Goal: Task Accomplishment & Management: Complete application form

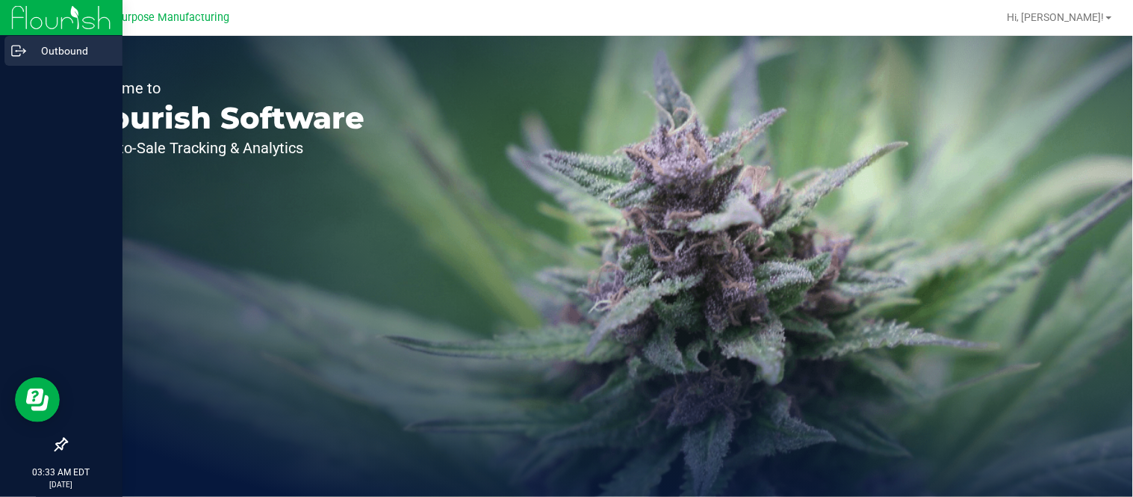
click at [63, 52] on p "Outbound" at bounding box center [71, 51] width 90 height 18
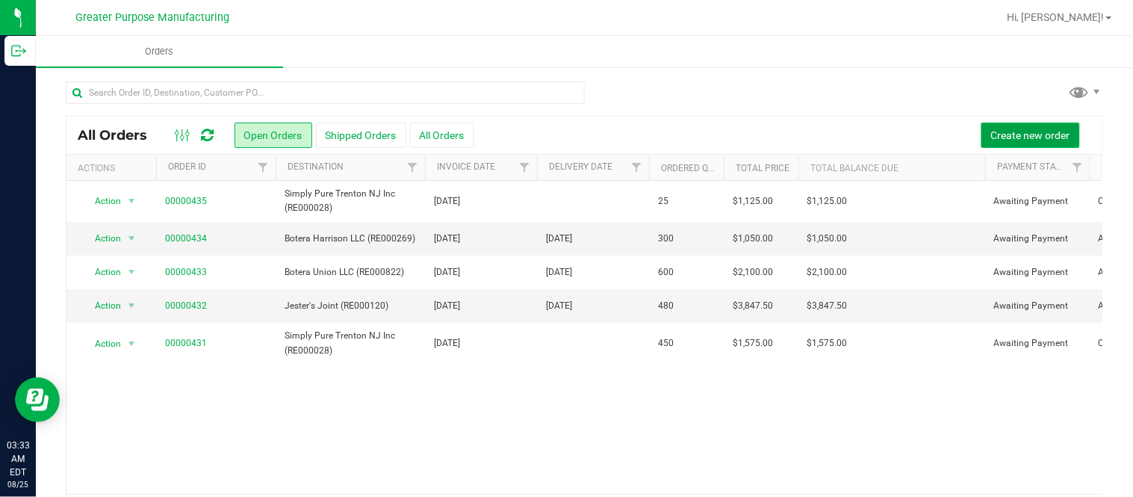
click at [991, 137] on span "Create new order" at bounding box center [1030, 135] width 79 height 12
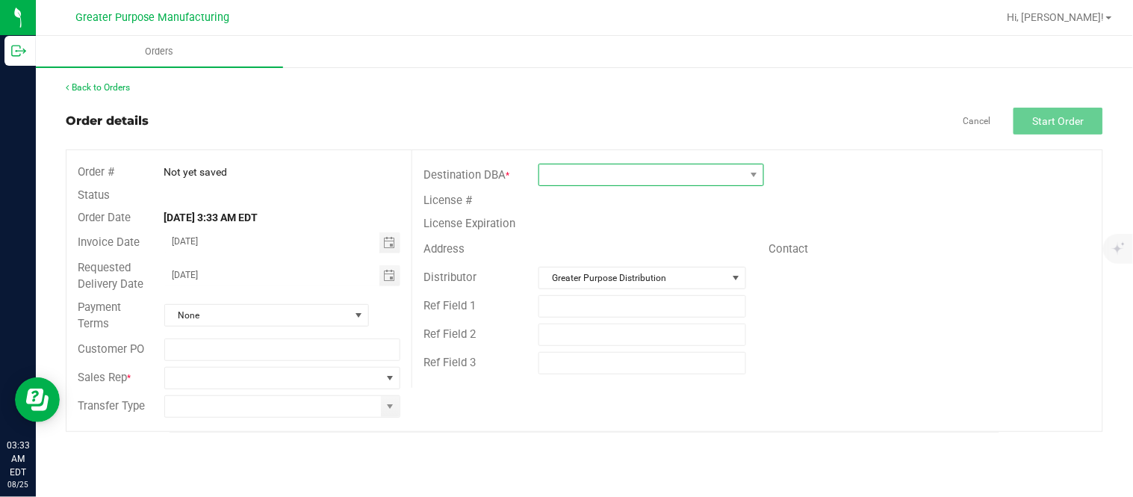
click at [648, 181] on span at bounding box center [641, 174] width 205 height 21
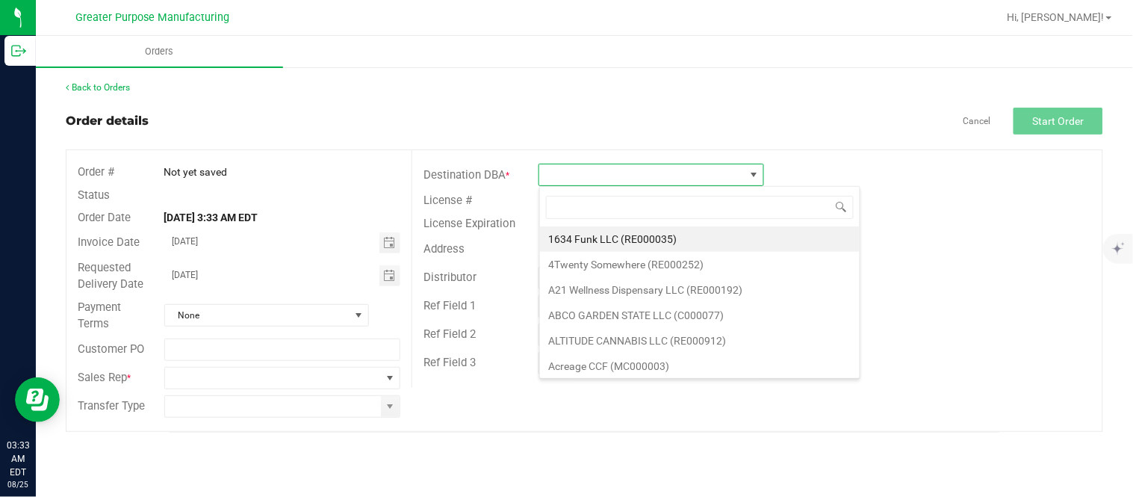
scroll to position [22, 225]
type input "NJRE000040"
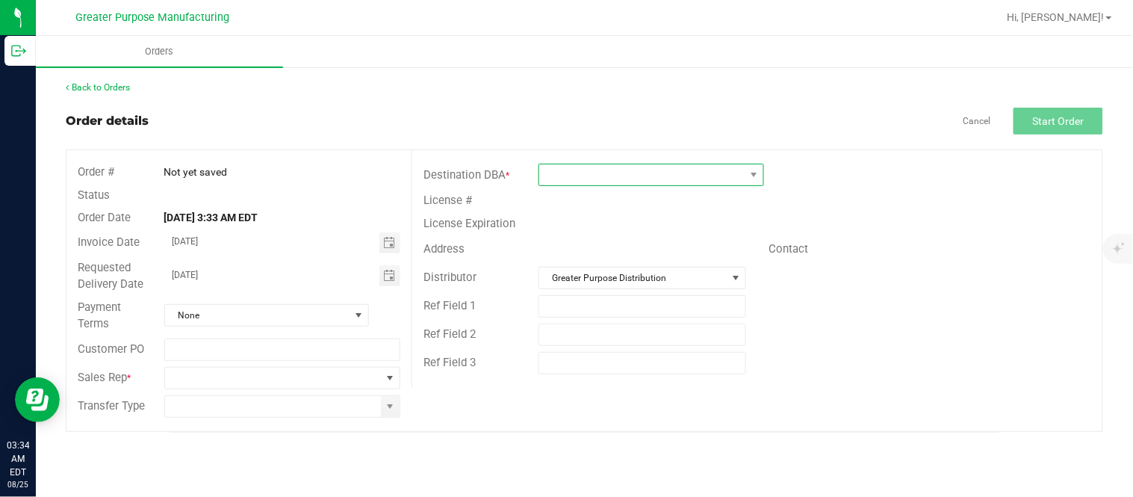
click at [629, 177] on span at bounding box center [641, 174] width 205 height 21
type input "Island Vibez"
click at [709, 175] on span at bounding box center [641, 174] width 205 height 21
type input "NJRE000040"
click at [609, 175] on span at bounding box center [641, 174] width 205 height 21
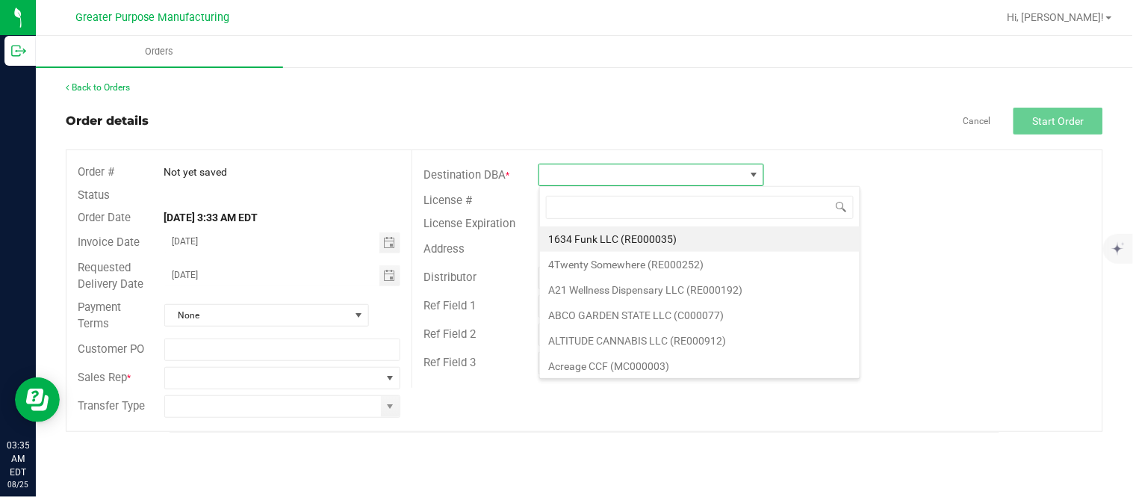
type input "RE000671"
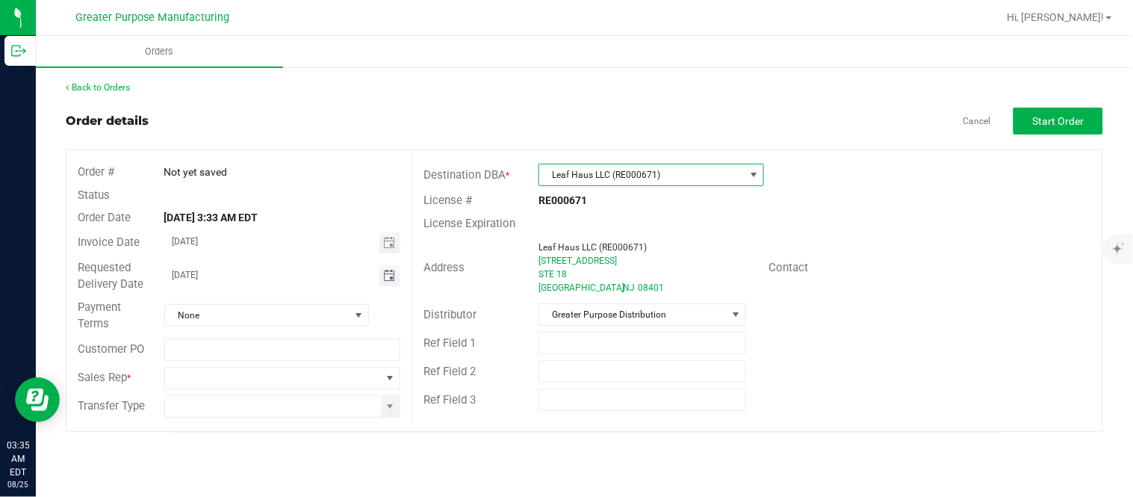
click at [387, 280] on span "Toggle calendar" at bounding box center [389, 276] width 12 height 12
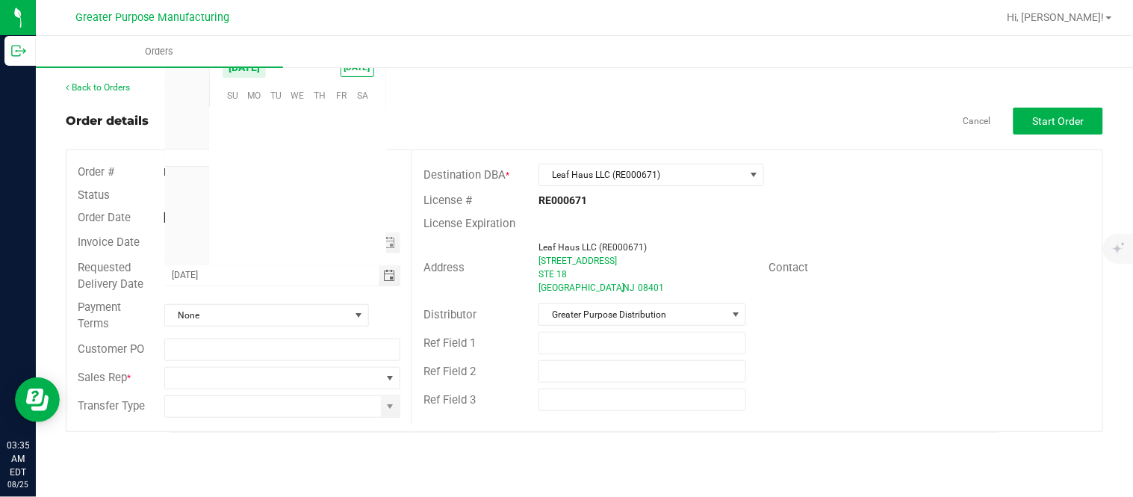
scroll to position [241993, 0]
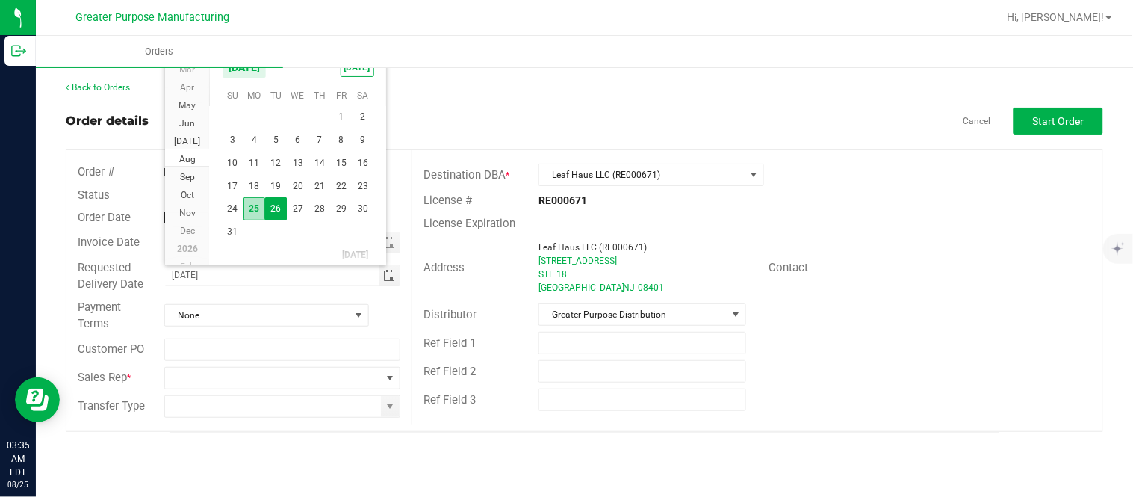
click at [249, 217] on span "25" at bounding box center [254, 208] width 22 height 23
type input "[DATE]"
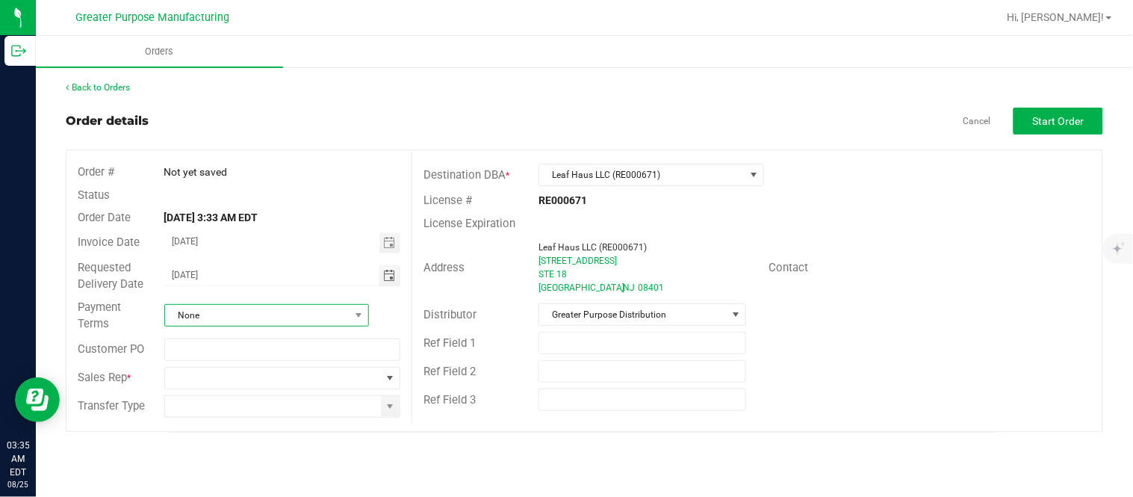
click at [249, 312] on span "None" at bounding box center [257, 315] width 184 height 21
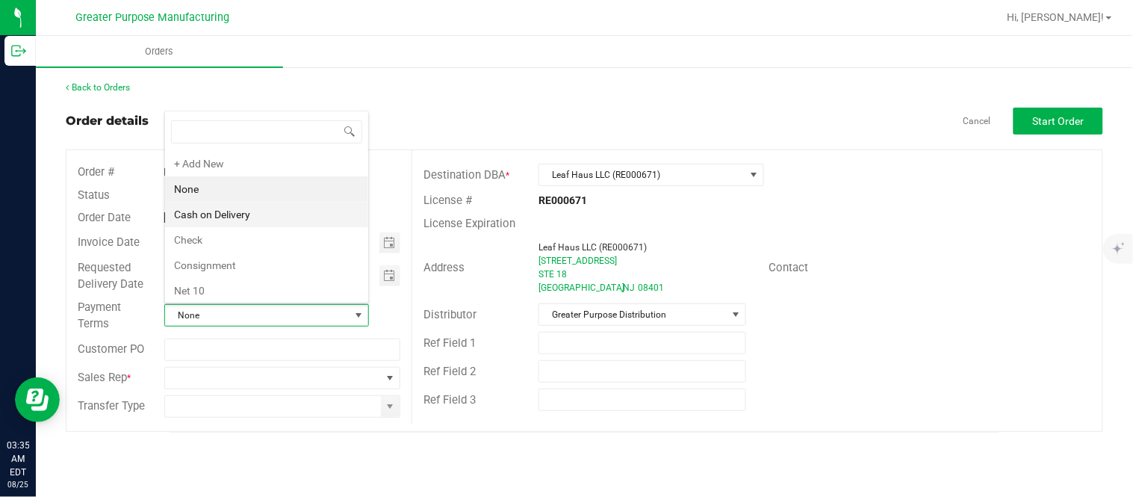
click at [249, 211] on li "Cash on Delivery" at bounding box center [266, 214] width 203 height 25
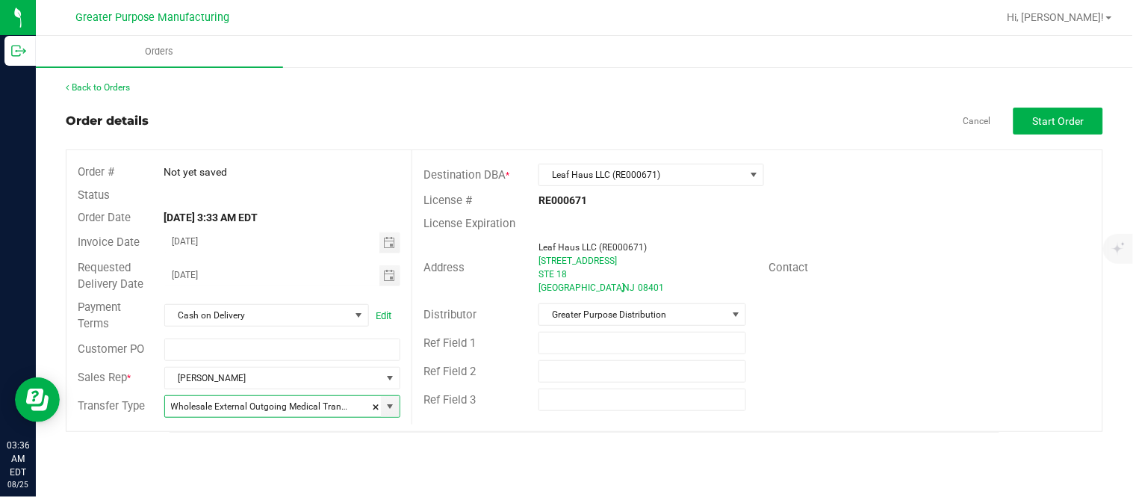
type input "Wholesale Transfer"
click at [1041, 132] on button "Start Order" at bounding box center [1058, 121] width 90 height 27
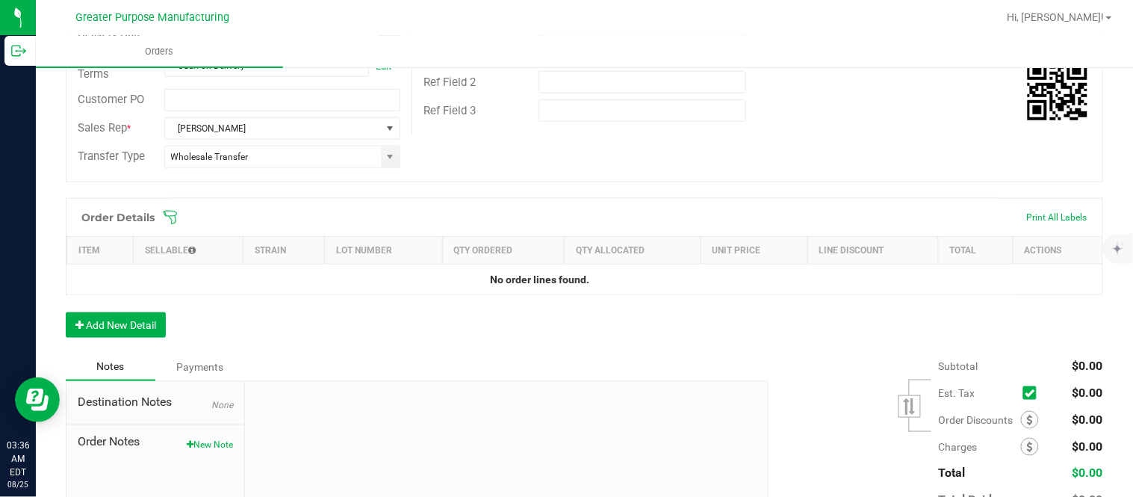
scroll to position [317, 0]
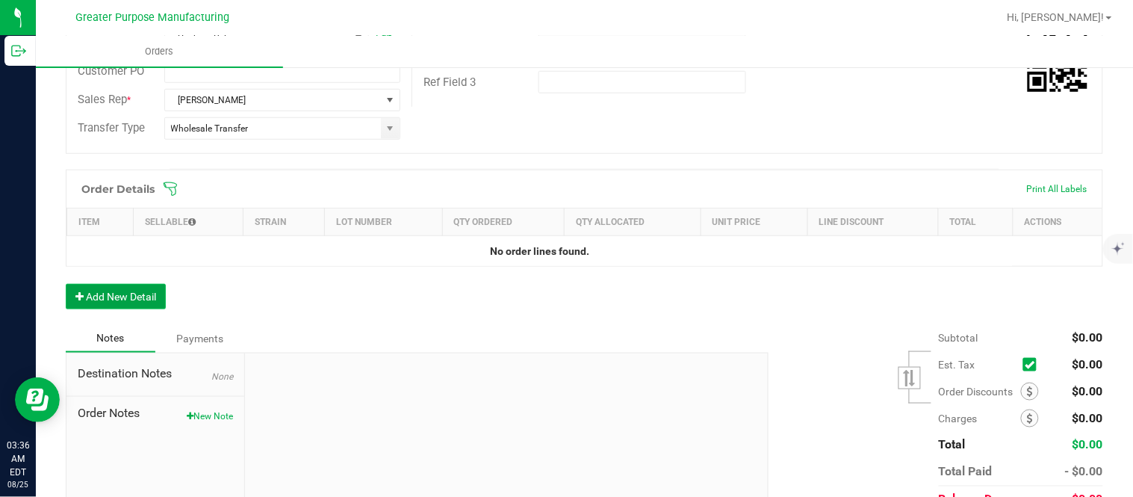
click at [149, 299] on button "Add New Detail" at bounding box center [116, 296] width 100 height 25
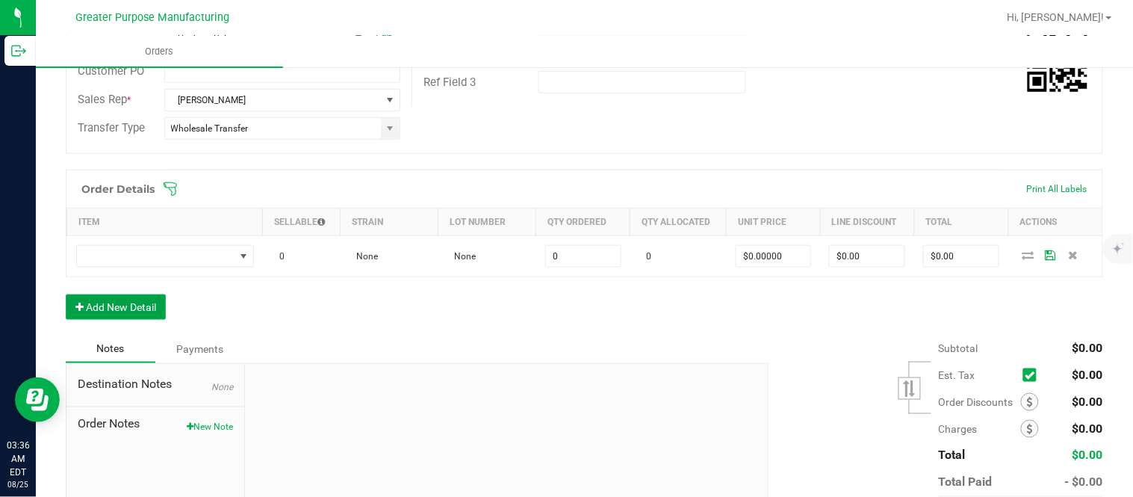
click at [66, 294] on button "Add New Detail" at bounding box center [116, 306] width 100 height 25
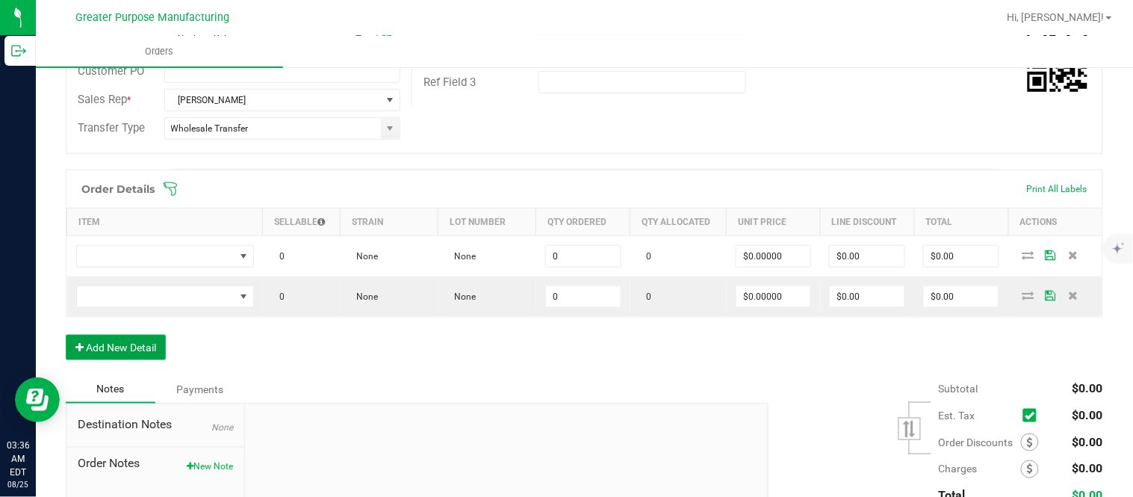
click at [66, 334] on button "Add New Detail" at bounding box center [116, 346] width 100 height 25
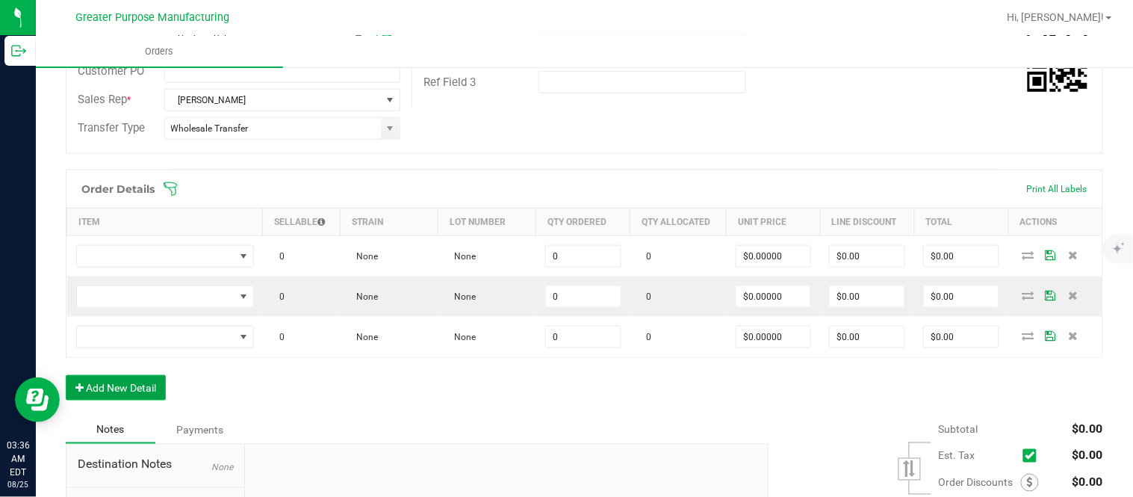
click at [66, 375] on button "Add New Detail" at bounding box center [116, 387] width 100 height 25
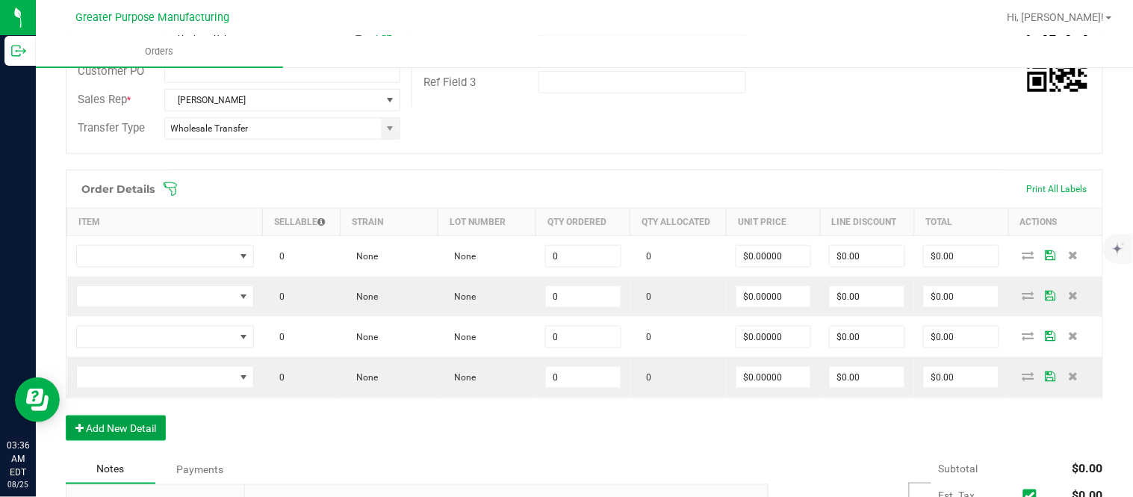
click at [66, 415] on button "Add New Detail" at bounding box center [116, 427] width 100 height 25
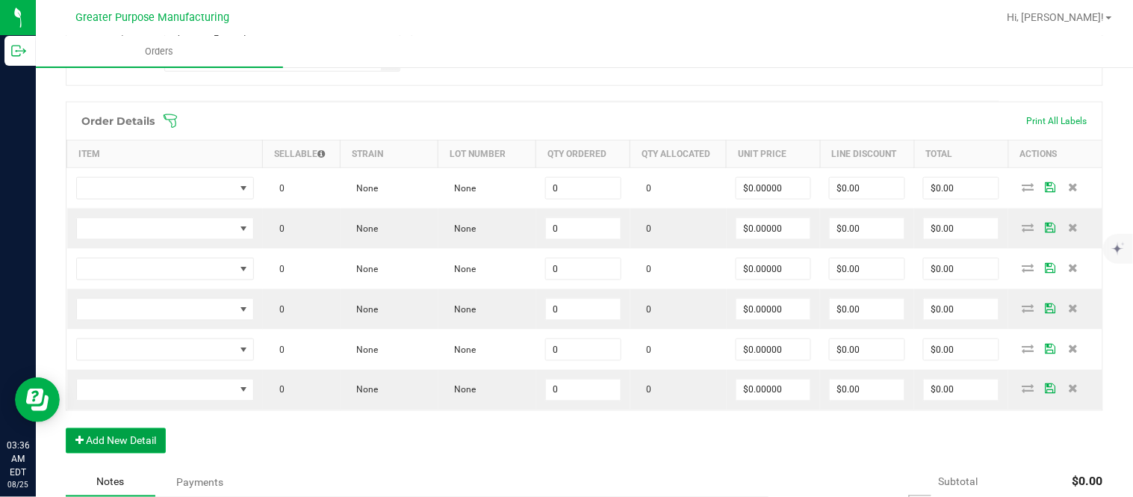
scroll to position [400, 0]
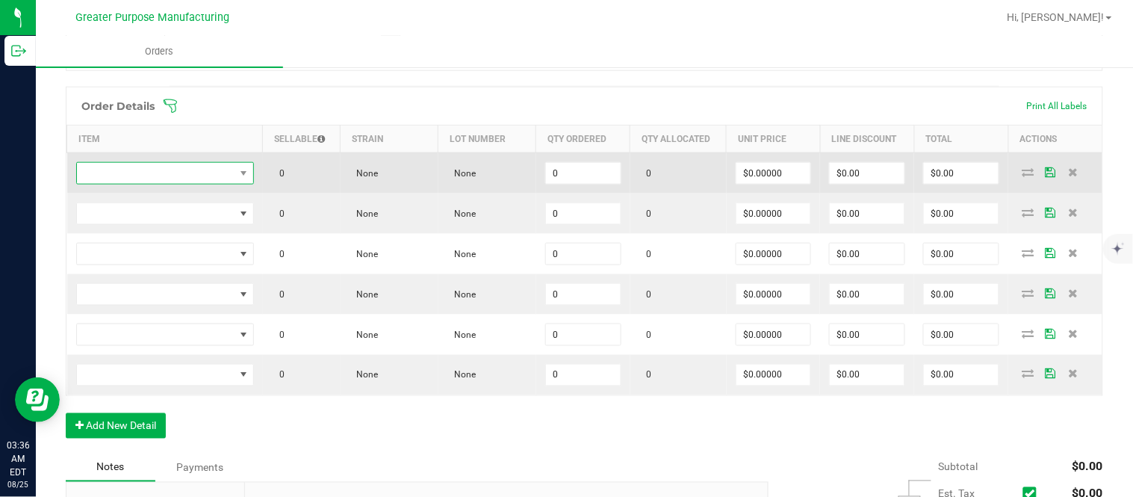
click at [198, 172] on span "NO DATA FOUND" at bounding box center [156, 173] width 158 height 21
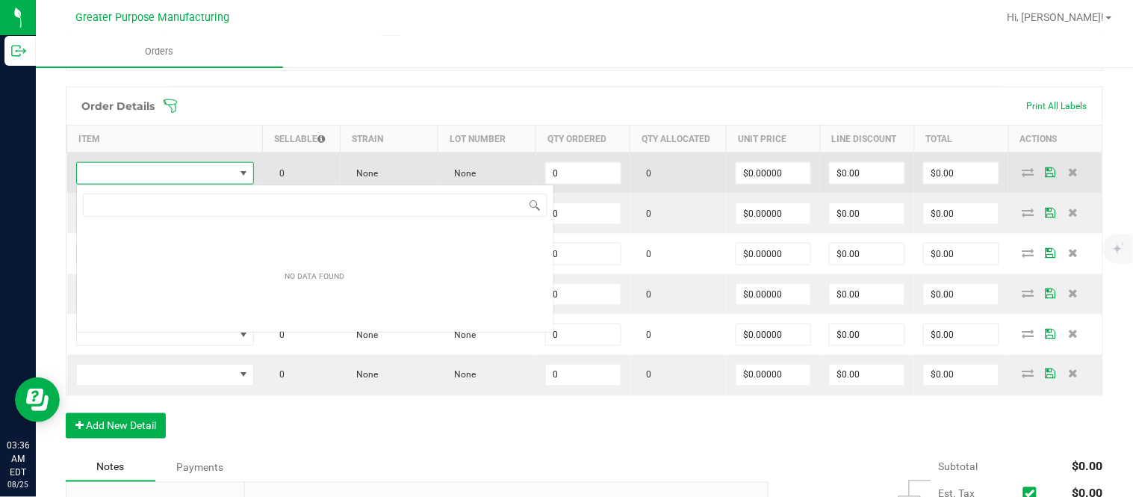
scroll to position [22, 175]
type input "1.37.61.470.0"
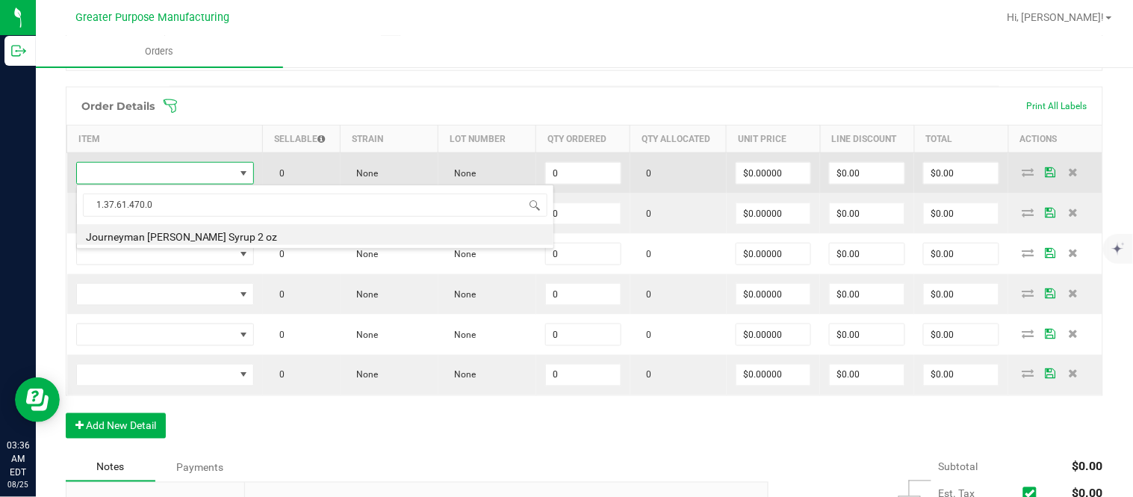
type input "0 ea"
type input "$10.00000"
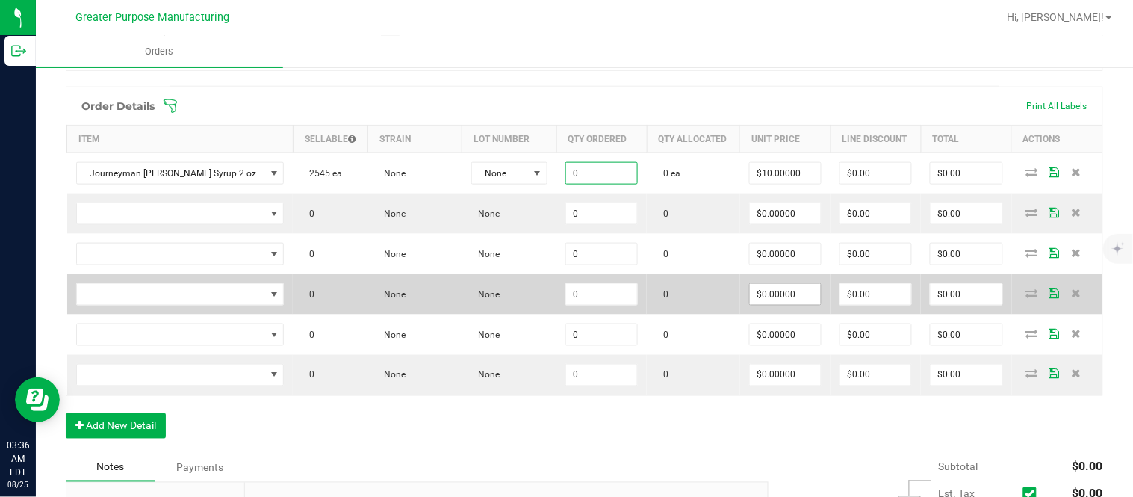
paste input "48"
type input "48"
type input "10"
type input "48 ea"
type input "$480.00"
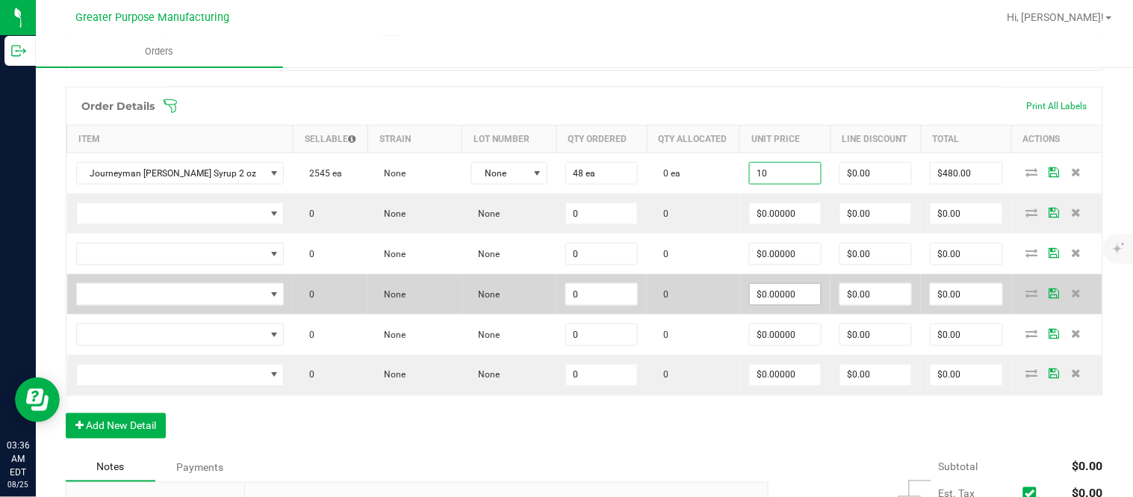
type input "$10.00000"
type input "$0.00"
type input "$480.00"
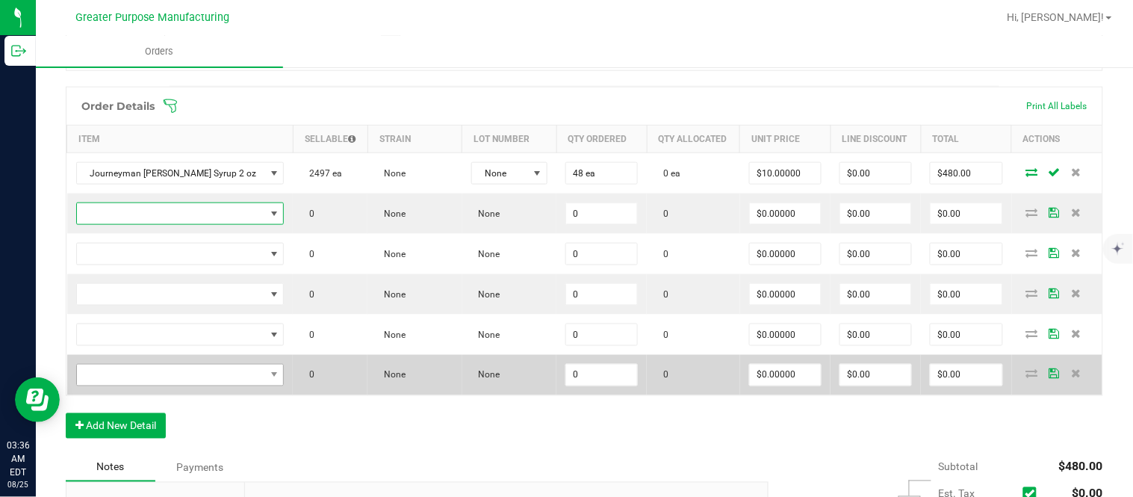
scroll to position [397, 0]
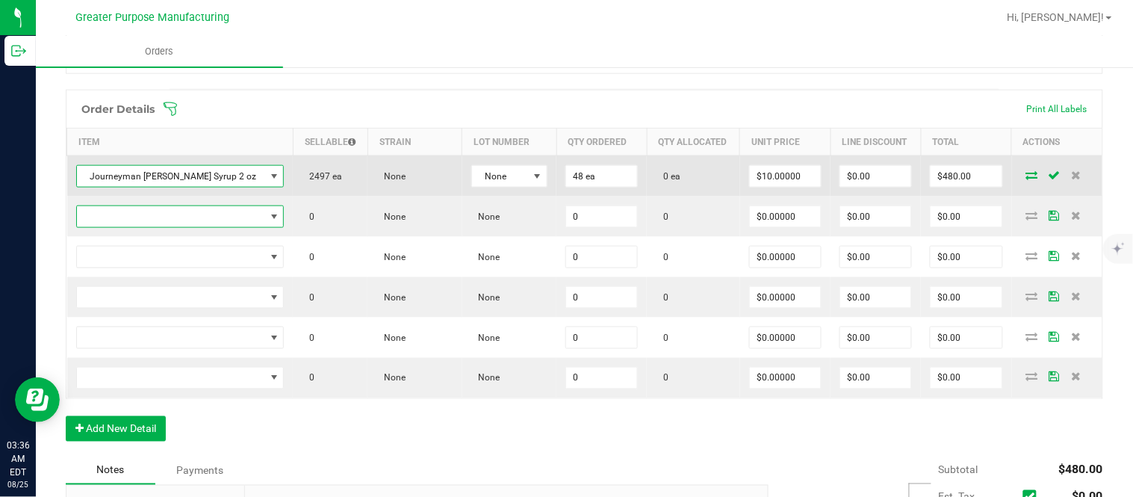
click at [268, 182] on span "NO DATA FOUND" at bounding box center [274, 176] width 12 height 12
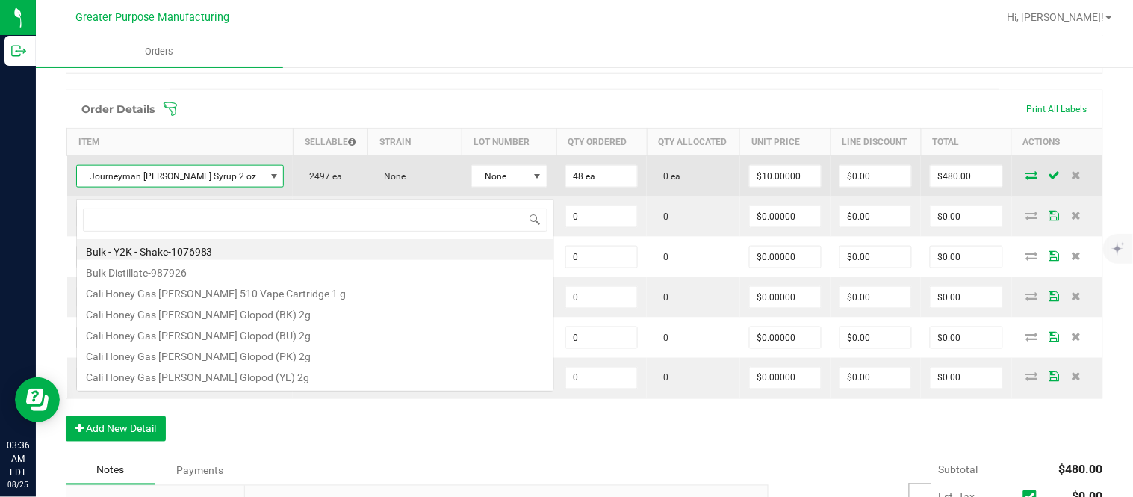
scroll to position [22, 200]
click at [268, 182] on span at bounding box center [274, 176] width 12 height 12
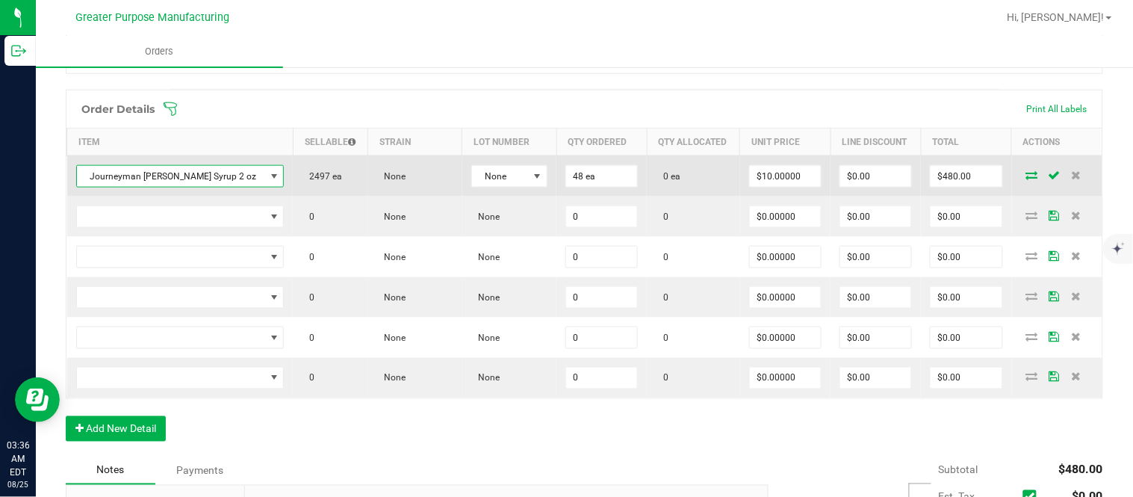
click at [225, 184] on span "Journeyman [PERSON_NAME] Syrup 2 oz" at bounding box center [171, 176] width 188 height 21
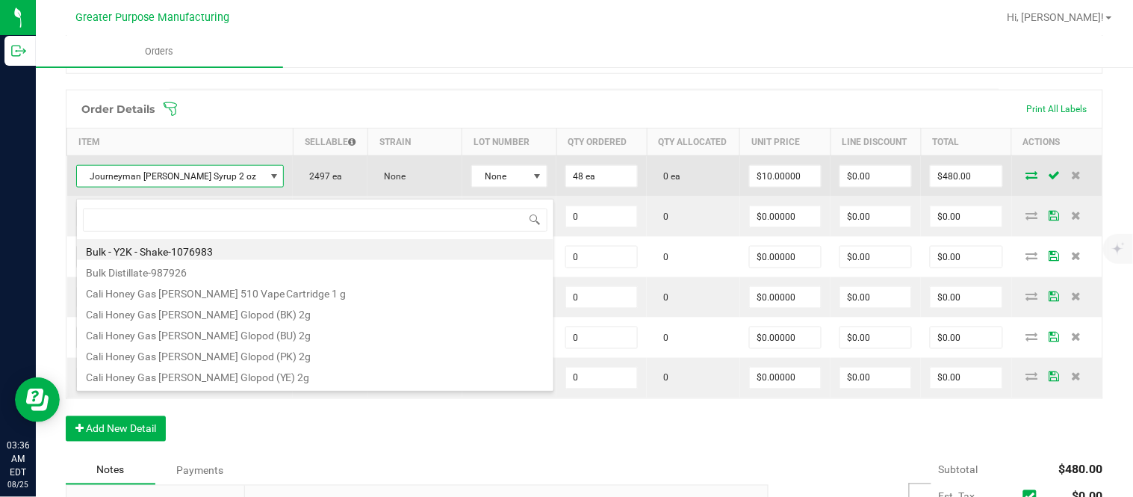
click at [225, 184] on span "Journeyman [PERSON_NAME] Syrup 2 oz" at bounding box center [171, 176] width 188 height 21
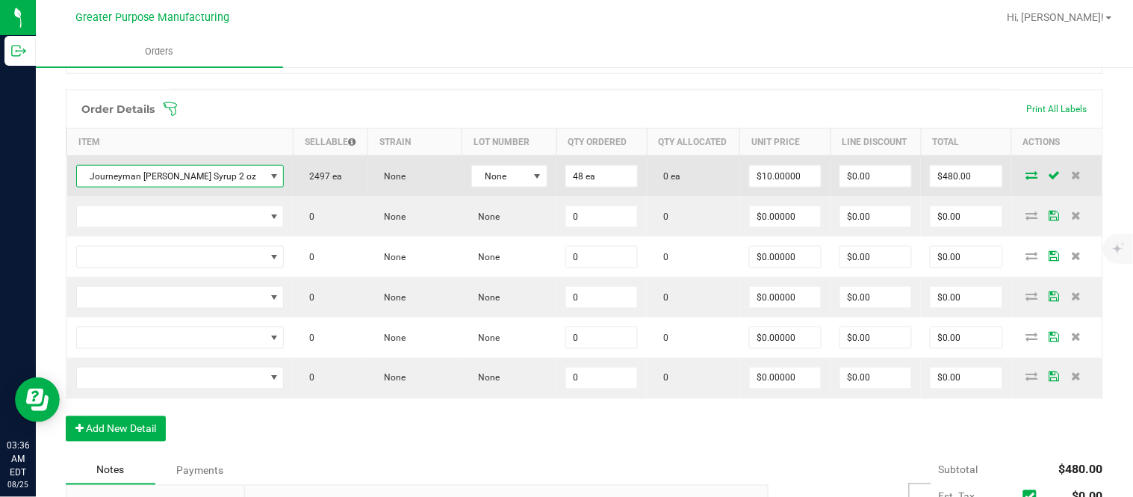
click at [225, 184] on span "Journeyman [PERSON_NAME] Syrup 2 oz" at bounding box center [171, 176] width 188 height 21
click at [246, 185] on span "Journeyman [PERSON_NAME] Syrup 2 oz" at bounding box center [171, 176] width 188 height 21
click at [249, 187] on span "Journeyman [PERSON_NAME] Syrup 2 oz" at bounding box center [171, 176] width 188 height 21
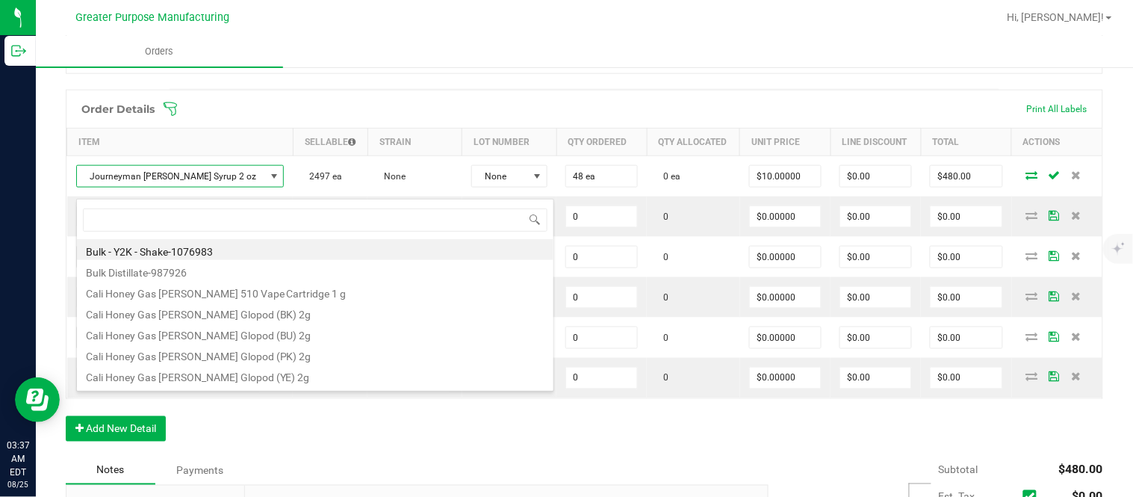
click at [305, 431] on div "Order Details Print All Labels Item Sellable Strain Lot Number Qty Ordered Qty …" at bounding box center [584, 273] width 1037 height 367
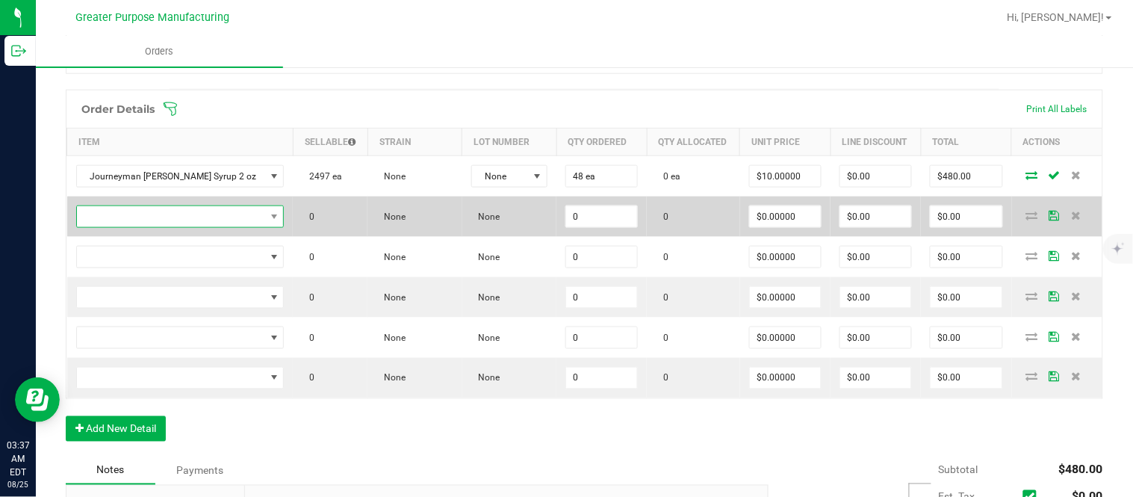
click at [184, 227] on span "NO DATA FOUND" at bounding box center [171, 216] width 188 height 21
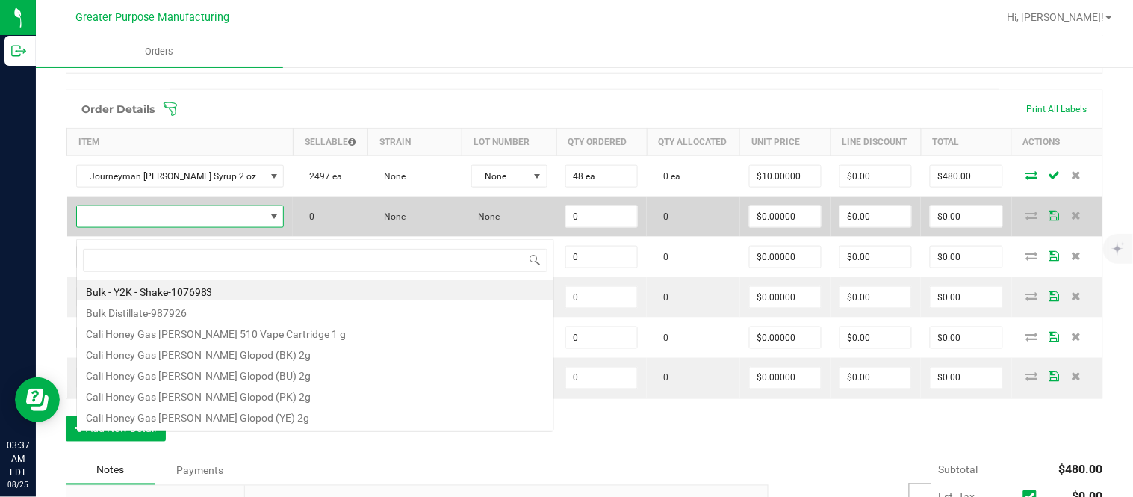
scroll to position [22, 199]
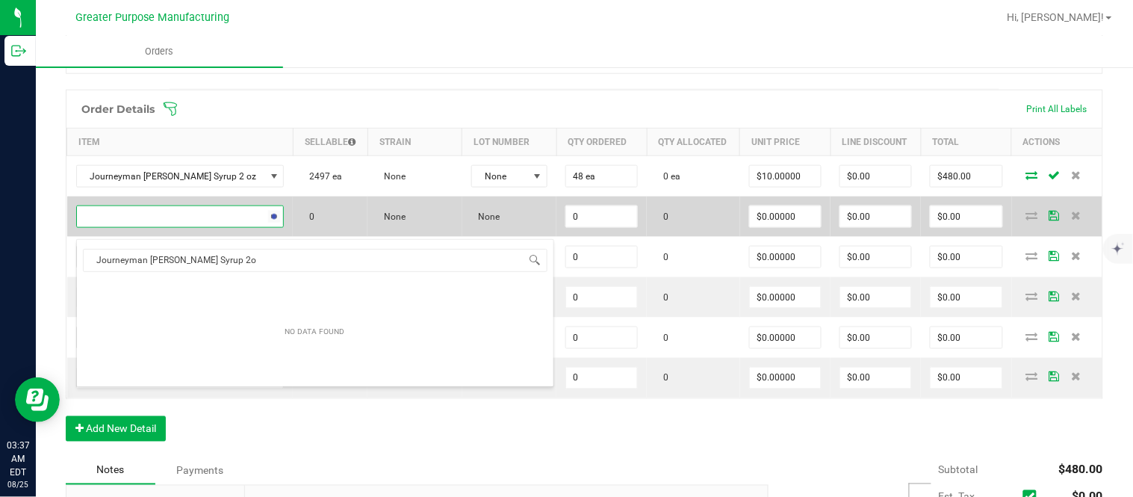
type input "Journeyman Berry Lemonade Syrup 2"
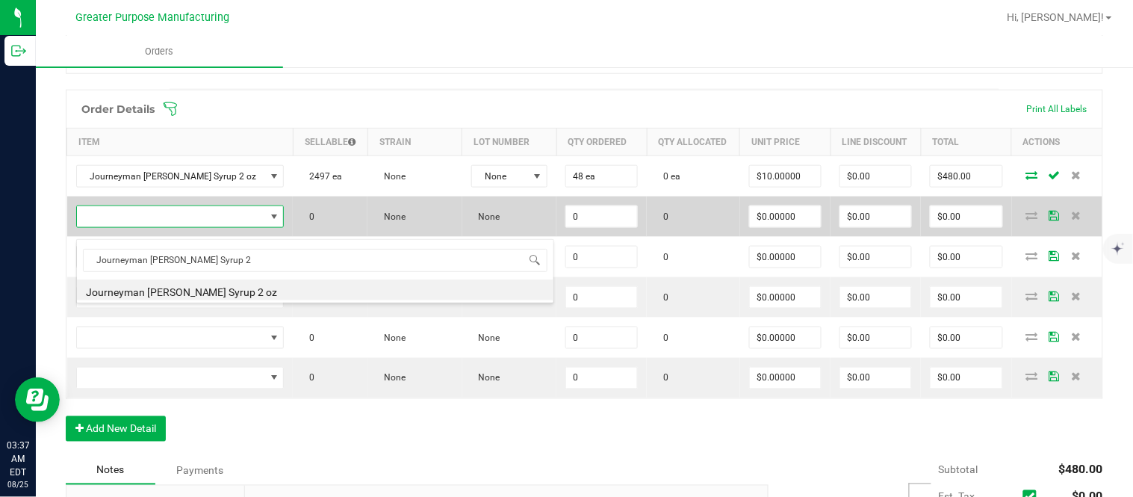
type input "0 ea"
type input "$10.00000"
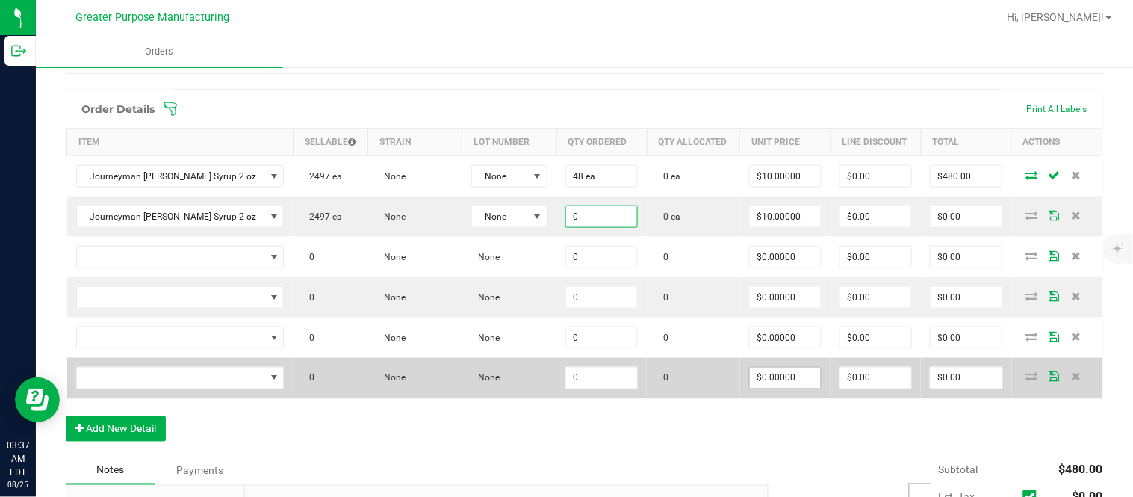
paste input "7"
type input "7 ea"
type input "10"
type input "$70.00"
type input "$10.00000"
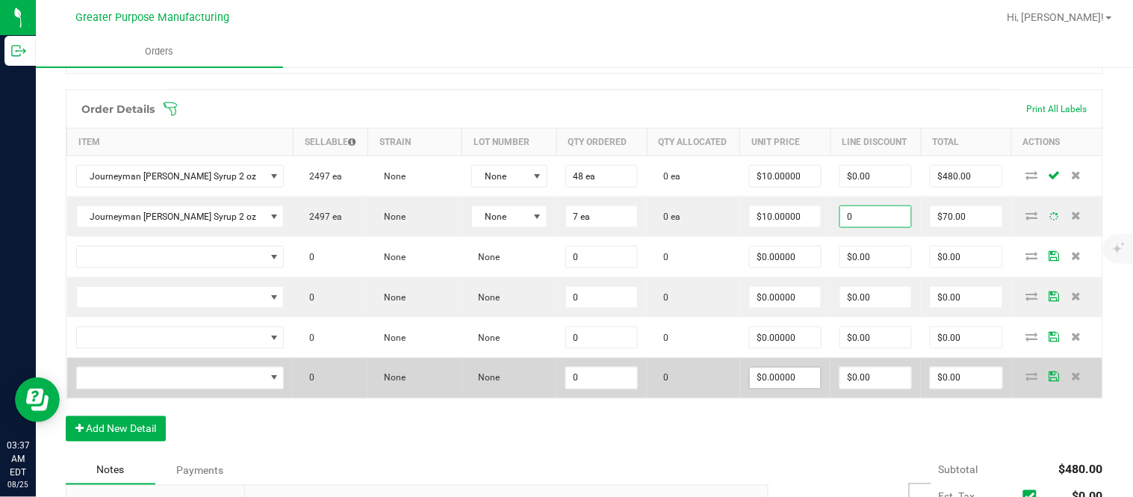
type input "$0.00"
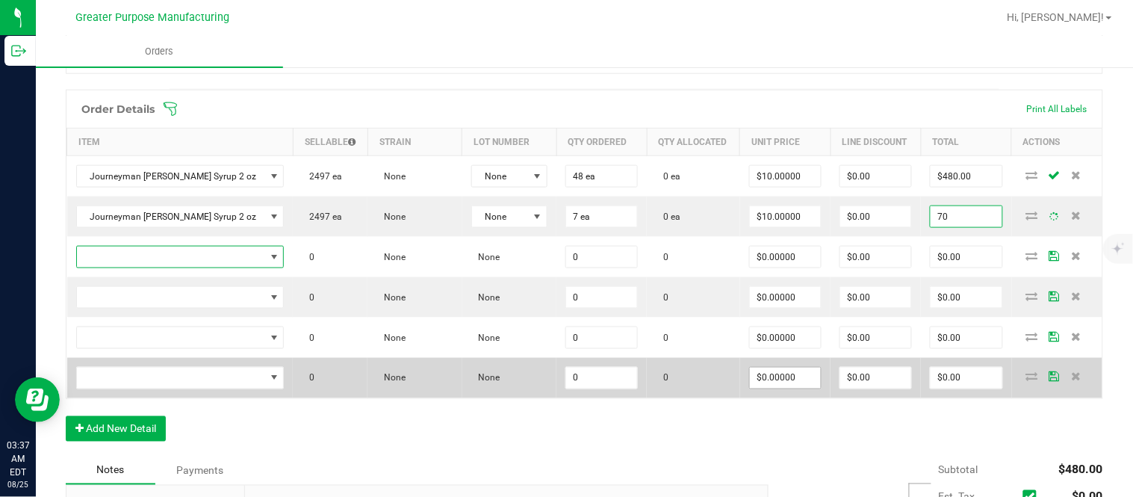
type input "$70.00"
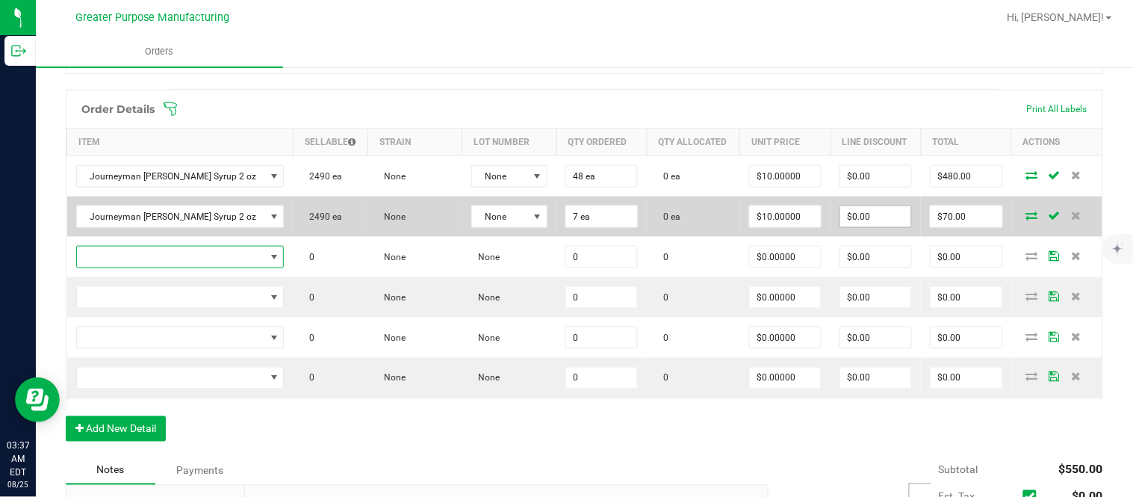
click at [886, 227] on input "$0.00" at bounding box center [875, 216] width 71 height 21
paste input "69.93"
type input "$69.93"
type input "$0.07"
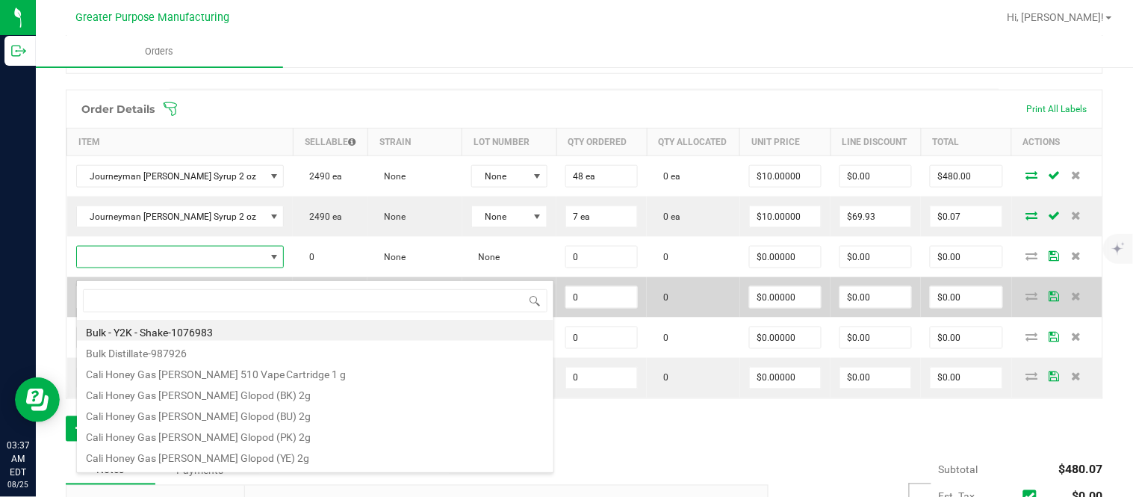
type input "1.37.61.471.0"
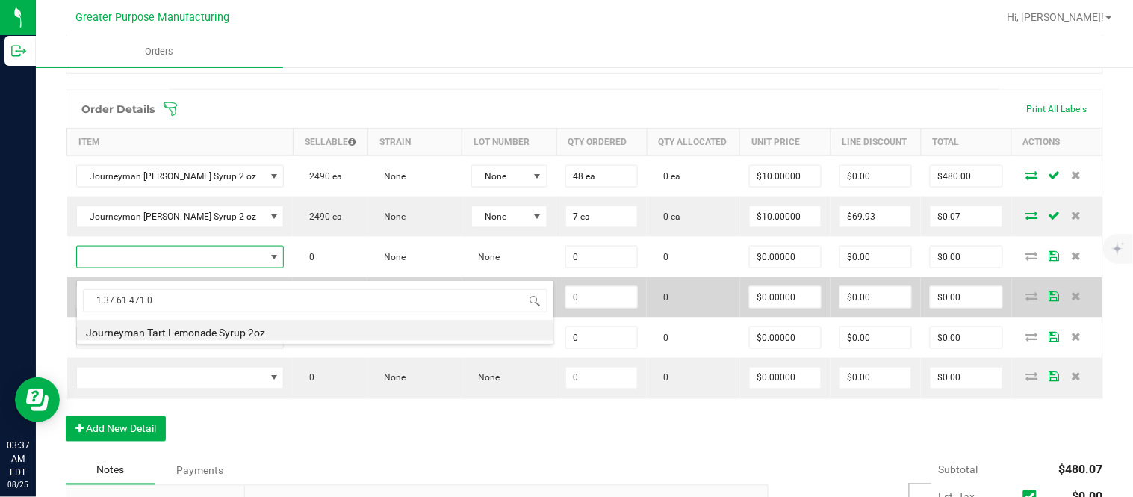
type input "0 ea"
type input "$10.00000"
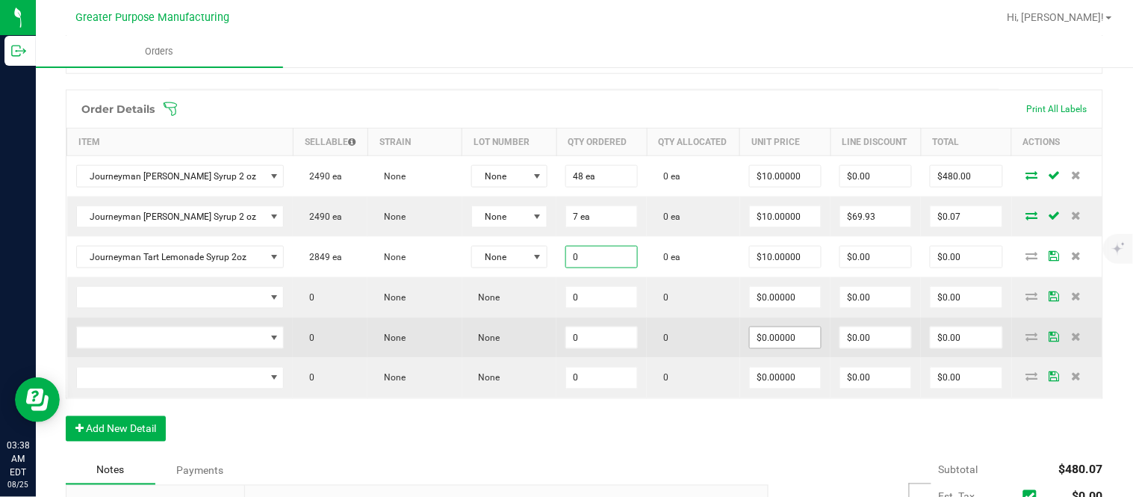
paste input "48"
type input "48 ea"
type input "10"
type input "$480.00"
type input "$10.00000"
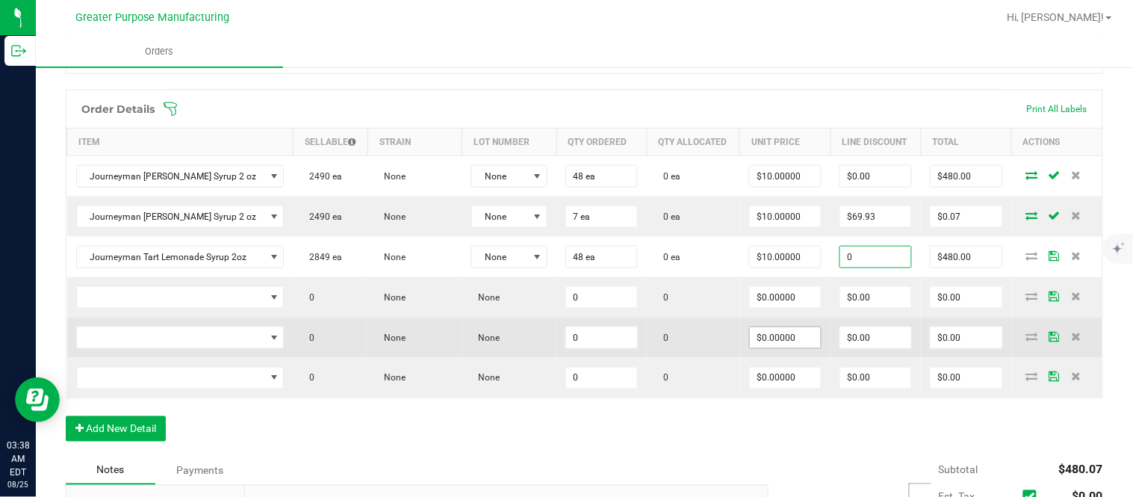
type input "$0.00"
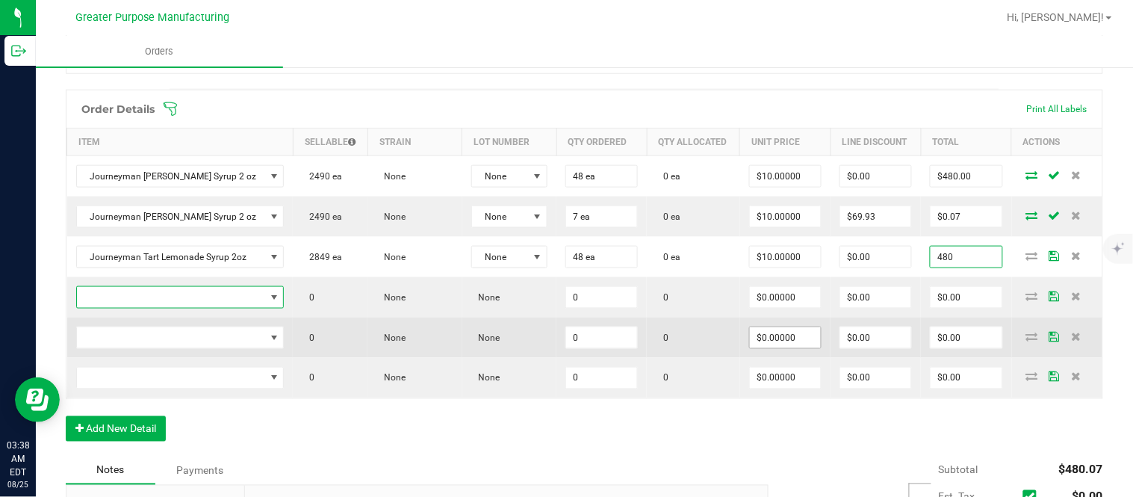
type input "$480.00"
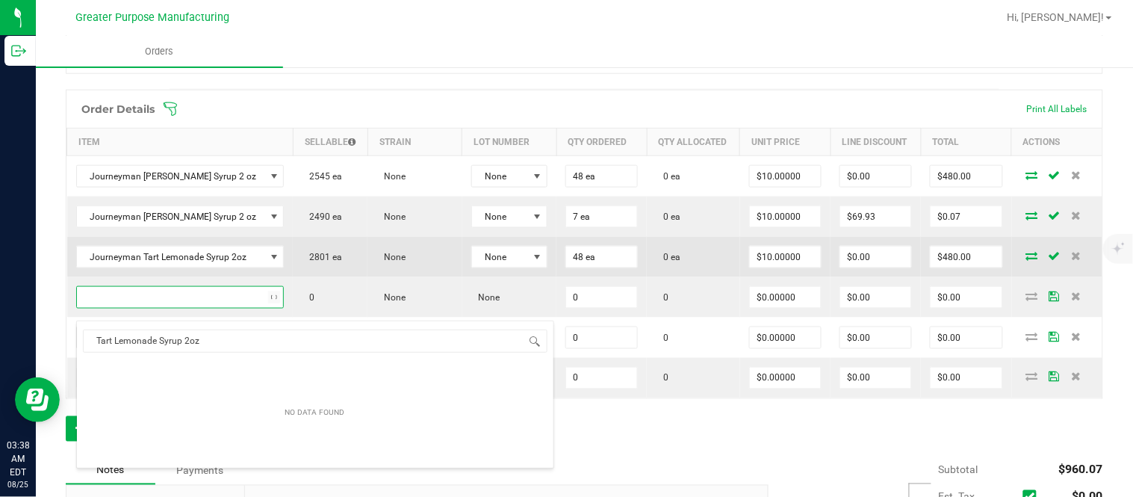
type input "Tart Lemonade Syrup 2oz"
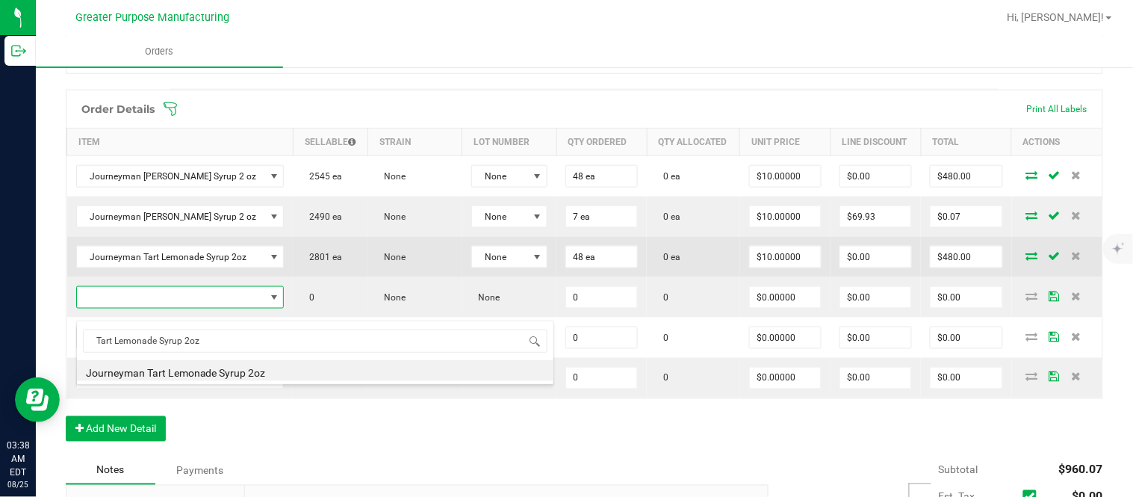
type input "0 ea"
type input "$10.00000"
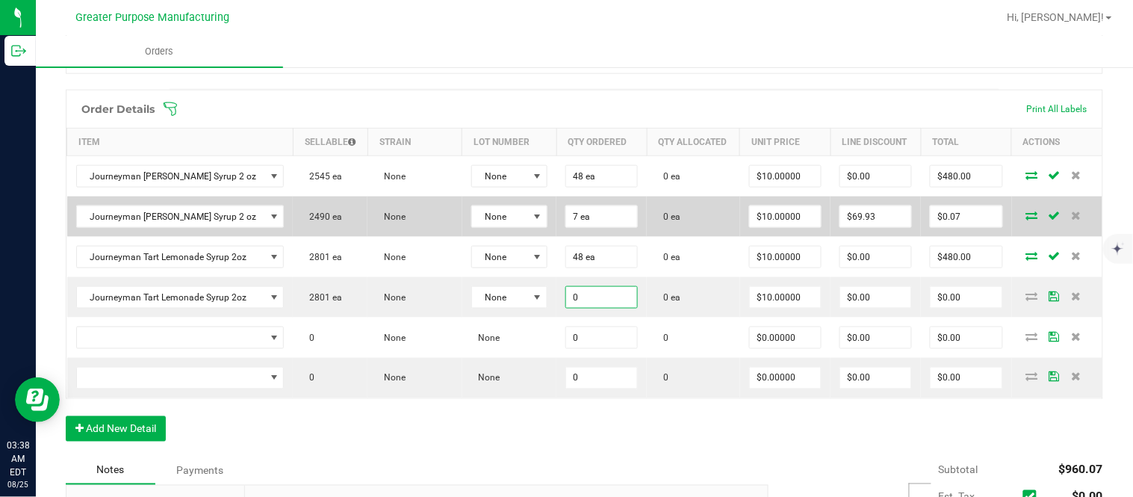
paste input "2"
type input "2 ea"
type input "10"
type input "$20.00"
type input "$10.00000"
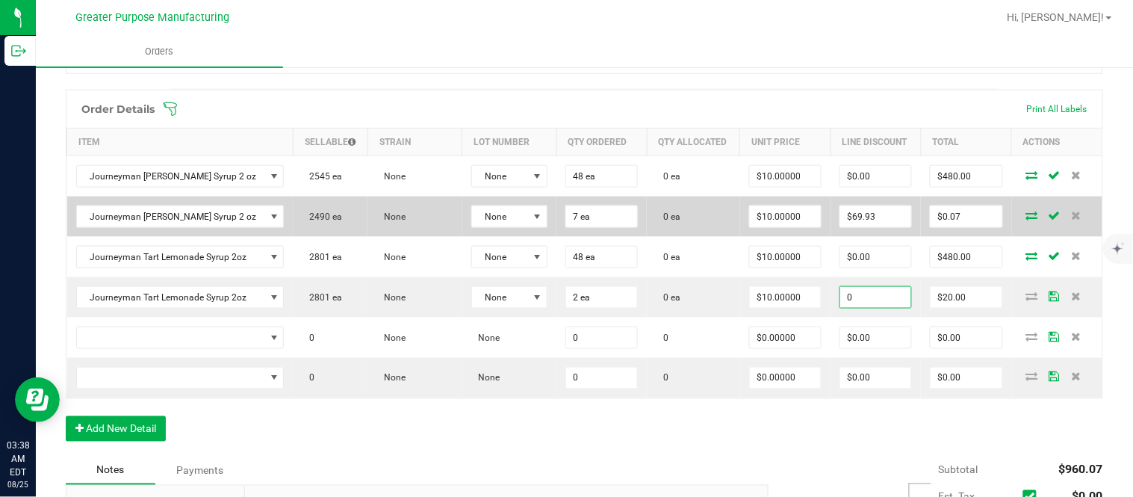
type input "$0.00"
type input "$20.00"
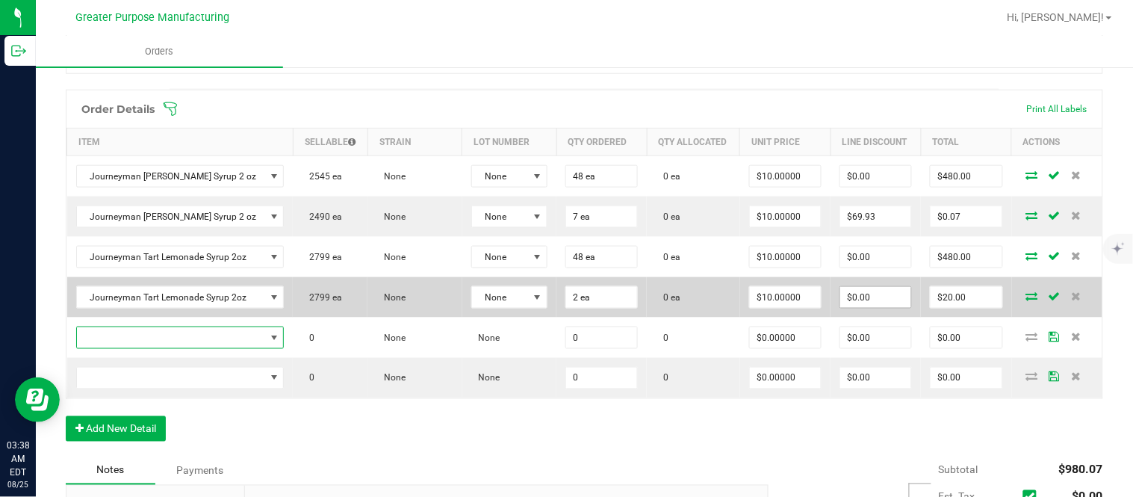
click at [872, 301] on input "$0.00" at bounding box center [875, 297] width 71 height 21
paste input "19.98"
type input "$19.98"
type input "$0.02"
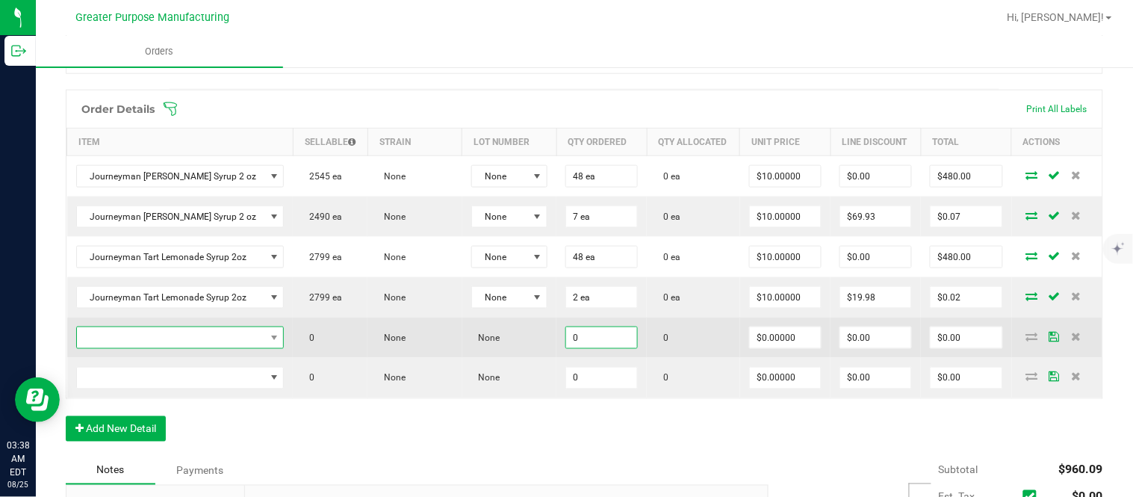
click at [209, 348] on span "NO DATA FOUND" at bounding box center [171, 337] width 188 height 21
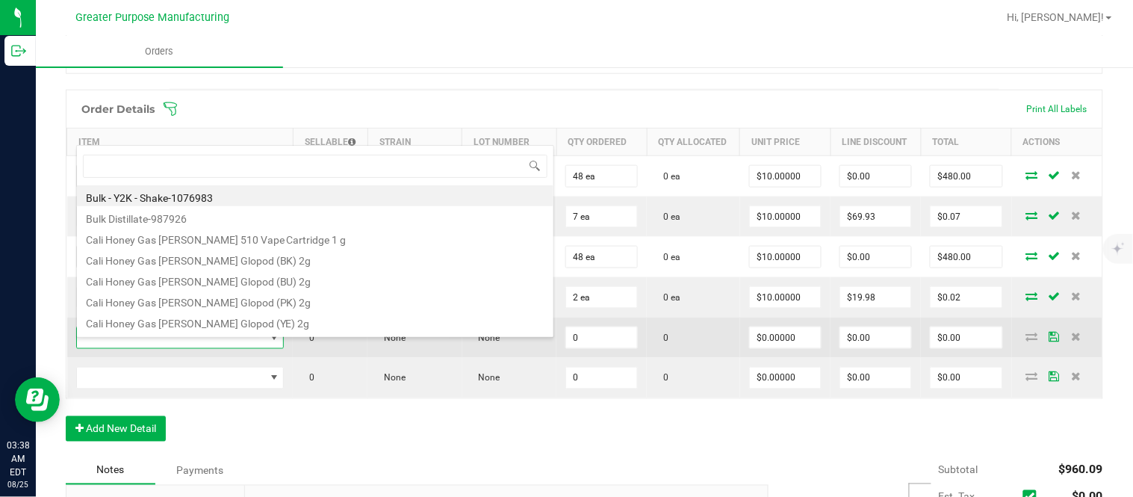
type input "1.37.61.472.0"
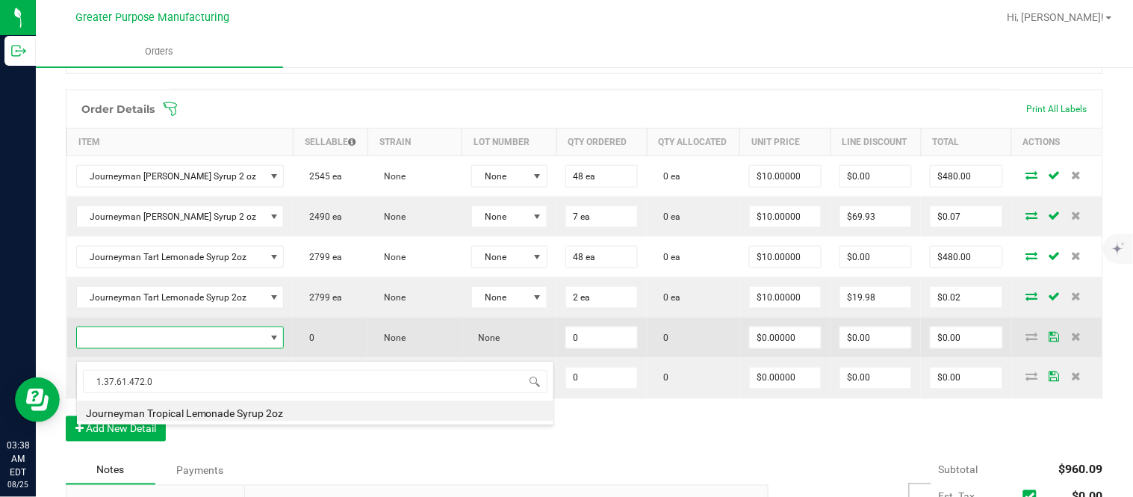
type input "0 ea"
type input "$10.00000"
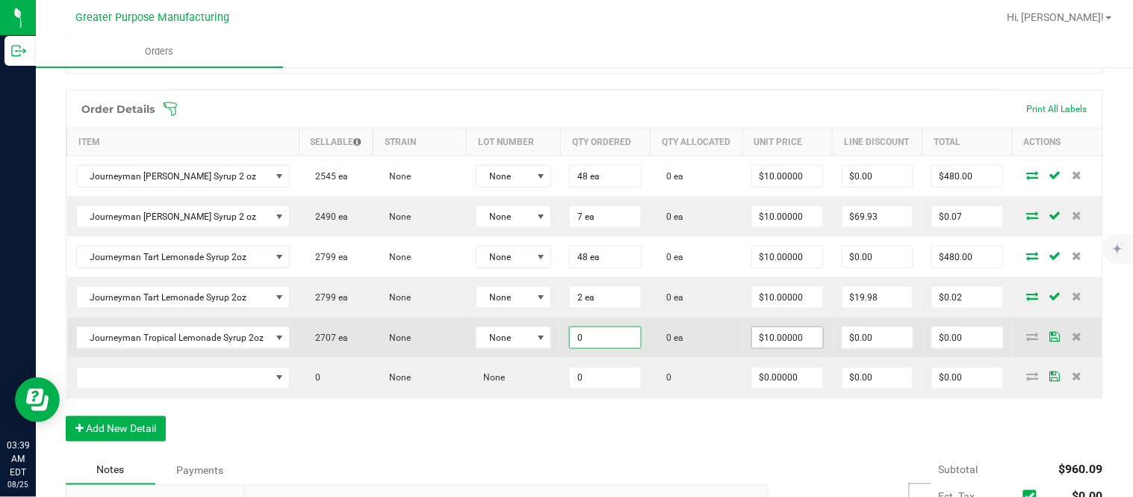
paste input "48"
type input "48"
type input "10"
type input "48 ea"
type input "$480.00"
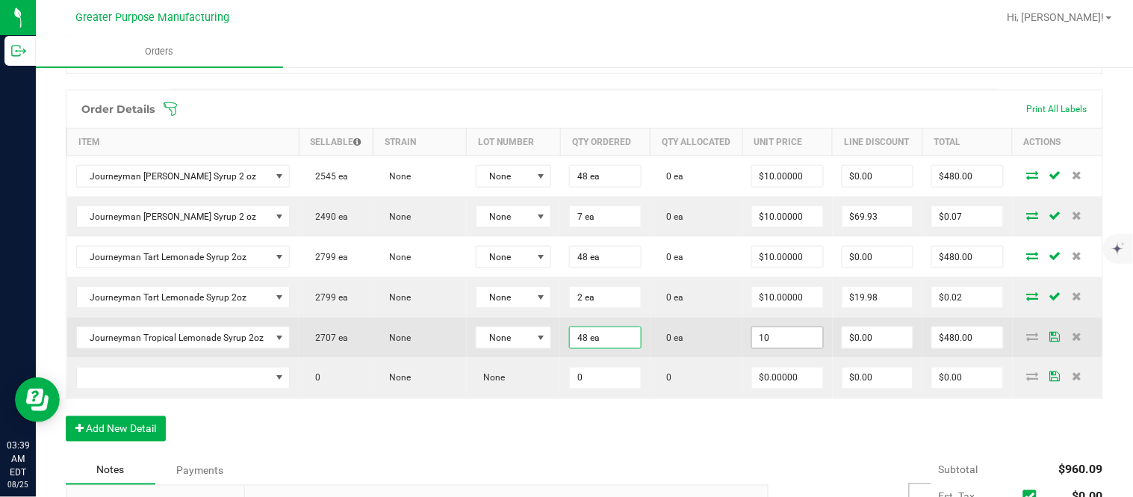
type input "$10.00000"
type input "0"
type input "480"
type input "$0.00"
type input "$480.00"
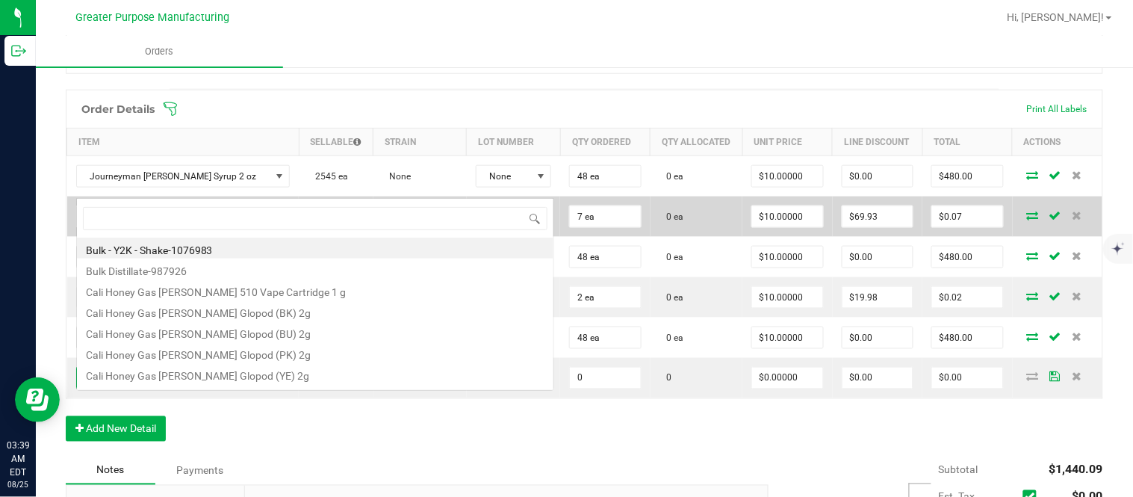
scroll to position [22, 208]
type input "1.37.61.472.0"
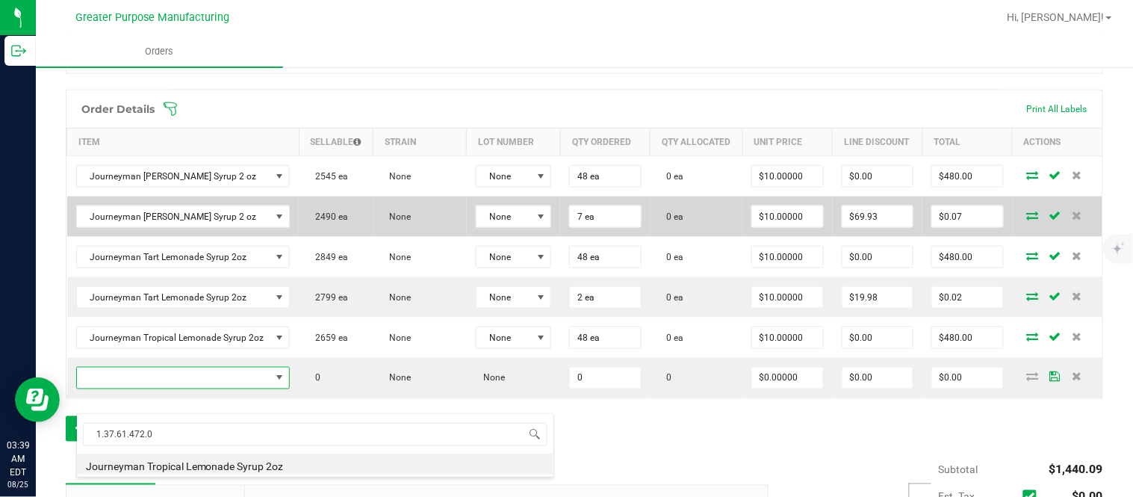
type input "0 ea"
type input "$10.00000"
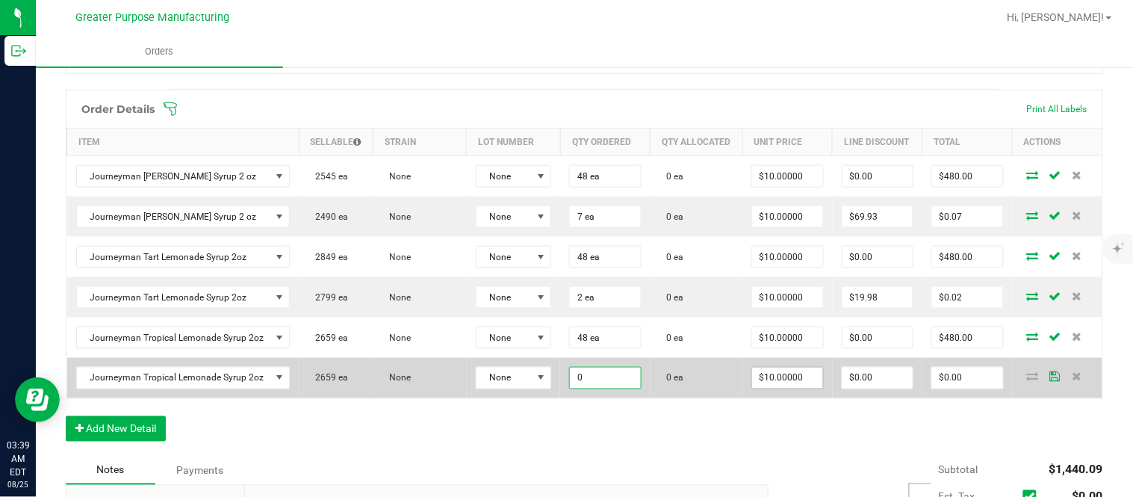
paste input "6"
type input "6 ea"
type input "10"
type input "$60.00"
type input "$10.00000"
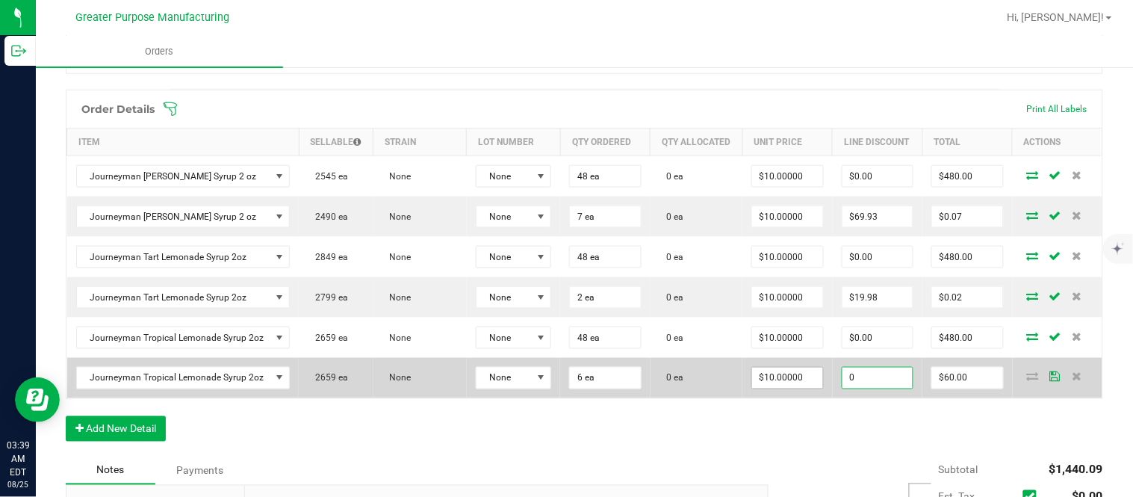
type input "$0.00"
type input "$60.00"
click at [874, 388] on input "$0.00" at bounding box center [877, 377] width 70 height 21
paste input "59.94"
type input "$59.94"
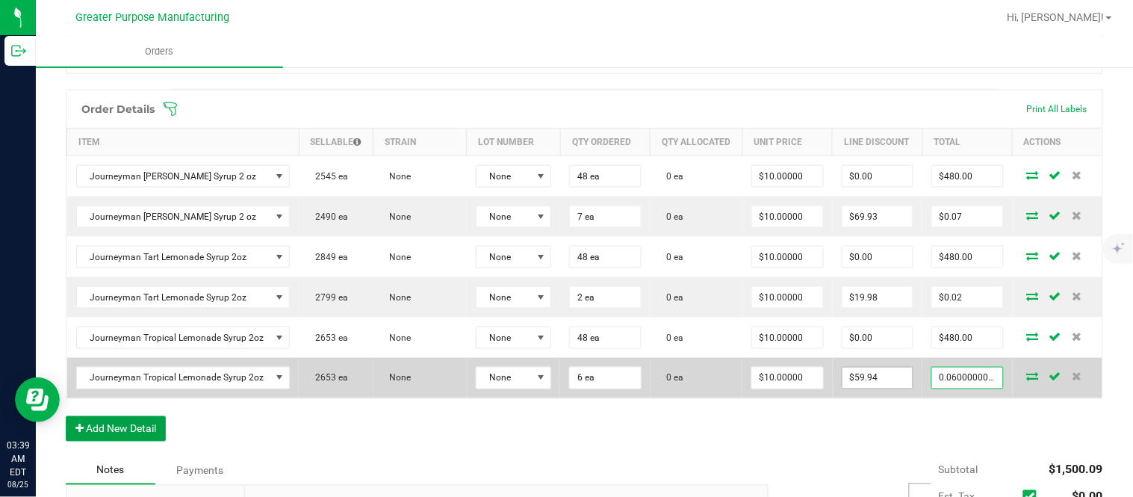
type input "$0.06"
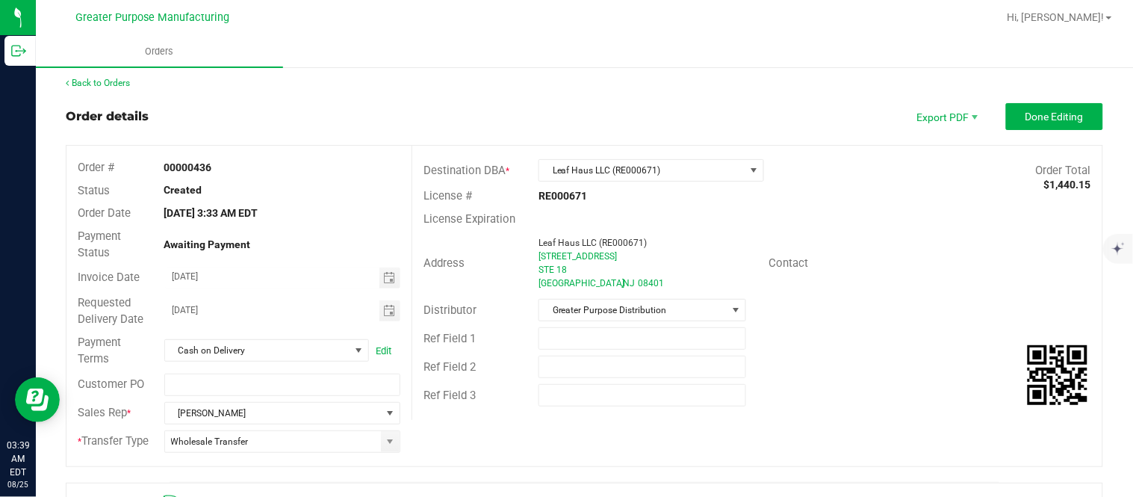
scroll to position [0, 0]
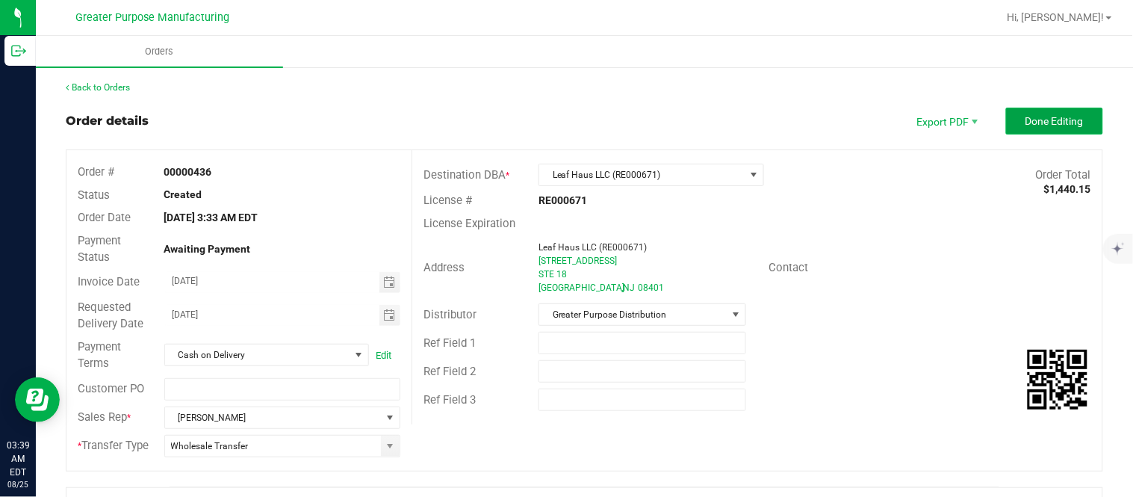
click at [1006, 130] on button "Done Editing" at bounding box center [1054, 121] width 97 height 27
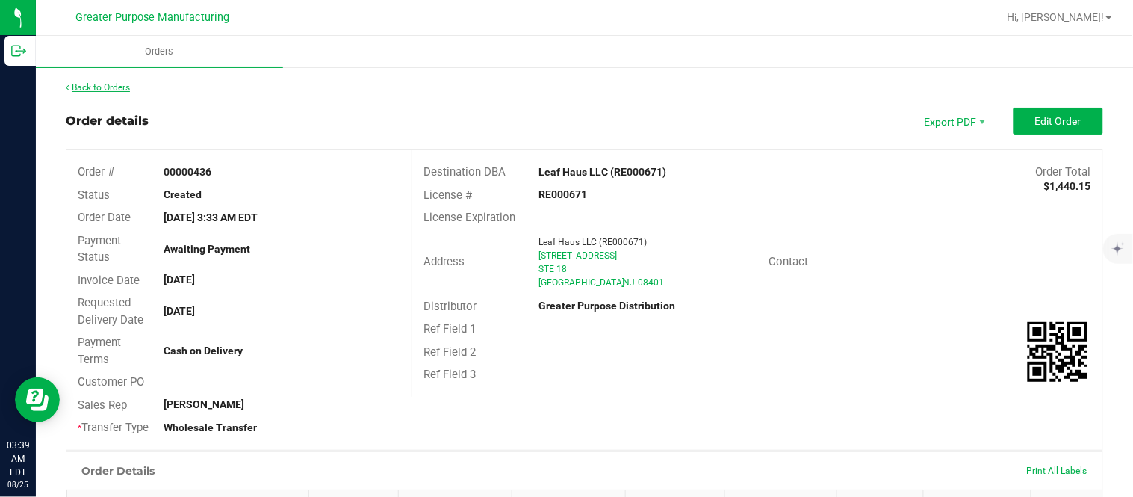
click at [123, 87] on link "Back to Orders" at bounding box center [98, 87] width 64 height 10
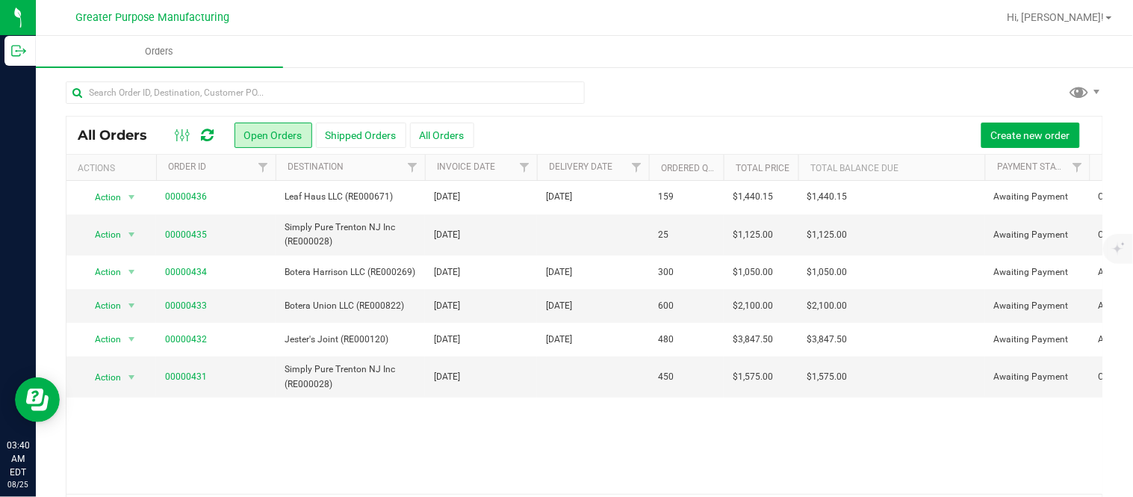
click at [1018, 117] on div "All Orders Open Orders Shipped Orders All Orders Create new order" at bounding box center [584, 134] width 1036 height 37
click at [1016, 129] on span "Create new order" at bounding box center [1030, 135] width 79 height 12
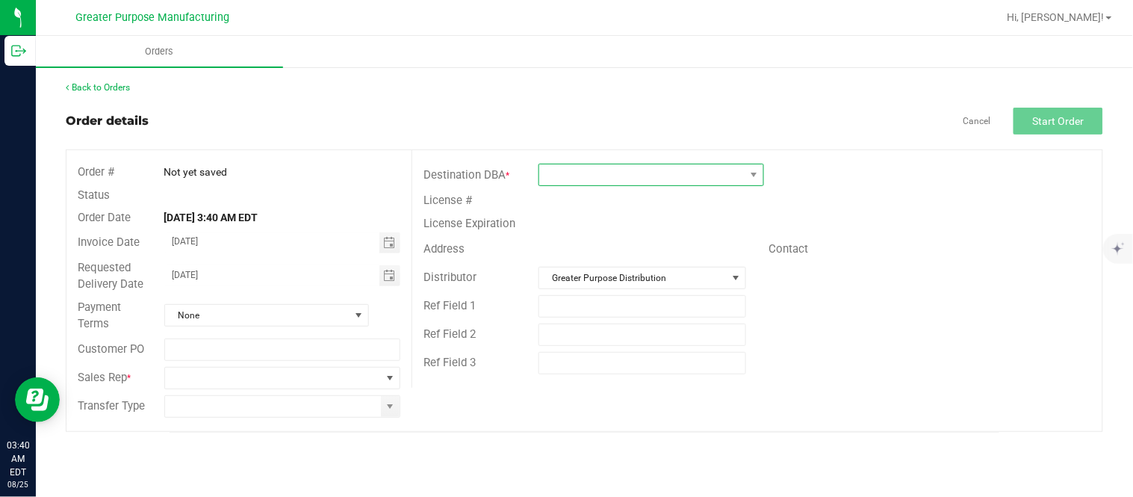
click at [591, 181] on span at bounding box center [641, 174] width 205 height 21
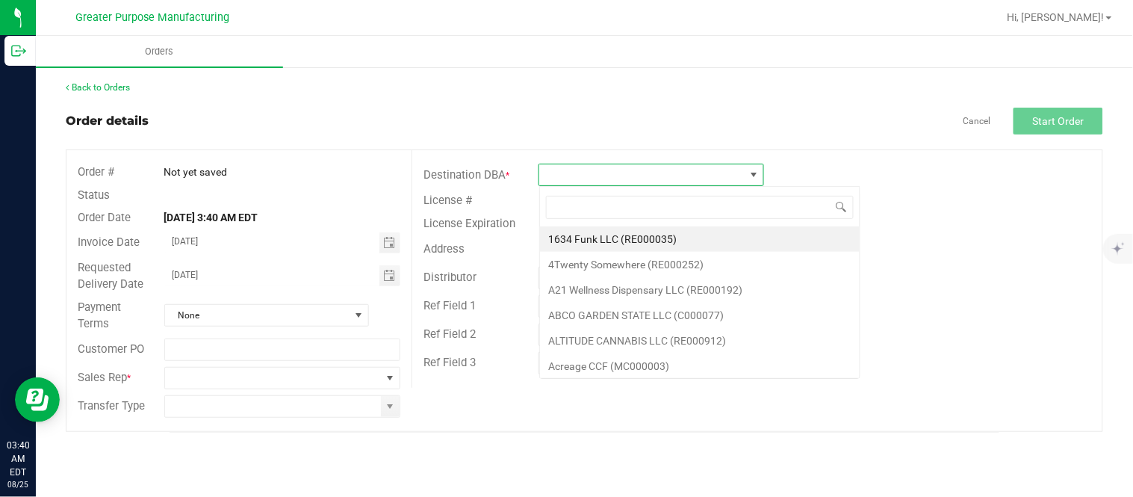
scroll to position [22, 225]
type input "NJRE000040"
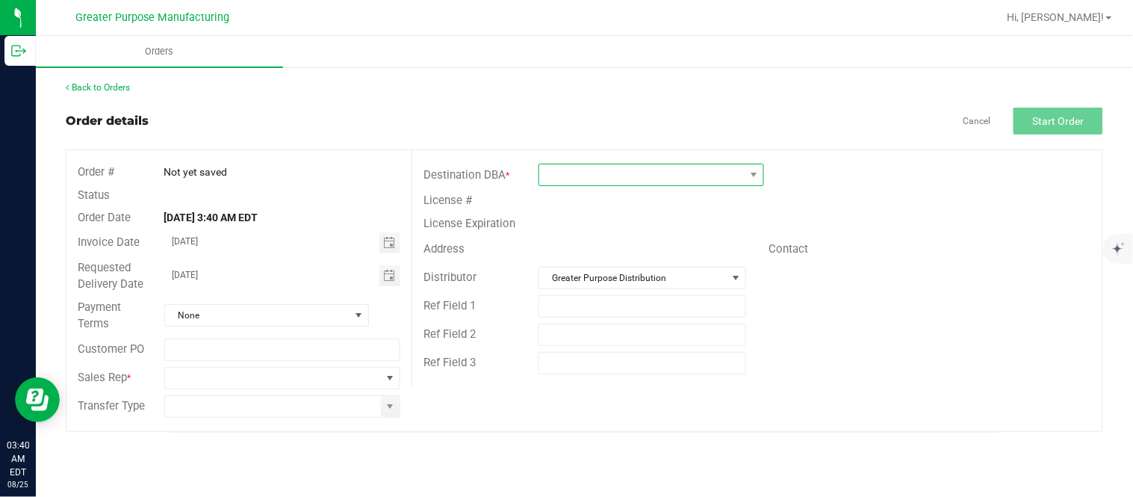
click at [605, 173] on span at bounding box center [641, 174] width 205 height 21
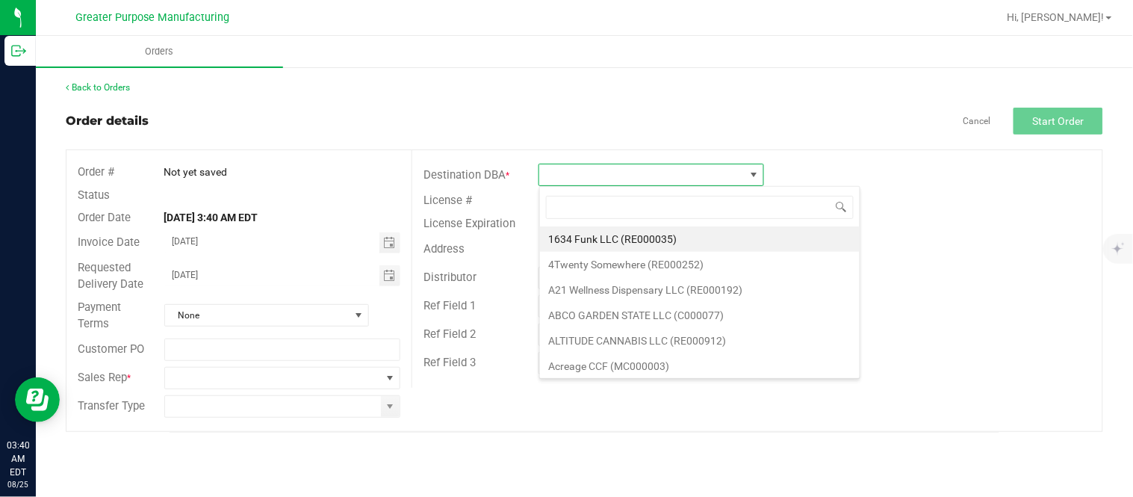
type input "Island Vibez"
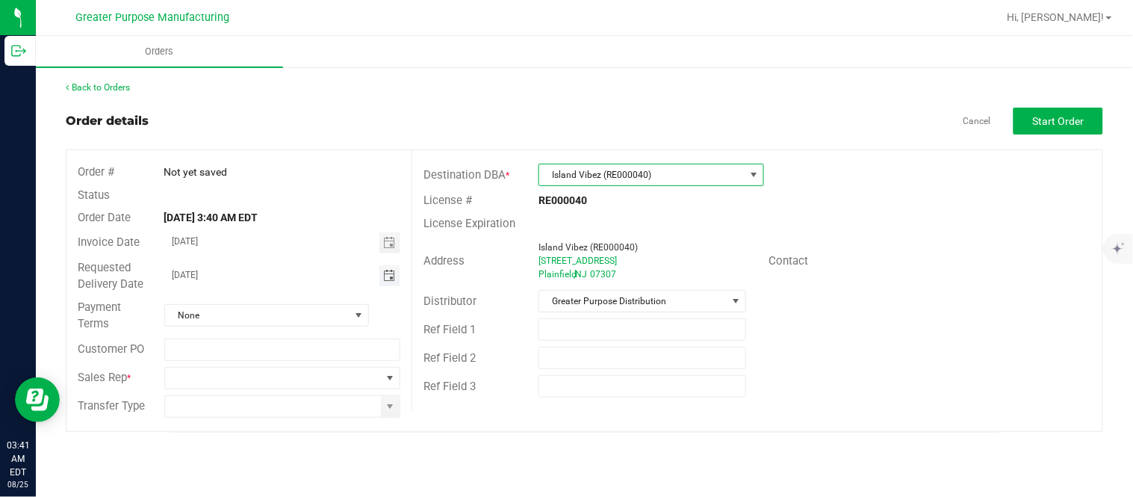
click at [390, 280] on span "Toggle calendar" at bounding box center [389, 276] width 12 height 12
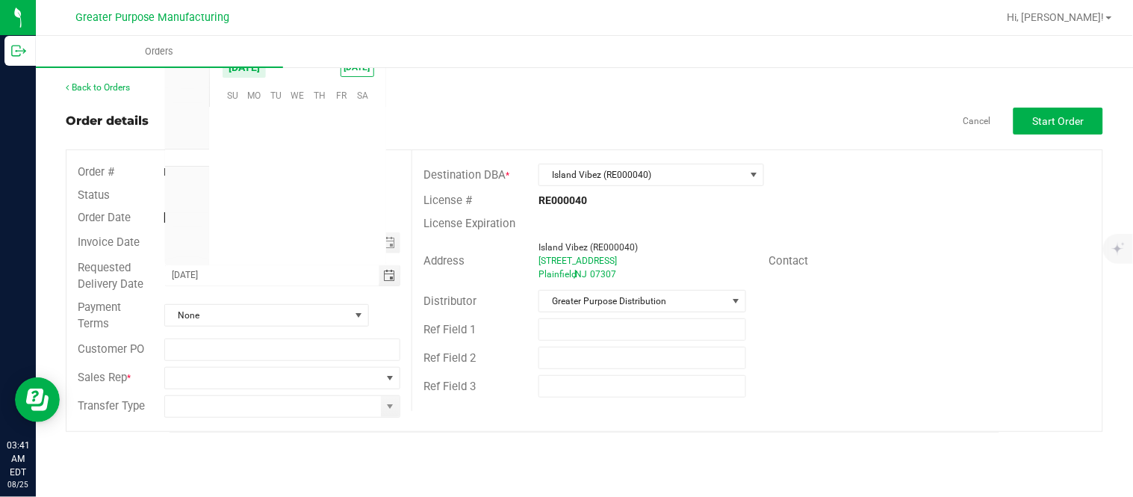
scroll to position [241993, 0]
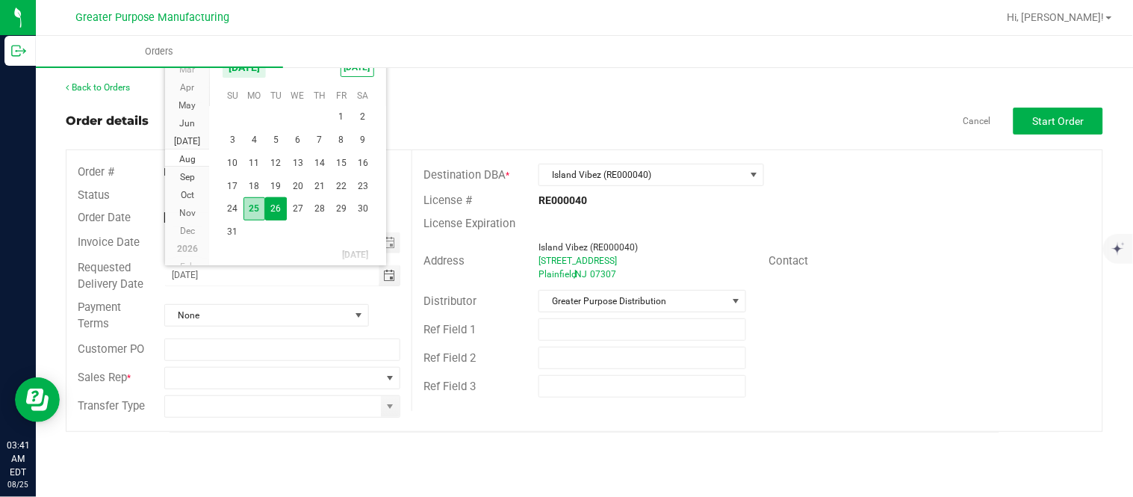
click at [252, 200] on span "25" at bounding box center [254, 208] width 22 height 23
type input "[DATE]"
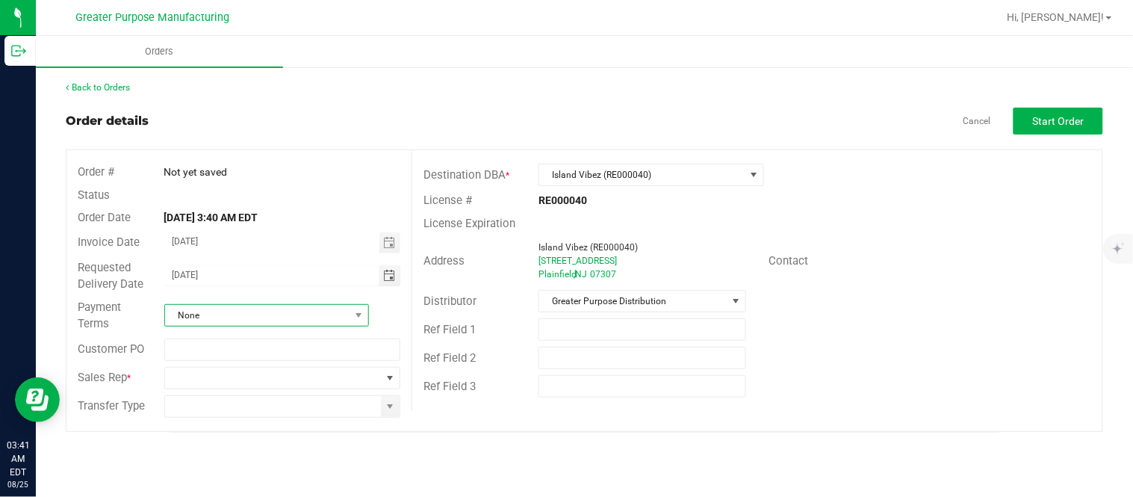
click at [263, 319] on span "None" at bounding box center [257, 315] width 184 height 21
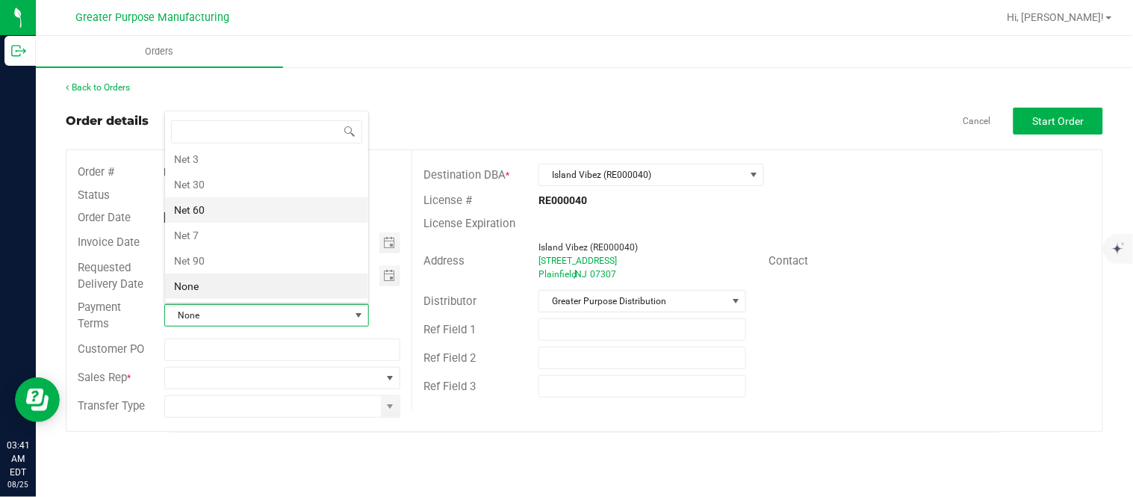
scroll to position [0, 0]
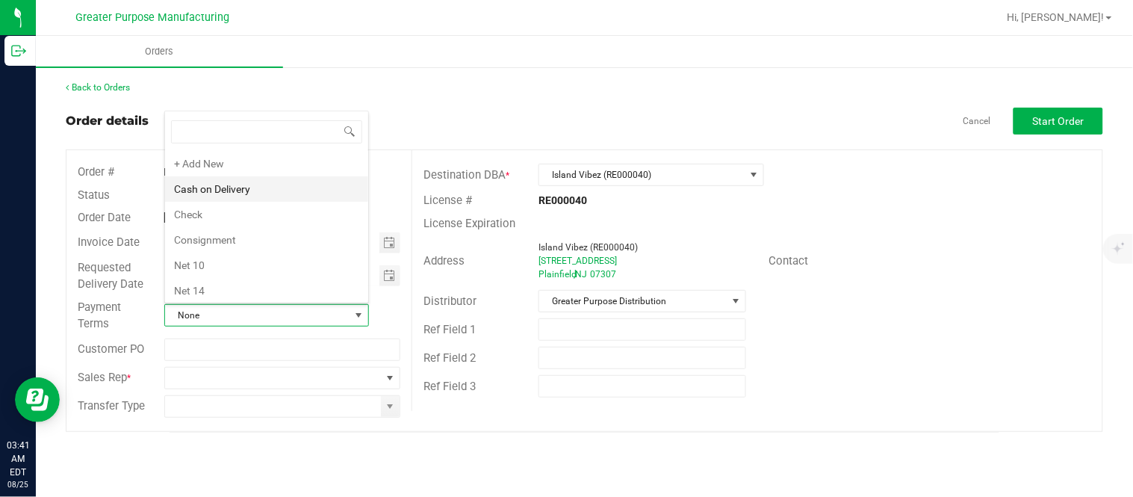
click at [259, 187] on li "Cash on Delivery" at bounding box center [266, 188] width 203 height 25
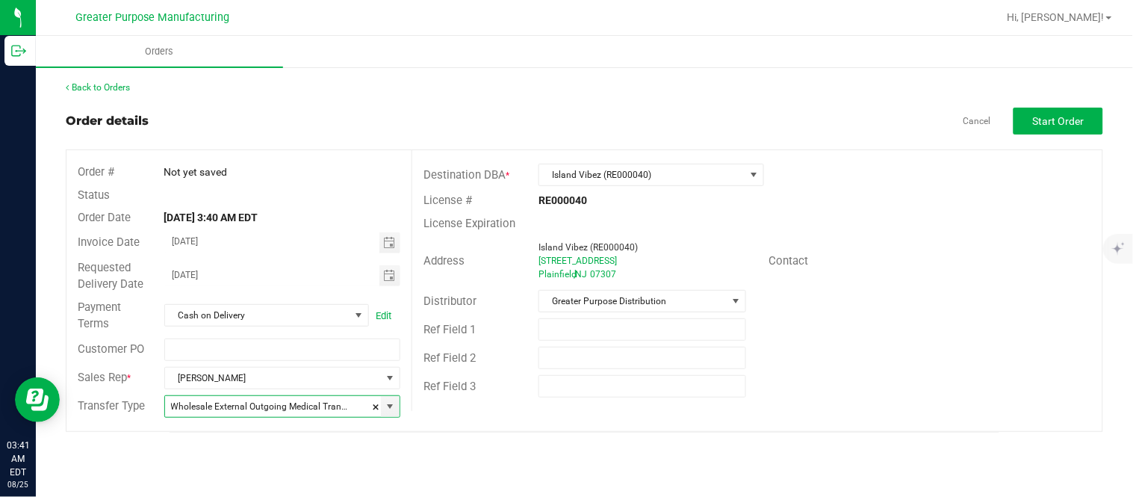
type input "Wholesale Transfer"
click at [1093, 116] on button "Start Order" at bounding box center [1058, 121] width 90 height 27
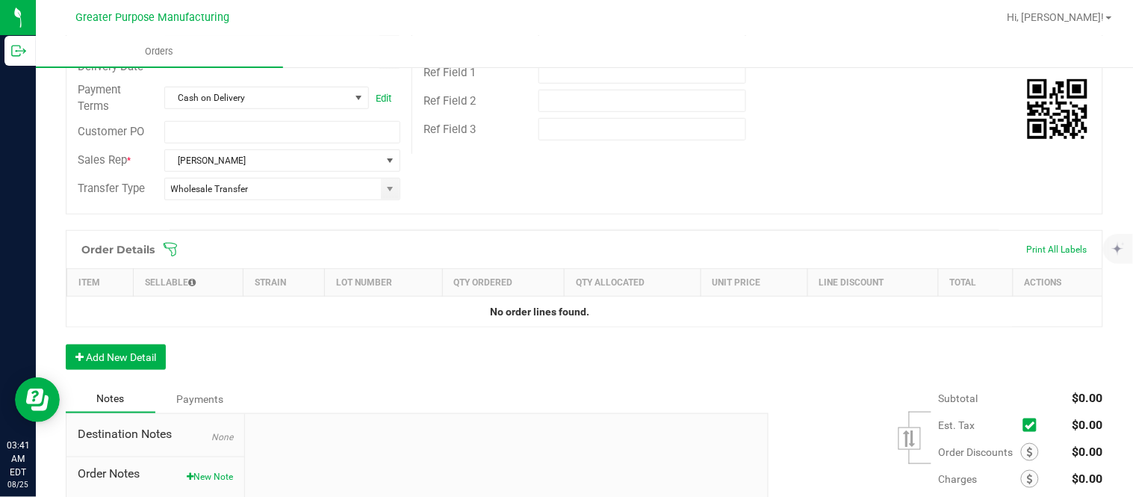
scroll to position [263, 0]
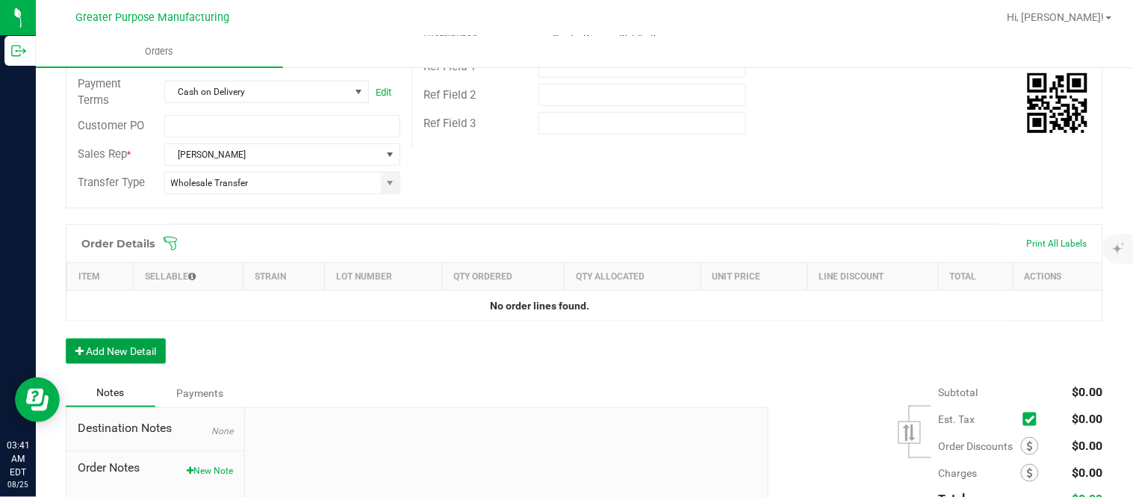
click at [140, 352] on button "Add New Detail" at bounding box center [116, 350] width 100 height 25
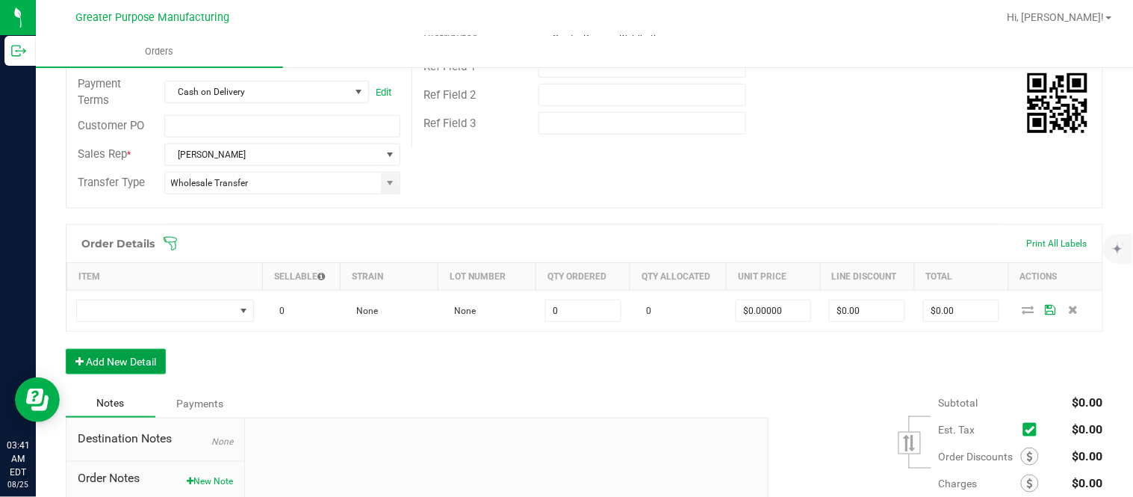
click at [66, 349] on button "Add New Detail" at bounding box center [116, 361] width 100 height 25
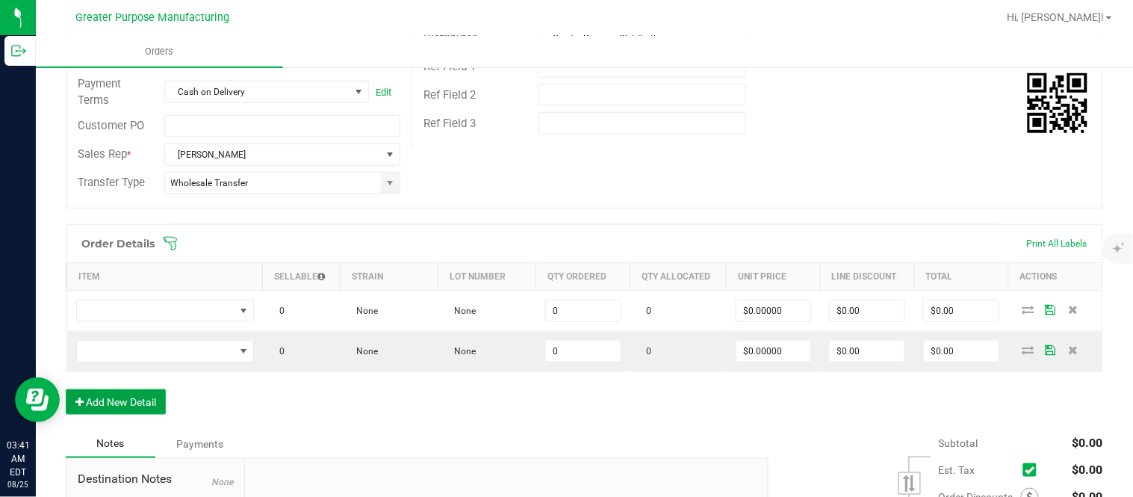
click at [66, 389] on button "Add New Detail" at bounding box center [116, 401] width 100 height 25
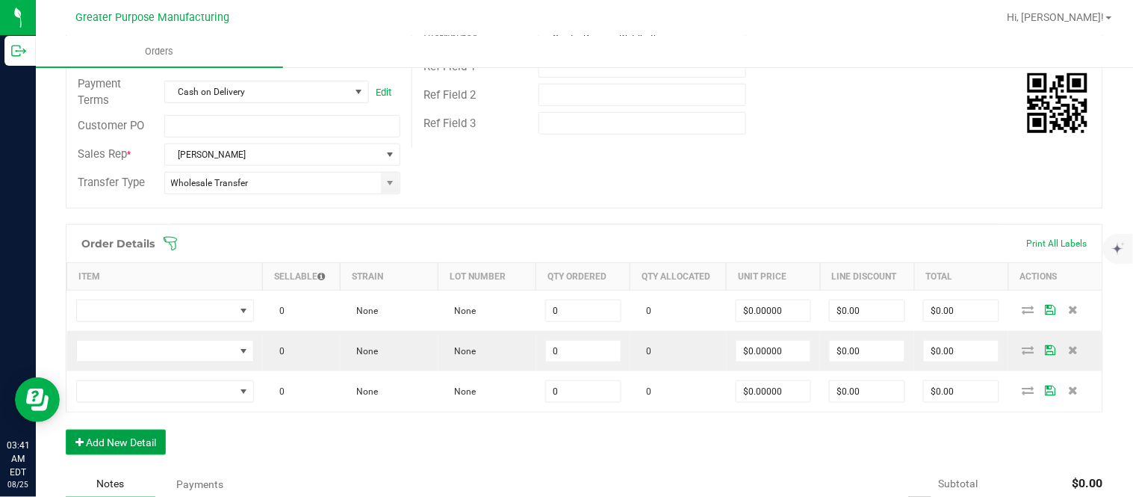
click at [66, 429] on button "Add New Detail" at bounding box center [116, 441] width 100 height 25
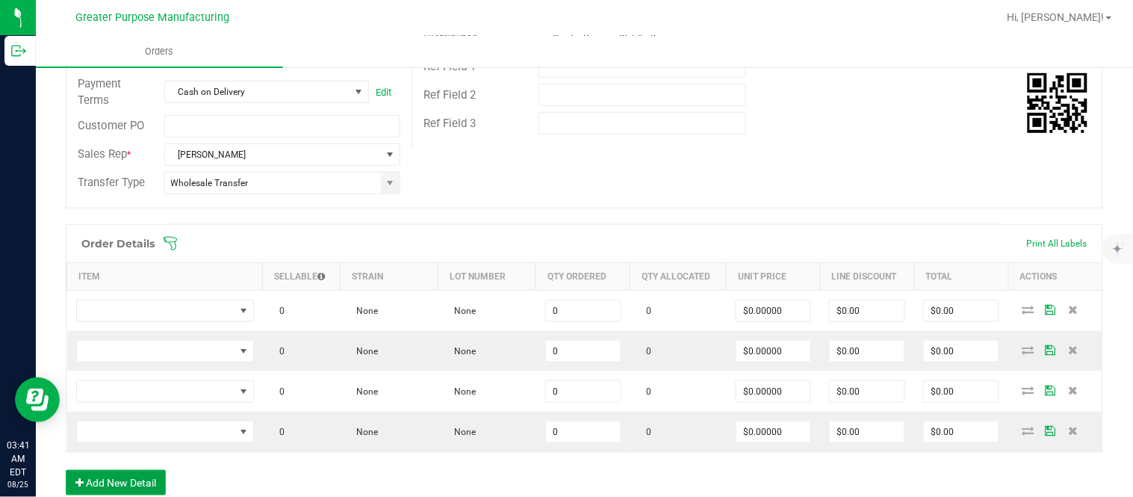
click at [66, 470] on button "Add New Detail" at bounding box center [116, 482] width 100 height 25
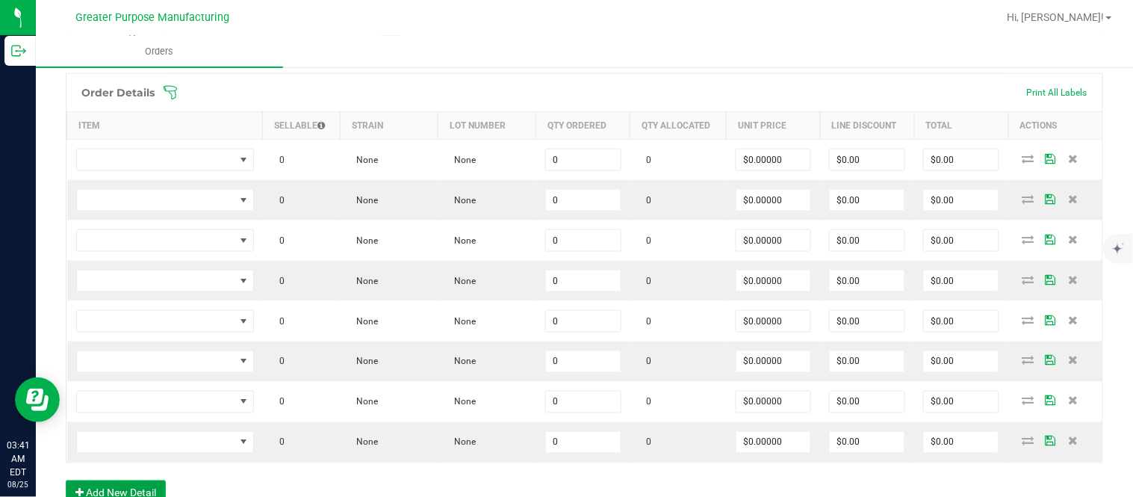
scroll to position [414, 0]
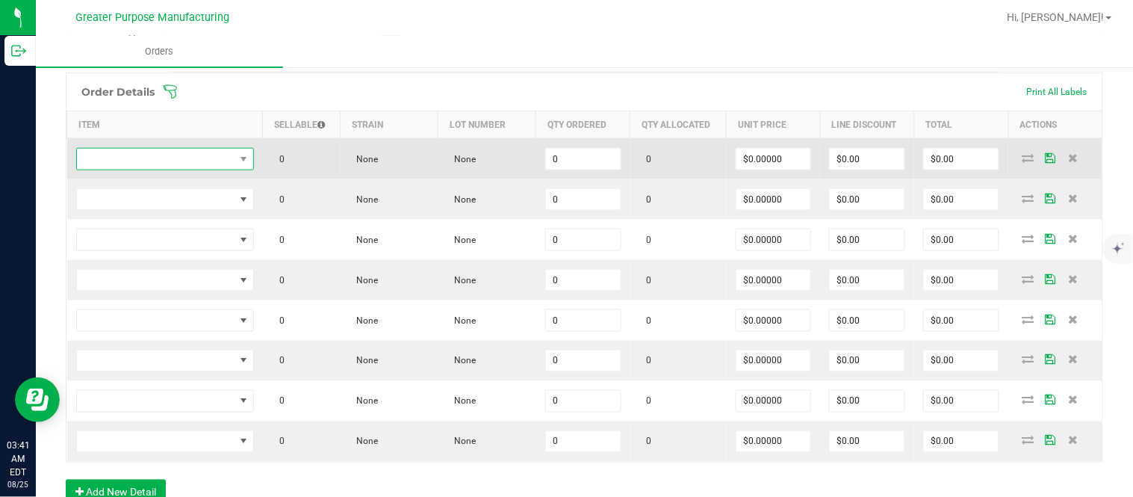
click at [204, 161] on span "NO DATA FOUND" at bounding box center [156, 159] width 158 height 21
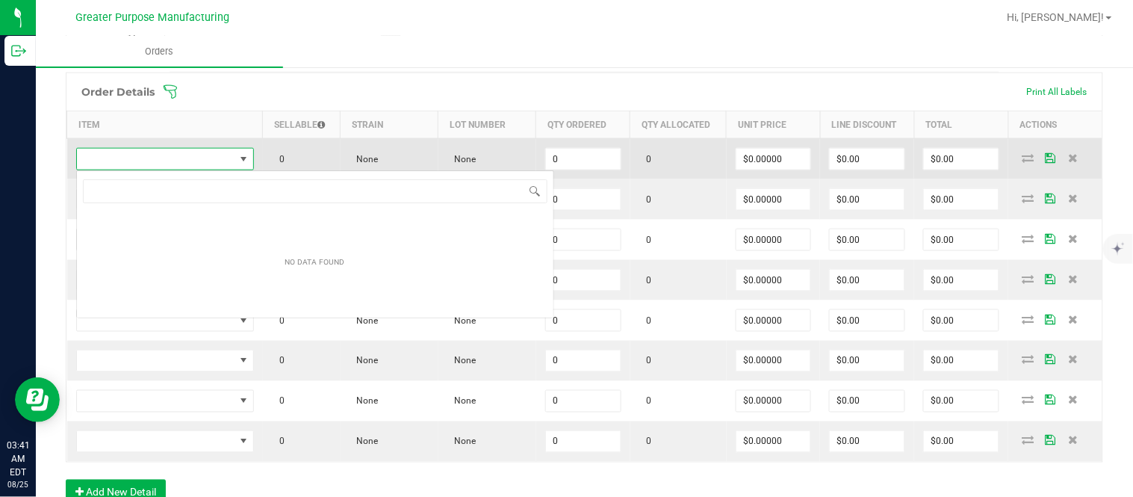
scroll to position [22, 175]
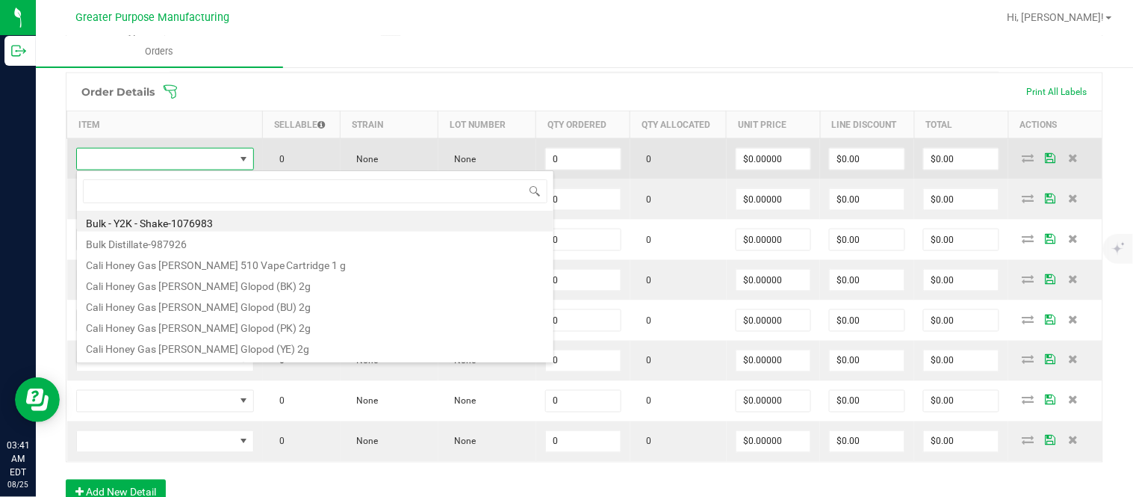
type input "1.37.61.470.0"
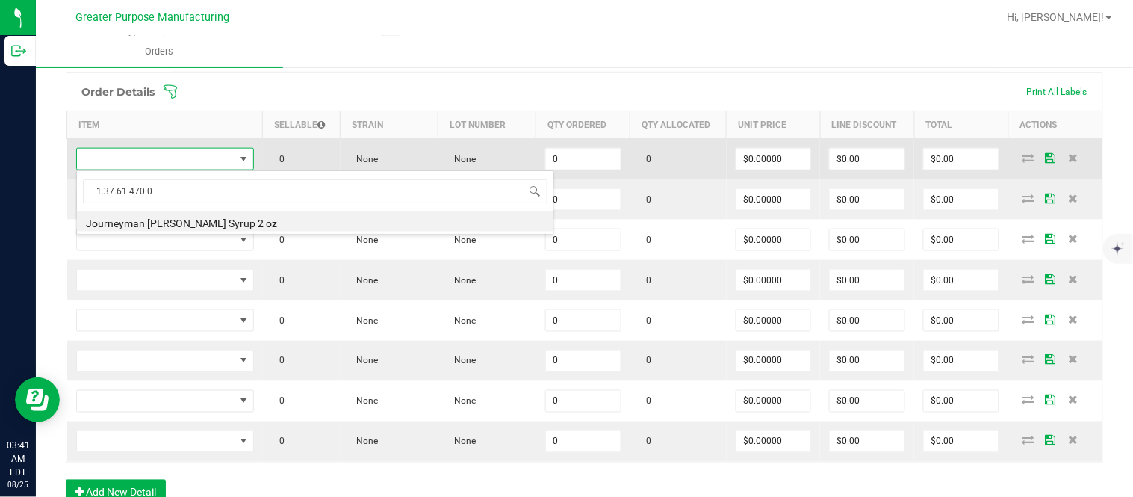
type input "0 ea"
type input "$10.00000"
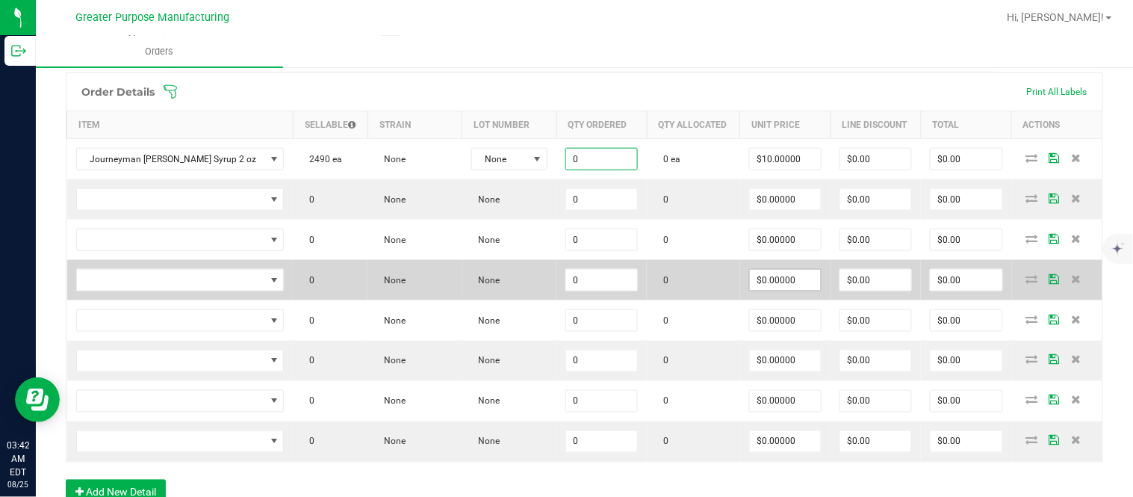
paste input "48"
type input "48 ea"
type input "10"
type input "$480.00"
type input "$10.00000"
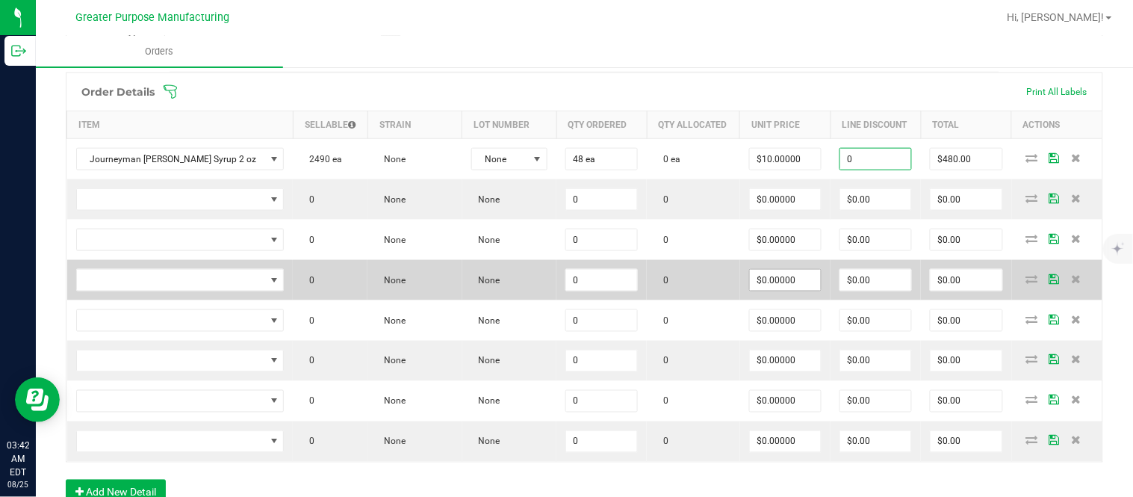
type input "$0.00"
type input "$480.00"
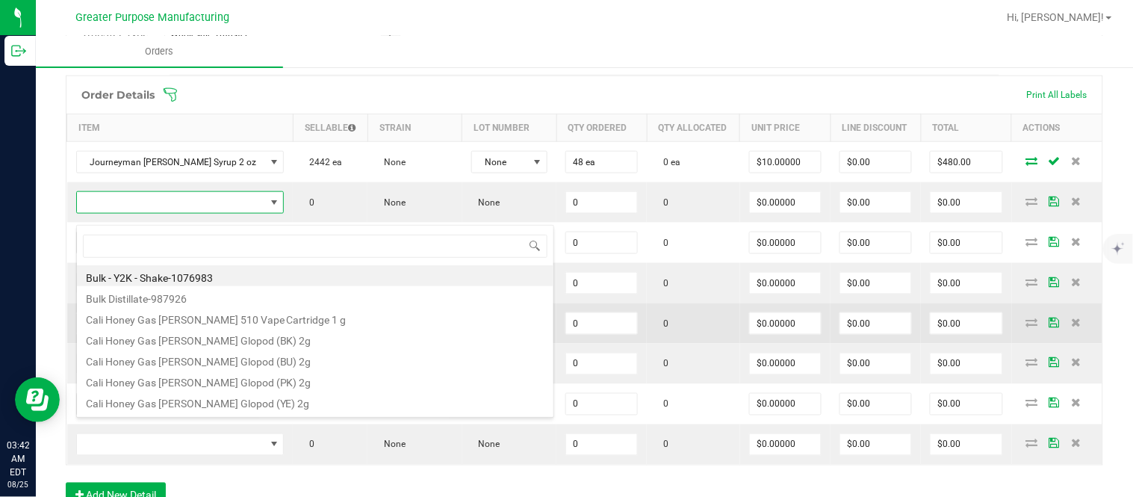
scroll to position [22, 199]
type input "1.37.61.1136.0"
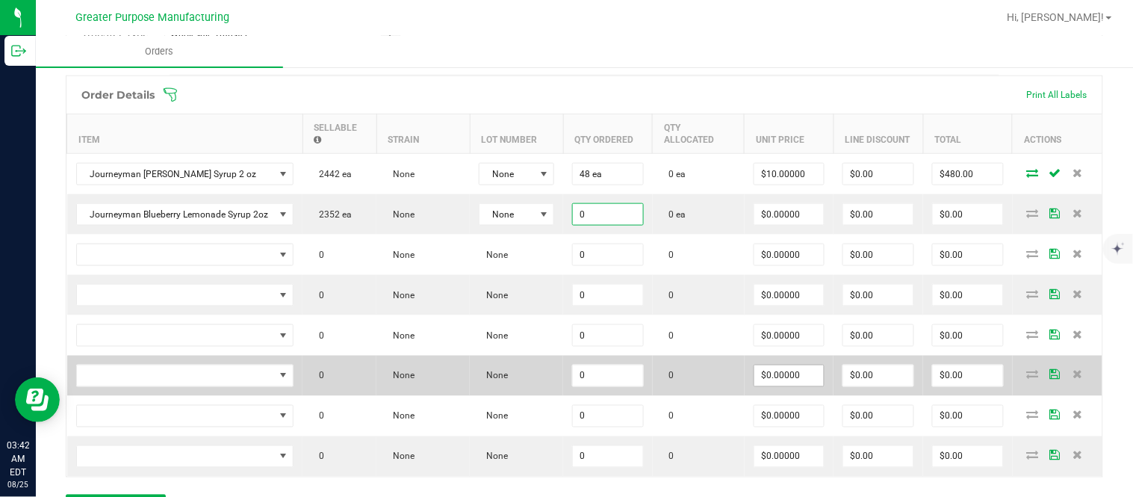
paste input "24"
type input "24 ea"
type input "$0.00000"
type input "$0.00"
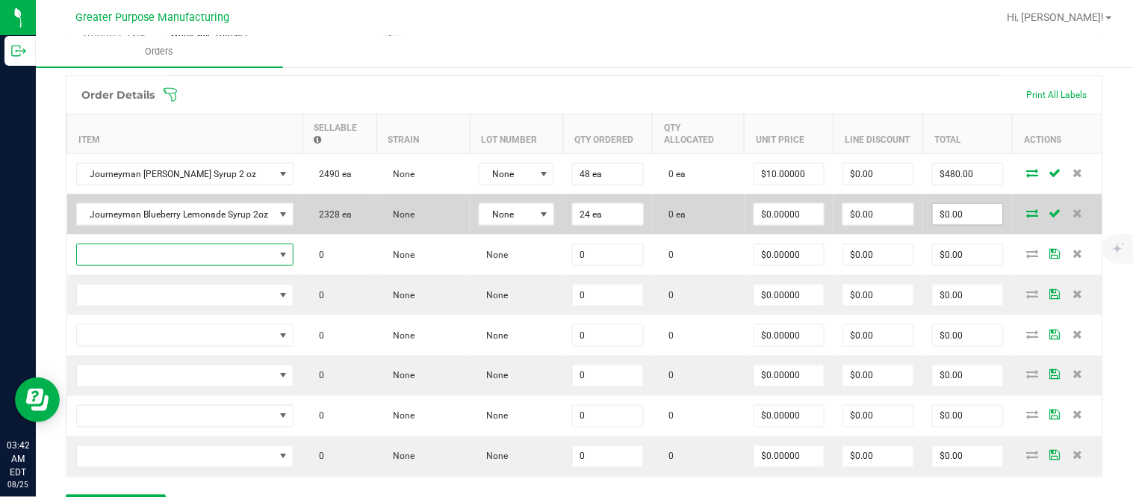
click at [944, 225] on input "$0.00" at bounding box center [968, 214] width 70 height 21
paste input "288"
type input "288"
type input "$12.00000"
type input "$288.00"
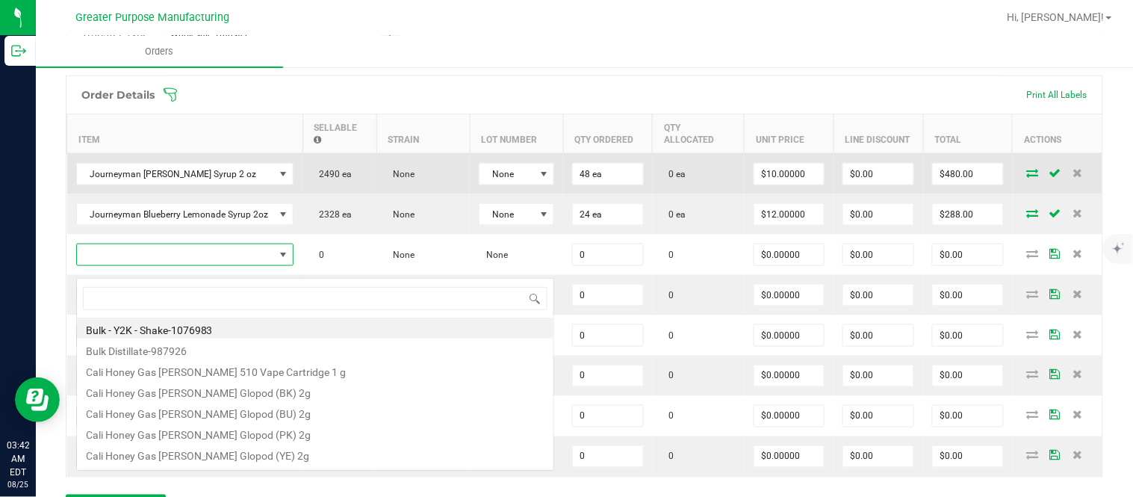
scroll to position [22, 214]
type input "1.37.61.1138.0"
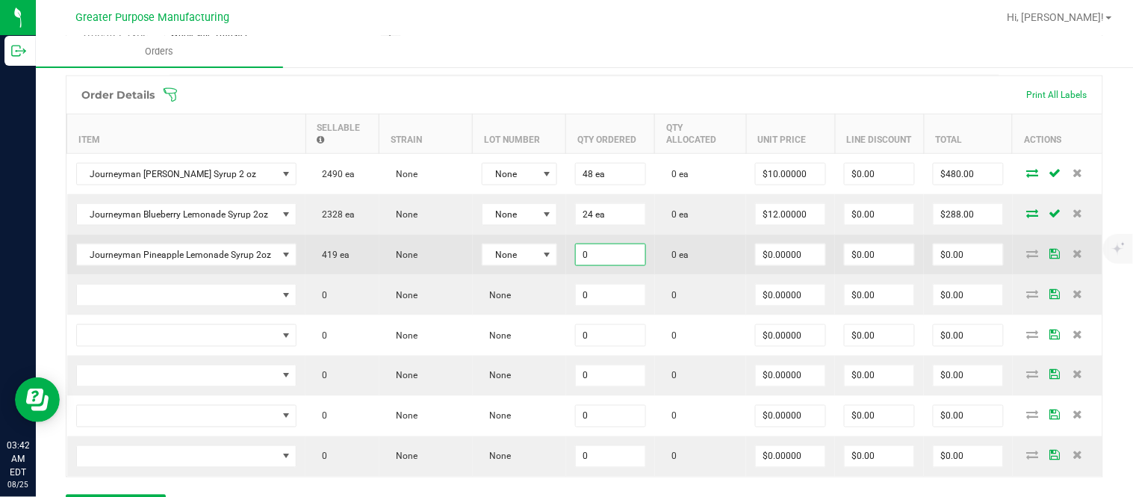
paste input "24"
type input "24"
type input "0"
type input "24 ea"
type input "$0.00000"
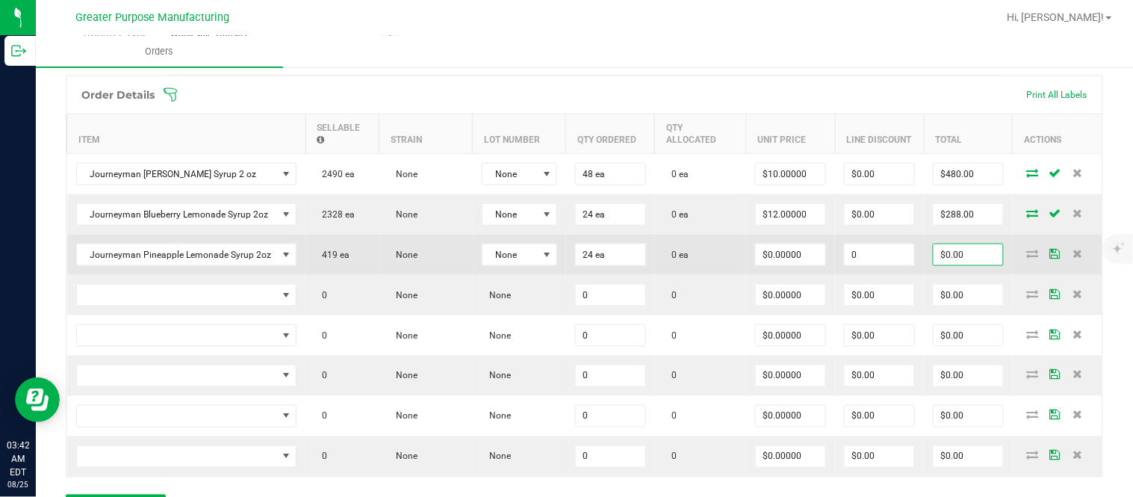
type input "$0.00"
type input "0"
click at [953, 265] on input "$0.00" at bounding box center [967, 254] width 69 height 21
paste input "288"
type input "288"
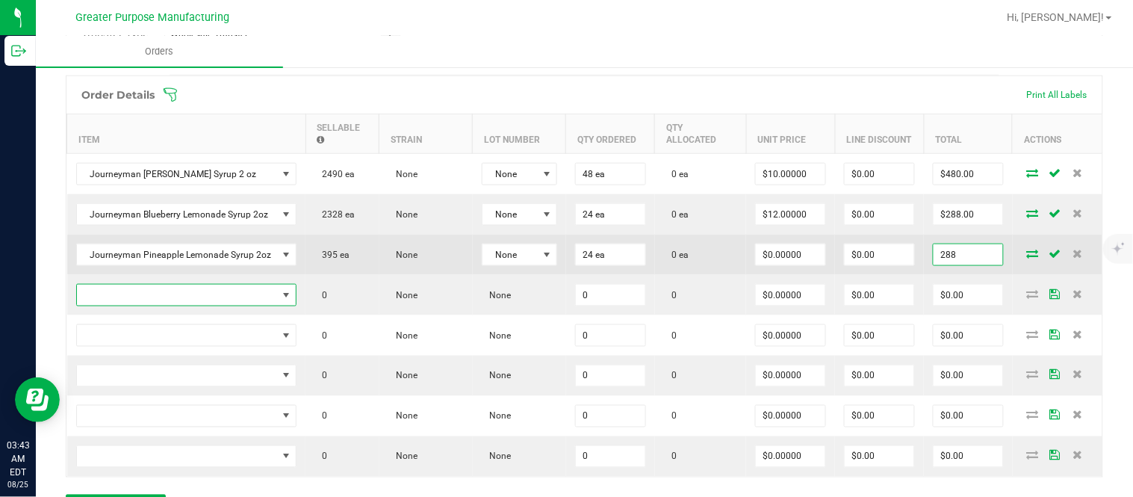
type input "$12.00000"
type input "$288.00"
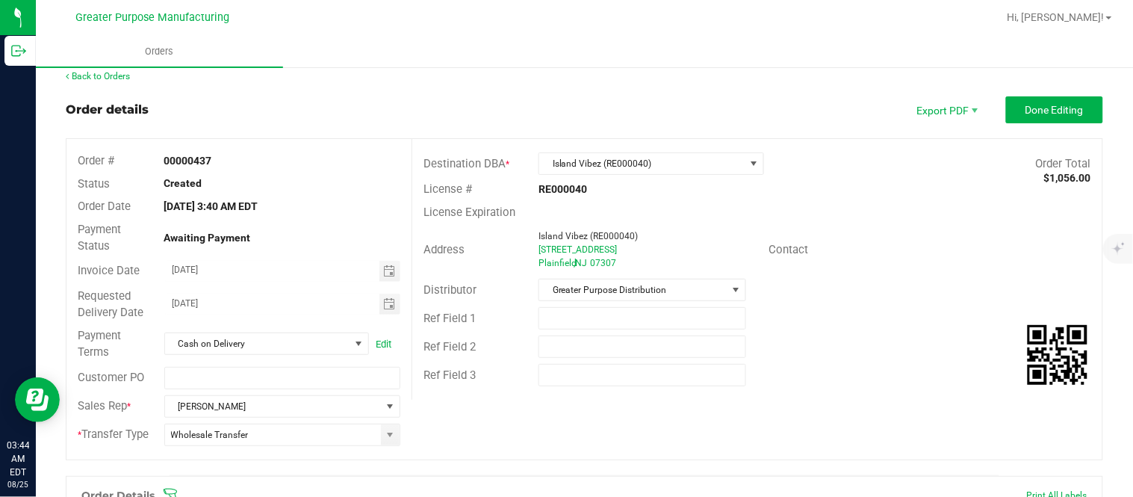
scroll to position [10, 0]
click at [623, 163] on span "Island Vibez (RE000040)" at bounding box center [641, 164] width 205 height 21
copy span "RE000040"
click at [867, 294] on div "Distributor Greater Purpose Distribution" at bounding box center [757, 290] width 690 height 28
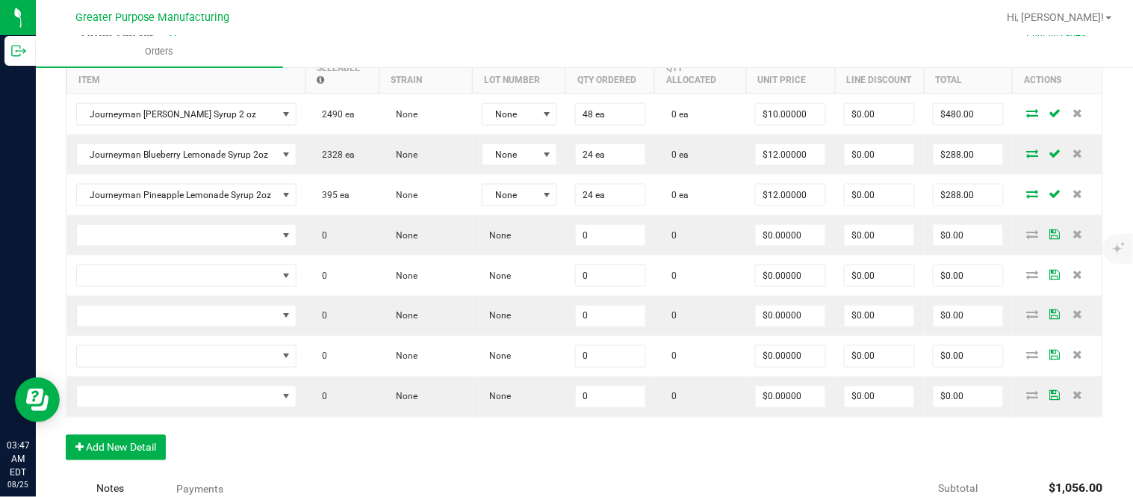
scroll to position [480, 0]
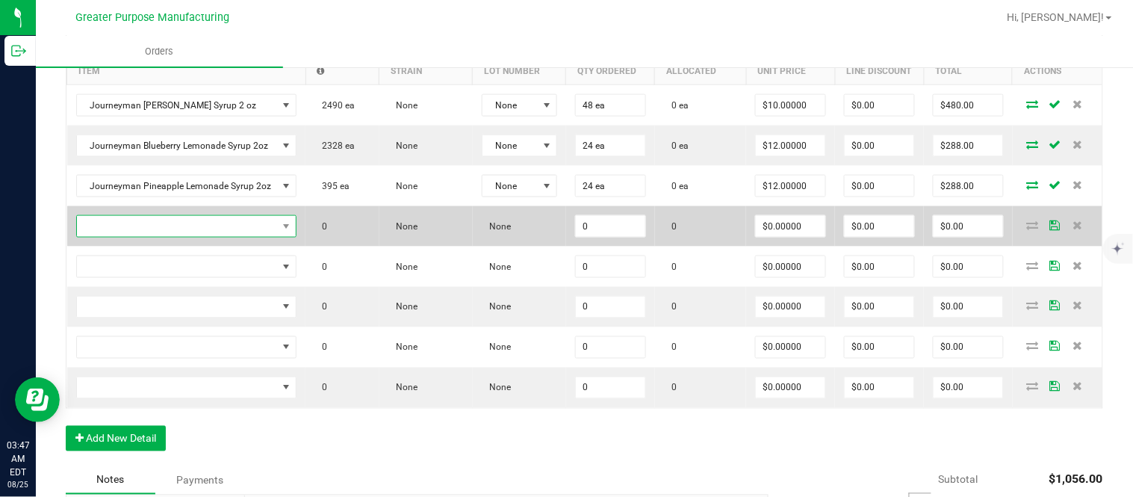
click at [173, 237] on span "NO DATA FOUND" at bounding box center [177, 226] width 201 height 21
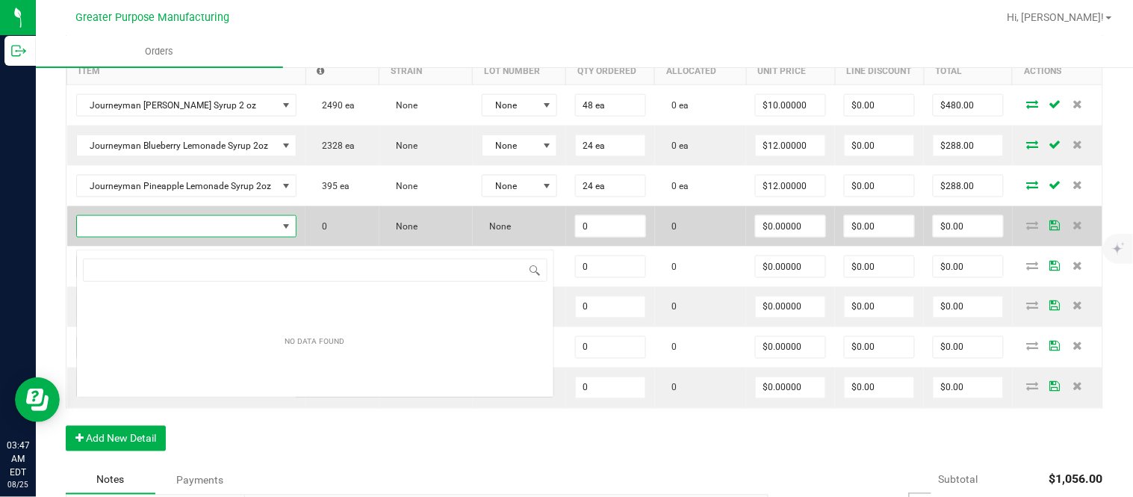
scroll to position [22, 217]
type input "1.37.61.471.0"
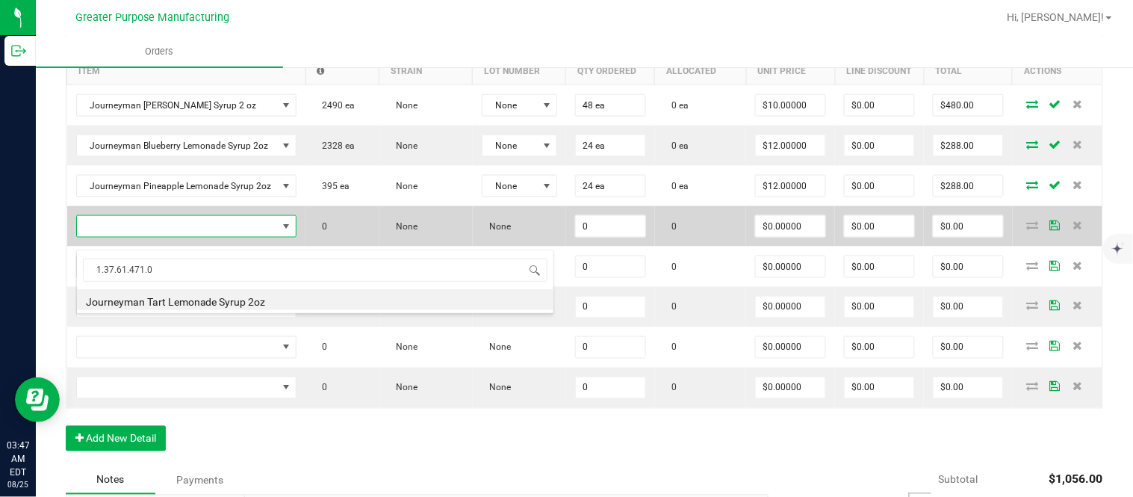
type input "0 ea"
type input "$10.00000"
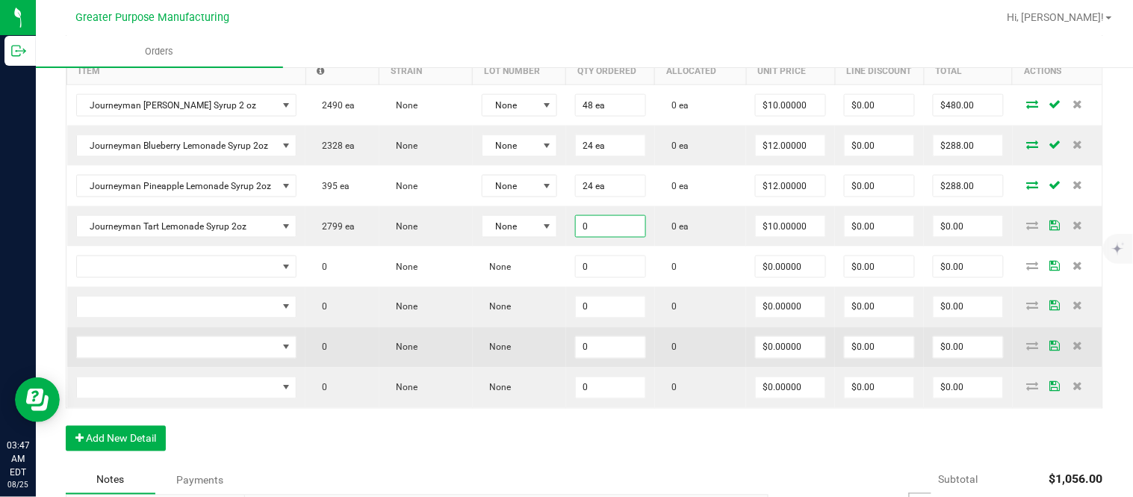
paste input "24"
type input "24 ea"
type input "10"
type input "$240.00"
type input "0"
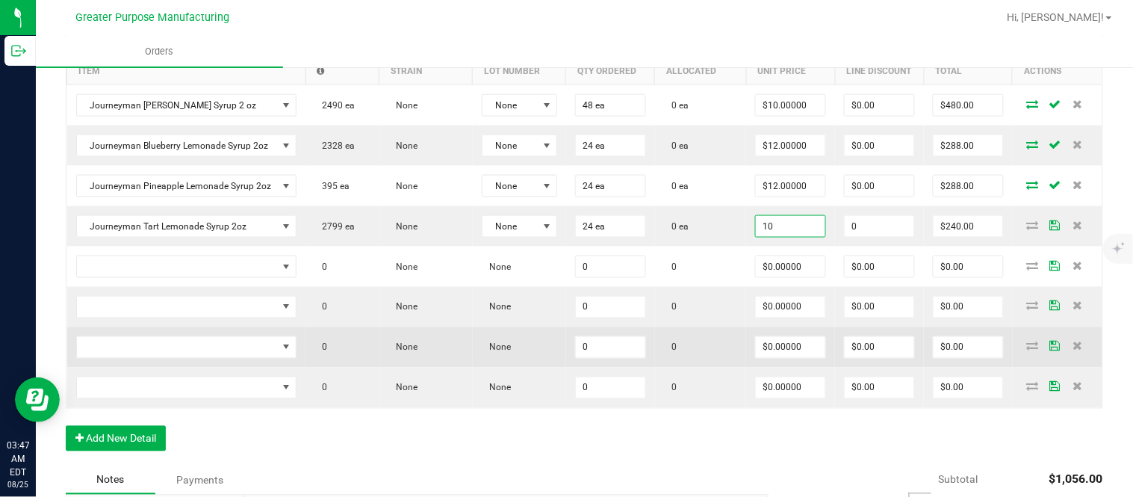
type input "$10.00000"
type input "$0.00"
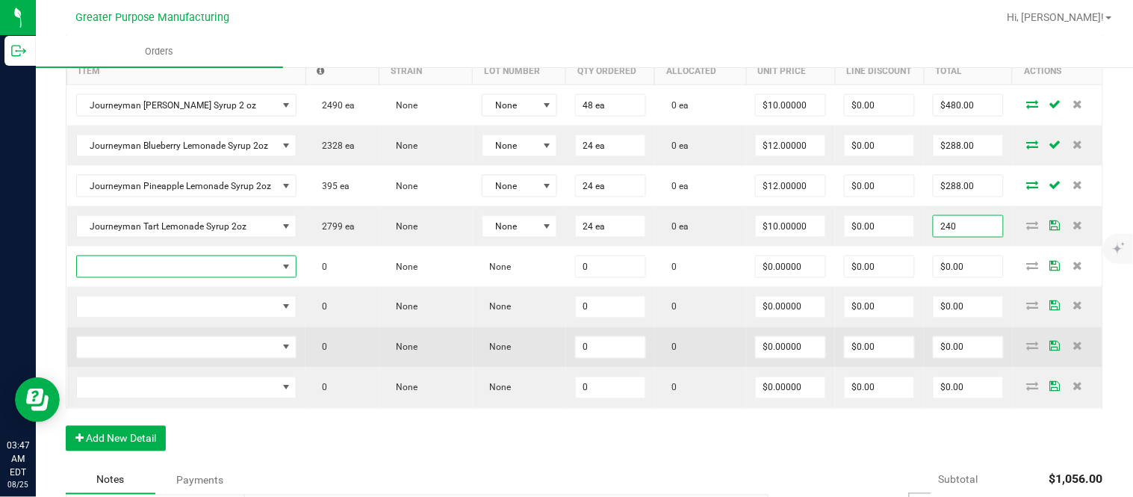
type input "$240.00"
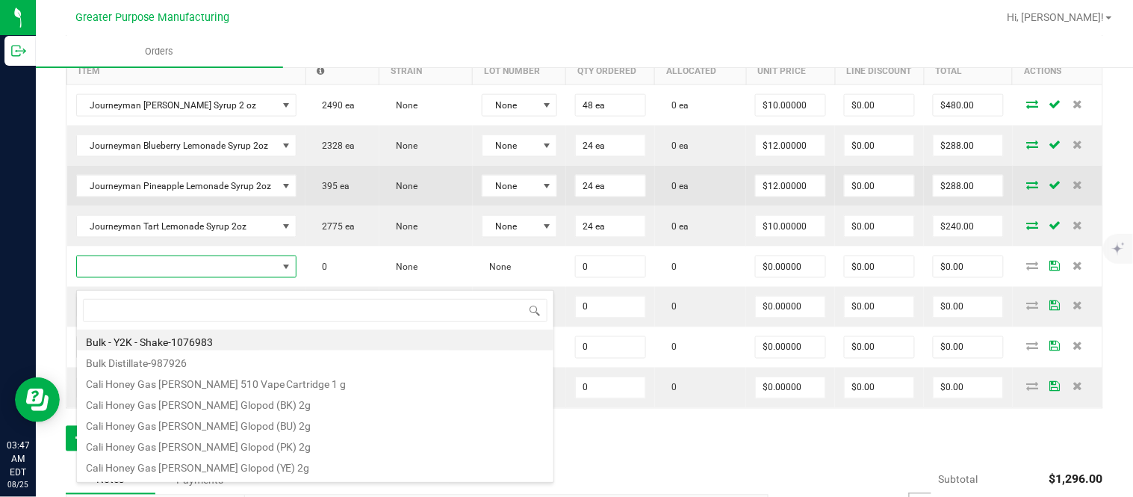
type input "1.37.61.471.0"
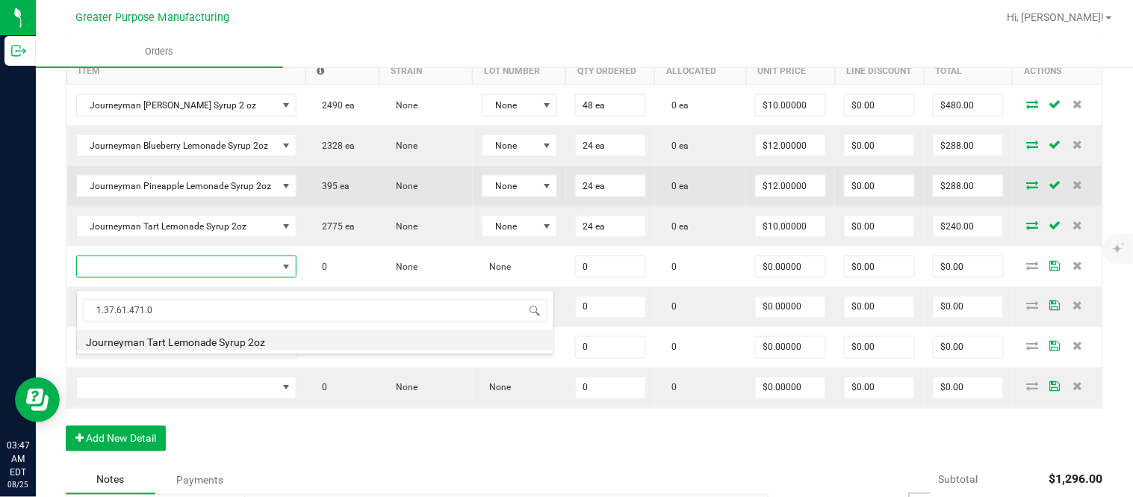
type input "0 ea"
type input "$10.00000"
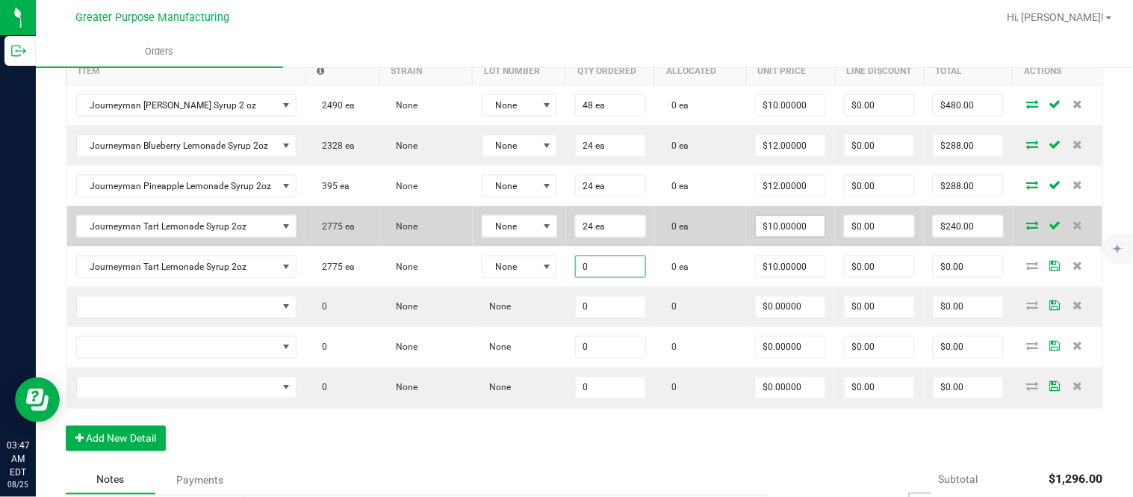
paste input "24"
type input "24 ea"
type input "10"
type input "$240.00"
type input "$10.00000"
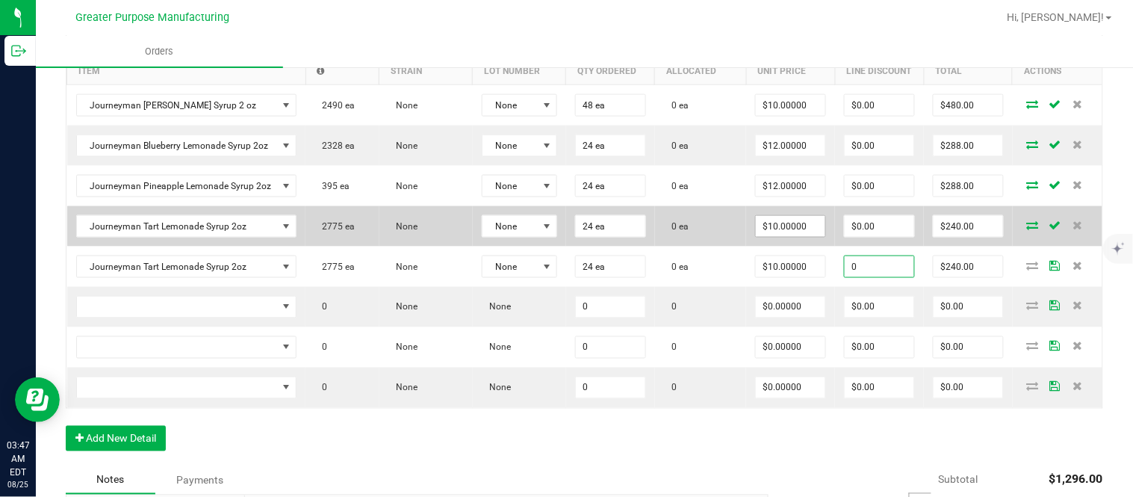
type input "$0.00"
type input "$240.00"
click at [874, 237] on input "$0.00" at bounding box center [878, 226] width 69 height 21
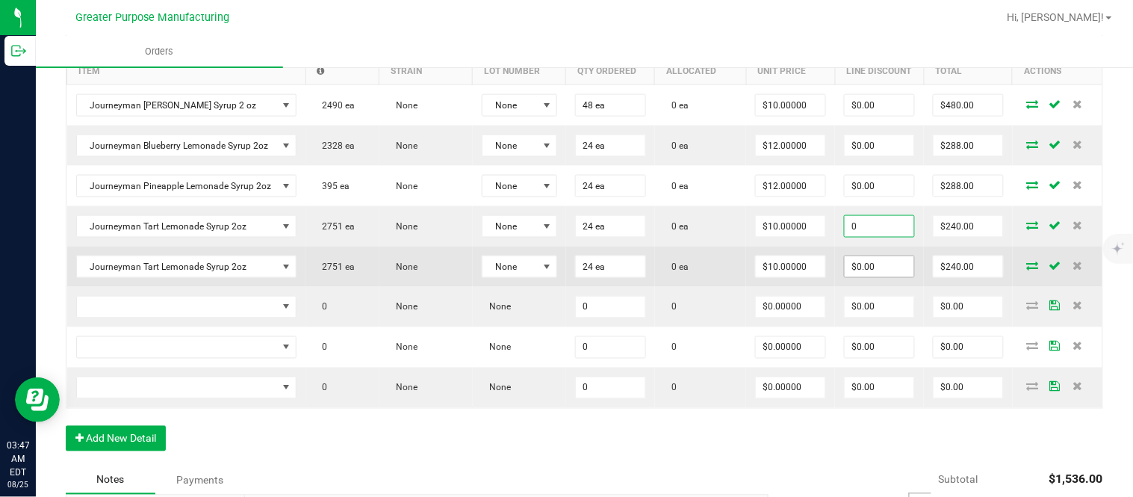
click at [872, 277] on input "$0.00" at bounding box center [878, 266] width 69 height 21
type input "$0.00"
paste input "239.76"
type input "239.76"
type input "0.2400000000000091"
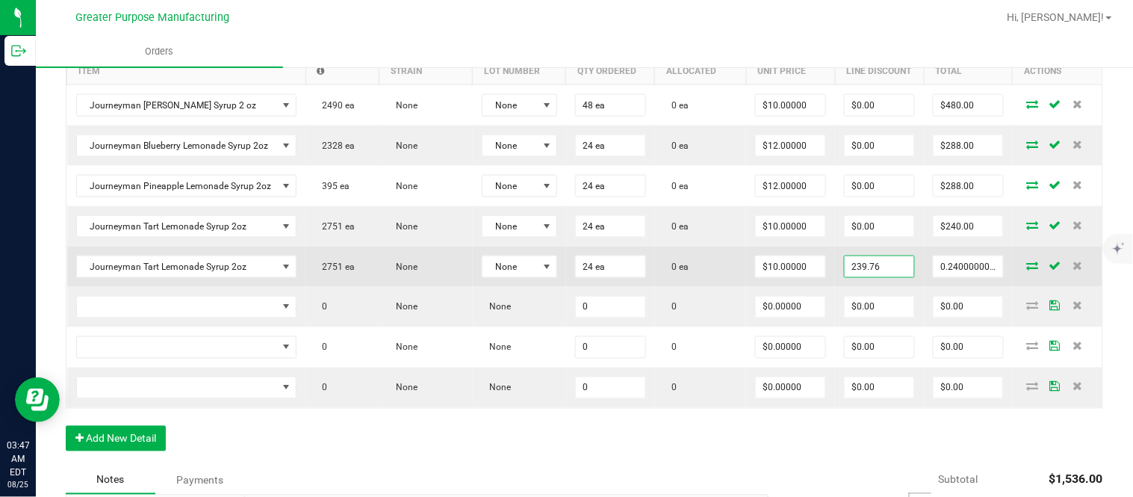
type input "$239.76"
type input "$0.24"
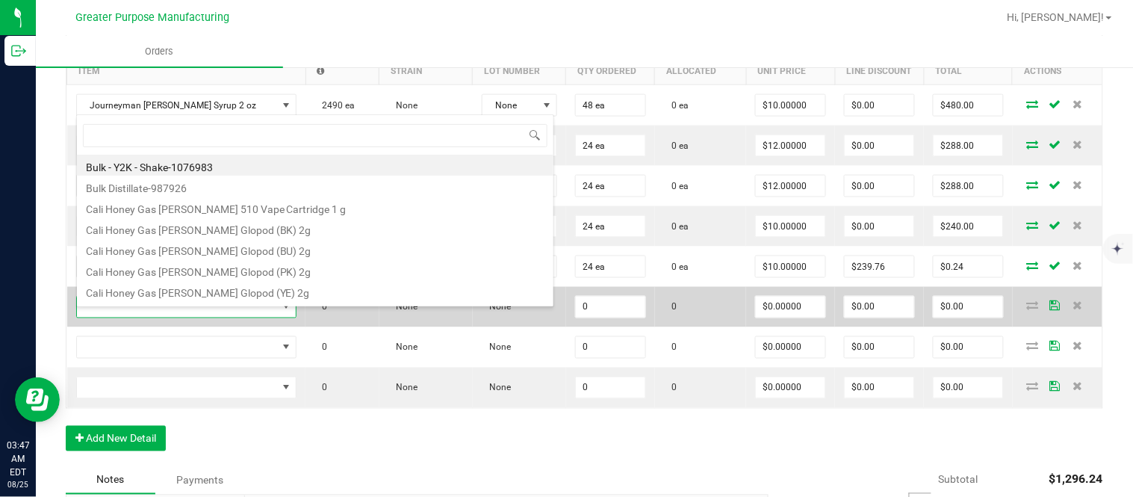
type input "1.37.61.472.0"
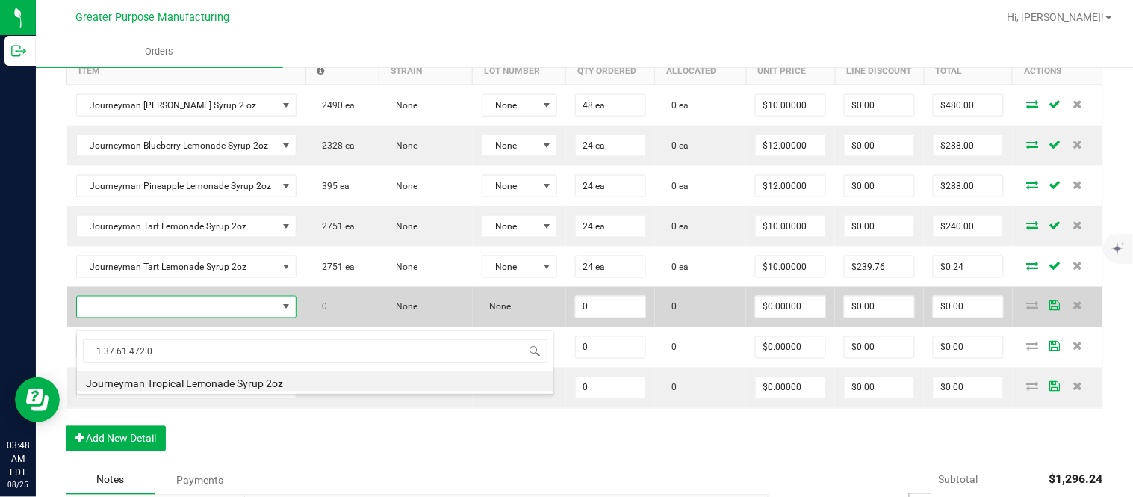
type input "0 ea"
type input "$10.00000"
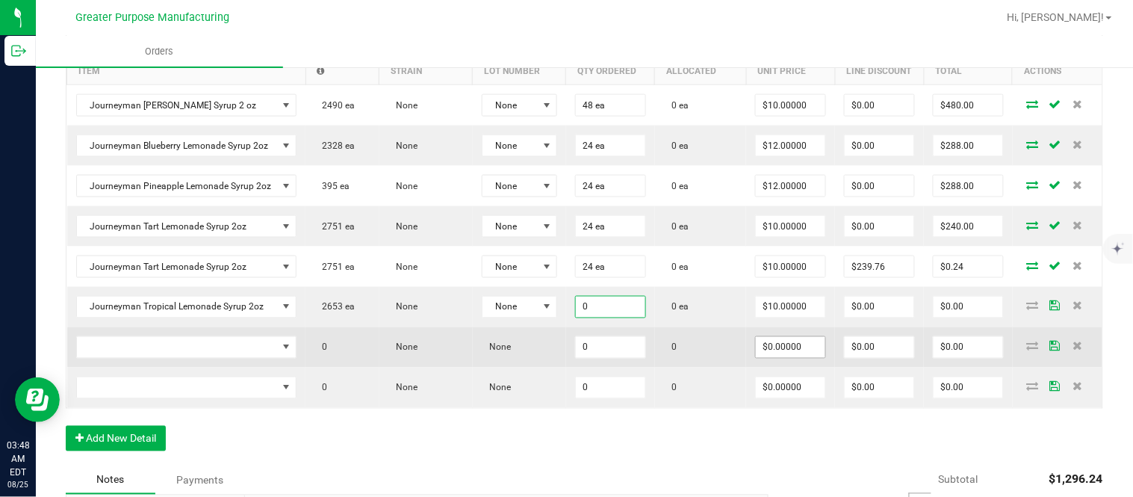
paste input "24"
type input "24 ea"
type input "10"
type input "$240.00"
type input "$10.00000"
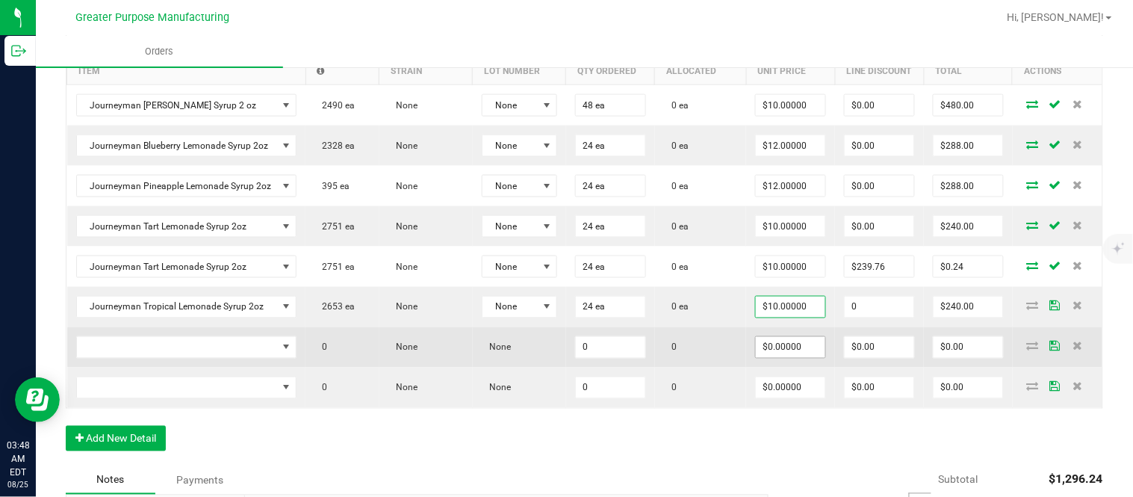
type input "$0.00"
type input "$240.00"
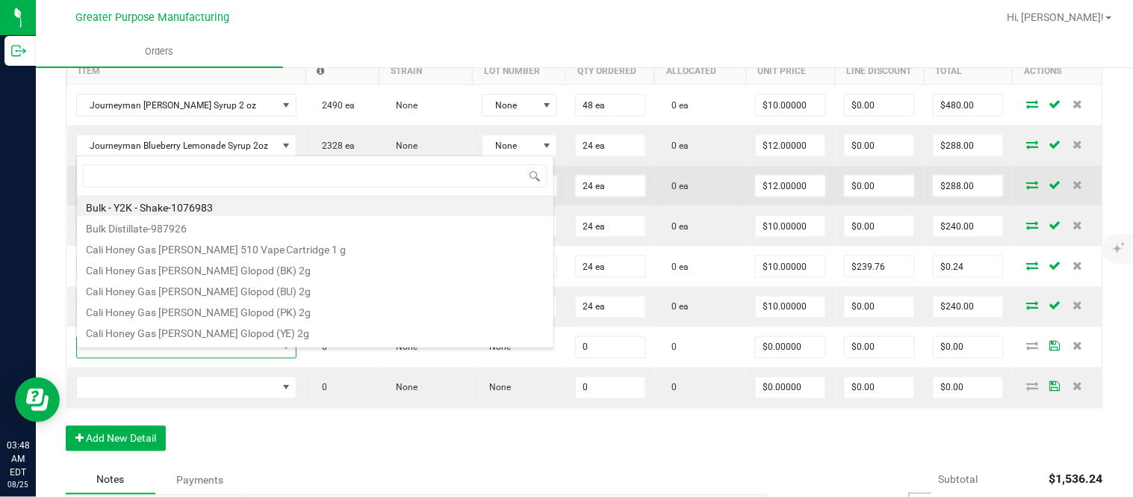
type input "1.37.61.472.0"
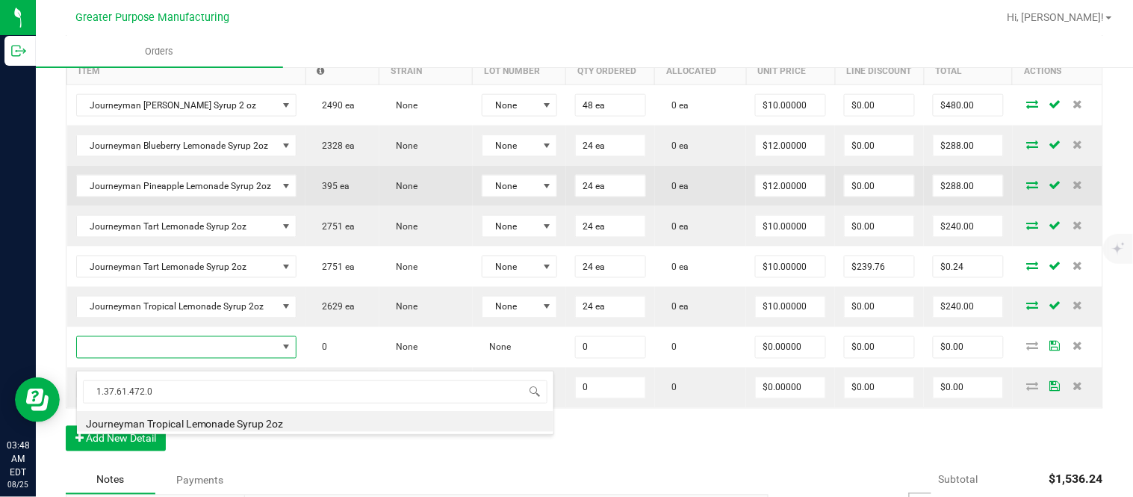
type input "0 ea"
type input "$10.00000"
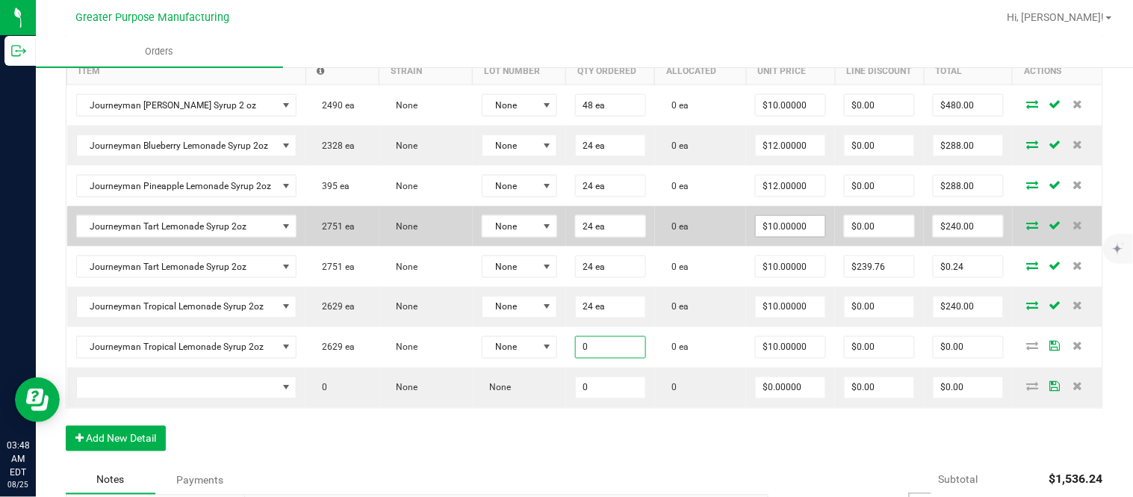
paste input "24"
type input "24"
type input "10"
type input "24 ea"
type input "$240.00"
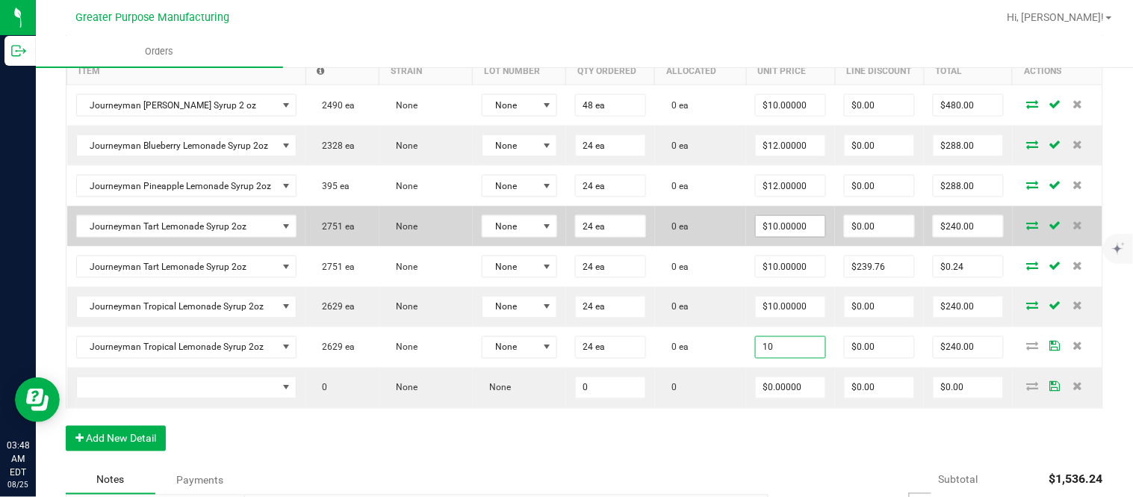
type input "0"
type input "$10.00000"
type input "240"
type input "$0.00"
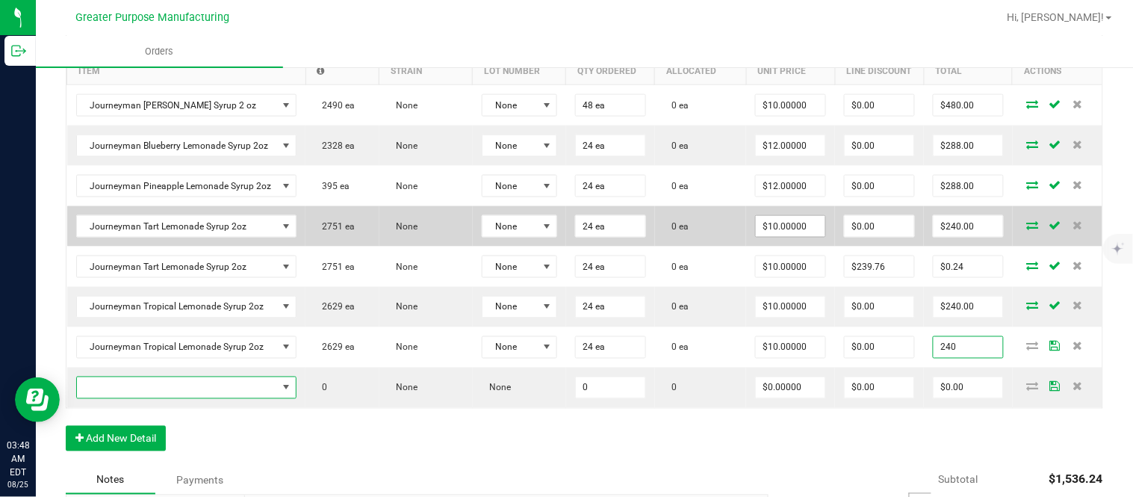
type input "$240.00"
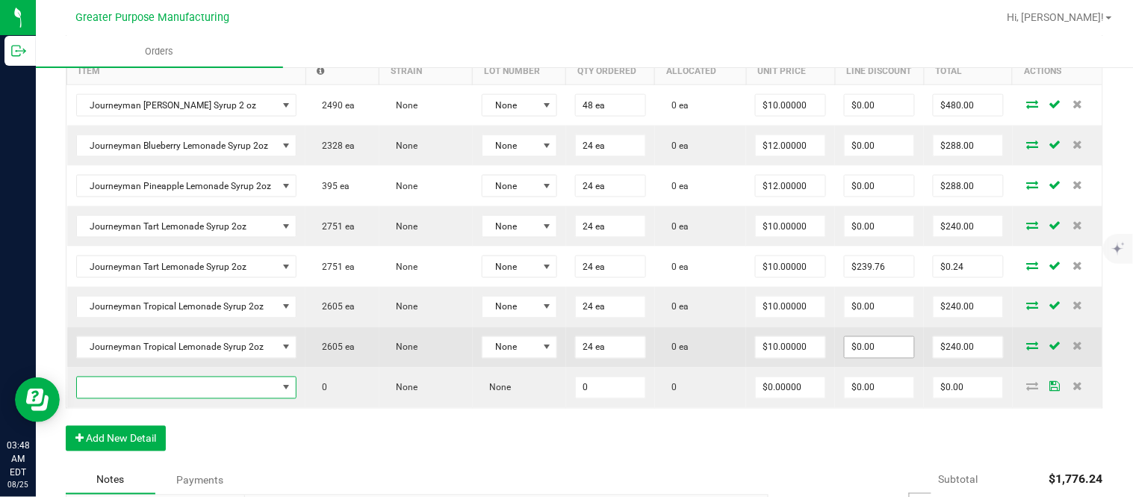
click at [874, 349] on input "$0.00" at bounding box center [878, 347] width 69 height 21
paste input "239.76"
type input "$239.76"
type input "$0.24"
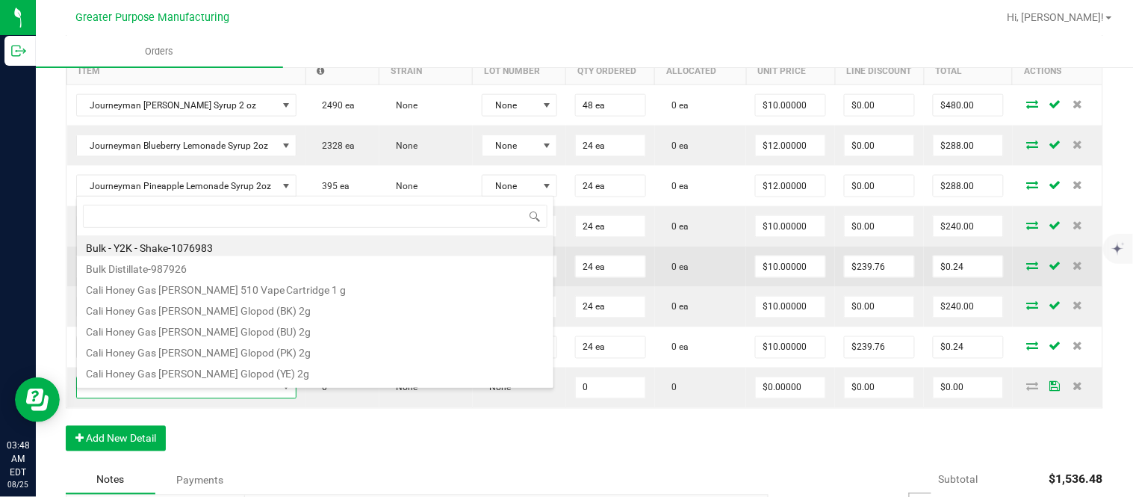
type input "1.37.61.1137.0"
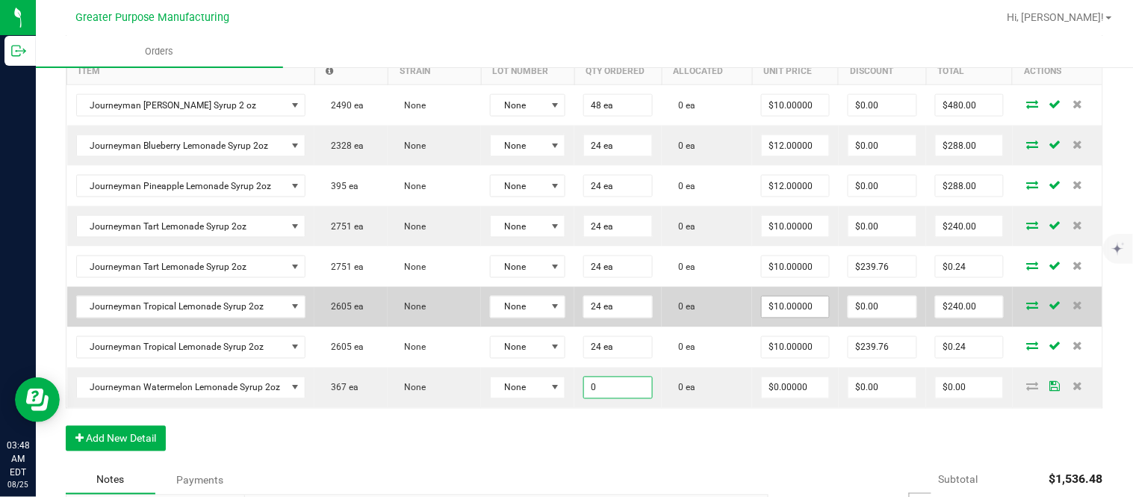
paste input "24"
type input "24 ea"
type input "$0.00000"
type input "$0.00"
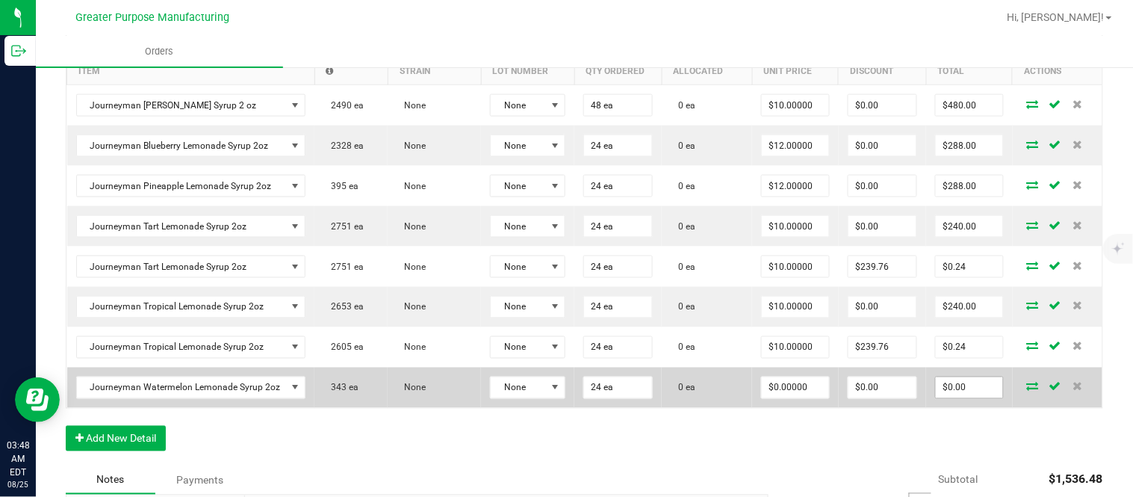
click at [971, 398] on input "$0.00" at bounding box center [969, 387] width 67 height 21
paste input "288"
type input "288"
type input "$12.00000"
type input "$288.00"
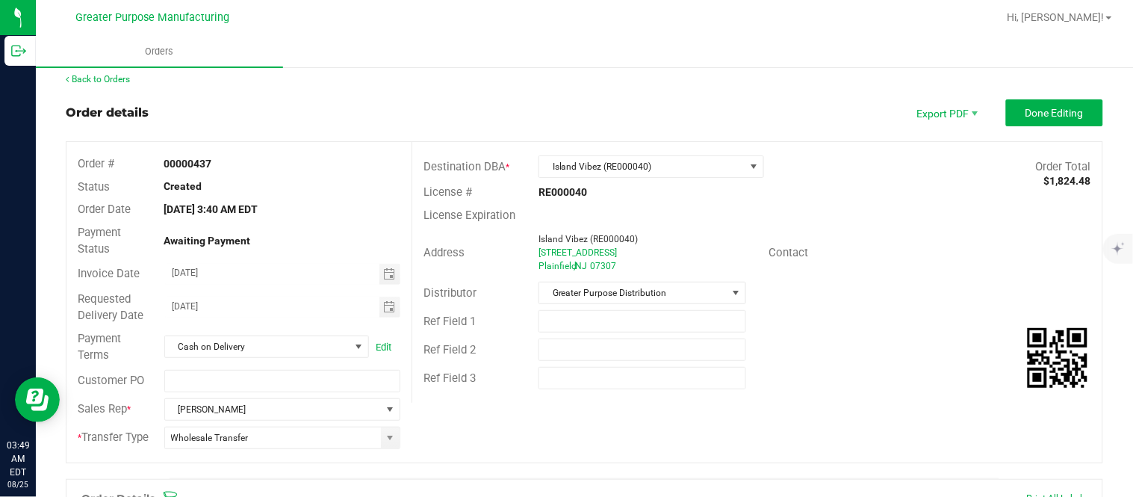
scroll to position [0, 0]
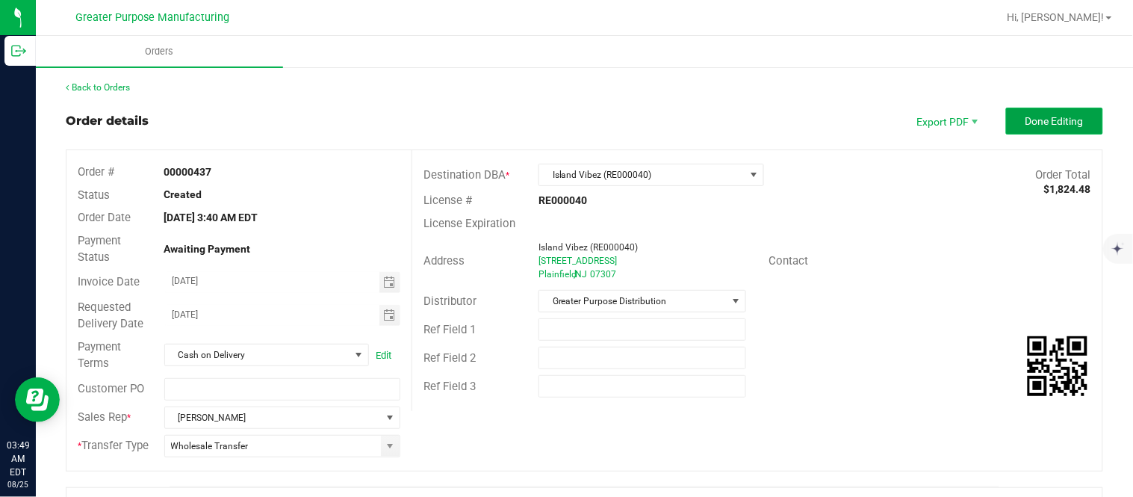
click at [1040, 115] on span "Done Editing" at bounding box center [1054, 121] width 58 height 12
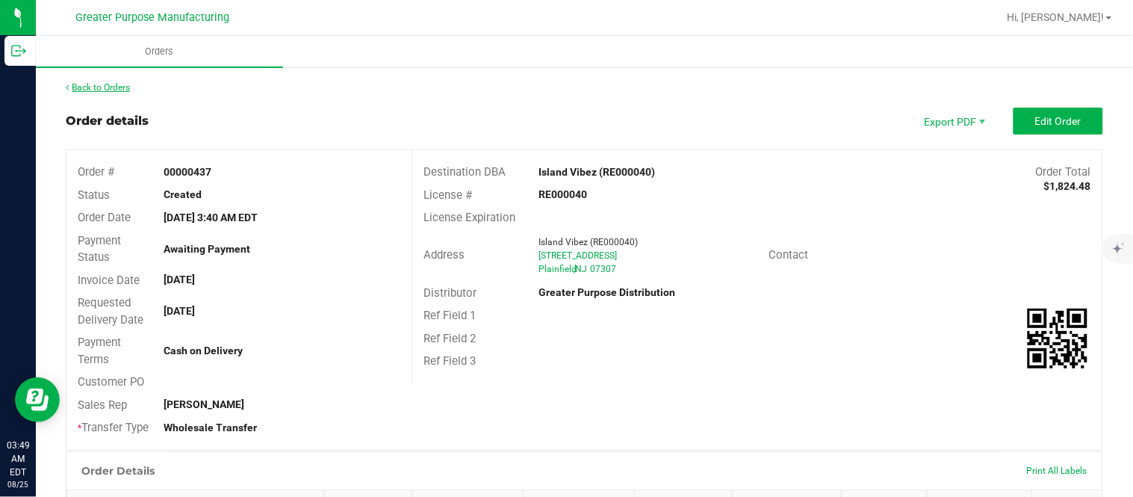
click at [119, 86] on link "Back to Orders" at bounding box center [98, 87] width 64 height 10
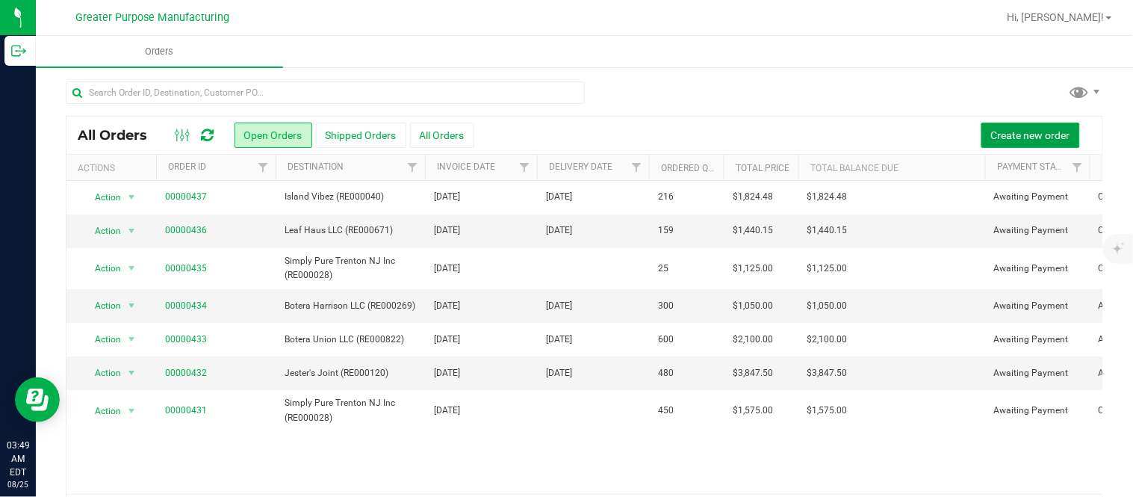
click at [991, 129] on span "Create new order" at bounding box center [1030, 135] width 79 height 12
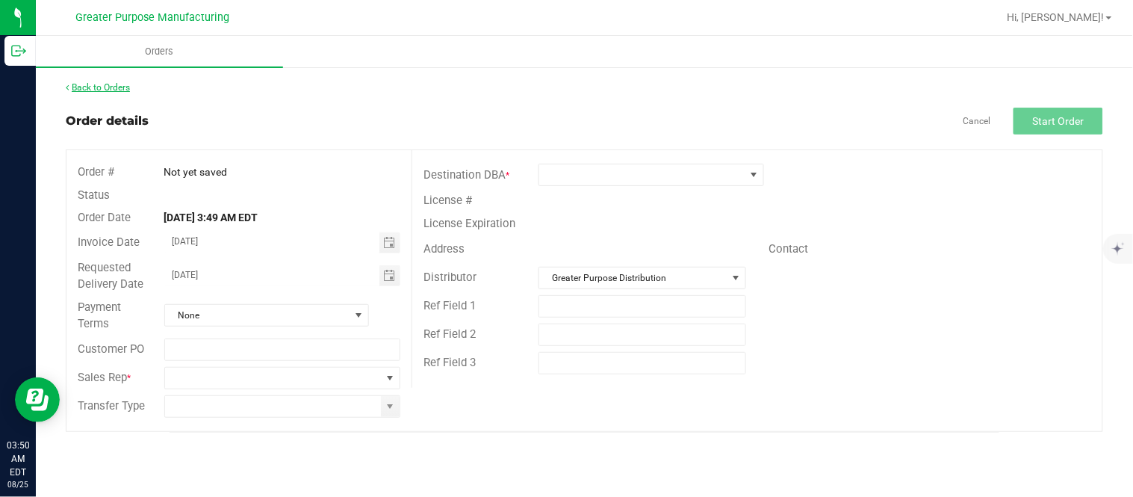
click at [102, 84] on link "Back to Orders" at bounding box center [98, 87] width 64 height 10
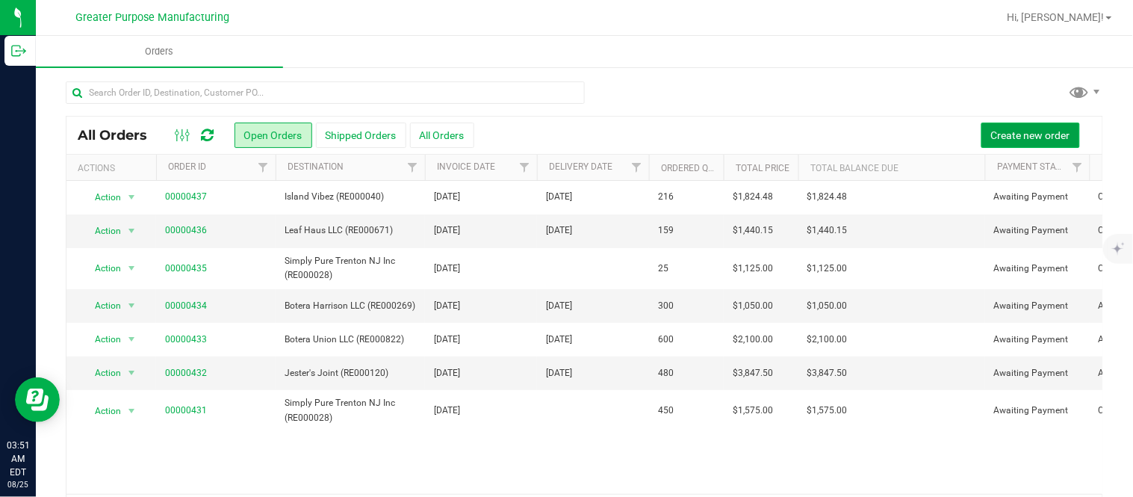
click at [991, 129] on span "Create new order" at bounding box center [1030, 135] width 79 height 12
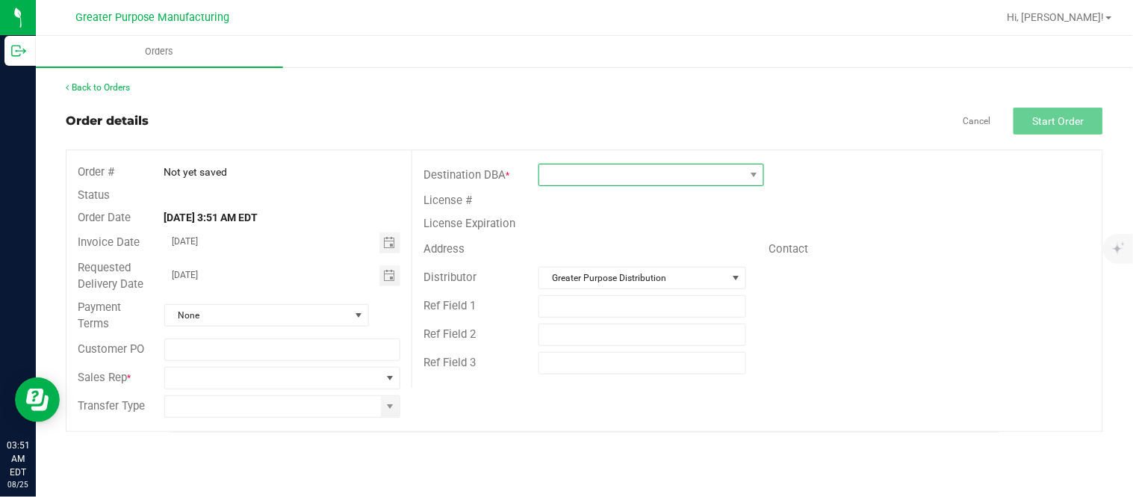
click at [650, 178] on span at bounding box center [641, 174] width 205 height 21
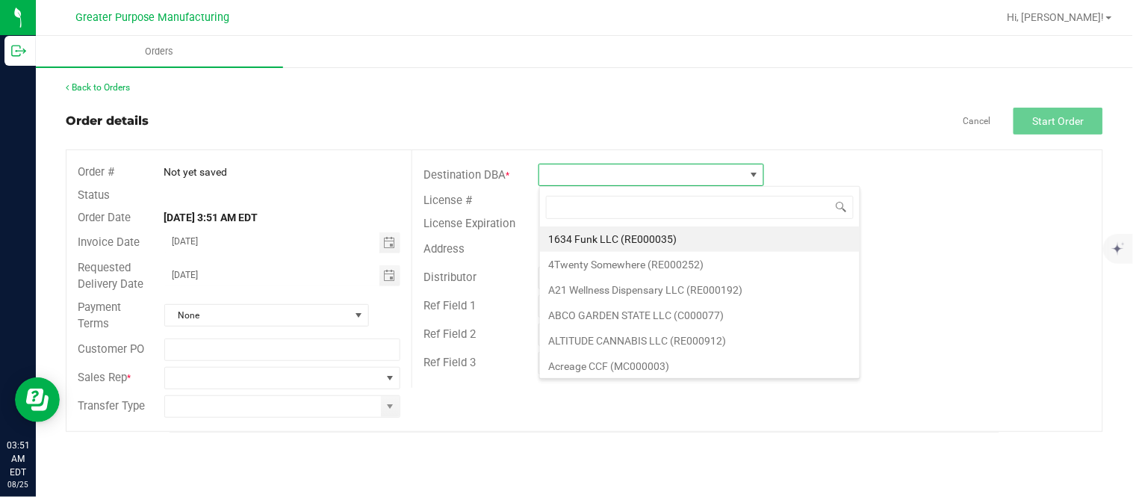
scroll to position [22, 225]
type input "RE000055"
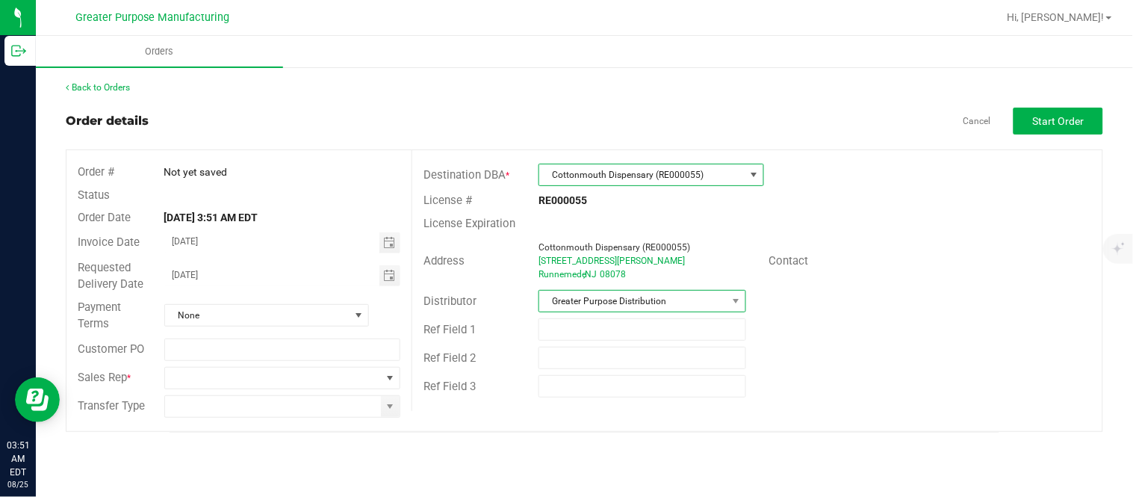
click at [677, 293] on span "Greater Purpose Distribution" at bounding box center [632, 300] width 187 height 21
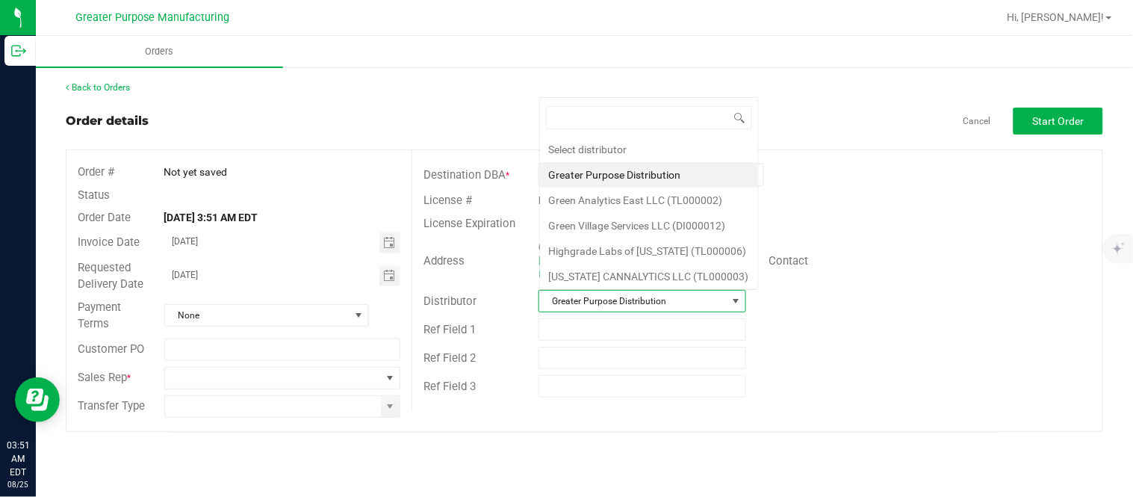
scroll to position [22, 205]
click at [650, 225] on li "Green Village Services LLC (DI000012)" at bounding box center [649, 225] width 218 height 25
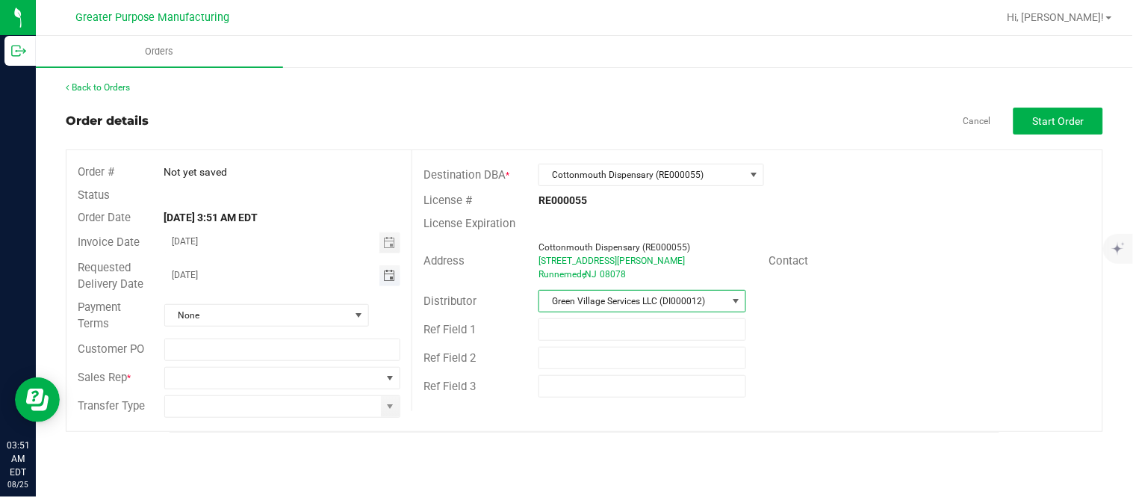
click at [388, 277] on span "Toggle calendar" at bounding box center [389, 276] width 12 height 12
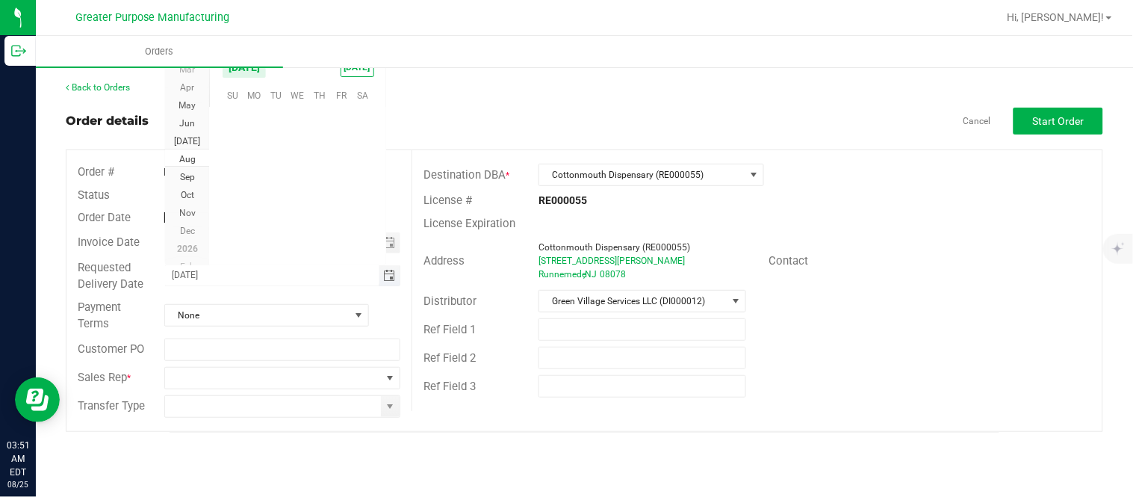
scroll to position [241993, 0]
click at [257, 211] on span "25" at bounding box center [254, 208] width 22 height 23
type input "[DATE]"
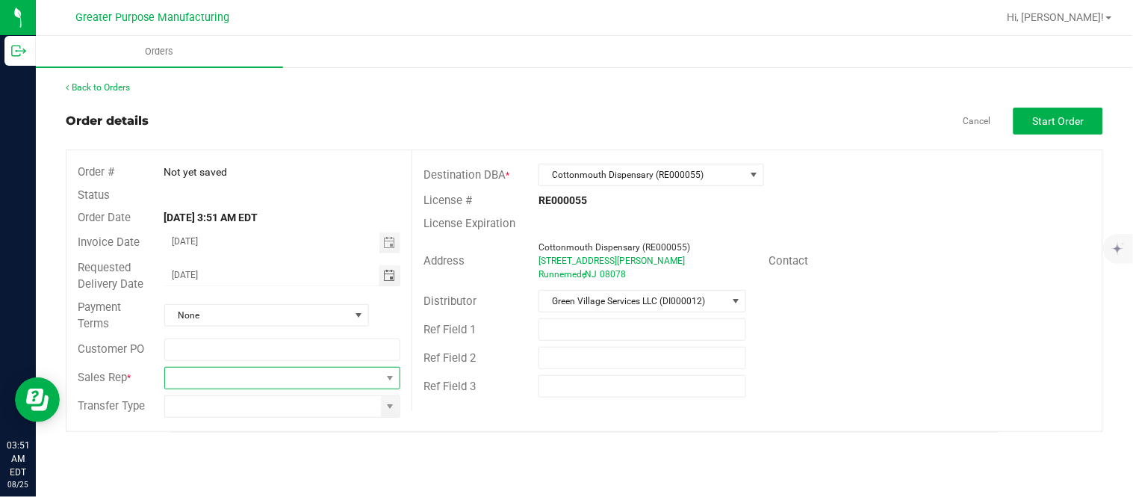
click at [278, 376] on span at bounding box center [273, 377] width 217 height 21
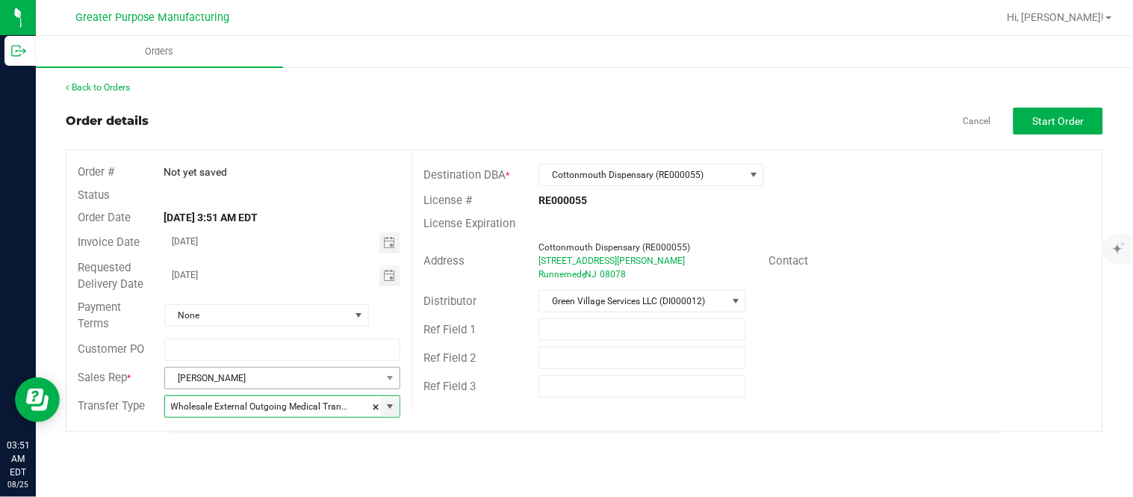
type input "Wholesale Transfer"
click at [1033, 131] on button "Start Order" at bounding box center [1058, 121] width 90 height 27
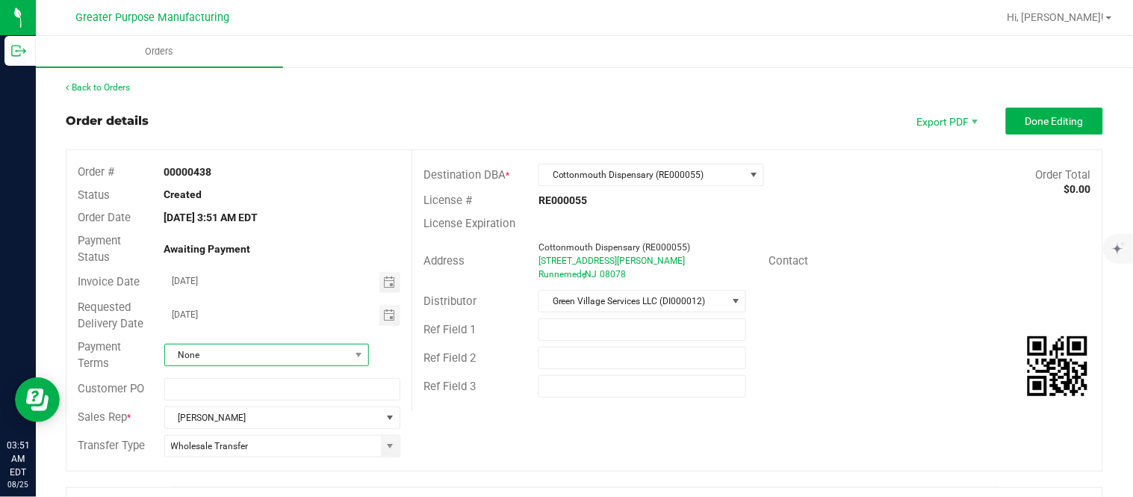
click at [302, 356] on span "None" at bounding box center [257, 354] width 184 height 21
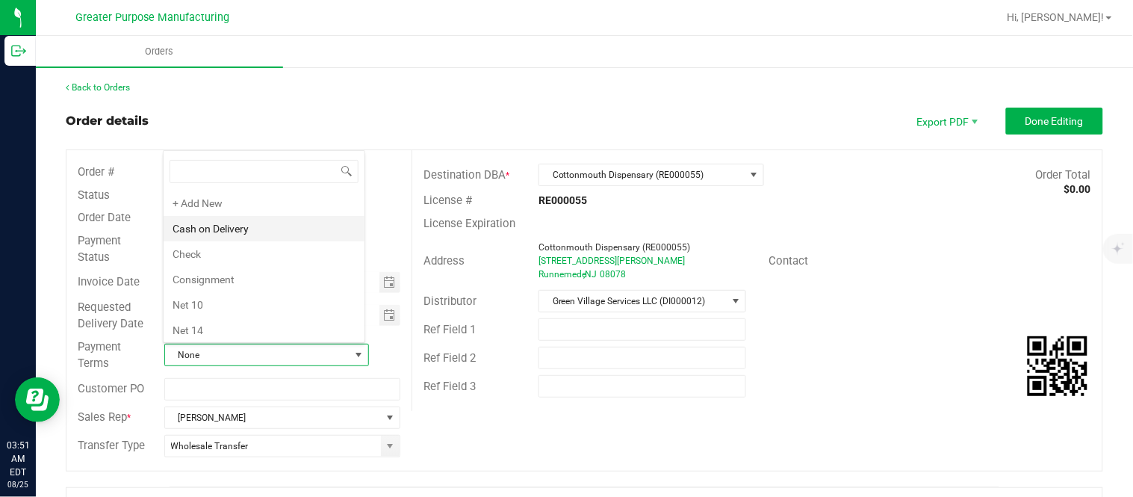
click at [274, 227] on li "Cash on Delivery" at bounding box center [264, 228] width 201 height 25
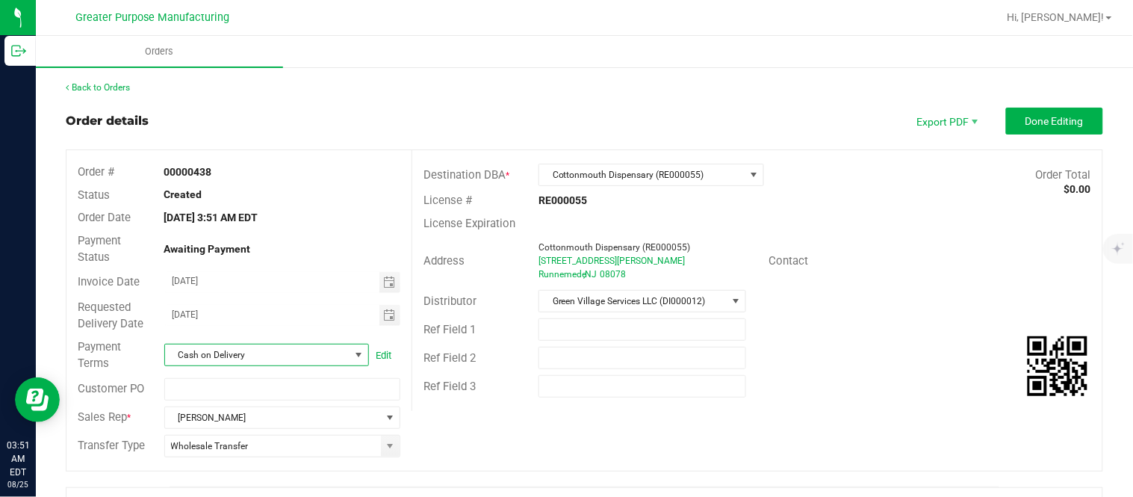
click at [473, 131] on div "Order details Export PDF Done Editing" at bounding box center [584, 121] width 1037 height 27
click at [204, 172] on strong "00000438" at bounding box center [188, 172] width 48 height 12
copy strong "00000438"
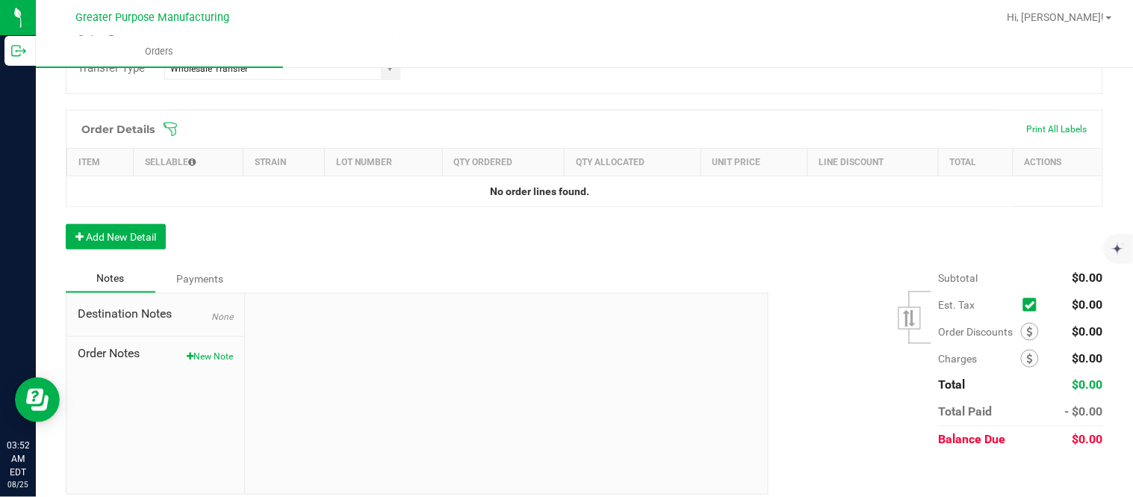
scroll to position [389, 0]
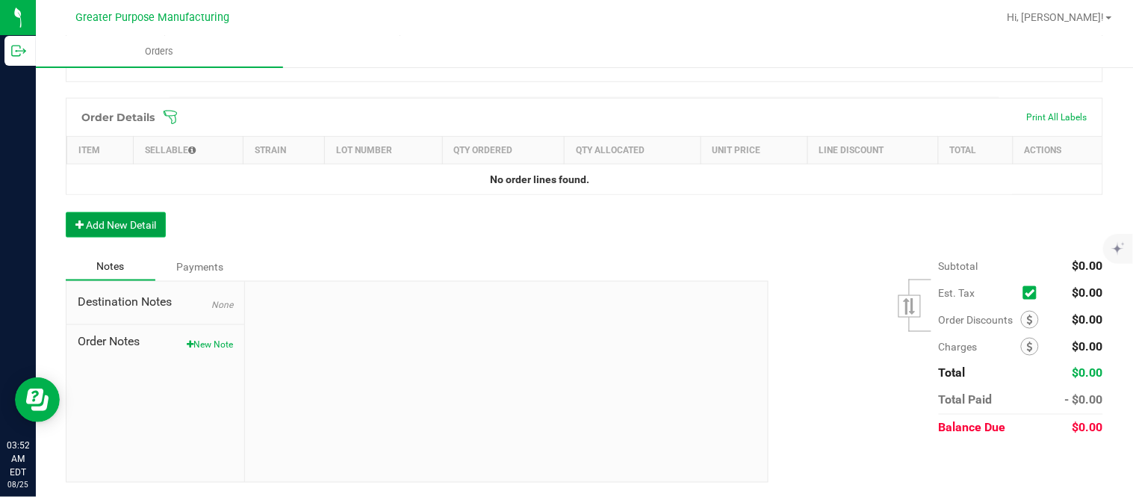
click at [130, 220] on button "Add New Detail" at bounding box center [116, 224] width 100 height 25
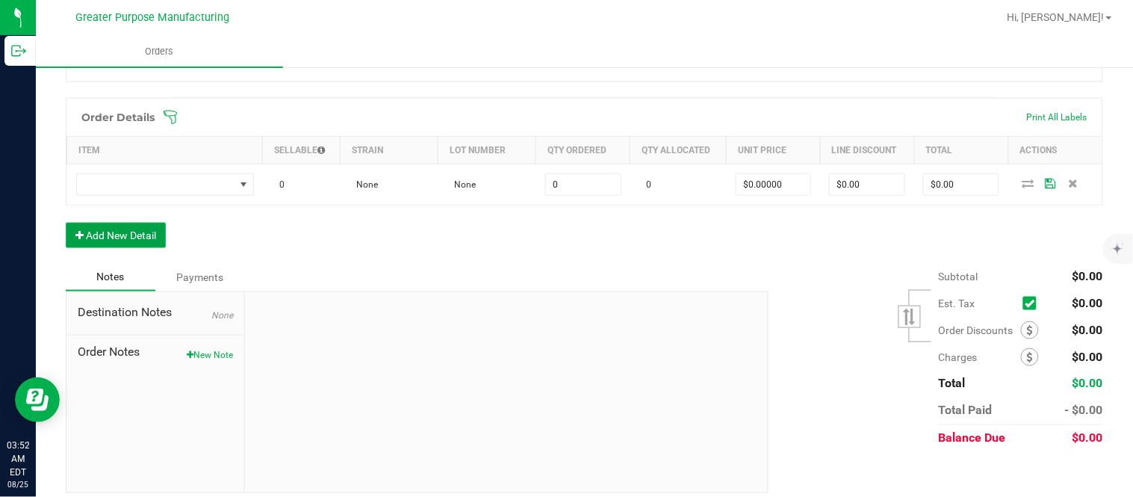
click at [66, 222] on button "Add New Detail" at bounding box center [116, 234] width 100 height 25
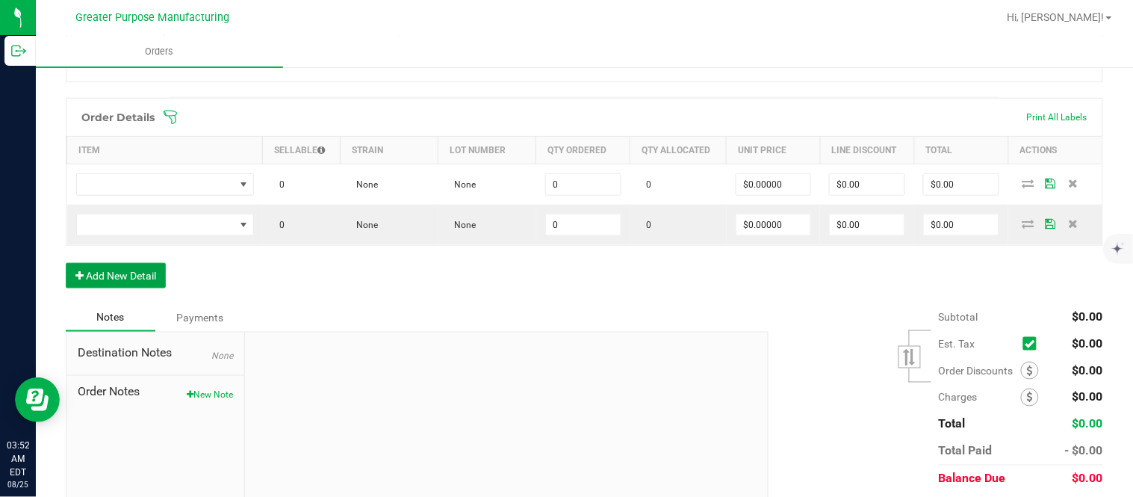
click at [66, 263] on button "Add New Detail" at bounding box center [116, 275] width 100 height 25
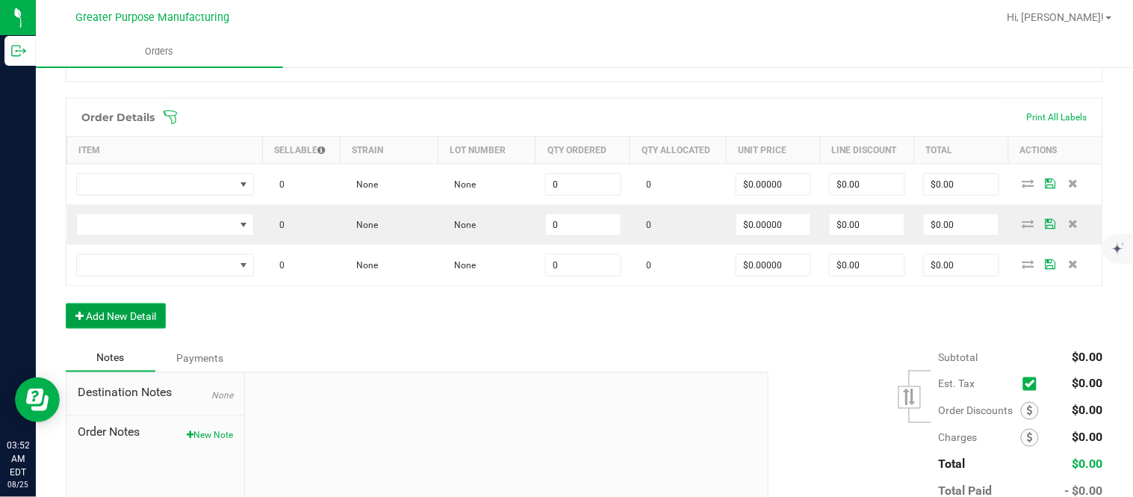
click at [66, 303] on button "Add New Detail" at bounding box center [116, 315] width 100 height 25
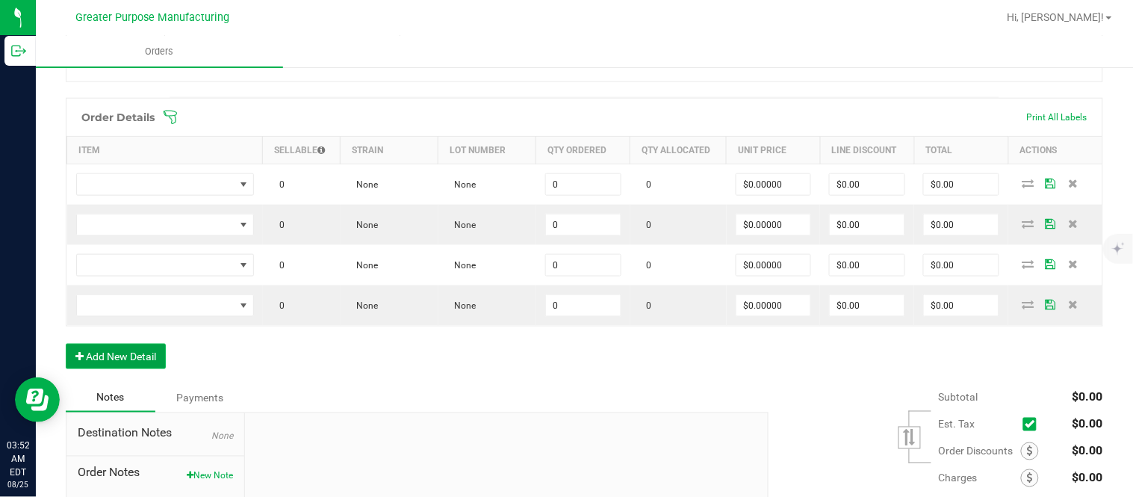
click at [66, 343] on button "Add New Detail" at bounding box center [116, 355] width 100 height 25
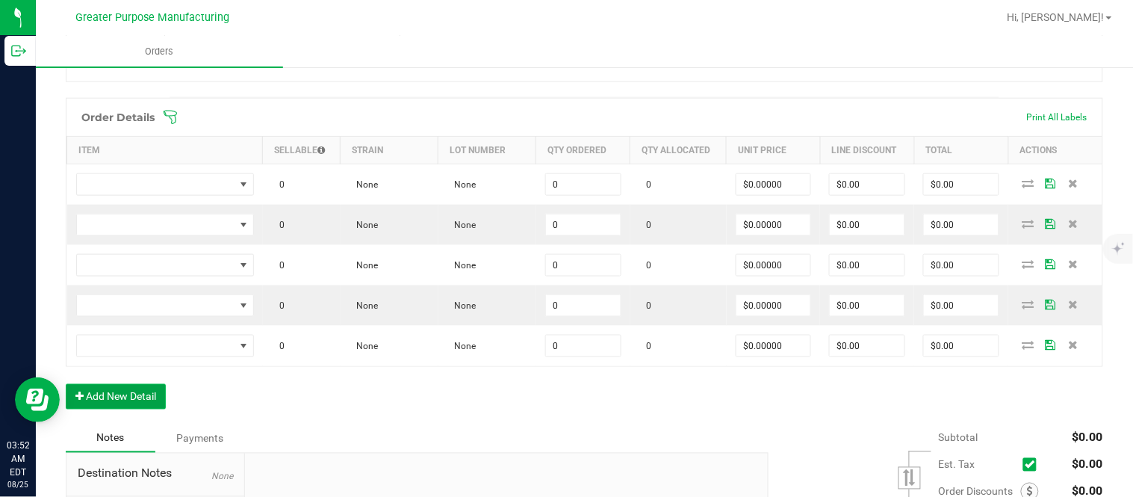
click at [66, 384] on button "Add New Detail" at bounding box center [116, 396] width 100 height 25
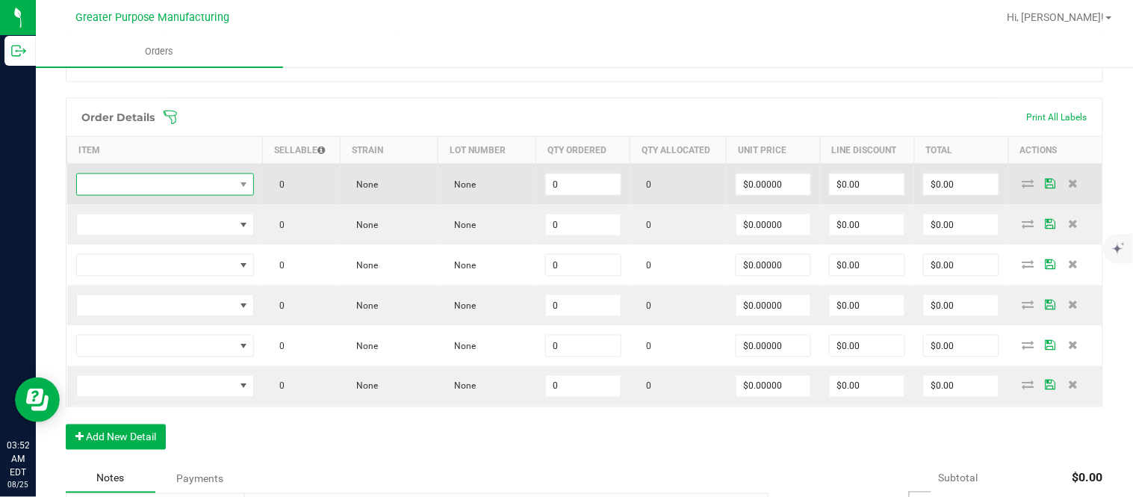
click at [159, 194] on span "NO DATA FOUND" at bounding box center [156, 184] width 158 height 21
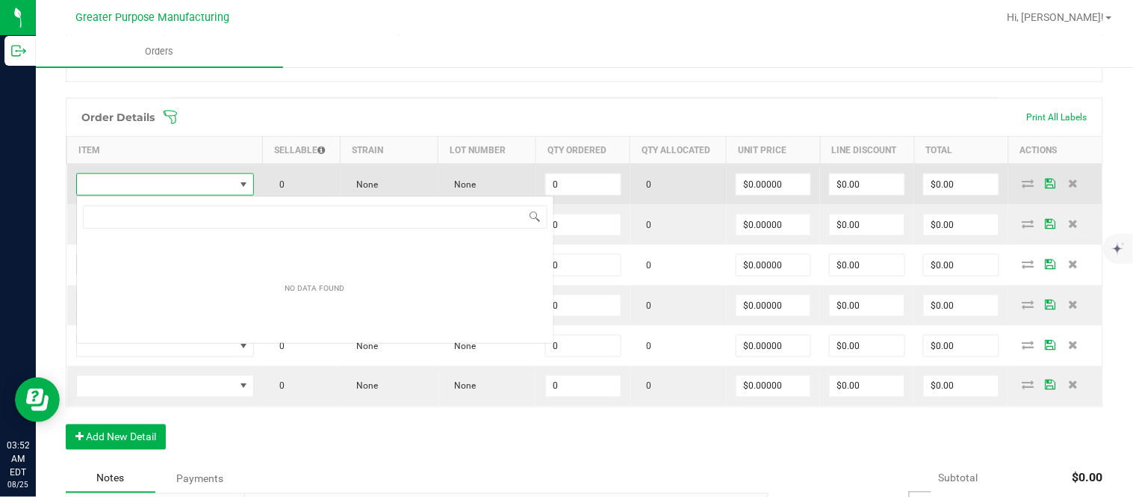
scroll to position [22, 175]
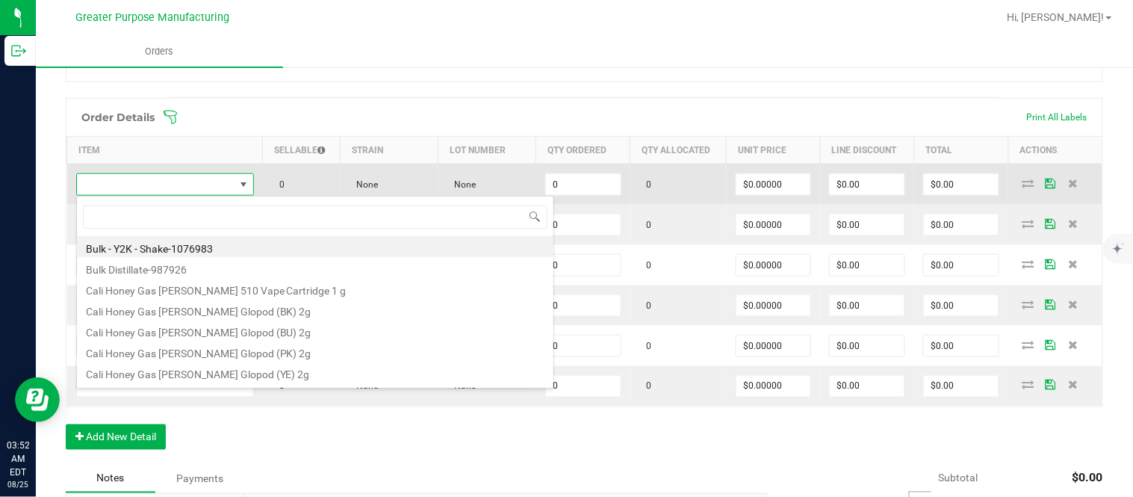
type input "1.3.13.1017.0"
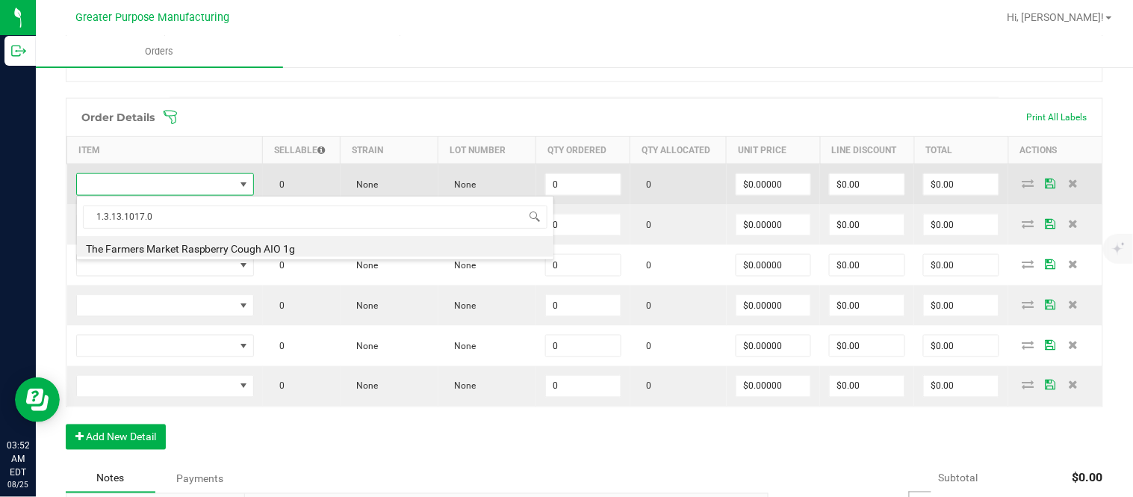
type input "0 ea"
type input "$30.00000"
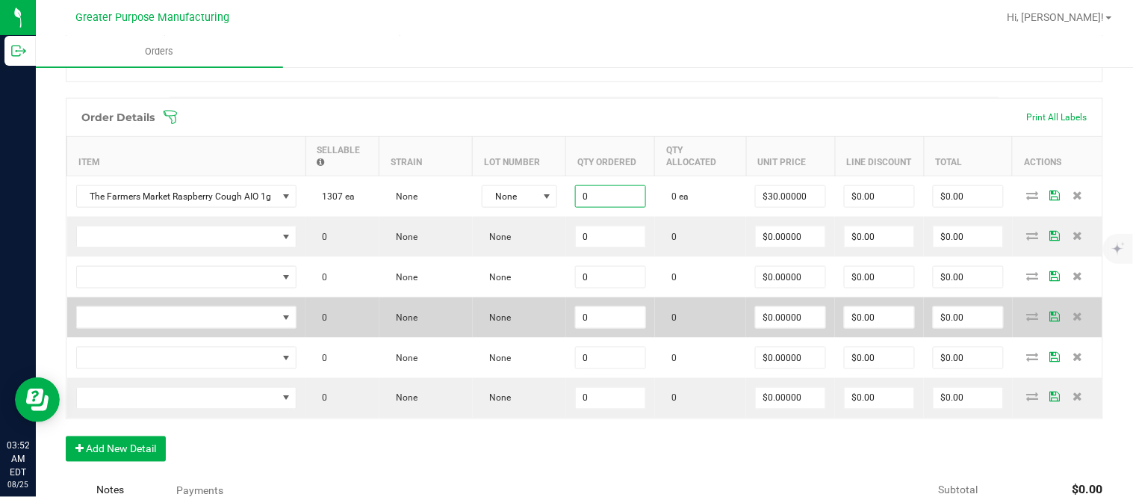
paste input "24"
type input "24 ea"
type input "30"
type input "$720.00"
type input "$30.00000"
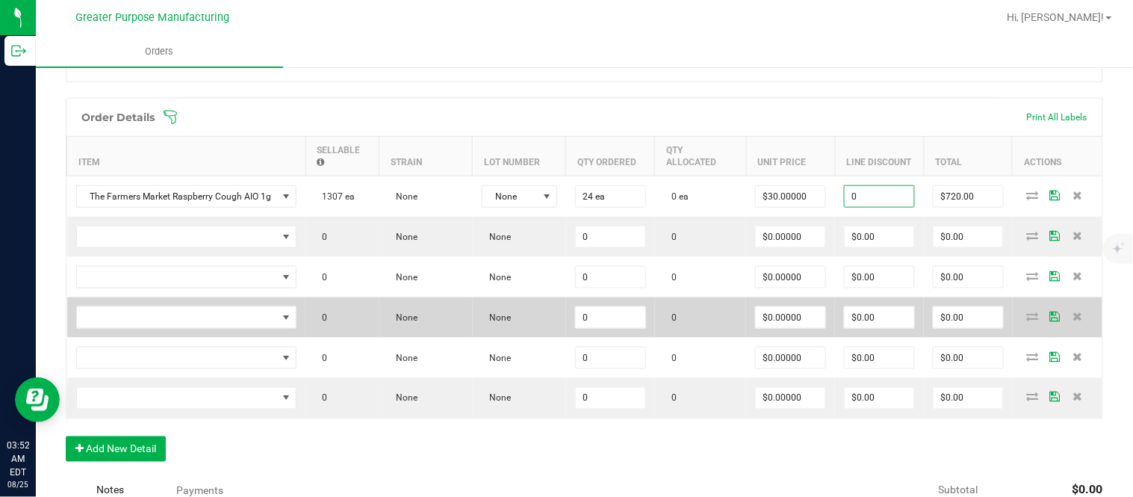
type input "$0.00"
type input "720"
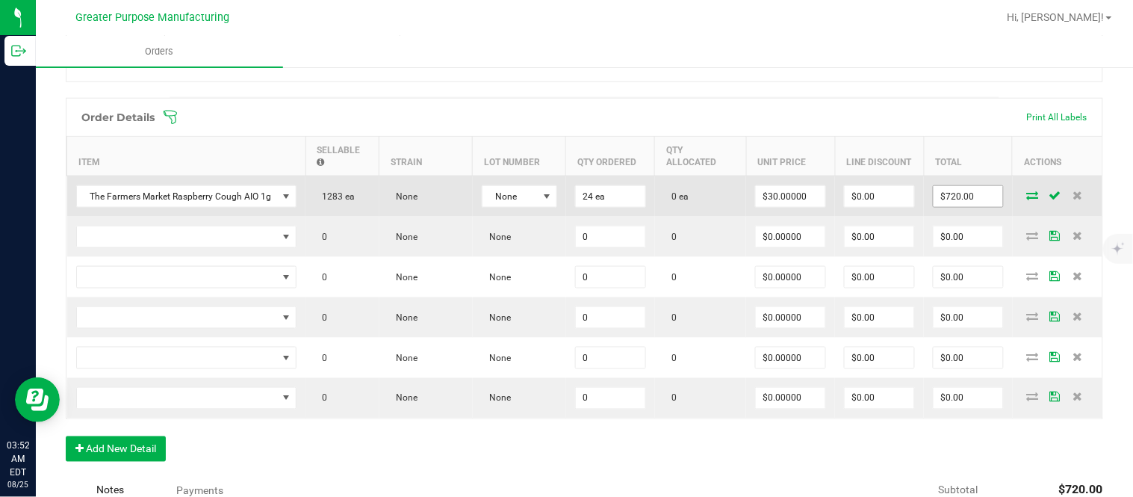
click at [943, 205] on input "$720.00" at bounding box center [967, 196] width 69 height 21
paste input "66"
type input "660"
type input "$27.50000"
type input "$660.00"
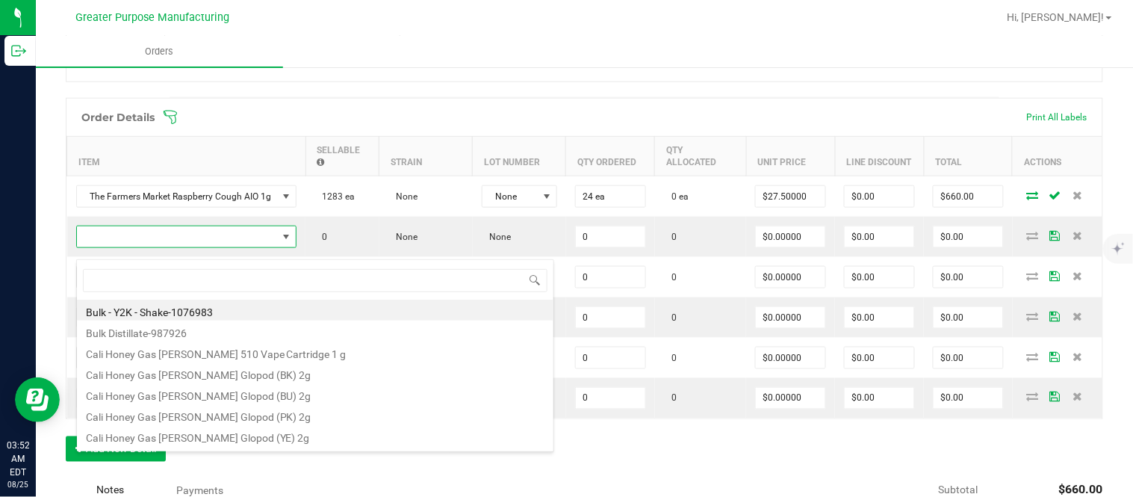
scroll to position [22, 219]
type input "1.3.13.1013.0"
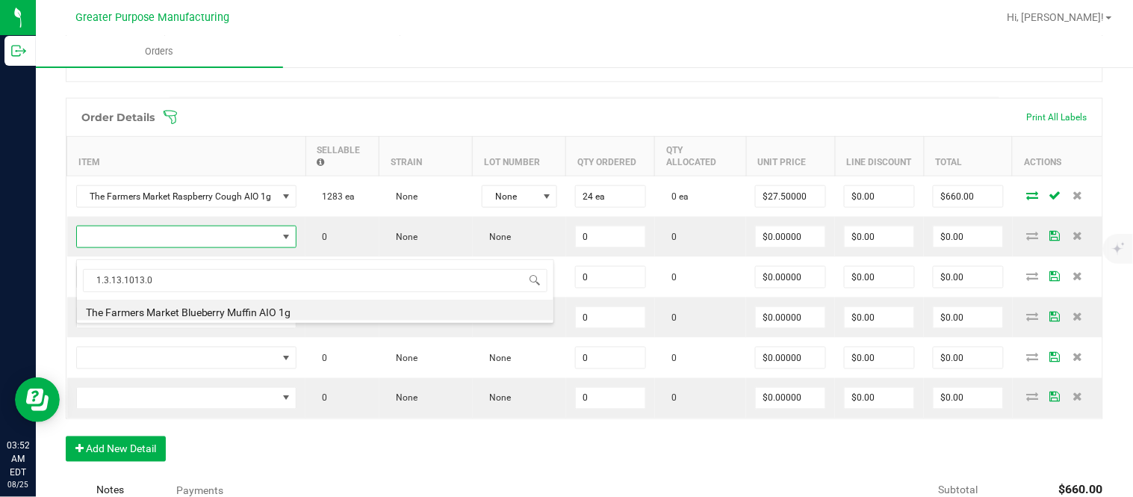
type input "0 ea"
type input "$30.00000"
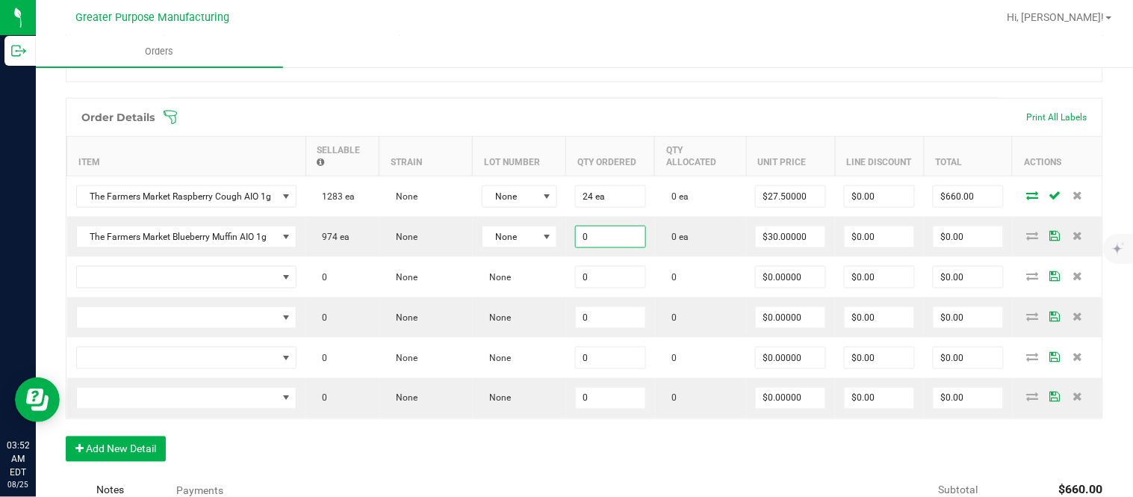
paste input "24"
type input "24 ea"
type input "30"
type input "$720.00"
type input "$30.00000"
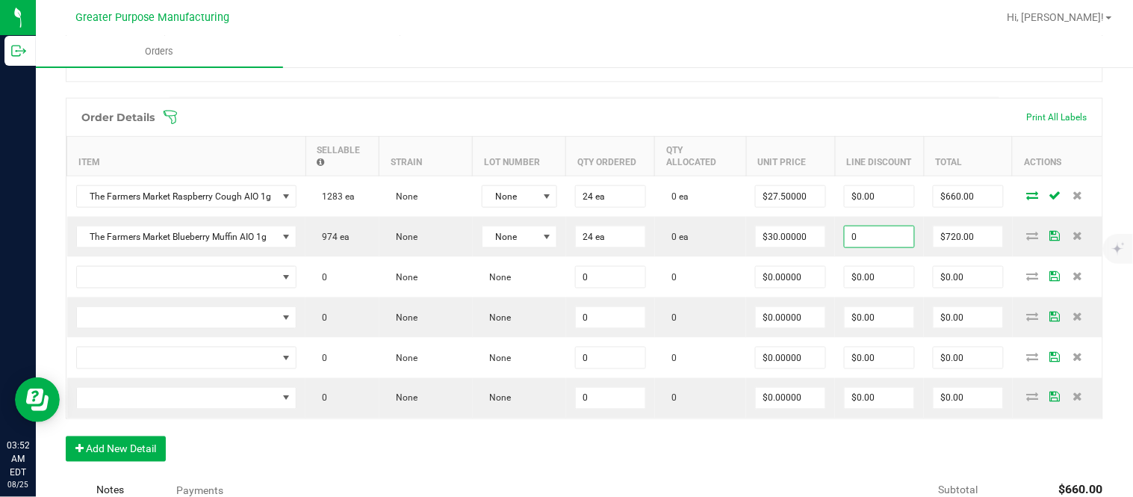
type input "$0.00"
type input "$720.00"
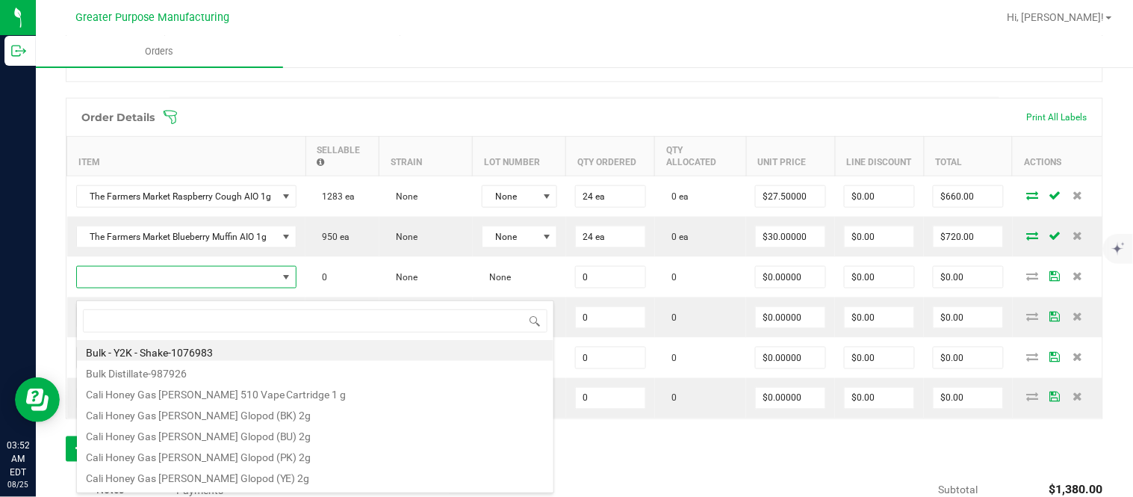
type input "1.3.13.1016.0"
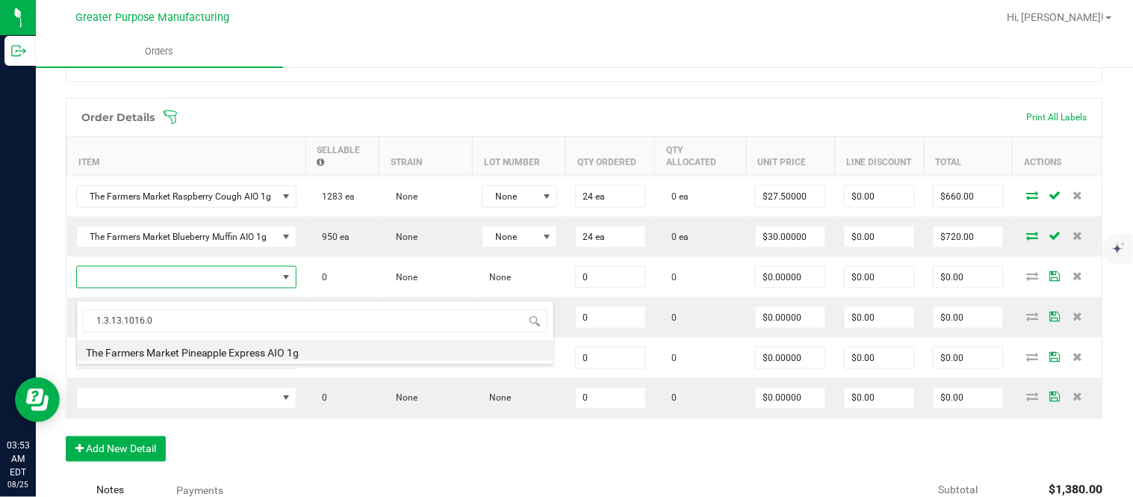
type input "0 ea"
type input "$30.00000"
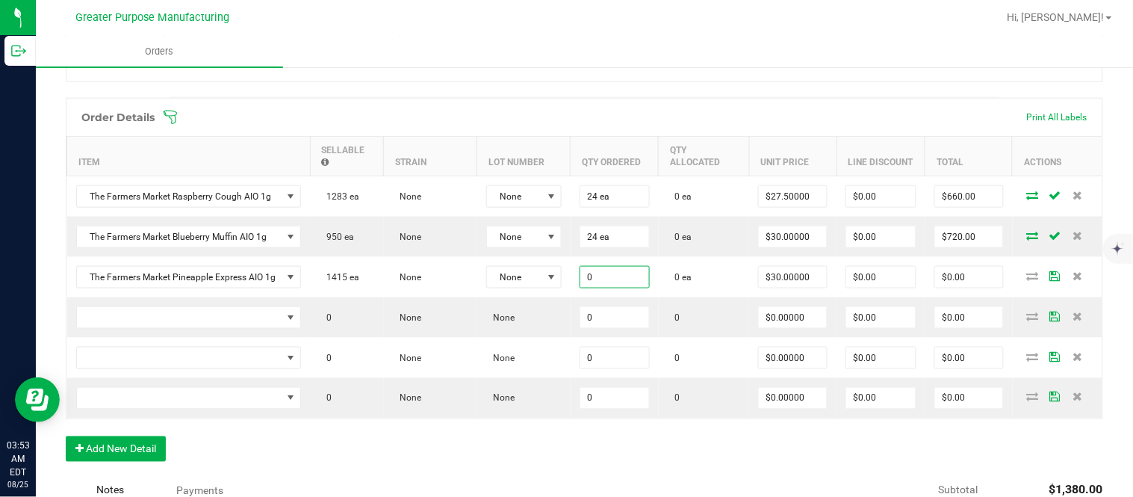
paste input "24"
type input "24 ea"
type input "30"
type input "$720.00"
type input "$30.00000"
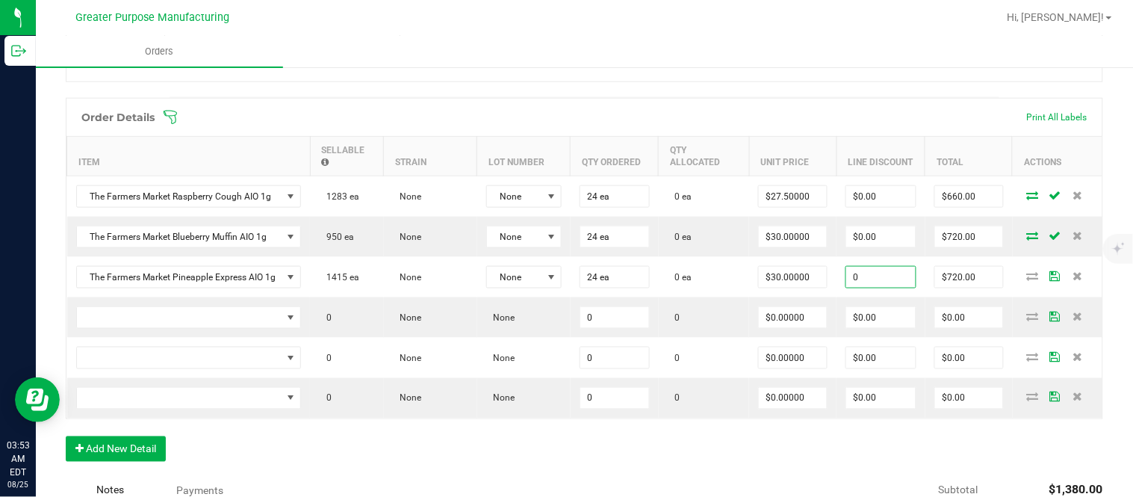
type input "$0.00"
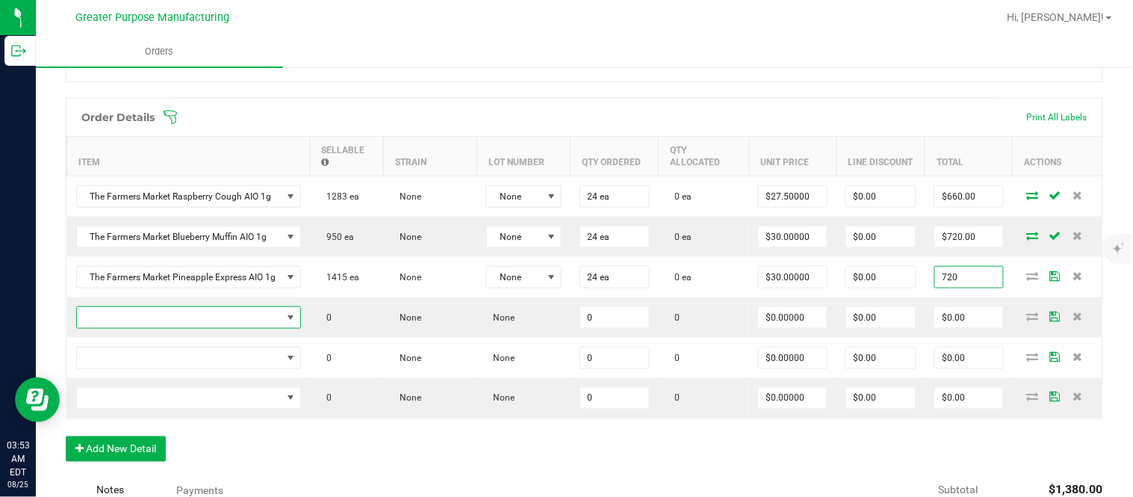
type input "$720.00"
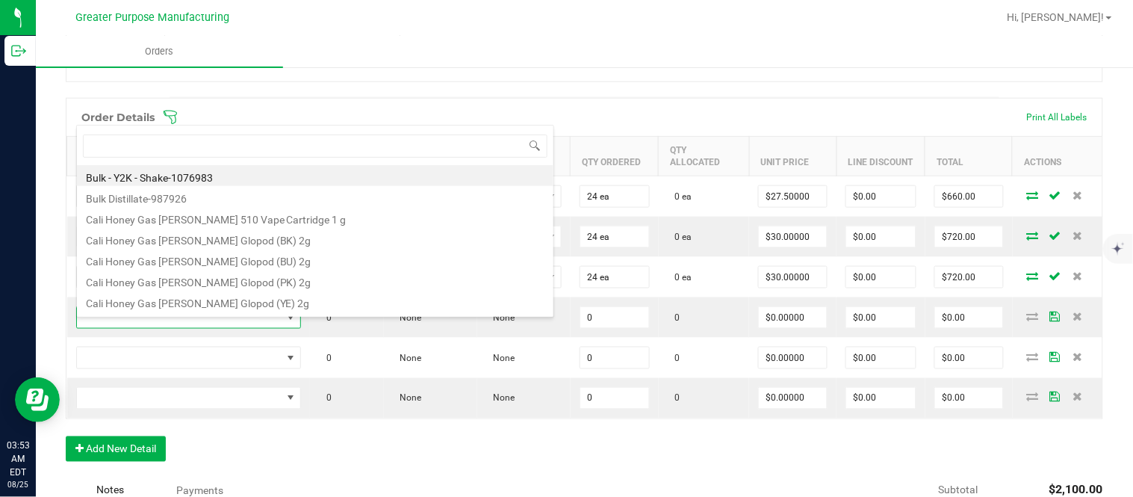
scroll to position [22, 224]
type input "1.3.13.1014.0"
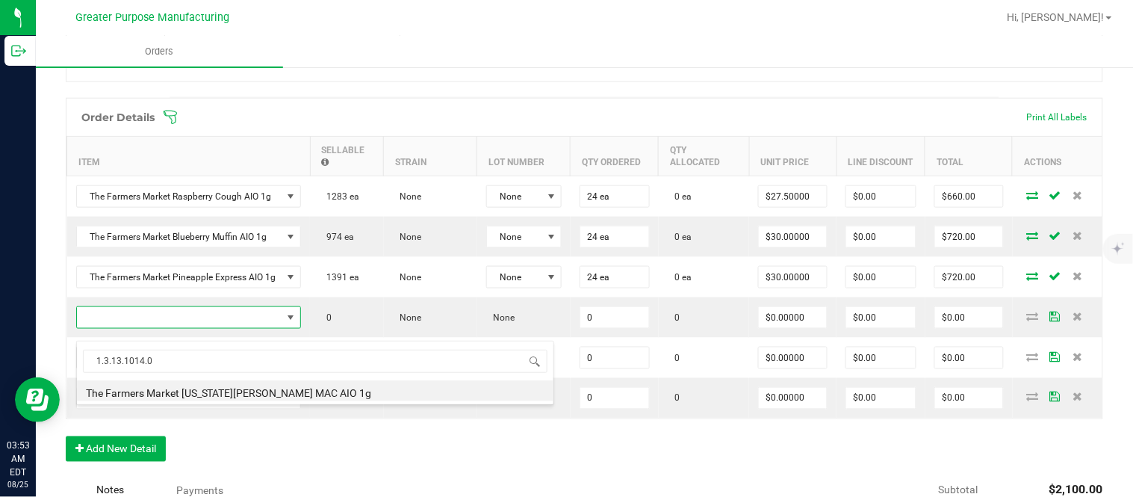
type input "0 ea"
type input "$30.00000"
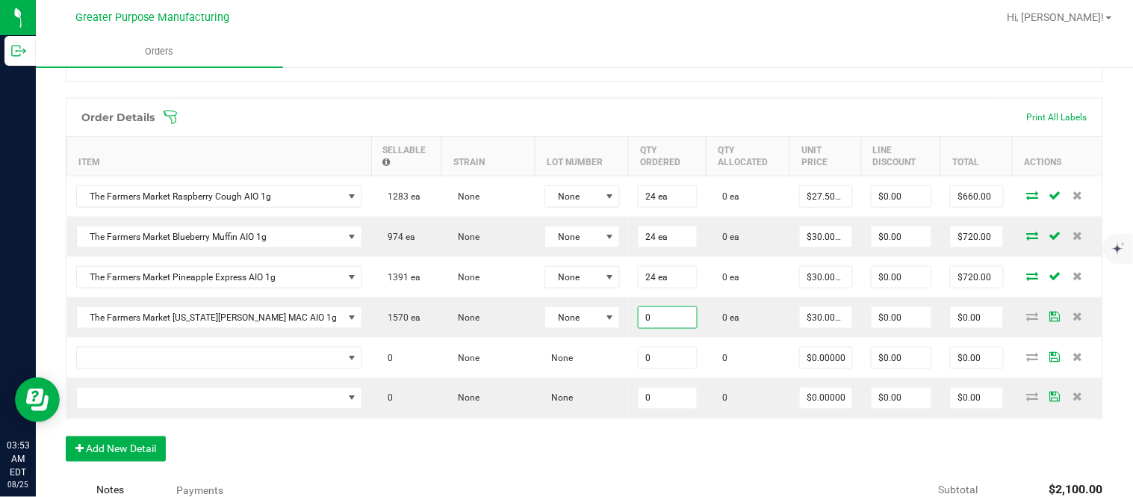
paste input "24"
type input "24 ea"
type input "30"
type input "$720.00"
type input "$30.00000"
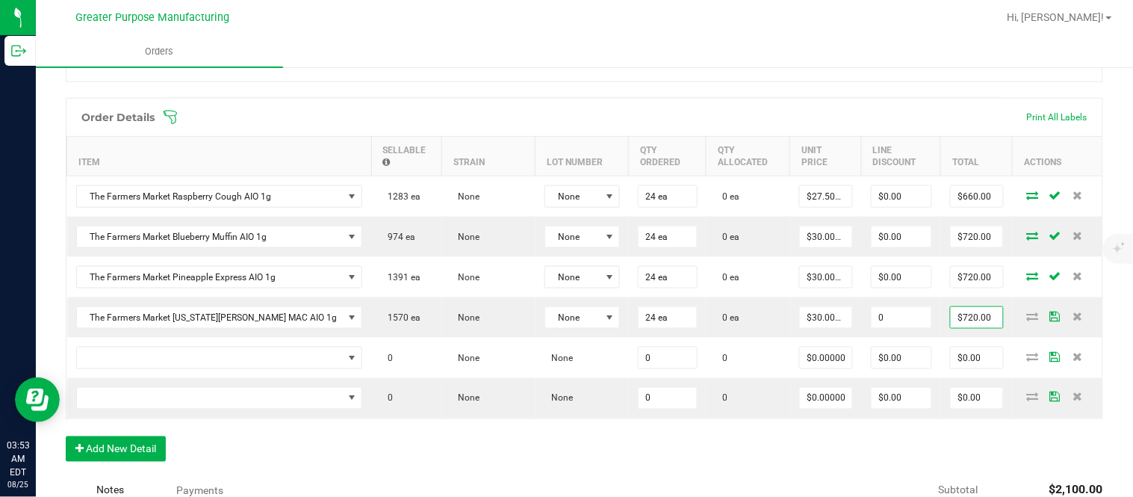
type input "$0.00"
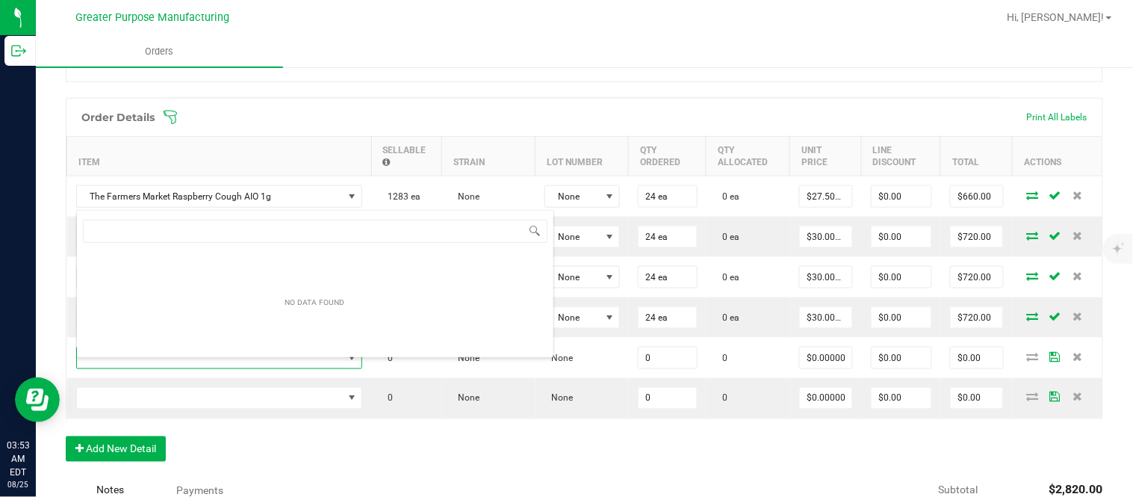
scroll to position [22, 230]
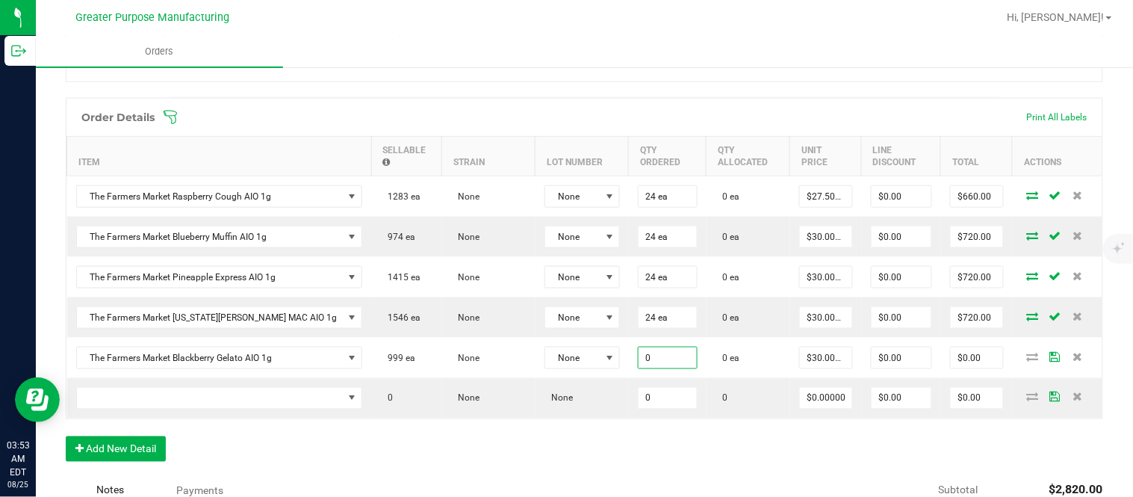
paste input "24"
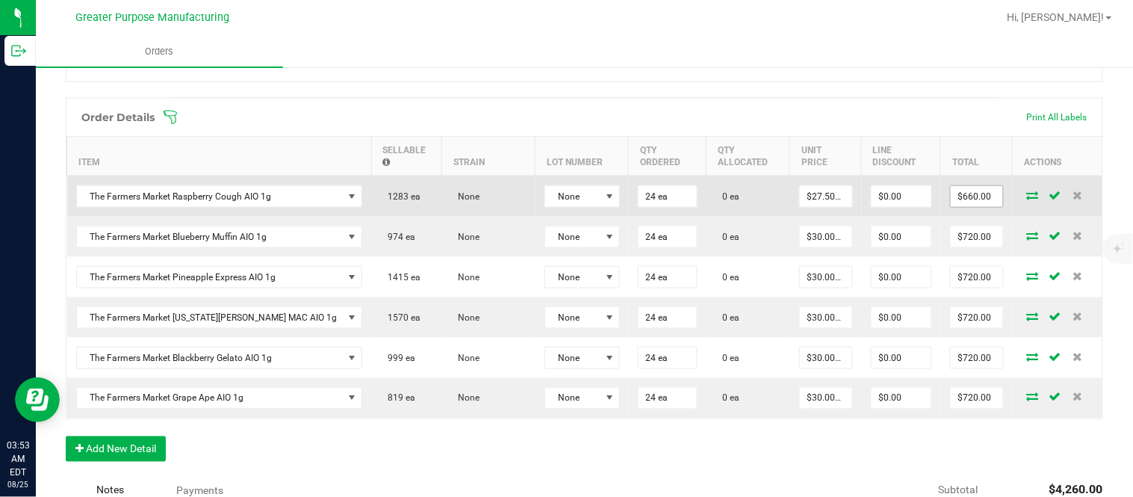
click at [956, 207] on input "$660.00" at bounding box center [976, 196] width 52 height 21
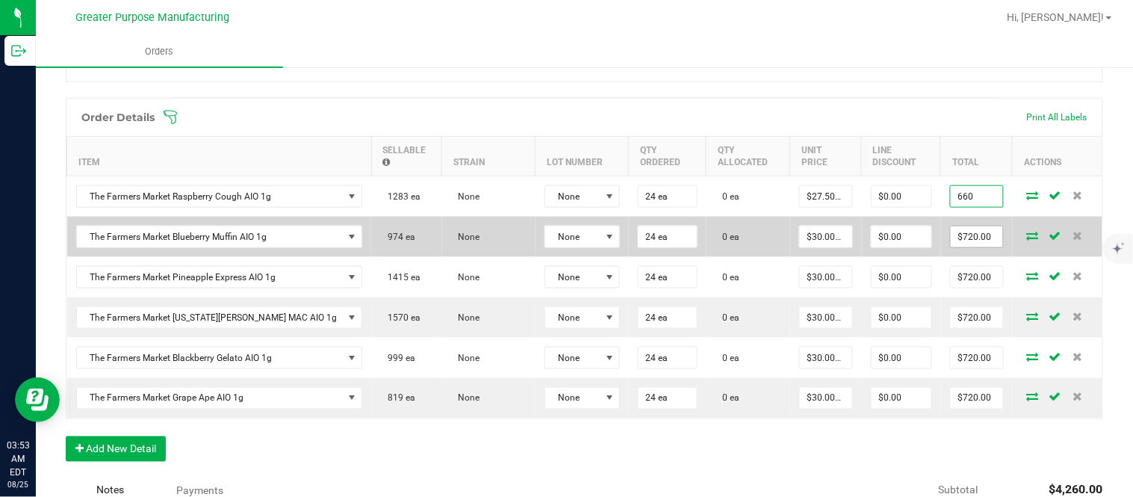
click at [950, 247] on input "$720.00" at bounding box center [976, 236] width 52 height 21
paste input "66"
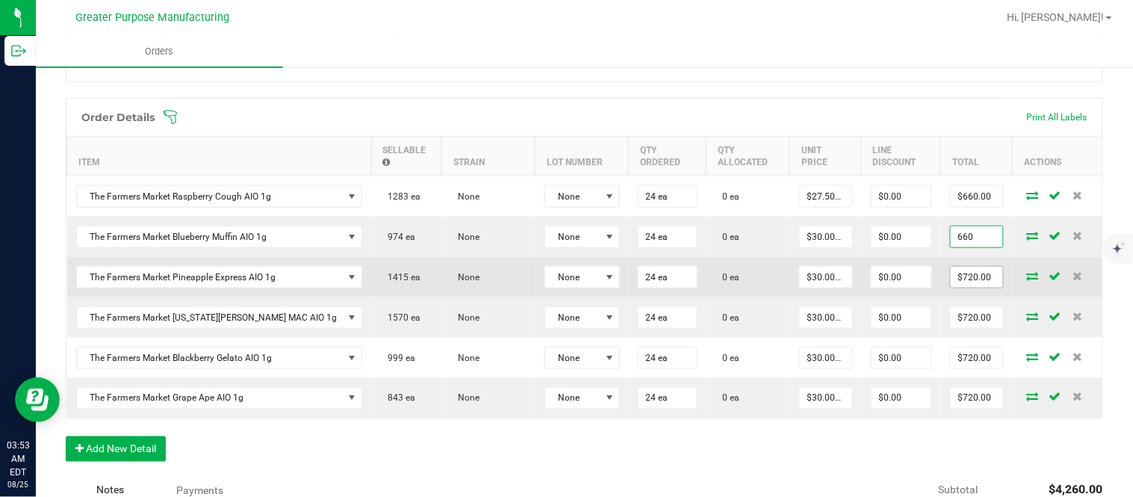
click at [950, 285] on input "$720.00" at bounding box center [976, 277] width 52 height 21
paste input "66"
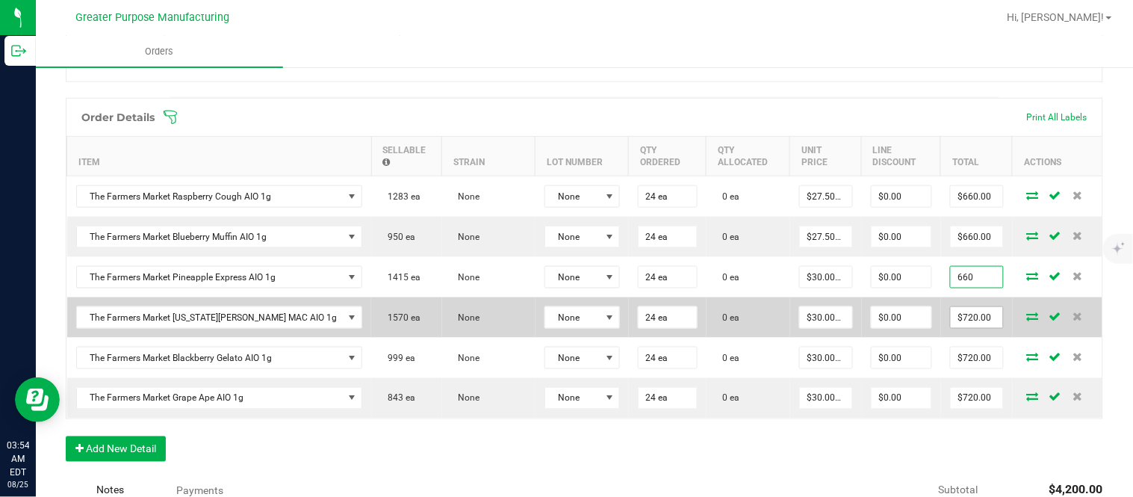
click at [950, 325] on input "$720.00" at bounding box center [976, 317] width 52 height 21
paste input "66"
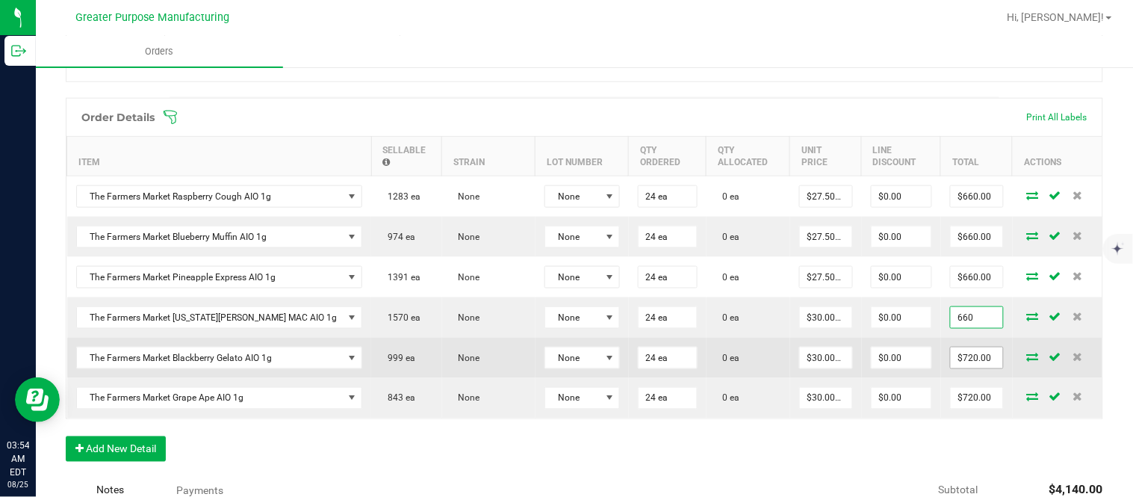
click at [950, 361] on input "$720.00" at bounding box center [976, 357] width 52 height 21
paste input "66"
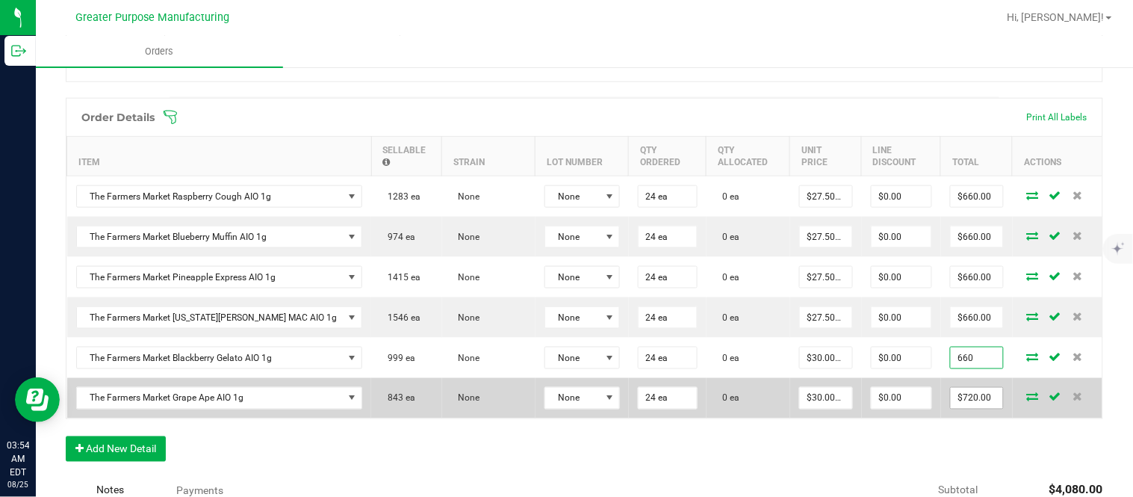
click at [950, 402] on input "$720.00" at bounding box center [976, 398] width 52 height 21
paste input "66"
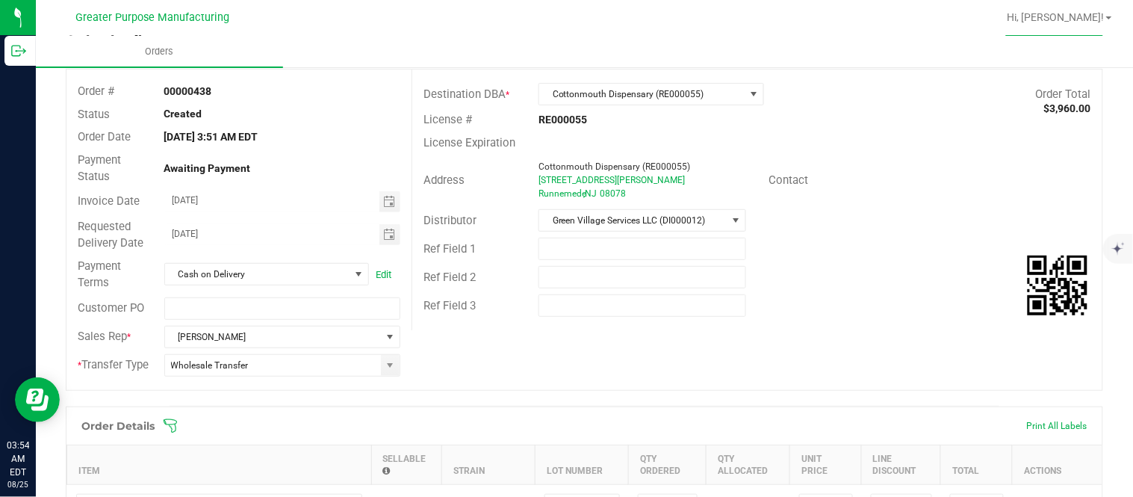
scroll to position [0, 0]
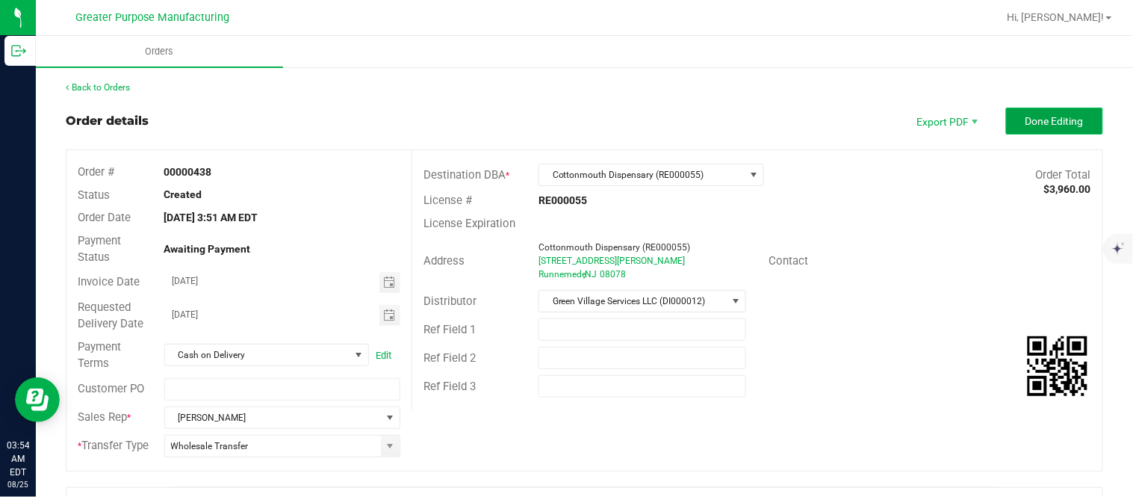
click at [1025, 124] on span "Done Editing" at bounding box center [1054, 121] width 58 height 12
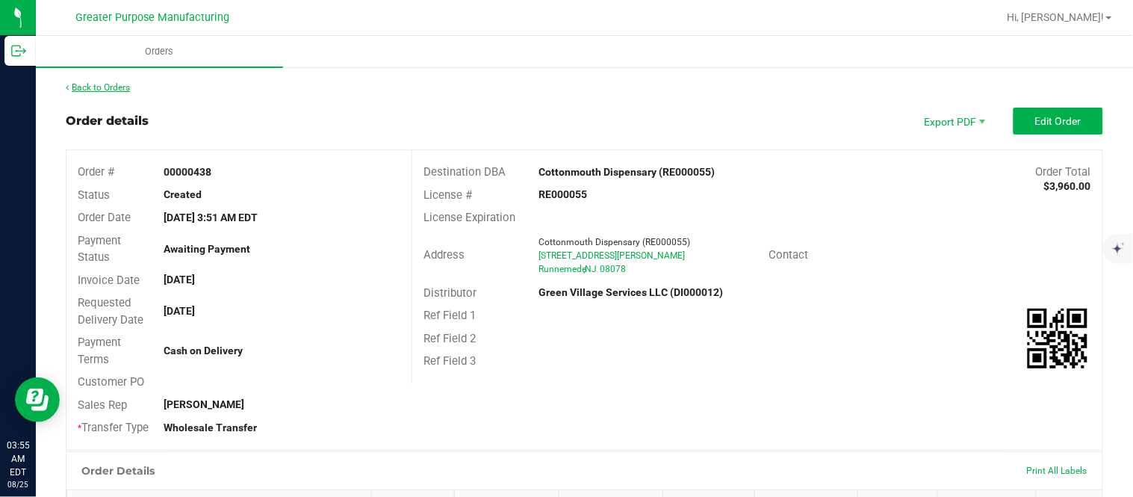
click at [107, 87] on link "Back to Orders" at bounding box center [98, 87] width 64 height 10
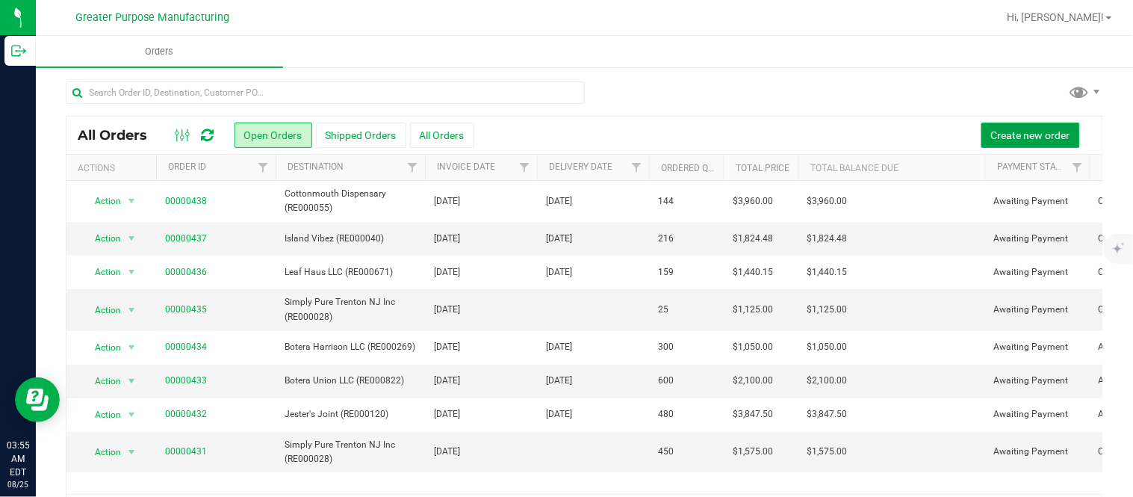
click at [991, 133] on span "Create new order" at bounding box center [1030, 135] width 79 height 12
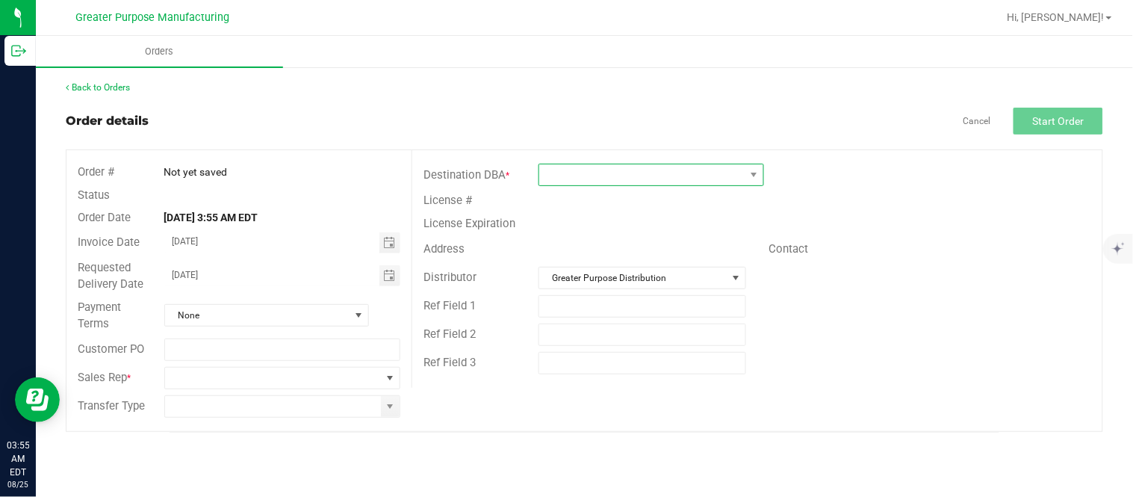
click at [644, 181] on span at bounding box center [641, 174] width 205 height 21
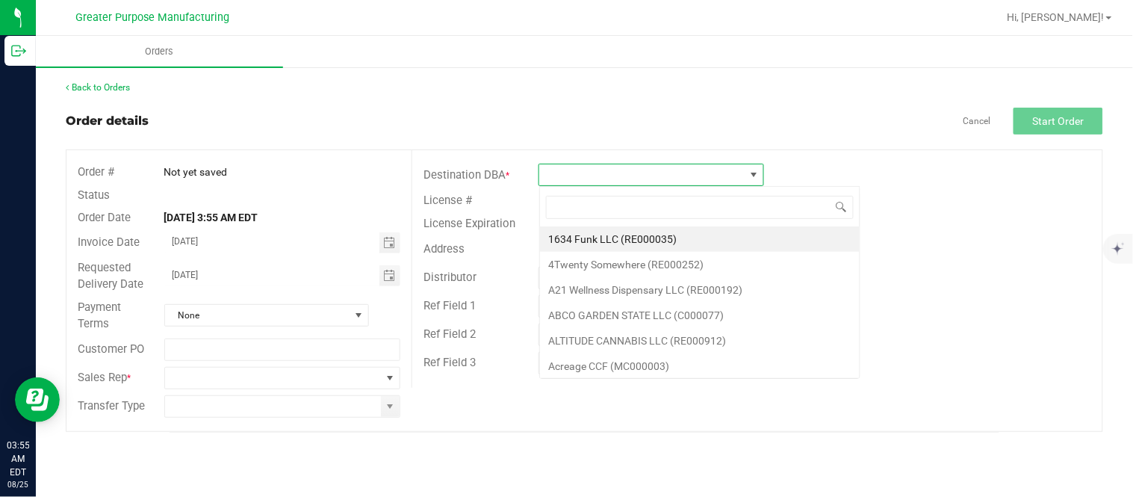
scroll to position [22, 225]
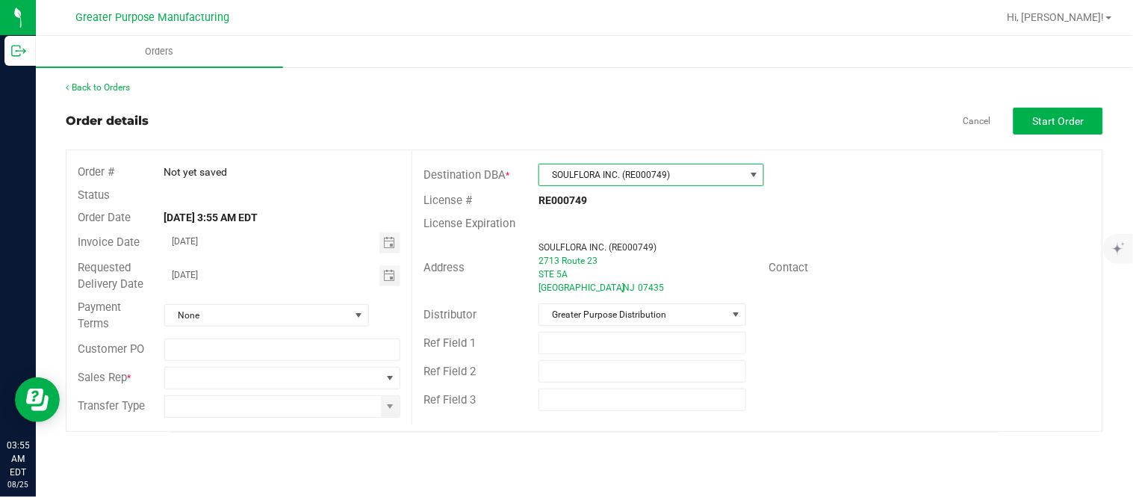
click at [641, 169] on span "SOULFLORA INC. (RE000749)" at bounding box center [641, 174] width 205 height 21
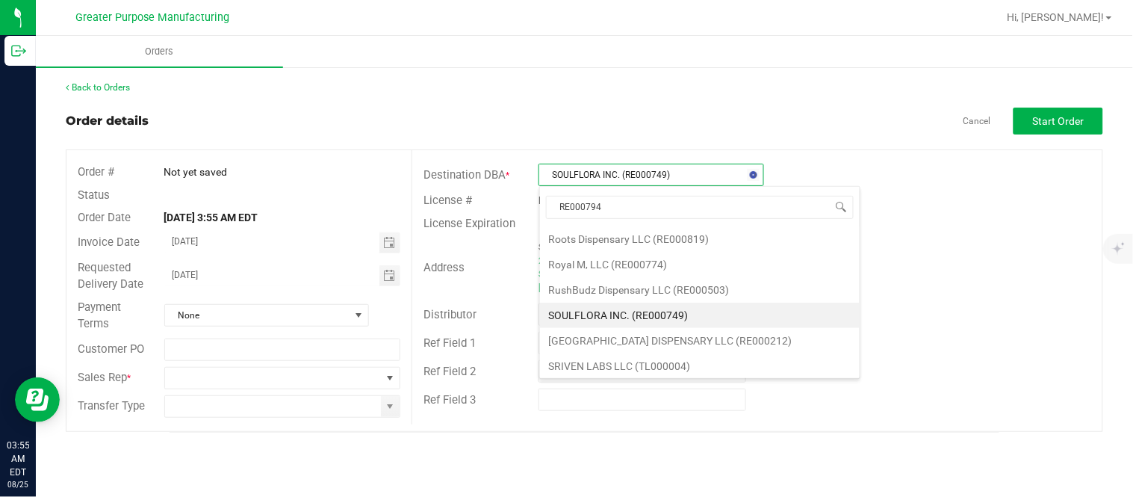
scroll to position [0, 0]
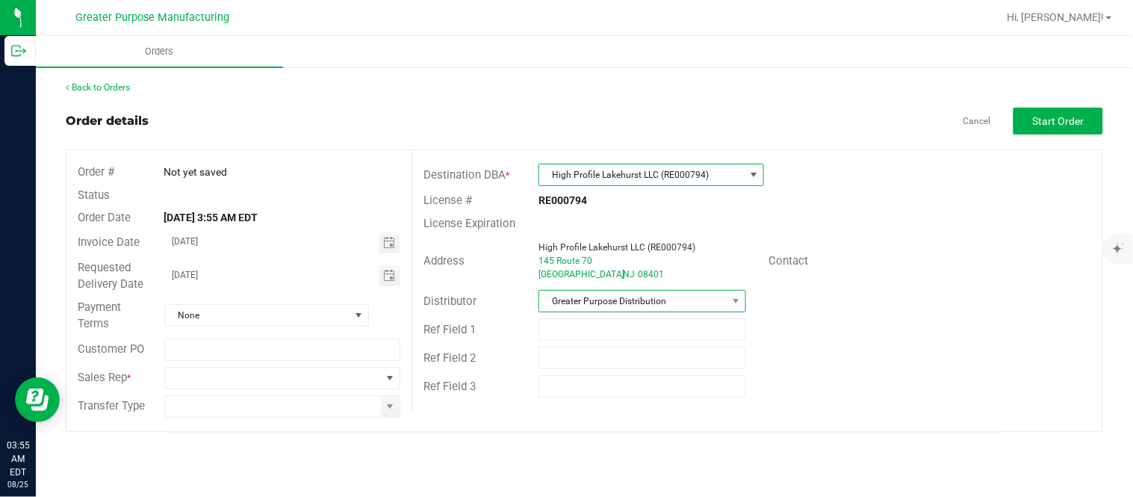
click at [614, 305] on span "Greater Purpose Distribution" at bounding box center [632, 300] width 187 height 21
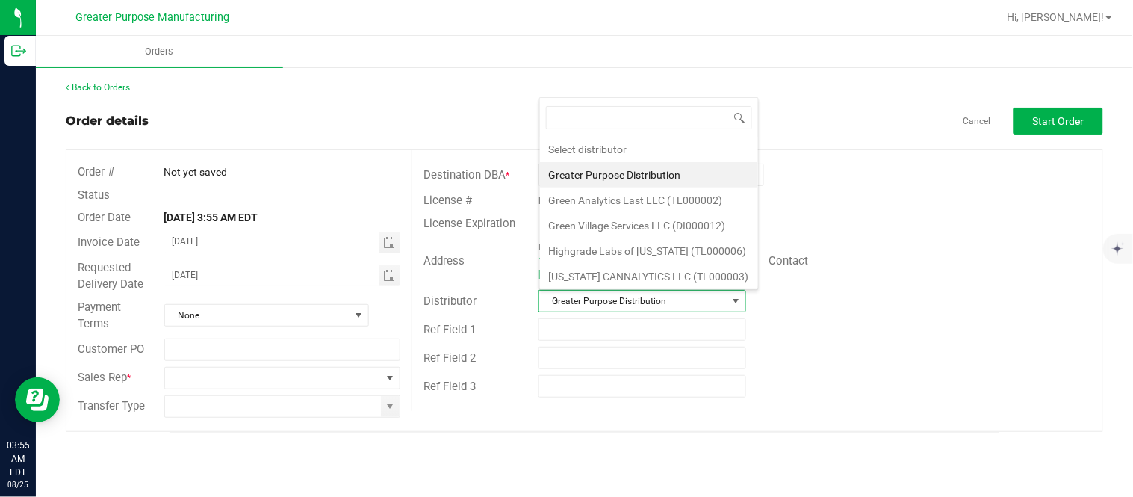
scroll to position [22, 205]
click at [612, 224] on li "Green Village Services LLC (DI000012)" at bounding box center [649, 225] width 218 height 25
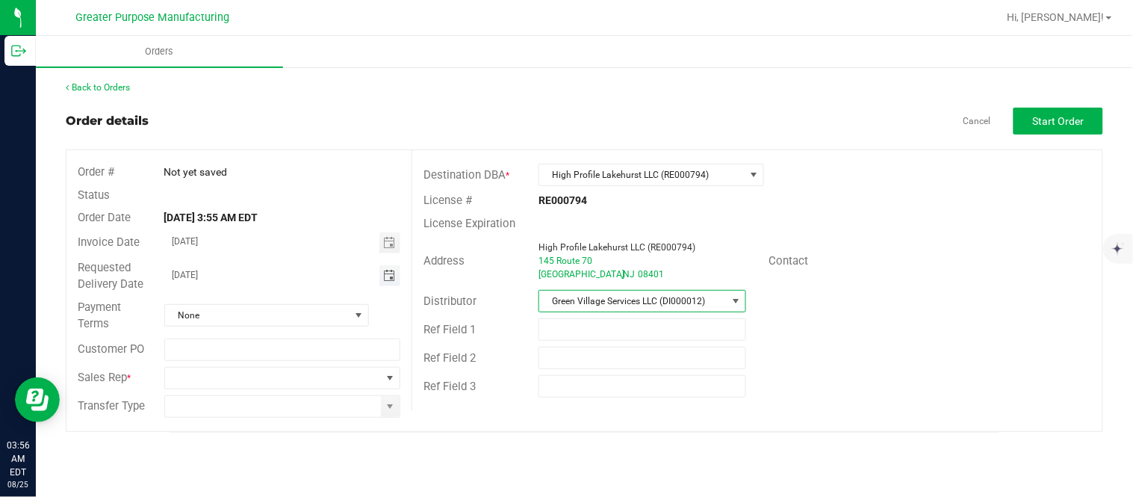
click at [391, 278] on span "Toggle calendar" at bounding box center [389, 276] width 12 height 12
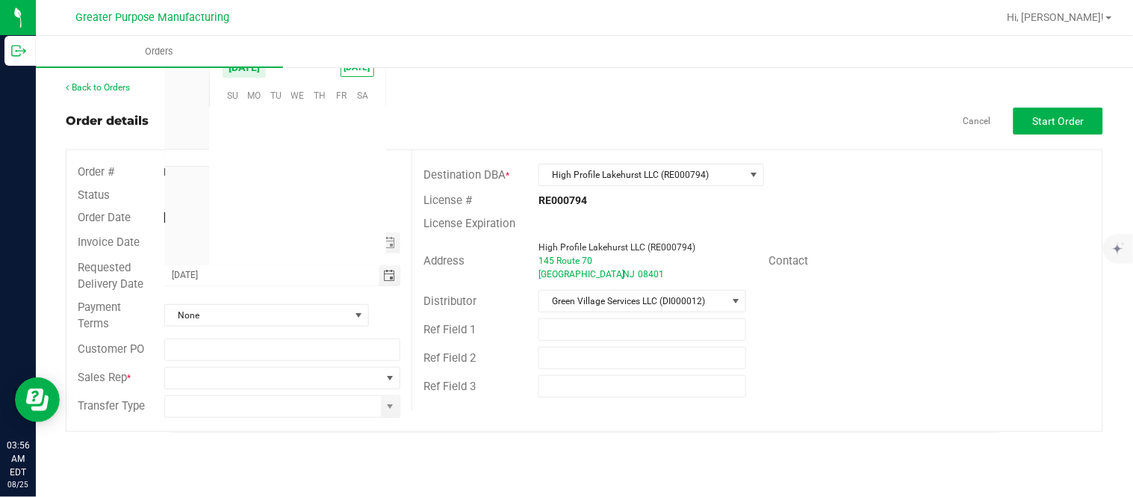
scroll to position [241993, 0]
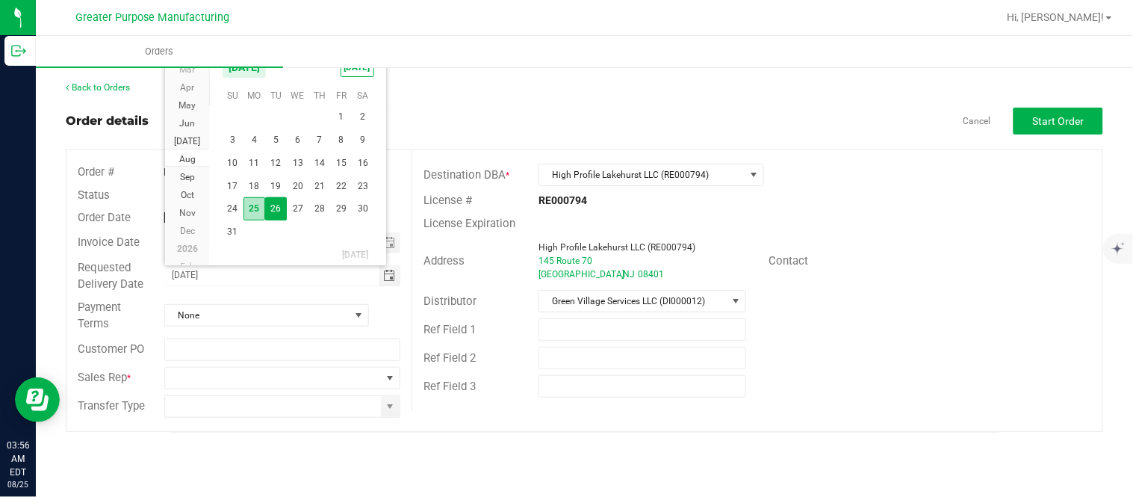
click at [255, 198] on span "25" at bounding box center [254, 208] width 22 height 23
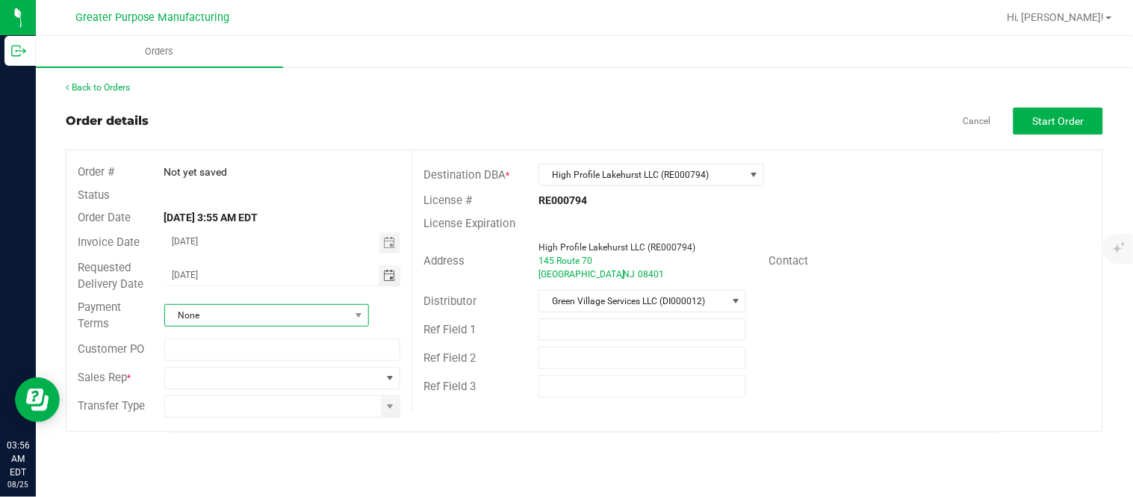
click at [239, 315] on span "None" at bounding box center [257, 315] width 184 height 21
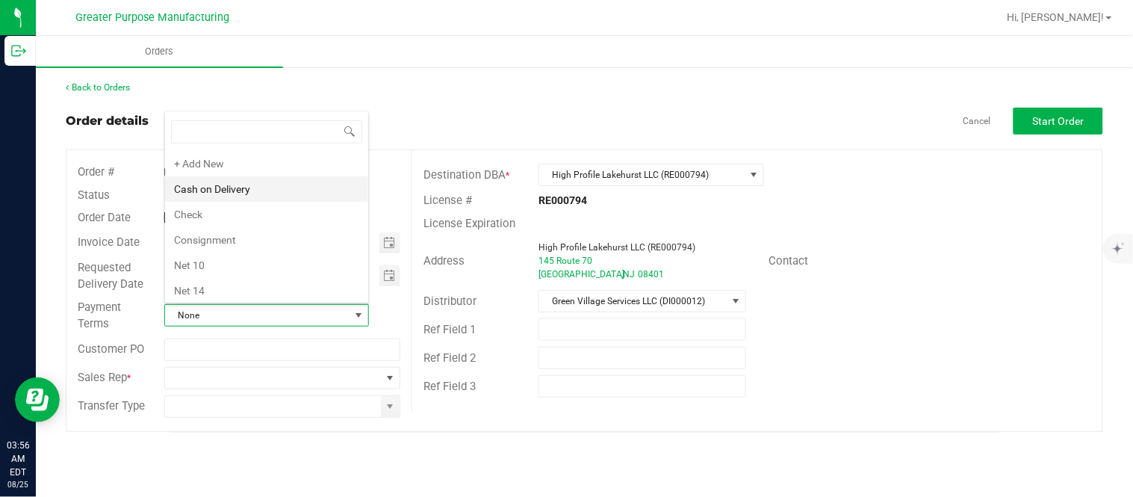
click at [245, 193] on li "Cash on Delivery" at bounding box center [266, 188] width 203 height 25
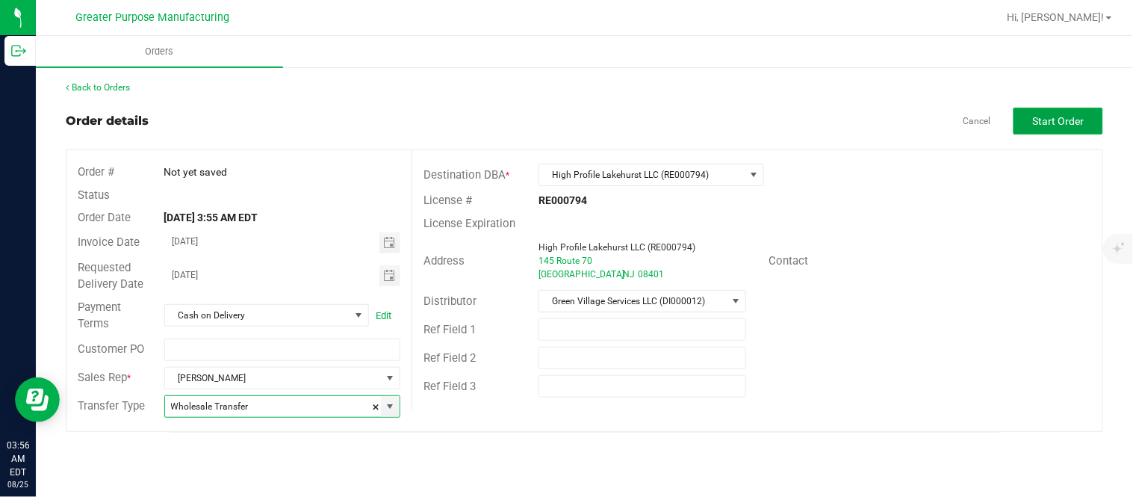
click at [1035, 122] on span "Start Order" at bounding box center [1059, 121] width 52 height 12
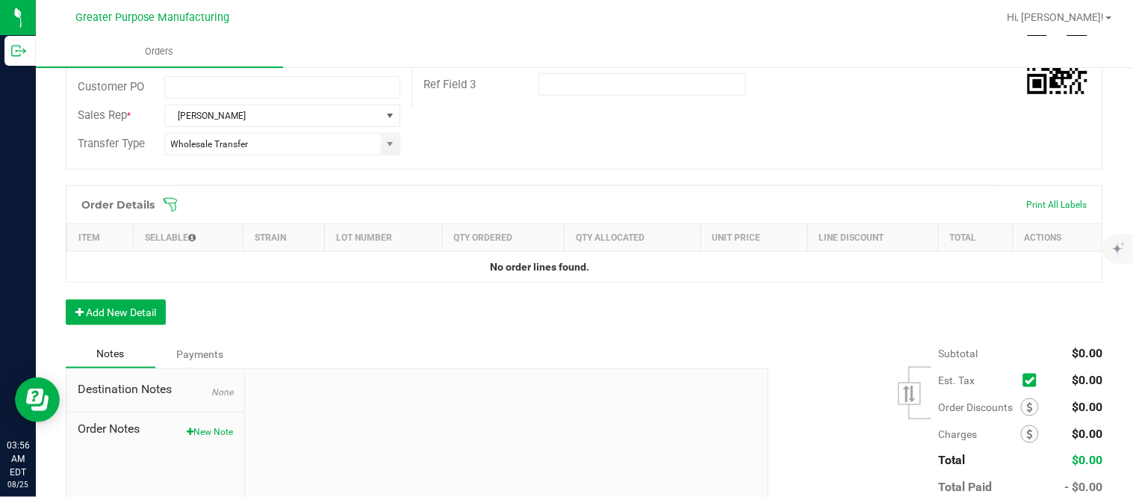
scroll to position [317, 0]
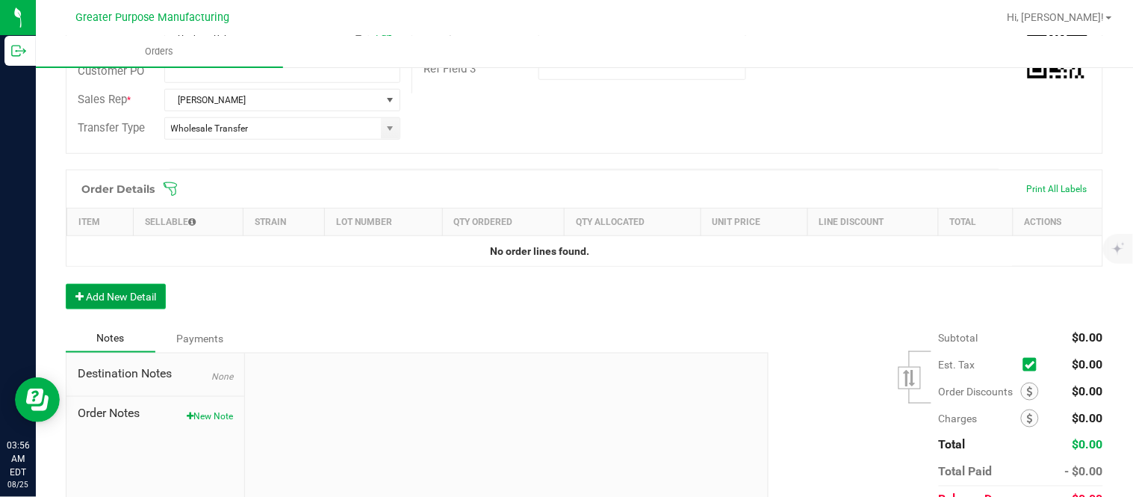
click at [115, 301] on button "Add New Detail" at bounding box center [116, 296] width 100 height 25
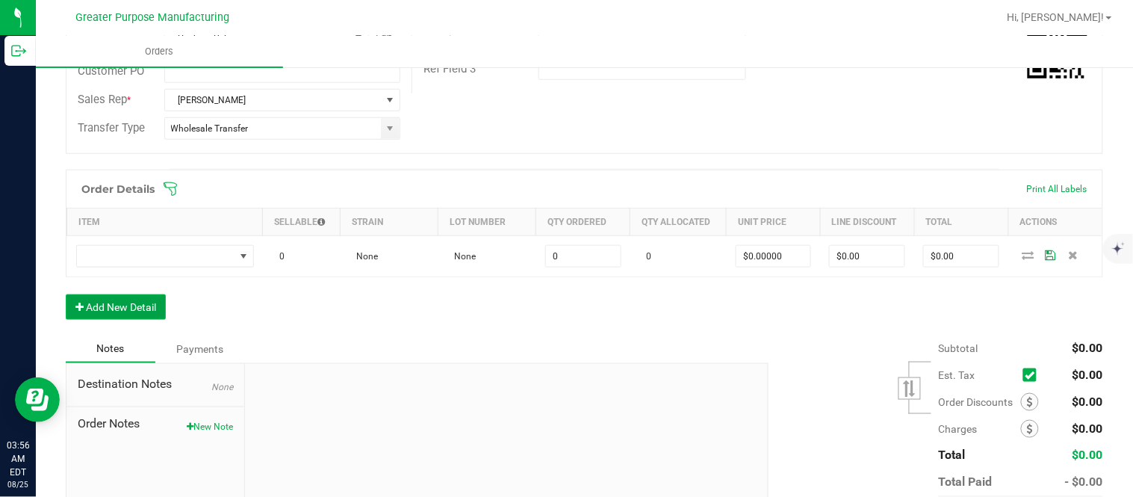
click at [66, 294] on button "Add New Detail" at bounding box center [116, 306] width 100 height 25
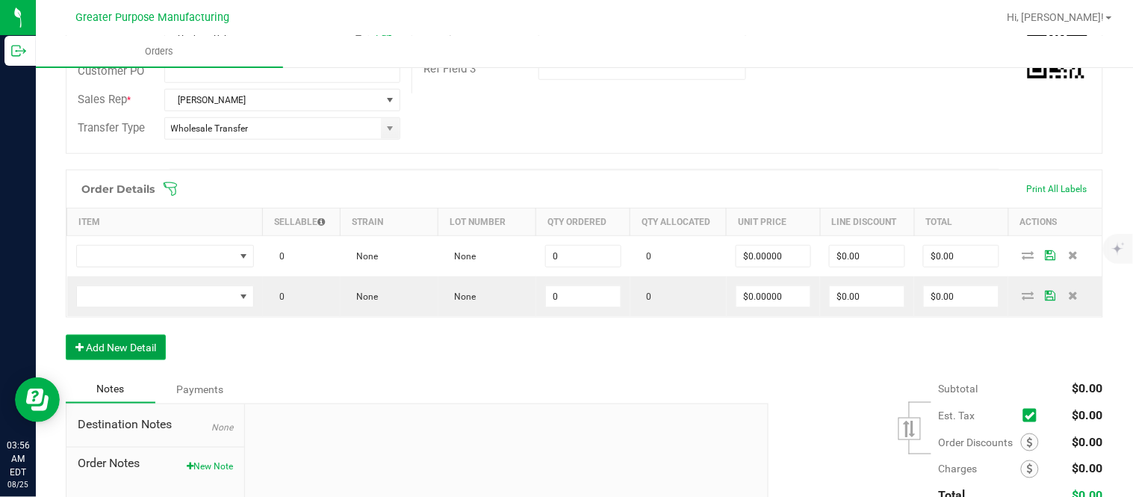
click at [66, 334] on button "Add New Detail" at bounding box center [116, 346] width 100 height 25
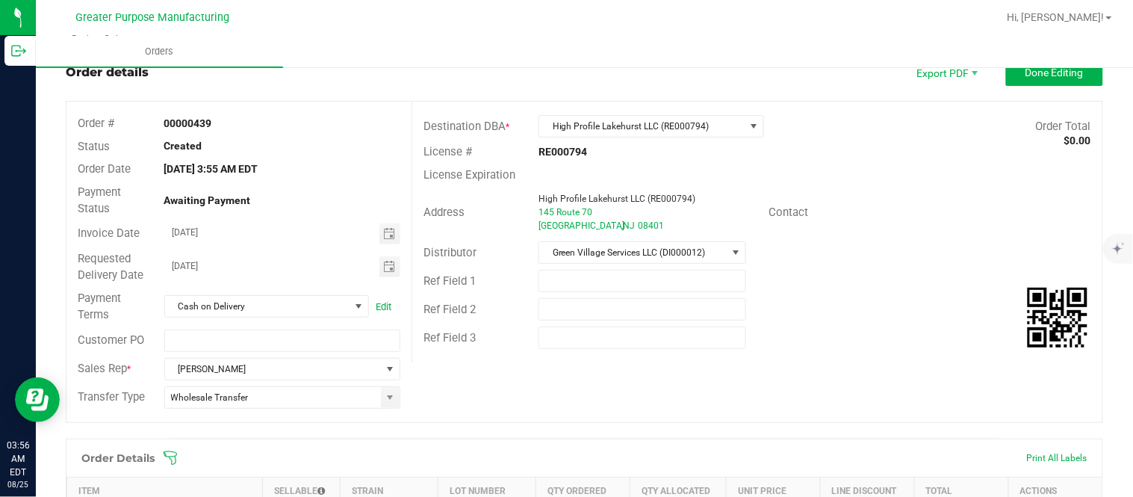
scroll to position [41, 0]
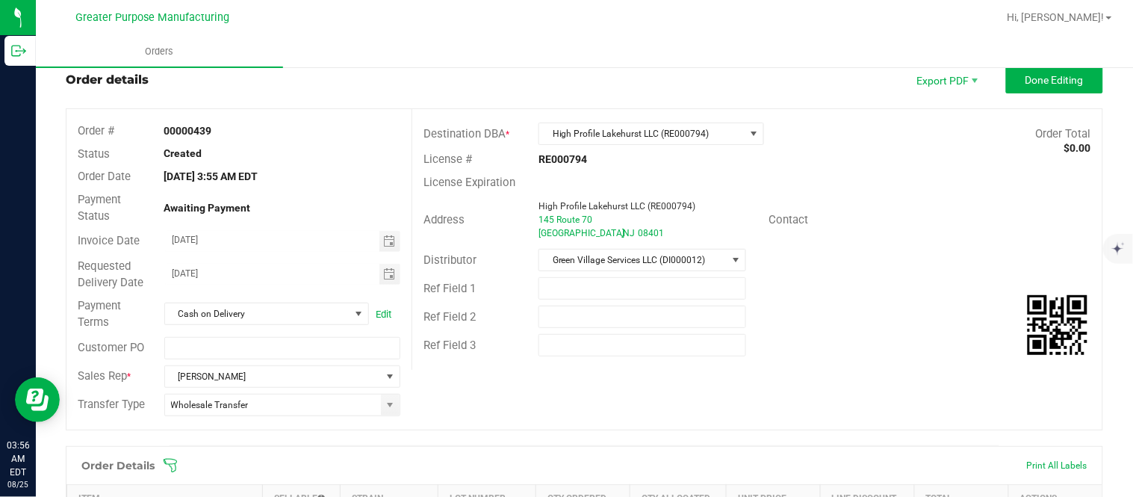
click at [190, 129] on strong "00000439" at bounding box center [188, 131] width 48 height 12
copy strong "00000439"
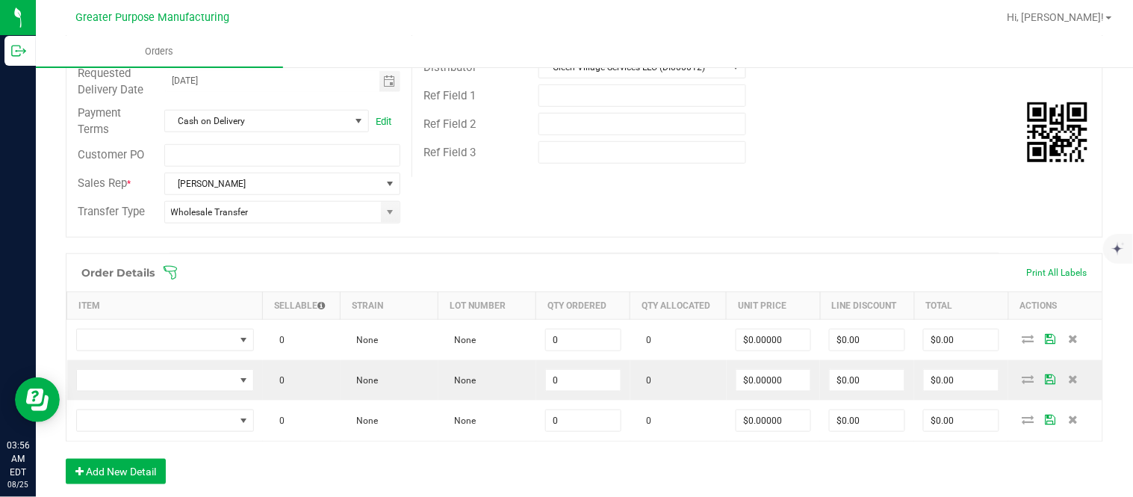
scroll to position [234, 0]
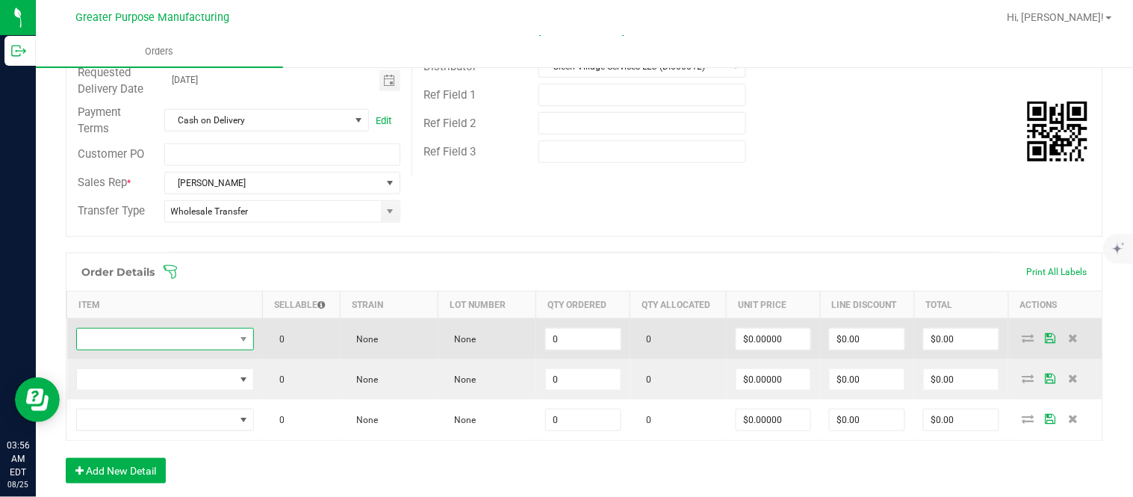
click at [139, 336] on span "NO DATA FOUND" at bounding box center [156, 339] width 158 height 21
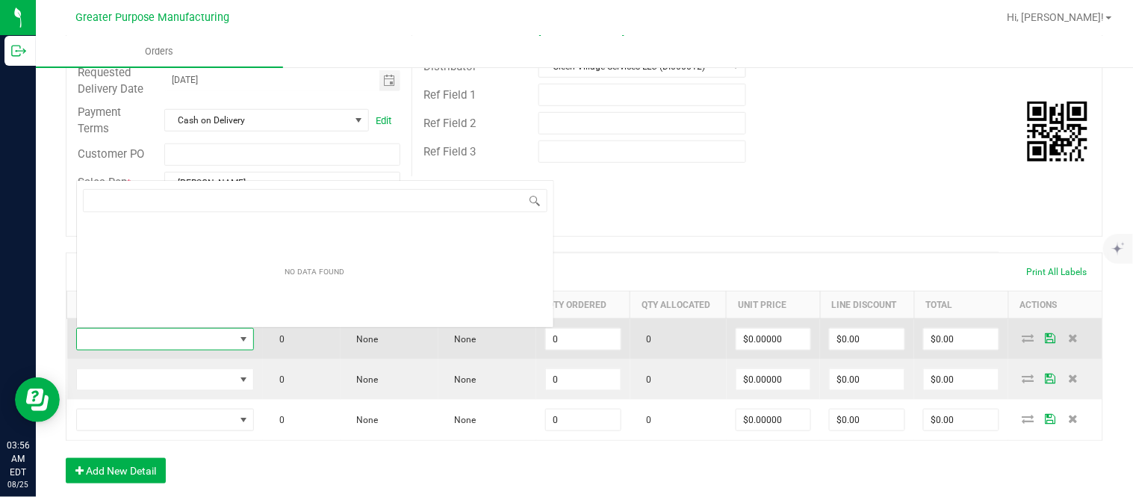
scroll to position [22, 172]
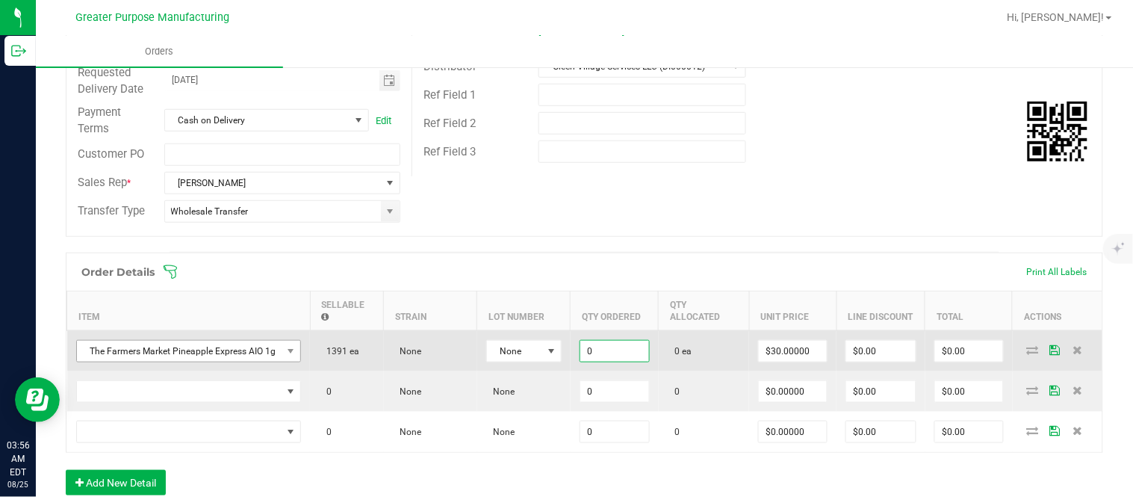
paste input "48"
click at [935, 361] on input "$1,440.00" at bounding box center [969, 350] width 68 height 21
paste input "32"
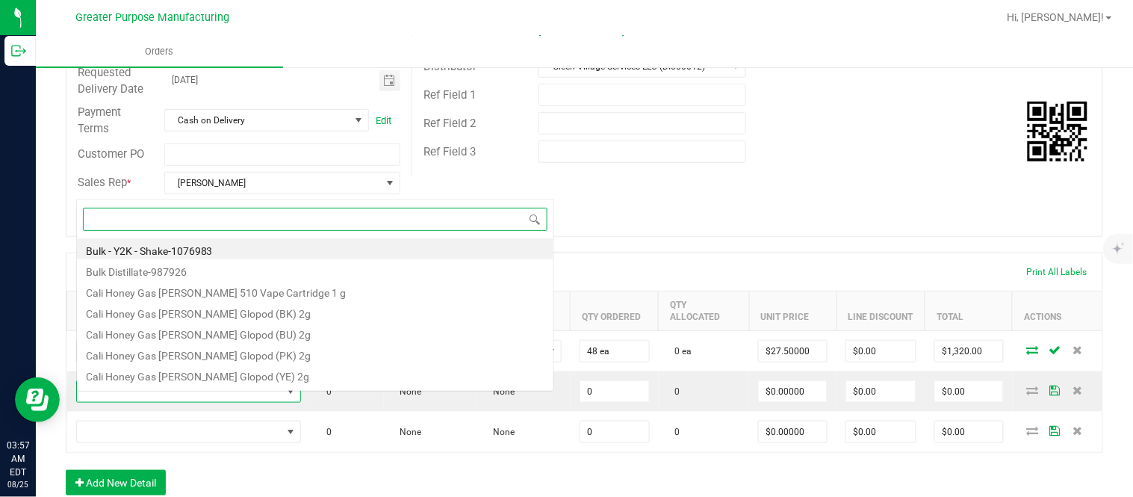
scroll to position [22, 224]
paste input "1.3.13.1013.0"
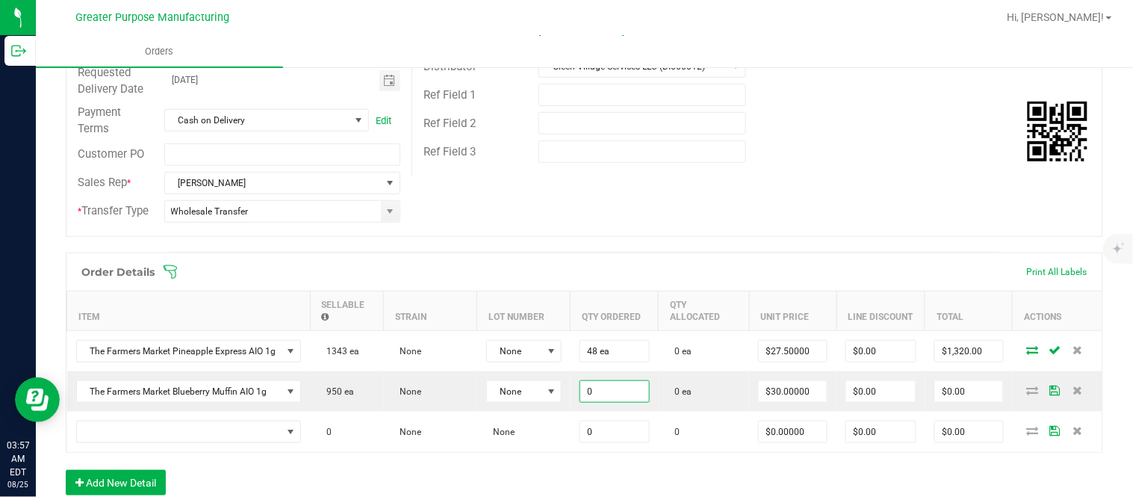
paste input "48"
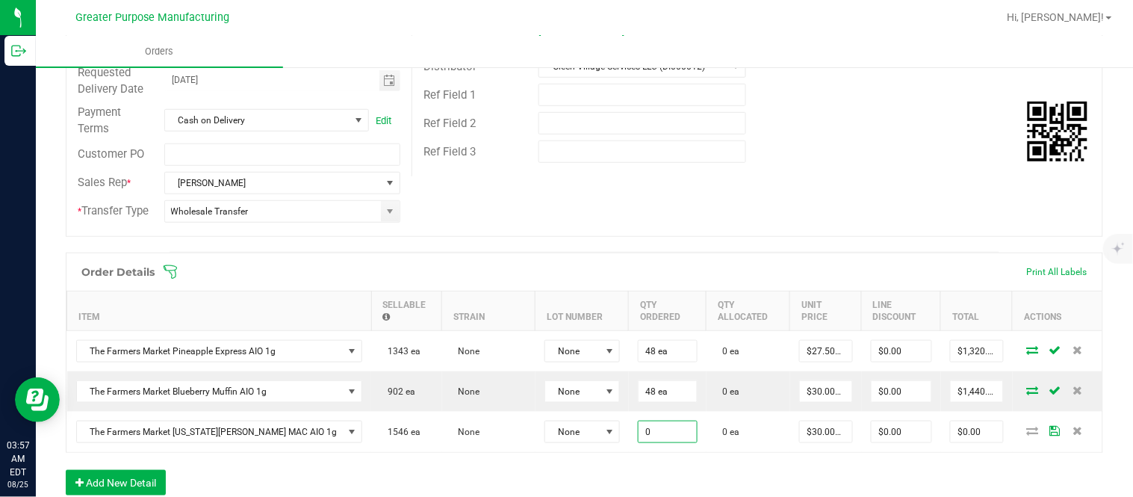
paste input "48"
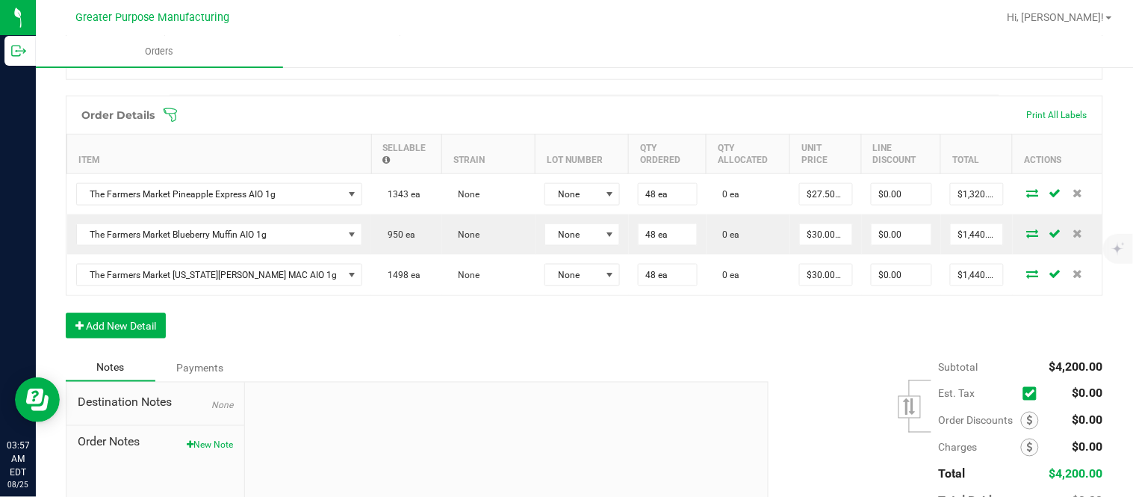
scroll to position [400, 0]
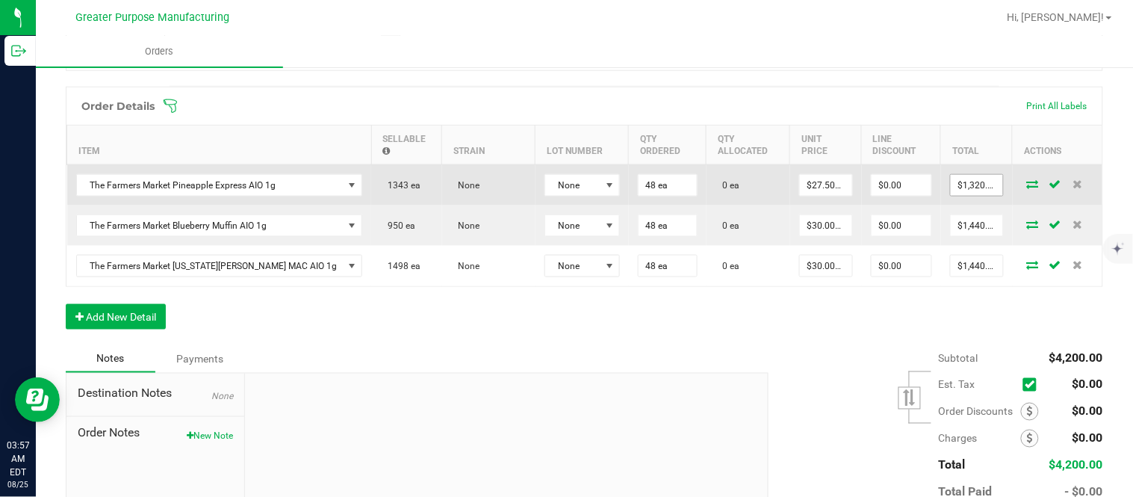
click at [956, 196] on input "$1,320.00" at bounding box center [976, 185] width 52 height 21
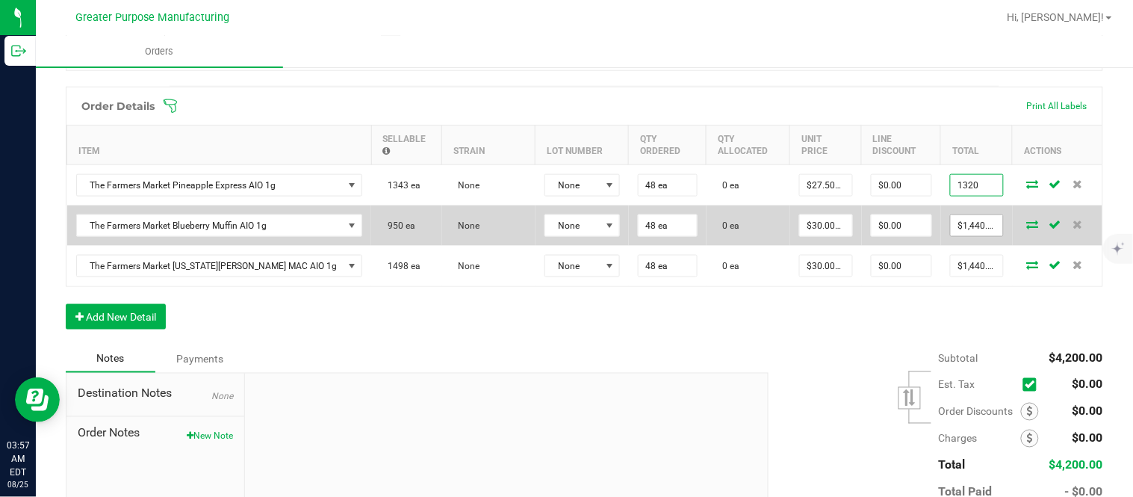
click at [950, 228] on input "$1,440.00" at bounding box center [976, 225] width 52 height 21
paste input "32"
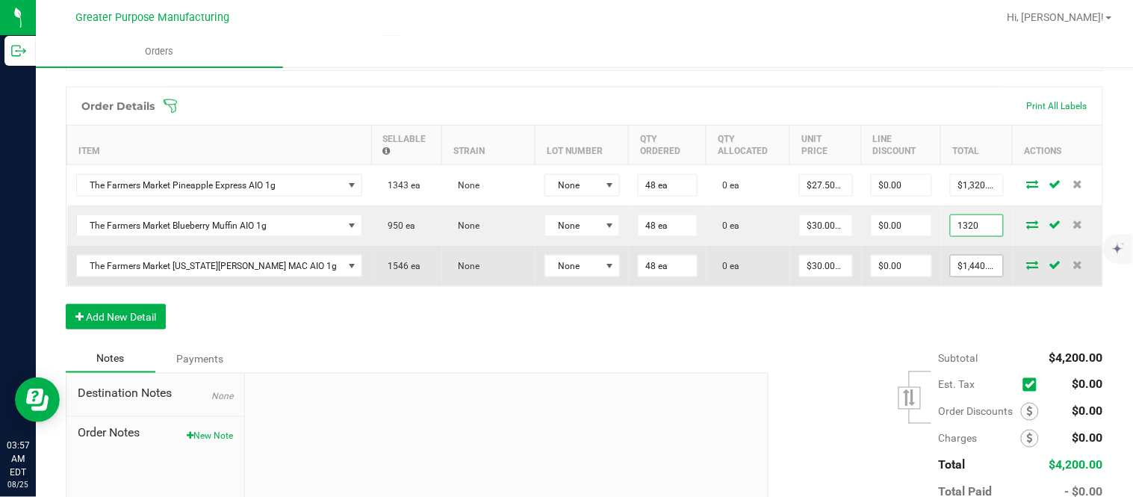
click at [950, 270] on input "$1,440.00" at bounding box center [976, 265] width 52 height 21
paste input "32"
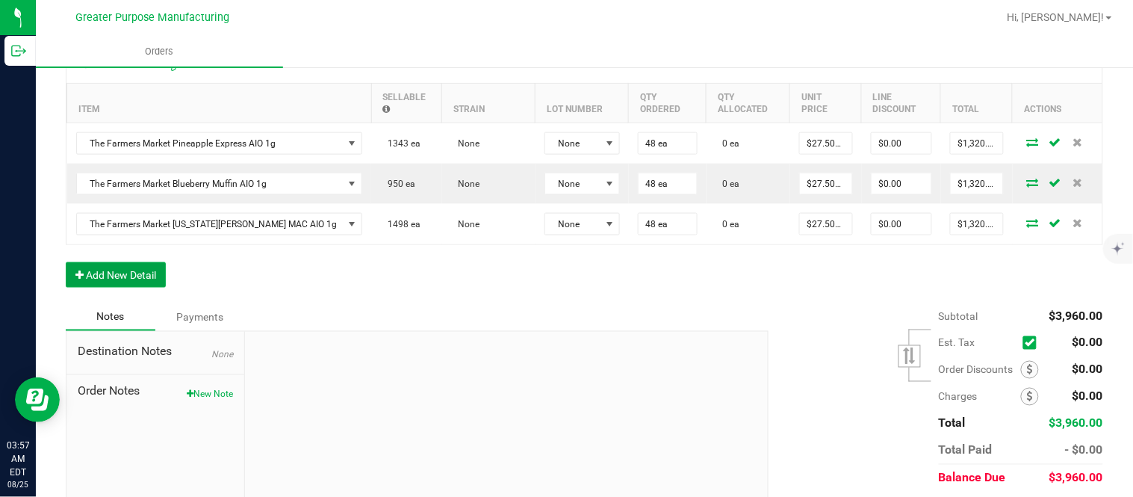
scroll to position [0, 0]
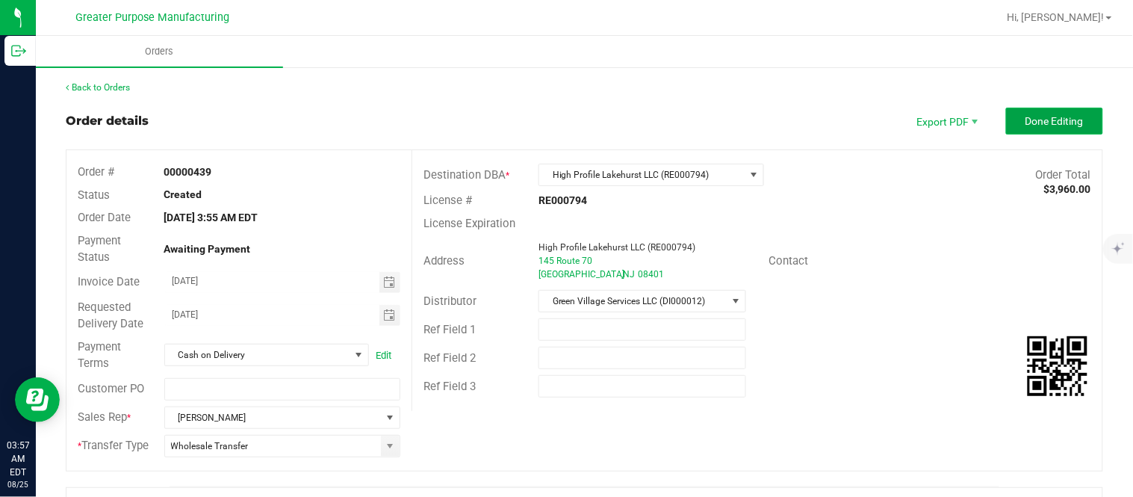
click at [1072, 113] on button "Done Editing" at bounding box center [1054, 121] width 97 height 27
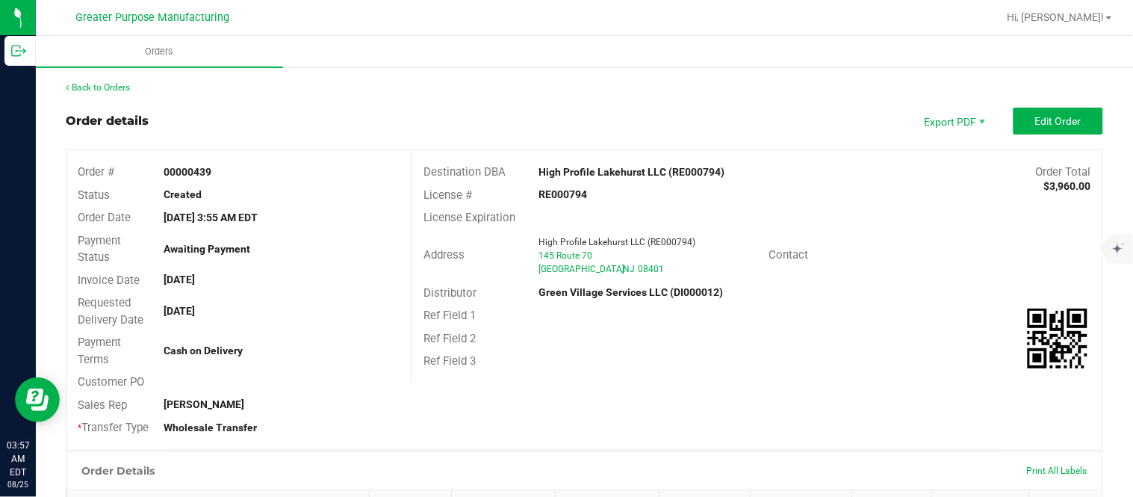
click at [120, 81] on div "Back to Orders" at bounding box center [584, 87] width 1037 height 13
click at [117, 84] on link "Back to Orders" at bounding box center [98, 87] width 64 height 10
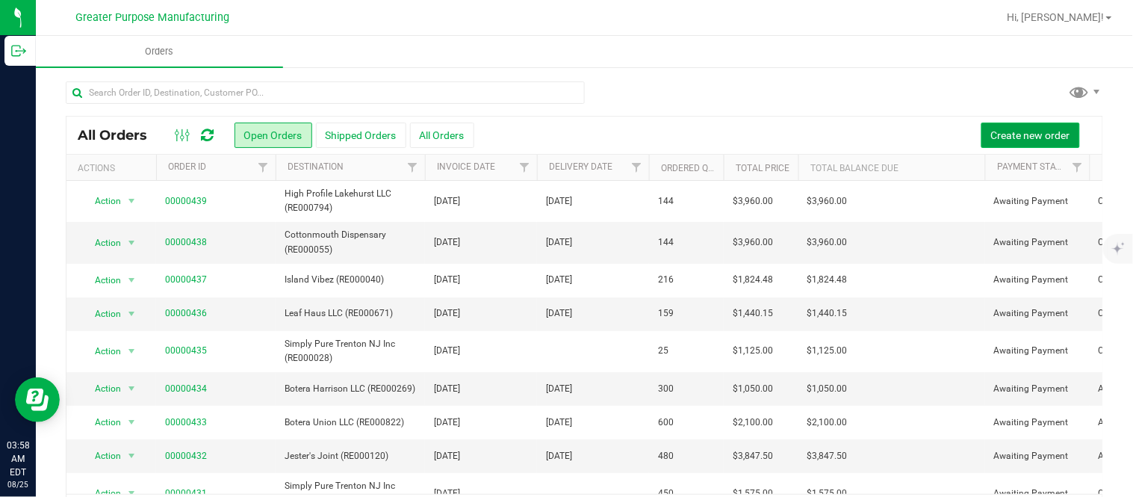
click at [991, 129] on span "Create new order" at bounding box center [1030, 135] width 79 height 12
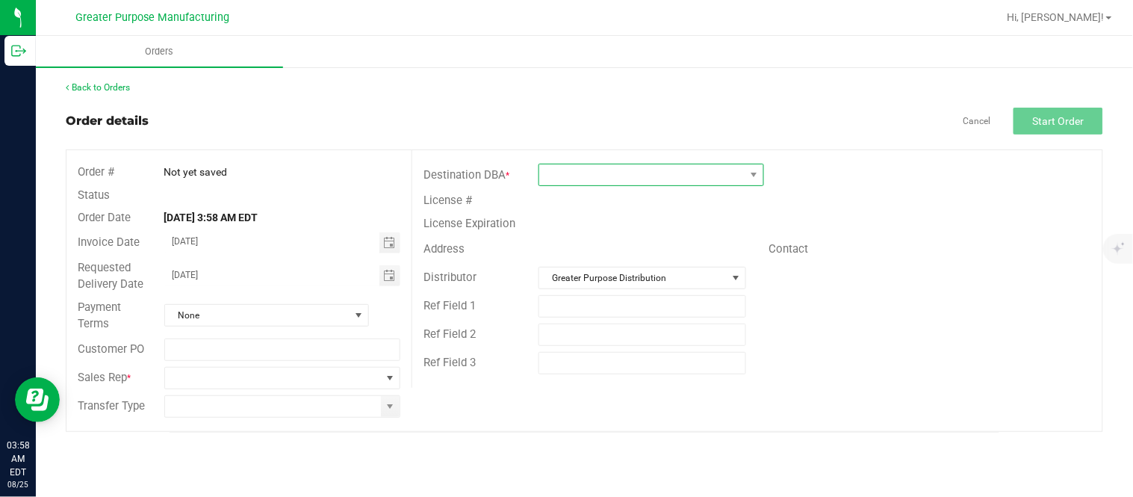
click at [616, 175] on span at bounding box center [641, 174] width 205 height 21
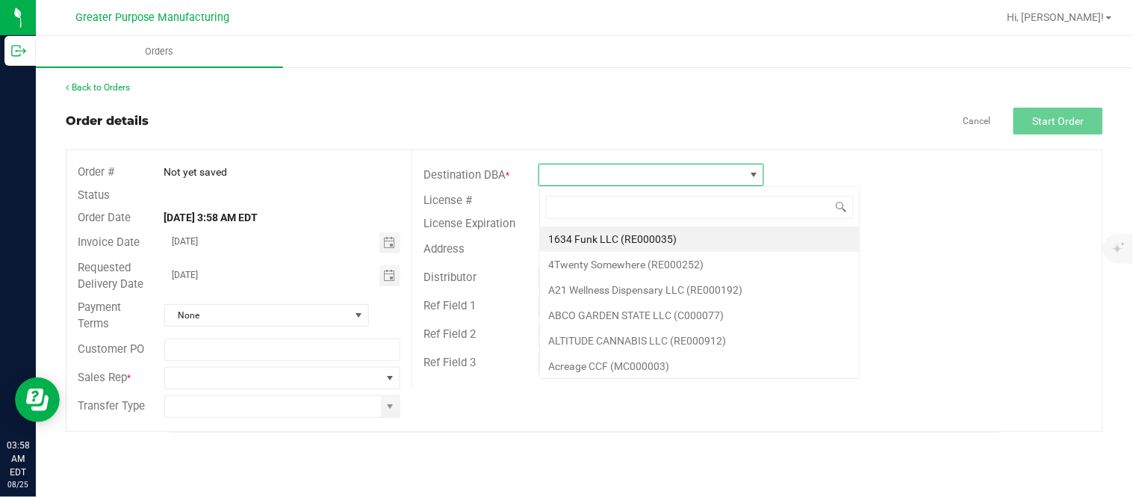
scroll to position [22, 225]
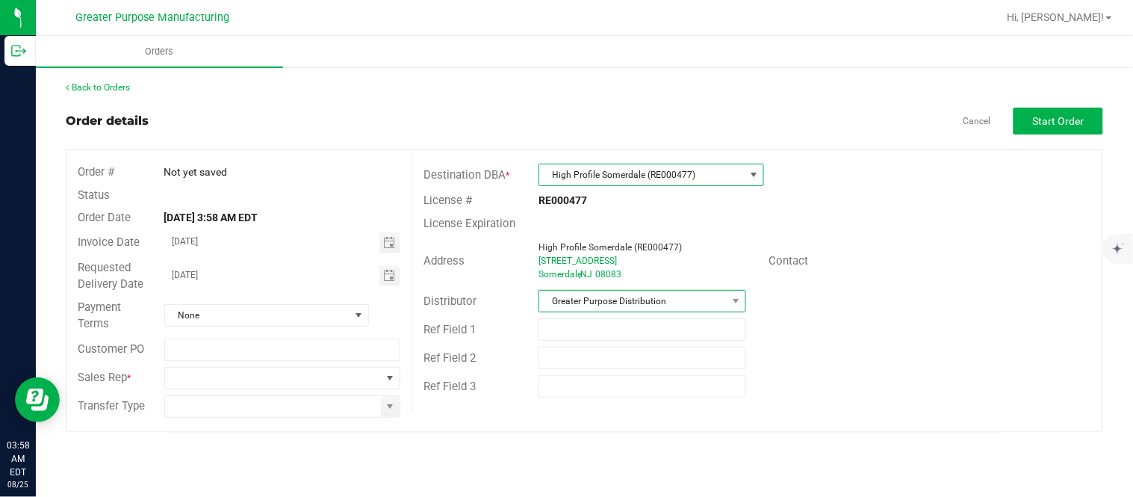
click at [605, 302] on span "Greater Purpose Distribution" at bounding box center [632, 300] width 187 height 21
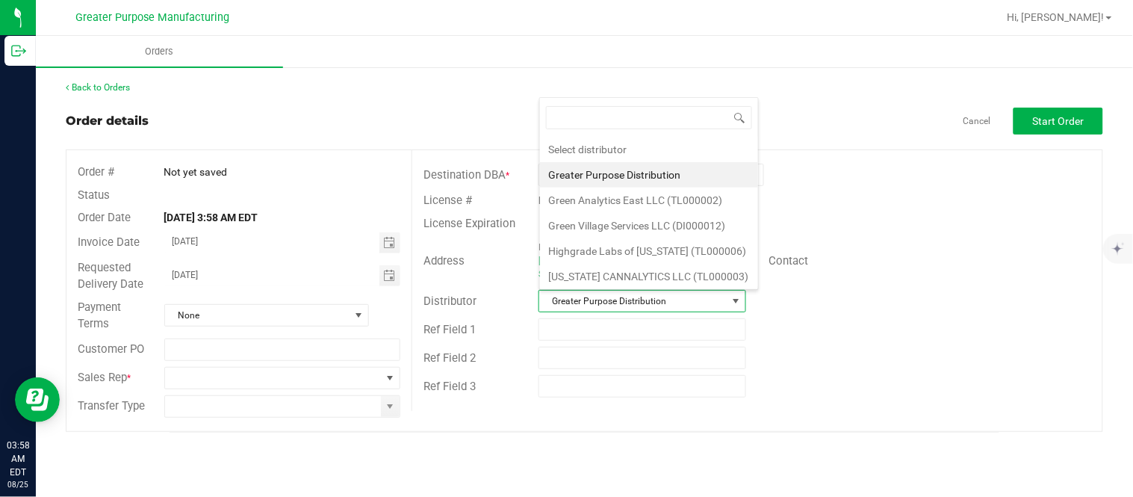
scroll to position [22, 205]
click at [609, 232] on li "Green Village Services LLC (DI000012)" at bounding box center [649, 225] width 218 height 25
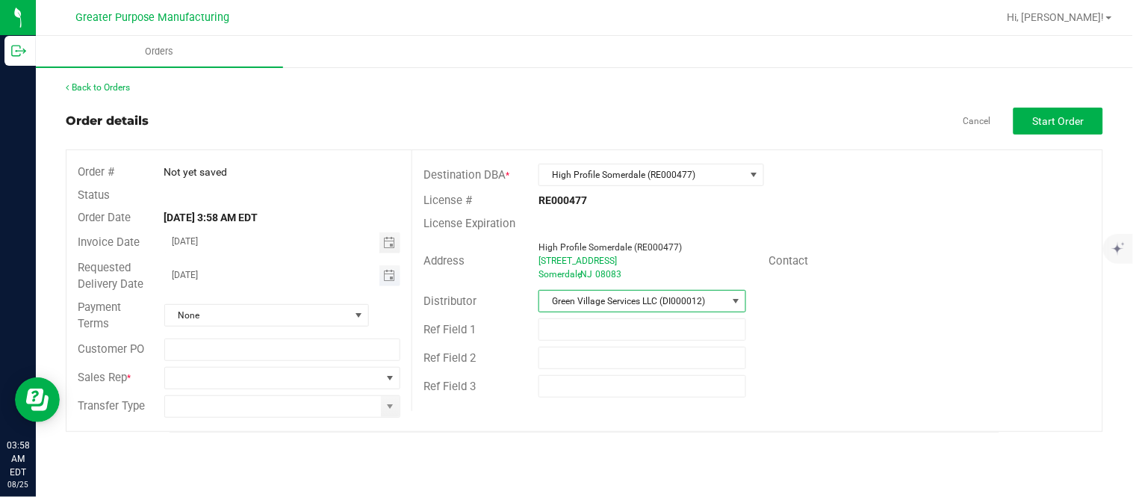
click at [382, 278] on span "Toggle calendar" at bounding box center [390, 275] width 22 height 21
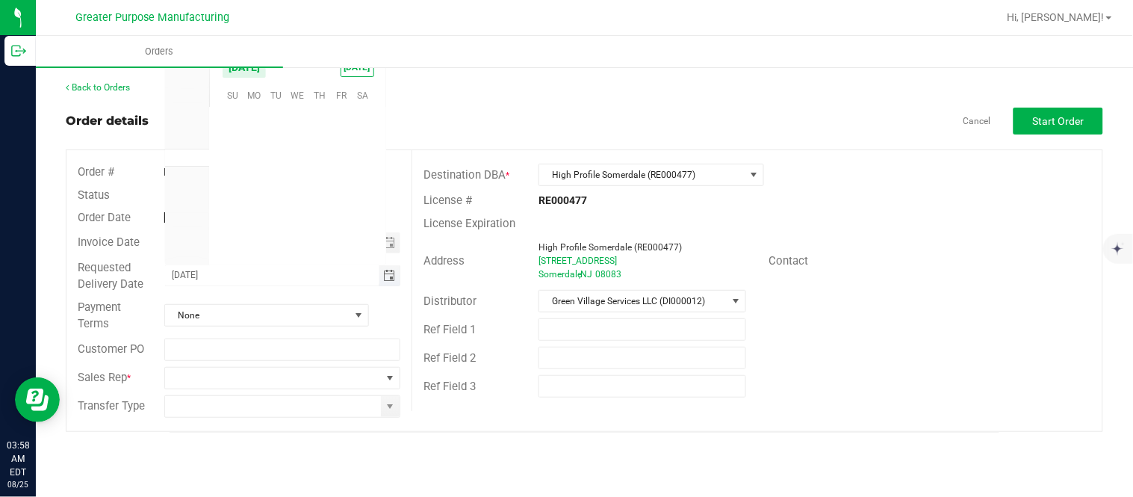
scroll to position [241993, 0]
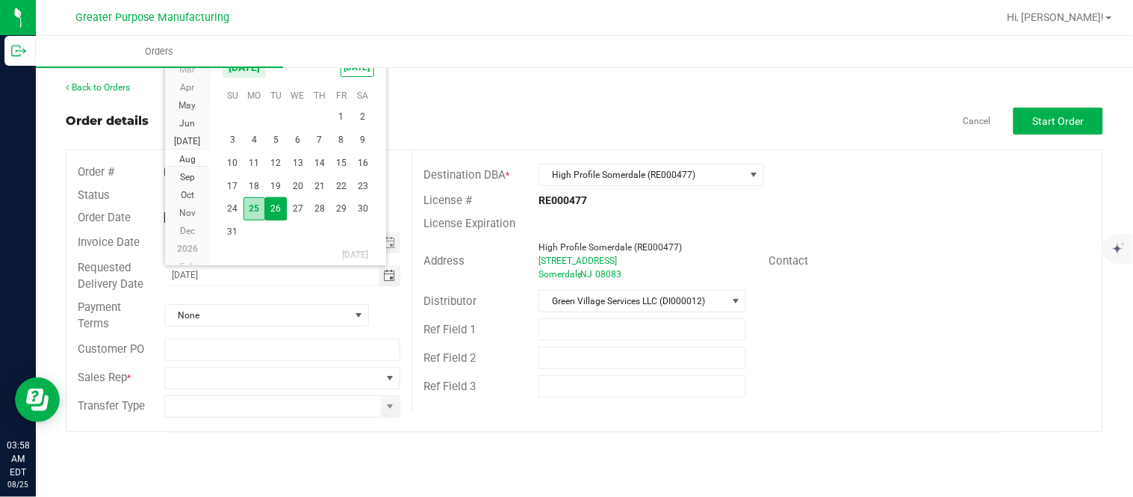
click at [257, 199] on span "25" at bounding box center [254, 208] width 22 height 23
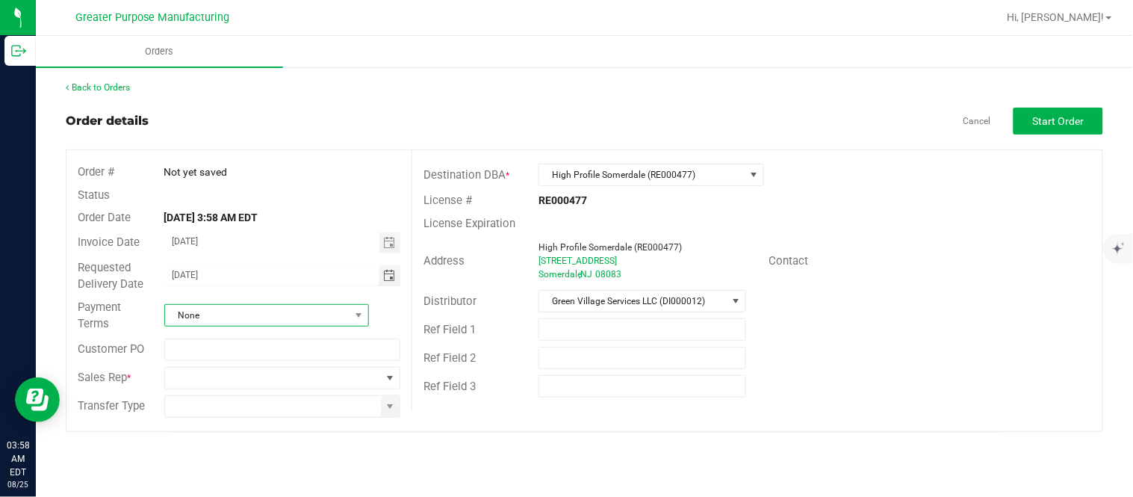
click at [231, 317] on span "None" at bounding box center [257, 315] width 184 height 21
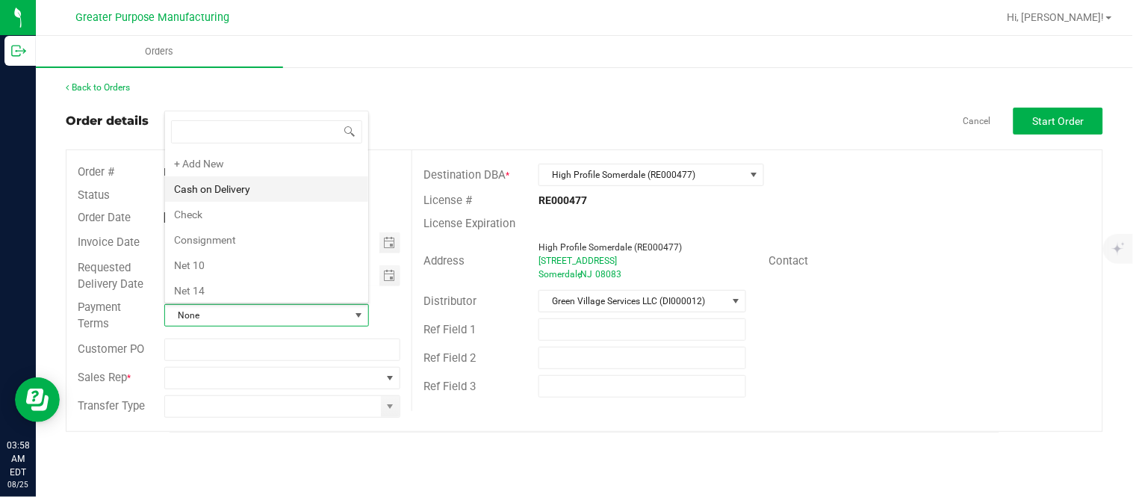
click at [235, 193] on li "Cash on Delivery" at bounding box center [266, 188] width 203 height 25
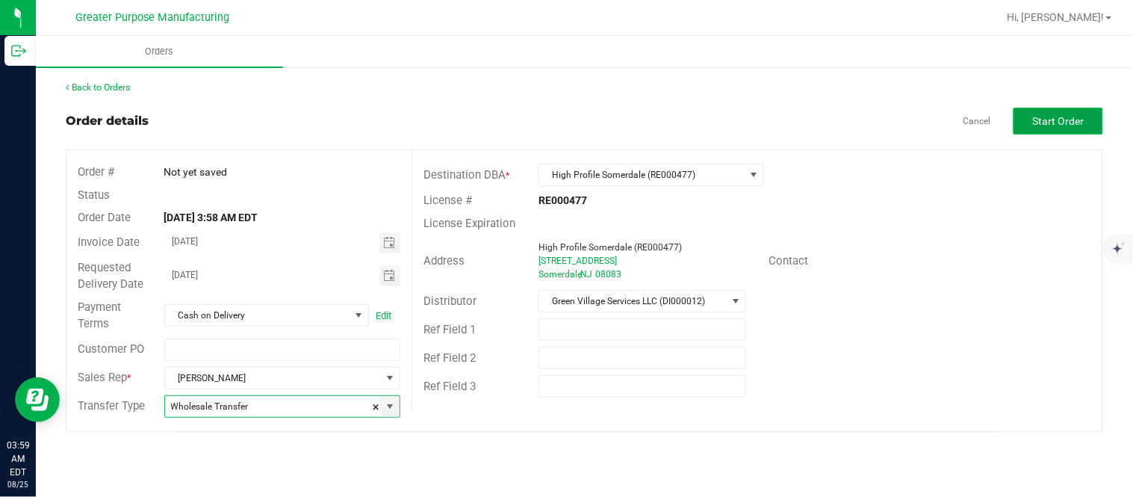
click at [1071, 115] on span "Start Order" at bounding box center [1059, 121] width 52 height 12
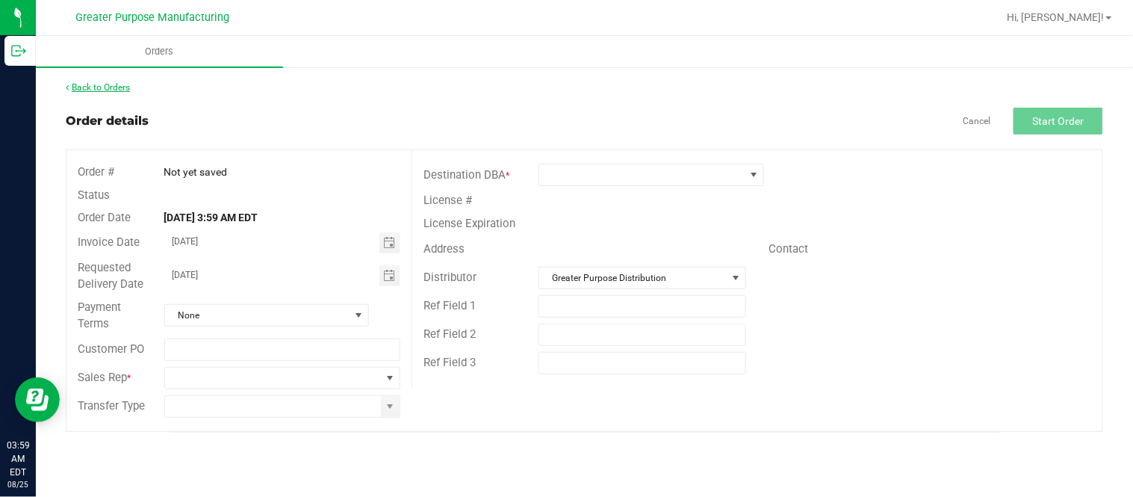
click at [102, 90] on link "Back to Orders" at bounding box center [98, 87] width 64 height 10
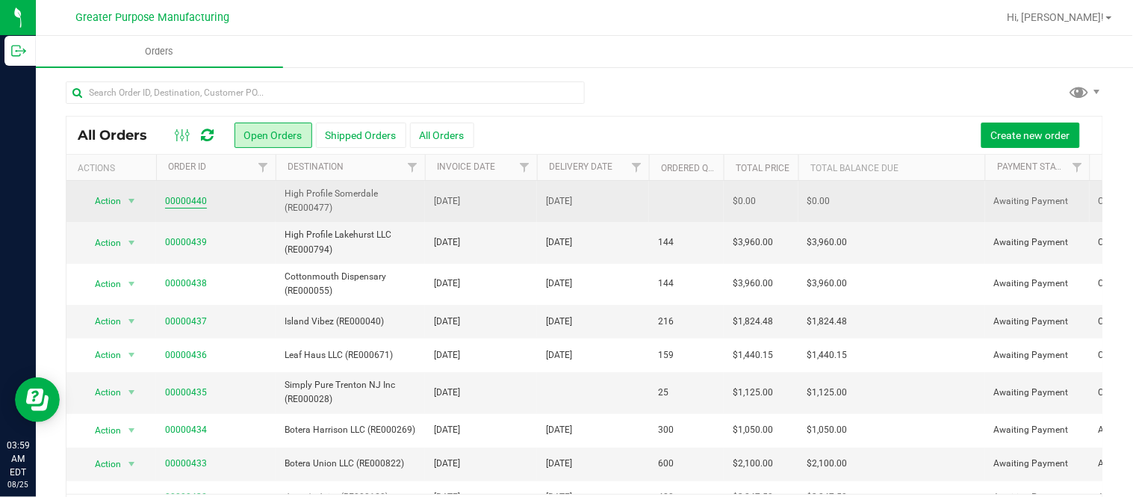
click at [174, 196] on link "00000440" at bounding box center [186, 201] width 42 height 14
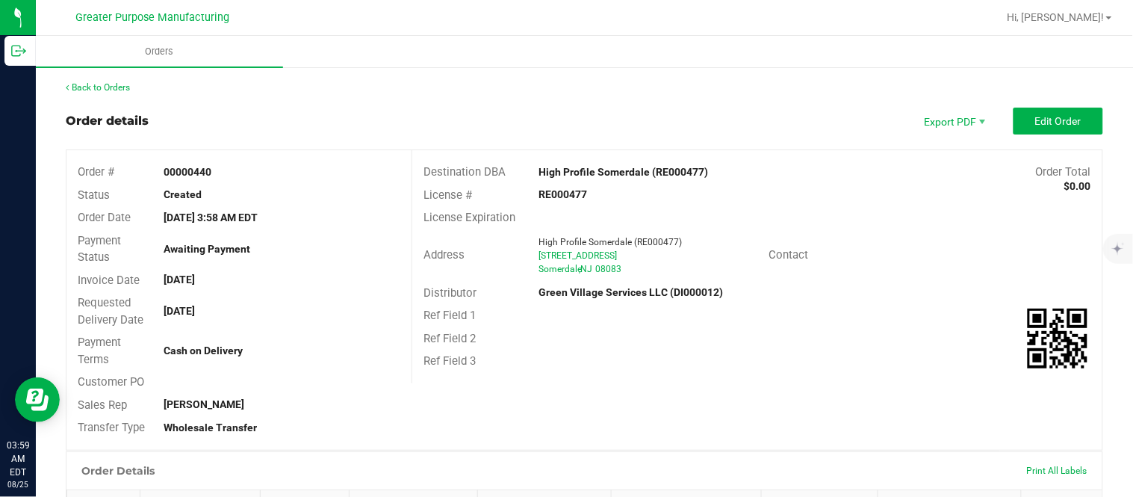
click at [195, 169] on strong "00000440" at bounding box center [188, 172] width 48 height 12
click at [1043, 112] on button "Edit Order" at bounding box center [1058, 121] width 90 height 27
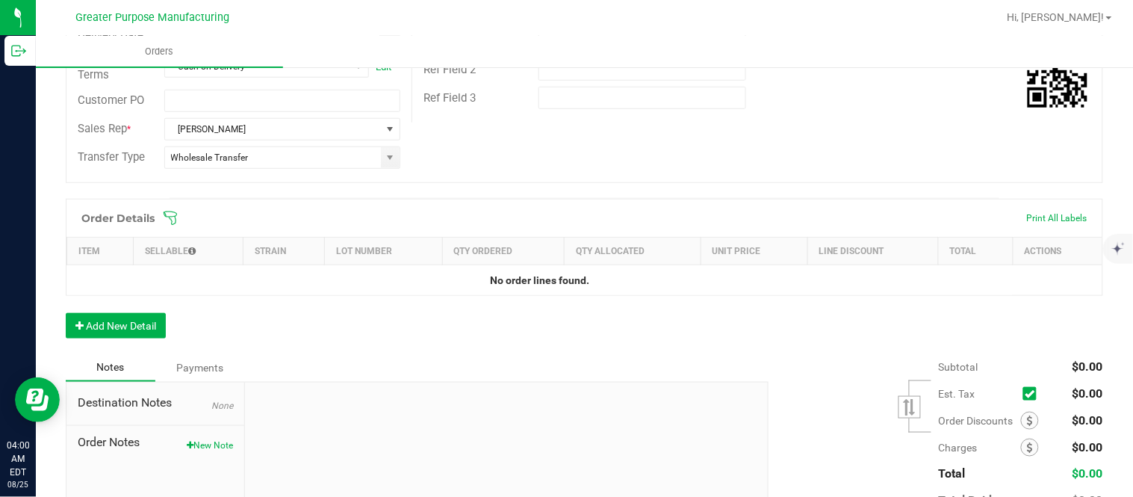
scroll to position [290, 0]
click at [140, 312] on button "Add New Detail" at bounding box center [116, 323] width 100 height 25
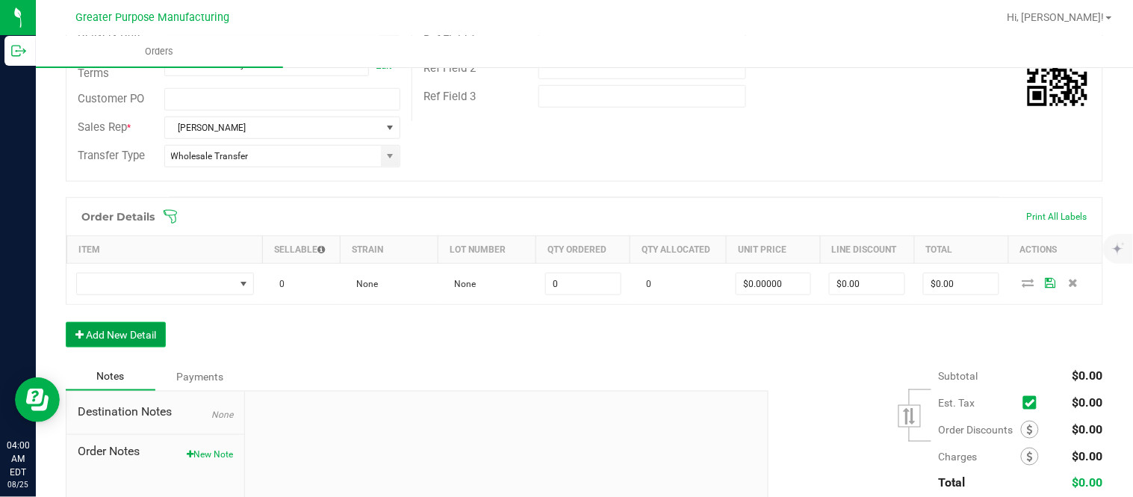
click at [66, 322] on button "Add New Detail" at bounding box center [116, 334] width 100 height 25
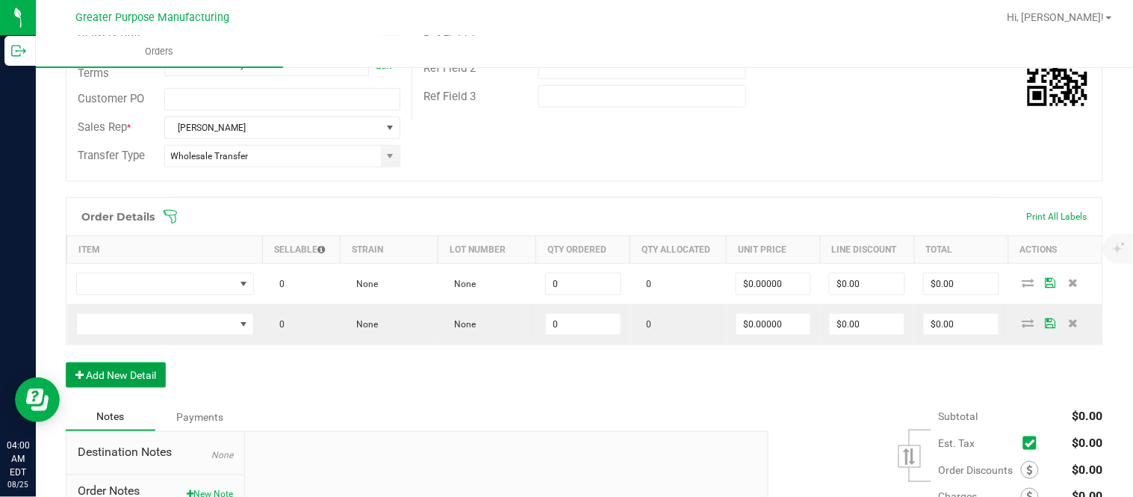
click at [66, 362] on button "Add New Detail" at bounding box center [116, 374] width 100 height 25
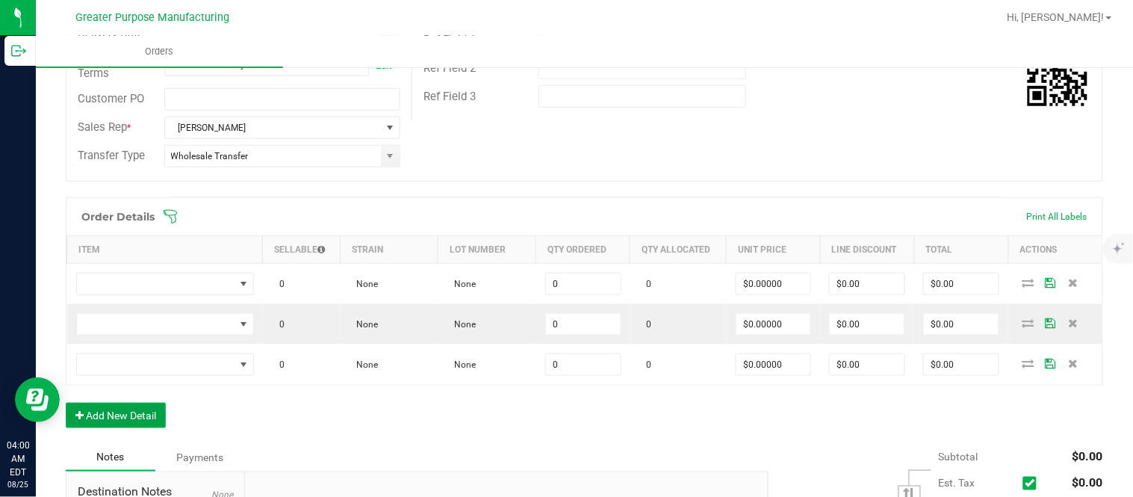
click at [66, 402] on button "Add New Detail" at bounding box center [116, 414] width 100 height 25
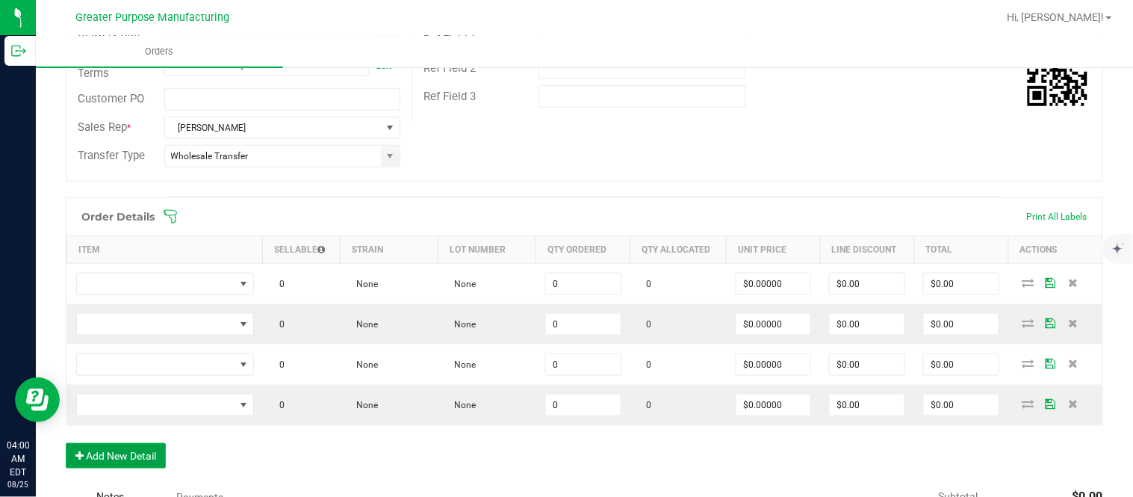
click at [66, 443] on button "Add New Detail" at bounding box center [116, 455] width 100 height 25
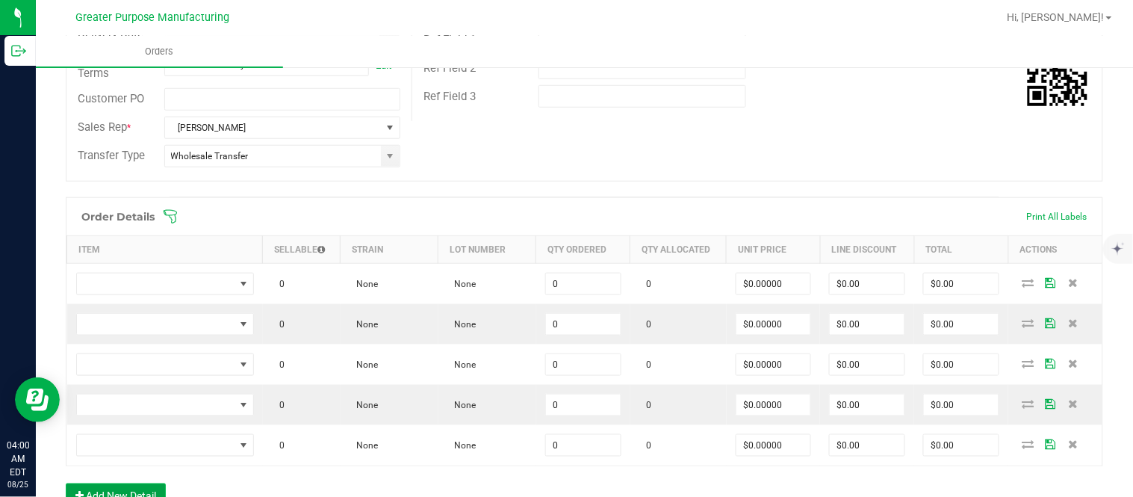
click at [66, 483] on button "Add New Detail" at bounding box center [116, 495] width 100 height 25
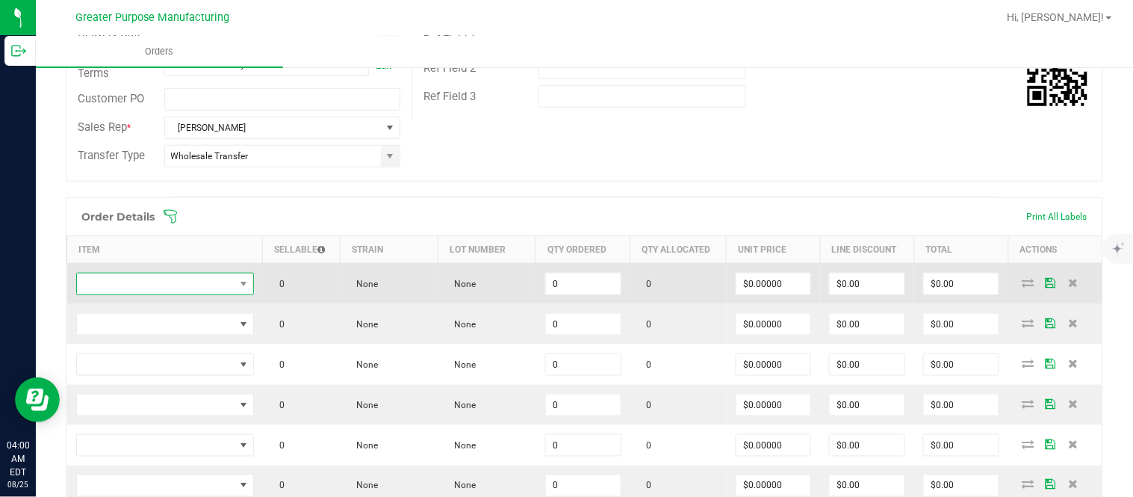
click at [166, 278] on span "NO DATA FOUND" at bounding box center [156, 283] width 158 height 21
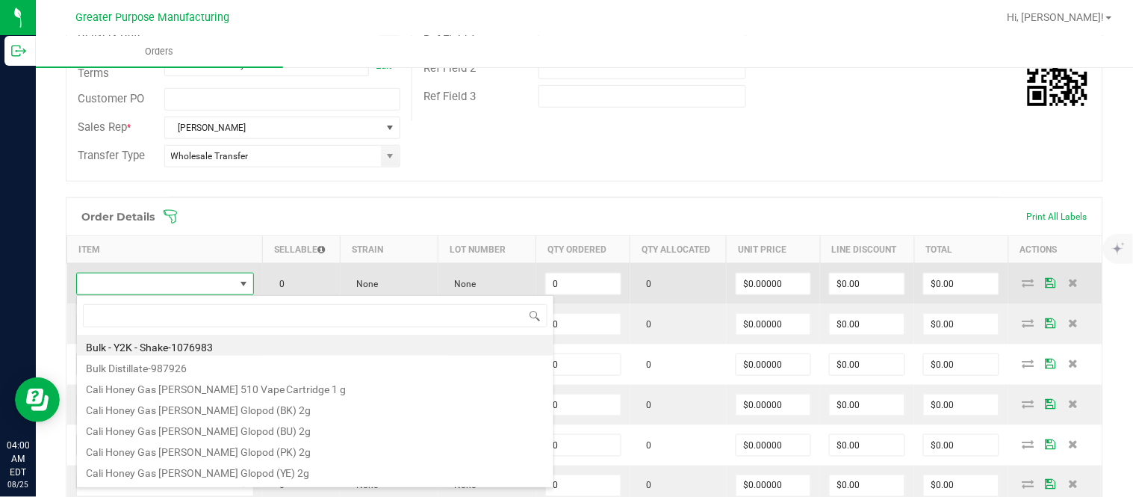
scroll to position [22, 172]
type input "1.3.13.1015.0"
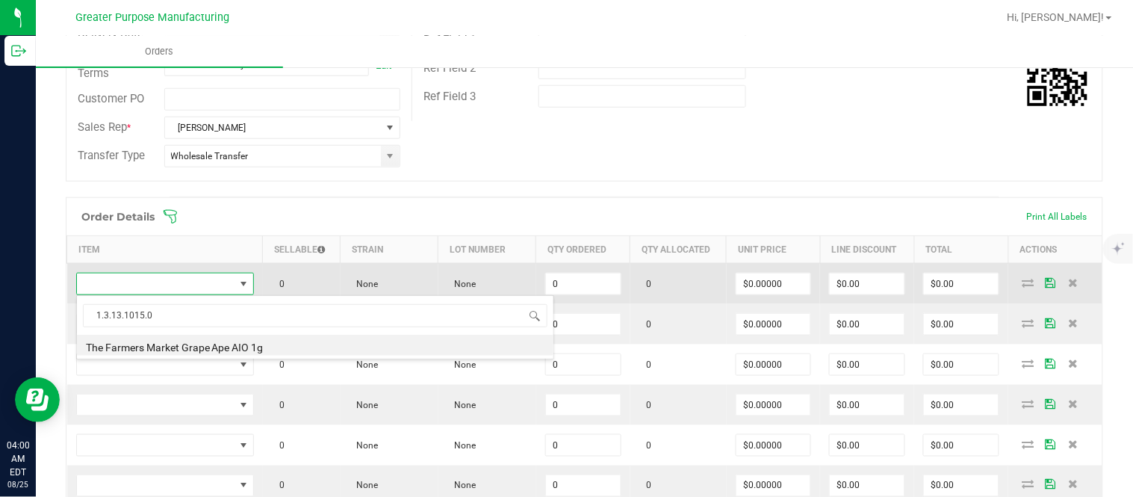
type input "0 ea"
type input "$30.00000"
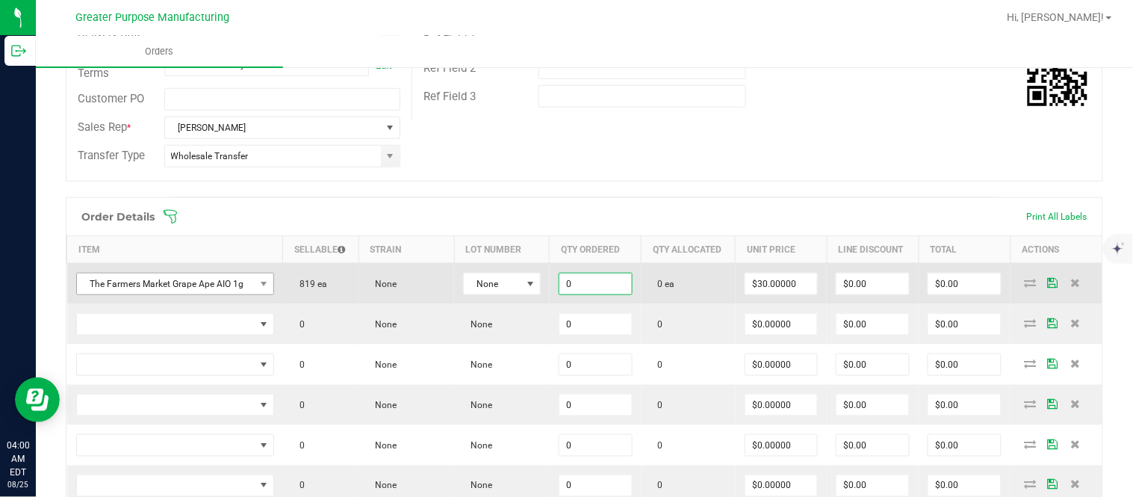
paste input "48"
type input "48 ea"
type input "30"
type input "$1,440.00"
type input "$30.00000"
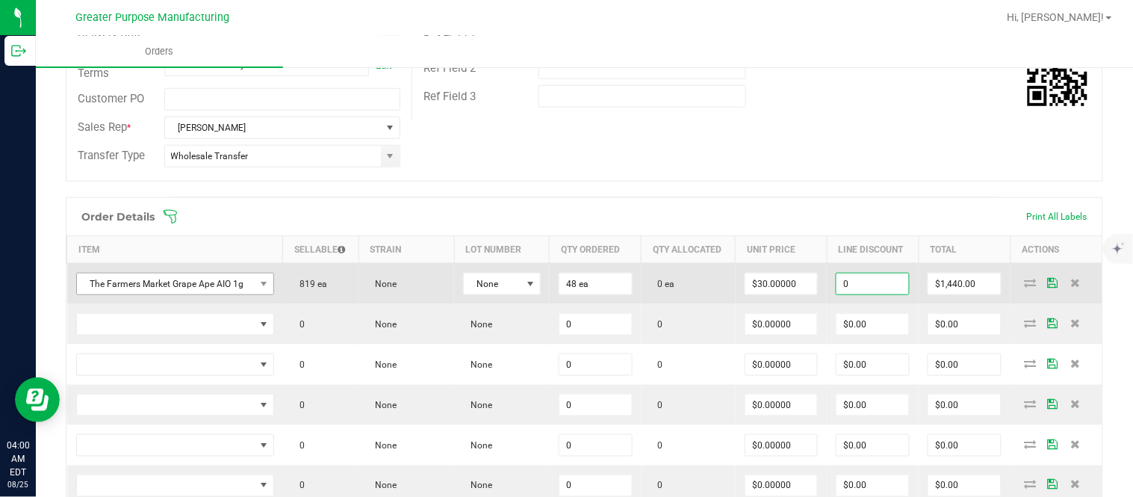
type input "$0.00"
type input "1440"
click at [928, 288] on input "$1,440.00" at bounding box center [964, 283] width 72 height 21
paste input "32"
type input "1320"
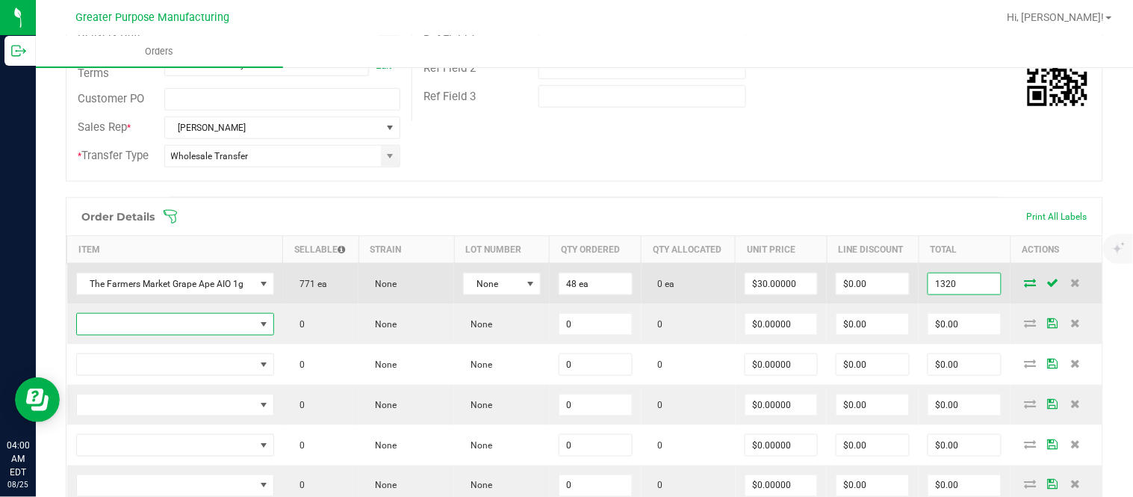
type input "$27.50000"
type input "$1,320.00"
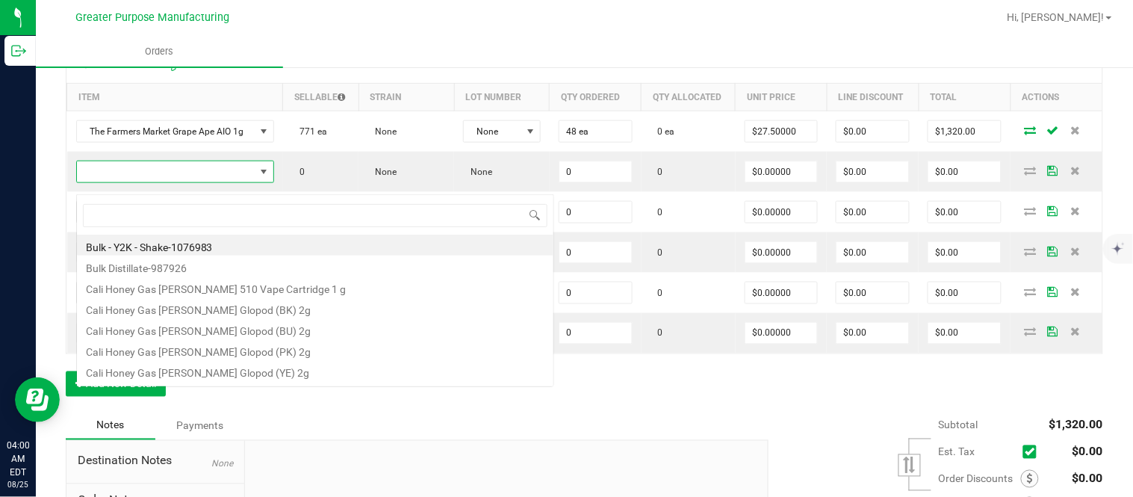
scroll to position [22, 194]
type input "1.3.13.1017.0"
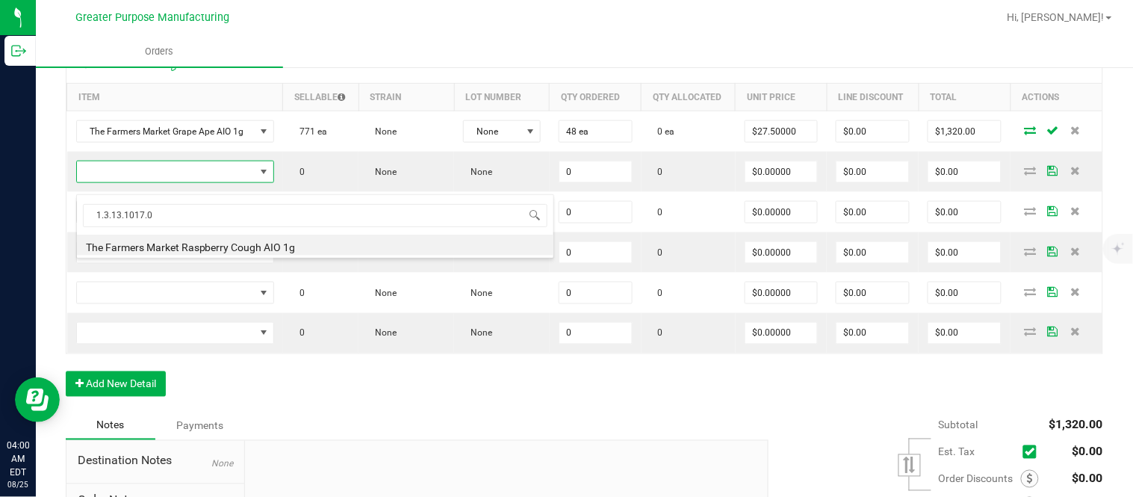
type input "0 ea"
type input "$30.00000"
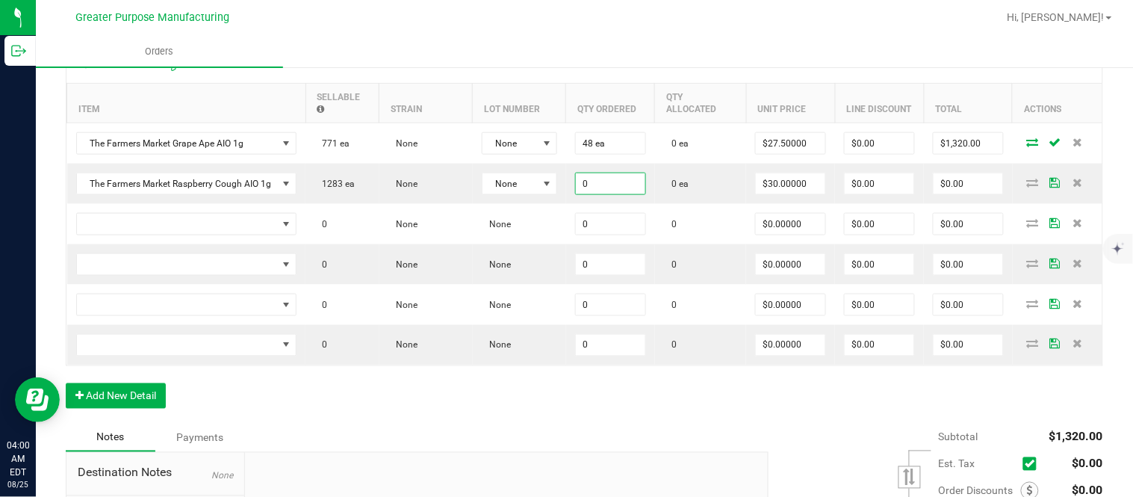
paste input "48"
type input "48 ea"
type input "30"
type input "$1,440.00"
type input "$30.00000"
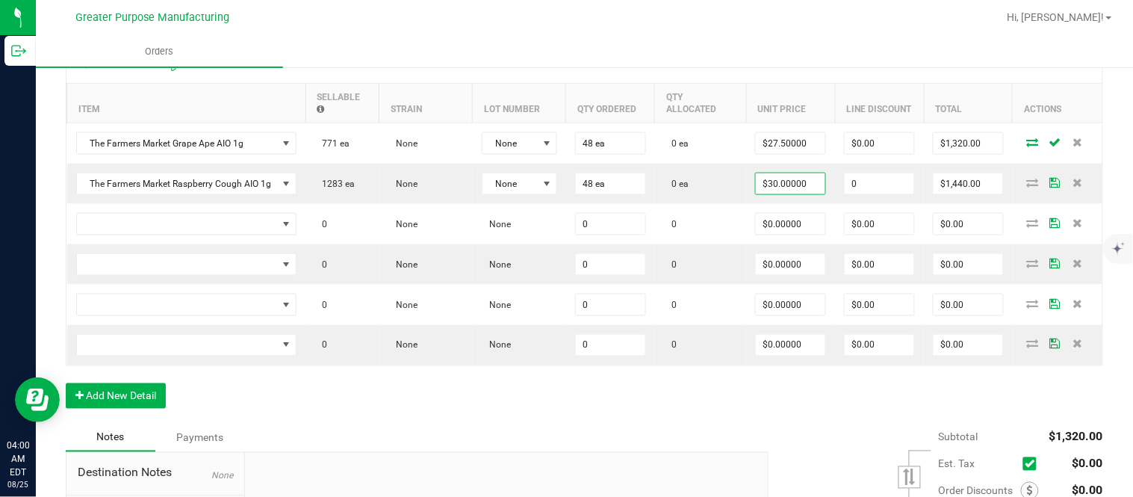
type input "$0.00"
type input "$1,440.00"
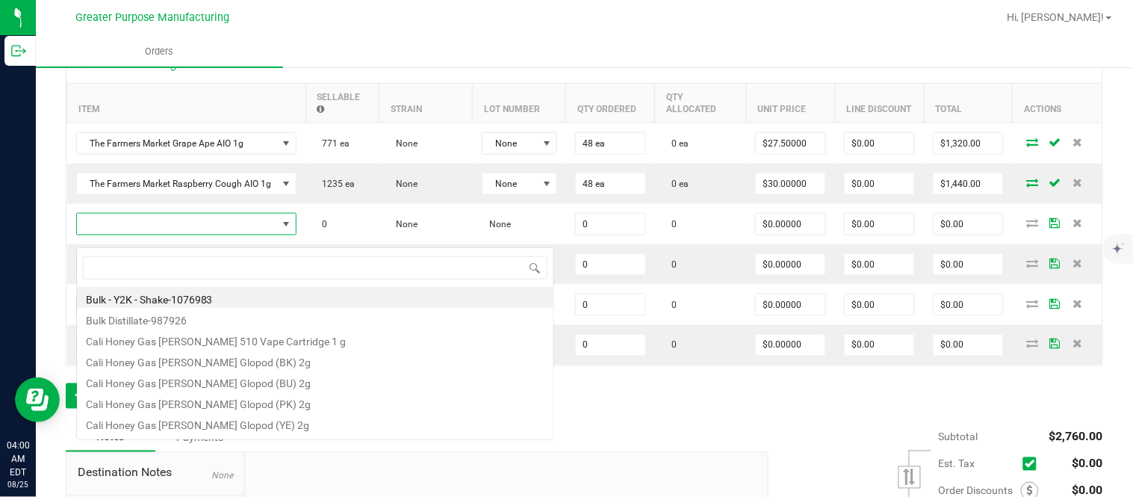
scroll to position [22, 219]
type input "1.3.13.1013.0"
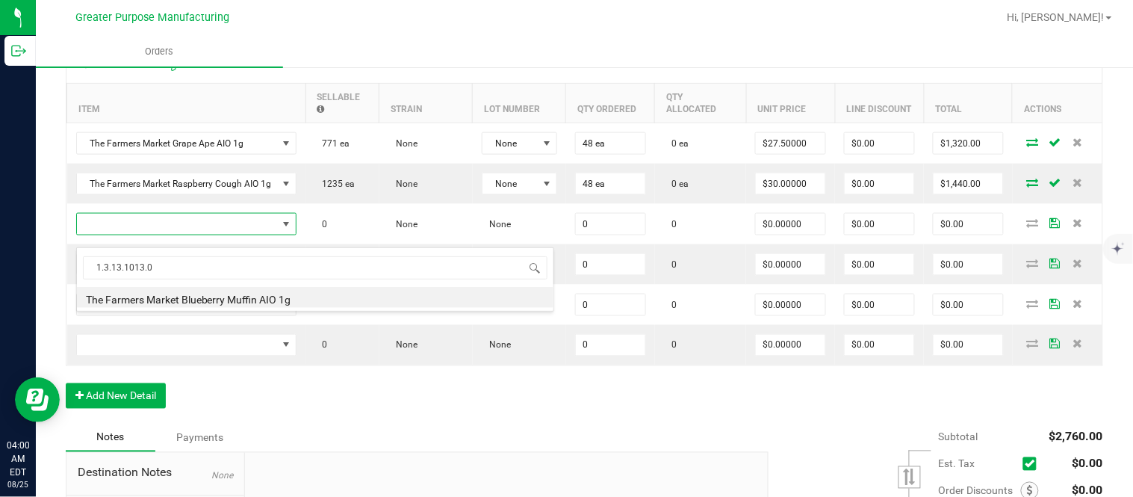
type input "0 ea"
type input "$30.00000"
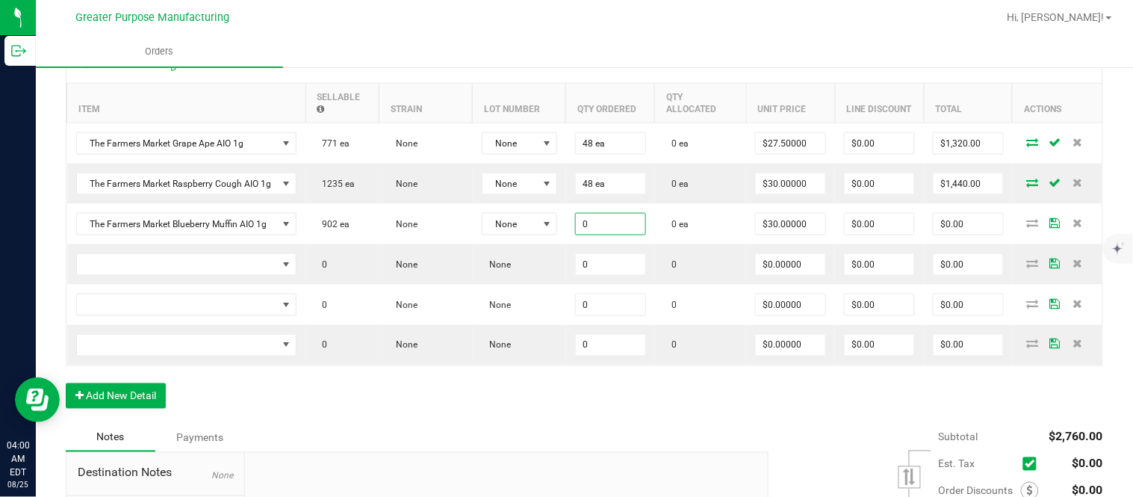
paste input "48"
type input "48 ea"
type input "30"
type input "$1,440.00"
type input "$30.00000"
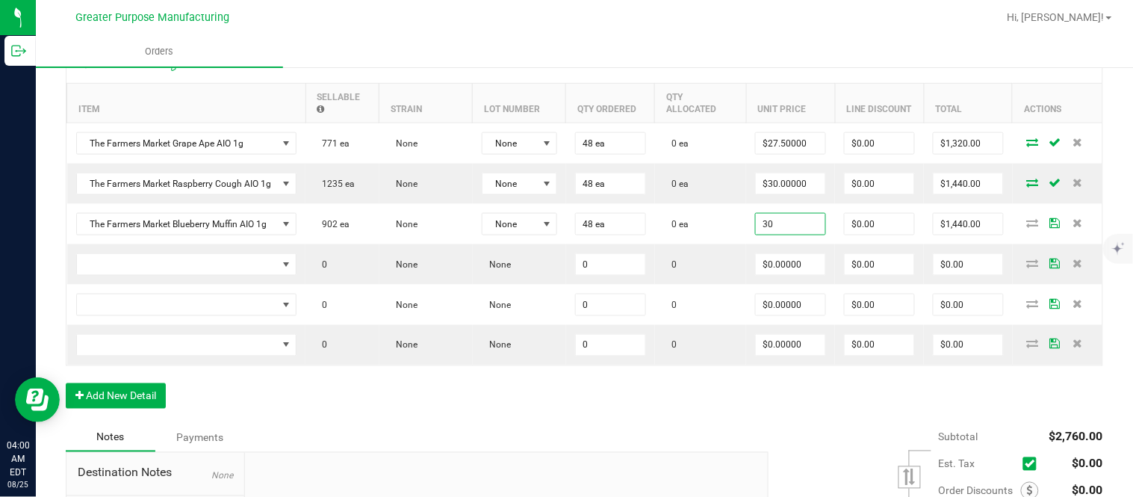
type input "0"
type input "1440"
type input "$0.00"
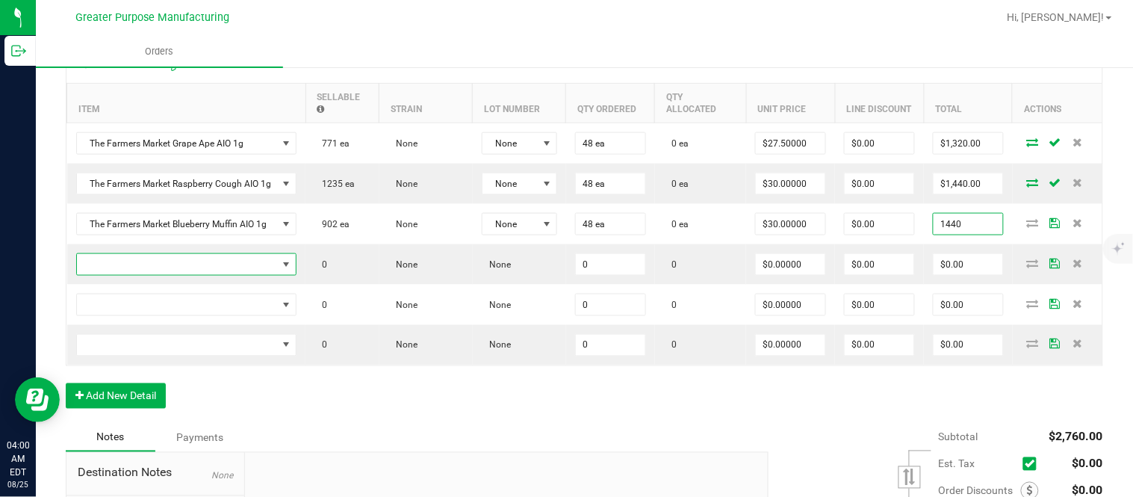
type input "$1,440.00"
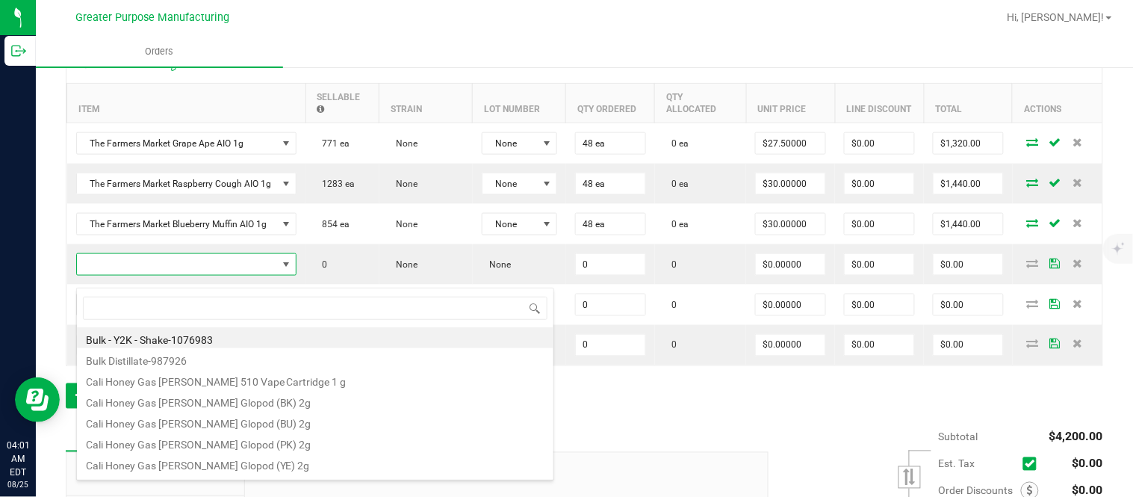
type input "1.3.13.1016.0"
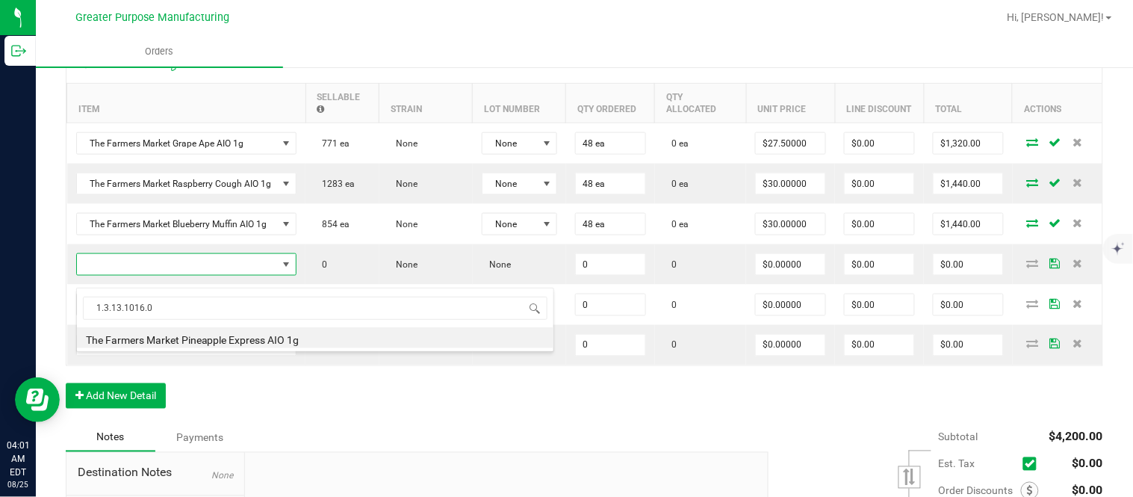
type input "0 ea"
type input "$30.00000"
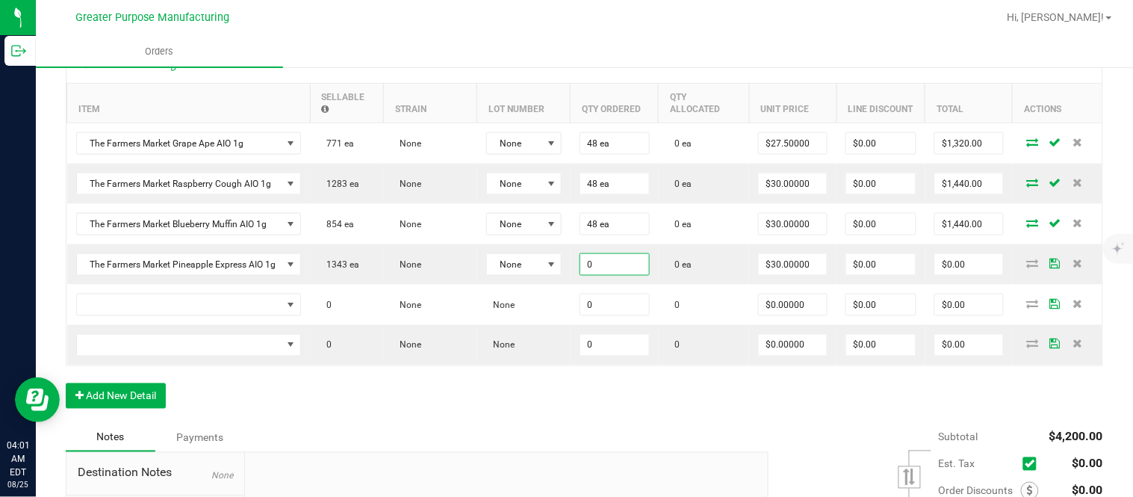
paste input "48"
type input "48"
type input "30"
type input "48 ea"
type input "$1,440.00"
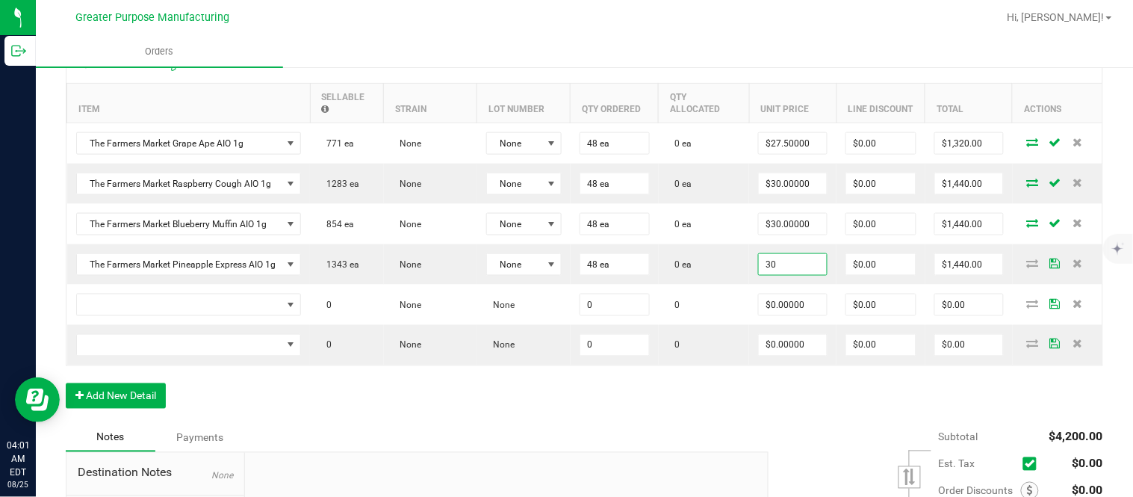
type input "0"
type input "$30.00000"
type input "1440"
type input "$0.00"
type input "$1,440.00"
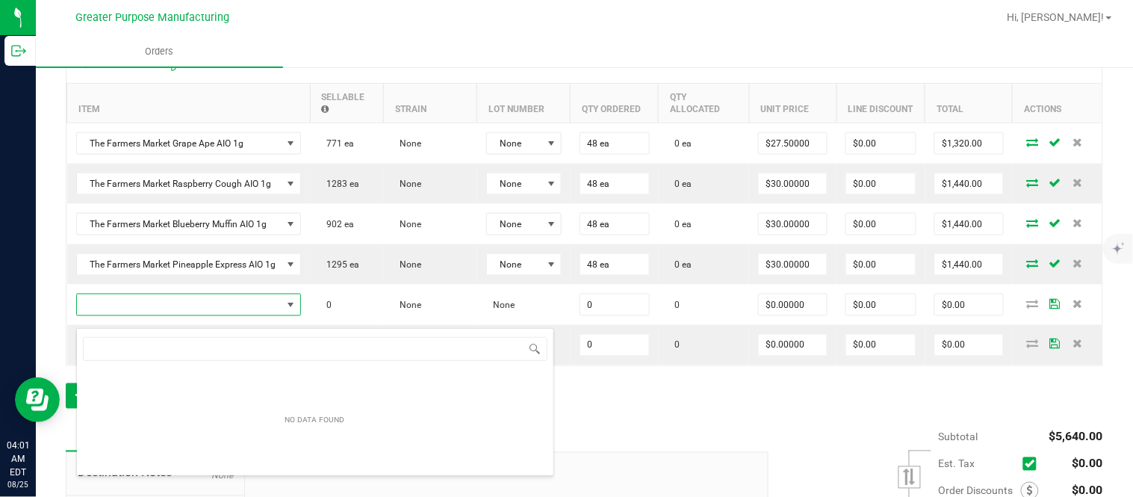
scroll to position [22, 224]
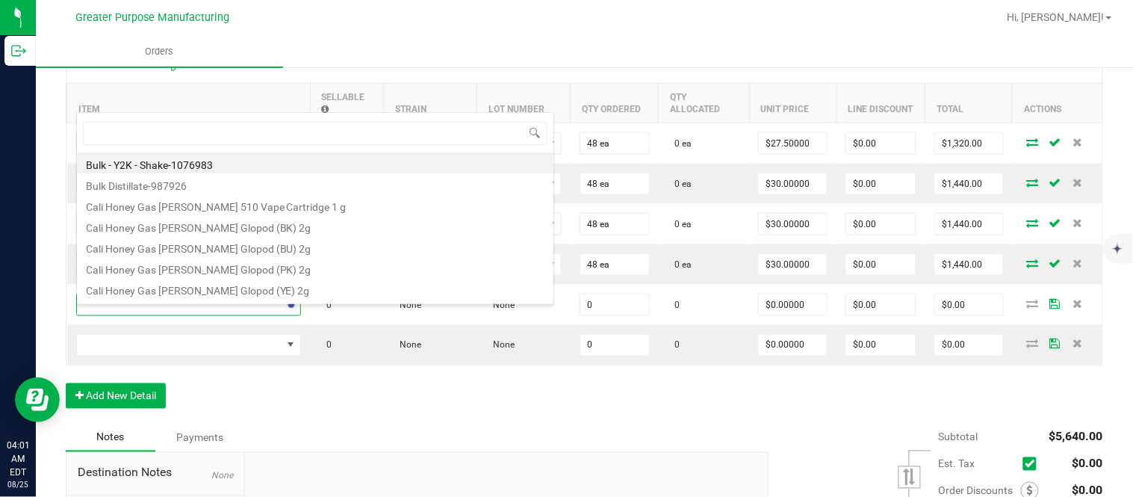
type input "1.3.13.1014.0"
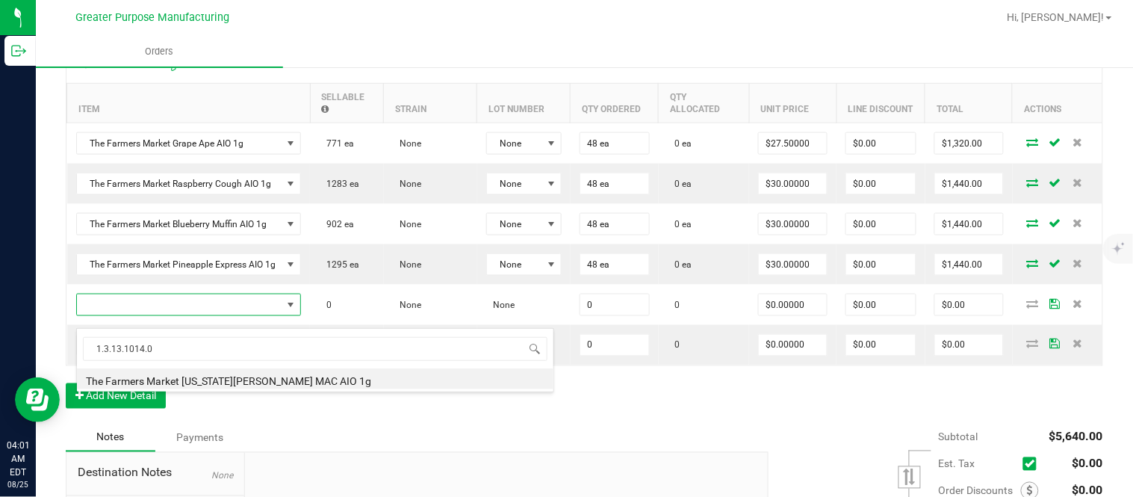
type input "0 ea"
type input "$30.00000"
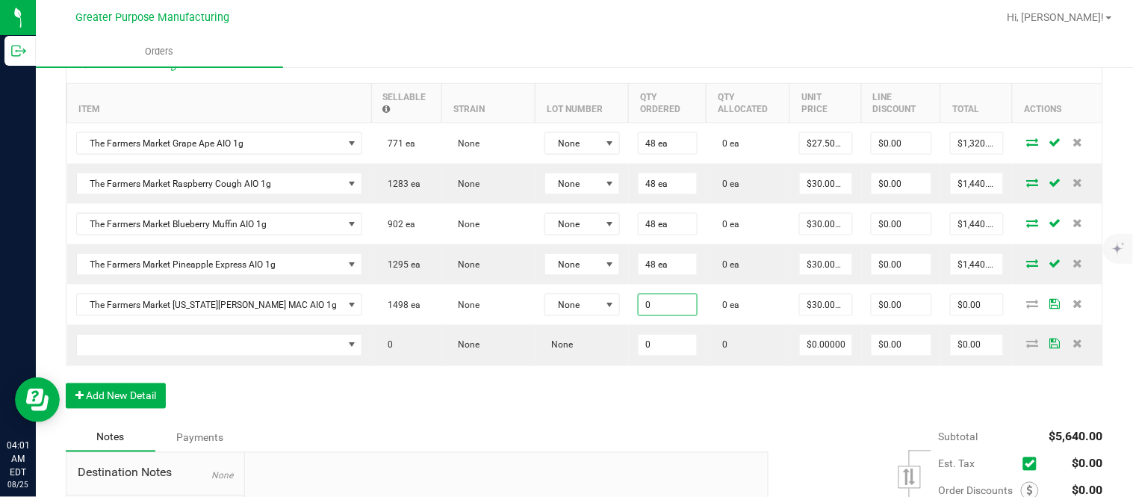
paste input "48"
type input "48 ea"
type input "30"
type input "$1,440.00"
type input "$30.00000"
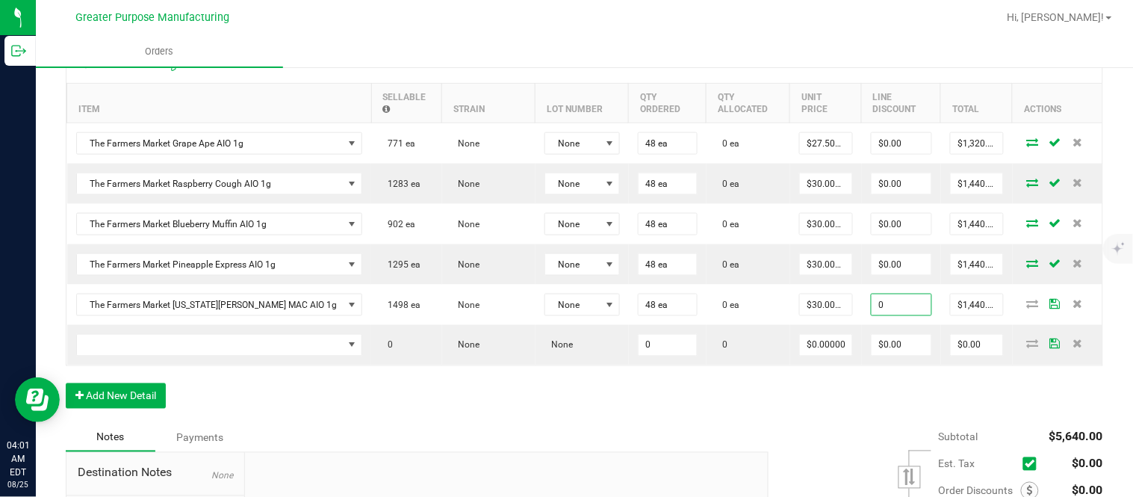
type input "$0.00"
type input "$1,440.00"
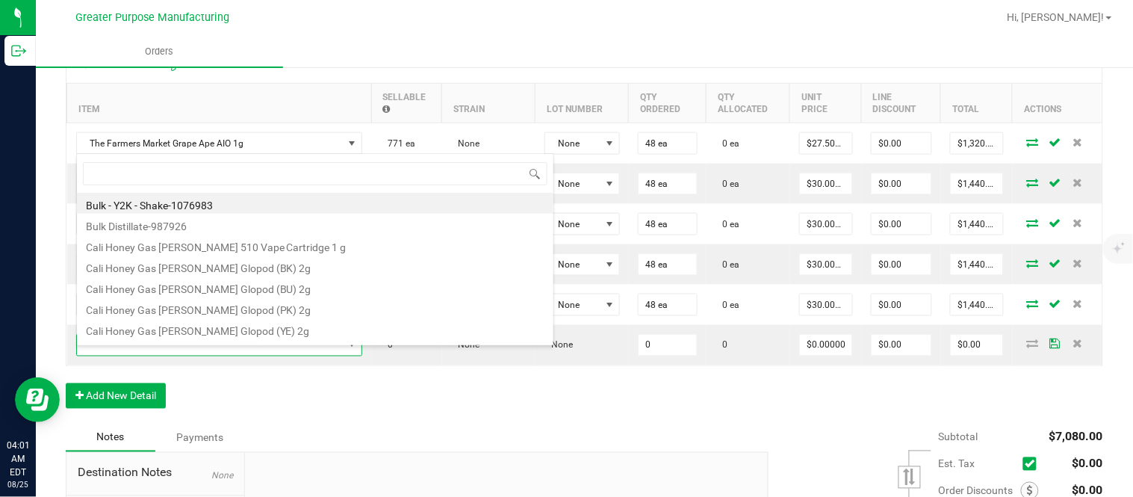
scroll to position [22, 230]
type input "1.3.13.1012.0"
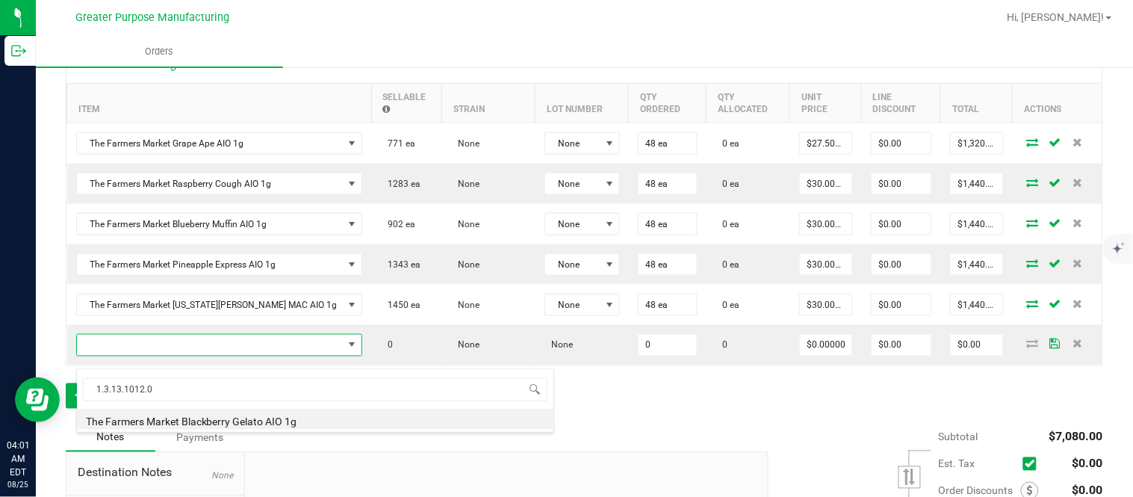
type input "0 ea"
type input "$30.00000"
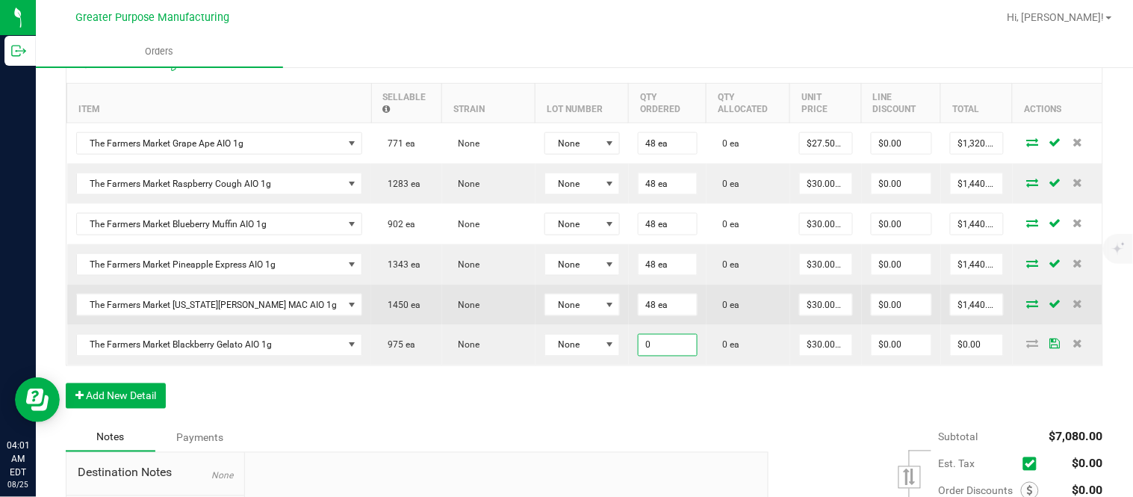
paste input "48"
type input "48 ea"
type input "30"
type input "$1,440.00"
type input "$30.00000"
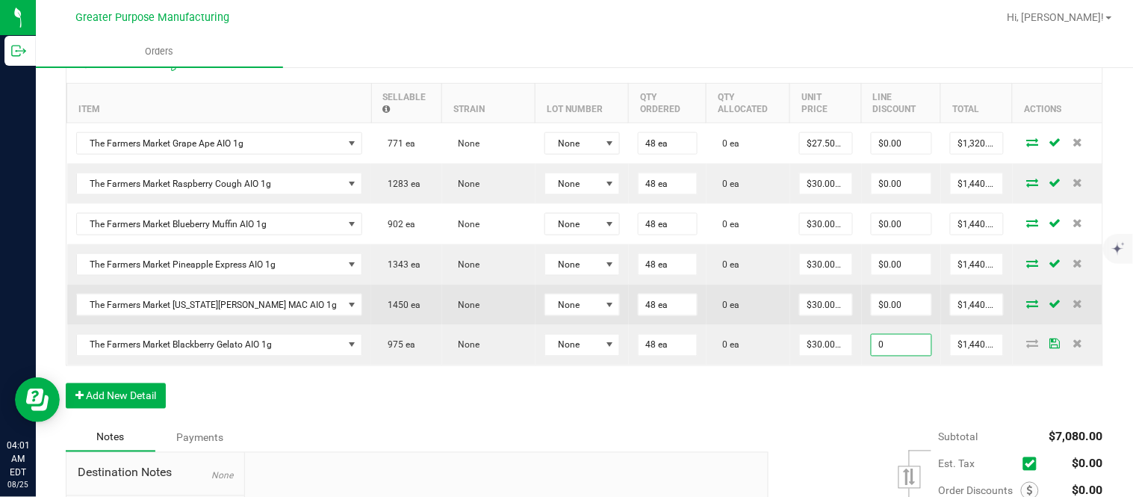
type input "$0.00"
type input "$1,440.00"
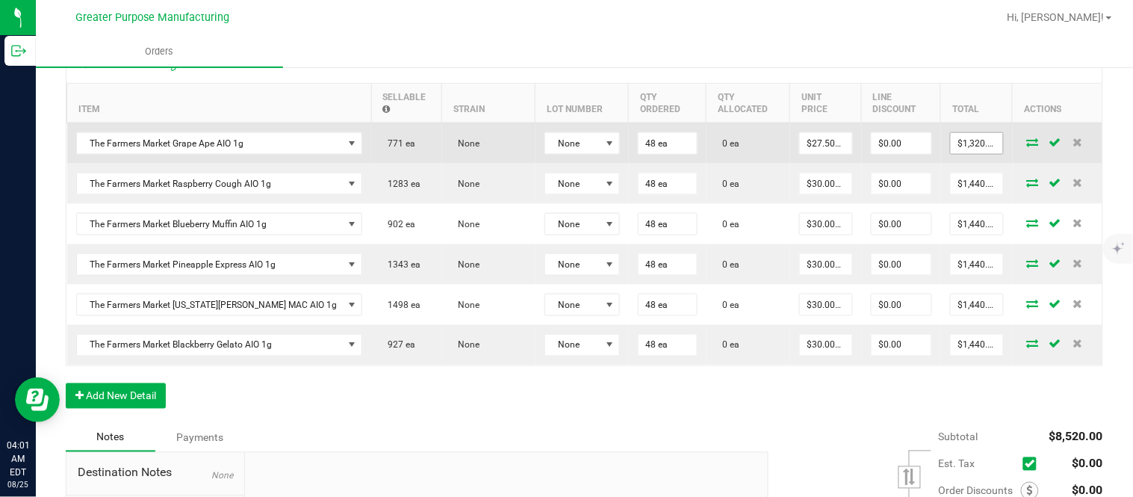
click at [959, 149] on input "$1,320.00" at bounding box center [976, 143] width 52 height 21
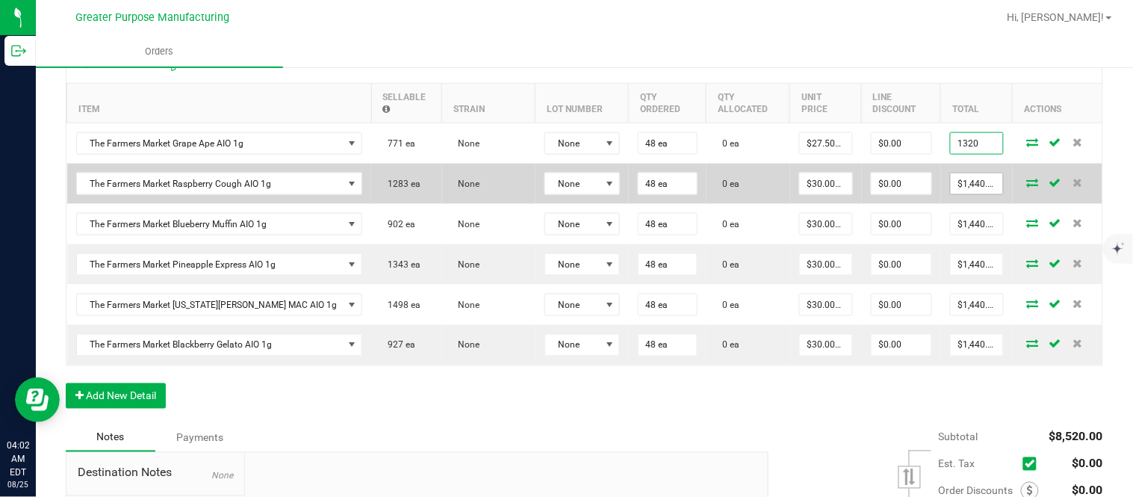
click at [950, 194] on input "$1,440.00" at bounding box center [976, 183] width 52 height 21
type input "$1,320.00"
paste input "32"
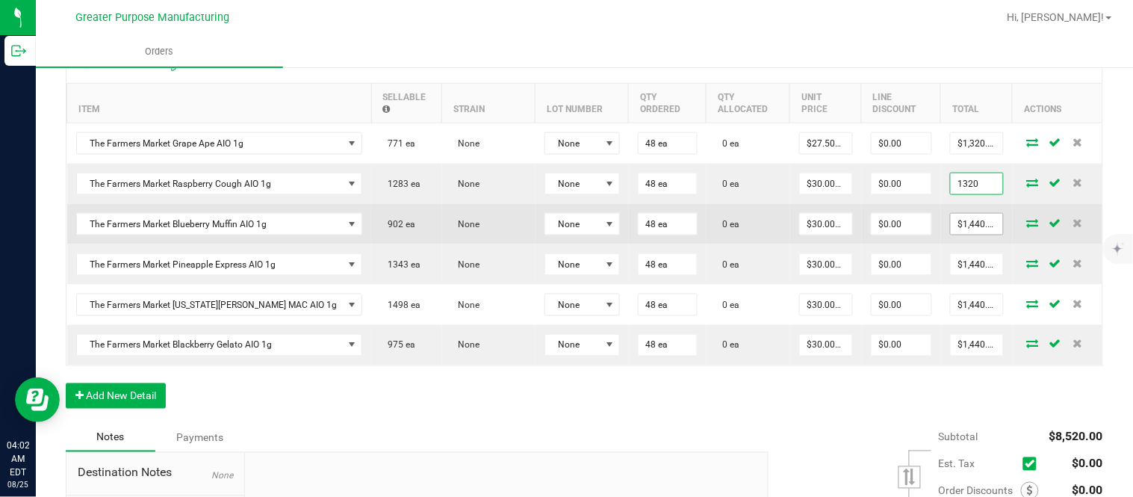
type input "1320"
click at [952, 230] on input "$1,440.00" at bounding box center [976, 224] width 52 height 21
type input "$27.50000"
type input "$1,320.00"
paste input "32"
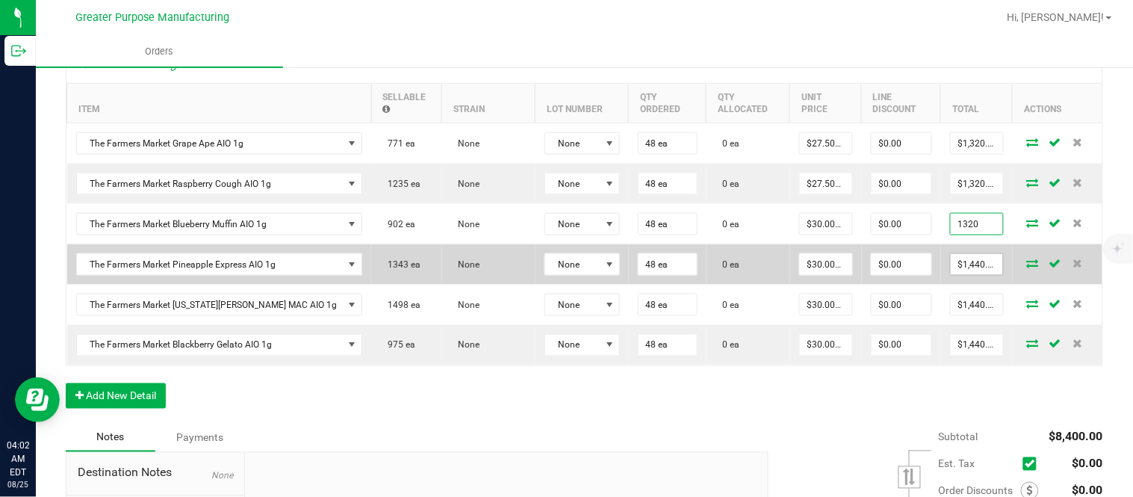
type input "1320"
click at [950, 273] on input "$1,440.00" at bounding box center [976, 264] width 52 height 21
type input "$27.50000"
type input "$1,320.00"
paste input "32"
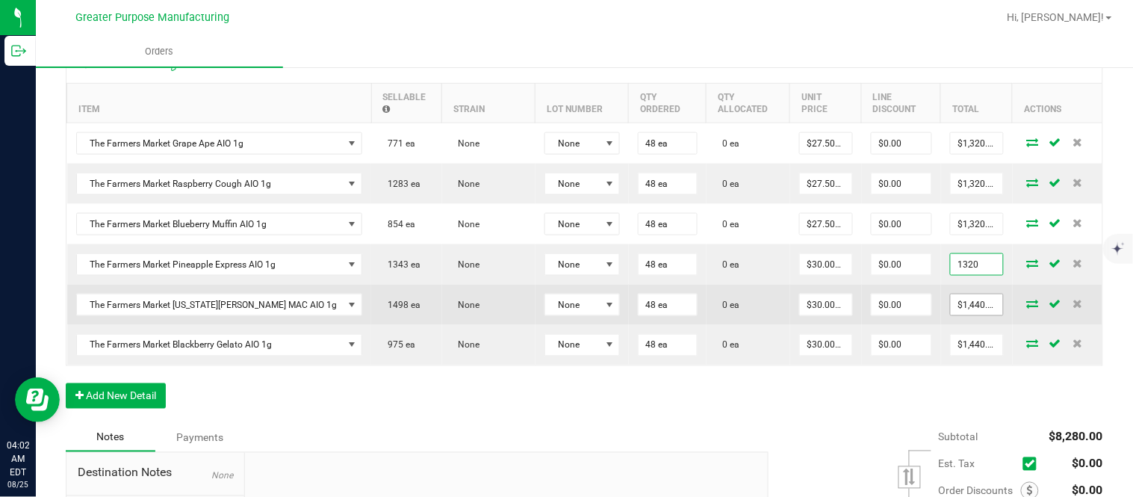
type input "1320"
click at [950, 315] on input "$1,440.00" at bounding box center [976, 304] width 52 height 21
type input "$27.50000"
type input "$1,320.00"
paste input "32"
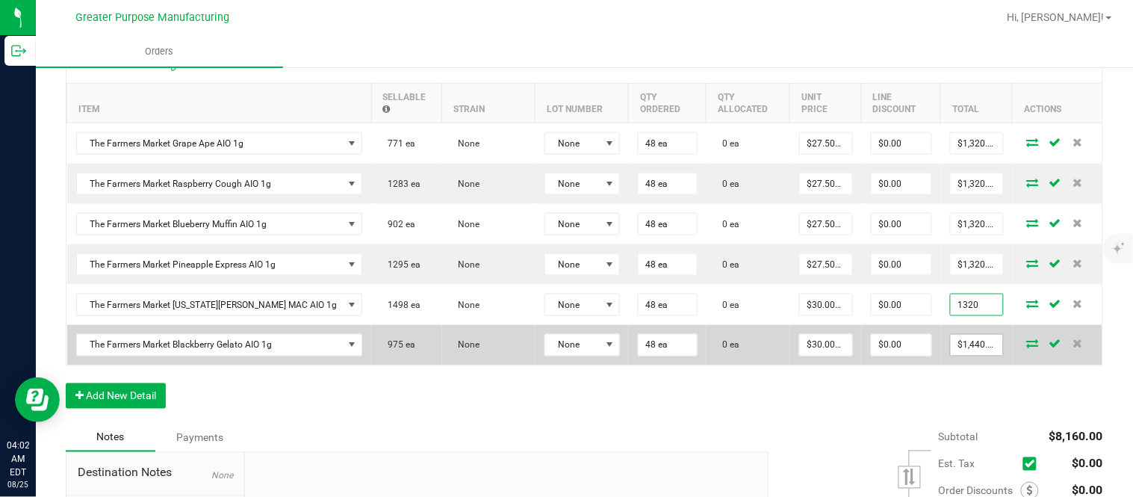
type input "1320"
click at [950, 352] on input "$1,440.00" at bounding box center [976, 344] width 52 height 21
type input "$27.50000"
type input "$1,320.00"
paste input "32"
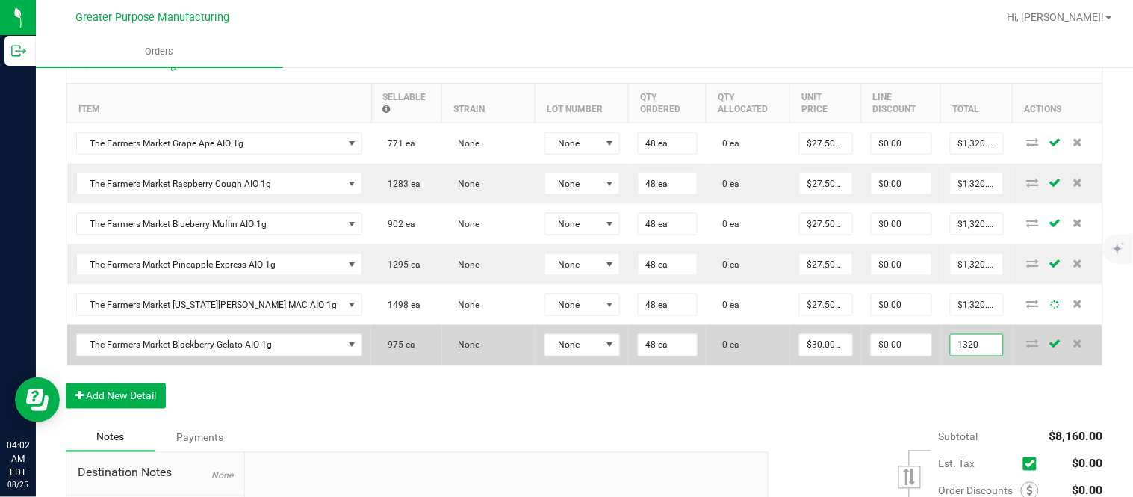
type input "1320"
type input "$27.50000"
type input "$1,320.00"
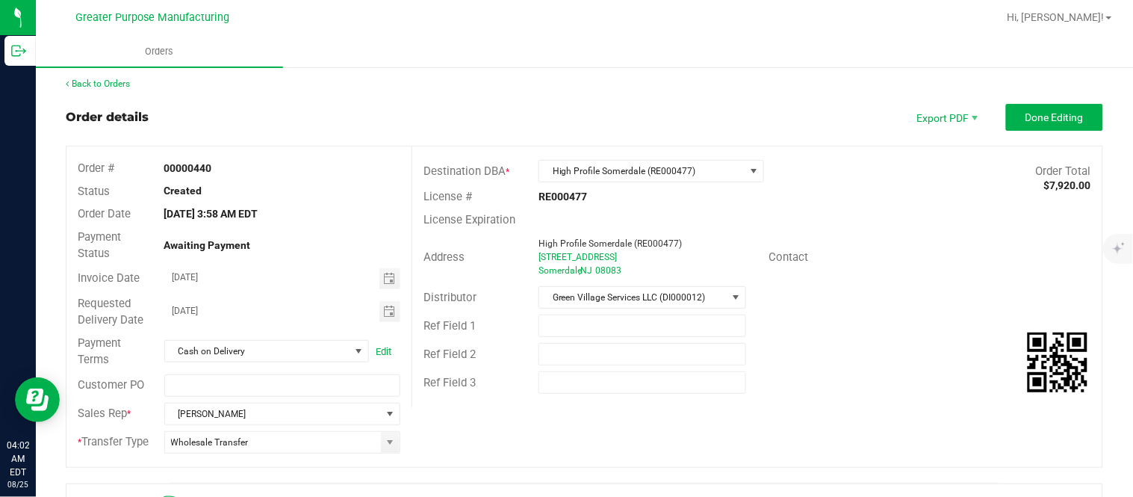
scroll to position [0, 0]
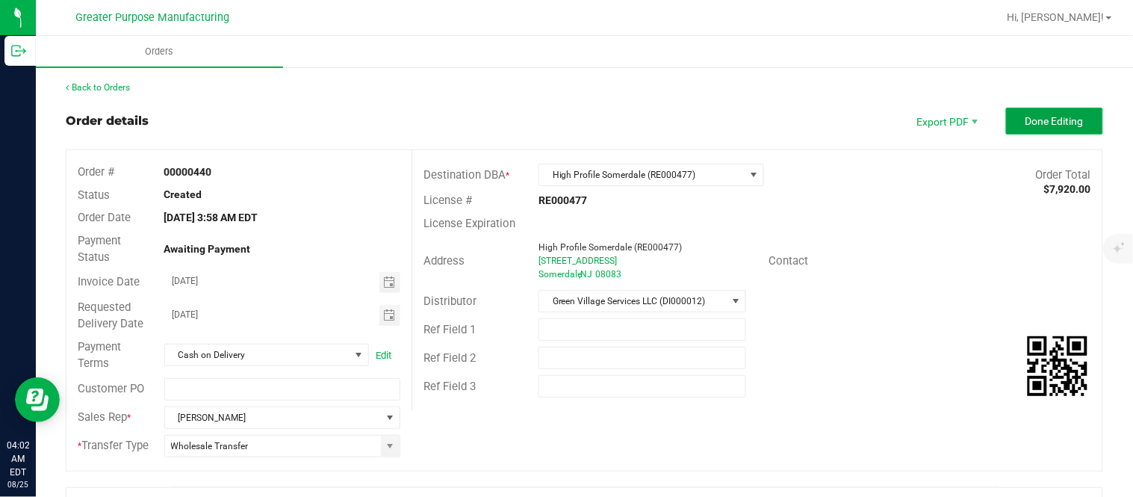
click at [1006, 122] on button "Done Editing" at bounding box center [1054, 121] width 97 height 27
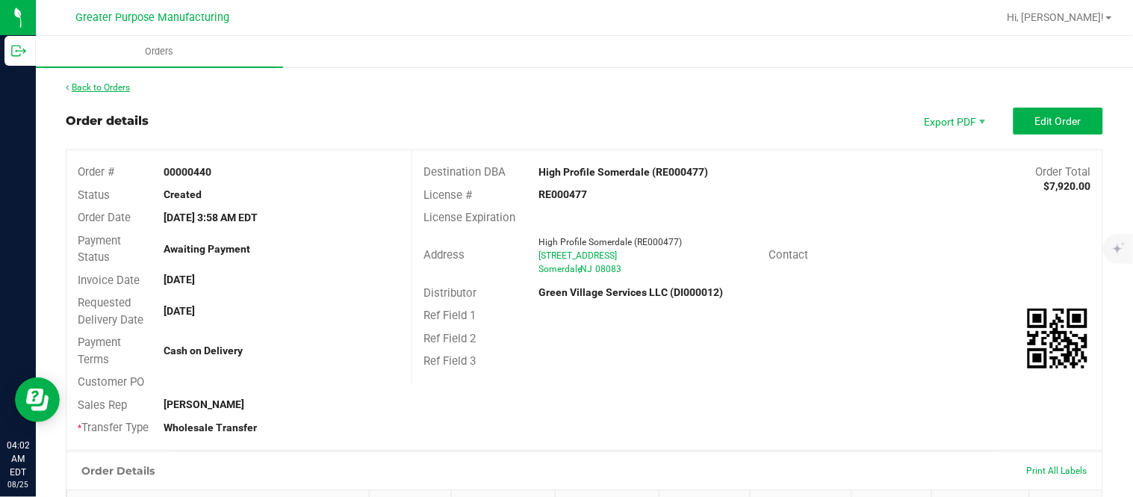
click at [109, 87] on link "Back to Orders" at bounding box center [98, 87] width 64 height 10
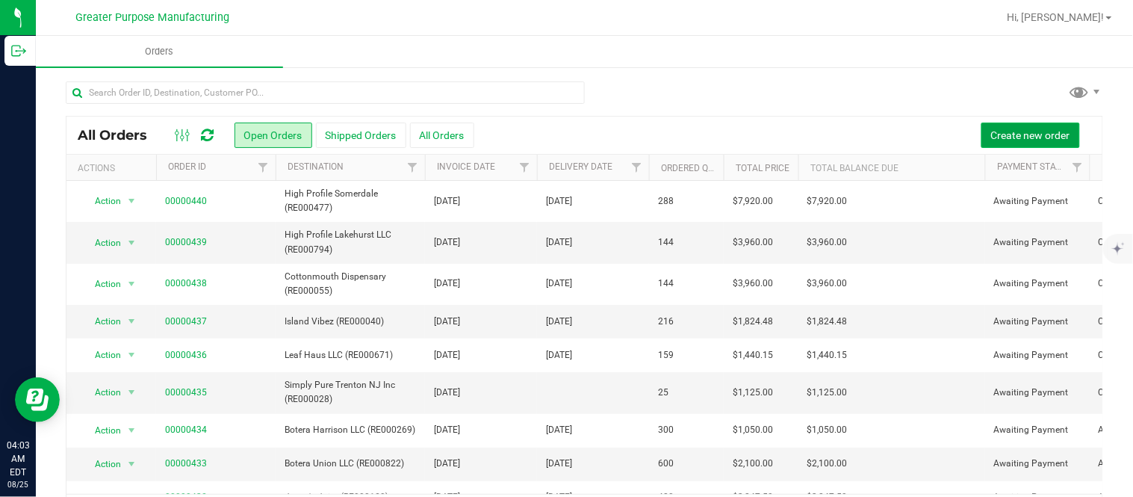
click at [991, 130] on span "Create new order" at bounding box center [1030, 135] width 79 height 12
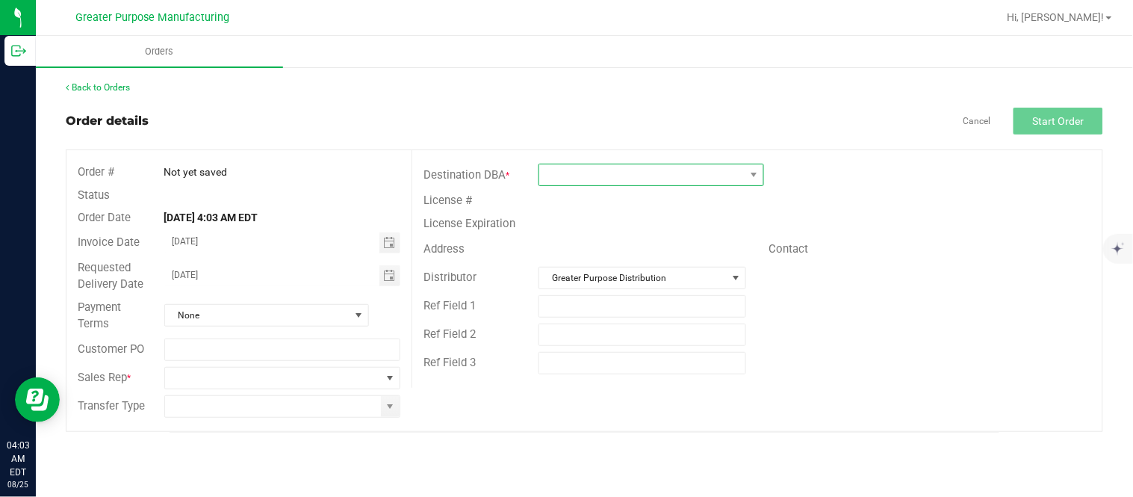
click at [653, 172] on span at bounding box center [641, 174] width 205 height 21
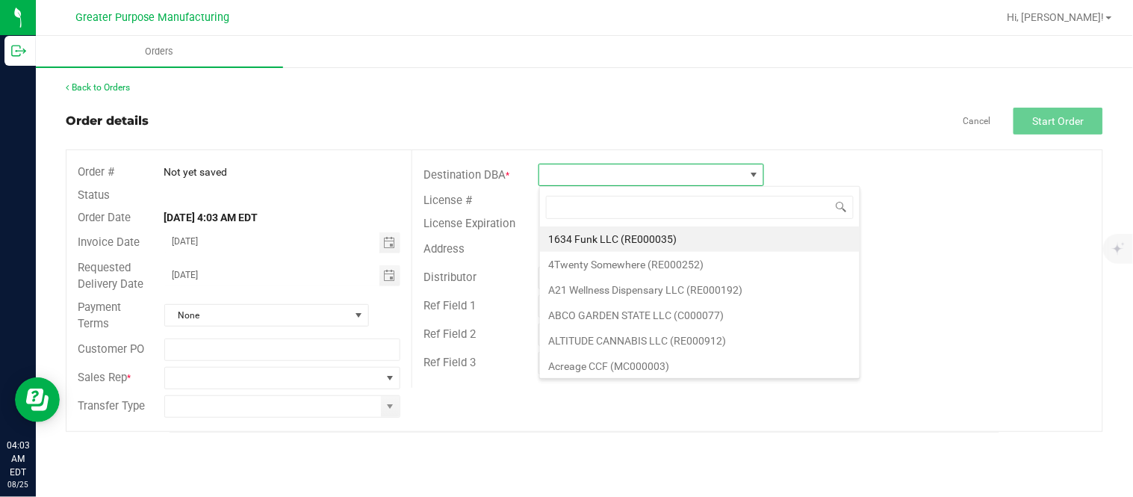
scroll to position [22, 225]
type input "RE000185"
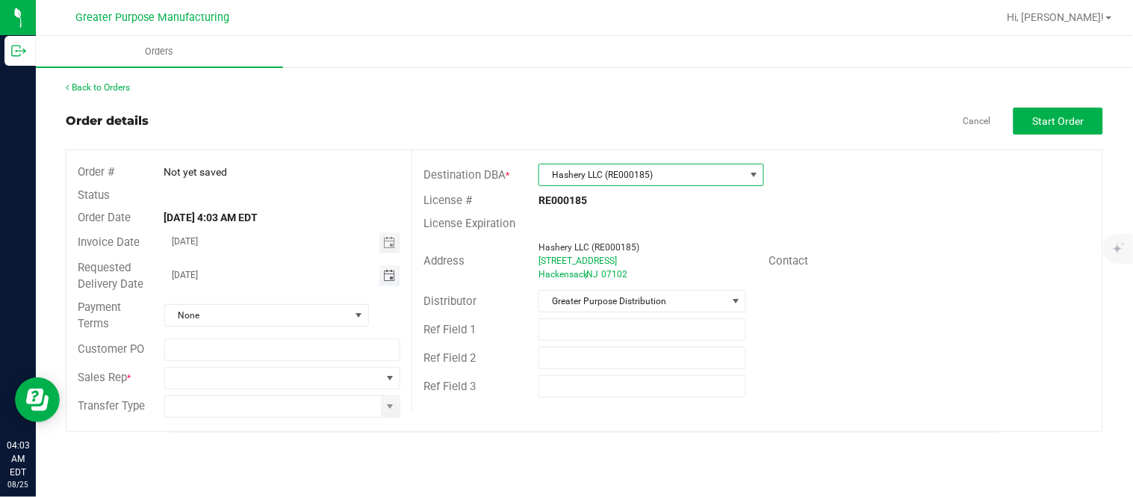
click at [389, 279] on span "Toggle calendar" at bounding box center [389, 276] width 12 height 12
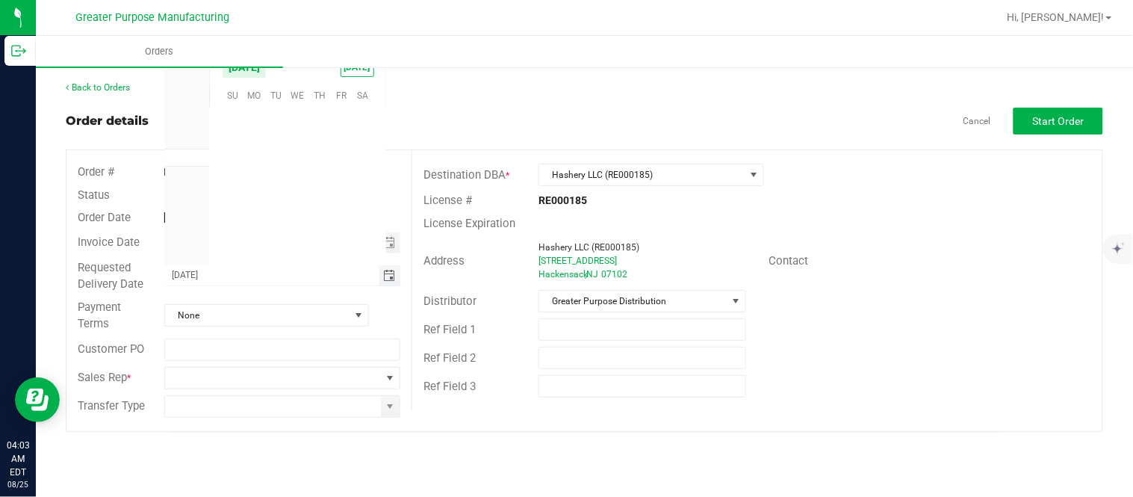
scroll to position [241993, 0]
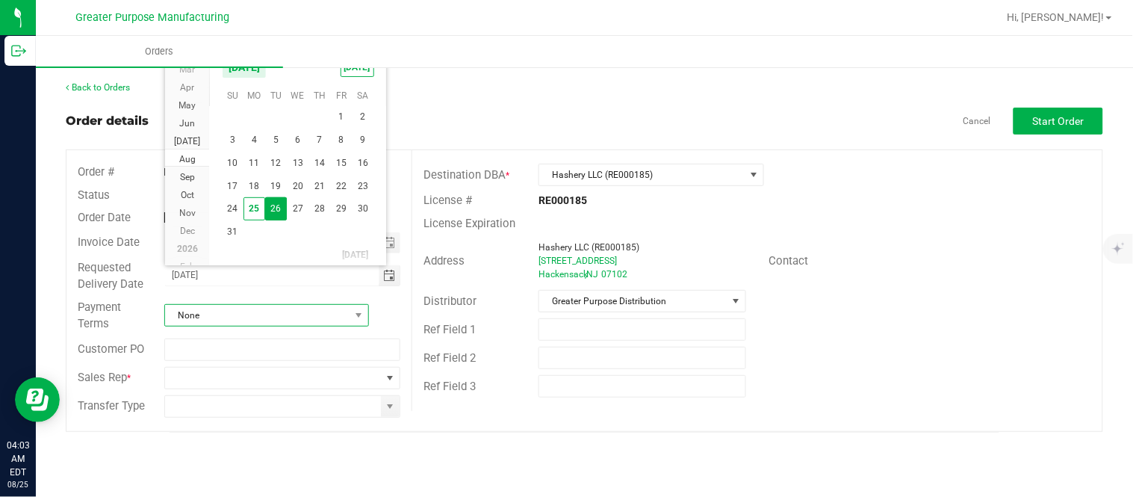
click at [273, 317] on span "None" at bounding box center [257, 315] width 184 height 21
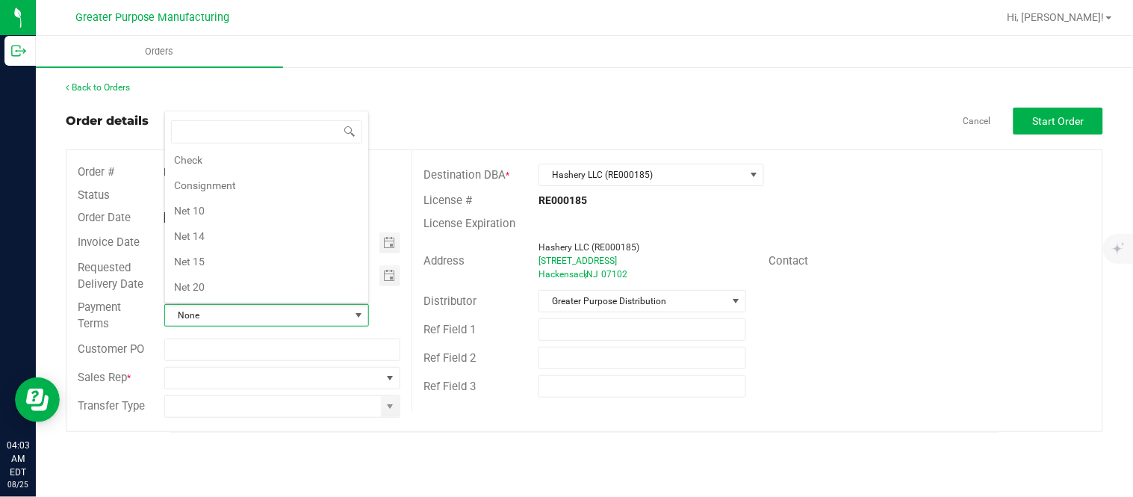
scroll to position [0, 0]
click at [264, 187] on li "Cash on Delivery" at bounding box center [266, 188] width 203 height 25
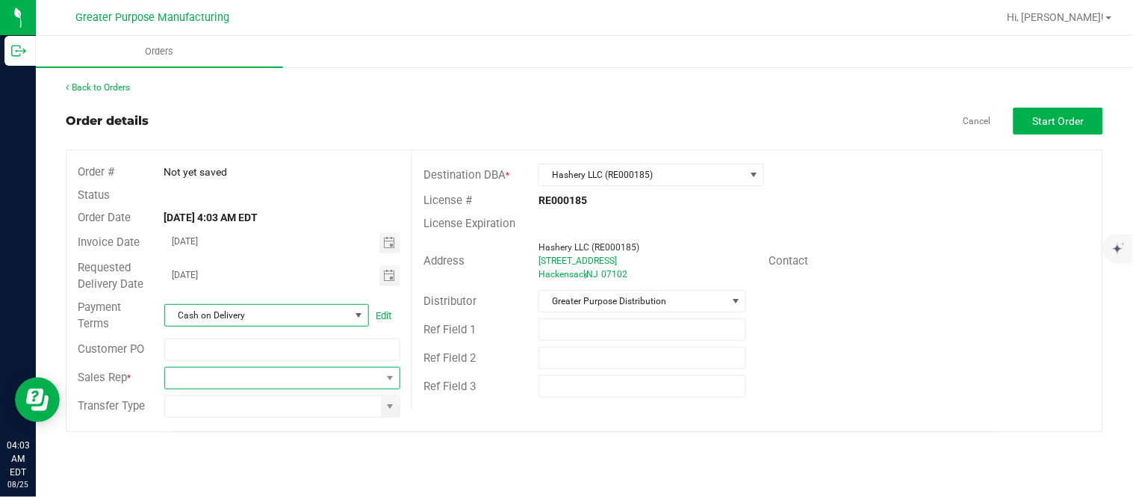
click at [240, 378] on span at bounding box center [273, 377] width 217 height 21
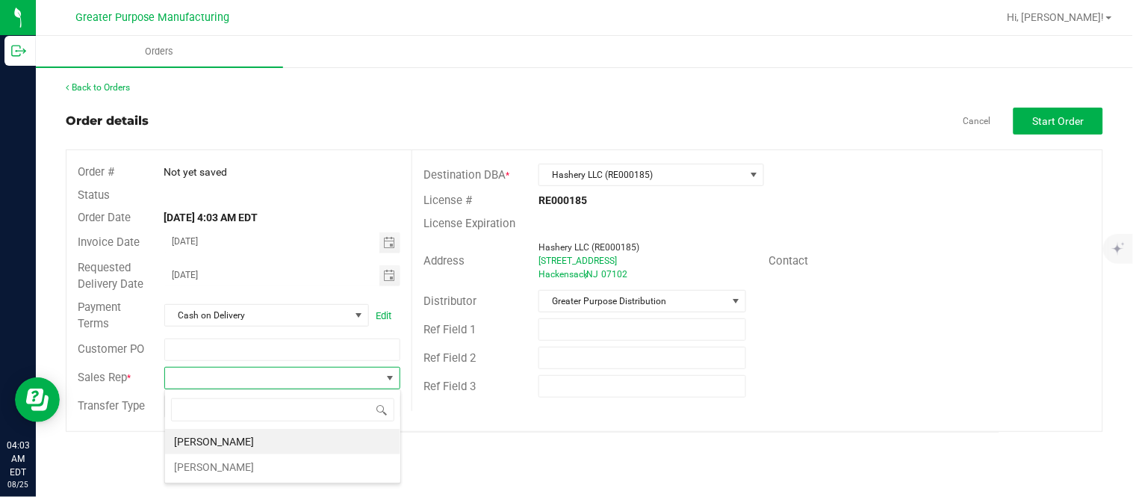
scroll to position [22, 236]
click at [233, 463] on li "[PERSON_NAME]" at bounding box center [282, 466] width 235 height 25
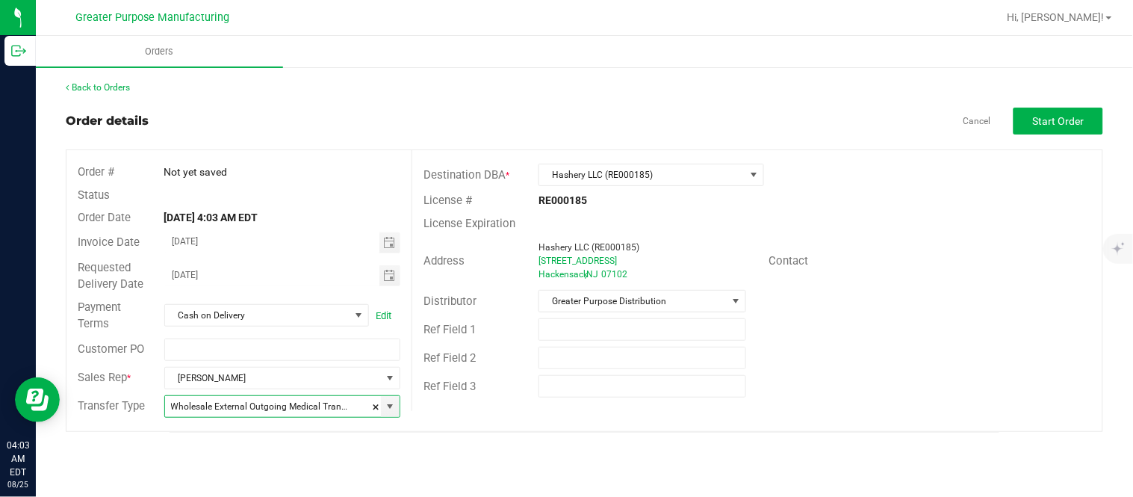
type input "Wholesale Transfer"
click at [584, 297] on span "Greater Purpose Distribution" at bounding box center [632, 300] width 187 height 21
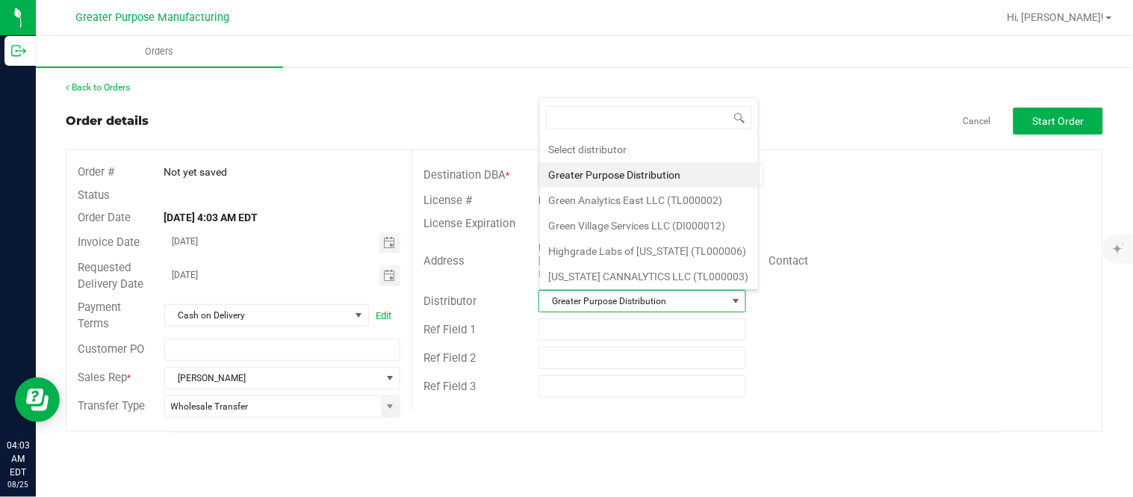
scroll to position [22, 205]
click at [586, 226] on li "Green Village Services LLC (DI000012)" at bounding box center [649, 225] width 218 height 25
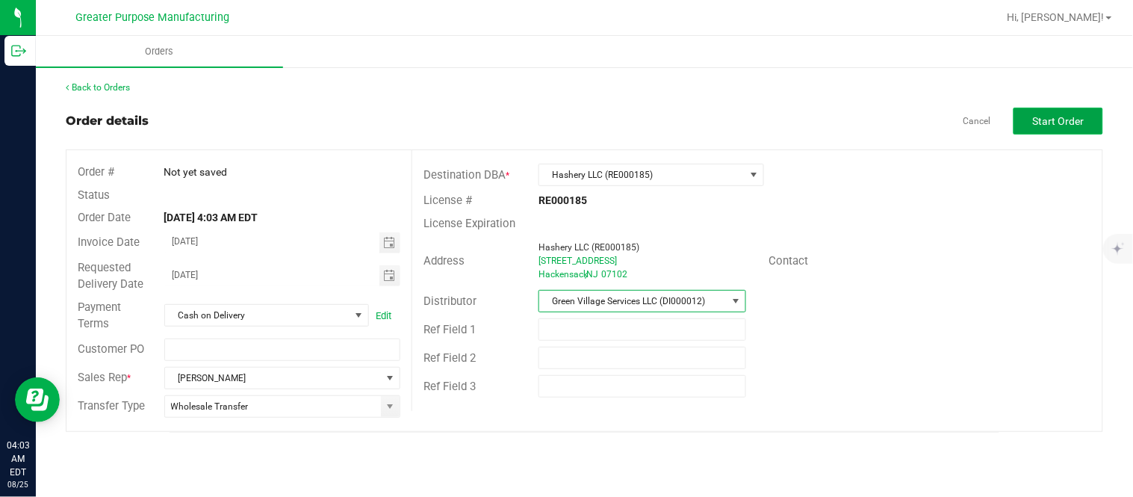
click at [1044, 109] on button "Start Order" at bounding box center [1058, 121] width 90 height 27
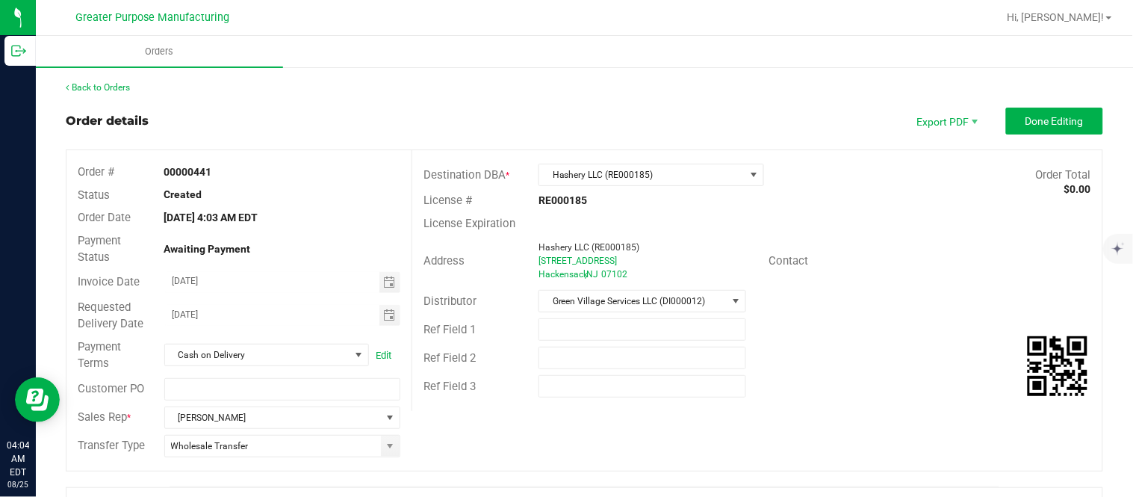
click at [198, 161] on div "Order # 00000441" at bounding box center [238, 172] width 345 height 23
copy strong "00000441"
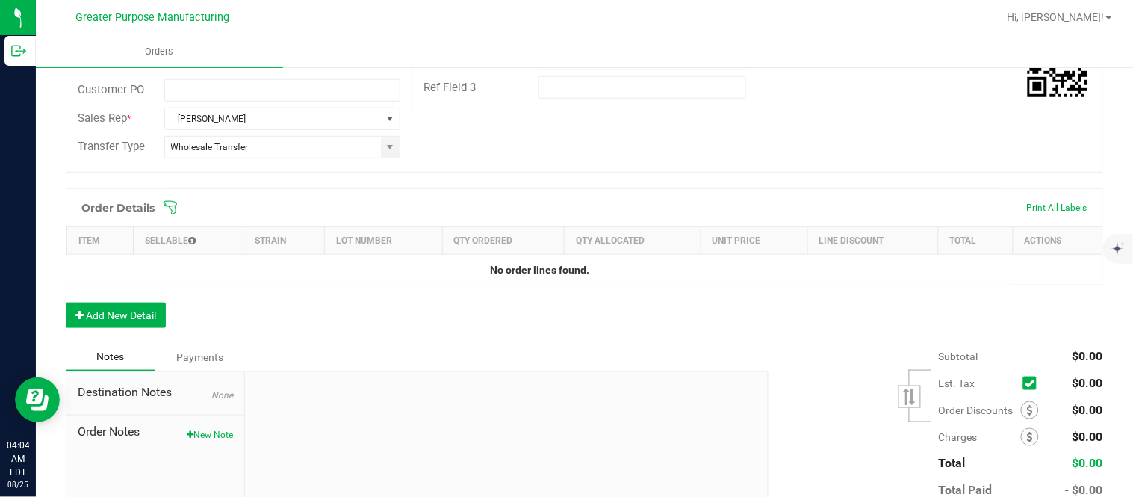
scroll to position [304, 0]
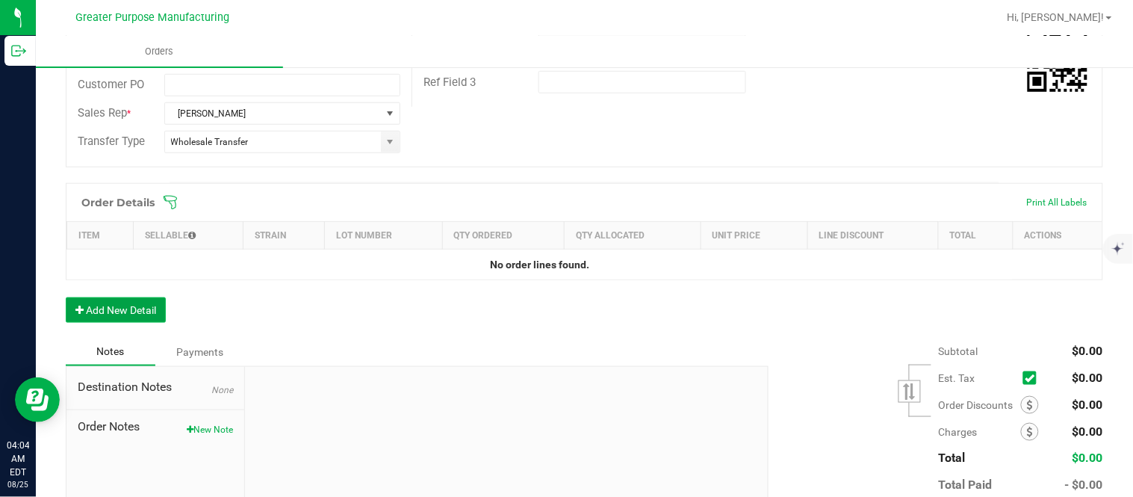
click at [125, 302] on button "Add New Detail" at bounding box center [116, 309] width 100 height 25
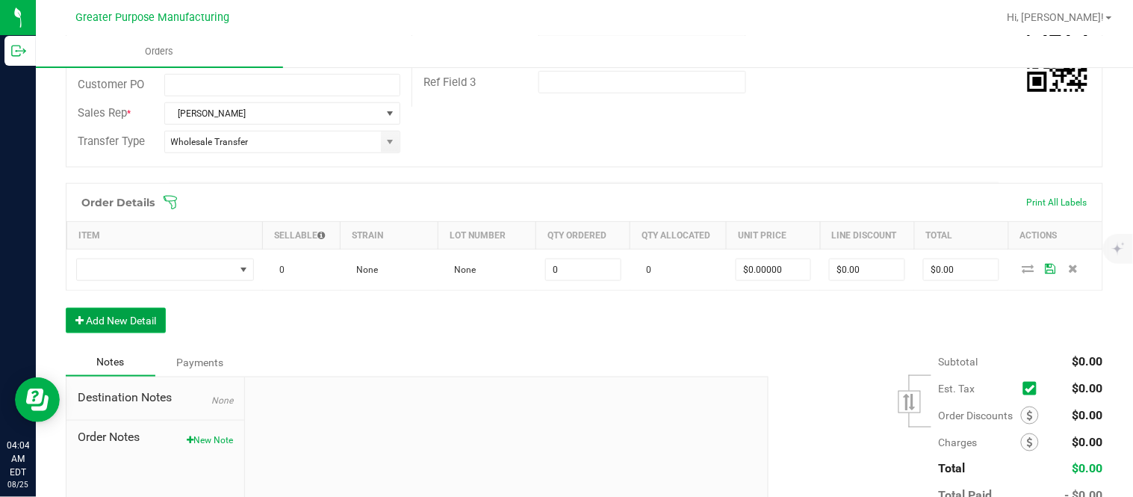
click at [66, 308] on button "Add New Detail" at bounding box center [116, 320] width 100 height 25
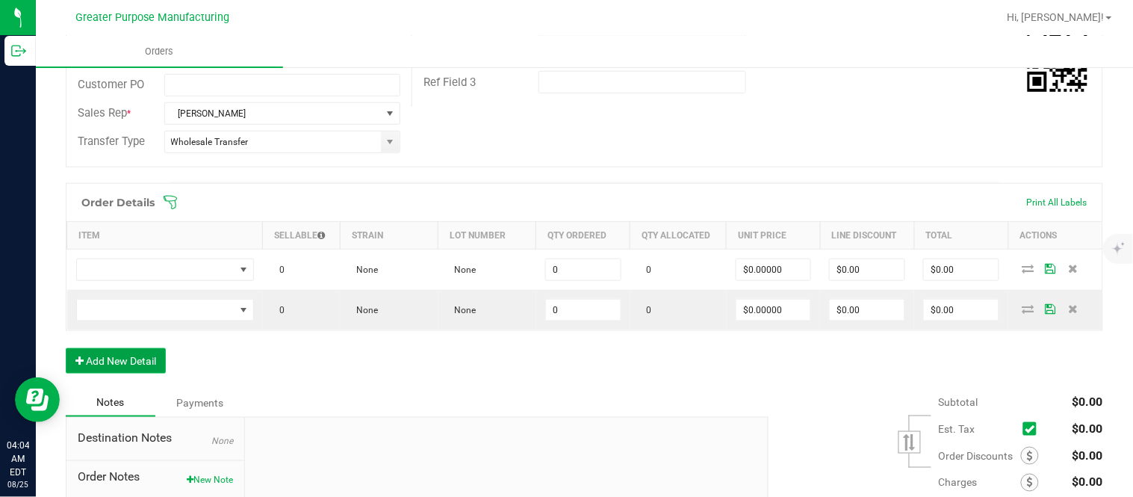
click at [66, 348] on button "Add New Detail" at bounding box center [116, 360] width 100 height 25
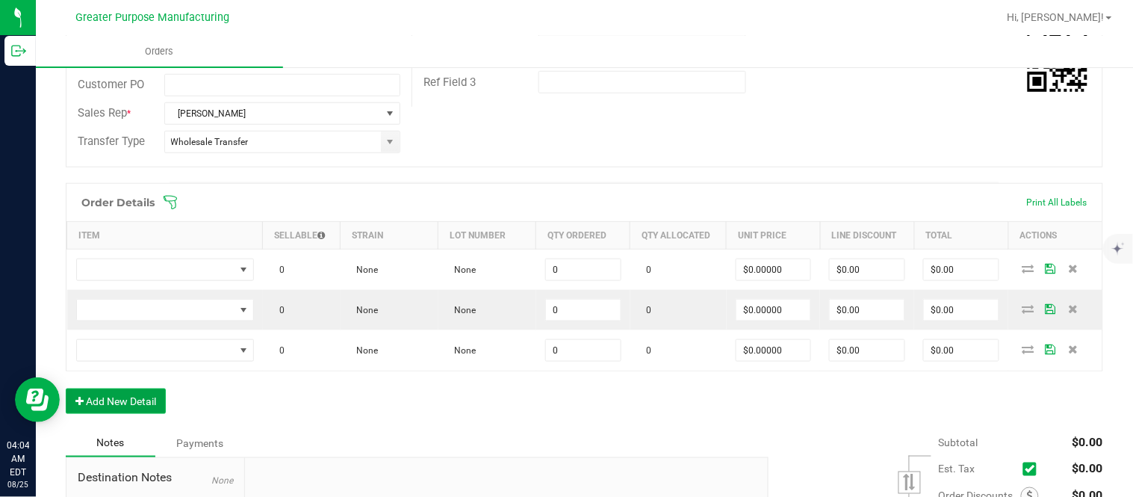
click at [66, 388] on button "Add New Detail" at bounding box center [116, 400] width 100 height 25
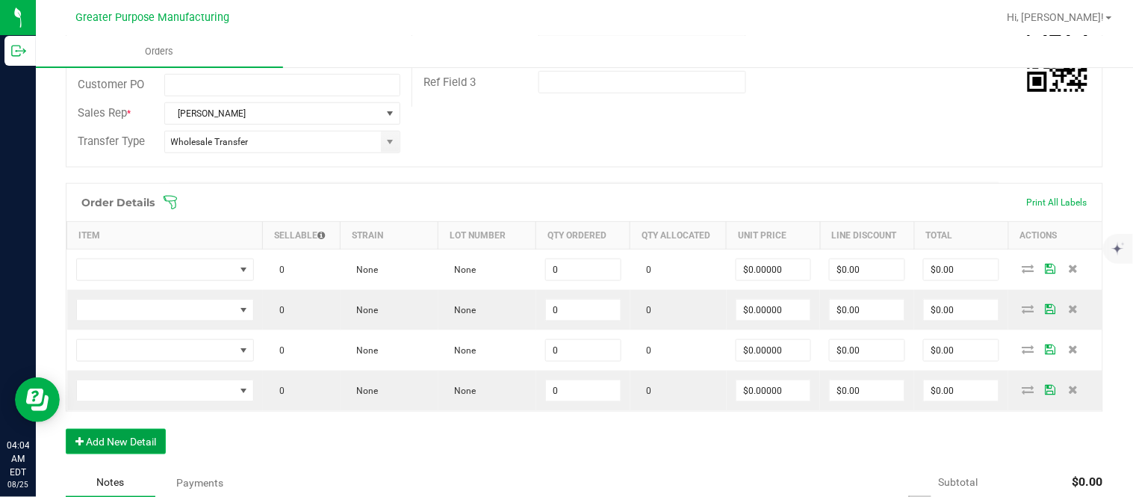
click at [66, 429] on button "Add New Detail" at bounding box center [116, 441] width 100 height 25
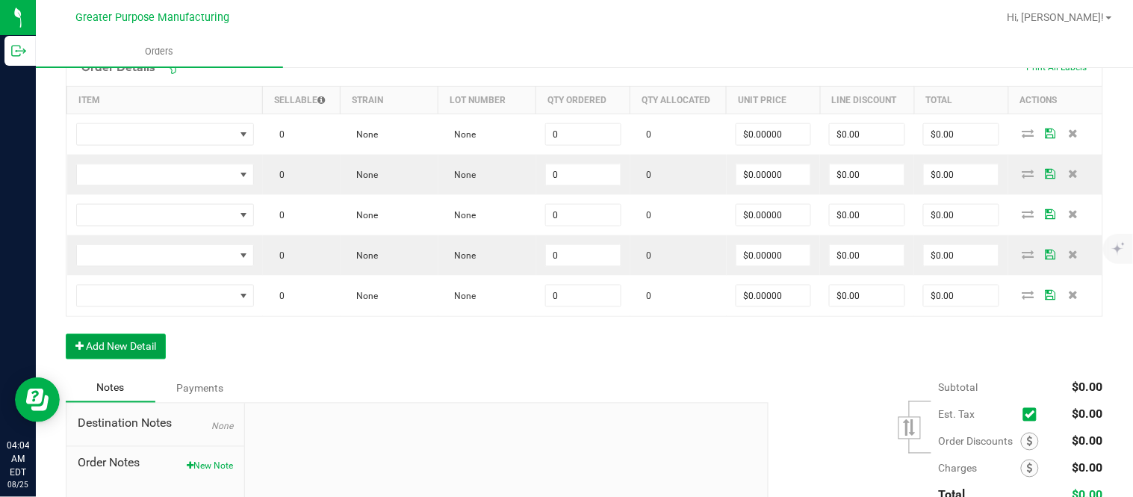
scroll to position [442, 0]
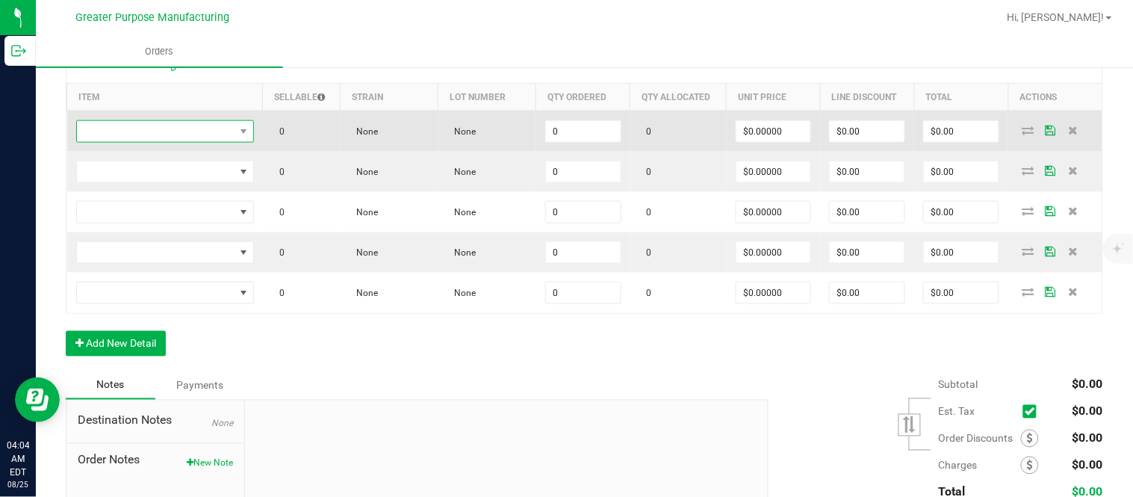
click at [148, 127] on span "NO DATA FOUND" at bounding box center [156, 131] width 158 height 21
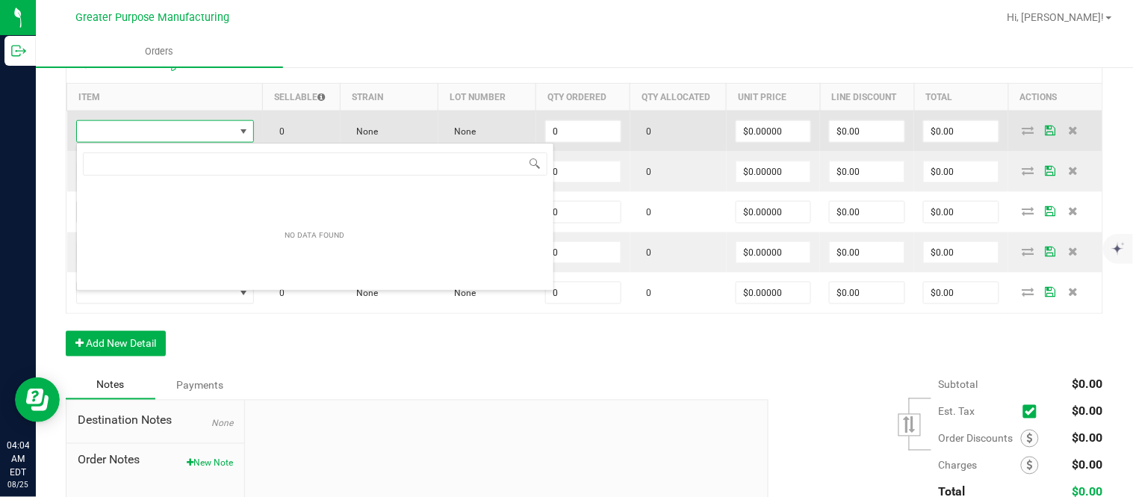
scroll to position [22, 175]
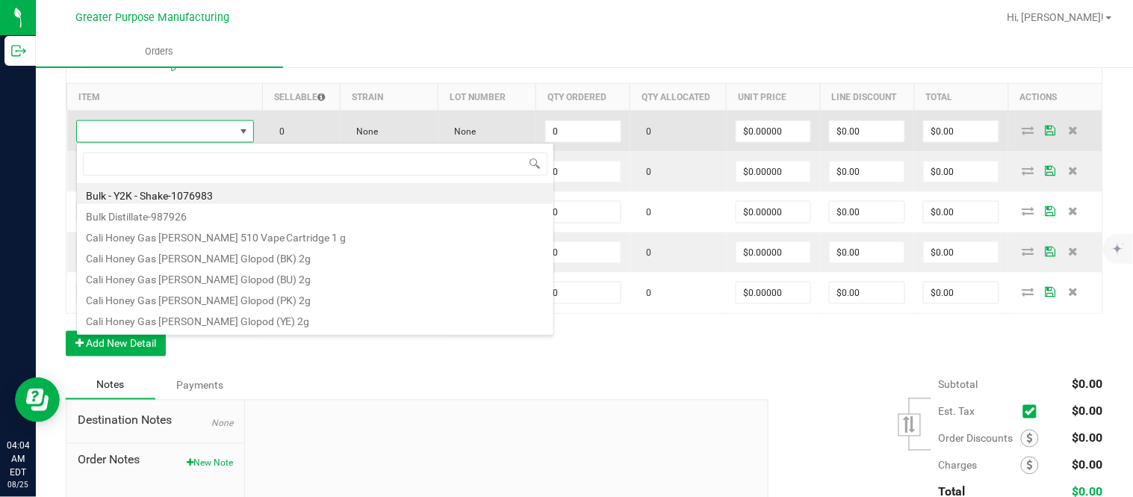
type input "1.3.13.1016.0"
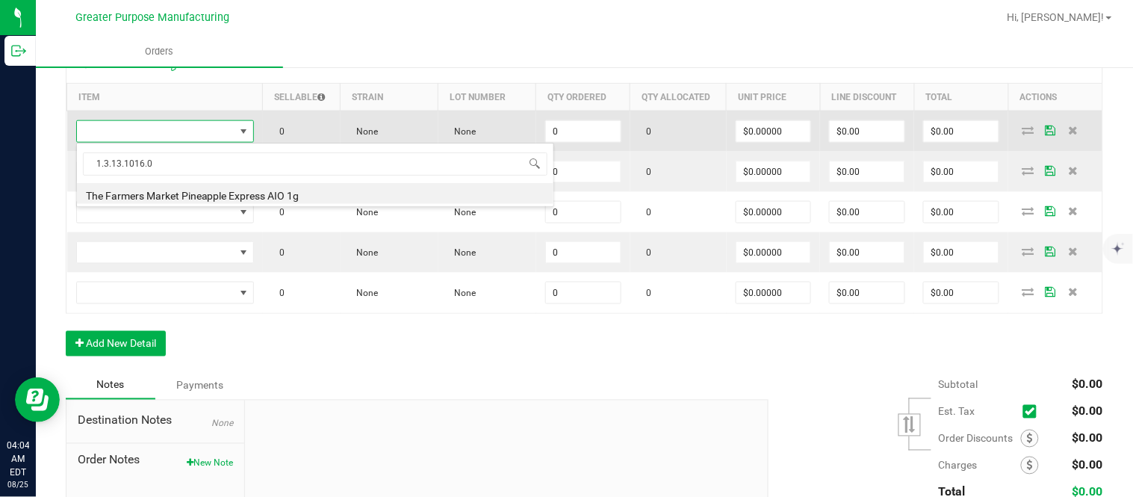
type input "0 ea"
type input "$30.00000"
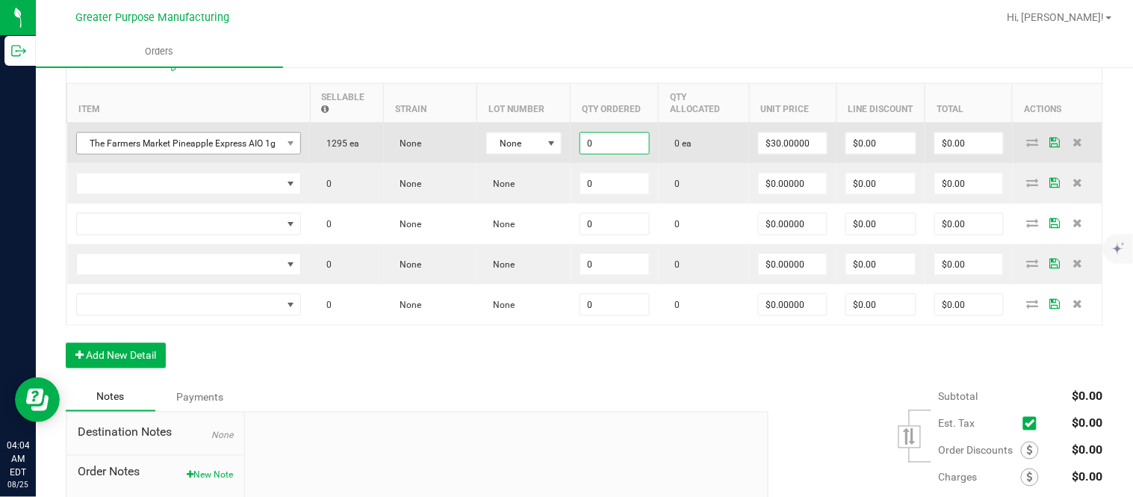
paste input "48"
type input "48 ea"
type input "30"
type input "$1,440.00"
type input "$30.00000"
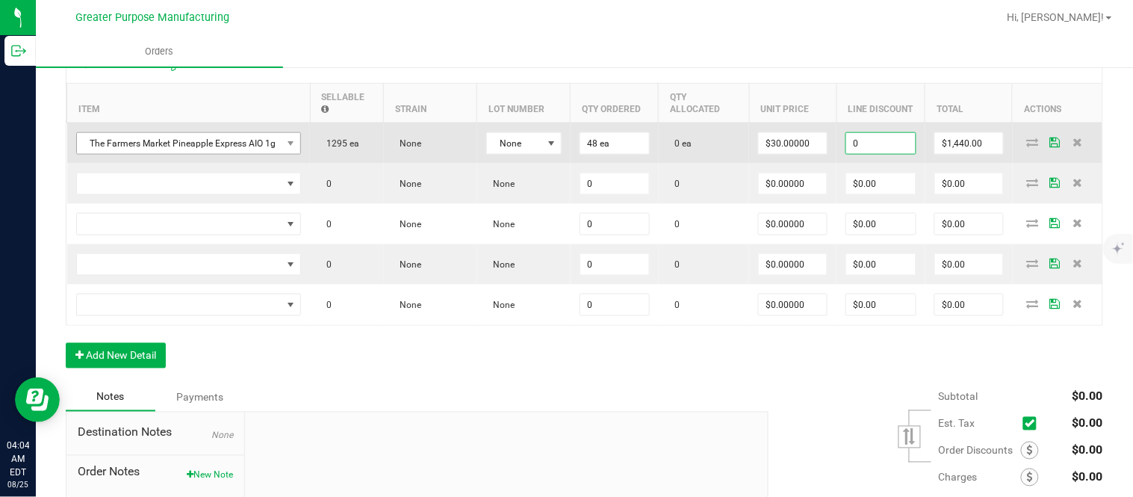
type input "$0.00"
type input "1440"
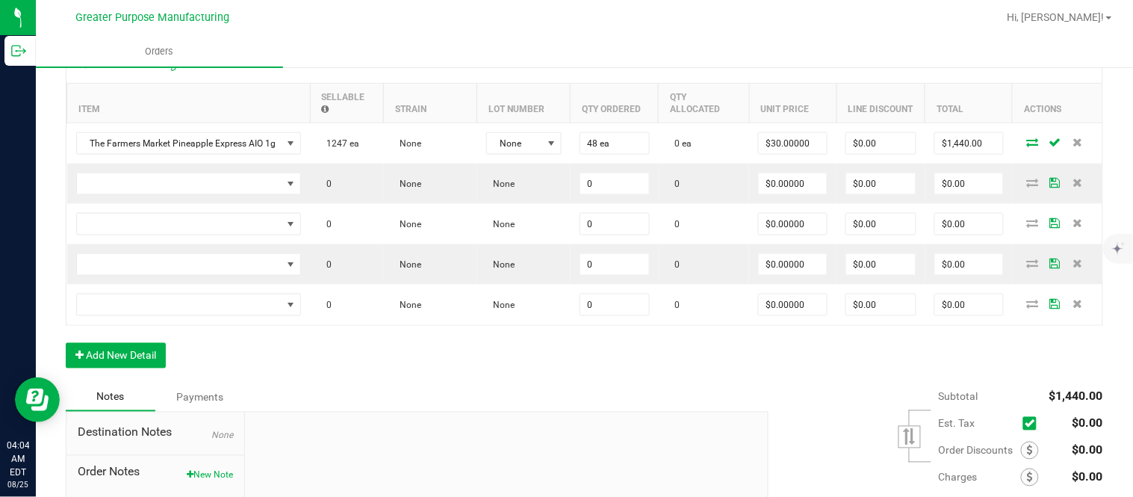
scroll to position [452, 0]
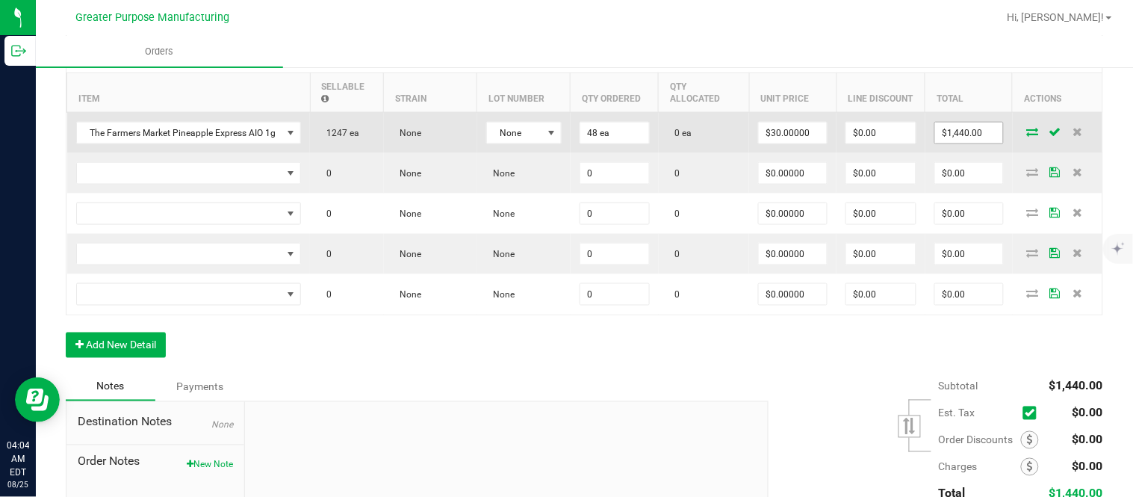
click at [945, 143] on input "$1,440.00" at bounding box center [969, 132] width 68 height 21
paste input "32"
type input "1320"
type input "$27.50000"
type input "$1,320.00"
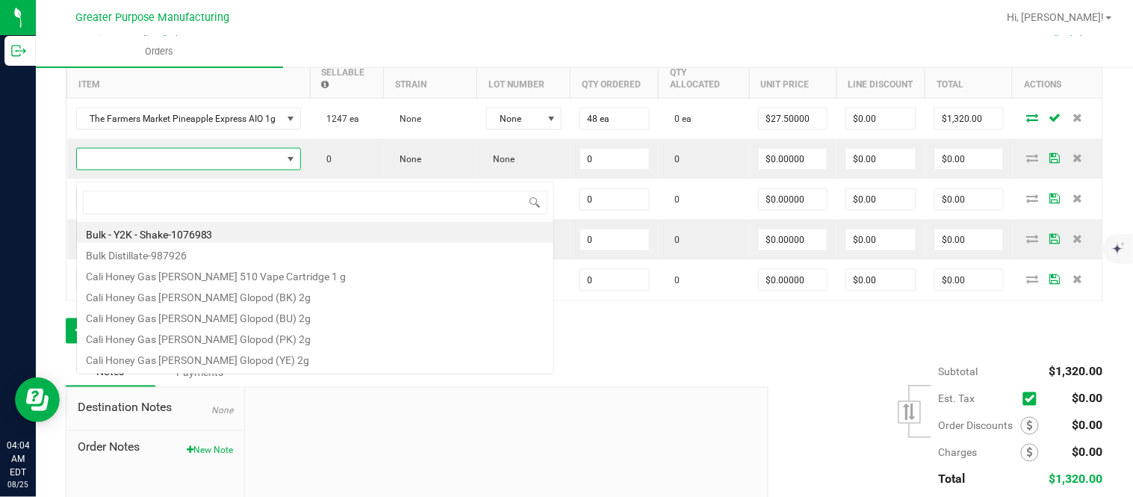
scroll to position [22, 224]
type input "1.3.13.1017.0"
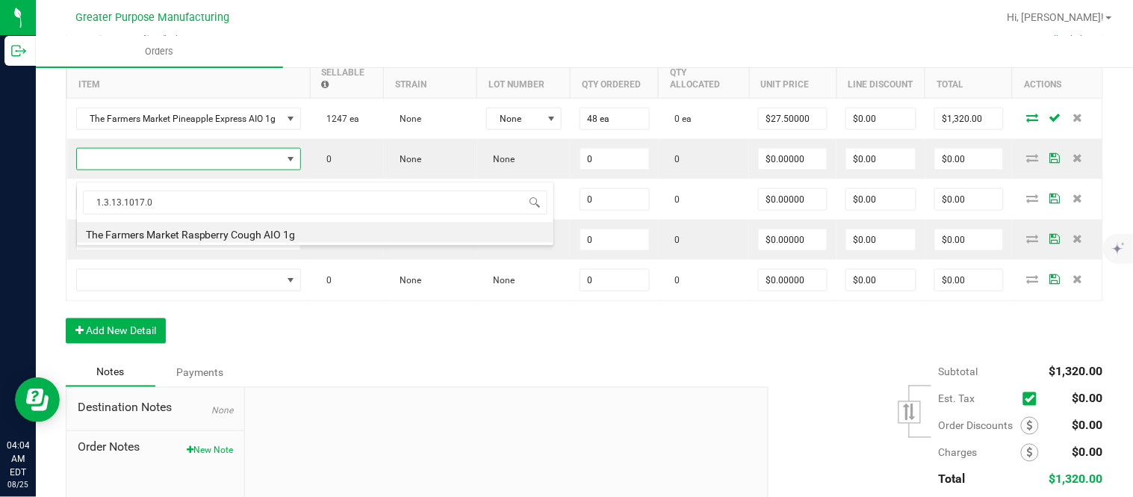
type input "0 ea"
type input "$30.00000"
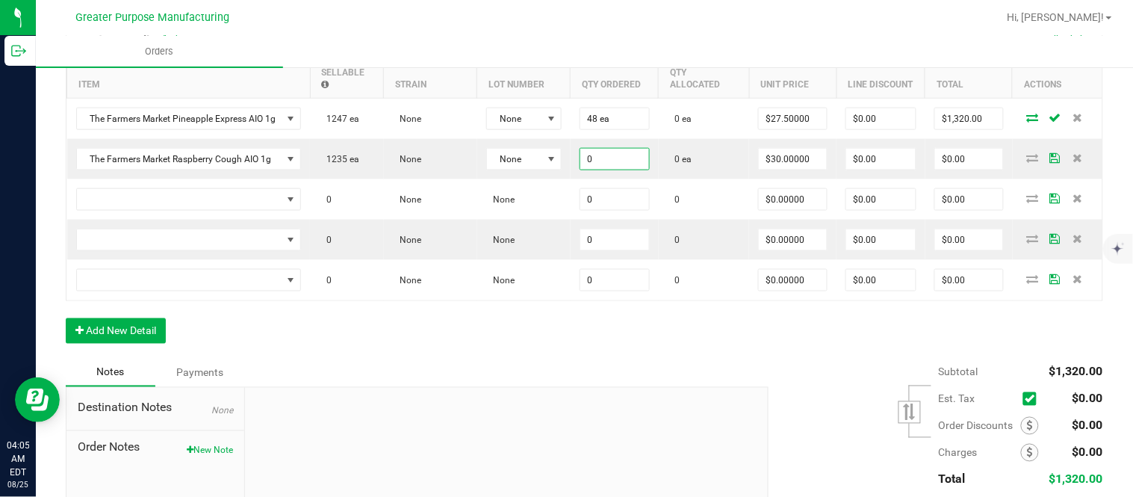
paste input "24"
type input "24 ea"
type input "30"
type input "$720.00"
type input "$30.00000"
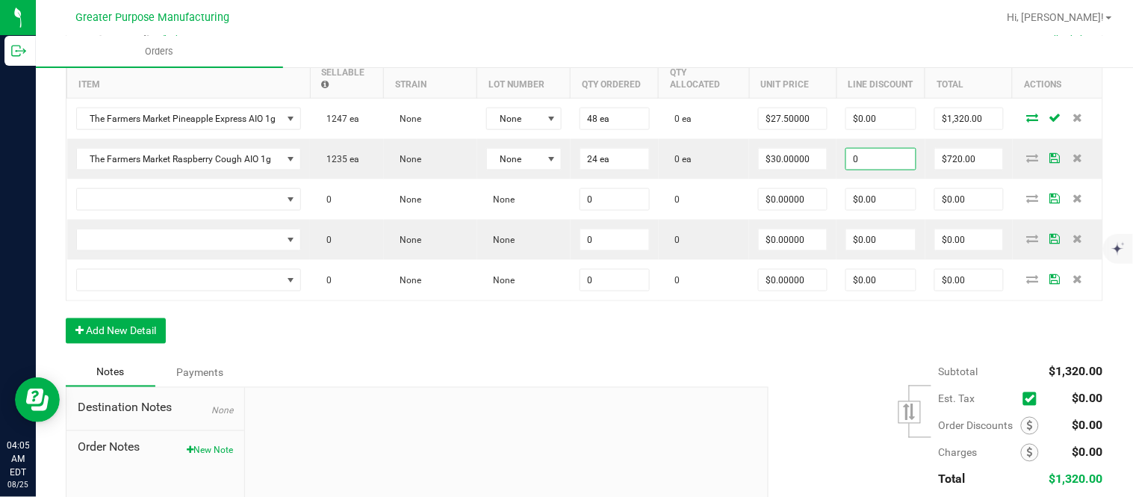
type input "$0.00"
type input "720"
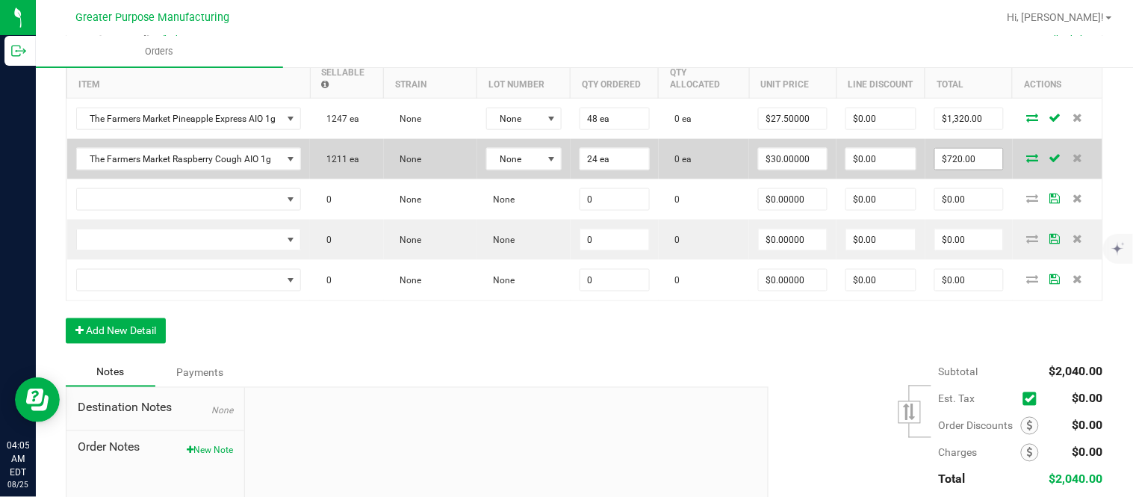
click at [944, 169] on input "$720.00" at bounding box center [969, 159] width 68 height 21
paste input "66"
type input "660"
type input "$27.50000"
type input "$660.00"
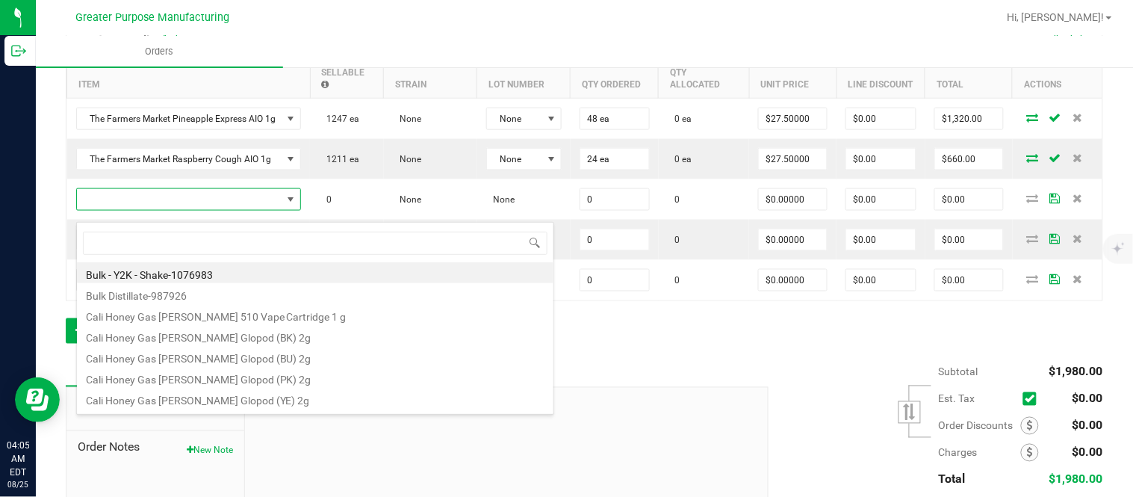
type input "1.3.13.1013.0"
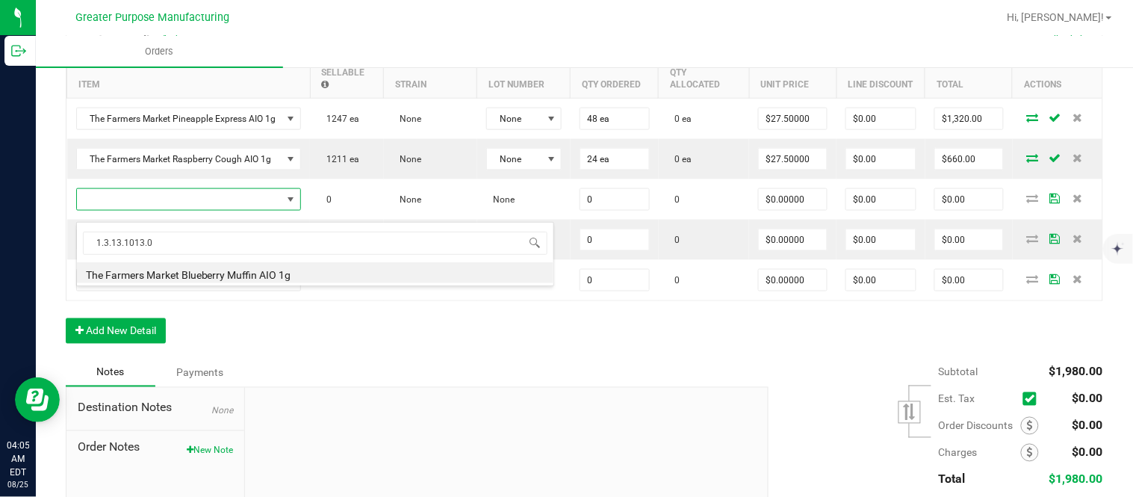
type input "0 ea"
type input "$30.00000"
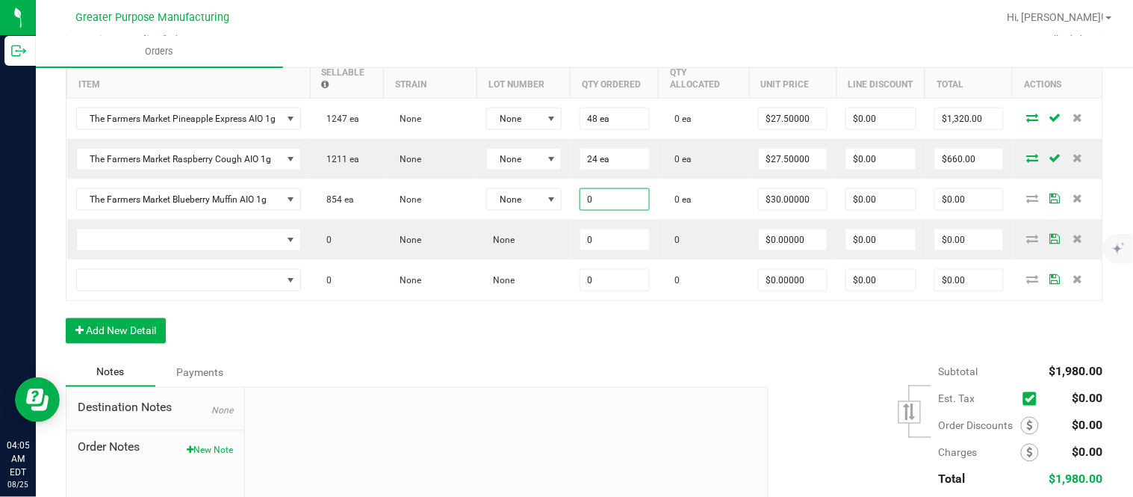
paste input "24"
type input "24"
type input "30"
type input "24 ea"
type input "$720.00"
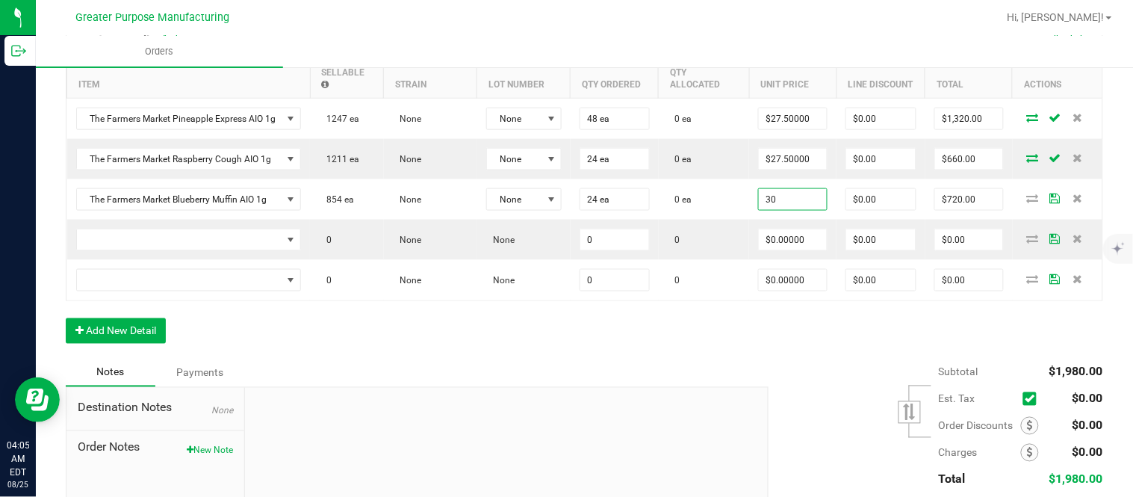
type input "$30.00000"
type input "$0.00"
type input "$720.00"
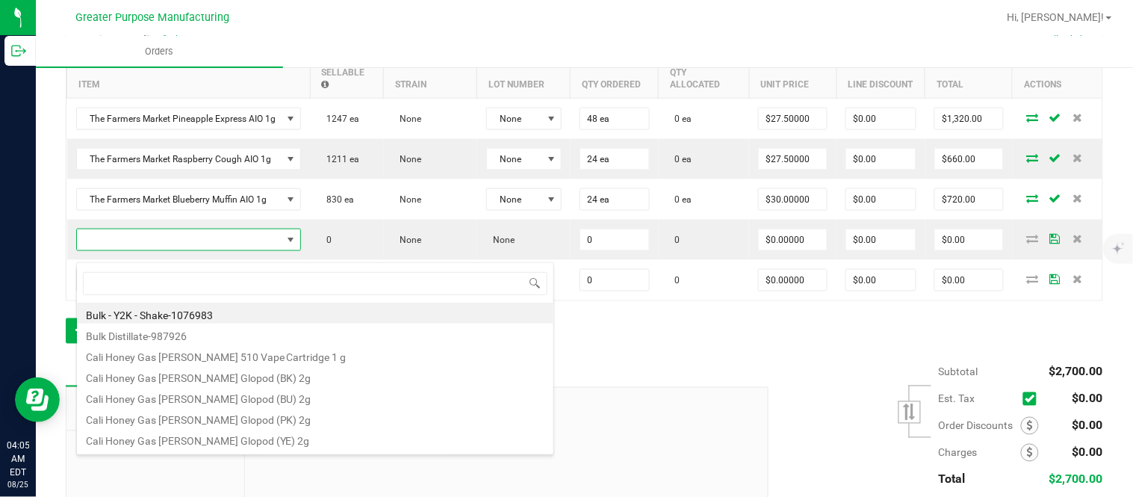
type input "1.3.13.1014.0"
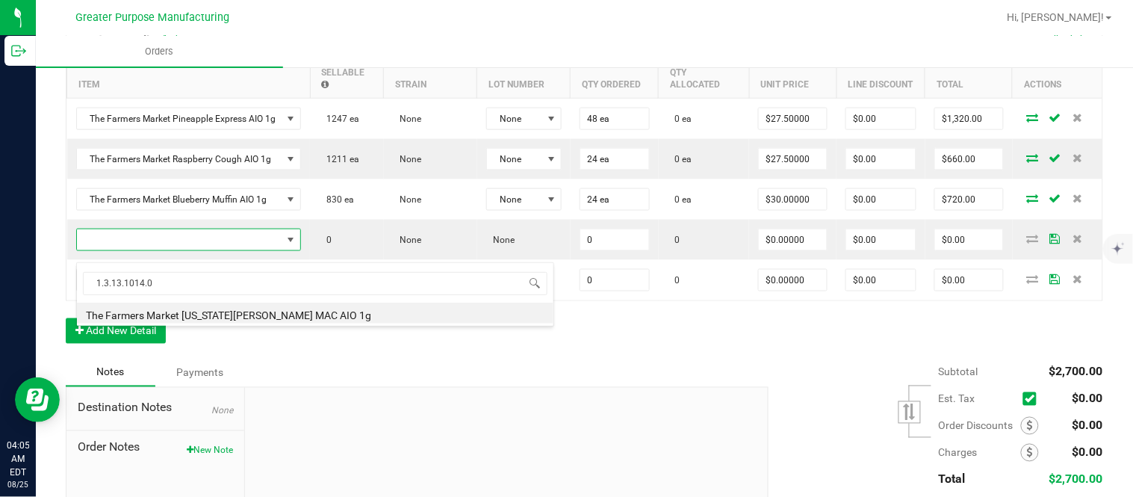
type input "0 ea"
type input "$30.00000"
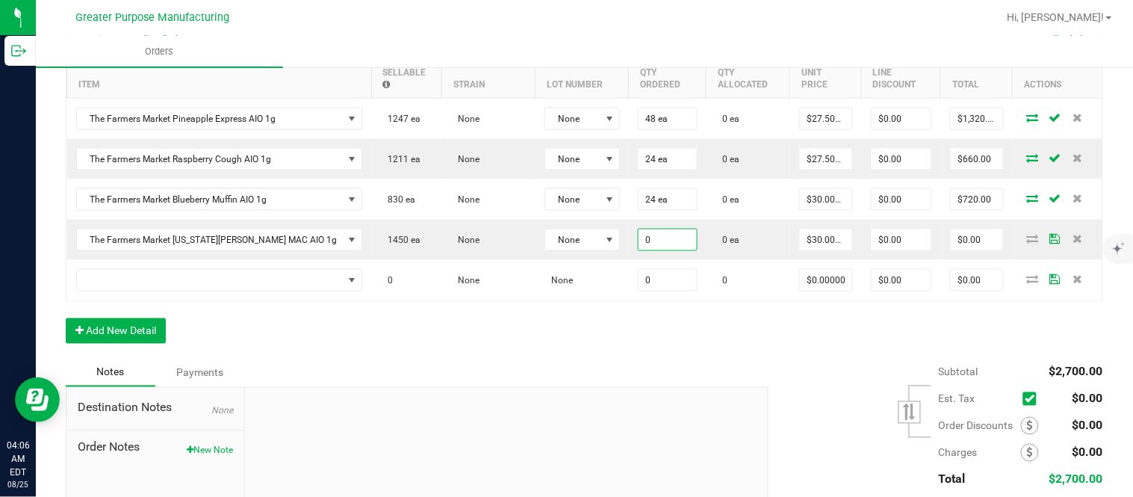
paste input "24"
type input "24 ea"
type input "$720.00"
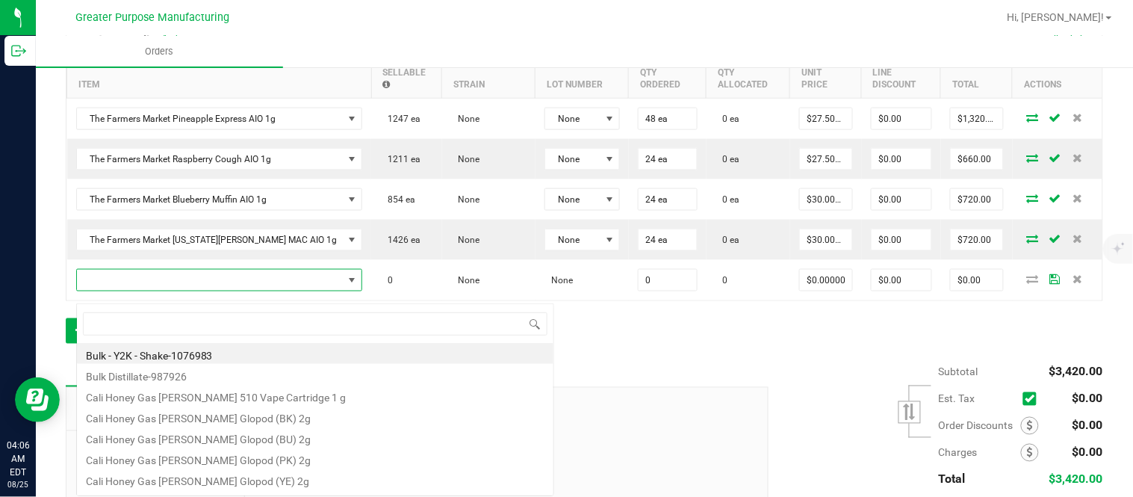
scroll to position [22, 230]
type input "1.3.13.1012.0"
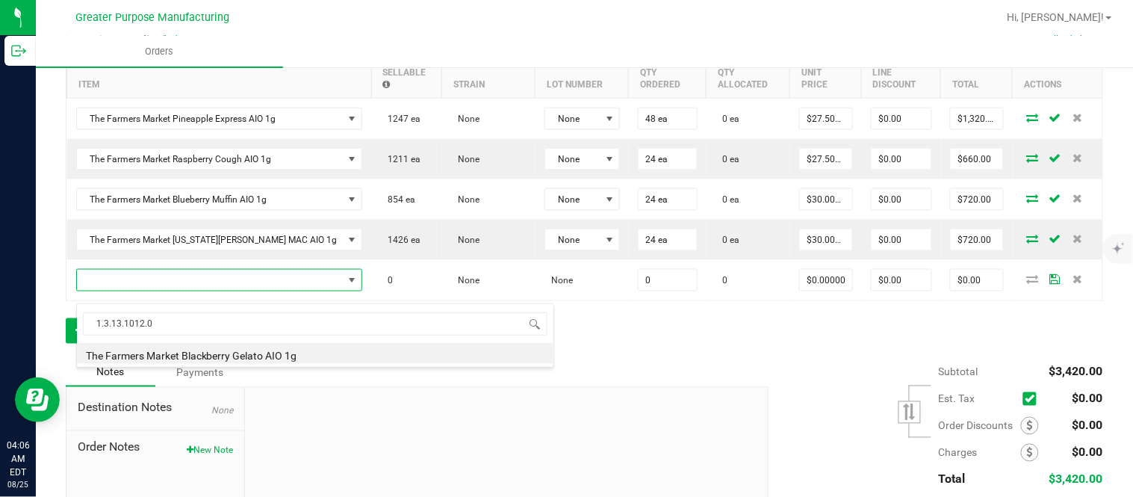
type input "0 ea"
type input "$30.00000"
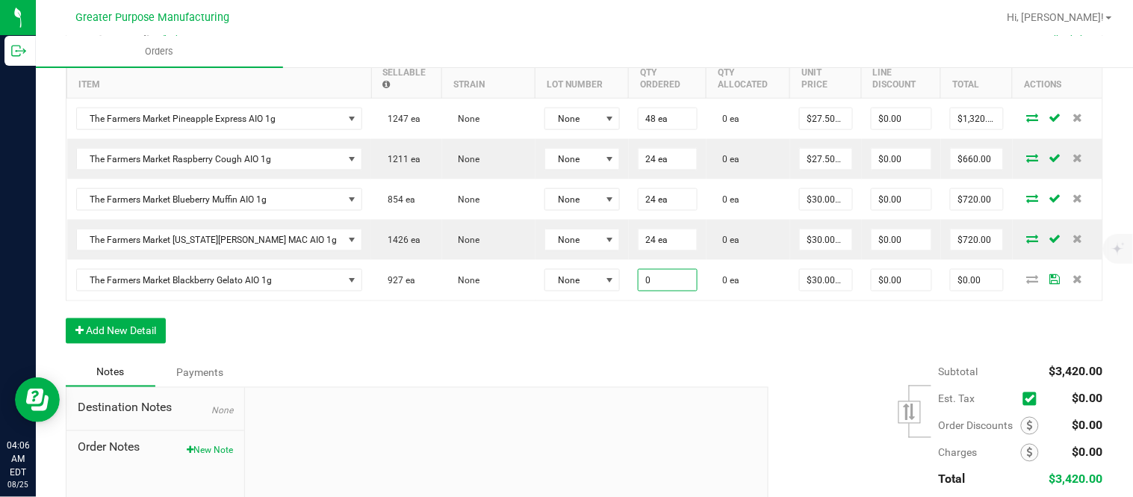
paste input "24"
type input "24 ea"
type input "30"
type input "$720.00"
type input "$30.00000"
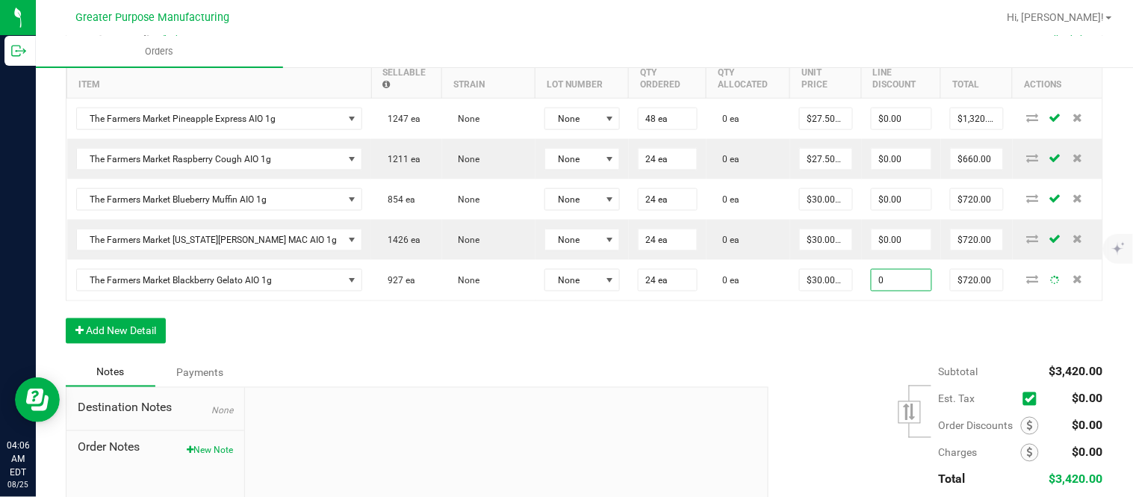
type input "$0.00"
type input "720"
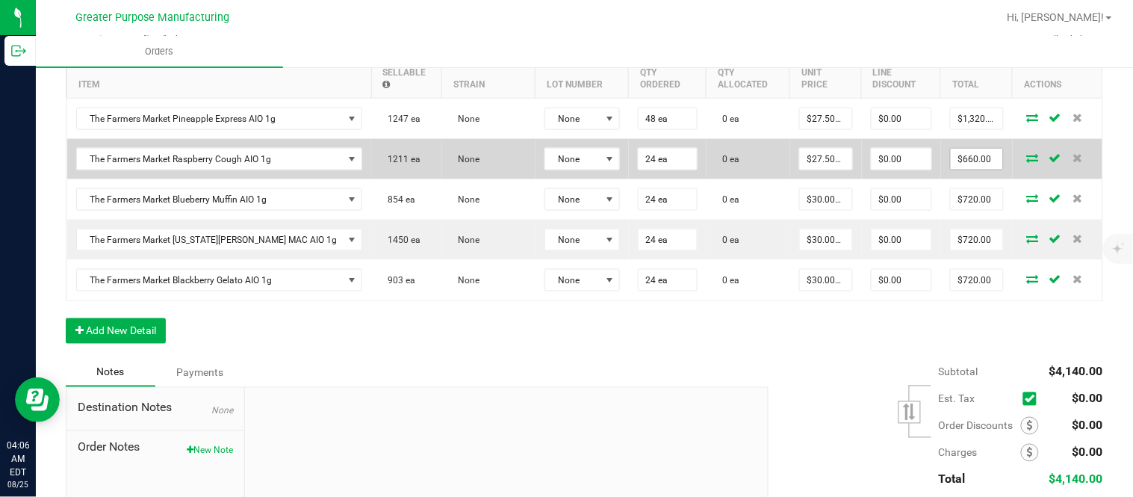
click at [950, 166] on input "$660.00" at bounding box center [976, 159] width 52 height 21
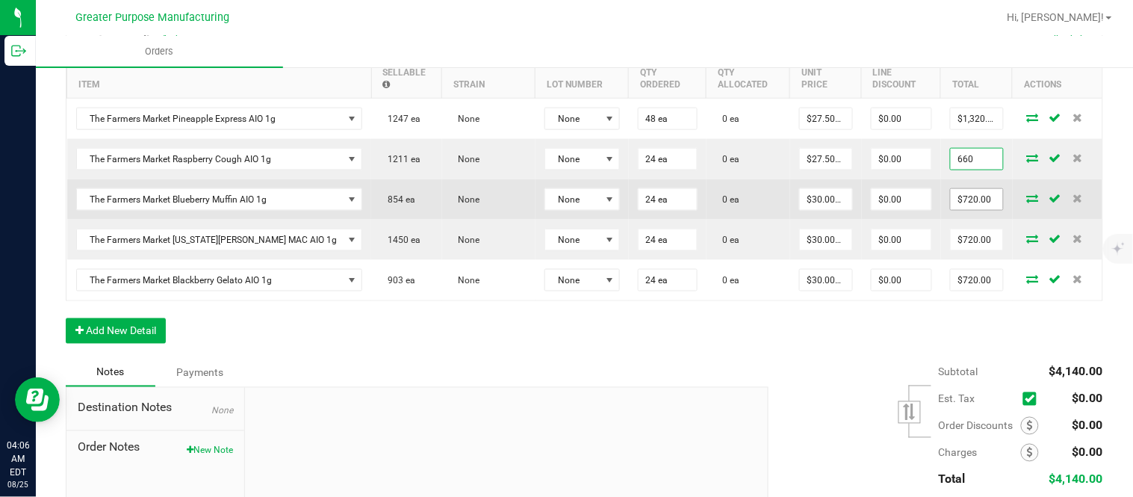
click at [950, 203] on input "$720.00" at bounding box center [976, 199] width 52 height 21
type input "$660.00"
paste input "66"
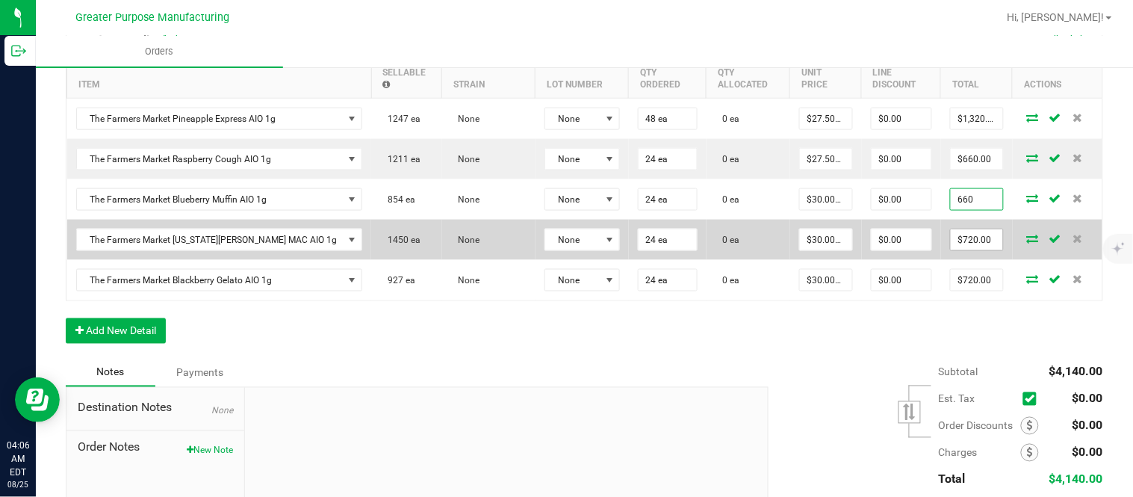
type input "660"
click at [950, 250] on input "$720.00" at bounding box center [976, 239] width 52 height 21
type input "$27.50000"
type input "$660.00"
paste input "66"
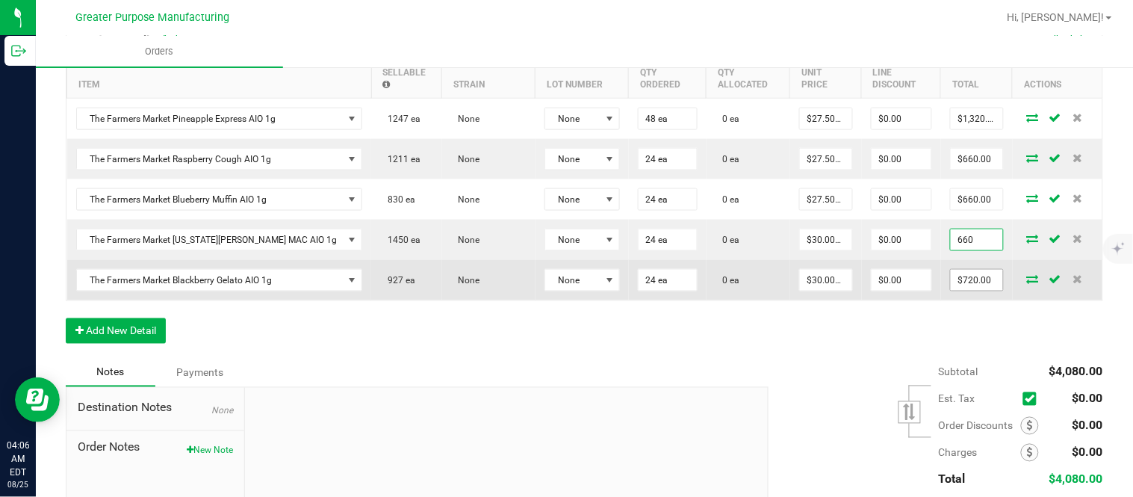
type input "660"
click at [950, 290] on input "$720.00" at bounding box center [976, 280] width 52 height 21
type input "$27.50000"
type input "$660.00"
paste input "66"
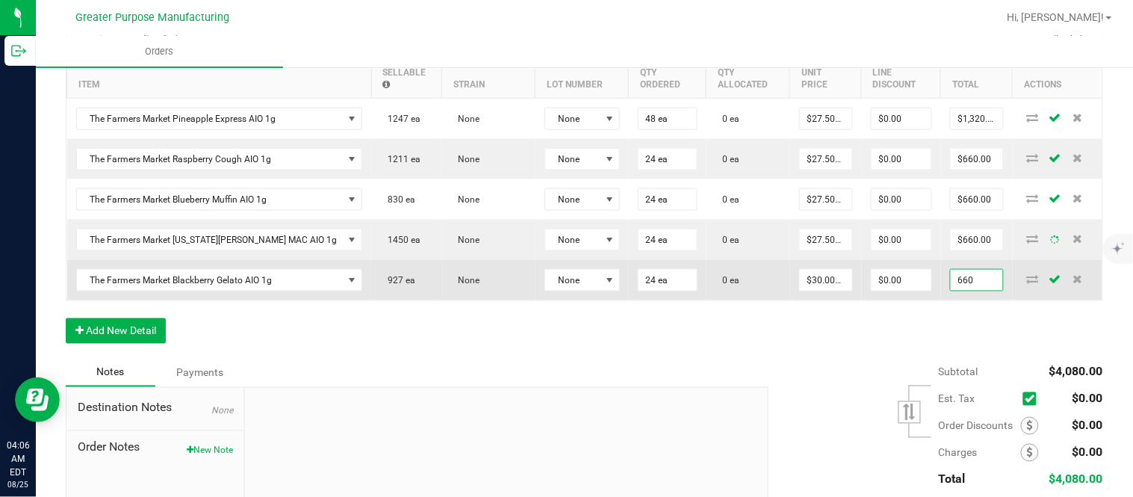
type input "660"
type input "$27.50000"
type input "$660.00"
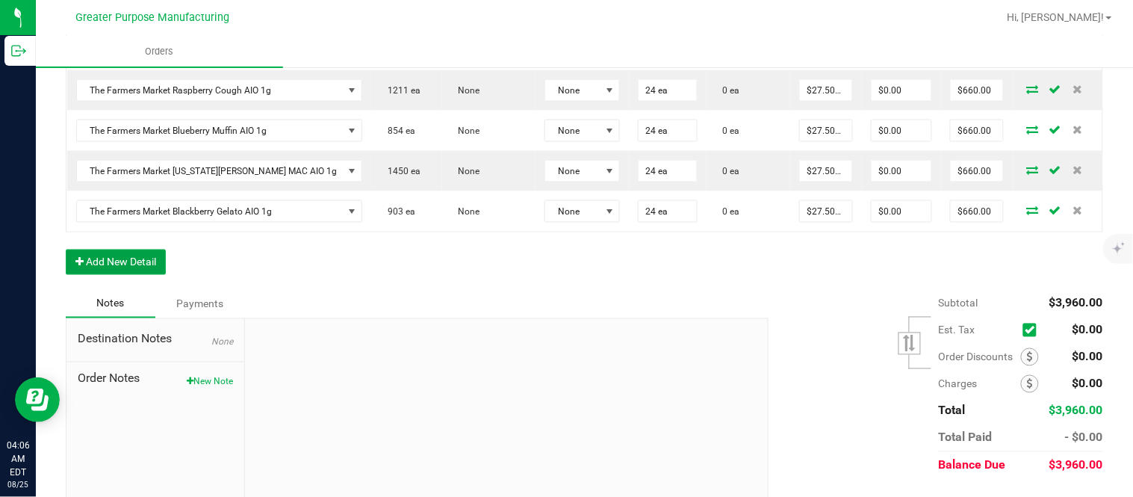
scroll to position [0, 0]
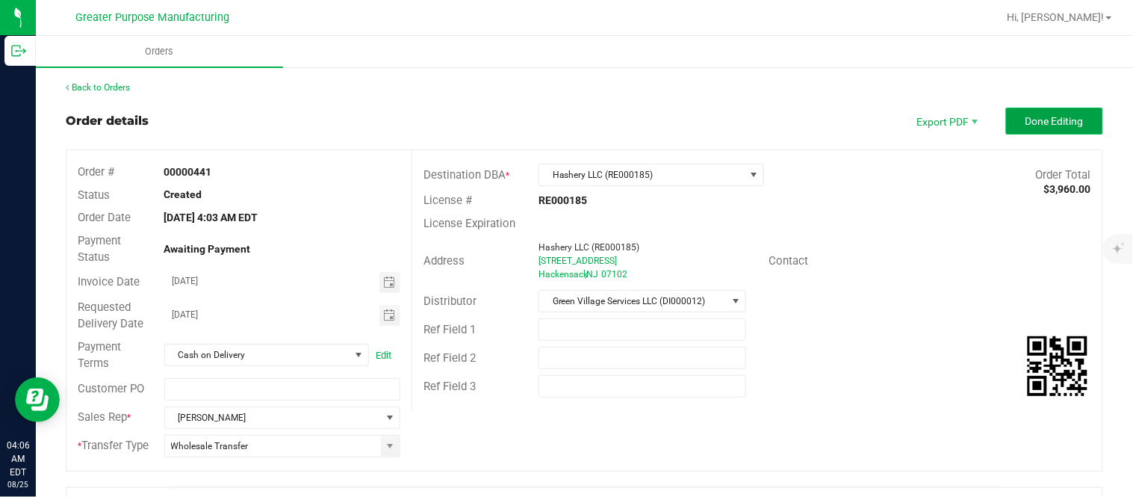
click at [1025, 121] on span "Done Editing" at bounding box center [1054, 121] width 58 height 12
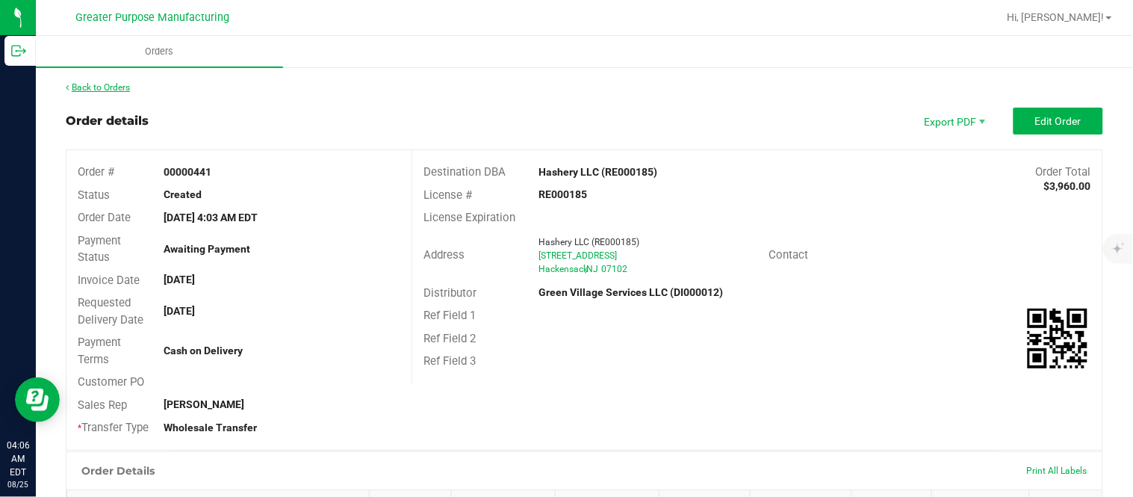
click at [105, 82] on link "Back to Orders" at bounding box center [98, 87] width 64 height 10
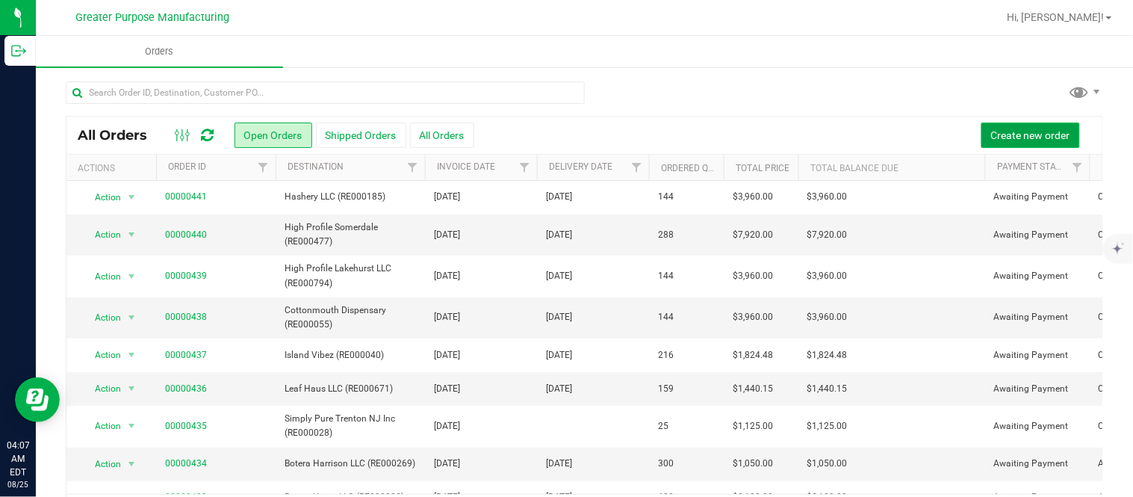
click at [995, 136] on span "Create new order" at bounding box center [1030, 135] width 79 height 12
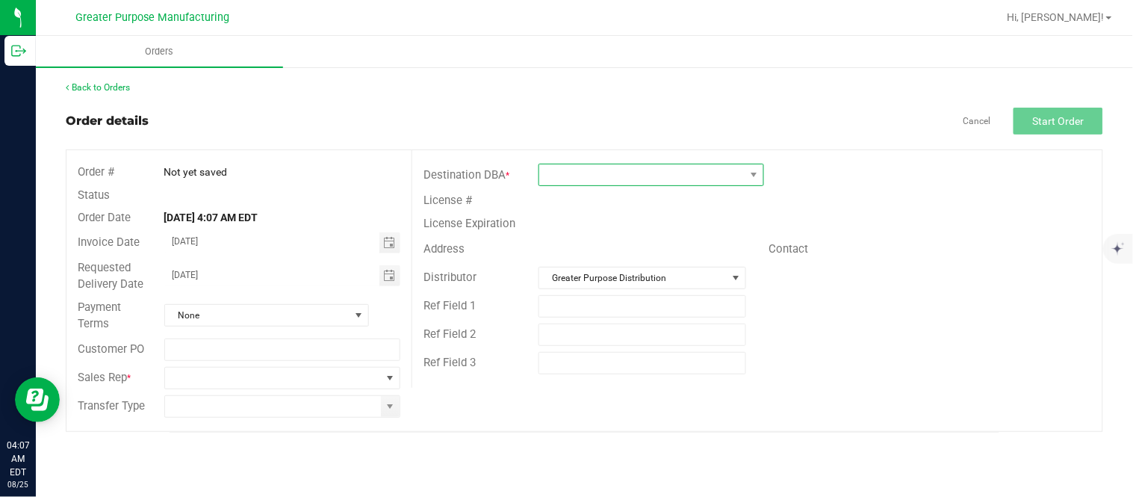
click at [694, 172] on span at bounding box center [641, 174] width 205 height 21
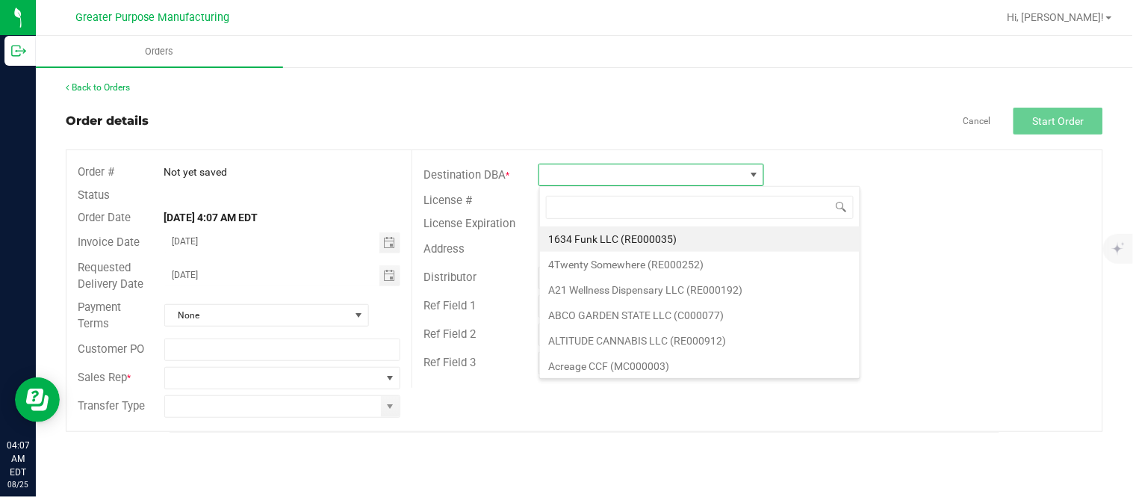
scroll to position [22, 225]
type input "RE000133"
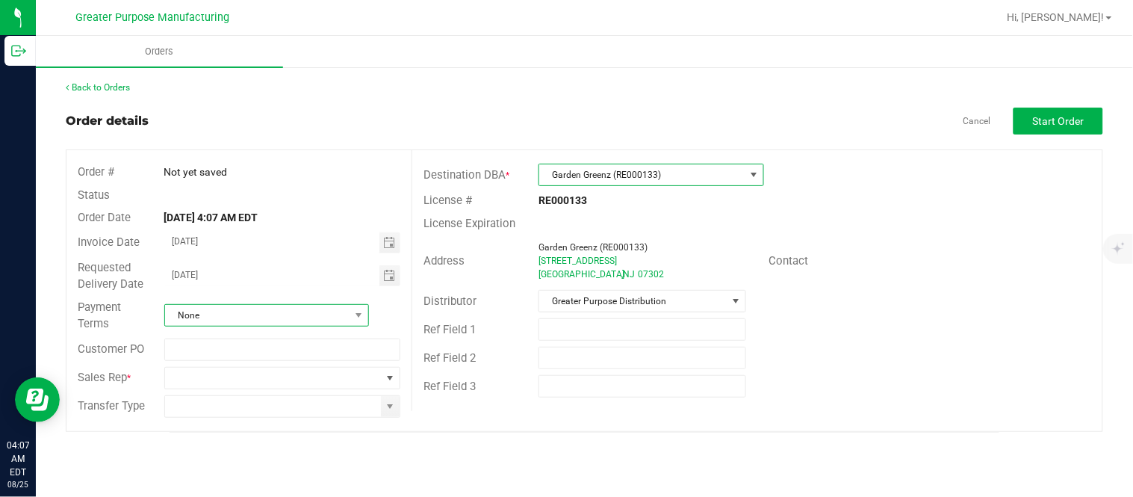
click at [355, 306] on span at bounding box center [358, 315] width 19 height 21
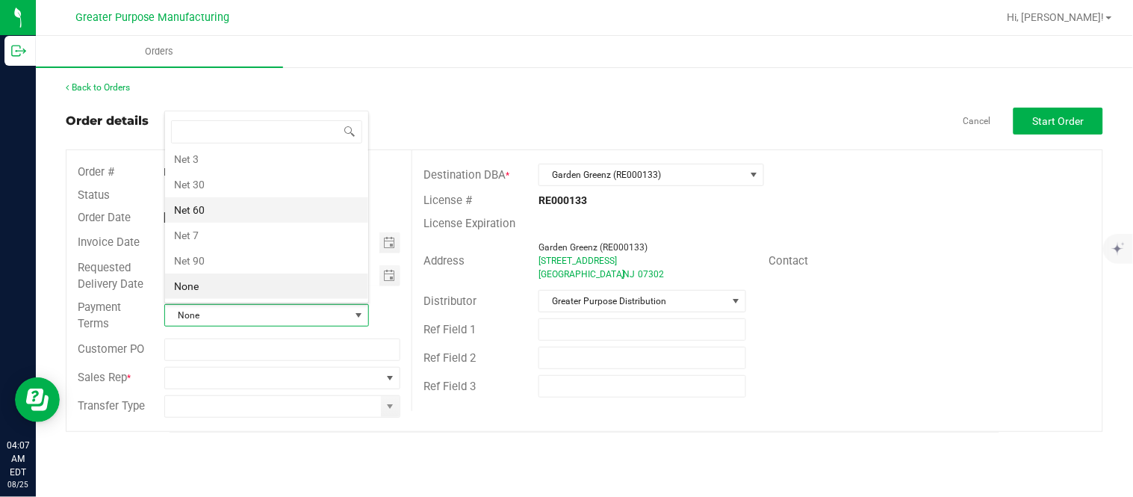
scroll to position [0, 0]
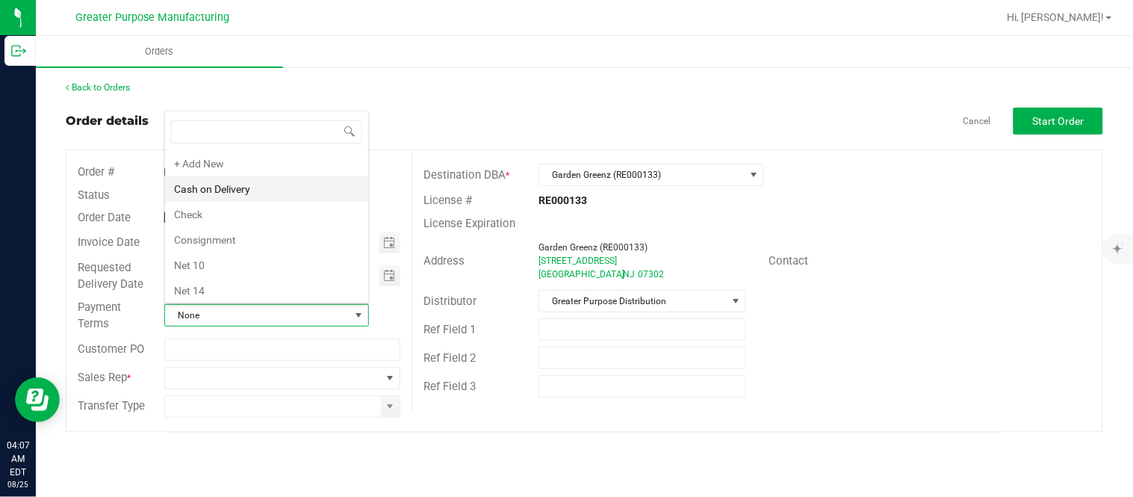
click at [295, 196] on li "Cash on Delivery" at bounding box center [266, 188] width 203 height 25
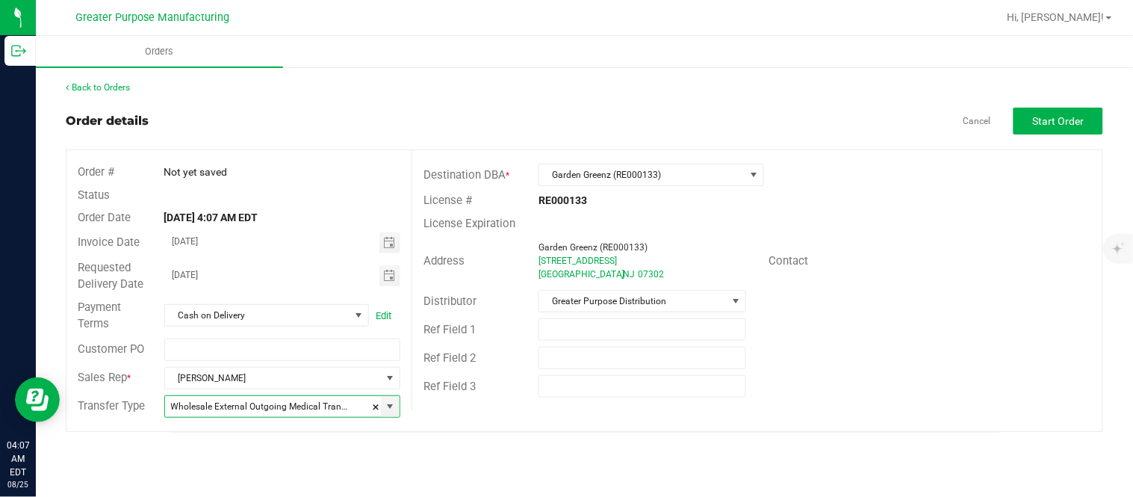
type input "Wholesale Transfer"
click at [1039, 120] on span "Start Order" at bounding box center [1059, 121] width 52 height 12
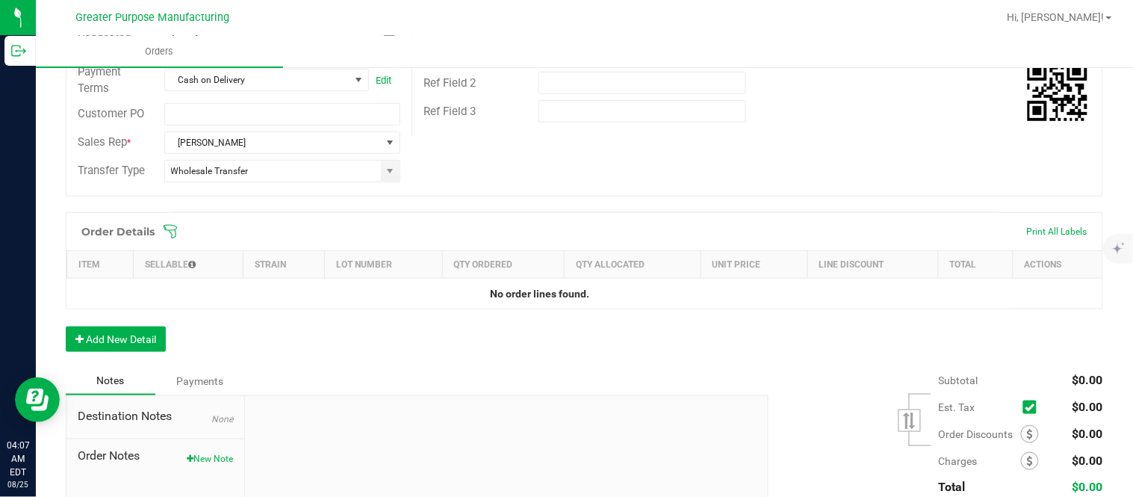
scroll to position [276, 0]
click at [140, 334] on button "Add New Detail" at bounding box center [116, 337] width 100 height 25
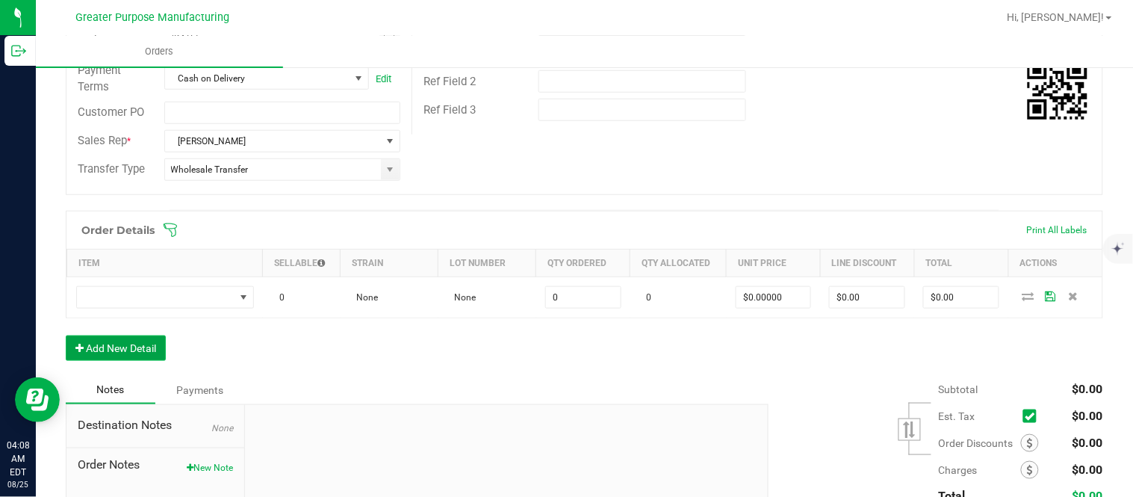
click at [66, 335] on button "Add New Detail" at bounding box center [116, 347] width 100 height 25
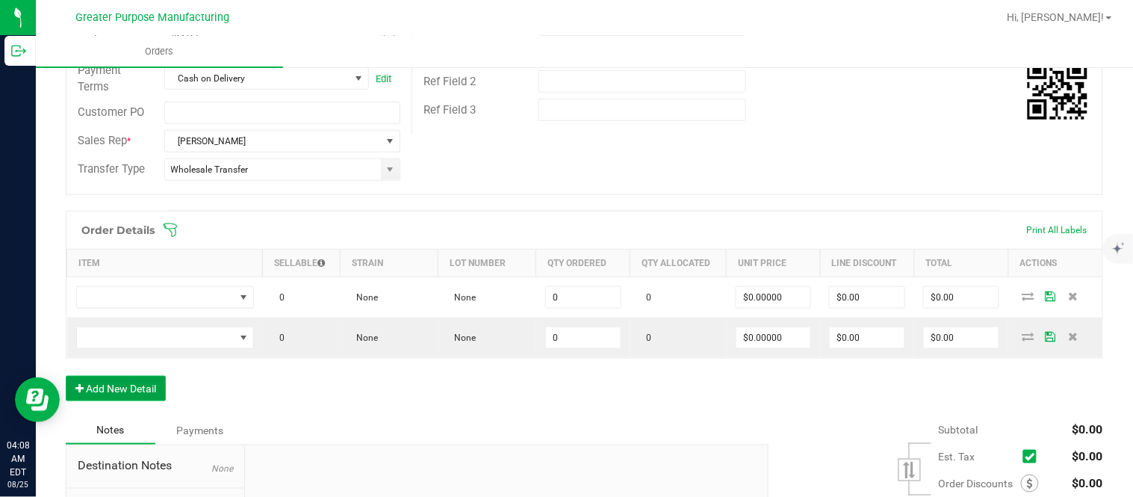
click at [66, 376] on button "Add New Detail" at bounding box center [116, 388] width 100 height 25
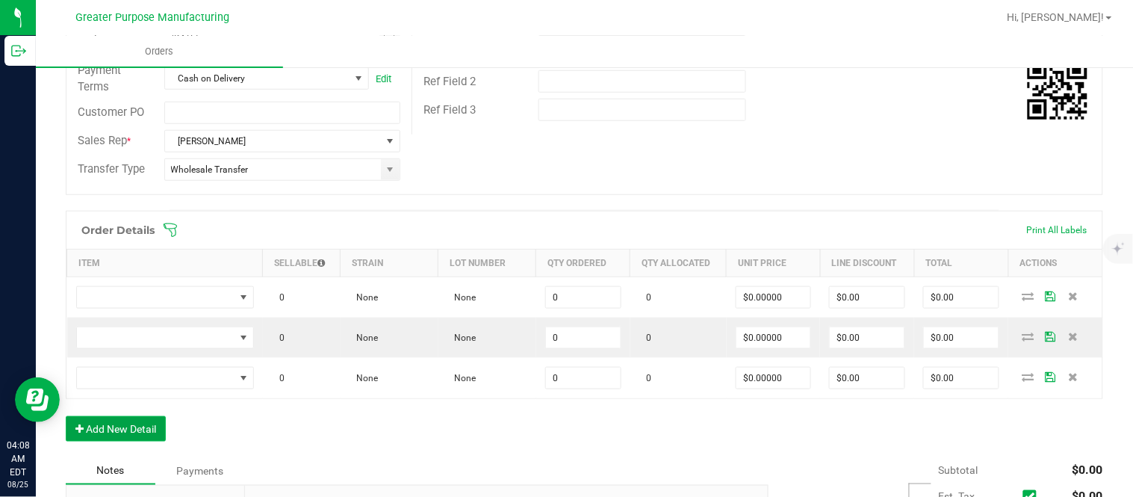
click at [66, 416] on button "Add New Detail" at bounding box center [116, 428] width 100 height 25
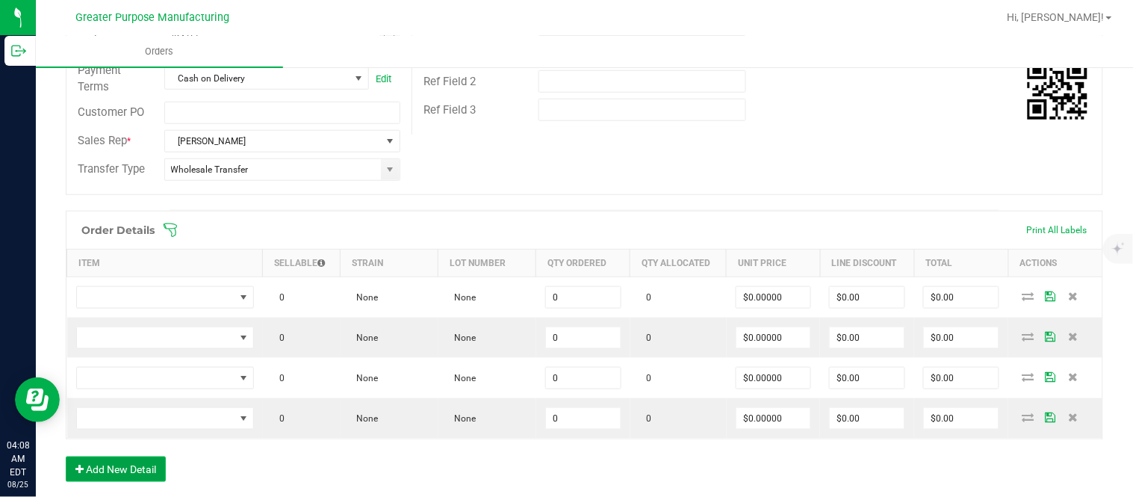
click at [66, 456] on button "Add New Detail" at bounding box center [116, 468] width 100 height 25
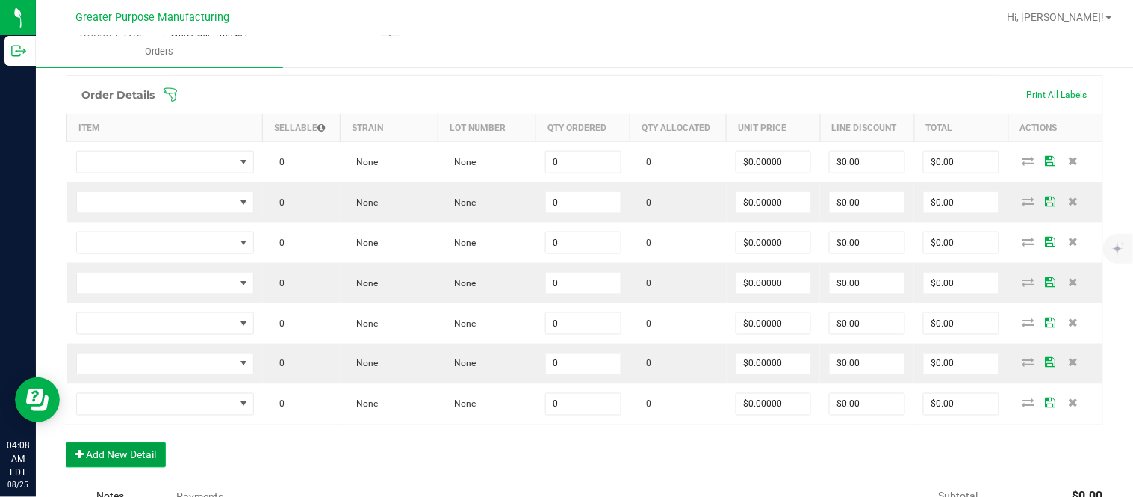
scroll to position [414, 0]
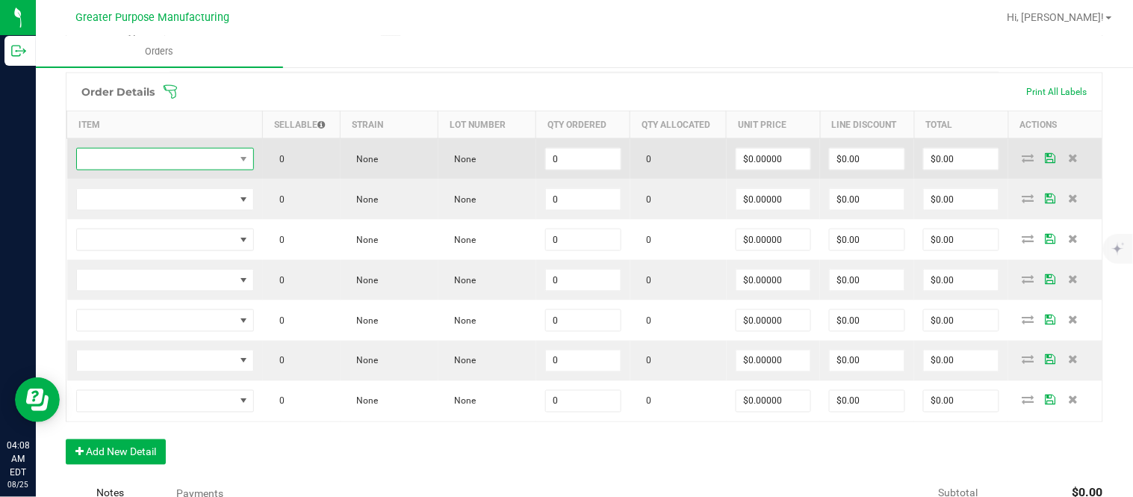
click at [215, 157] on span "NO DATA FOUND" at bounding box center [156, 159] width 158 height 21
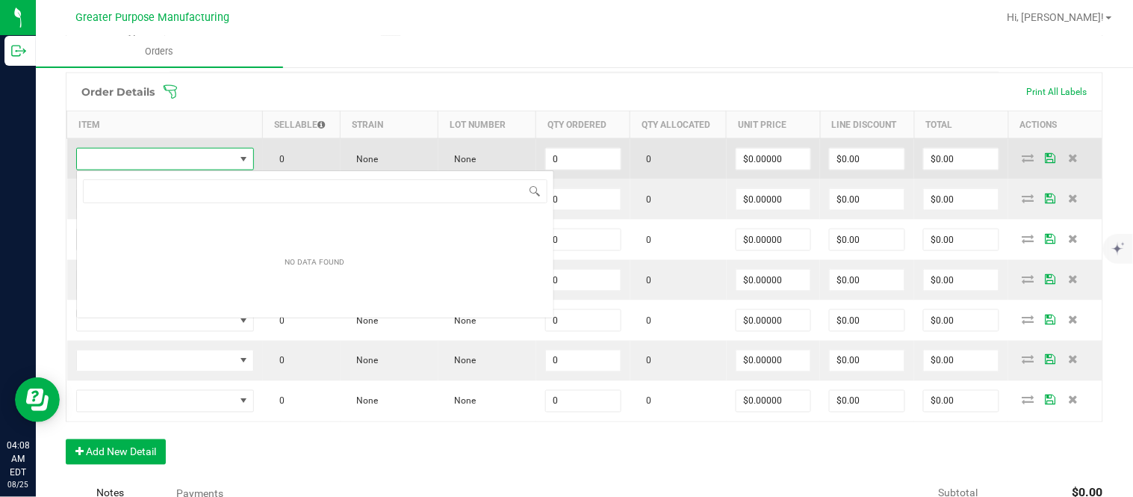
scroll to position [22, 175]
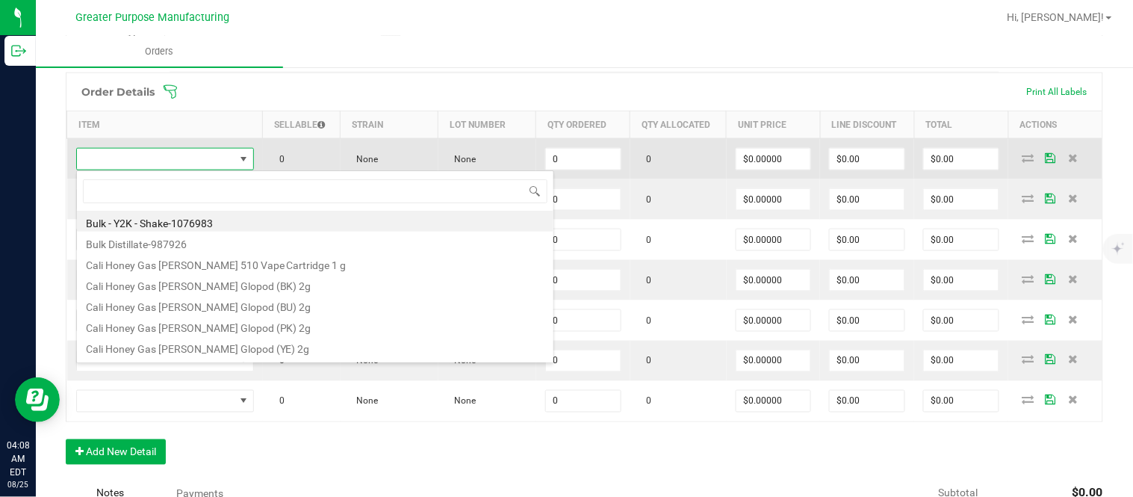
type input "1.37.61.470.0"
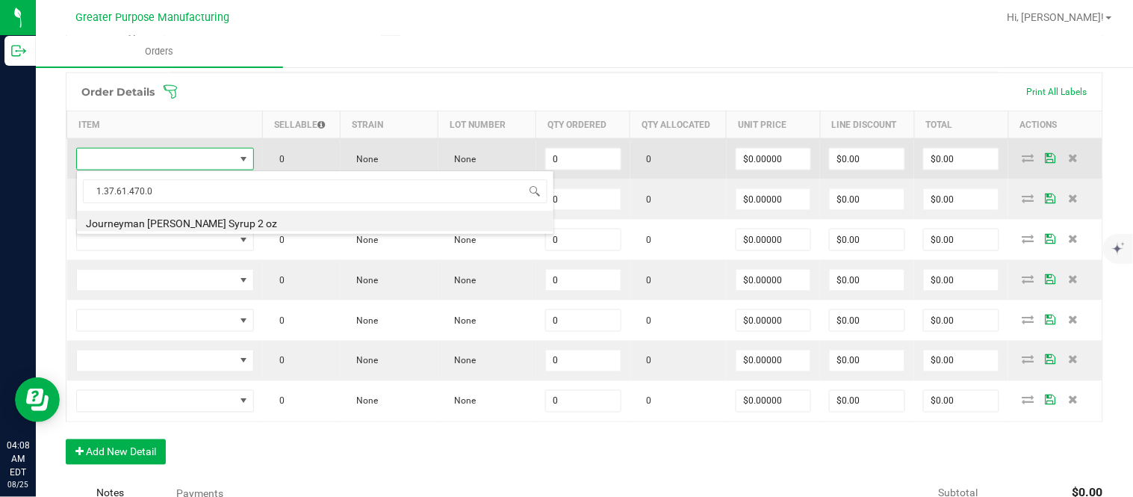
type input "0 ea"
type input "$10.00000"
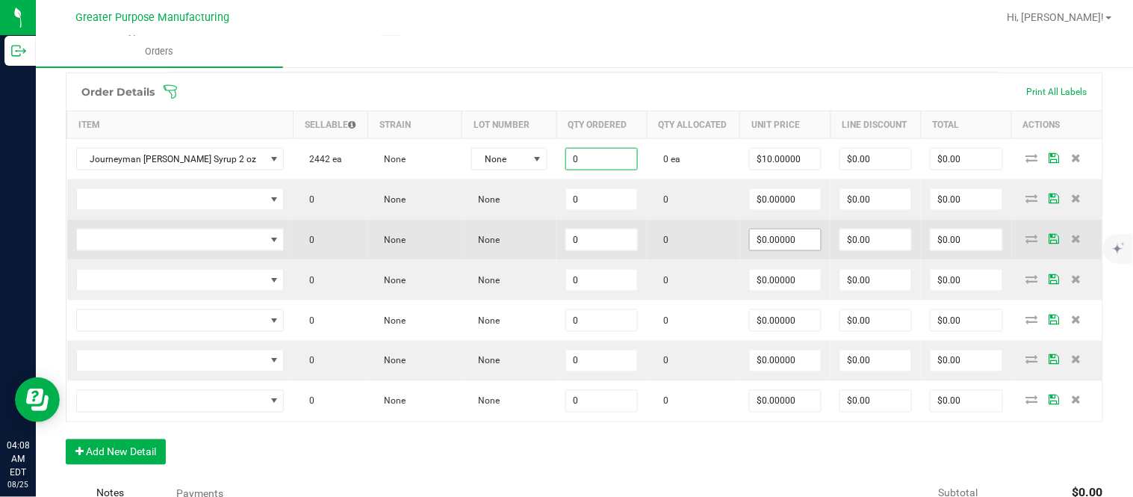
paste input "72"
type input "72 ea"
type input "10"
type input "$720.00"
type input "$10.00000"
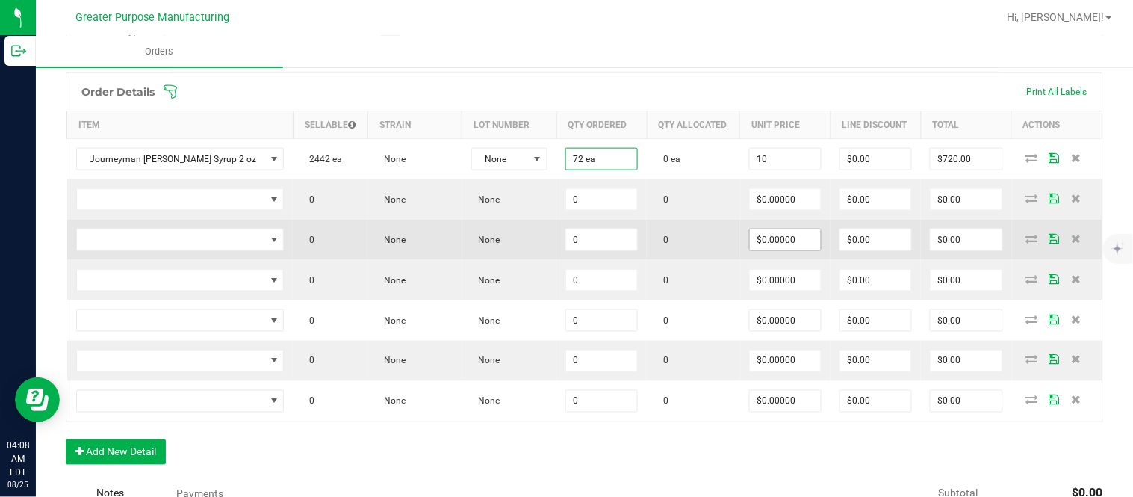
type input "0"
type input "720"
type input "$0.00"
type input "$720.00"
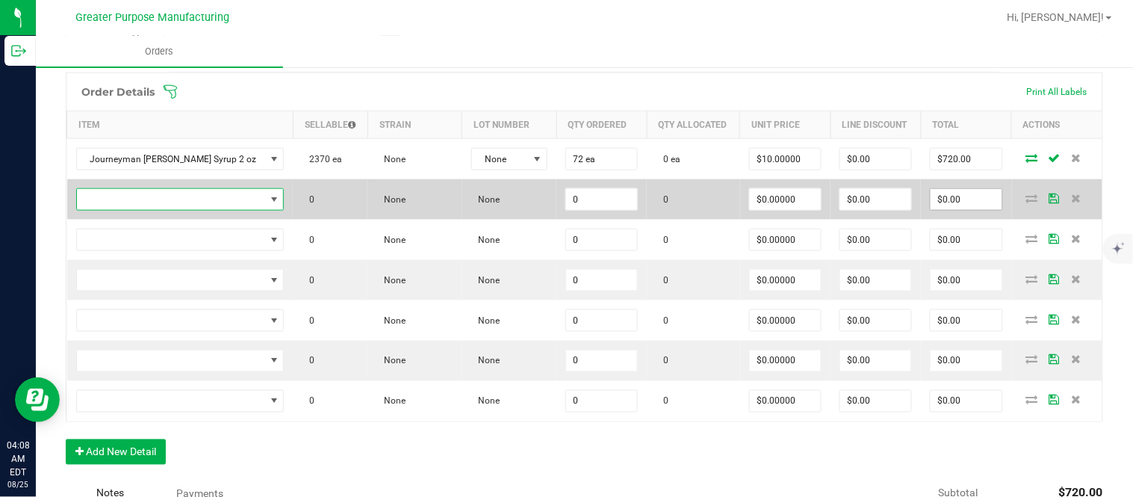
scroll to position [411, 0]
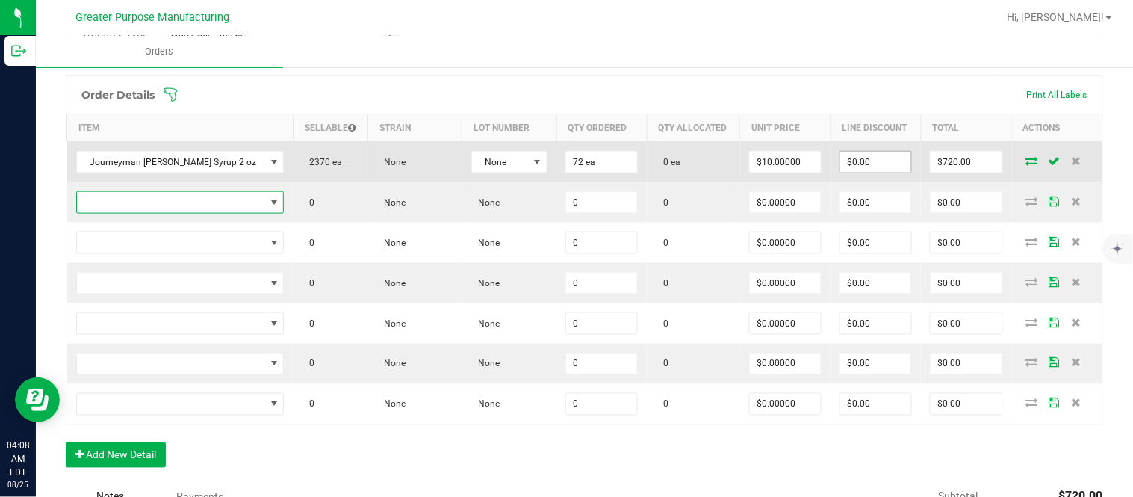
click at [862, 172] on input "$0.00" at bounding box center [875, 162] width 71 height 21
paste input "72"
type input "$72.00"
type input "$648.00"
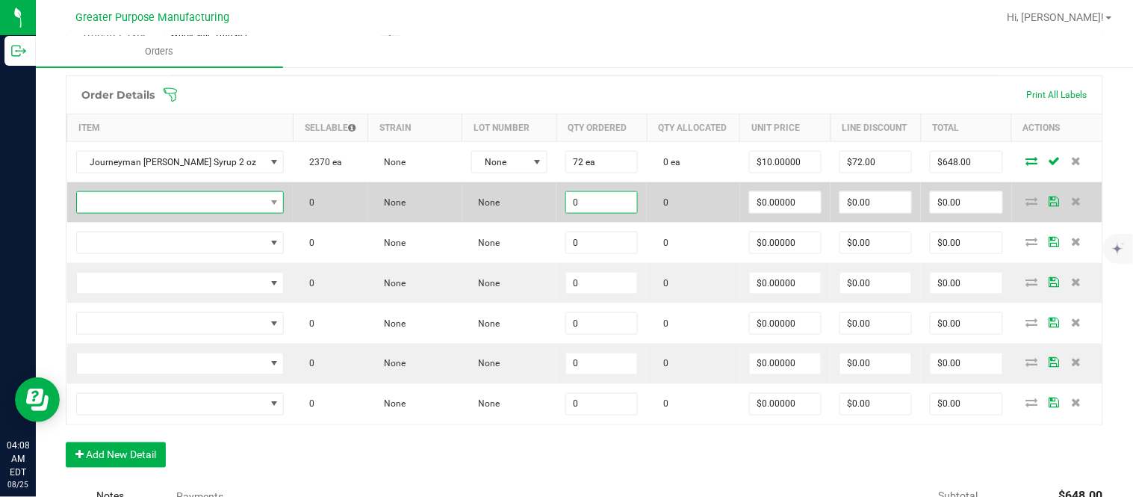
click at [135, 213] on span "NO DATA FOUND" at bounding box center [171, 202] width 188 height 21
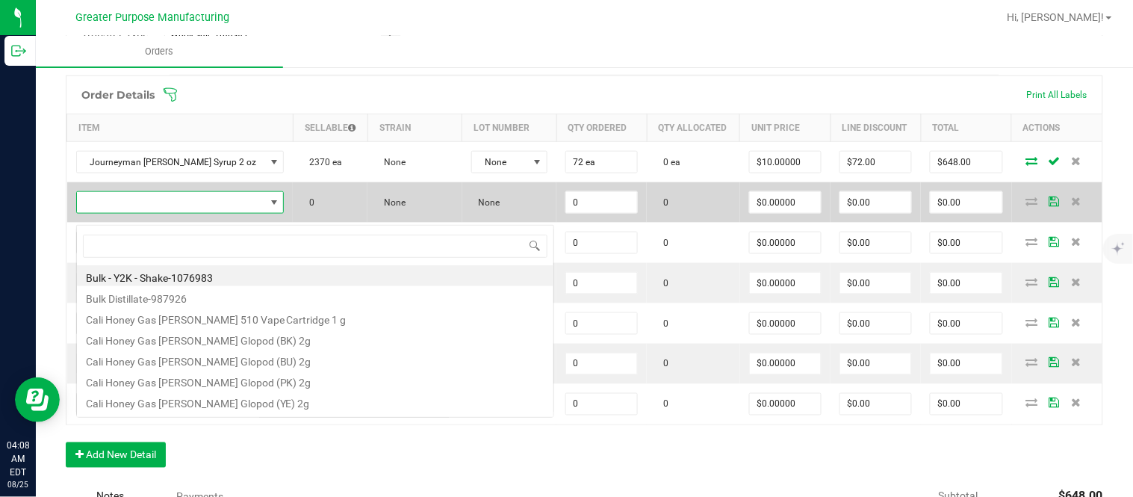
scroll to position [22, 199]
type input "1.37.61.1136.0"
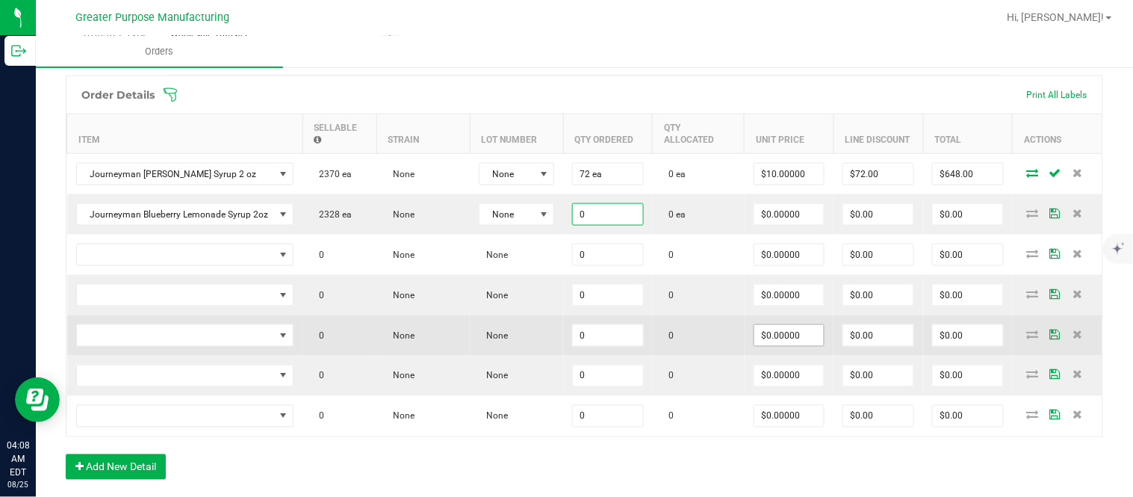
paste input "24"
type input "24 ea"
type input "$0.00000"
type input "$0.00"
type input "0"
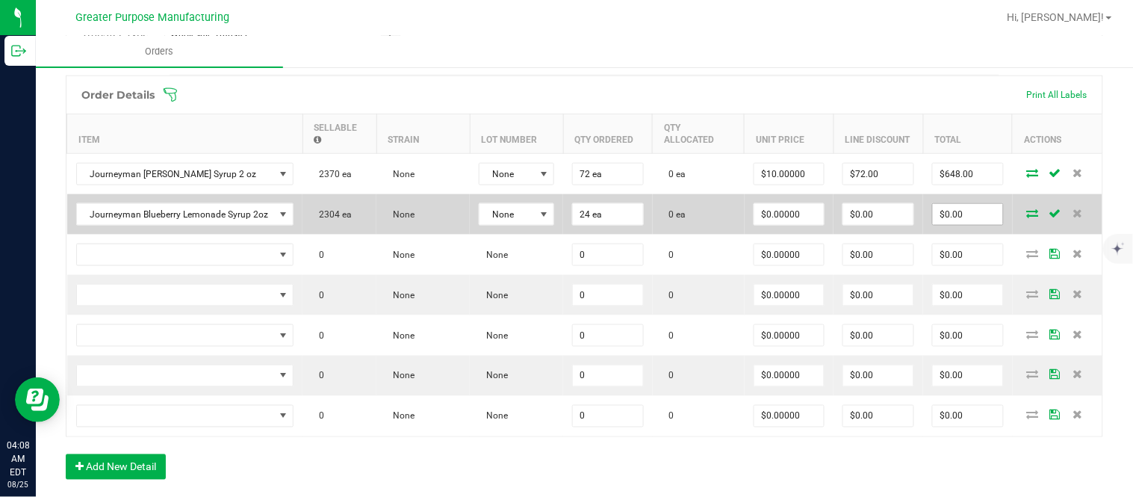
click at [933, 225] on input "$0.00" at bounding box center [968, 214] width 70 height 21
paste input "288"
type input "288"
type input "$12.00000"
type input "$288.00"
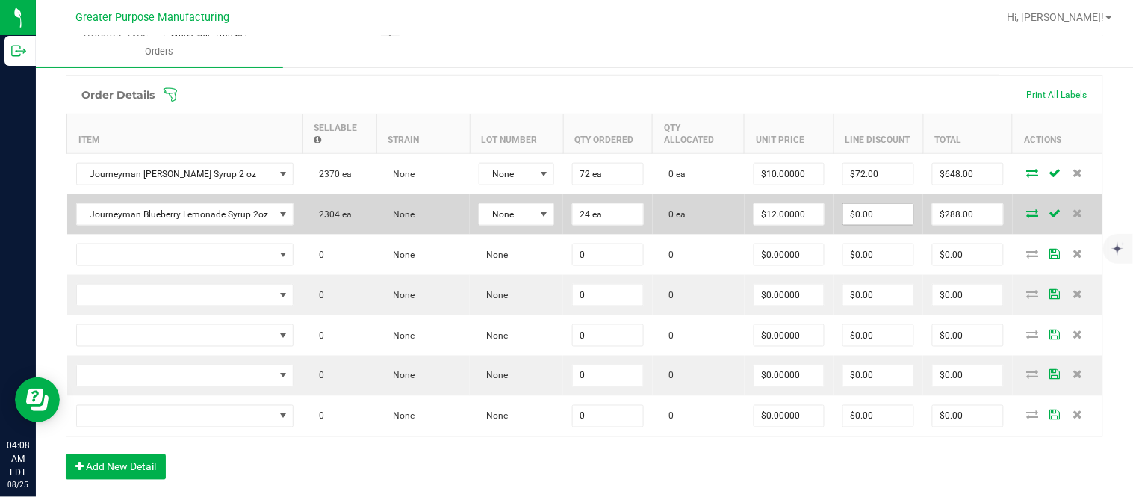
click at [882, 222] on input "$0.00" at bounding box center [878, 214] width 70 height 21
paste input "28.8"
type input "$28.80"
type input "$259.20"
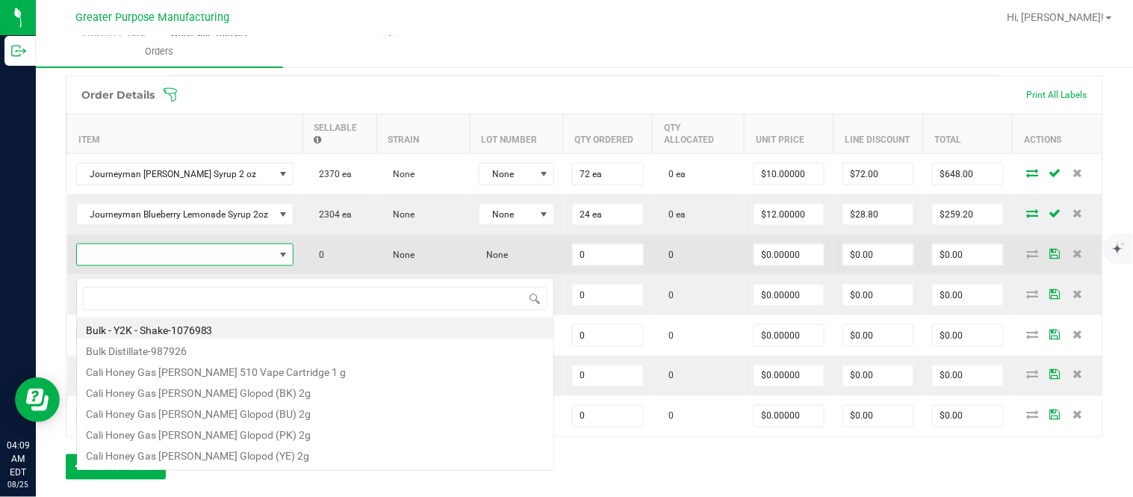
scroll to position [22, 214]
type input "1.37.61.1138.0"
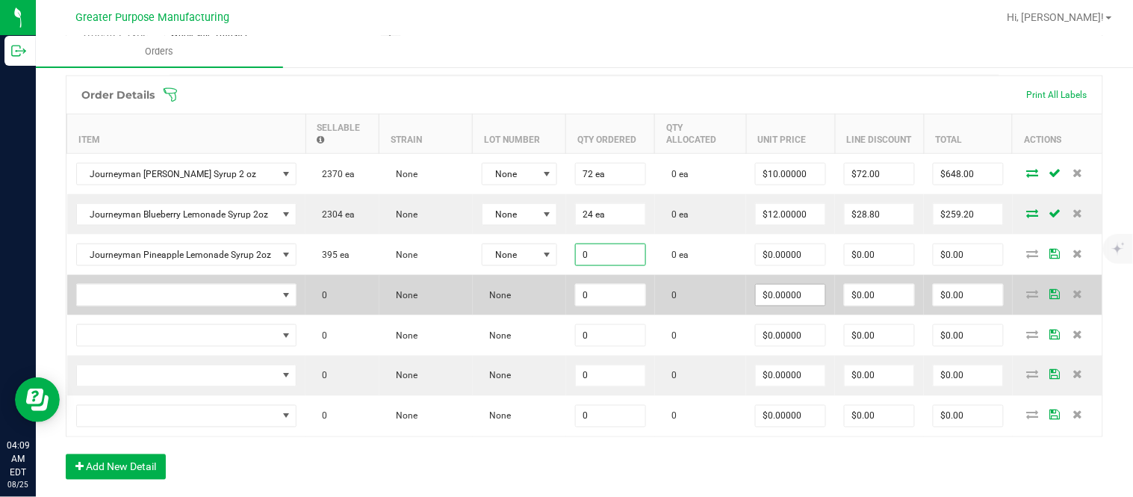
paste input "24"
type input "24 ea"
type input "$0.00000"
type input "0"
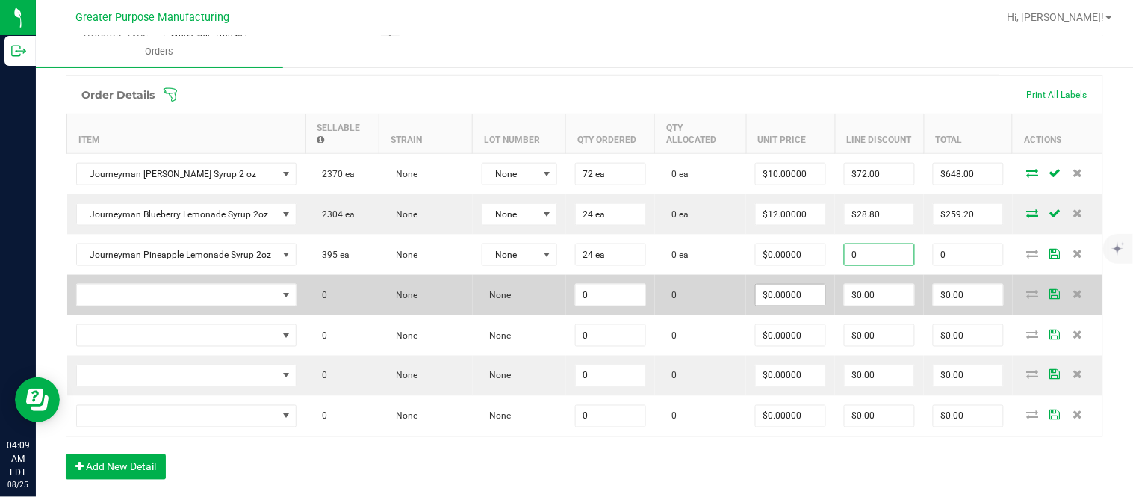
type input "$0.00"
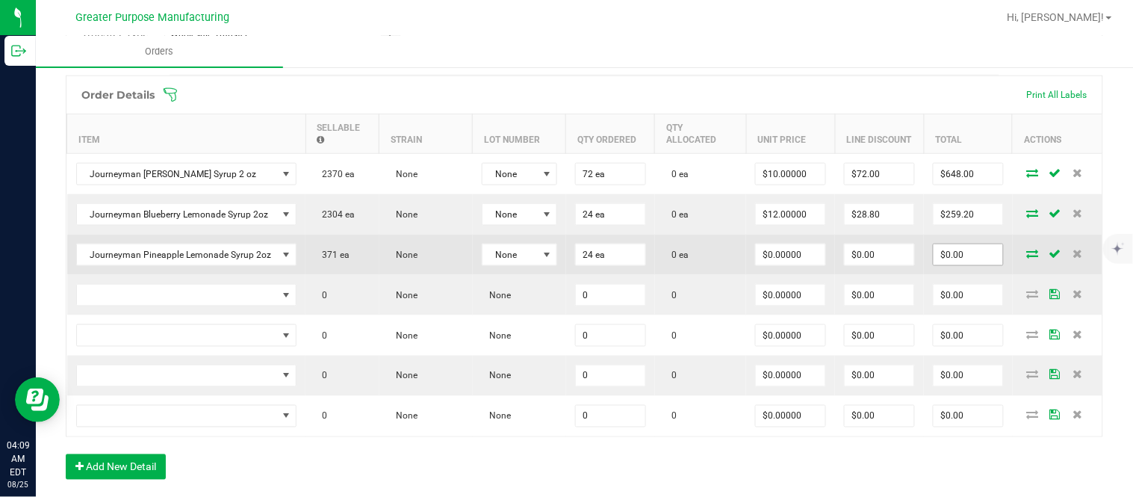
click at [953, 265] on input "$0.00" at bounding box center [967, 254] width 69 height 21
paste input "288"
type input "288"
type input "$12.00000"
type input "$288.00"
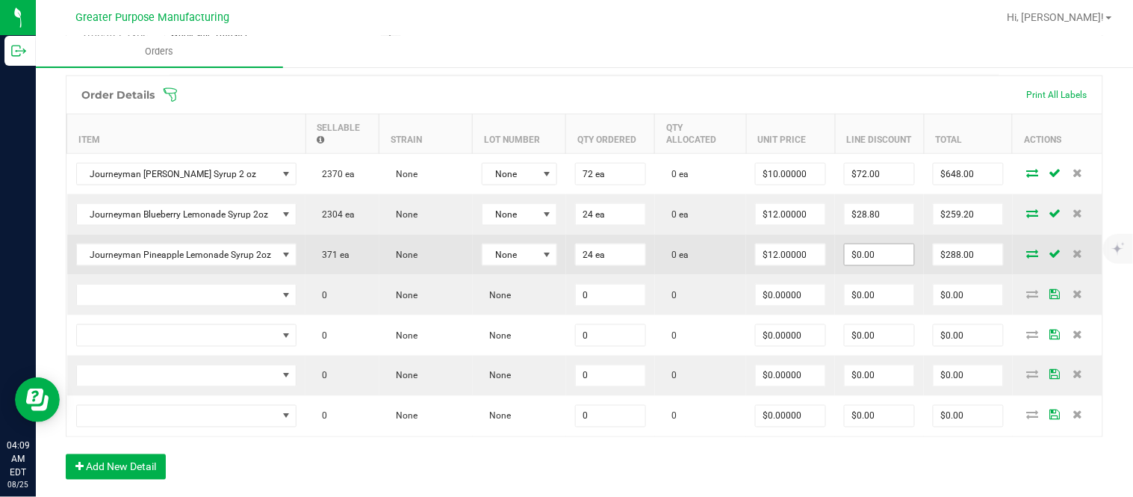
click at [879, 265] on input "$0.00" at bounding box center [878, 254] width 69 height 21
paste input "28.8"
type input "$28.80"
type input "$259.20"
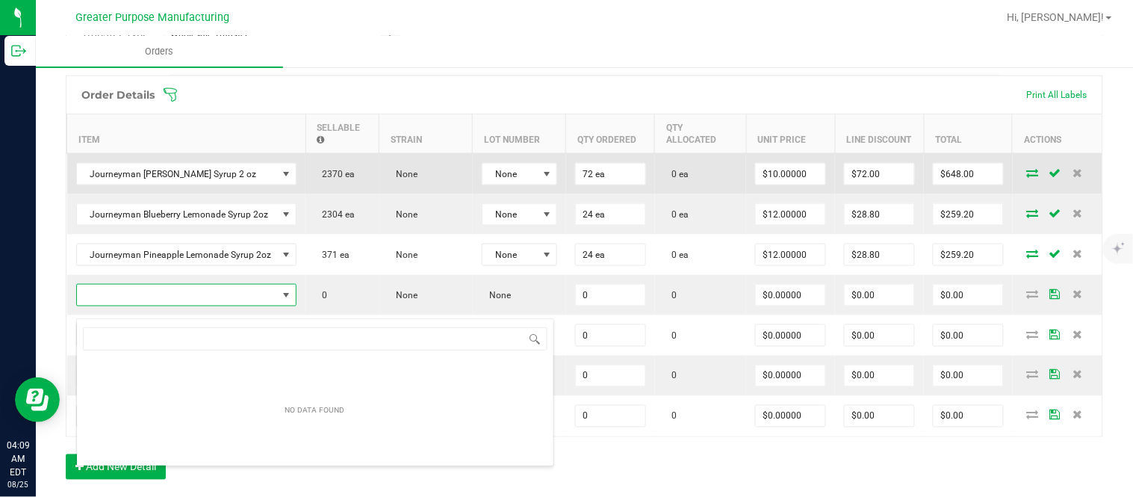
scroll to position [22, 217]
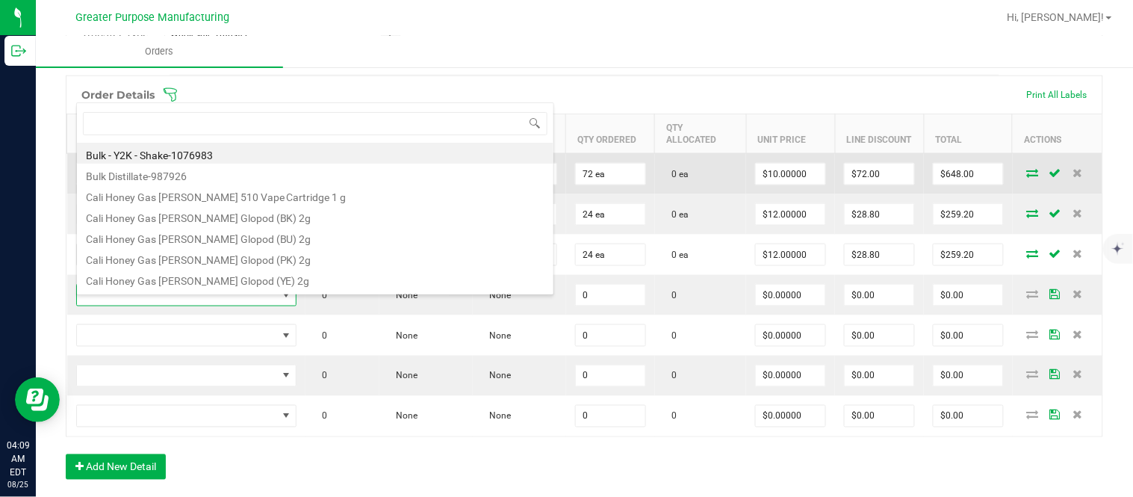
type input "1.37.61.1138.0"
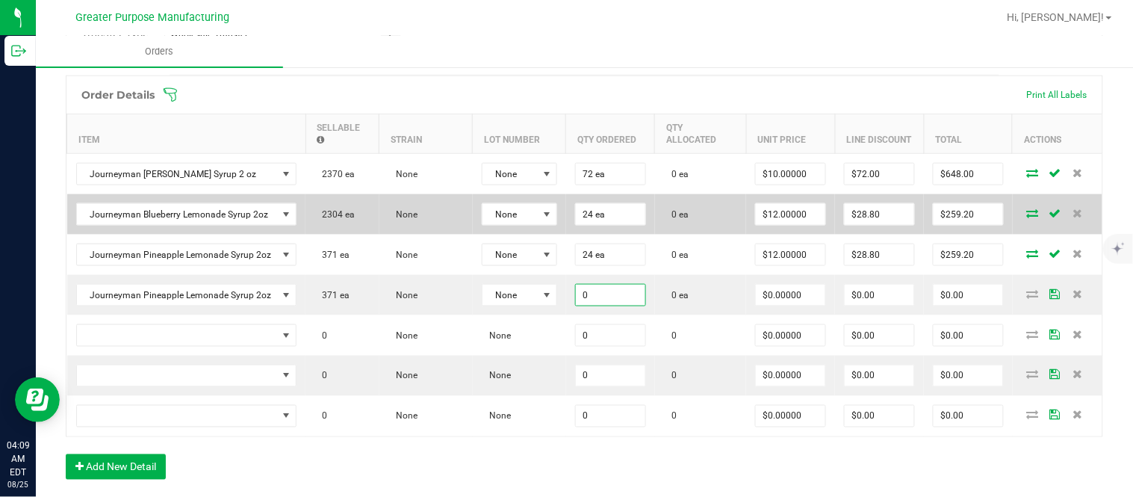
paste input "24"
type input "24"
type input "0"
type input "24 ea"
type input "$0.00000"
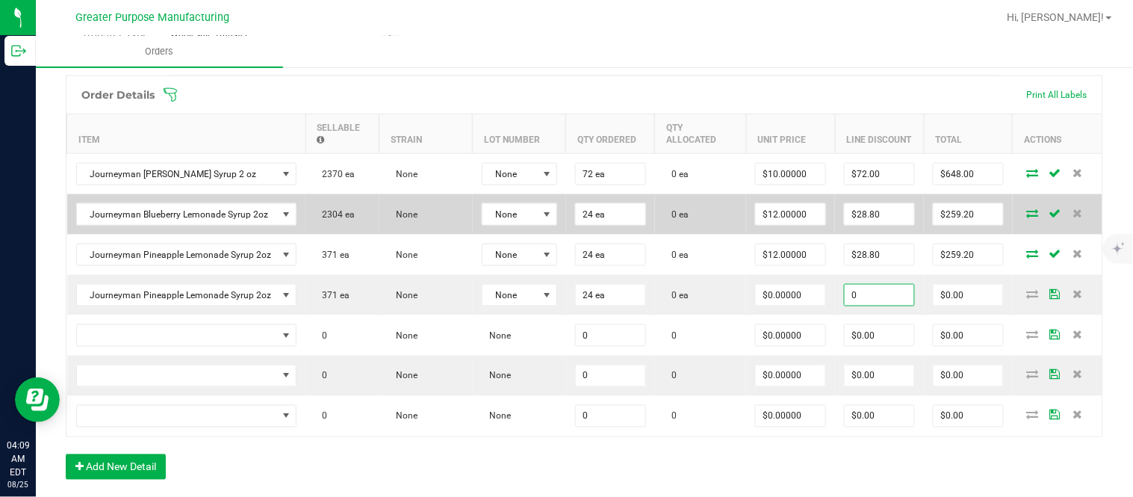
type input "$0.00"
type input "0"
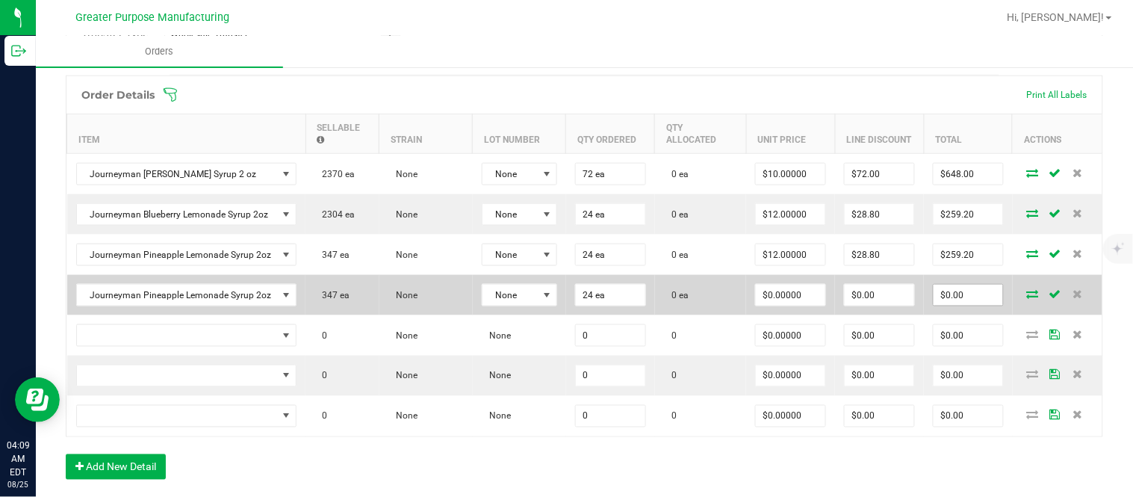
click at [956, 304] on input "$0.00" at bounding box center [967, 294] width 69 height 21
paste input "288"
type input "288"
type input "$12.00000"
type input "$288.00"
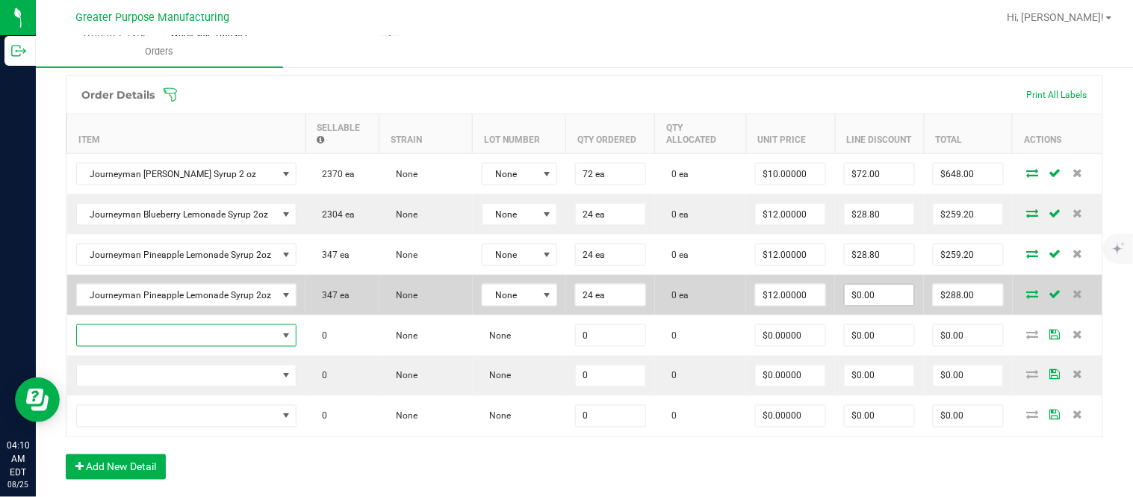
click at [856, 305] on input "$0.00" at bounding box center [878, 294] width 69 height 21
paste input "28.8"
type input "$28.80"
type input "$259.20"
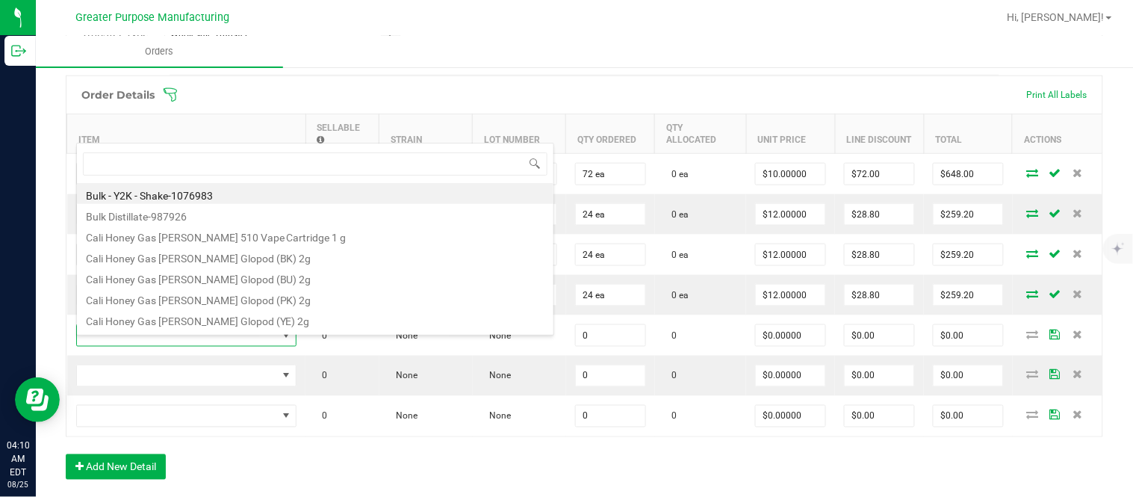
type input "1.37.61.471.0"
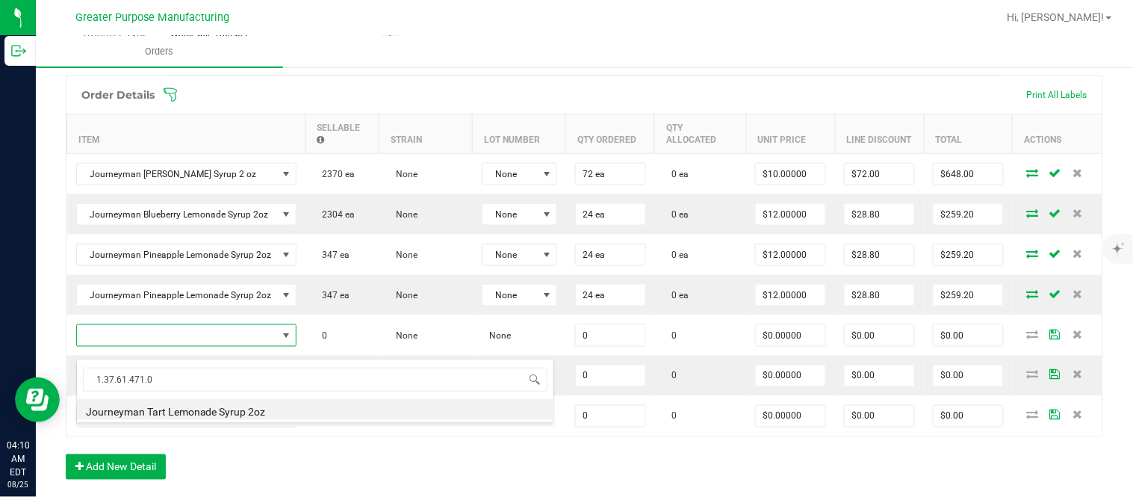
type input "0 ea"
type input "$10.00000"
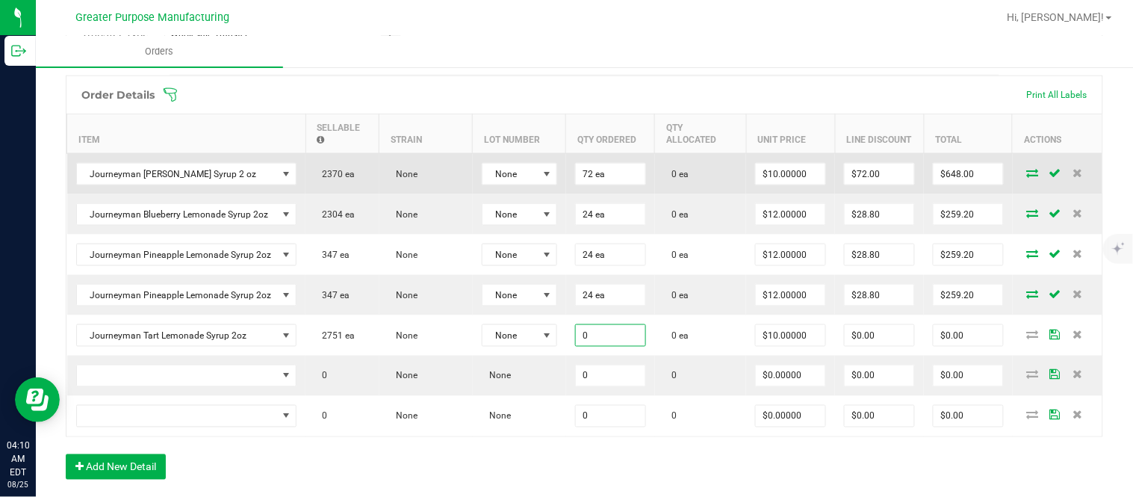
paste input "48"
type input "48 ea"
type input "10"
type input "$480.00"
type input "0"
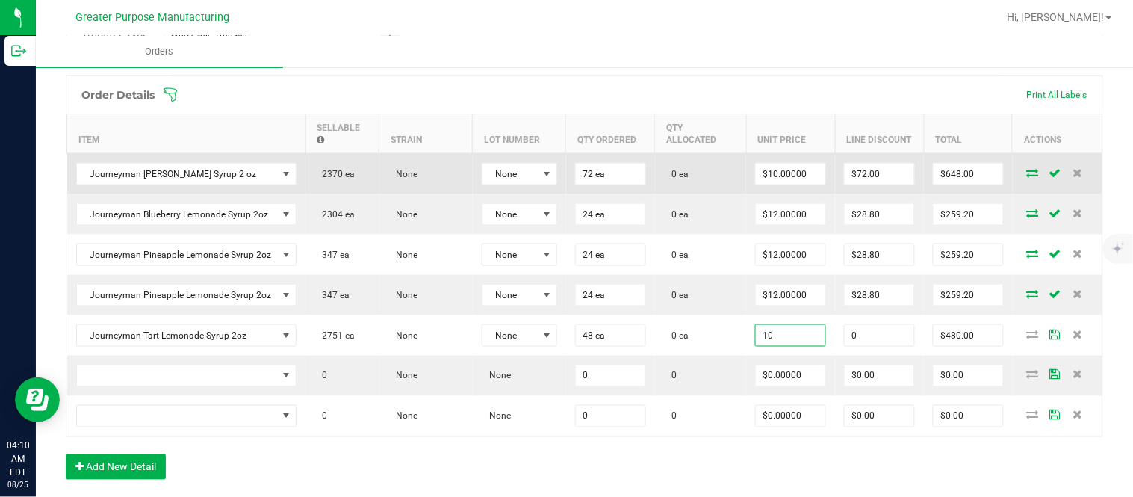
type input "$10.00000"
type input "480"
type input "$0.00"
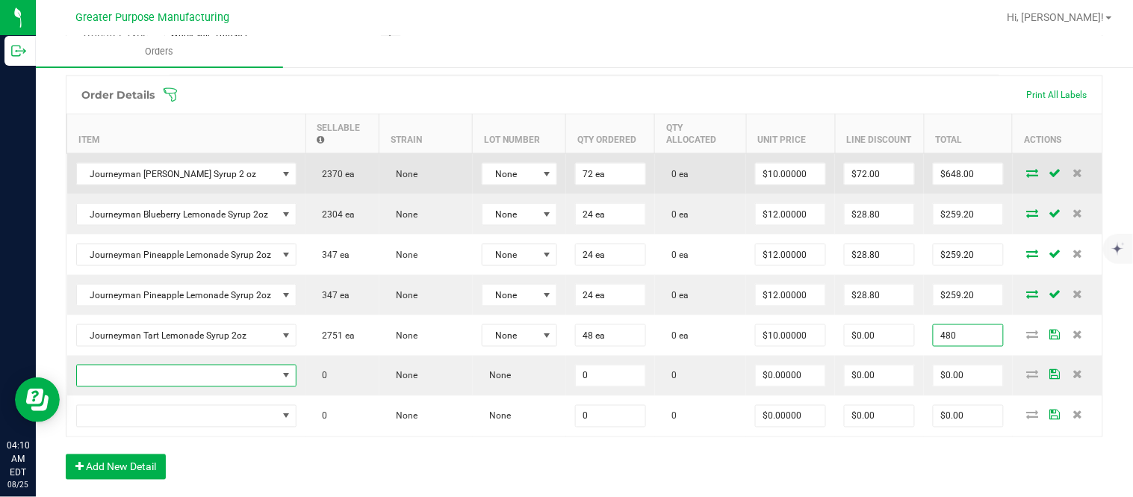
type input "$480.00"
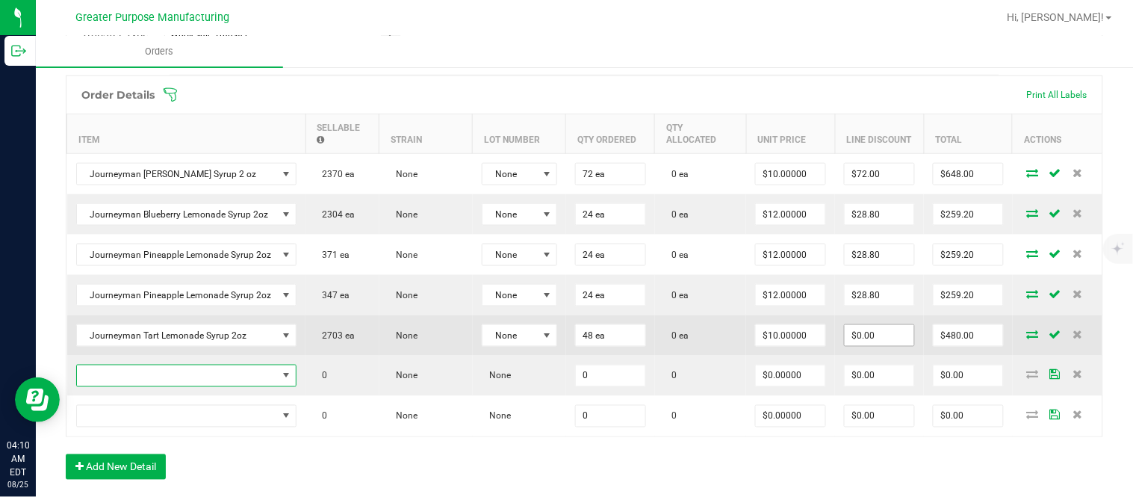
click at [886, 346] on input "$0.00" at bounding box center [878, 335] width 69 height 21
paste input "48"
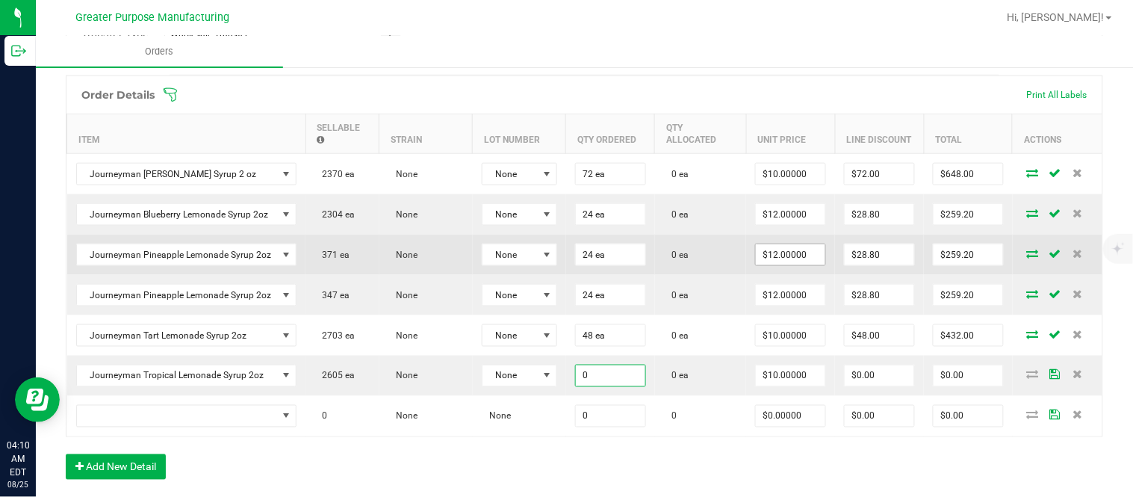
paste input "72"
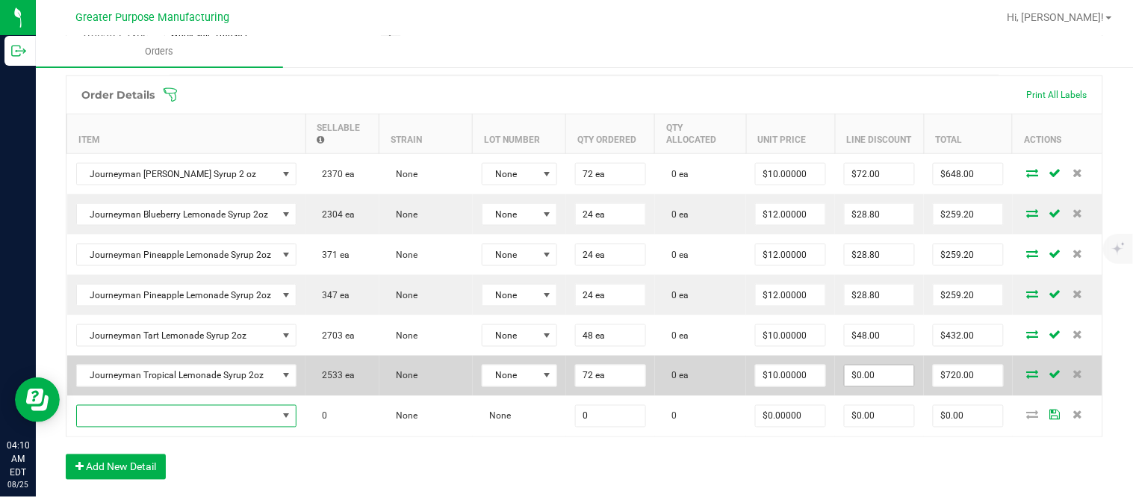
click at [874, 386] on input "$0.00" at bounding box center [878, 375] width 69 height 21
paste input "72"
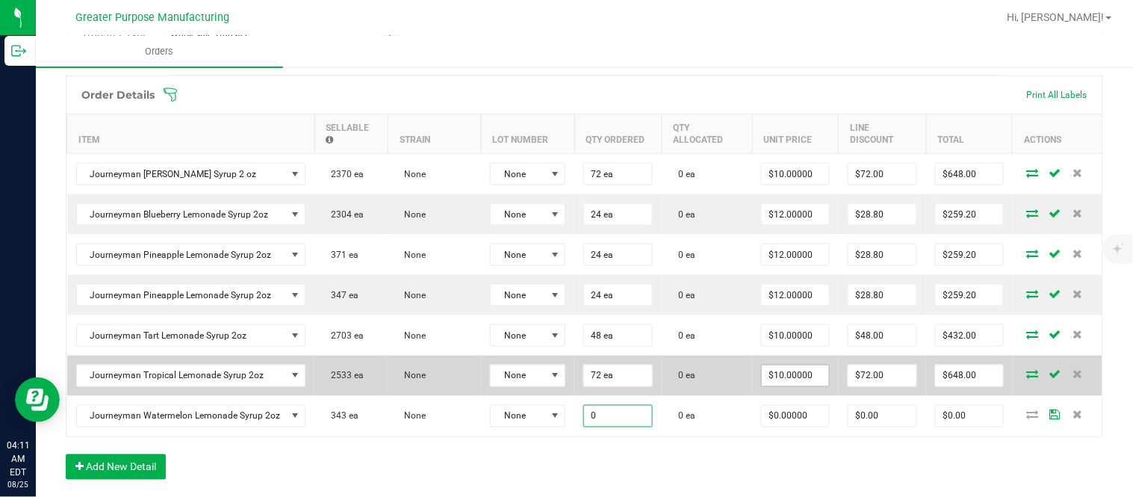
paste input "24"
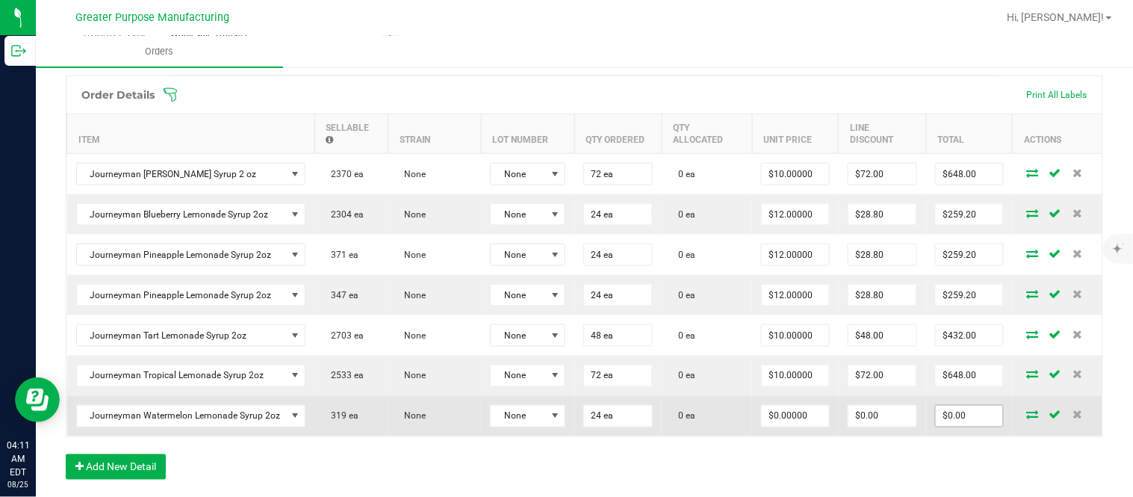
click at [967, 426] on input "$0.00" at bounding box center [969, 415] width 67 height 21
paste input "288"
click at [886, 426] on input "$0.00" at bounding box center [882, 415] width 68 height 21
paste input "28.8"
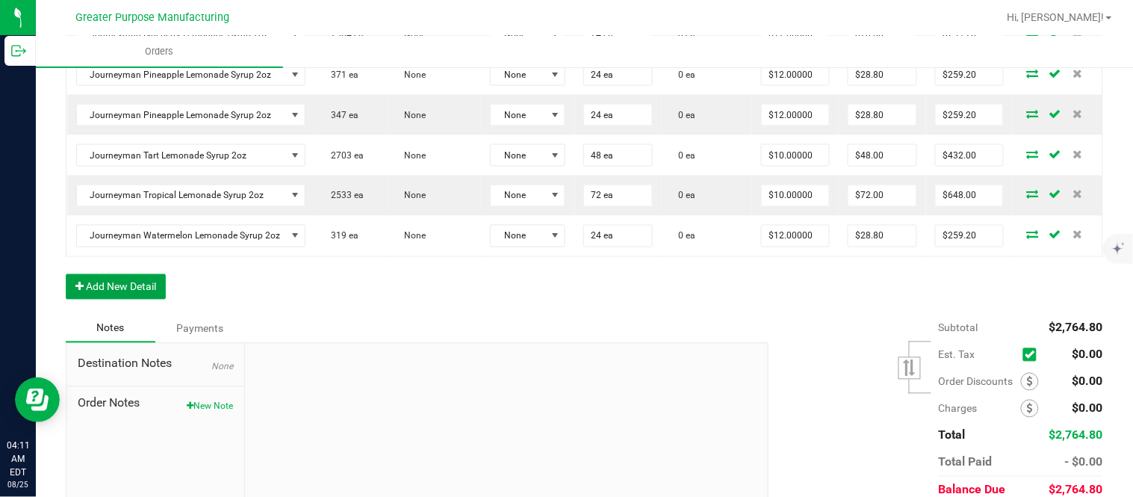
scroll to position [0, 0]
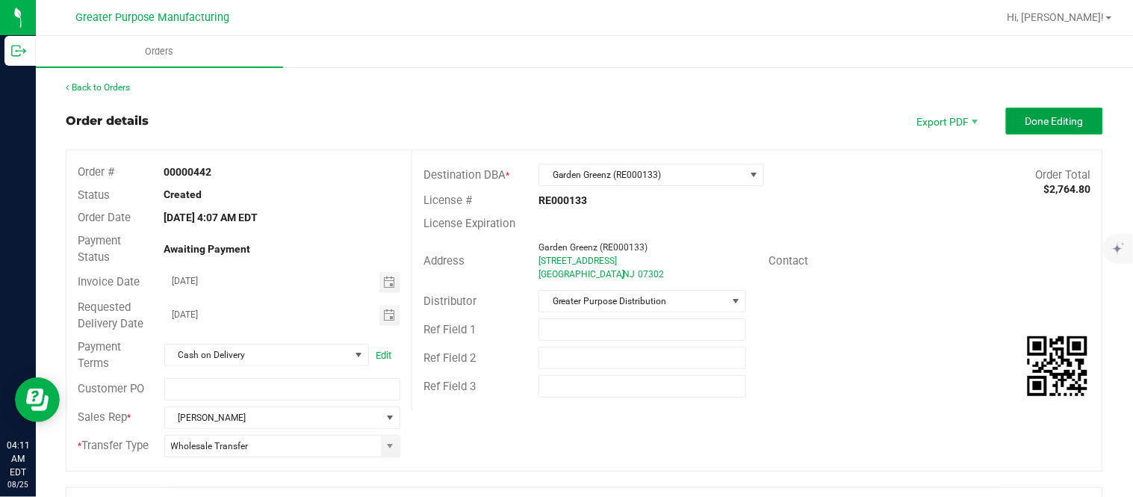
click at [1056, 121] on span "Done Editing" at bounding box center [1054, 121] width 58 height 12
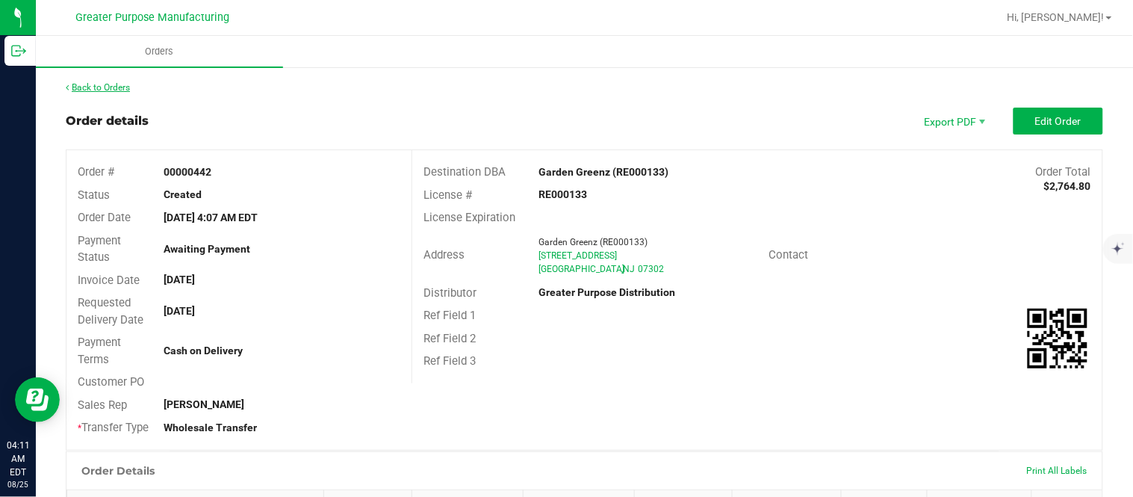
click at [122, 82] on link "Back to Orders" at bounding box center [98, 87] width 64 height 10
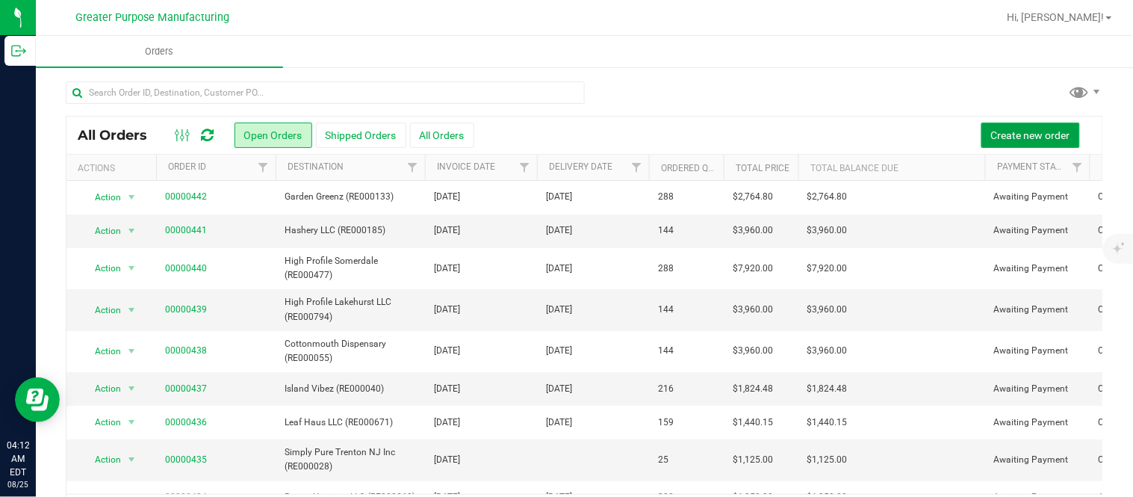
click at [1049, 140] on button "Create new order" at bounding box center [1030, 134] width 99 height 25
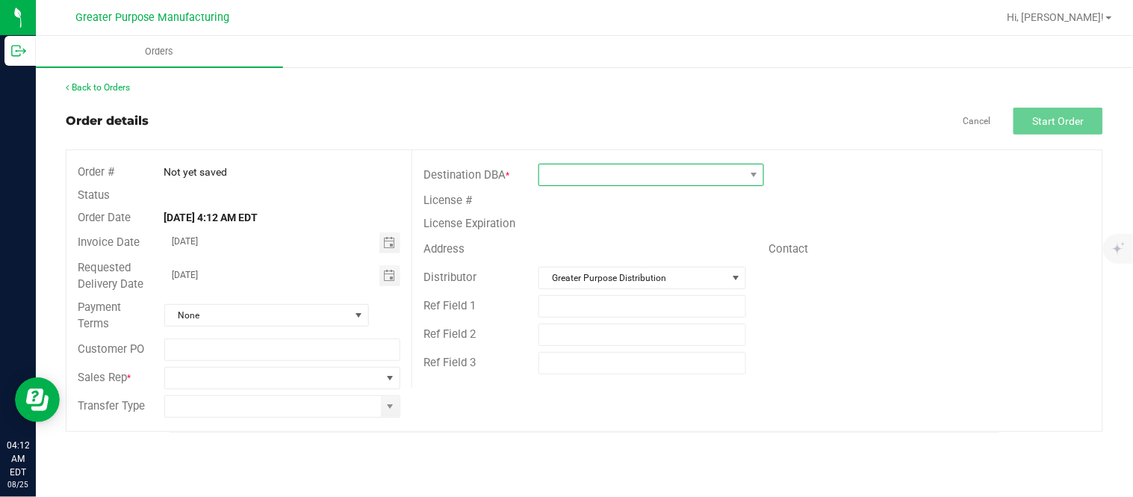
click at [635, 178] on span at bounding box center [641, 174] width 205 height 21
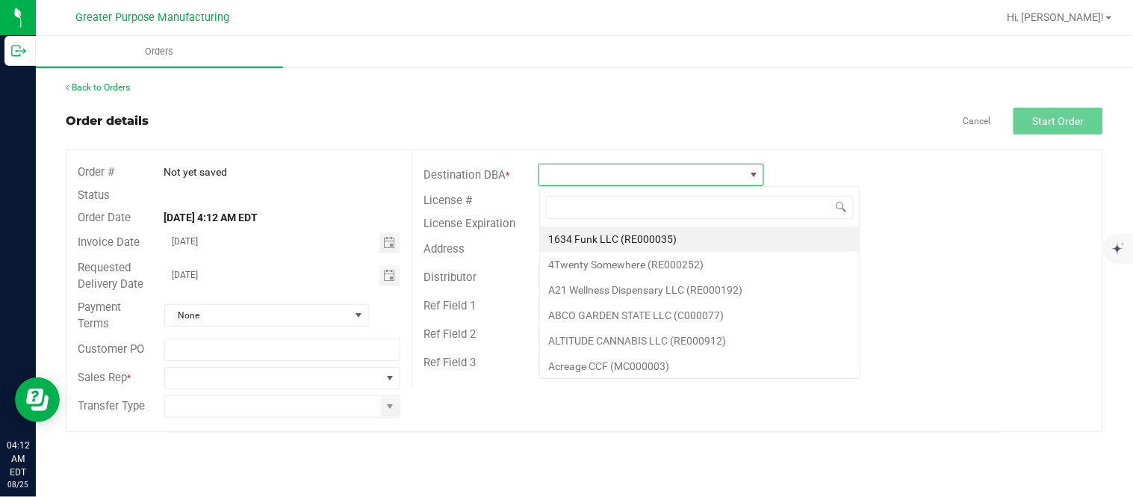
scroll to position [22, 225]
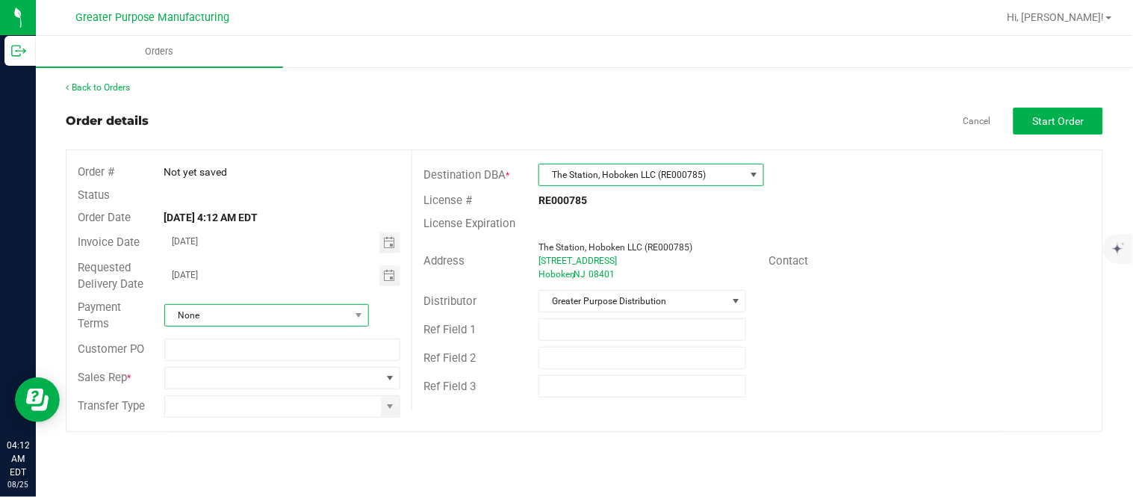
click at [345, 308] on span "None" at bounding box center [257, 315] width 184 height 21
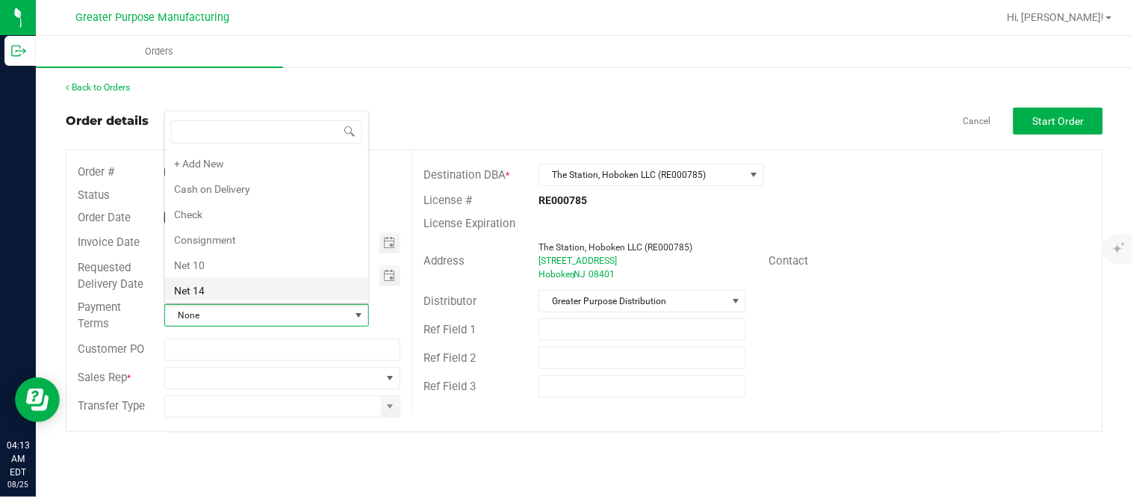
click at [245, 285] on li "Net 14" at bounding box center [266, 290] width 203 height 25
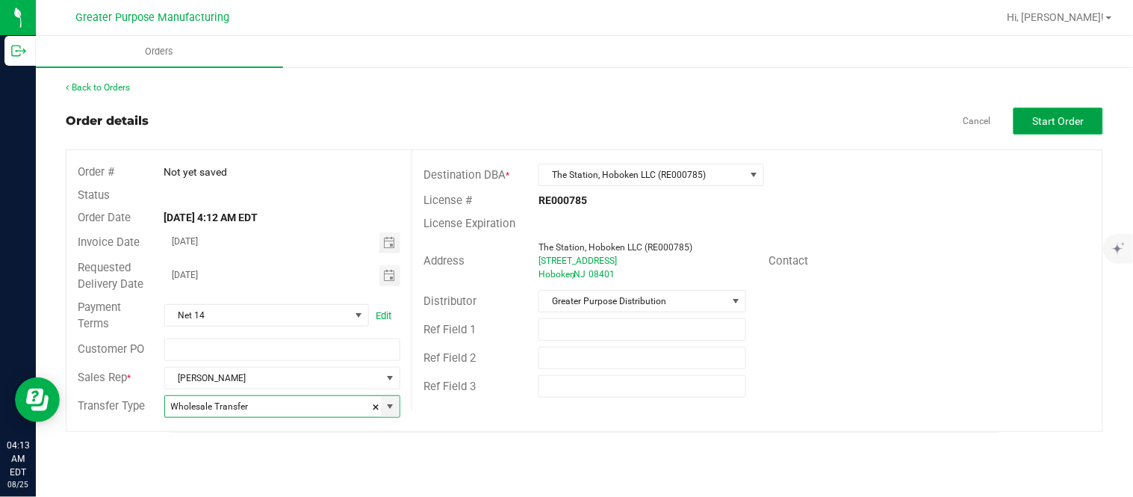
click at [1056, 123] on span "Start Order" at bounding box center [1059, 121] width 52 height 12
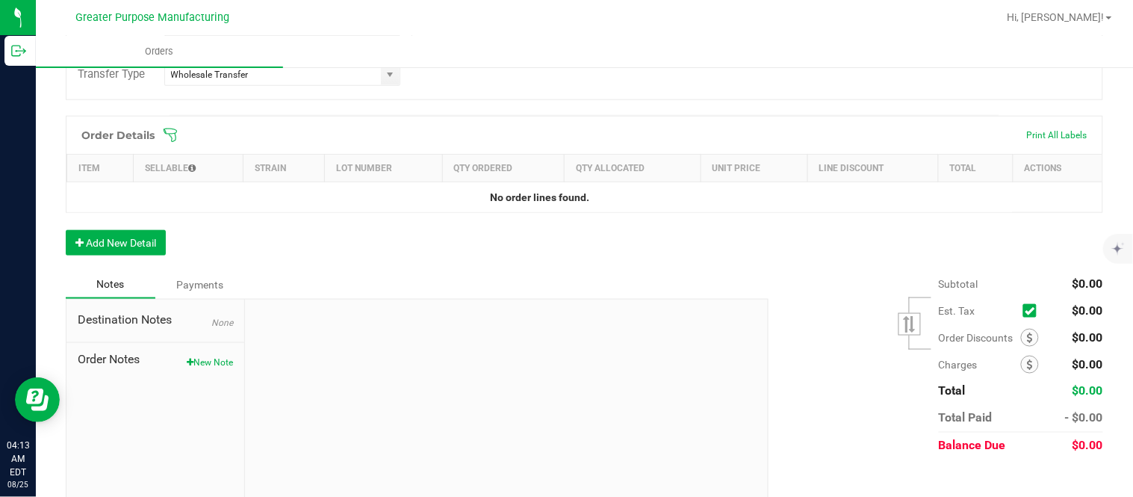
scroll to position [389, 0]
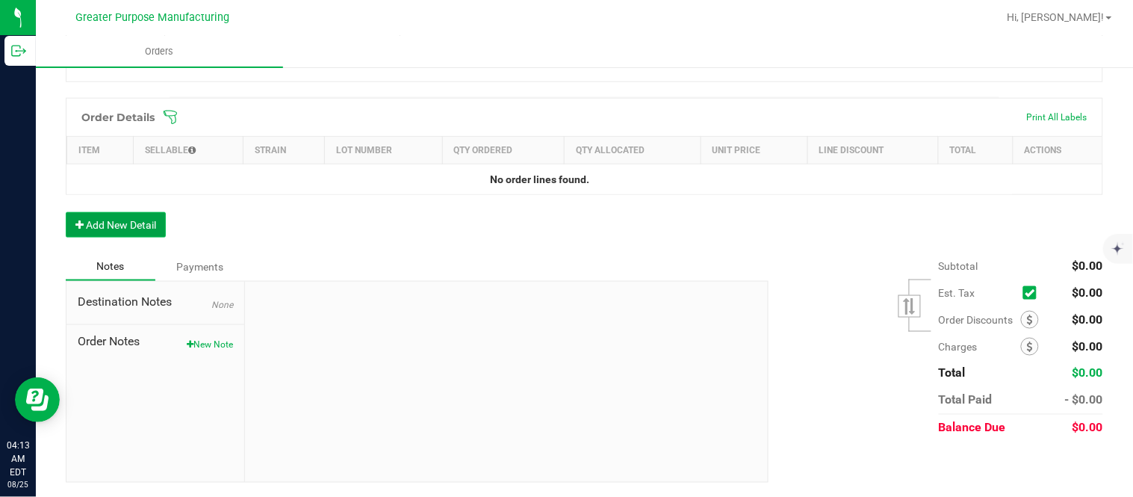
click at [147, 222] on button "Add New Detail" at bounding box center [116, 224] width 100 height 25
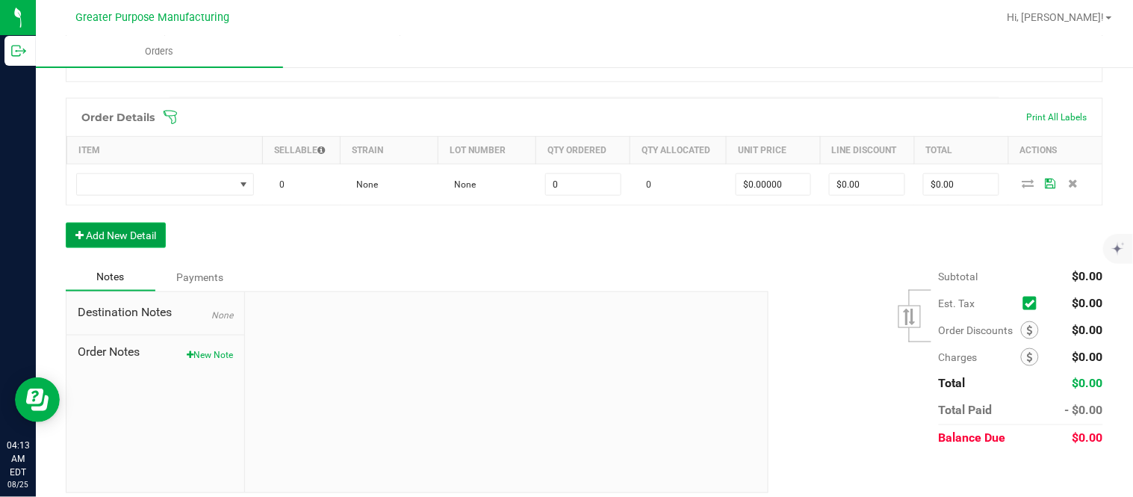
click at [66, 222] on button "Add New Detail" at bounding box center [116, 234] width 100 height 25
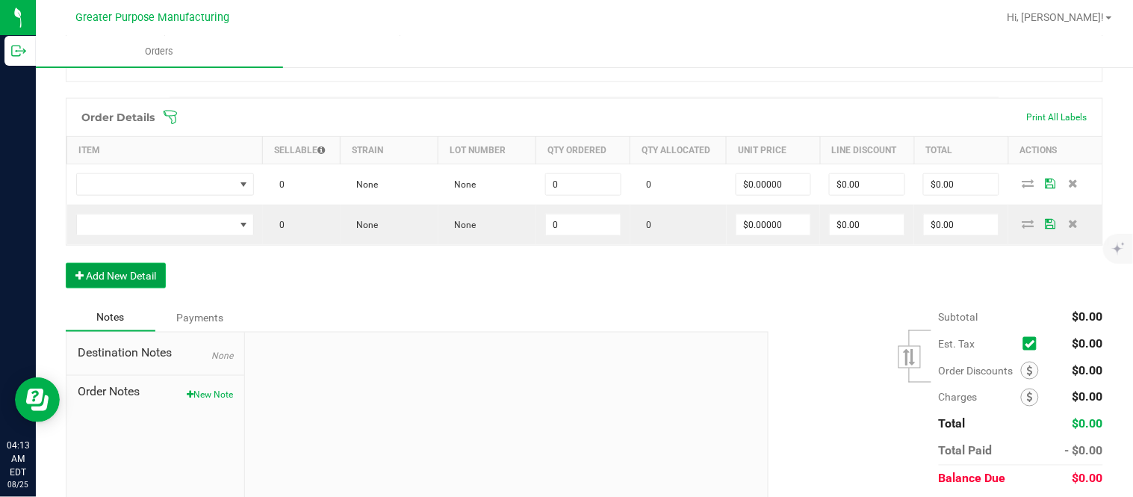
click at [66, 263] on button "Add New Detail" at bounding box center [116, 275] width 100 height 25
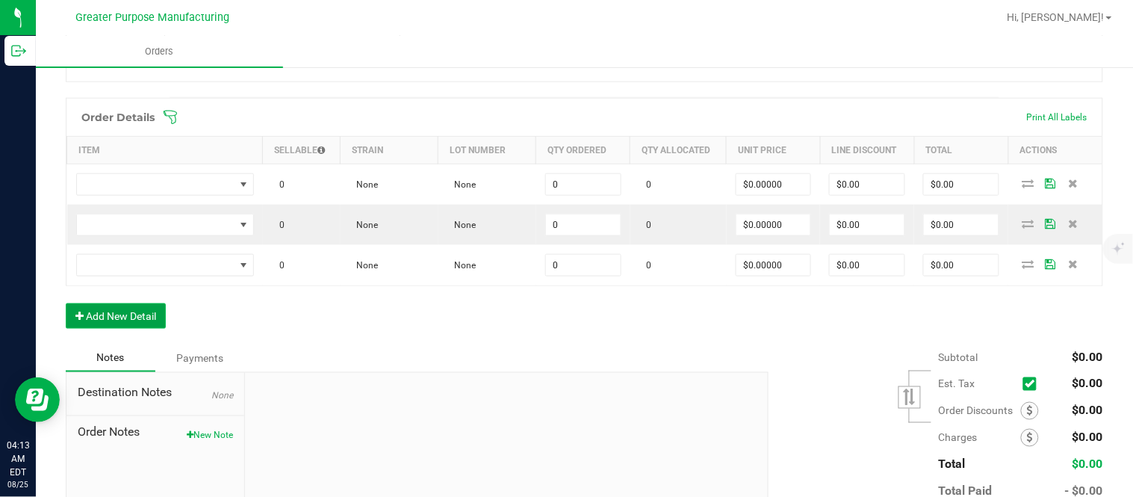
click at [66, 303] on button "Add New Detail" at bounding box center [116, 315] width 100 height 25
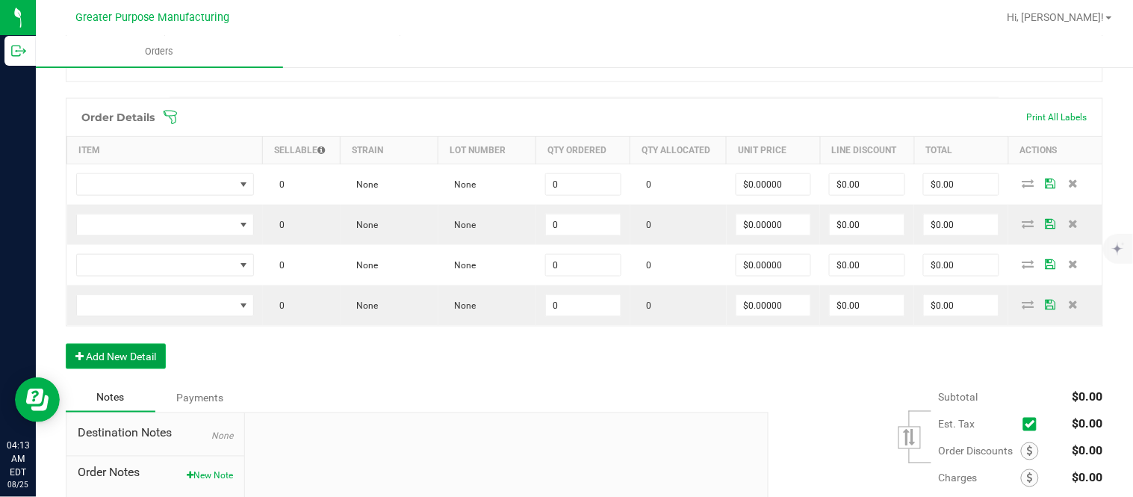
click at [66, 343] on button "Add New Detail" at bounding box center [116, 355] width 100 height 25
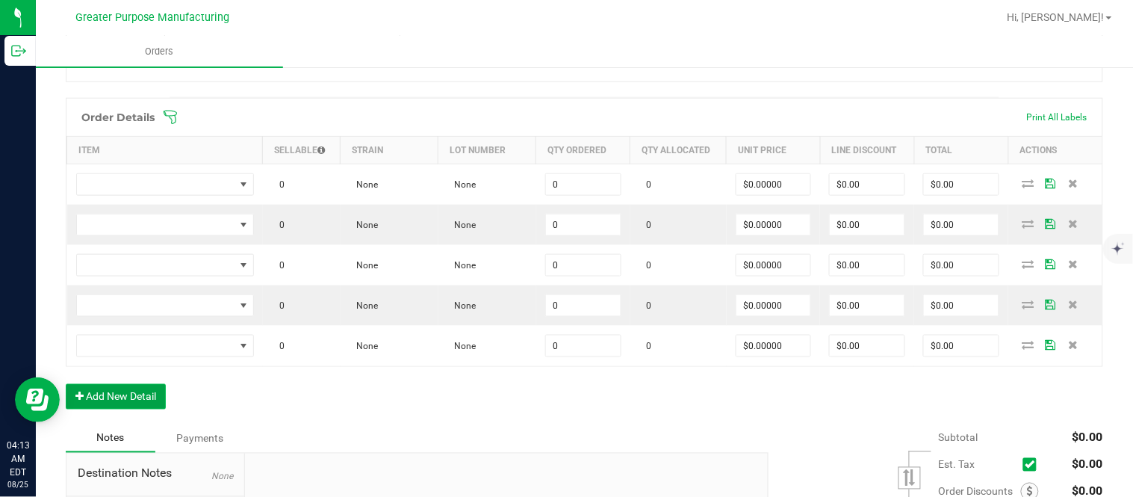
click at [66, 384] on button "Add New Detail" at bounding box center [116, 396] width 100 height 25
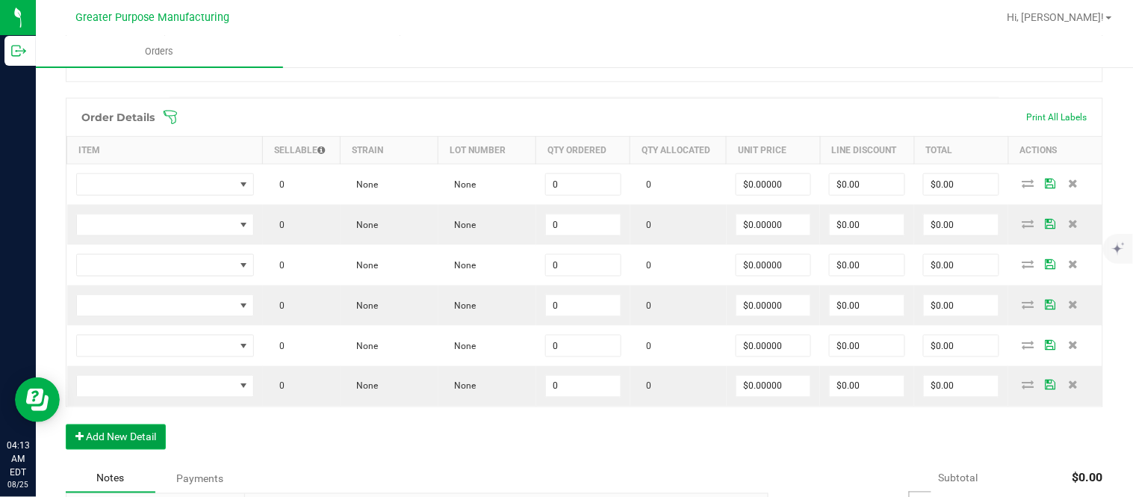
click at [66, 424] on button "Add New Detail" at bounding box center [116, 436] width 100 height 25
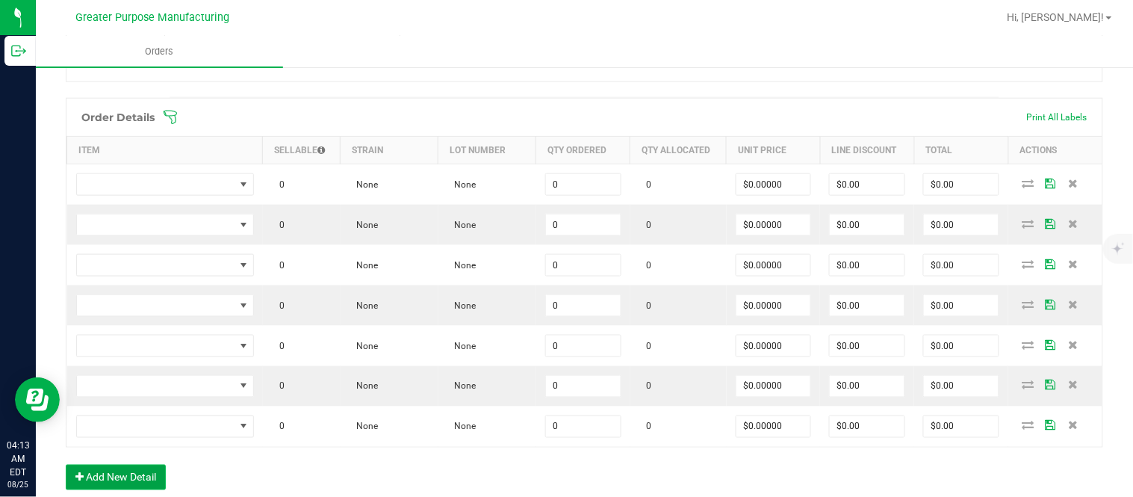
click at [66, 464] on button "Add New Detail" at bounding box center [116, 476] width 100 height 25
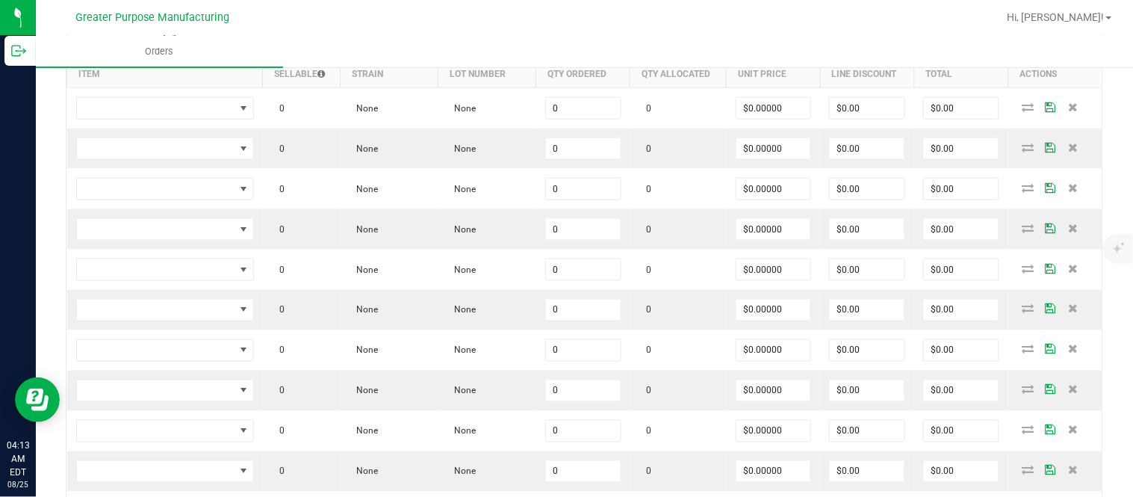
scroll to position [466, 0]
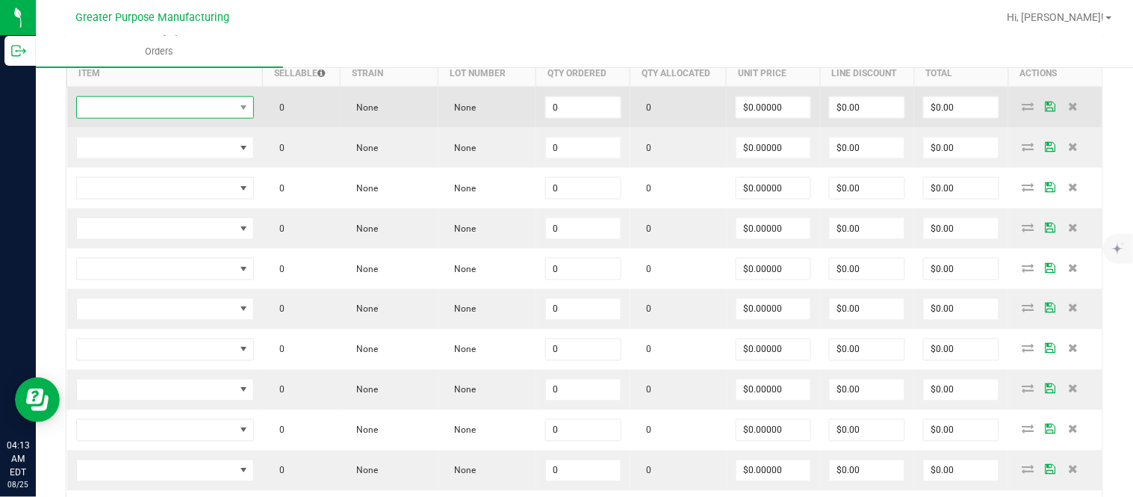
click at [215, 114] on span "NO DATA FOUND" at bounding box center [156, 107] width 158 height 21
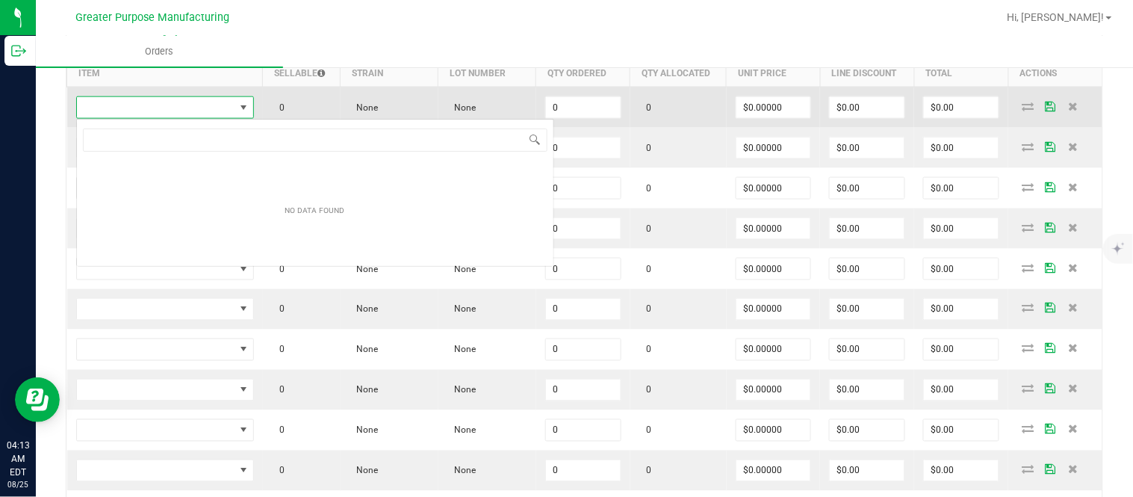
scroll to position [22, 175]
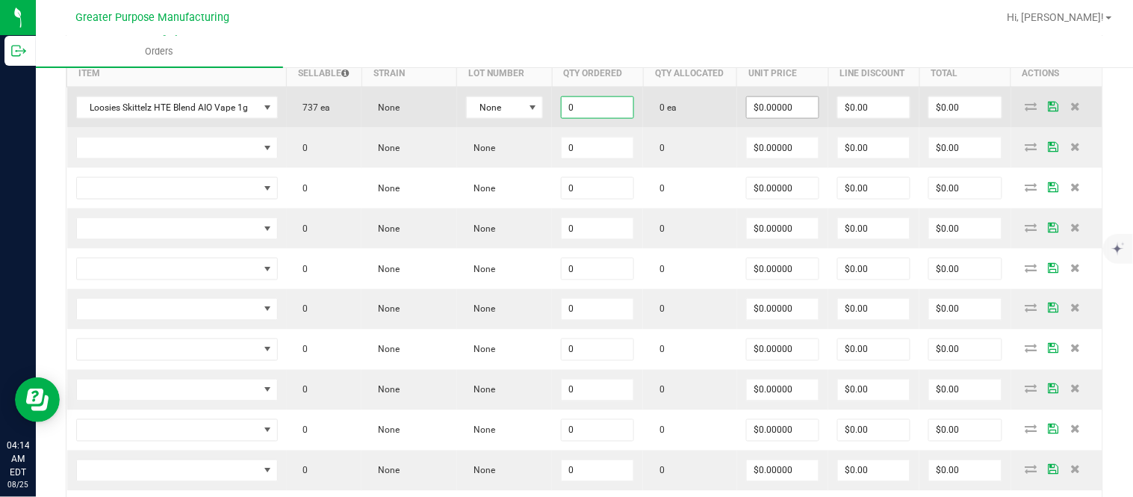
paste input "25"
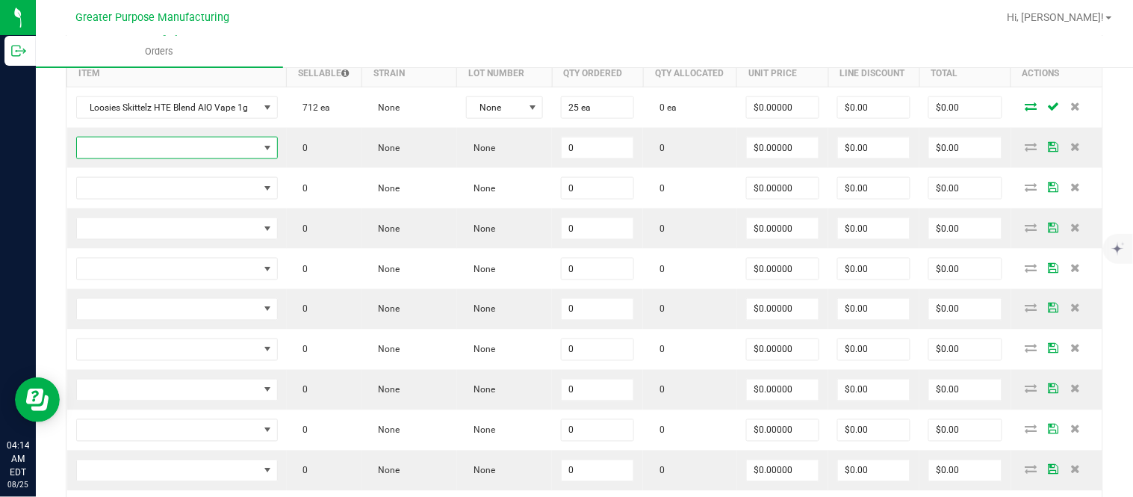
scroll to position [476, 0]
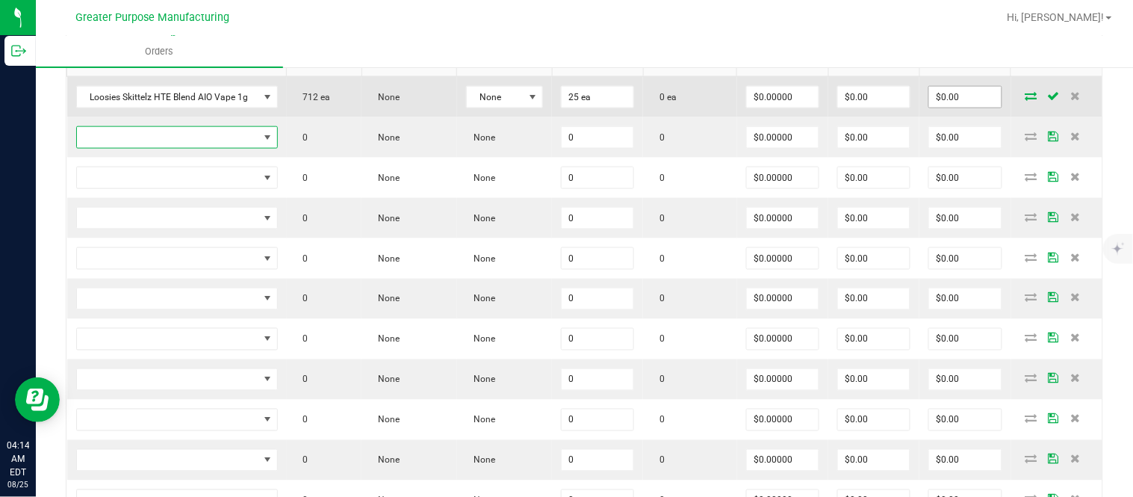
click at [980, 106] on input "$0.00" at bounding box center [965, 97] width 72 height 21
paste input "812.5"
click at [886, 108] on input "$0.00" at bounding box center [874, 97] width 72 height 21
paste input "812.25"
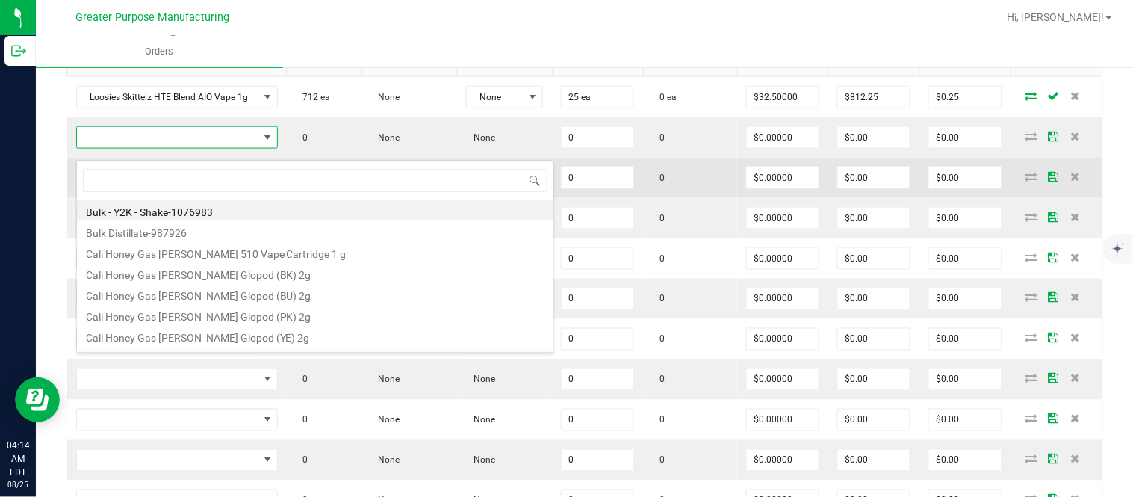
scroll to position [22, 198]
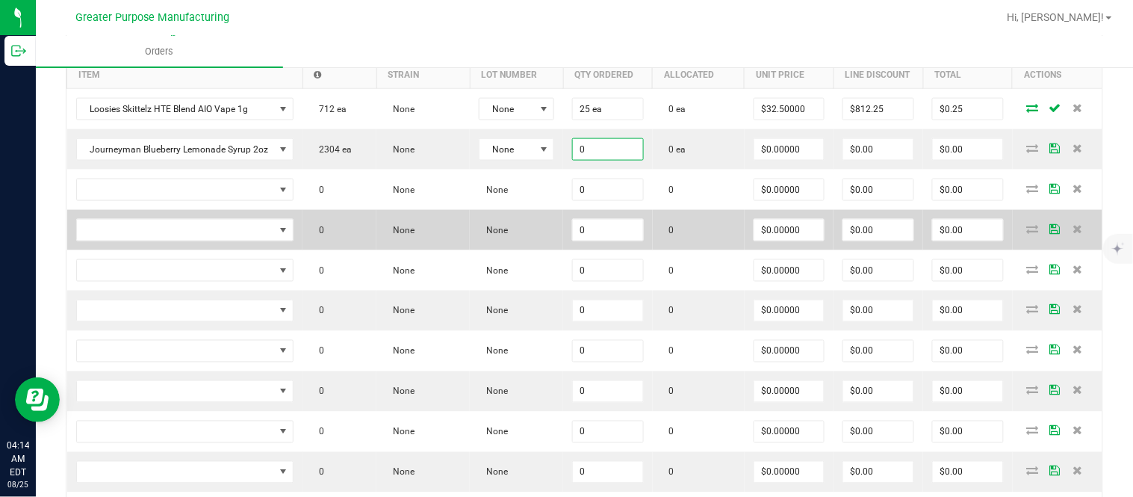
paste input "48"
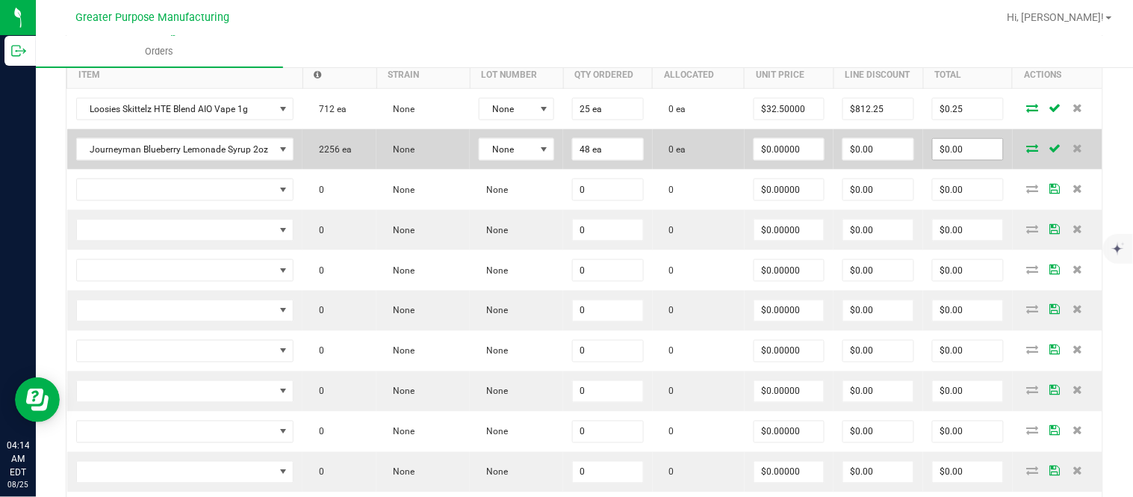
click at [952, 160] on input "$0.00" at bounding box center [968, 149] width 70 height 21
paste input "576"
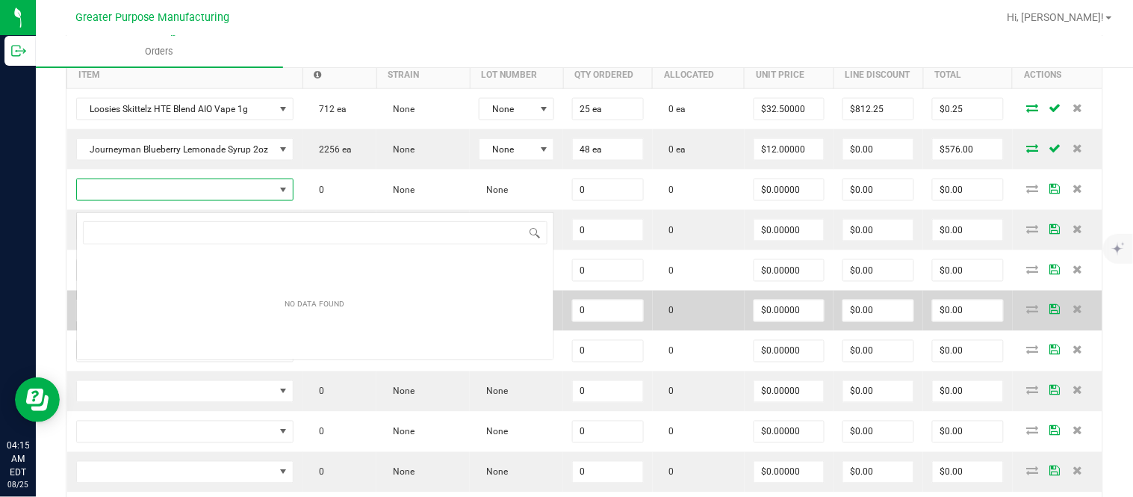
scroll to position [22, 214]
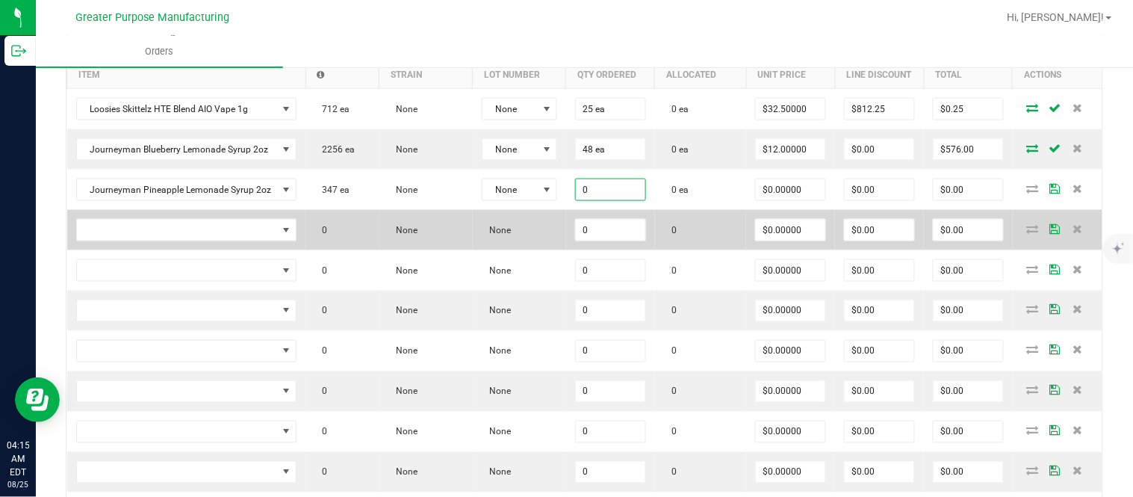
paste input "48"
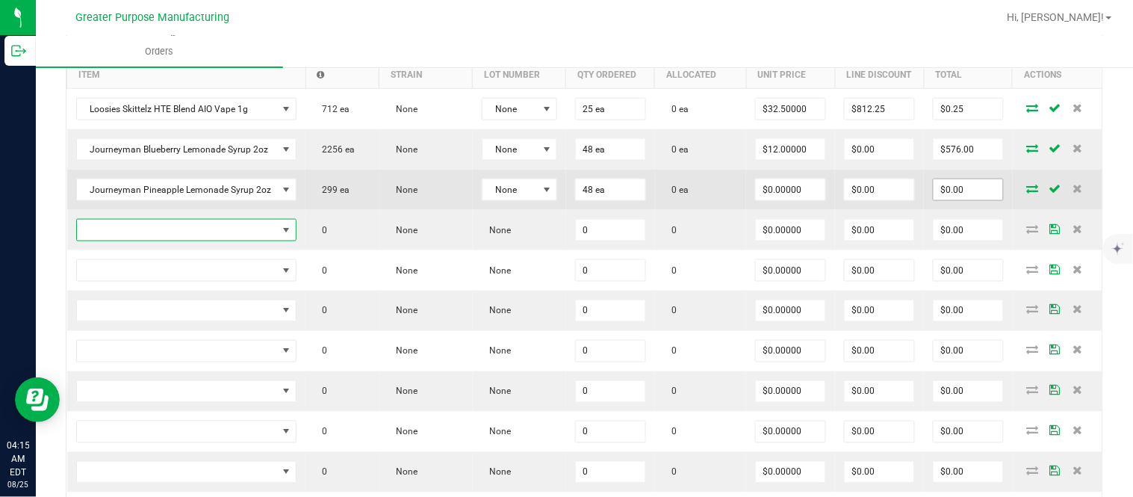
click at [944, 200] on input "$0.00" at bounding box center [967, 189] width 69 height 21
paste input "576"
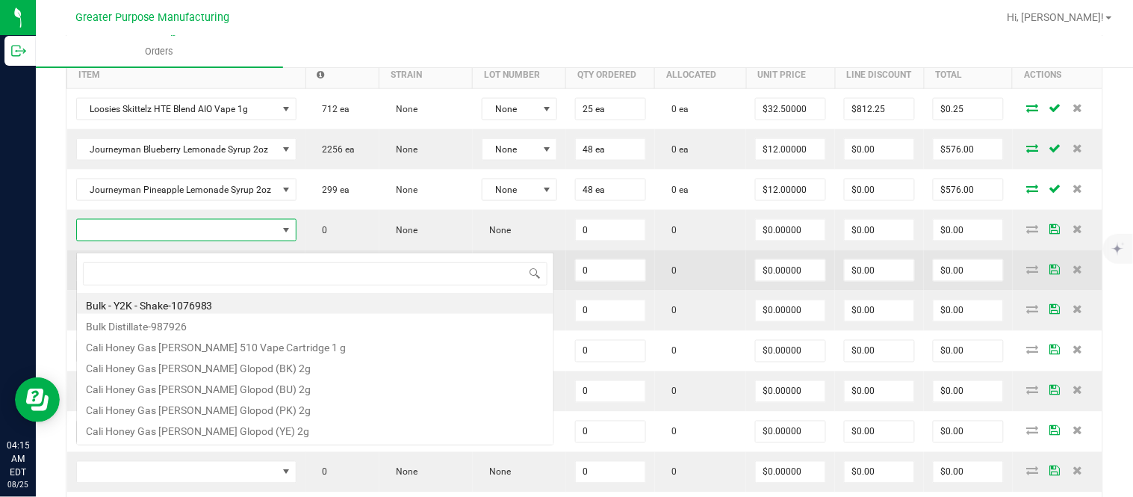
scroll to position [22, 217]
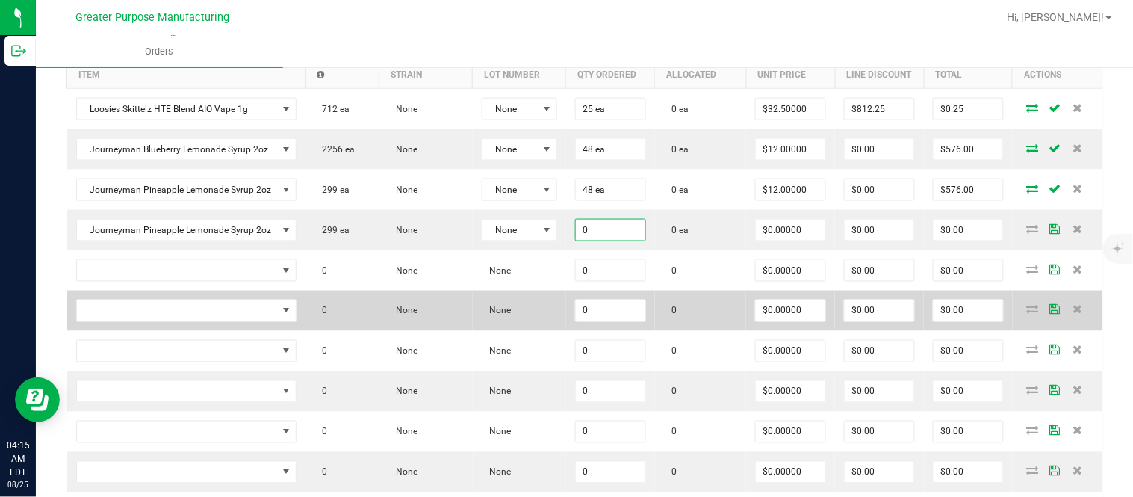
paste input "24"
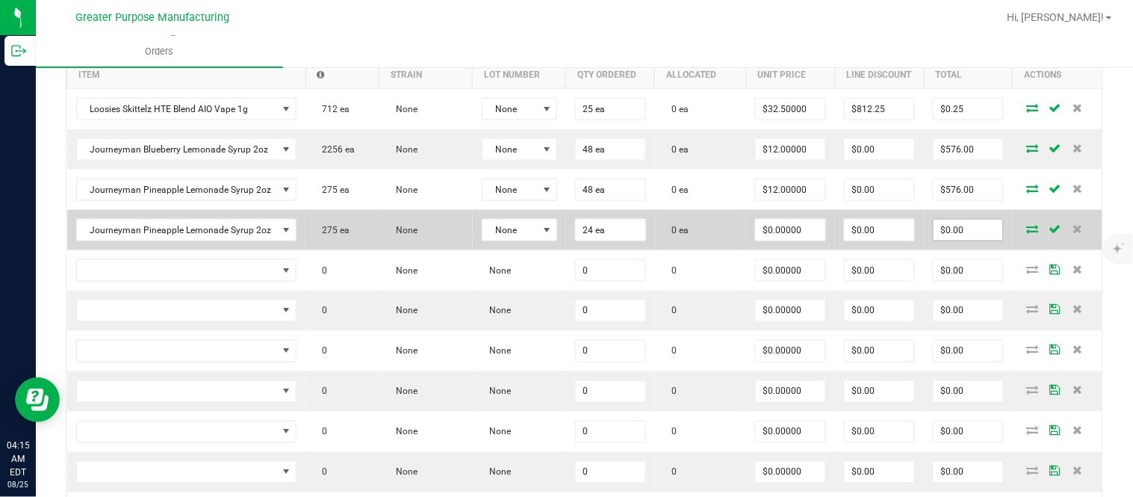
click at [954, 240] on input "$0.00" at bounding box center [967, 230] width 69 height 21
paste input "288"
click at [846, 240] on input "$0.00" at bounding box center [878, 230] width 69 height 21
paste input "287.76"
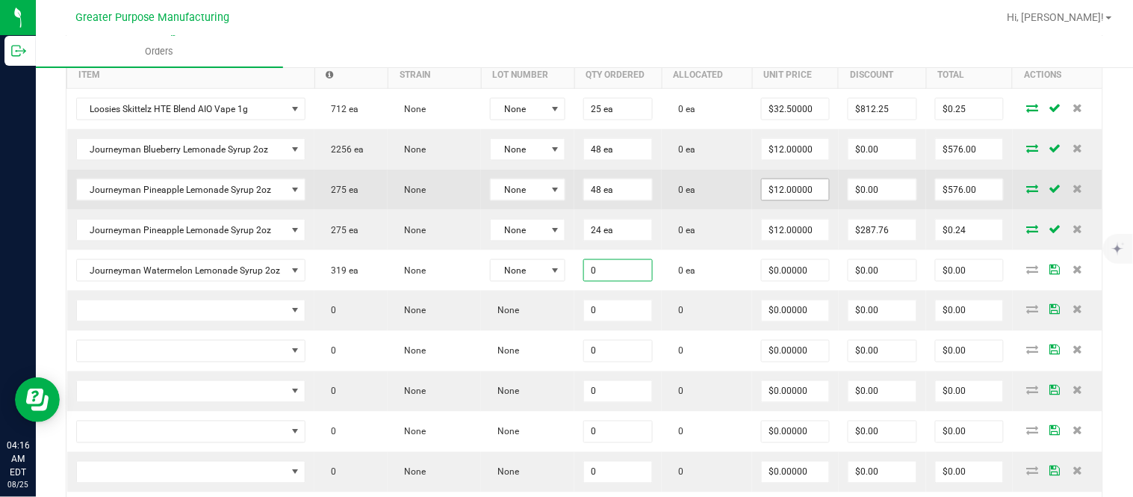
paste input "48"
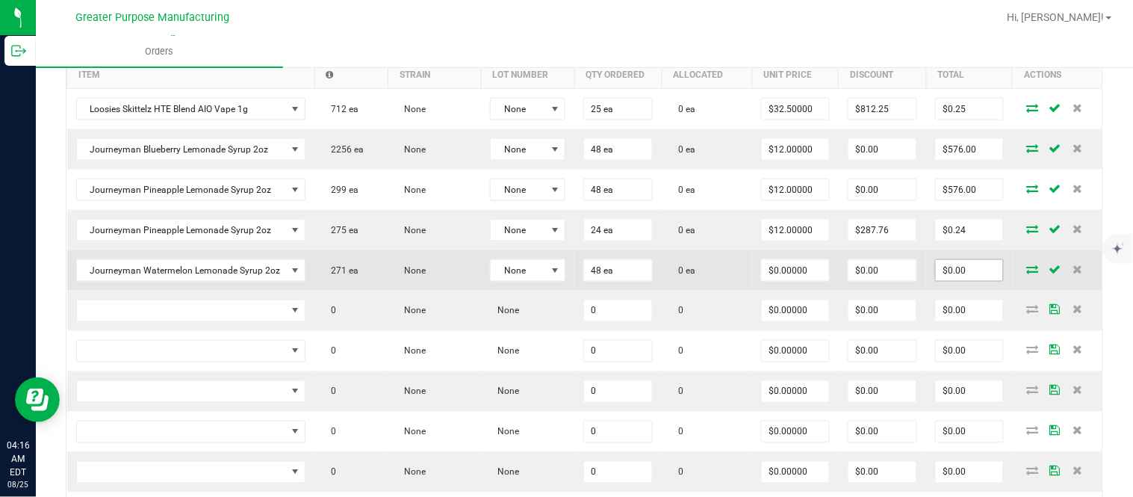
click at [948, 276] on input "$0.00" at bounding box center [969, 270] width 67 height 21
paste input "576"
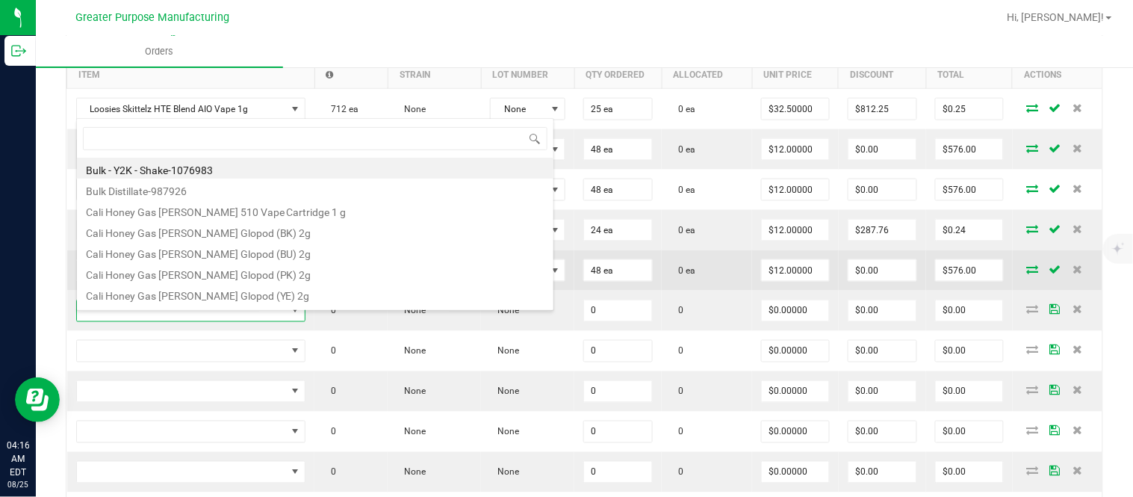
scroll to position [22, 225]
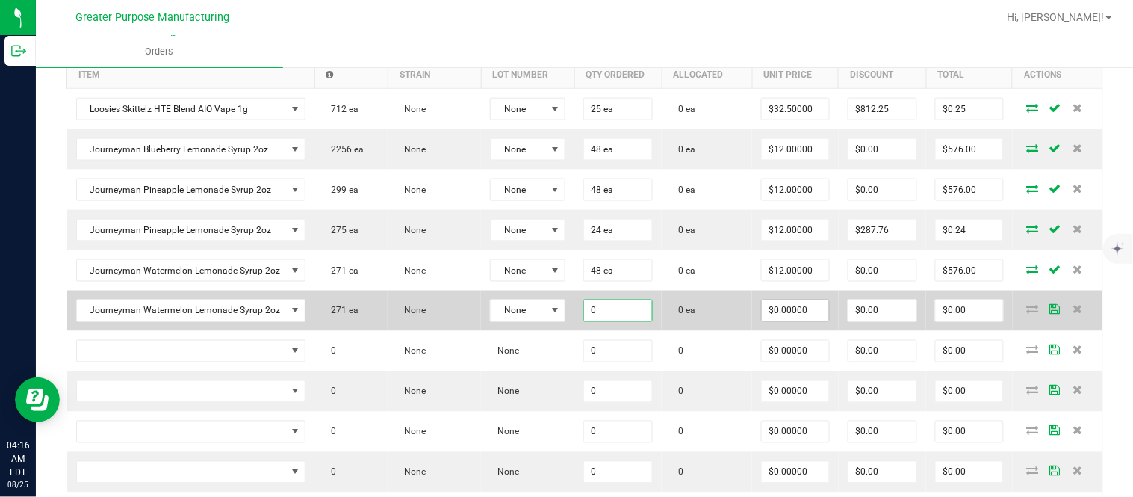
paste input "24"
click at [936, 321] on input "$0.00" at bounding box center [969, 310] width 67 height 21
paste input "288"
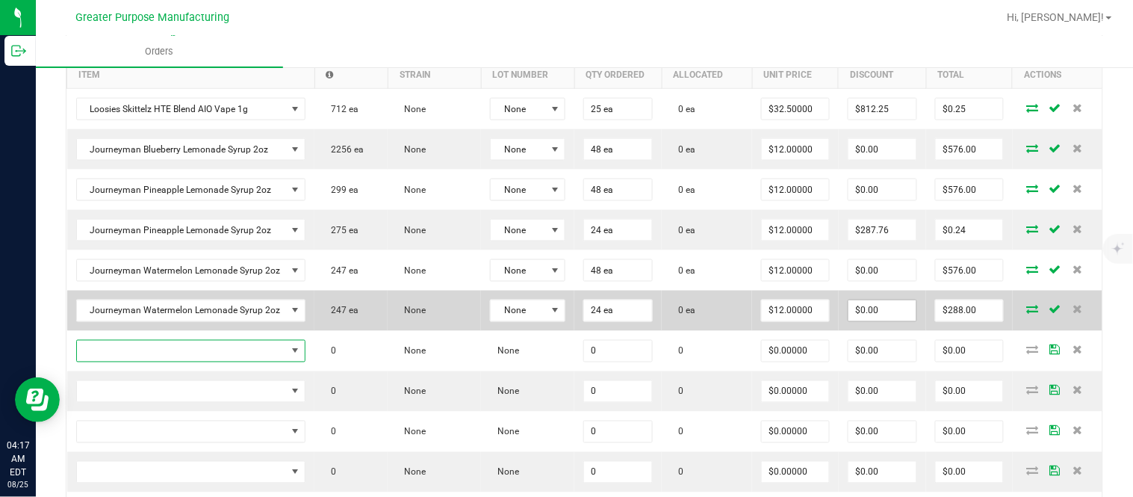
click at [891, 321] on input "$0.00" at bounding box center [882, 310] width 68 height 21
paste input "287.76"
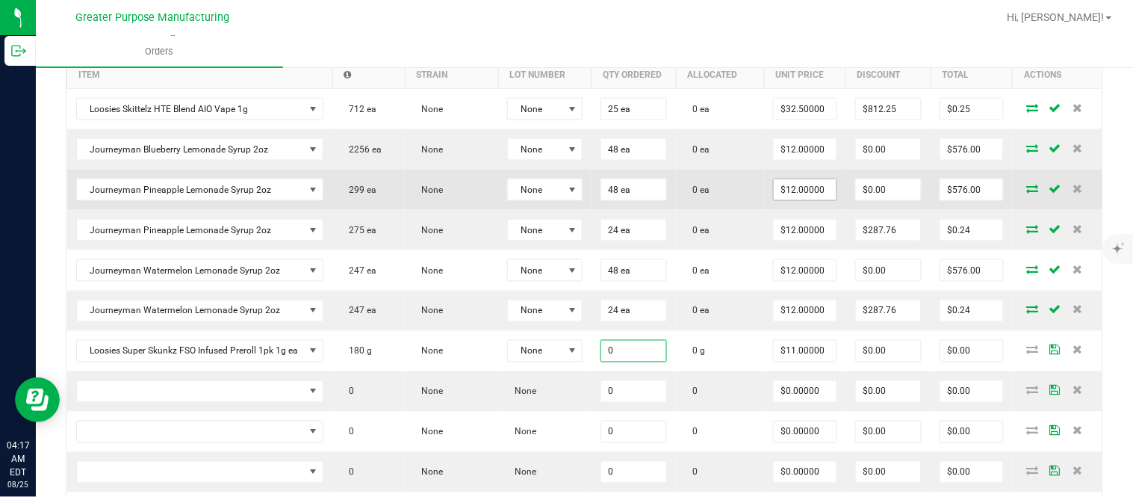
paste input "4"
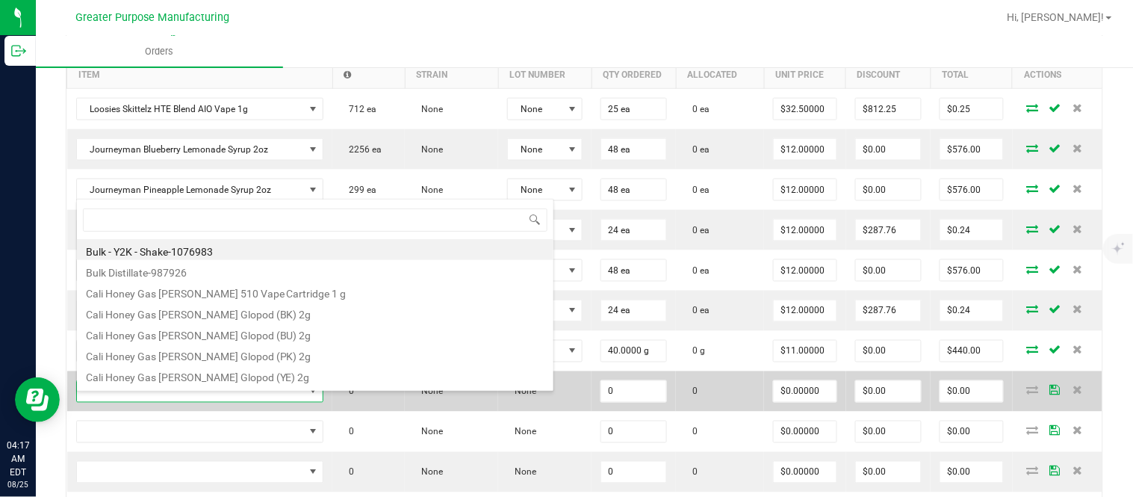
scroll to position [22, 246]
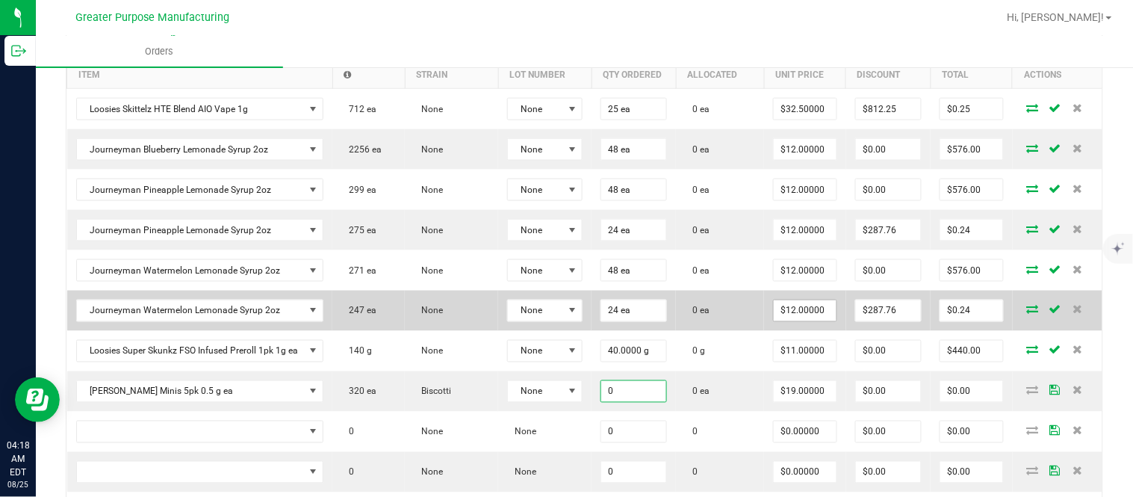
paste input "4"
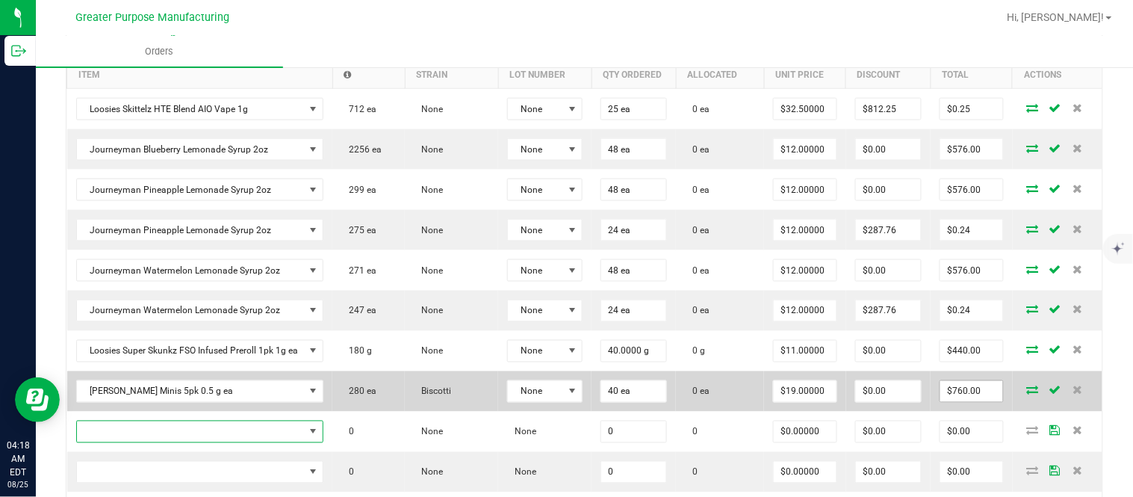
click at [957, 397] on input "$760.00" at bounding box center [971, 391] width 63 height 21
paste input "68"
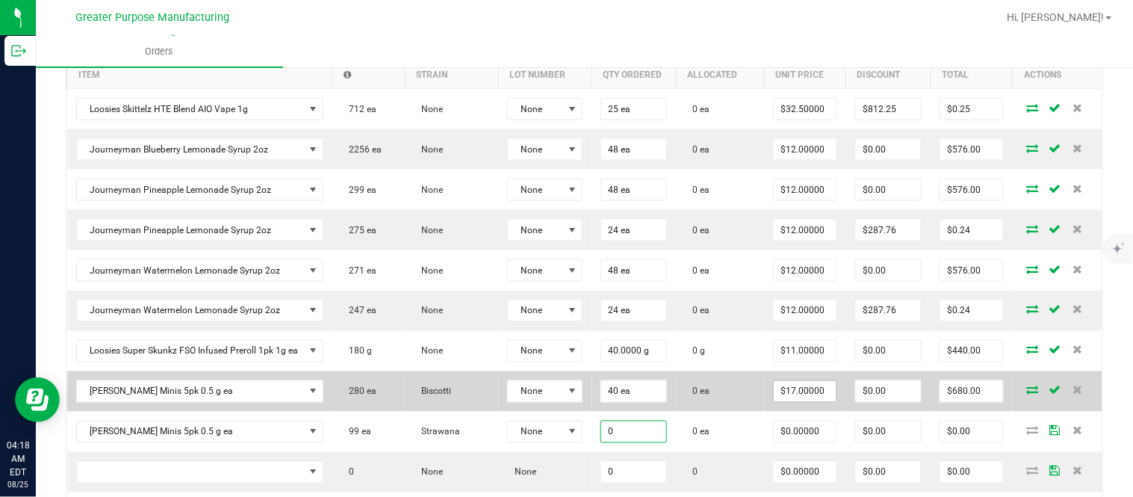
paste input "4"
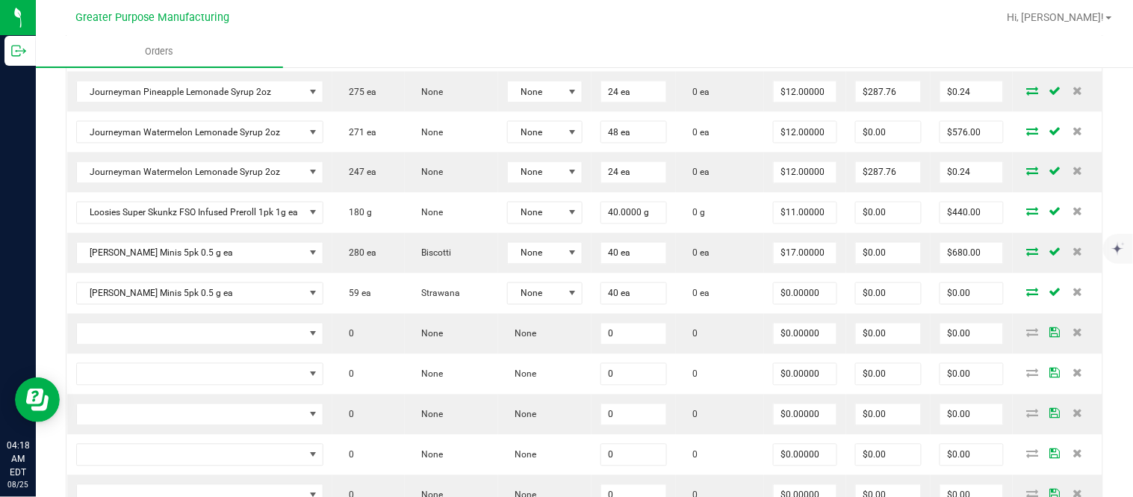
scroll to position [615, 0]
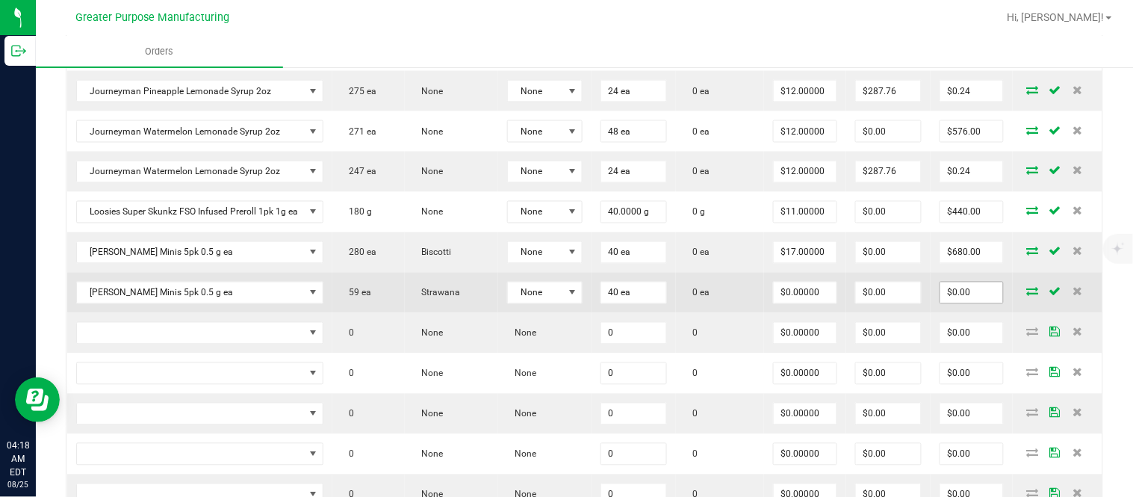
click at [948, 302] on input "$0.00" at bounding box center [971, 292] width 63 height 21
paste input "68"
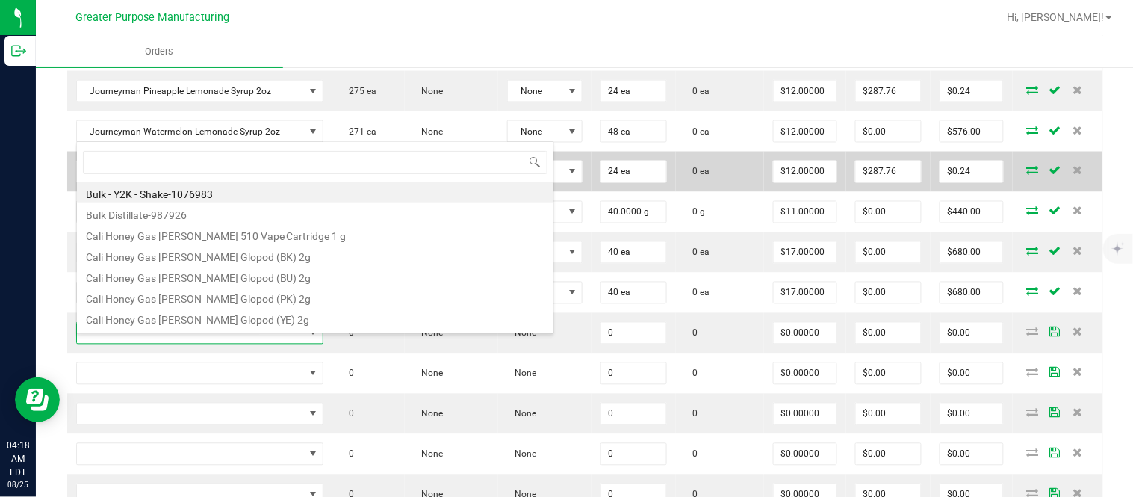
scroll to position [22, 246]
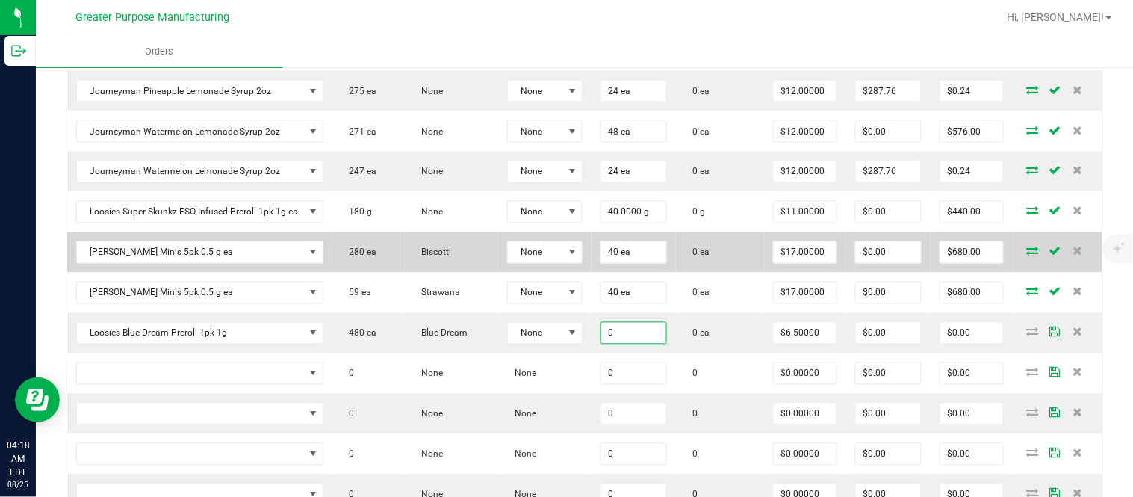
paste input "8"
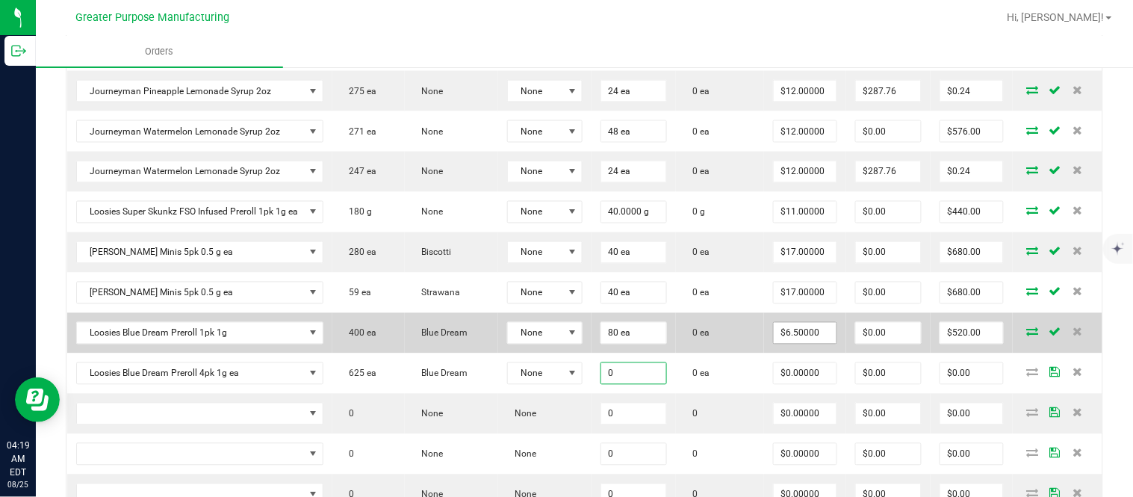
paste input "5"
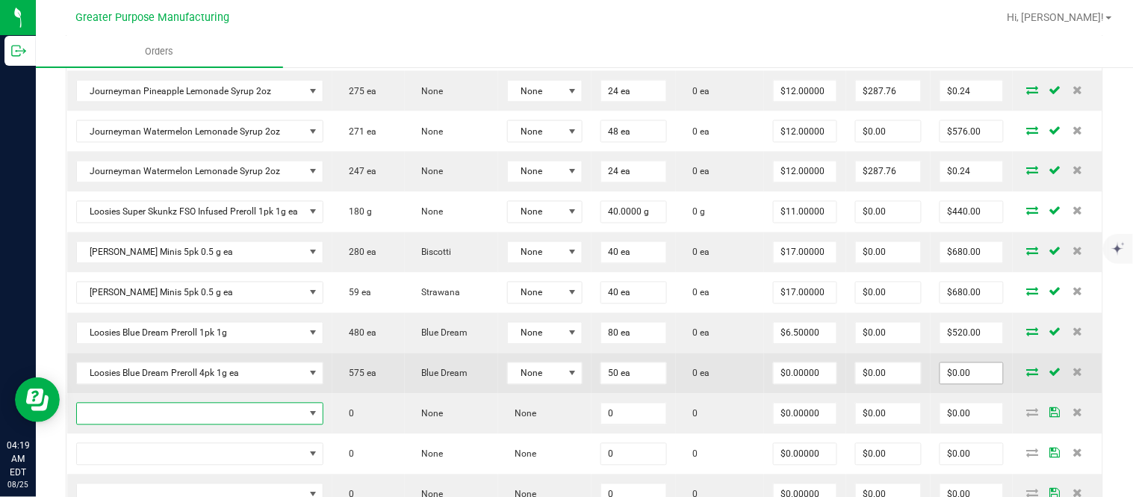
click at [950, 384] on input "$0.00" at bounding box center [971, 373] width 63 height 21
paste input "110"
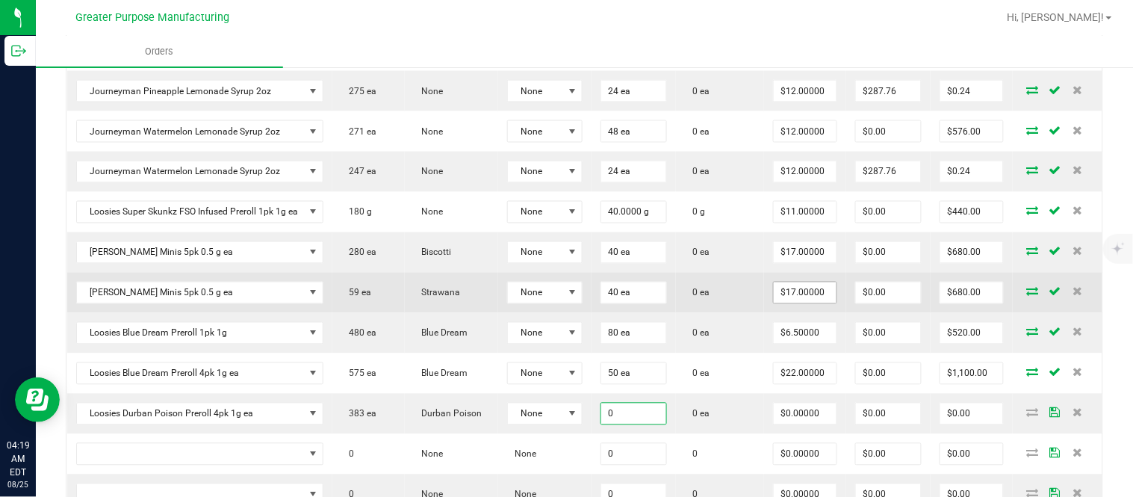
paste input "5"
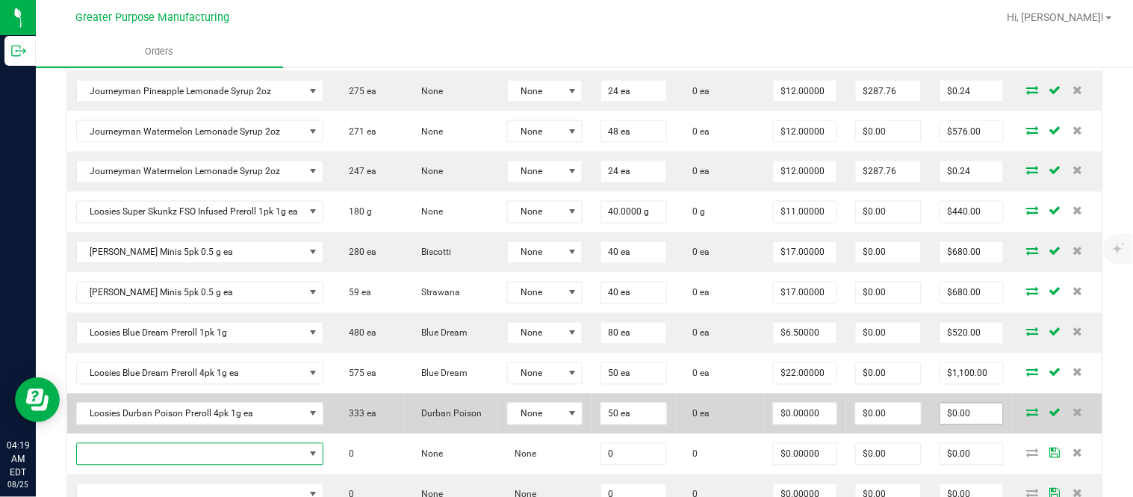
click at [958, 424] on input "$0.00" at bounding box center [971, 413] width 63 height 21
paste input "110"
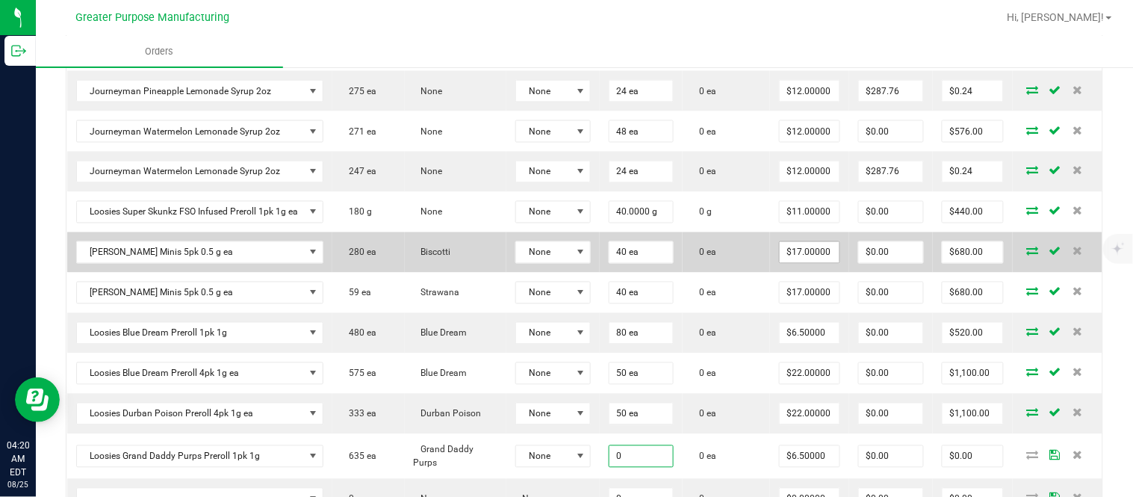
paste input "8"
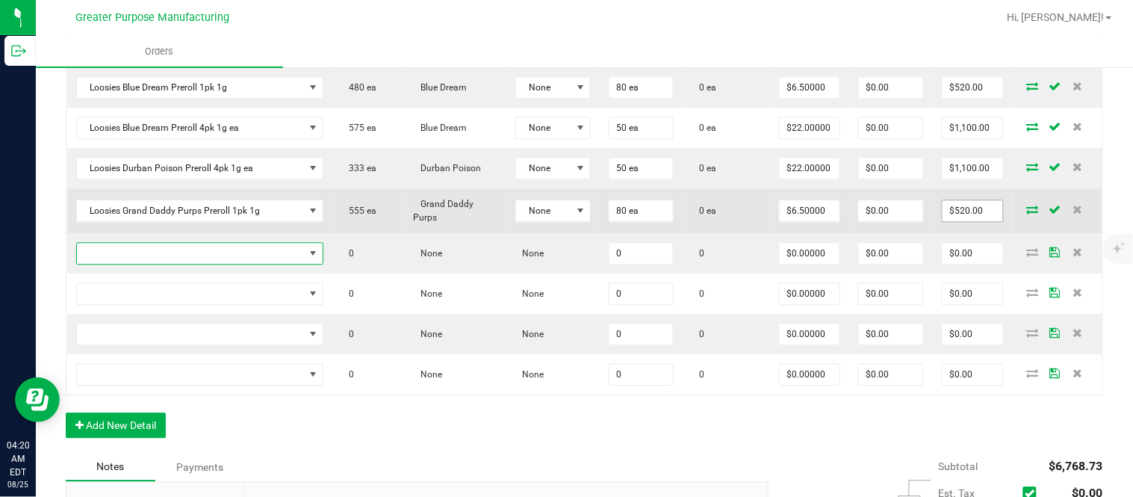
click at [958, 221] on input "$520.00" at bounding box center [972, 210] width 60 height 21
paste input "60"
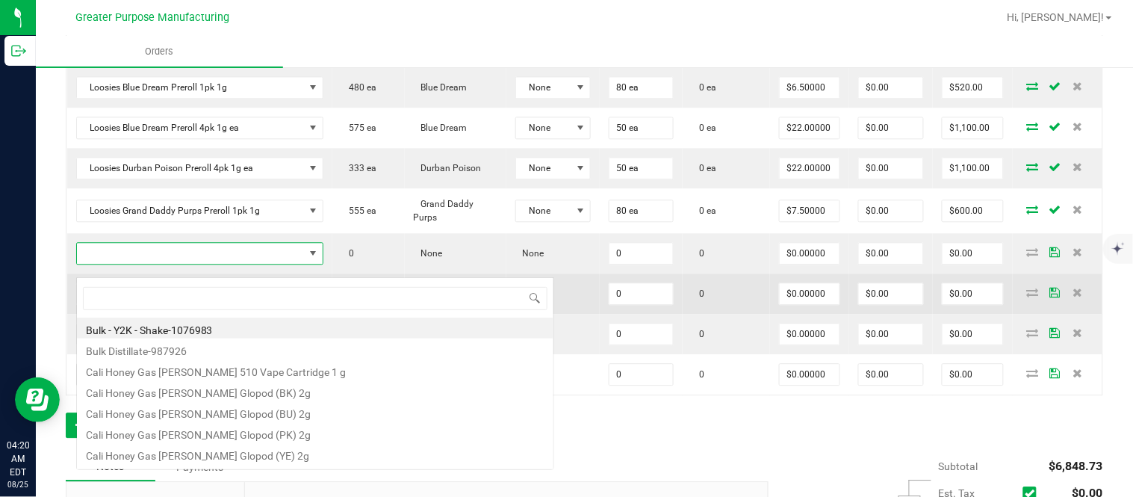
scroll to position [22, 246]
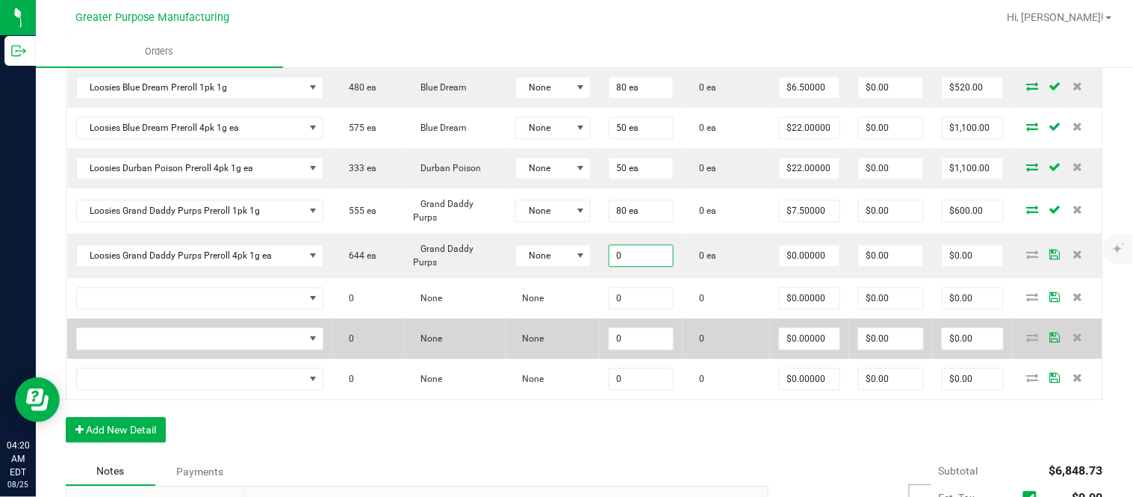
paste input "25"
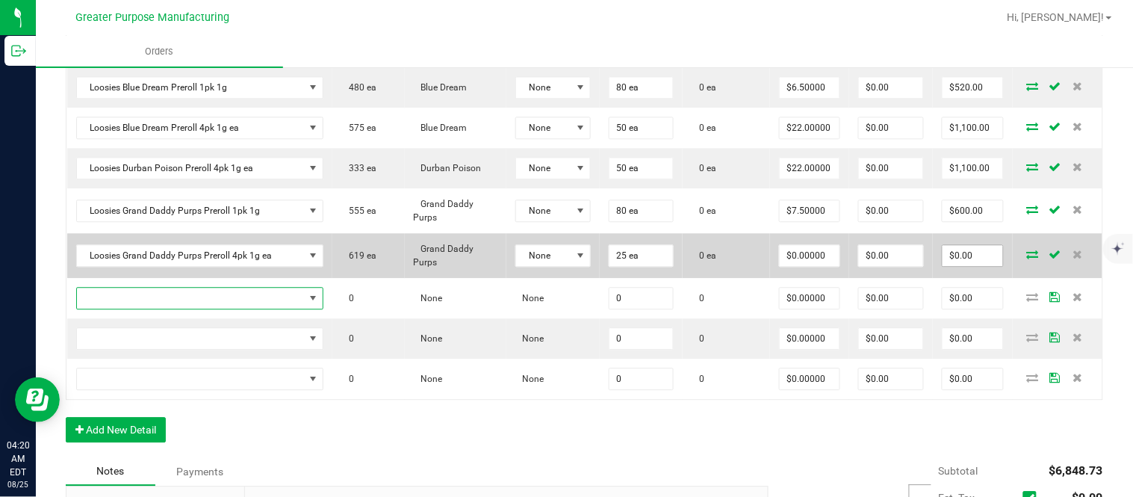
click at [964, 266] on input "$0.00" at bounding box center [972, 255] width 60 height 21
paste input "60"
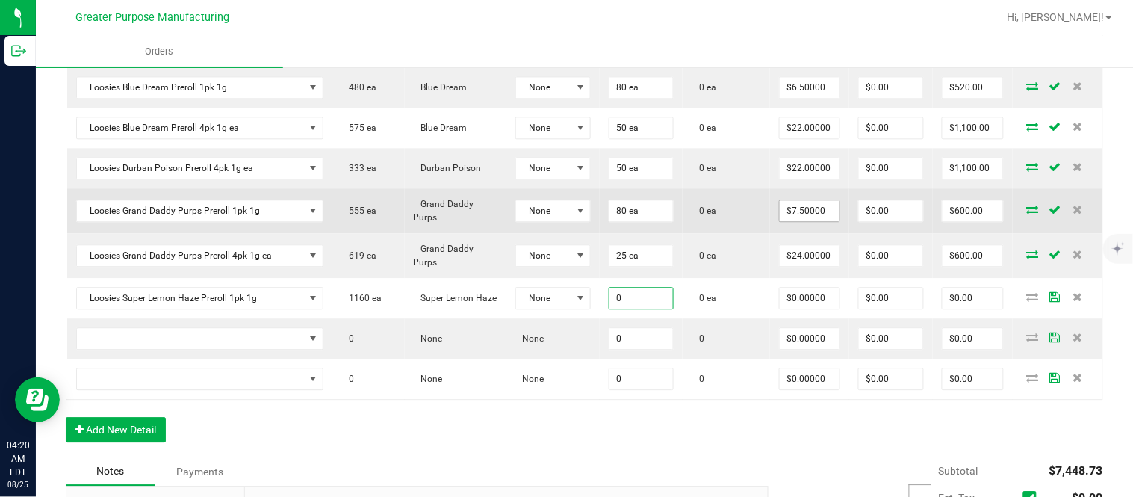
paste input "8"
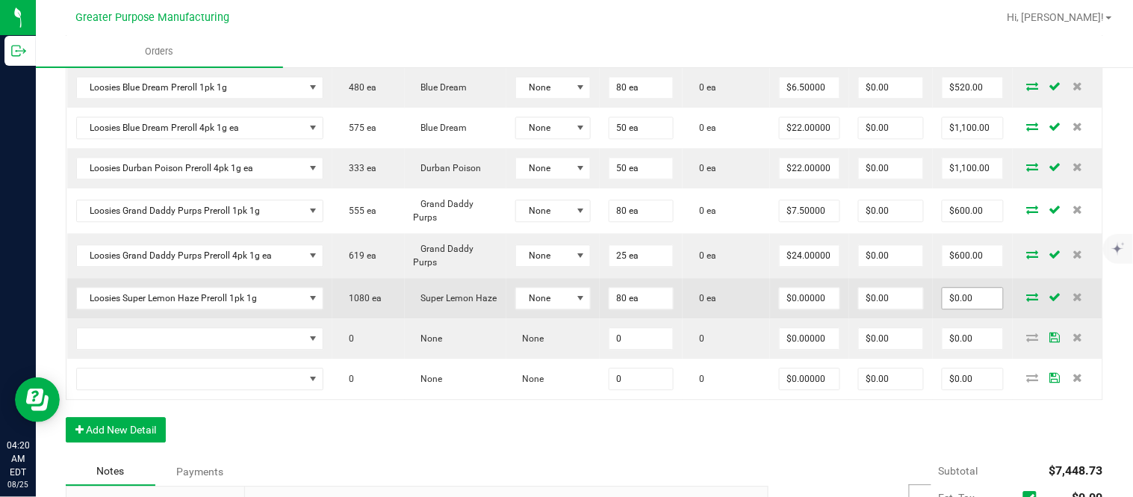
click at [956, 308] on input "$0.00" at bounding box center [972, 297] width 60 height 21
paste input "52"
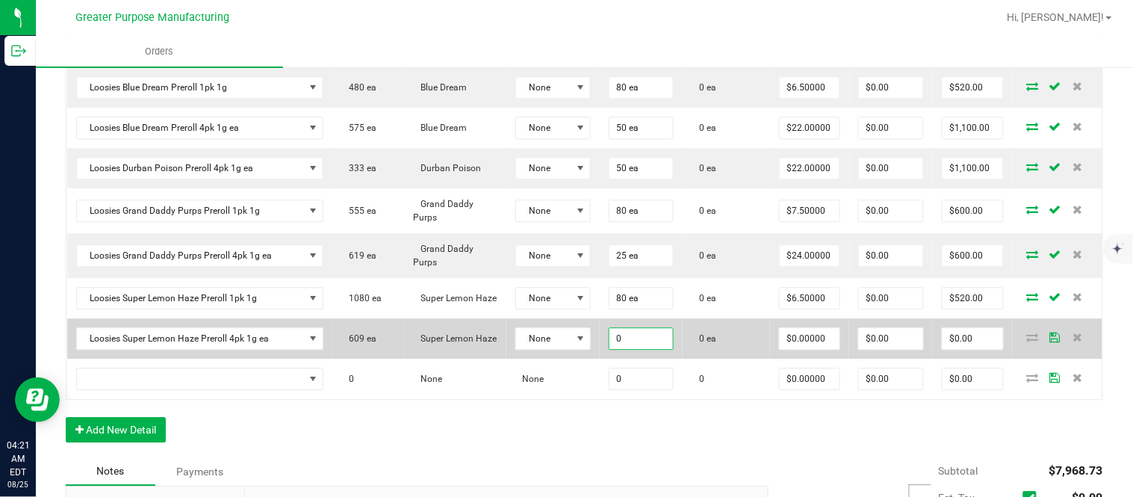
paste input "5"
click at [956, 346] on input "$0.00" at bounding box center [972, 338] width 60 height 21
paste input "110"
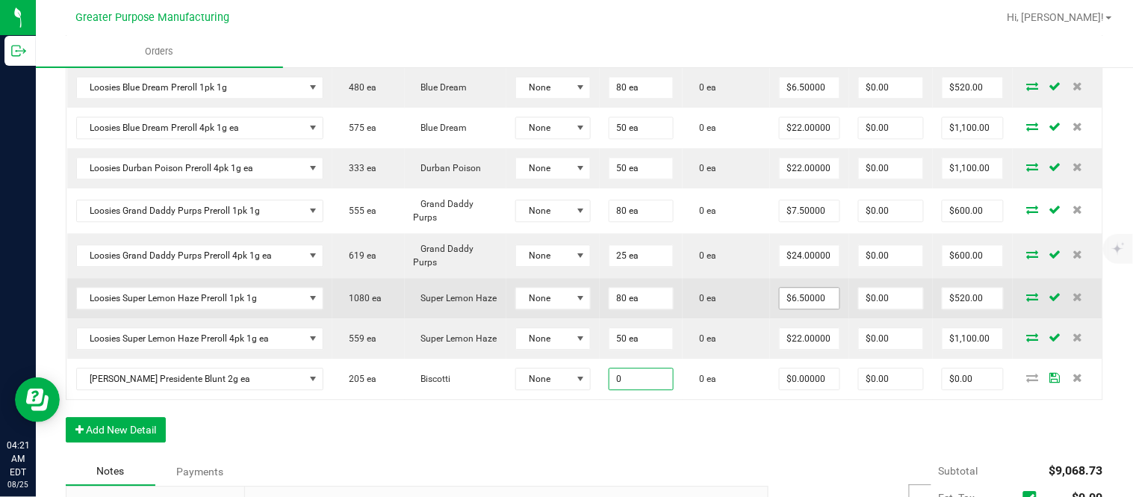
paste input "4"
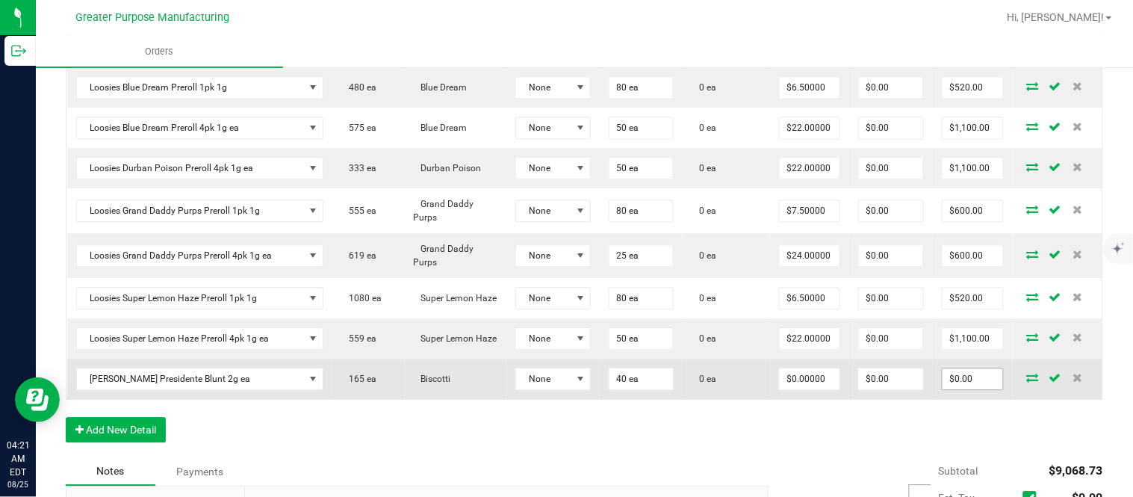
click at [965, 389] on input "$0.00" at bounding box center [972, 378] width 60 height 21
paste input "60"
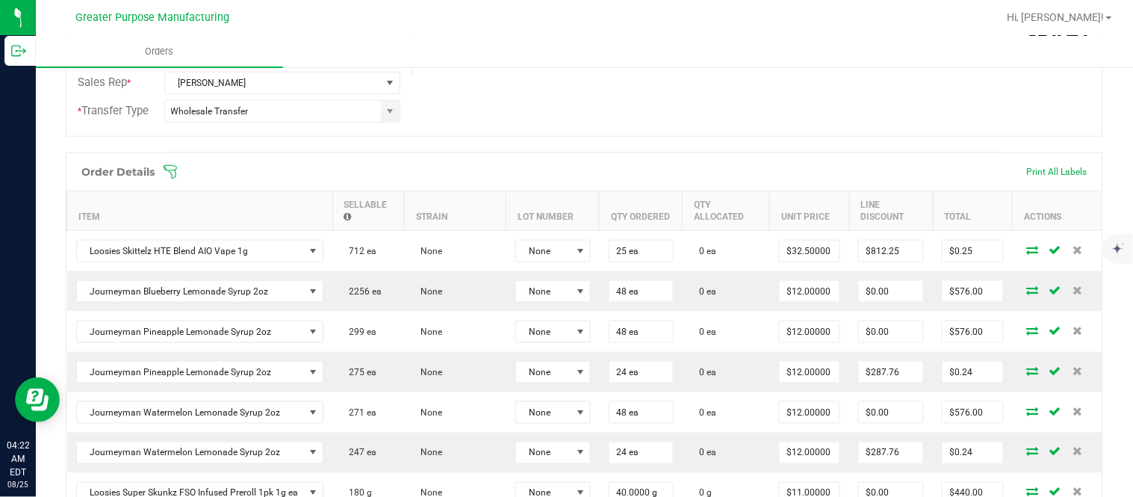
scroll to position [0, 0]
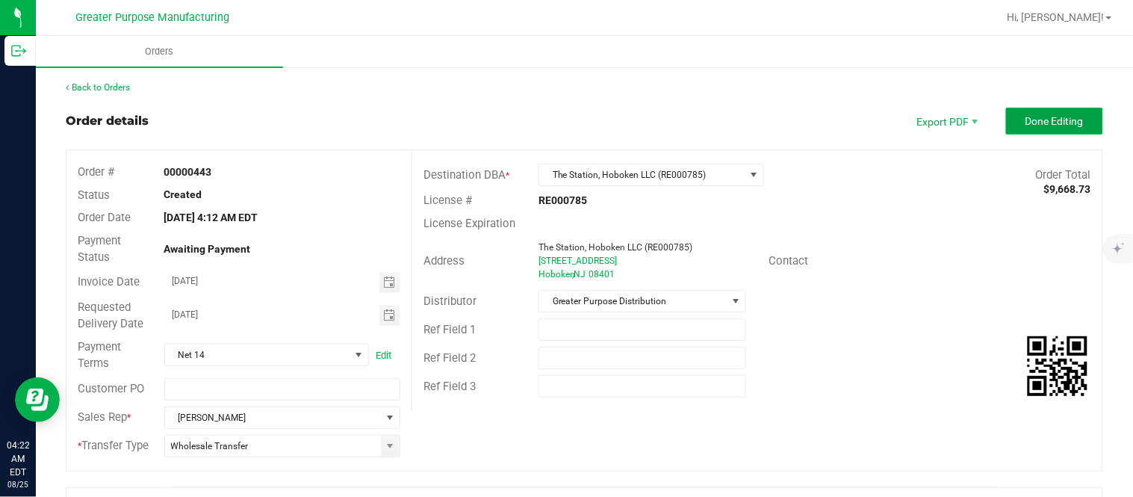
click at [1030, 115] on span "Done Editing" at bounding box center [1054, 121] width 58 height 12
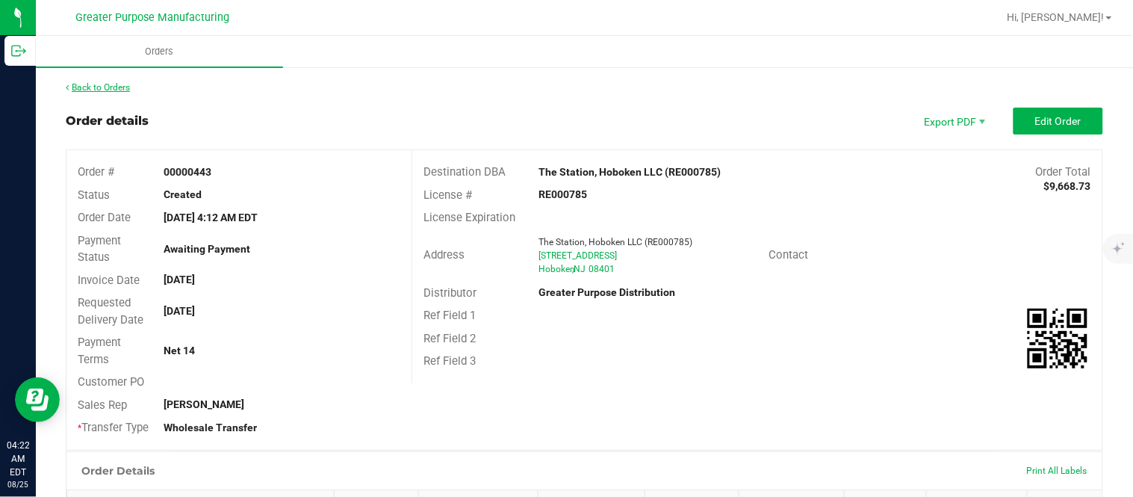
click at [117, 87] on link "Back to Orders" at bounding box center [98, 87] width 64 height 10
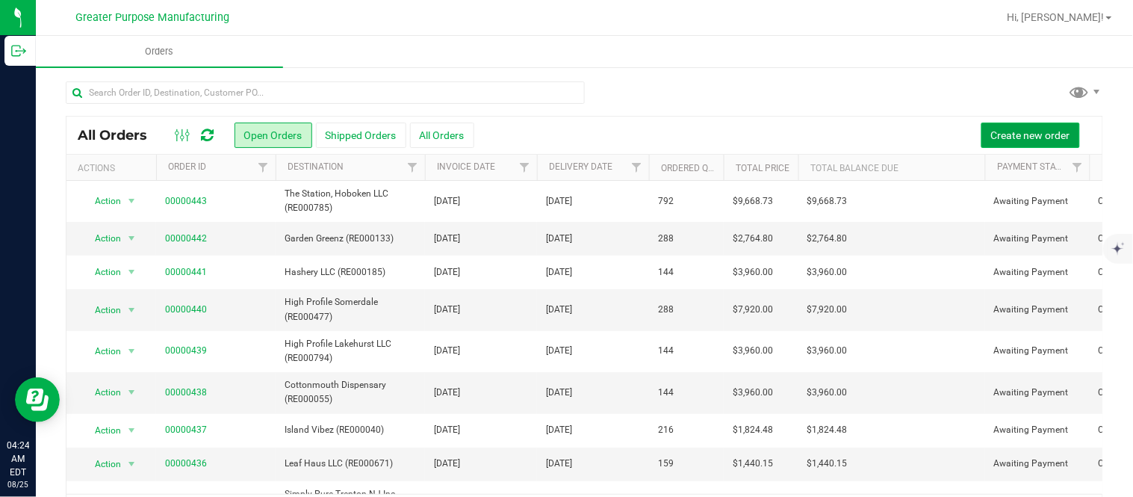
click at [996, 136] on span "Create new order" at bounding box center [1030, 135] width 79 height 12
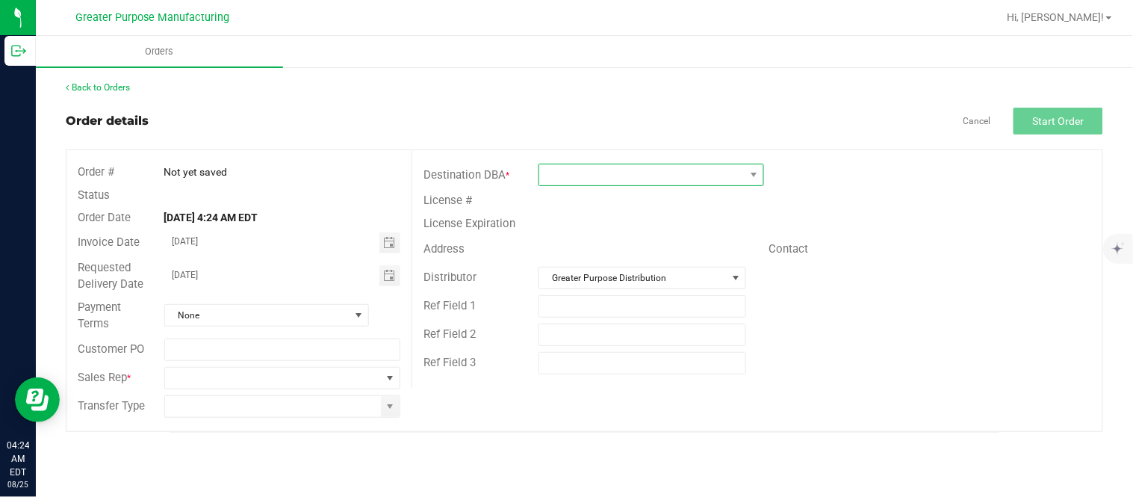
click at [576, 173] on span at bounding box center [641, 174] width 205 height 21
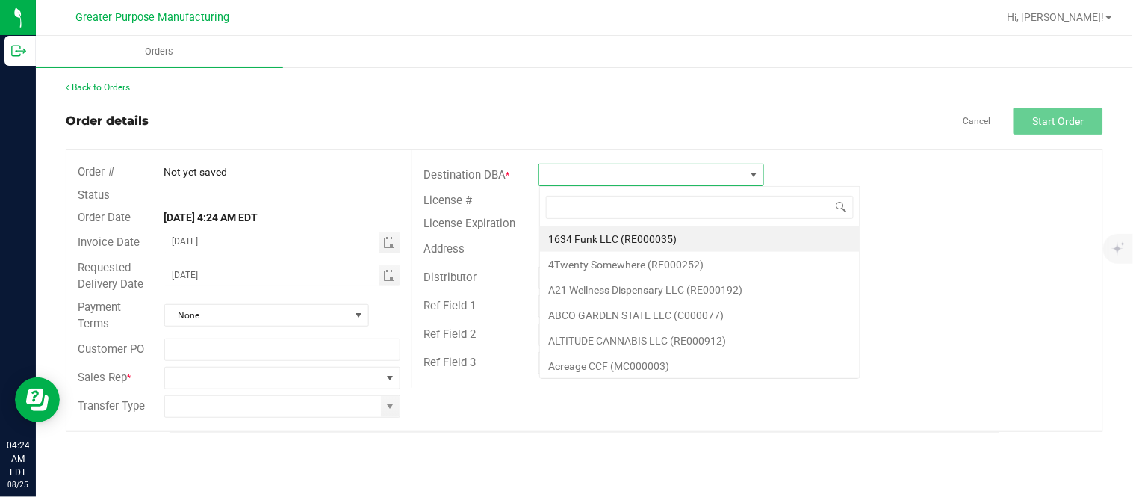
scroll to position [22, 225]
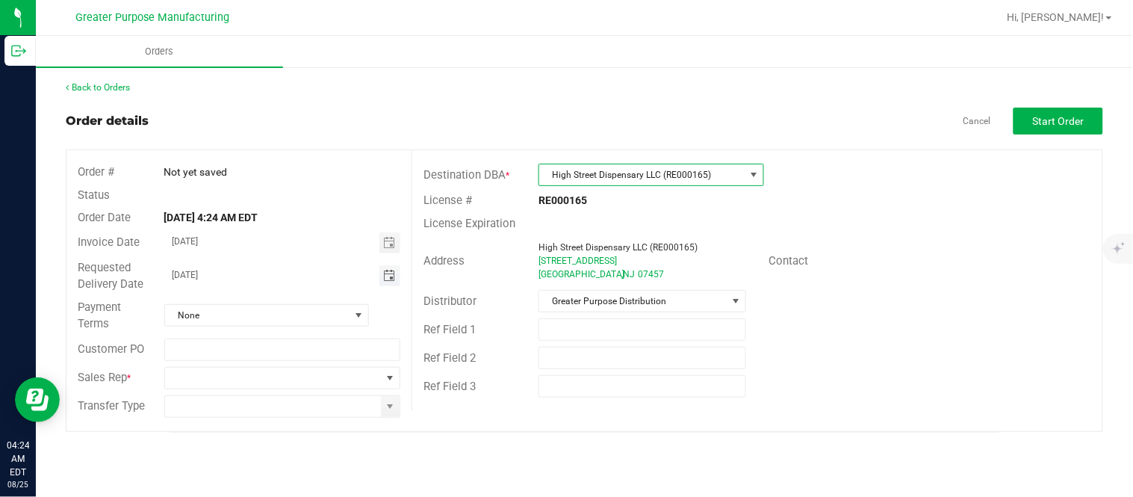
click at [385, 279] on span "Toggle calendar" at bounding box center [389, 276] width 12 height 12
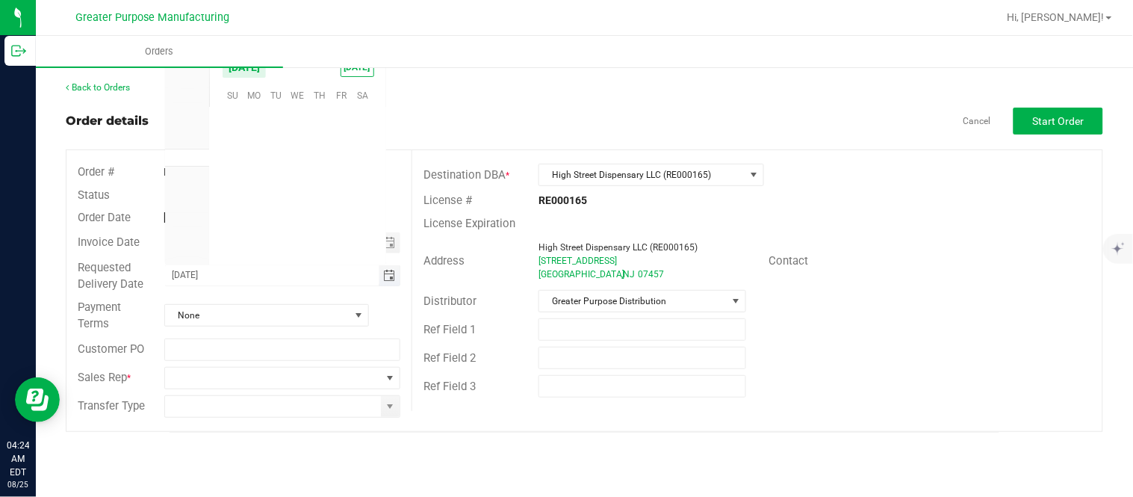
scroll to position [241993, 0]
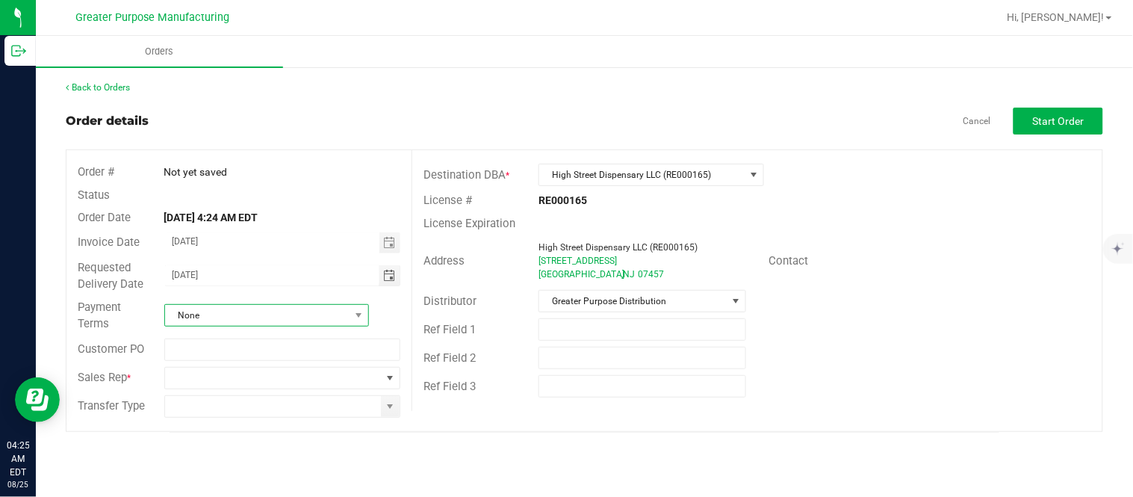
click at [280, 321] on span "None" at bounding box center [257, 315] width 184 height 21
click at [304, 311] on span "None" at bounding box center [257, 315] width 184 height 21
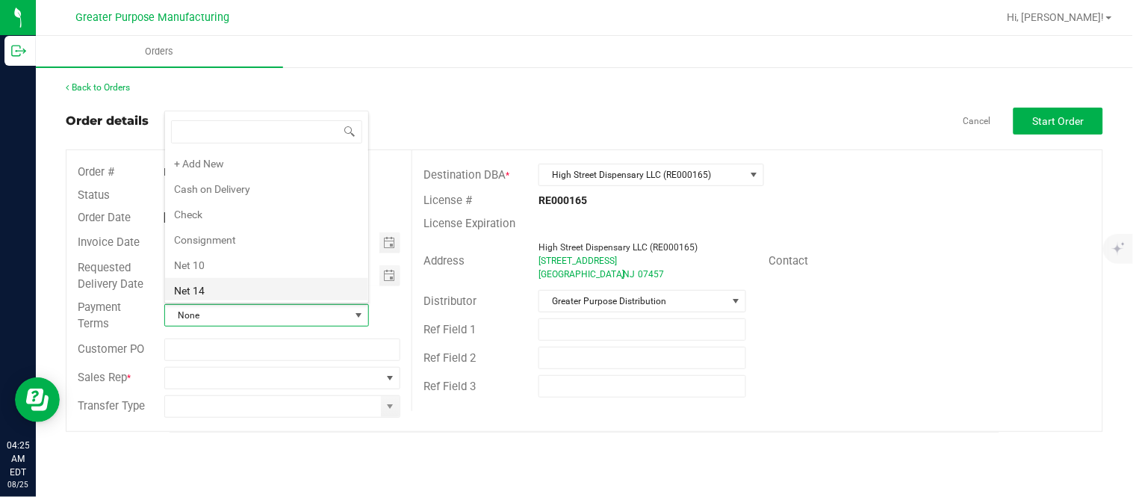
click at [289, 291] on li "Net 14" at bounding box center [266, 290] width 203 height 25
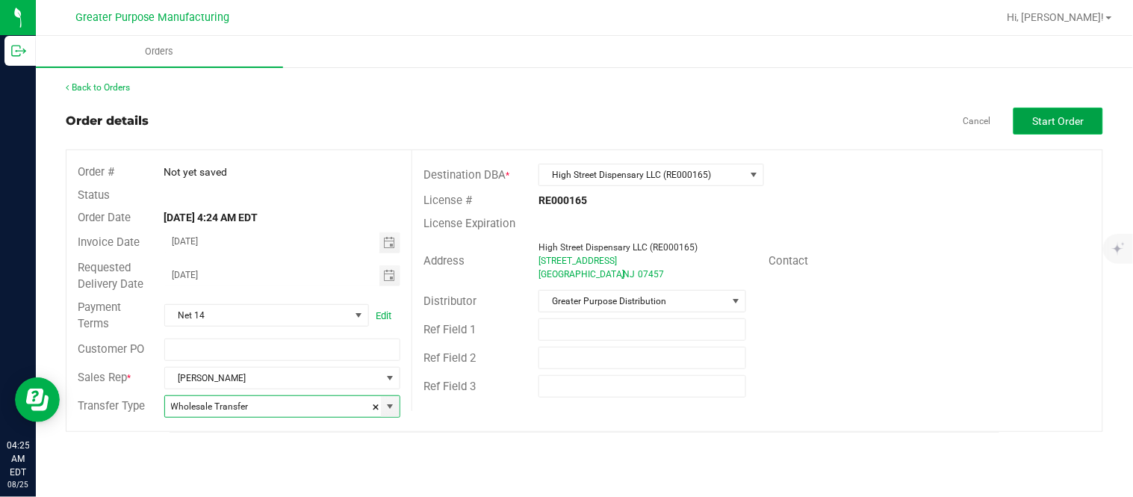
click at [1050, 113] on button "Start Order" at bounding box center [1058, 121] width 90 height 27
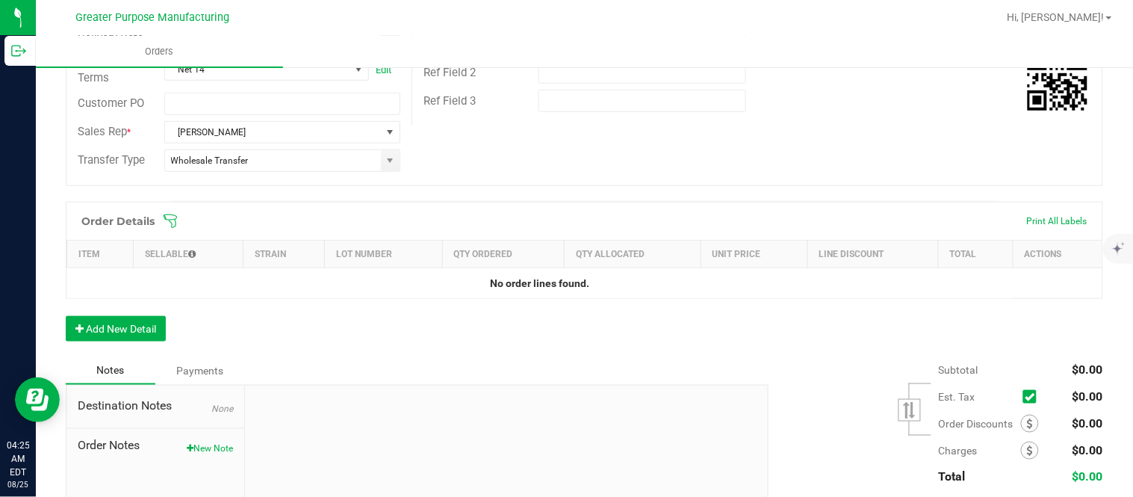
scroll to position [290, 0]
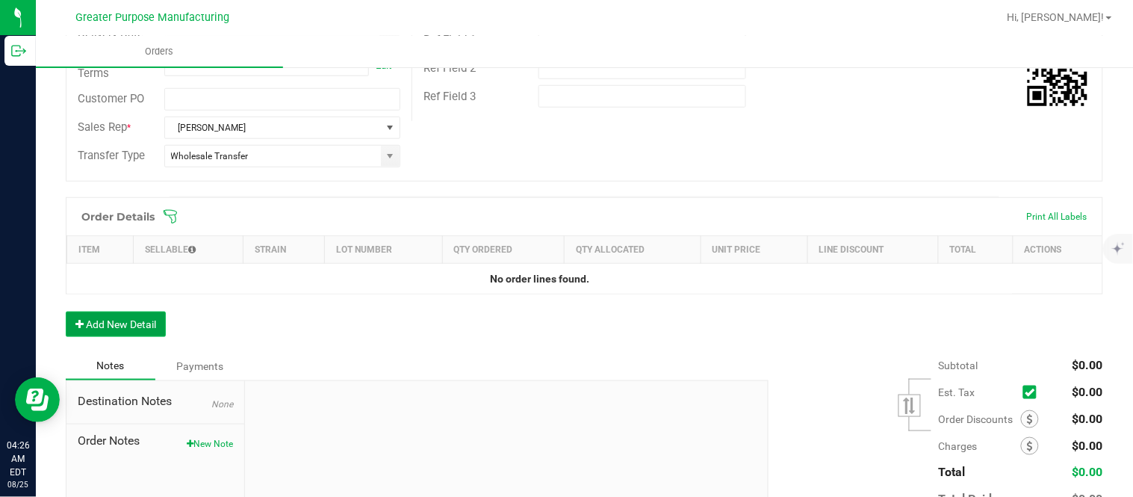
click at [139, 329] on button "Add New Detail" at bounding box center [116, 323] width 100 height 25
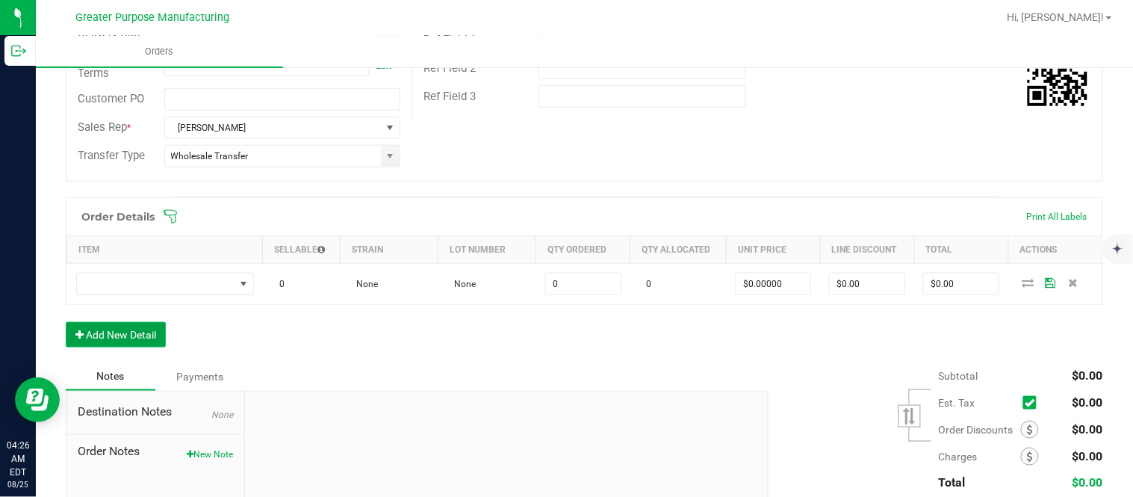
click at [66, 322] on button "Add New Detail" at bounding box center [116, 334] width 100 height 25
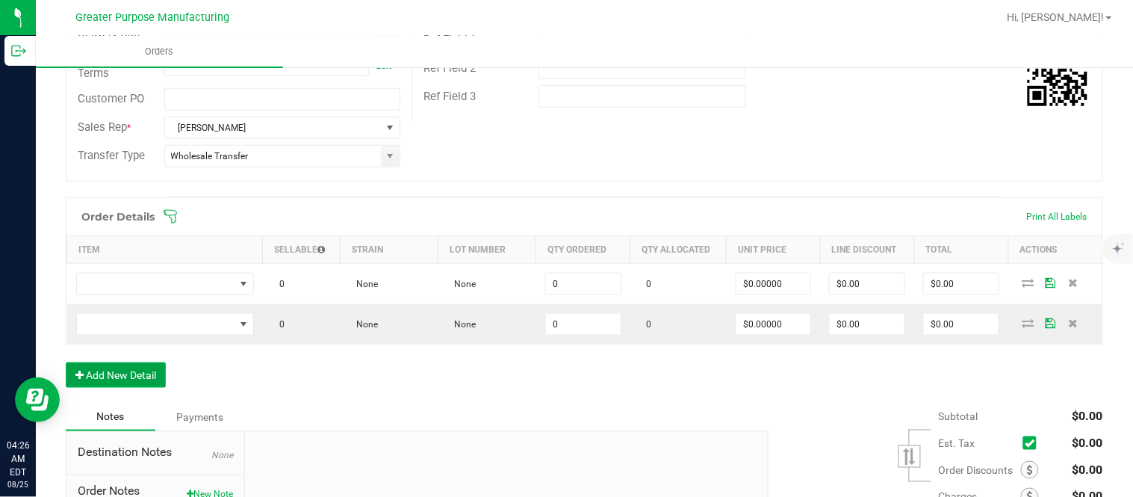
click at [66, 362] on button "Add New Detail" at bounding box center [116, 374] width 100 height 25
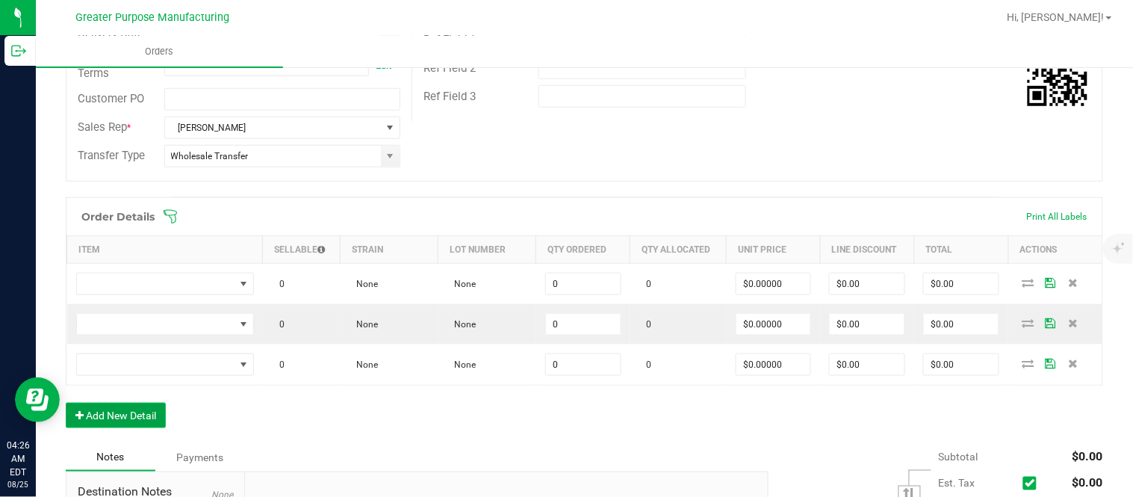
click at [66, 402] on button "Add New Detail" at bounding box center [116, 414] width 100 height 25
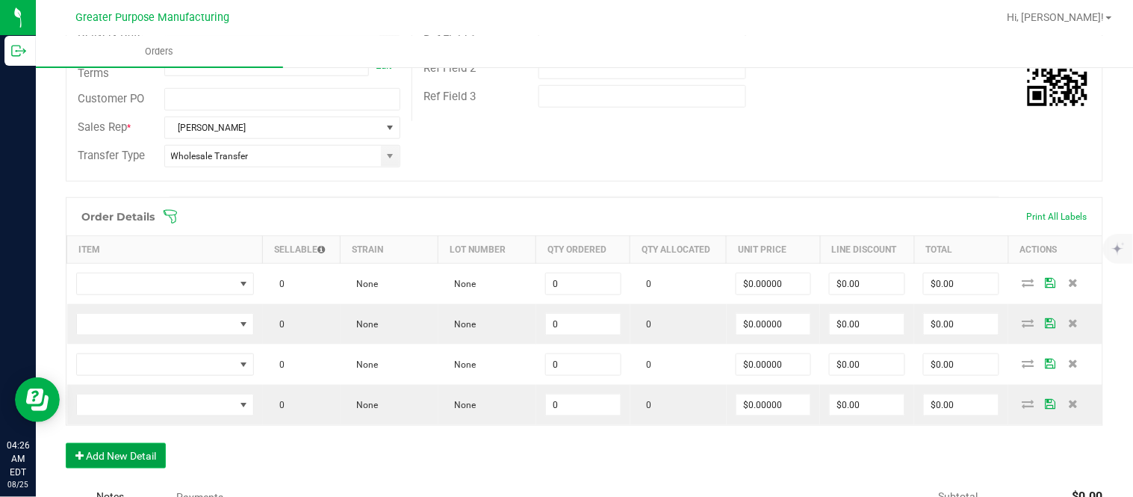
click at [66, 443] on button "Add New Detail" at bounding box center [116, 455] width 100 height 25
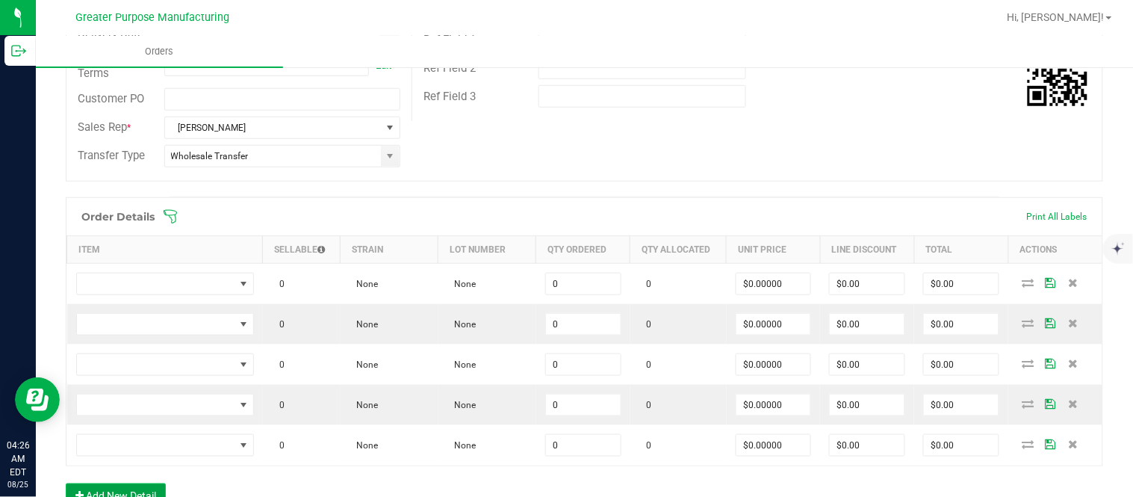
click at [66, 483] on button "Add New Detail" at bounding box center [116, 495] width 100 height 25
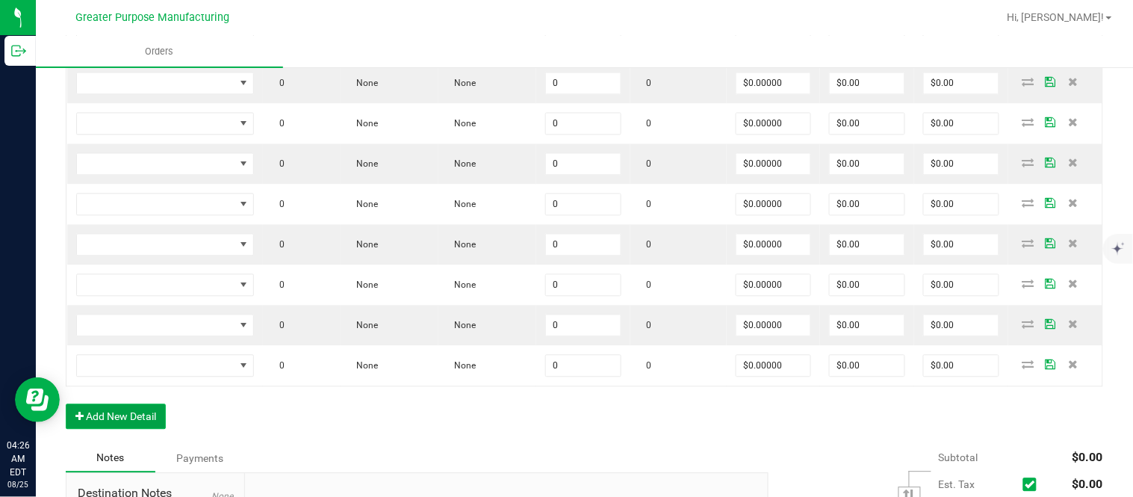
scroll to position [774, 0]
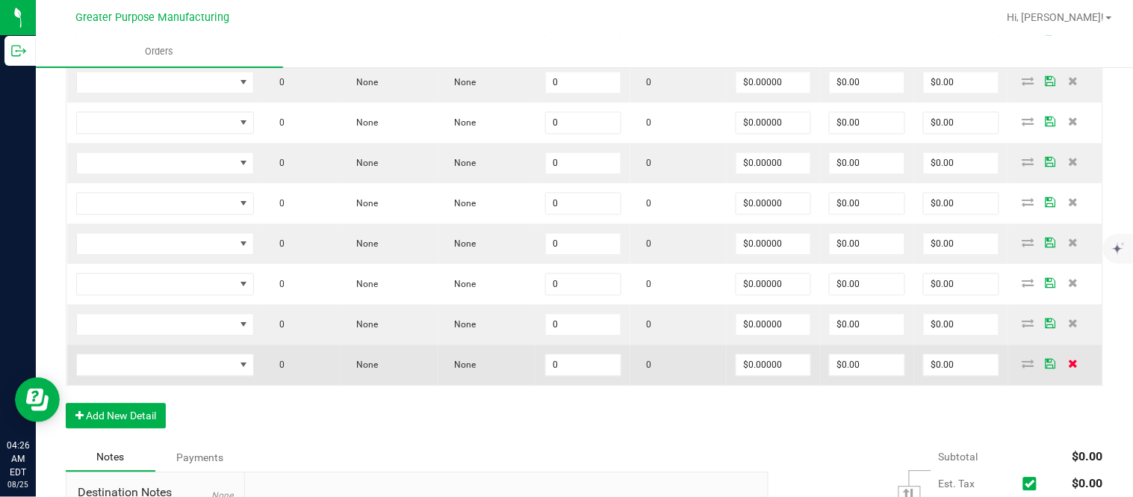
click at [1068, 361] on icon at bounding box center [1073, 362] width 10 height 9
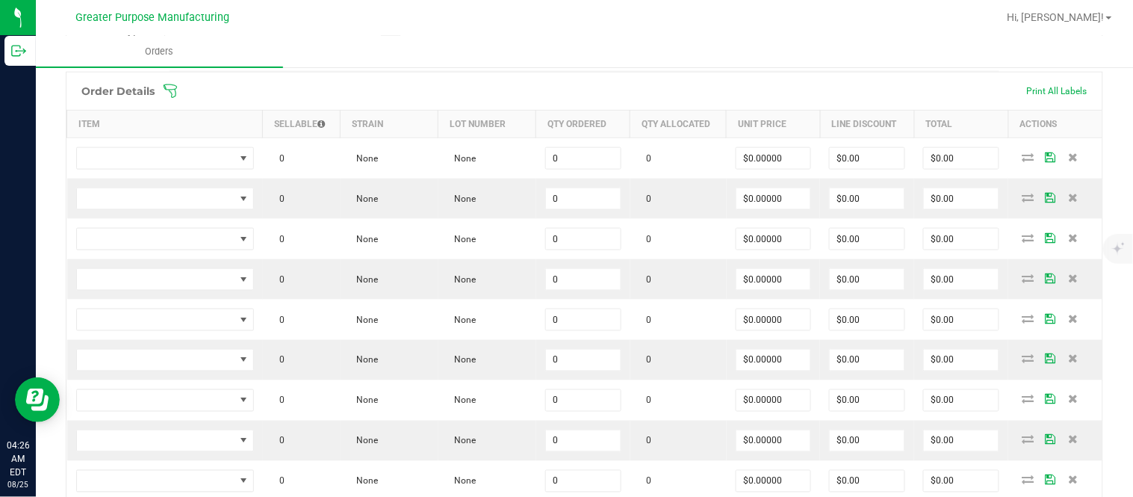
scroll to position [429, 0]
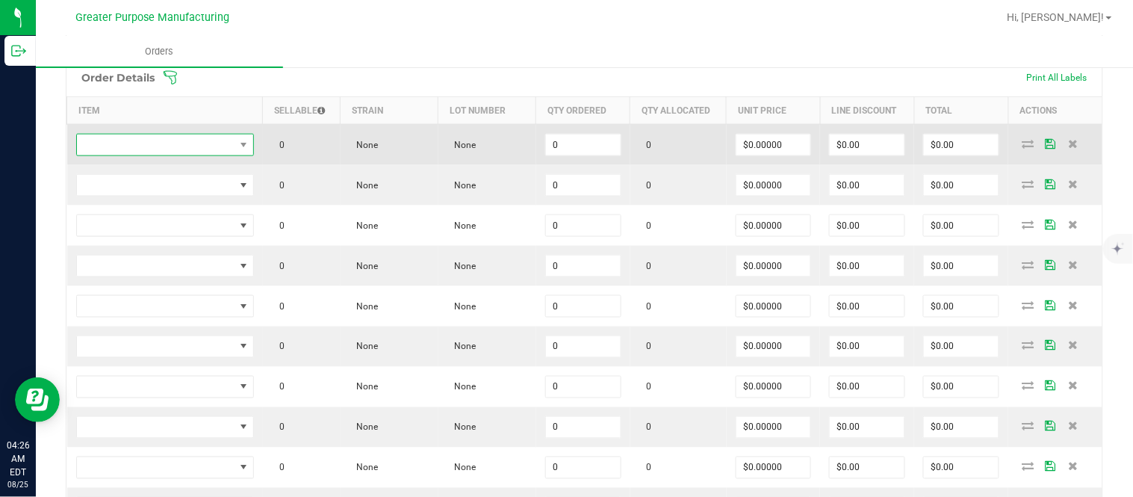
click at [145, 146] on span "NO DATA FOUND" at bounding box center [156, 144] width 158 height 21
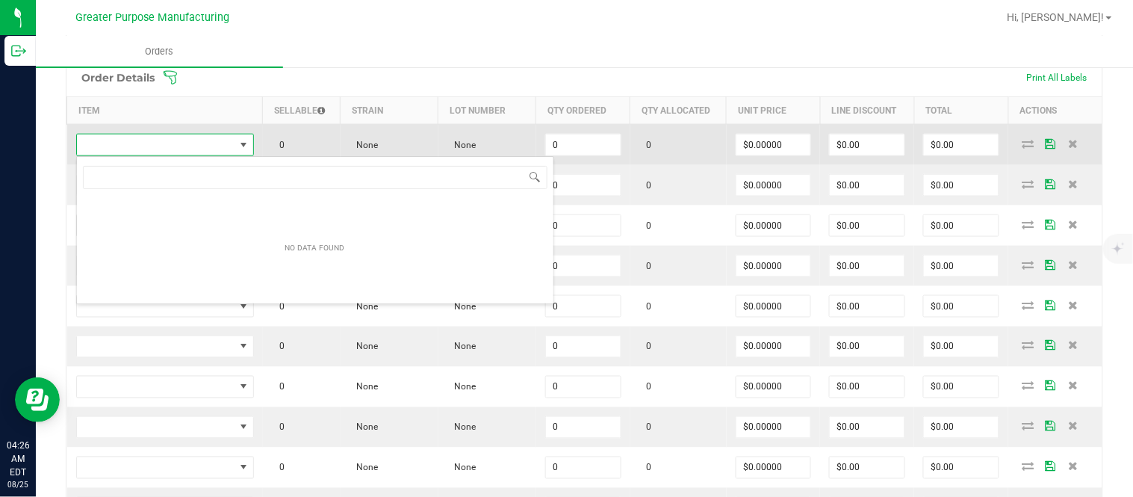
scroll to position [22, 175]
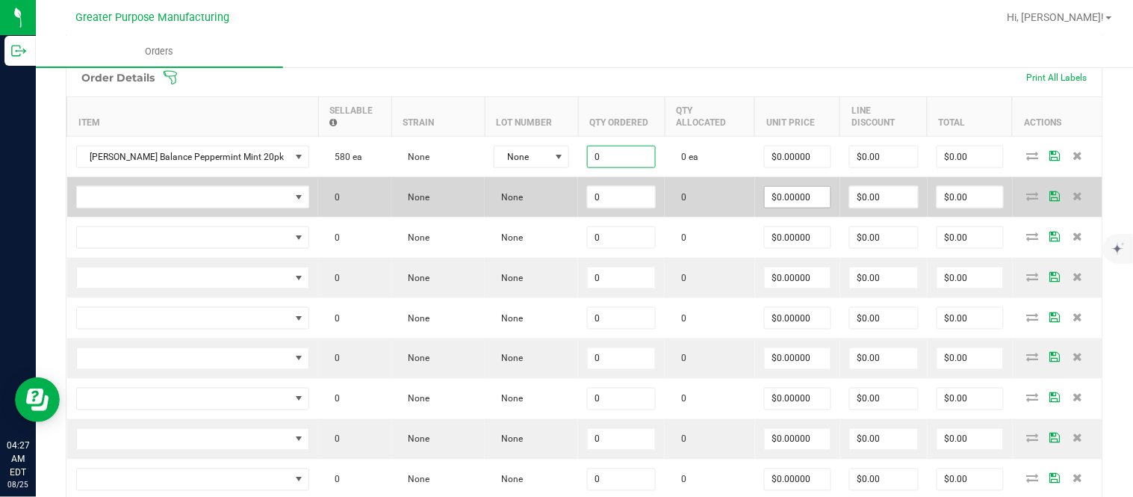
paste input "24"
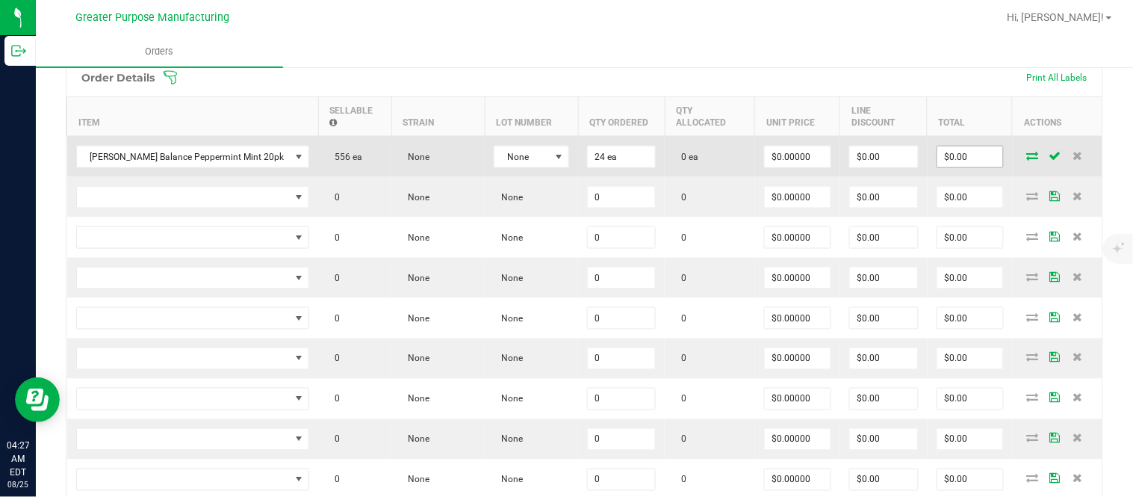
click at [953, 167] on input "$0.00" at bounding box center [970, 156] width 66 height 21
paste input "30"
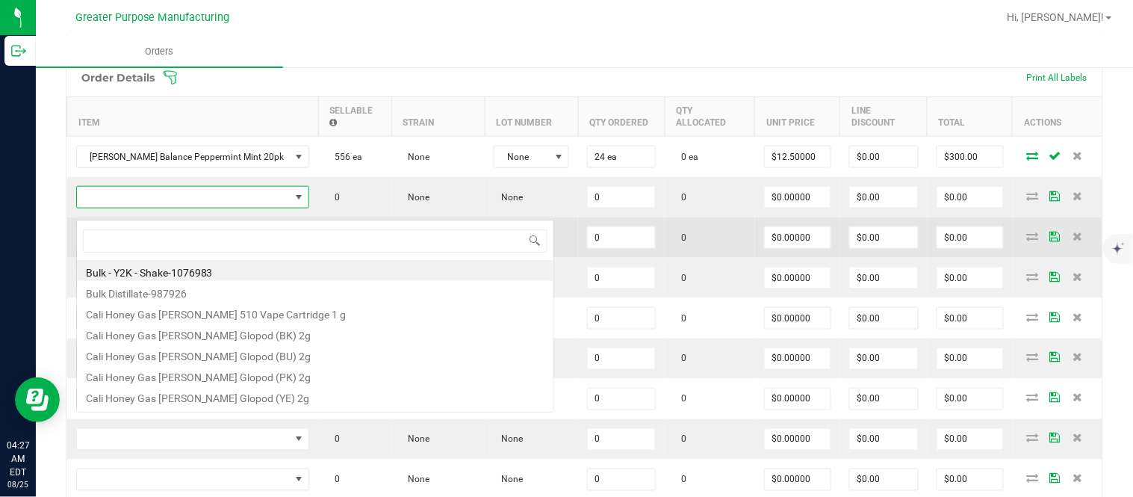
scroll to position [22, 211]
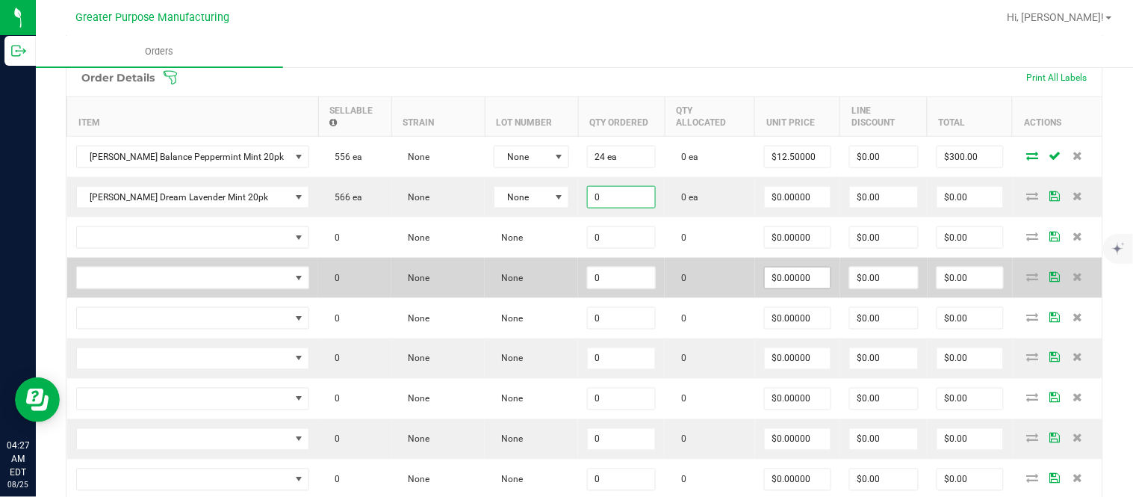
paste input "24"
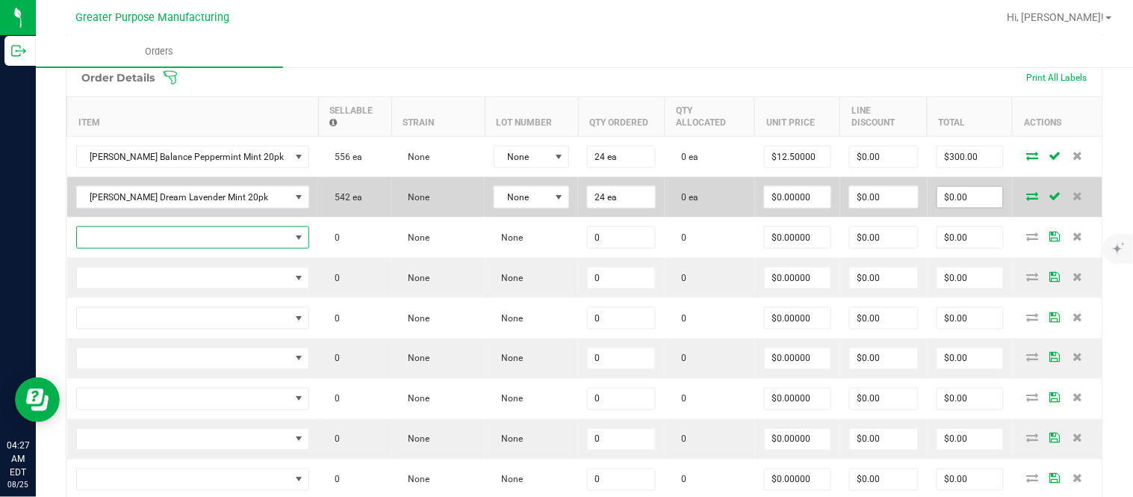
click at [951, 208] on input "$0.00" at bounding box center [970, 197] width 66 height 21
paste input "30"
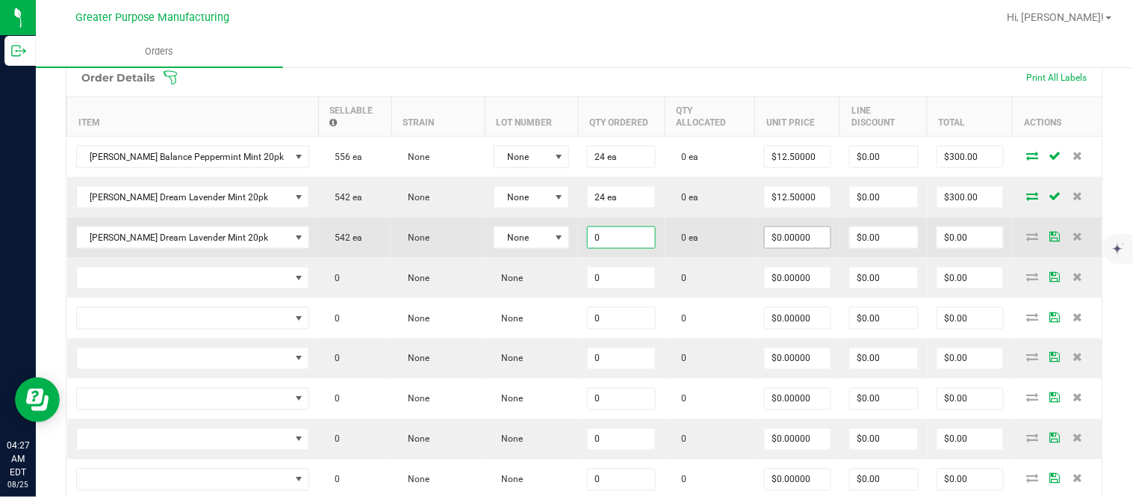
paste input "12"
click at [953, 248] on input "$0.00" at bounding box center [970, 237] width 66 height 21
paste input "15"
click at [891, 244] on input "$0.00" at bounding box center [884, 237] width 68 height 21
paste input "149.88"
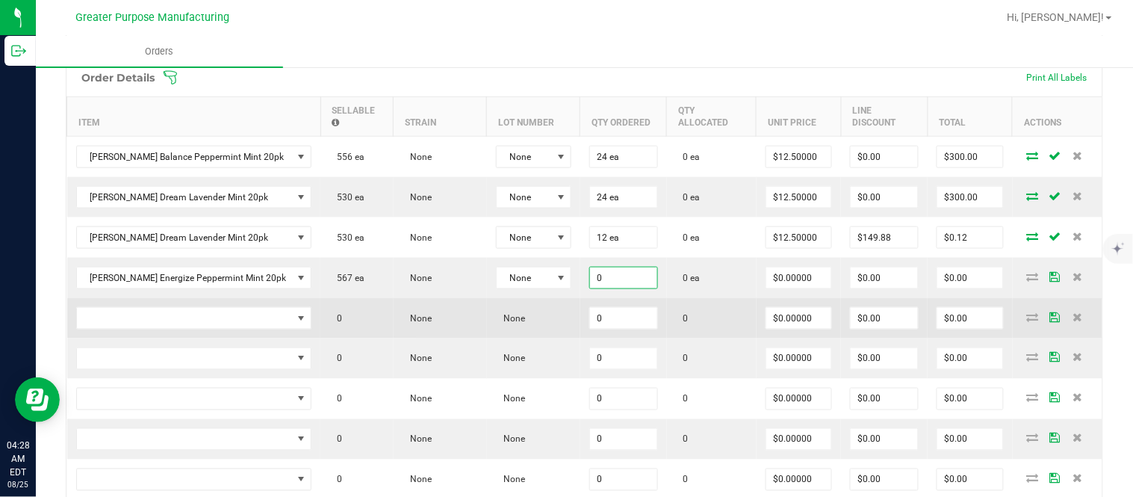
paste input "24"
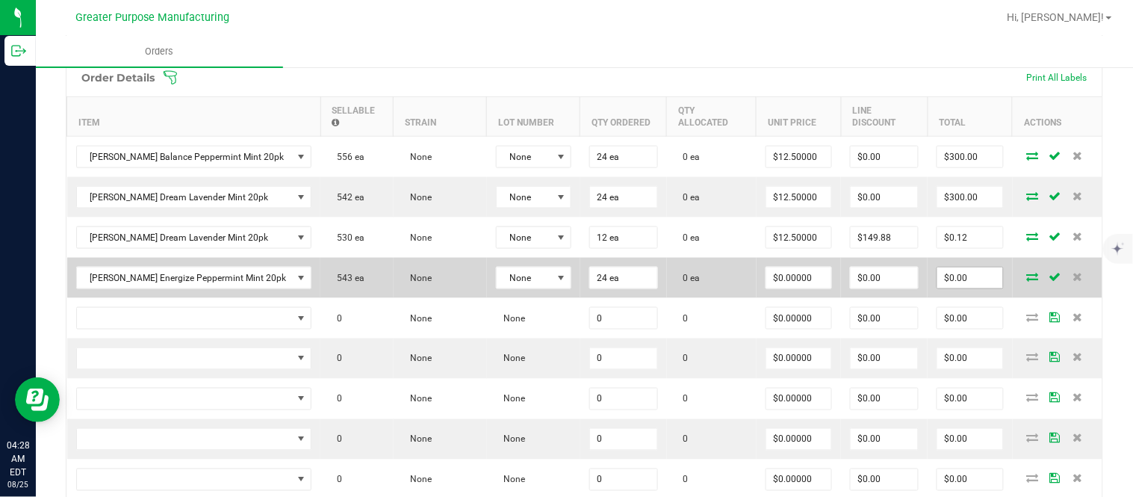
click at [953, 288] on input "$0.00" at bounding box center [970, 277] width 66 height 21
paste input "30"
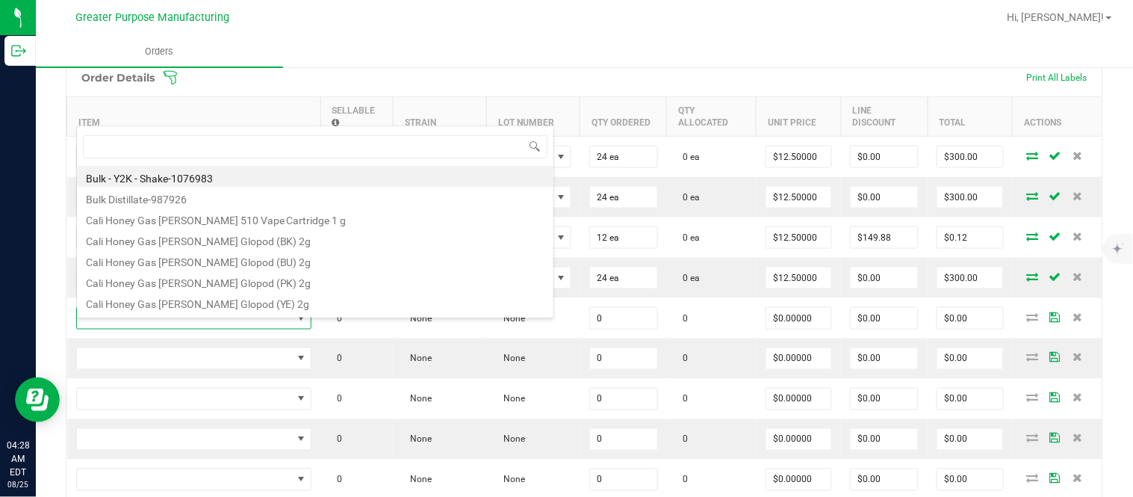
scroll to position [22, 212]
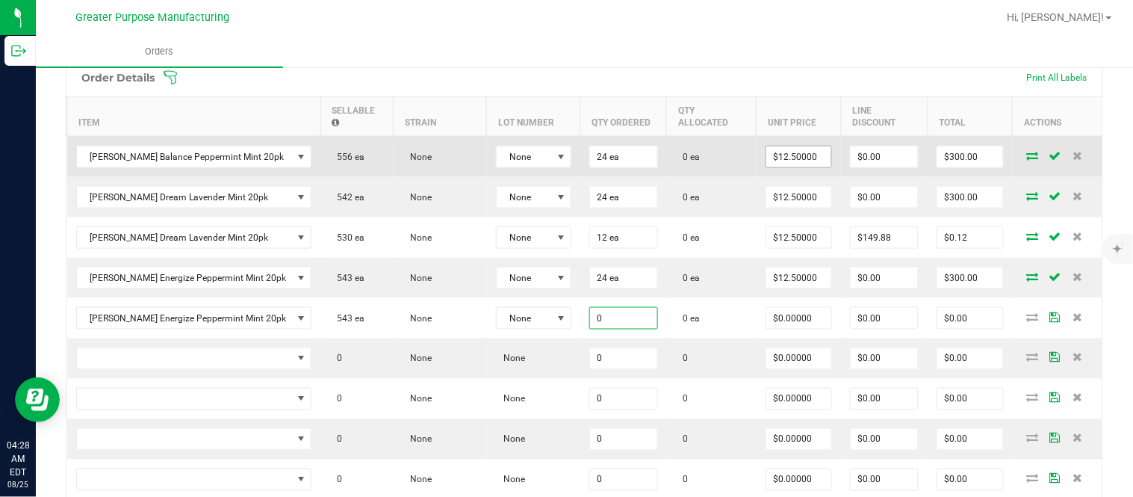
paste input "12"
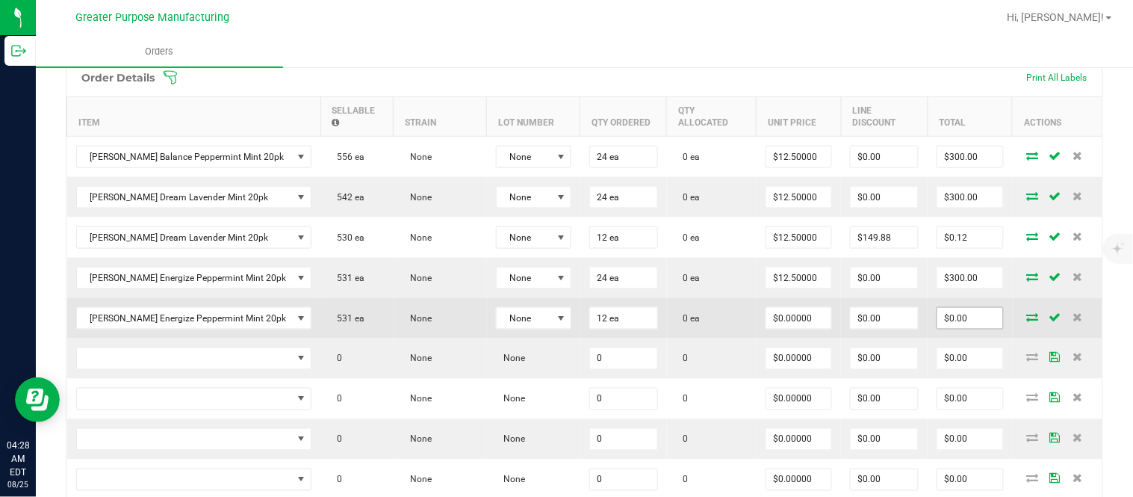
click at [937, 321] on input "$0.00" at bounding box center [970, 318] width 66 height 21
paste input "15"
click at [877, 329] on input "$0.00" at bounding box center [883, 318] width 67 height 21
paste input "149.88"
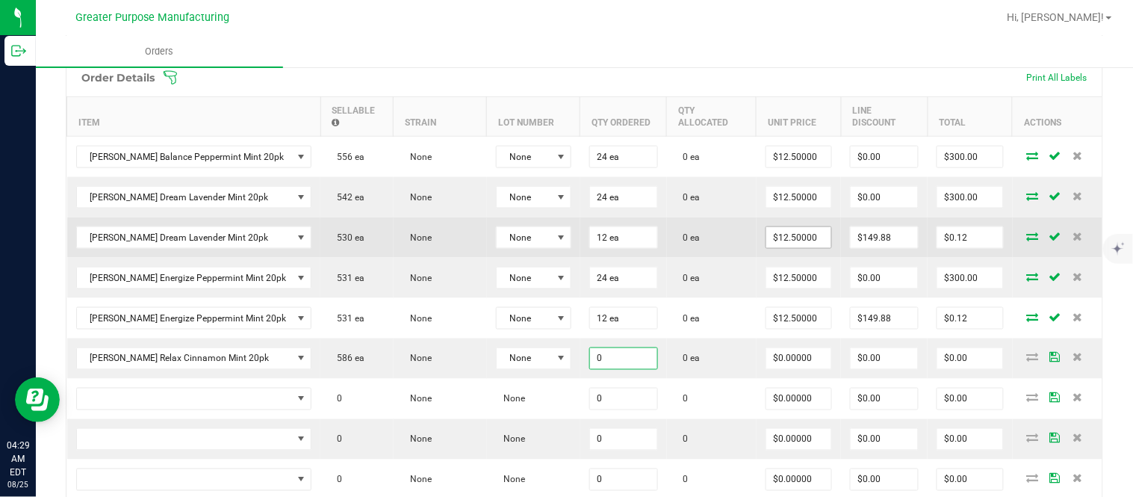
paste input "24"
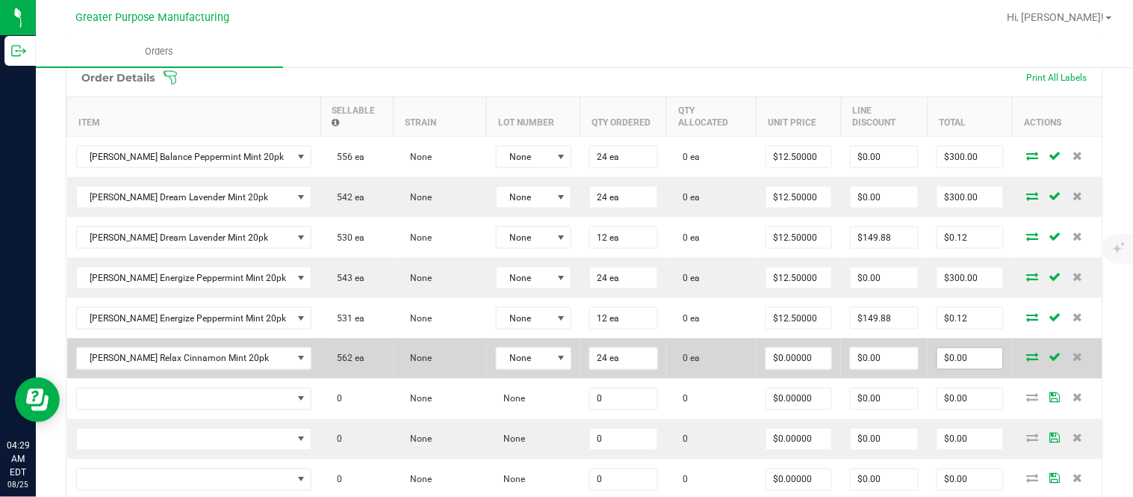
click at [954, 369] on input "$0.00" at bounding box center [970, 358] width 66 height 21
paste input "30"
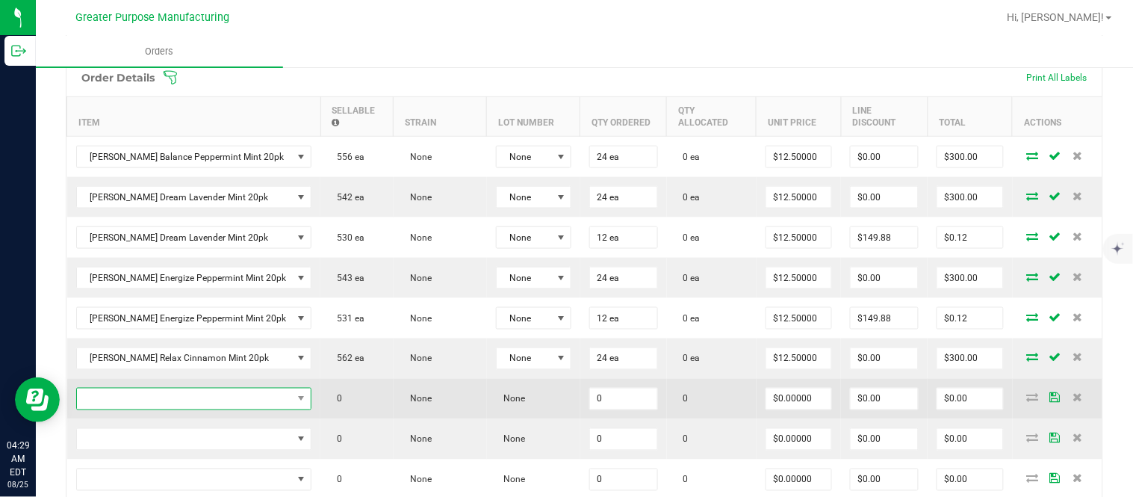
click at [228, 401] on span "NO DATA FOUND" at bounding box center [185, 398] width 216 height 21
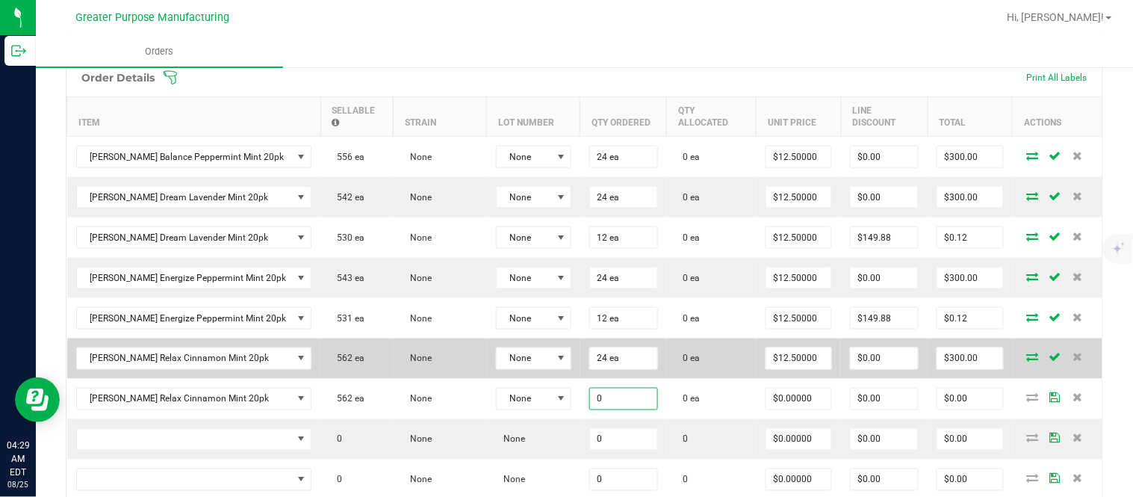
paste input "12"
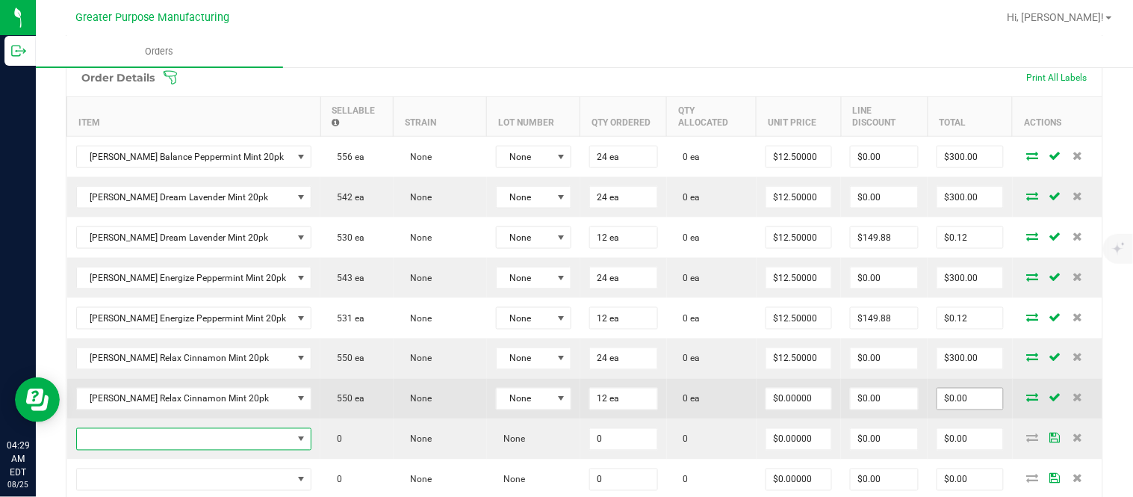
click at [950, 408] on input "$0.00" at bounding box center [970, 398] width 66 height 21
paste input "15"
click at [876, 408] on input "$0.00" at bounding box center [883, 398] width 67 height 21
paste input "149.88"
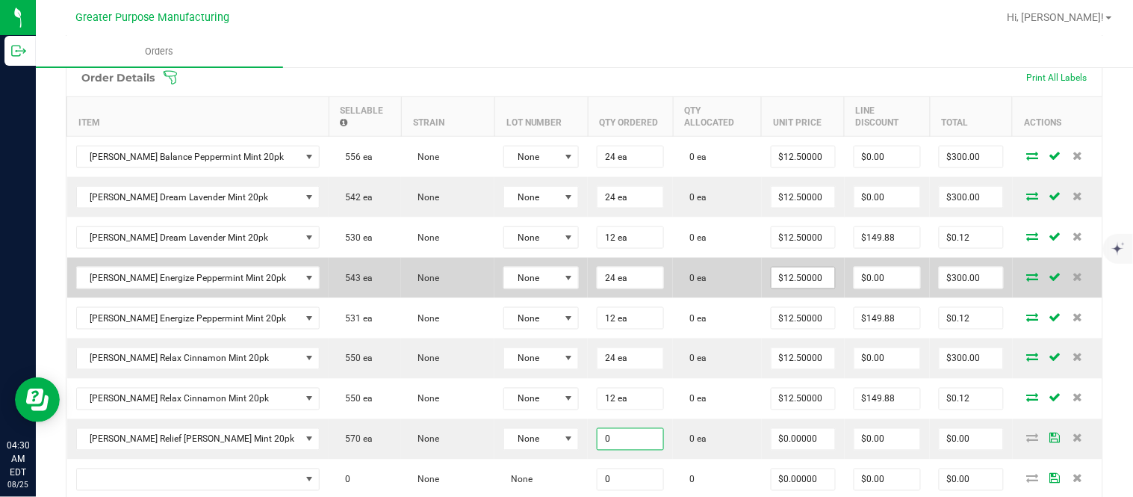
paste input "12"
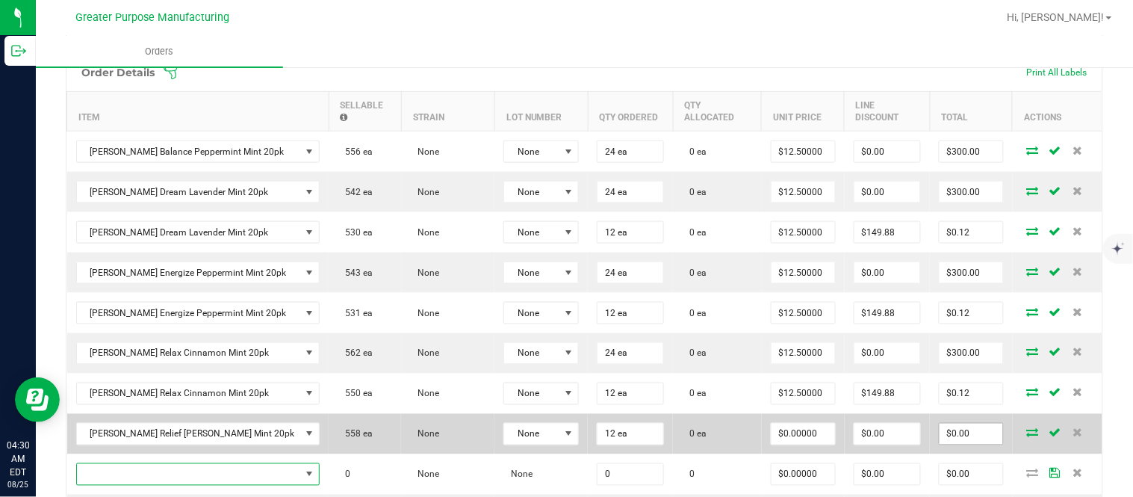
click at [939, 443] on input "$0.00" at bounding box center [970, 433] width 63 height 21
paste input "15"
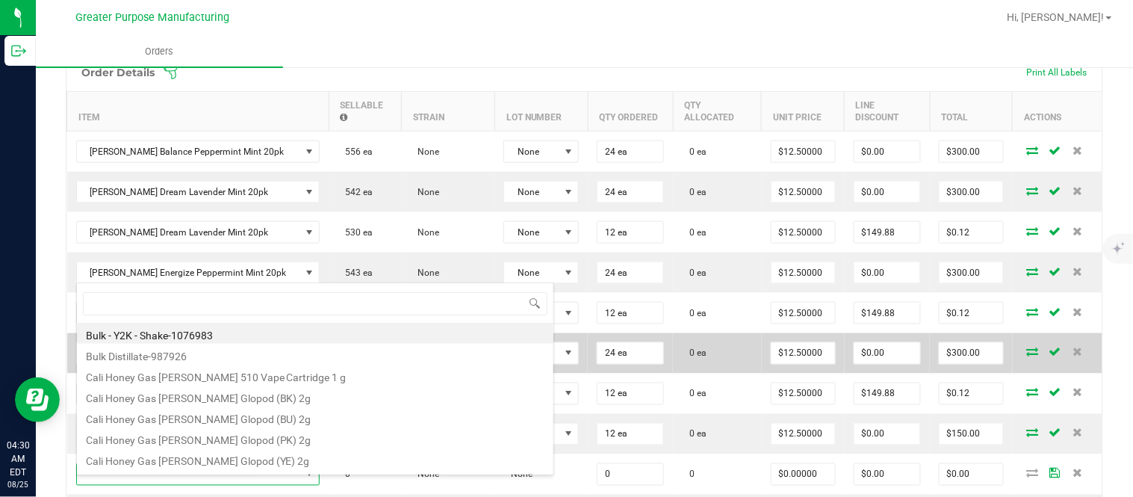
scroll to position [22, 212]
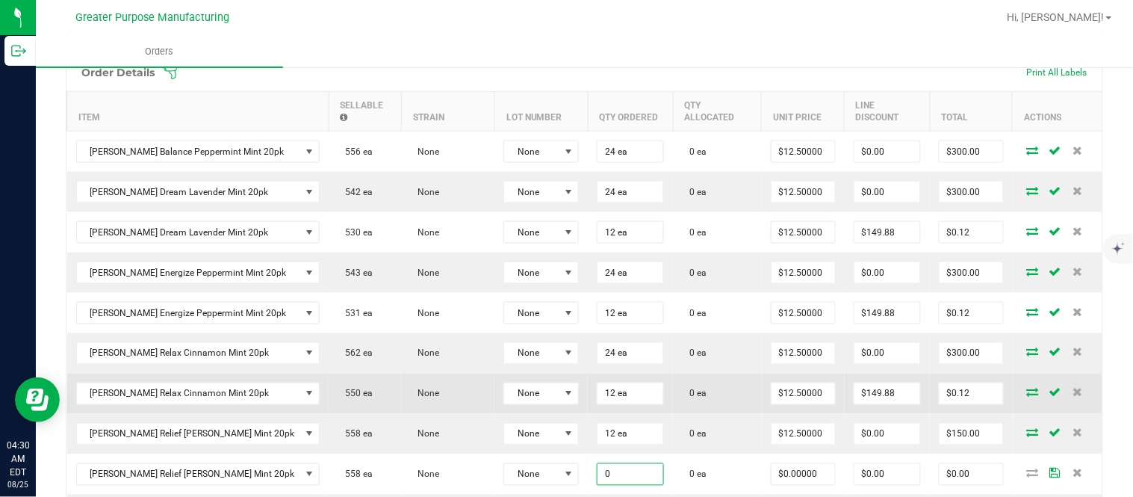
paste input "24"
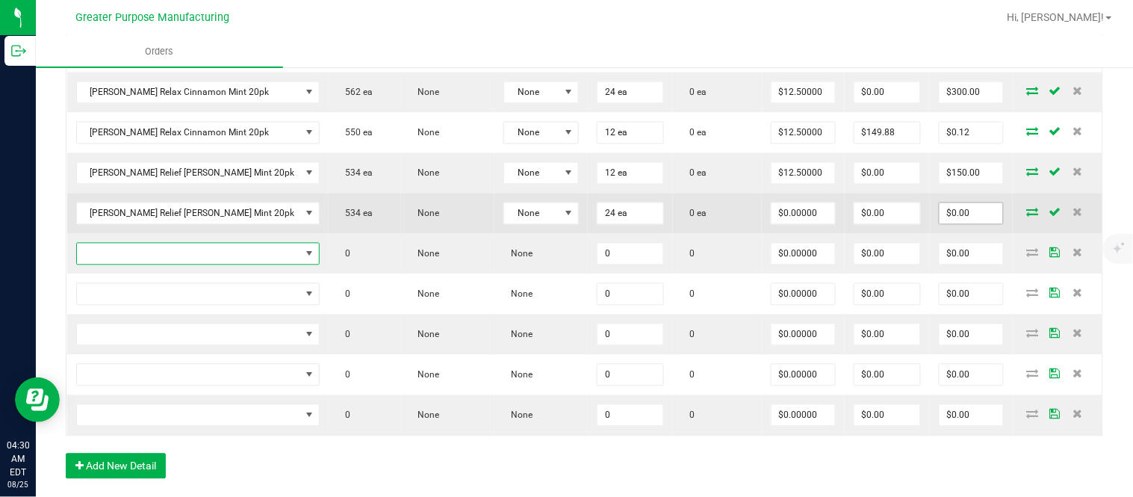
click at [944, 224] on input "$0.00" at bounding box center [970, 213] width 63 height 21
paste input "30"
click at [859, 220] on input "$0.00" at bounding box center [887, 213] width 66 height 21
paste input "299.76"
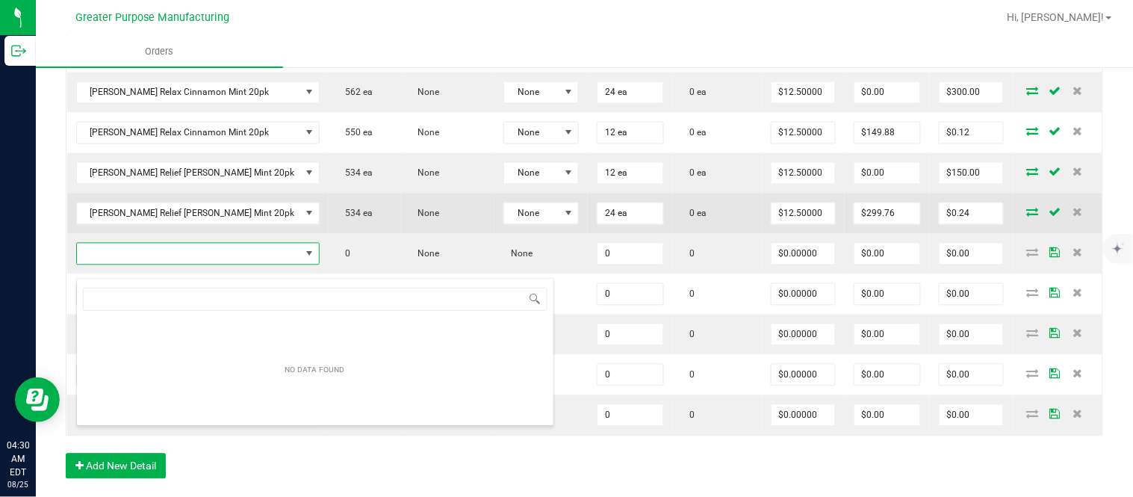
scroll to position [22, 212]
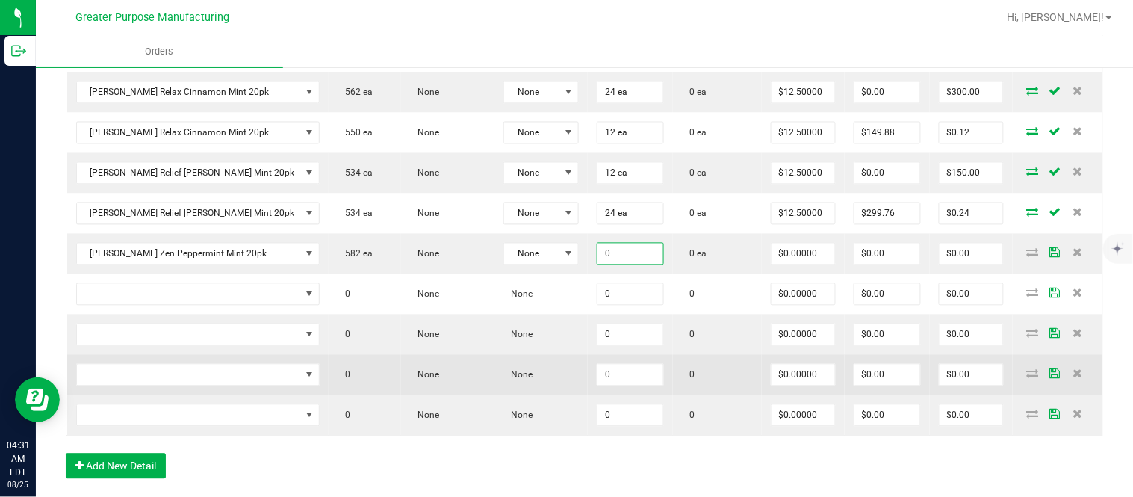
paste input "24"
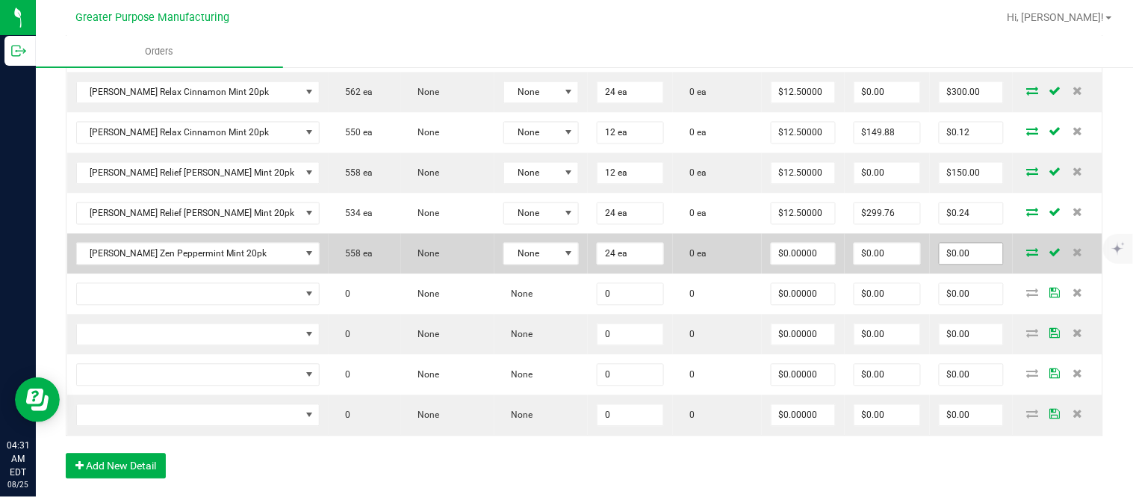
click at [956, 263] on input "$0.00" at bounding box center [970, 253] width 63 height 21
paste input "30"
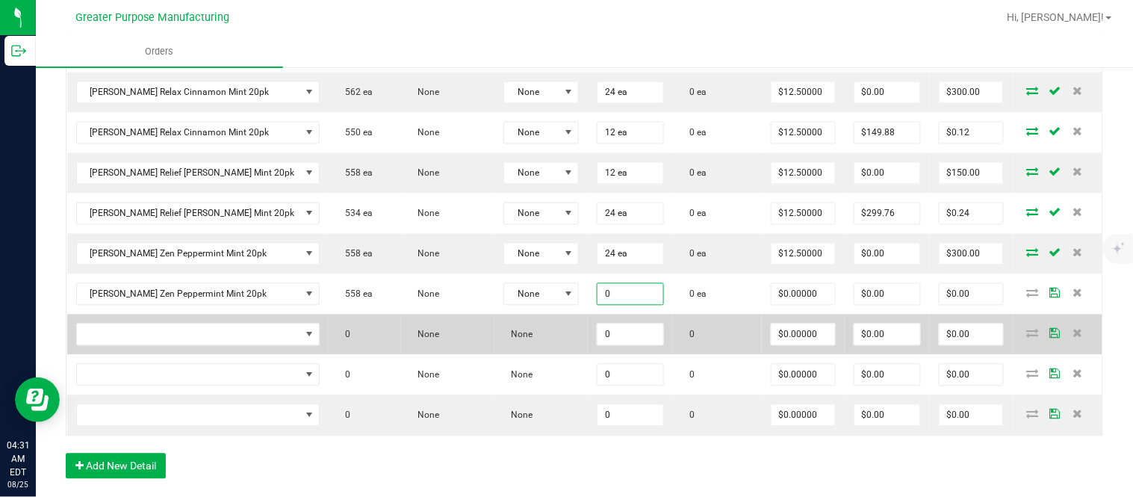
paste input "12"
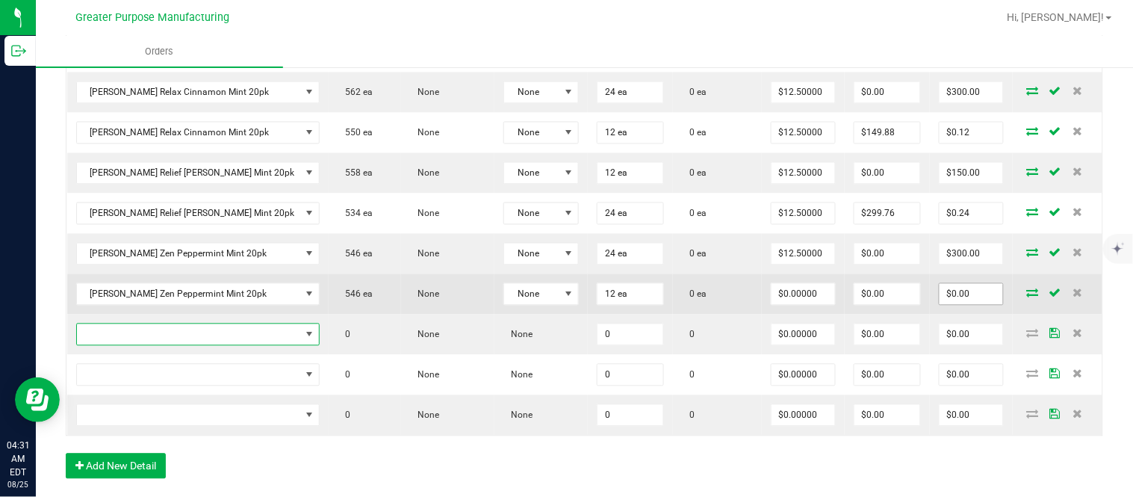
click at [939, 305] on input "$0.00" at bounding box center [970, 294] width 63 height 21
paste
click at [886, 305] on input "$0.00" at bounding box center [887, 294] width 66 height 21
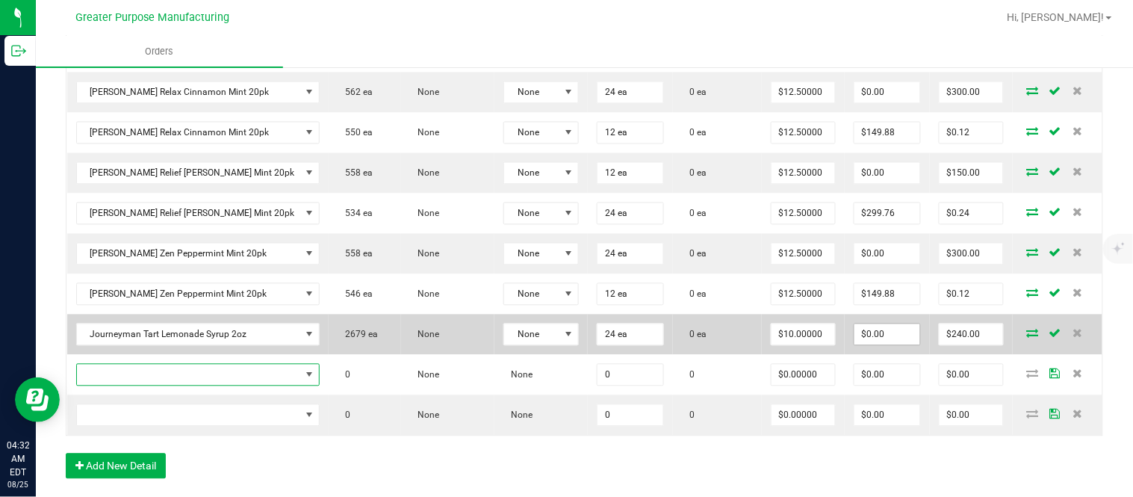
click at [869, 345] on input "$0.00" at bounding box center [887, 334] width 66 height 21
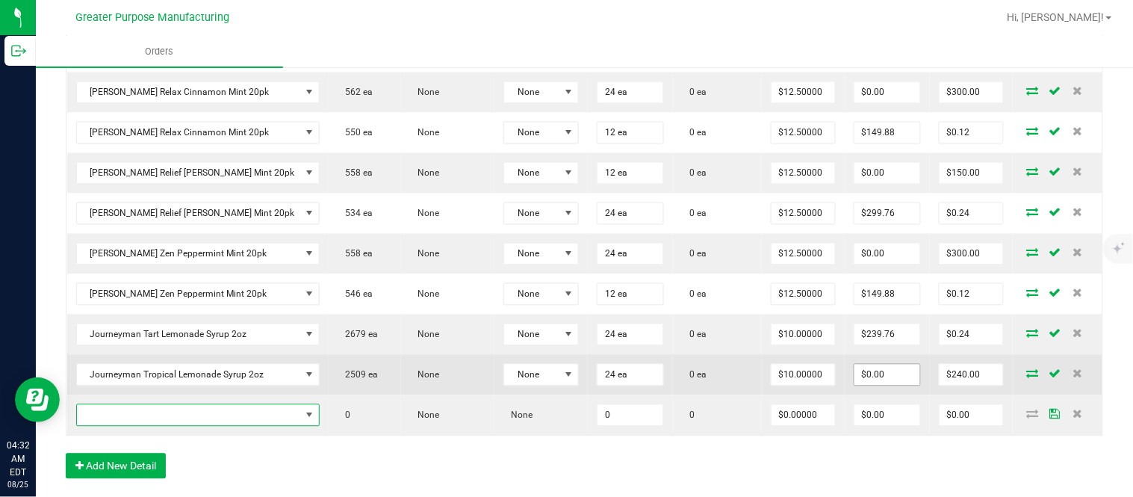
click at [878, 385] on input "$0.00" at bounding box center [887, 374] width 66 height 21
click at [878, 385] on input "239.76" at bounding box center [887, 374] width 66 height 21
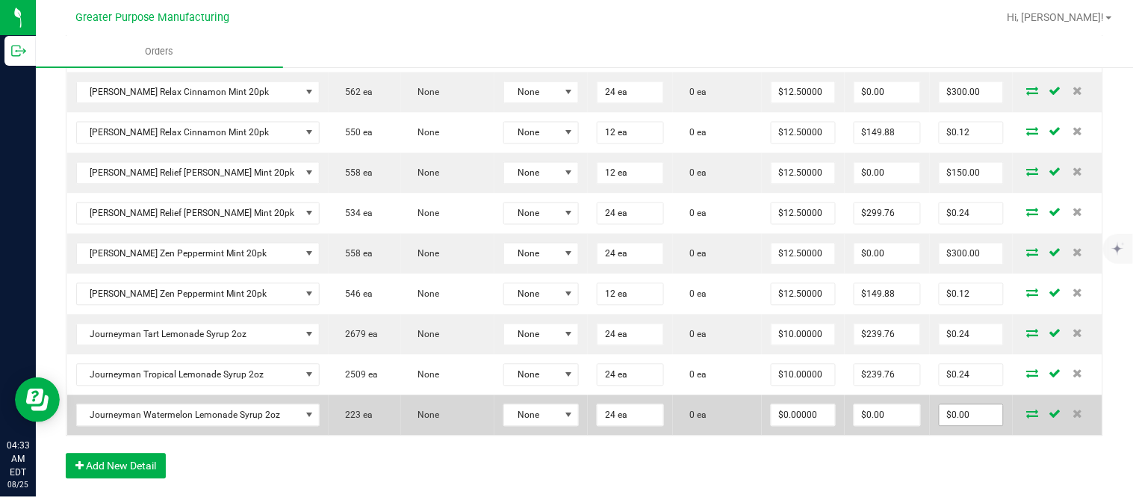
click at [965, 426] on input "$0.00" at bounding box center [970, 415] width 63 height 21
click at [898, 426] on input "$0.00" at bounding box center [887, 415] width 66 height 21
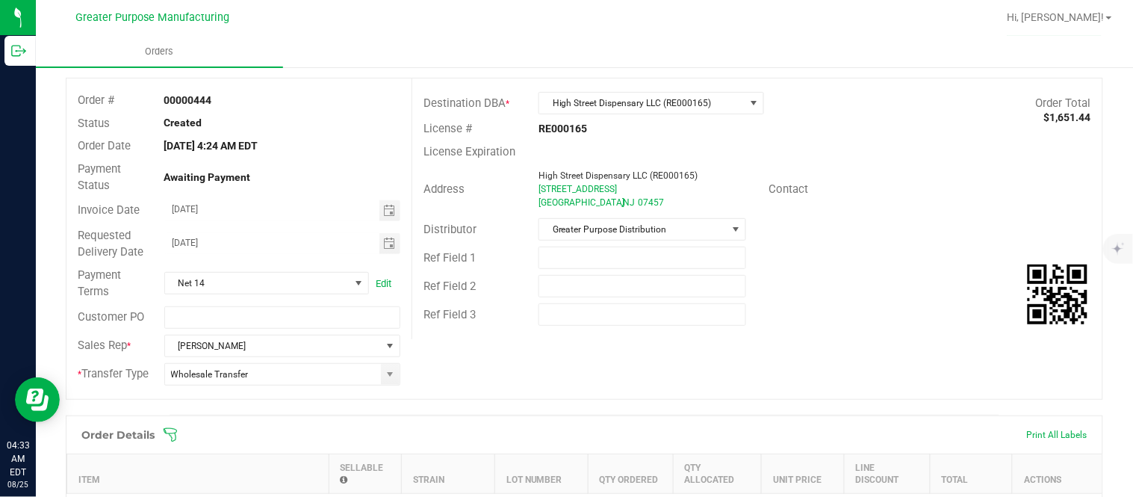
scroll to position [0, 0]
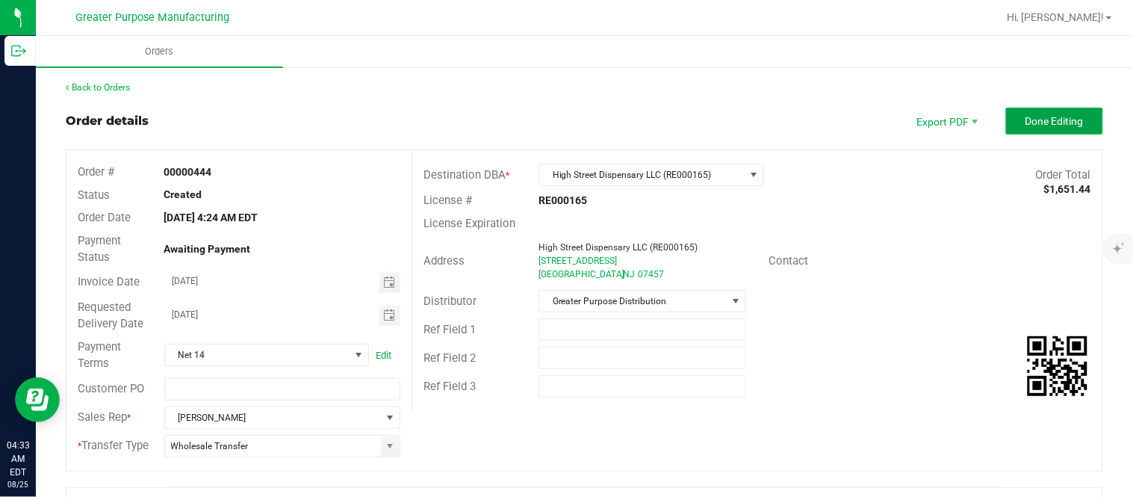
click at [1012, 116] on button "Done Editing" at bounding box center [1054, 121] width 97 height 27
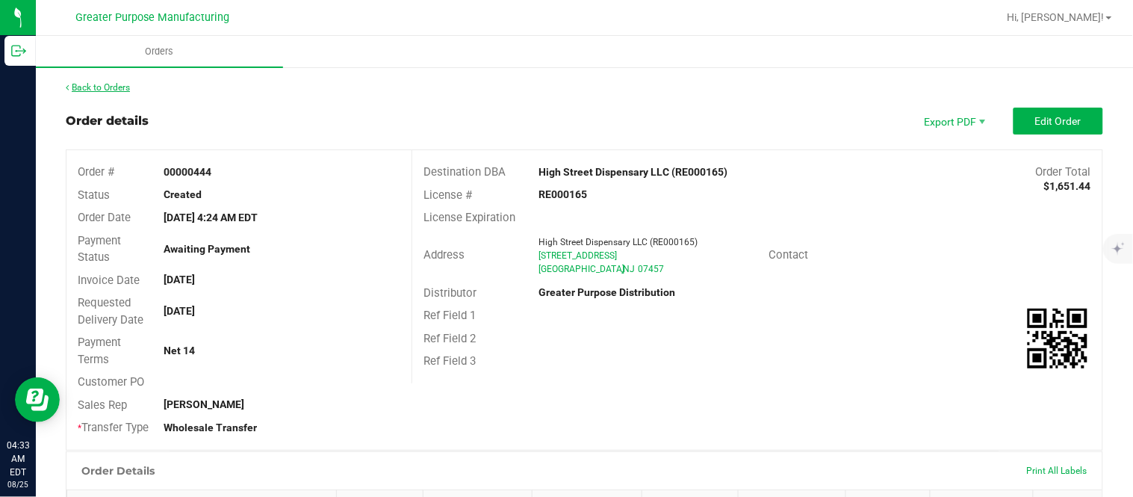
click at [115, 87] on link "Back to Orders" at bounding box center [98, 87] width 64 height 10
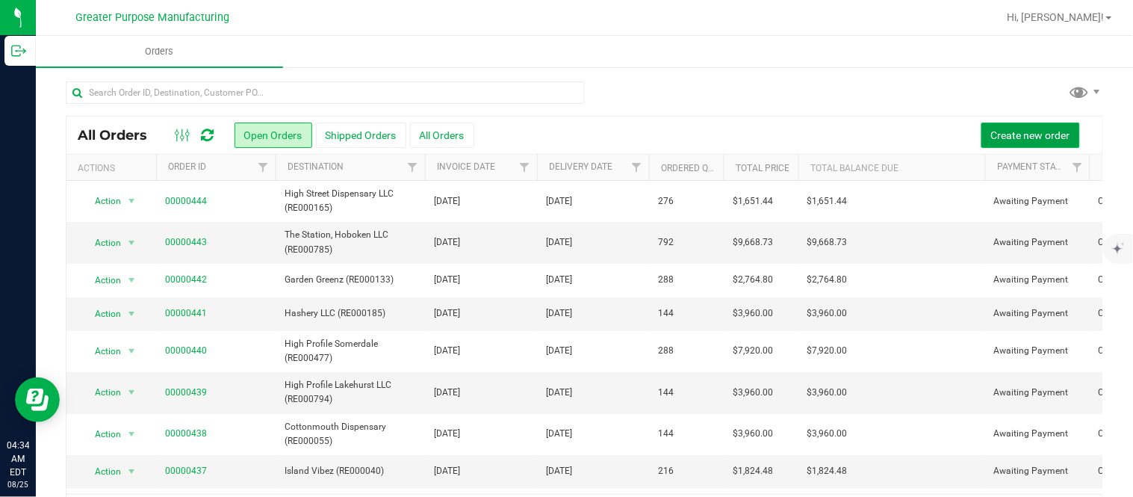
click at [991, 133] on span "Create new order" at bounding box center [1030, 135] width 79 height 12
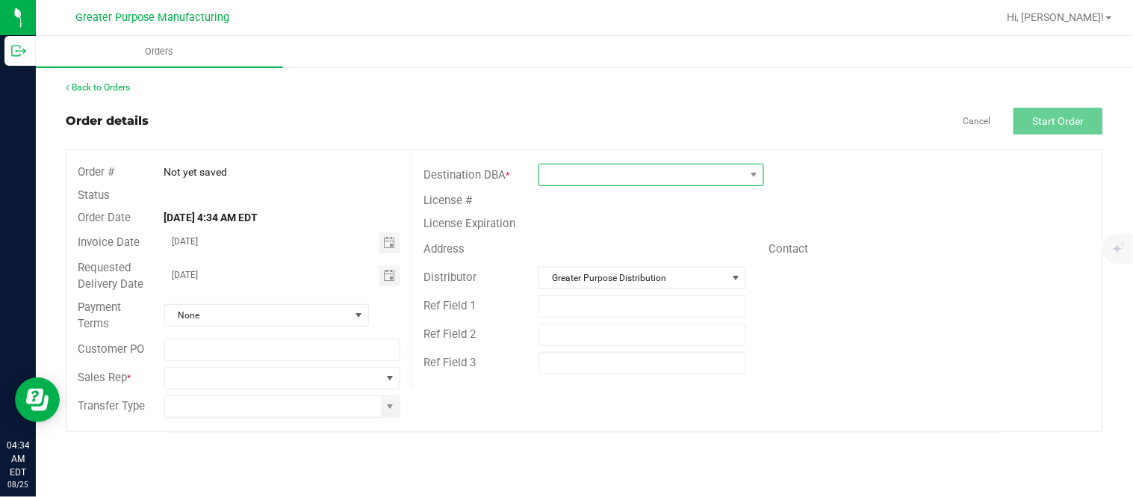
click at [648, 175] on span at bounding box center [641, 174] width 205 height 21
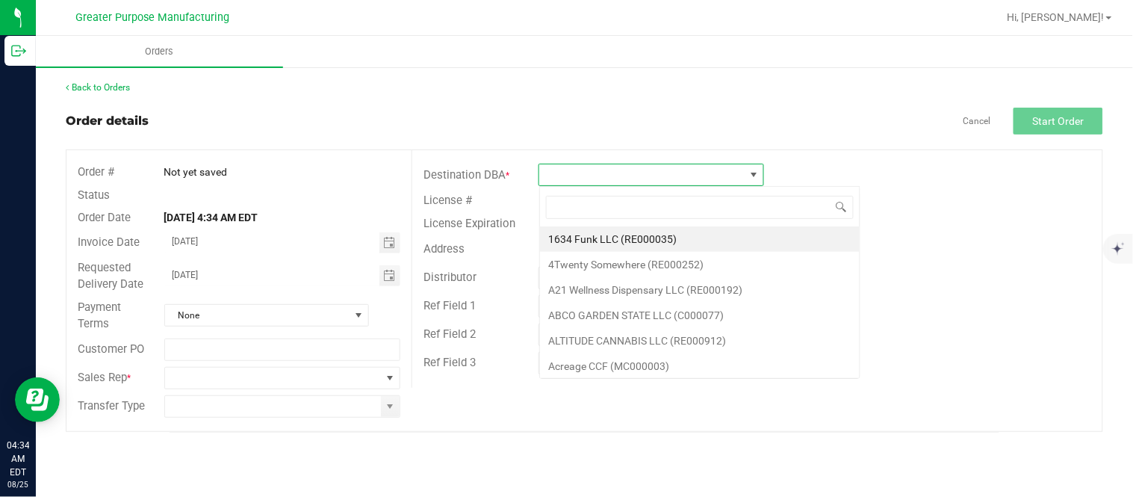
scroll to position [22, 225]
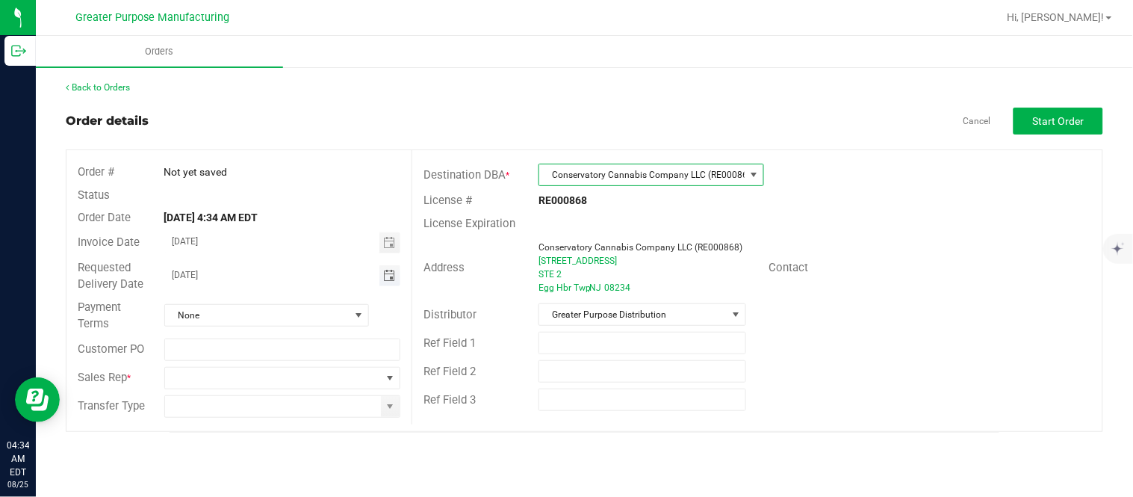
click at [393, 280] on span "Toggle calendar" at bounding box center [389, 276] width 12 height 12
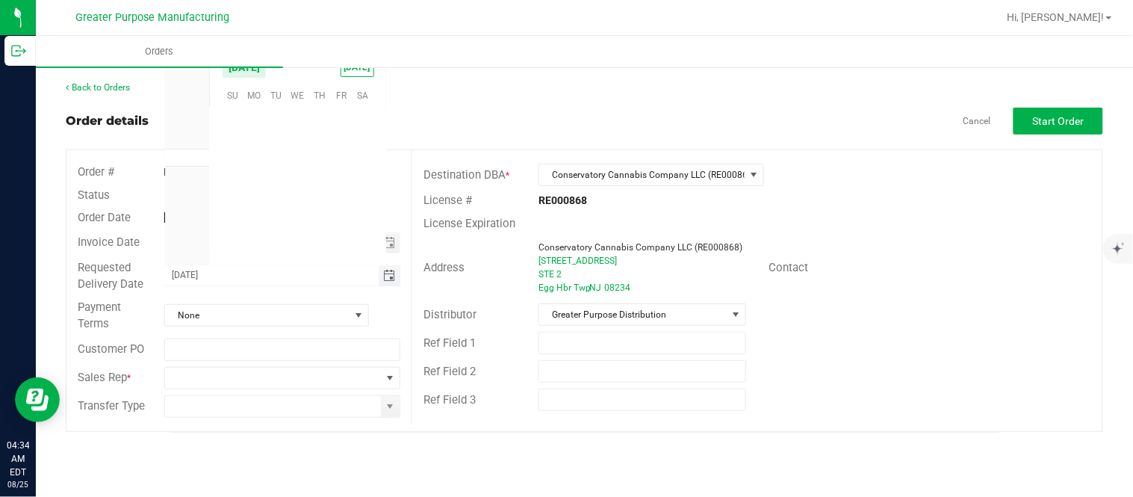
scroll to position [241993, 0]
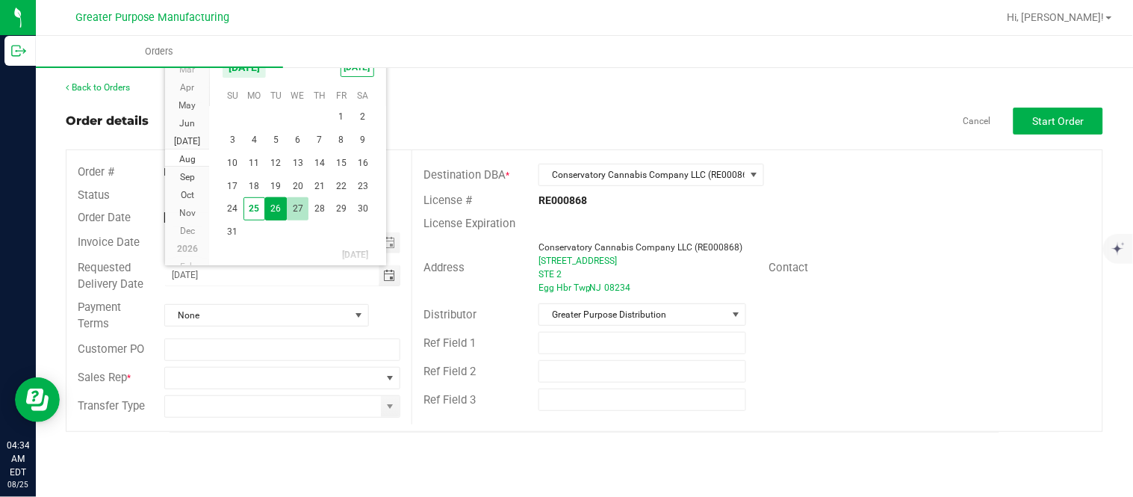
click at [301, 214] on span "27" at bounding box center [298, 208] width 22 height 23
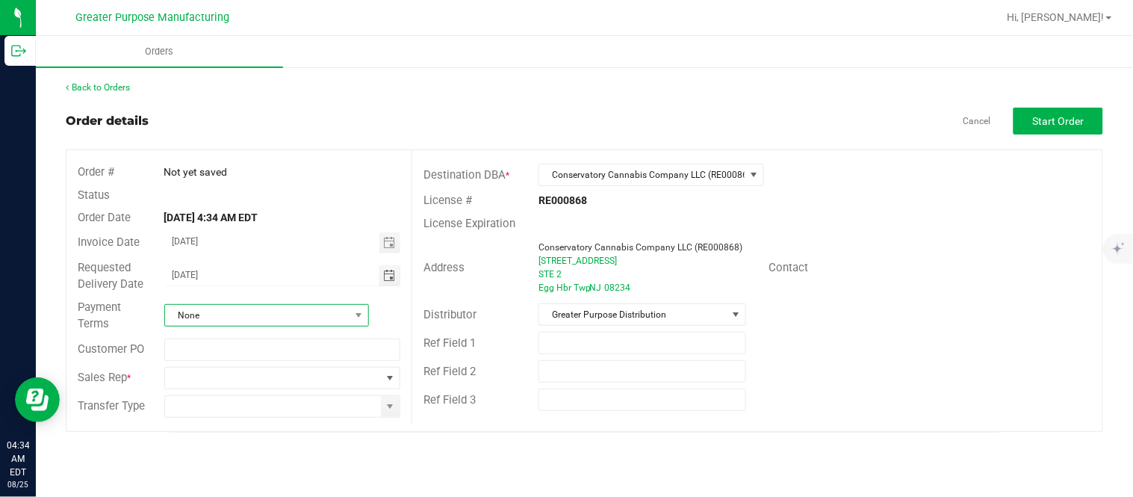
click at [311, 311] on span "None" at bounding box center [257, 315] width 184 height 21
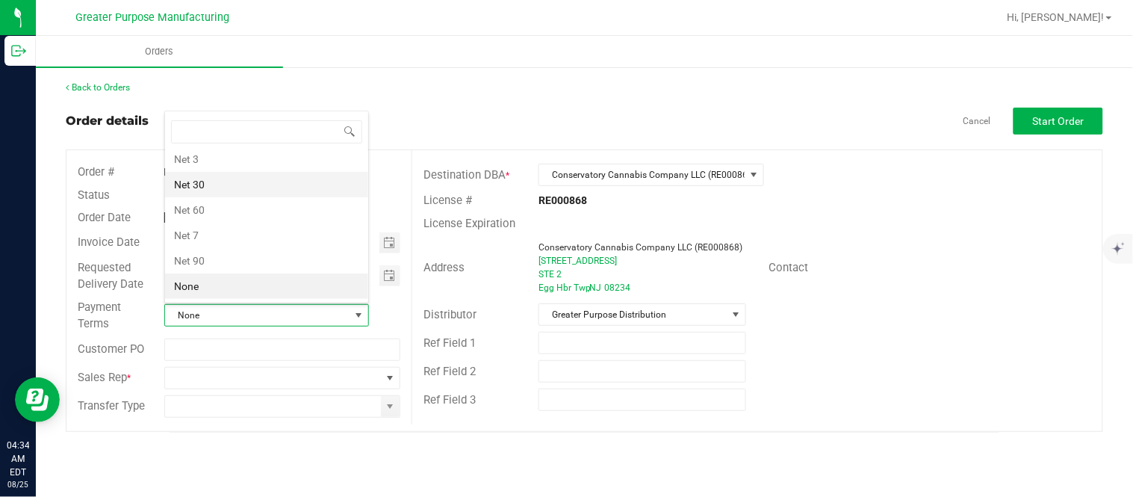
click at [280, 189] on li "Net 30" at bounding box center [266, 184] width 203 height 25
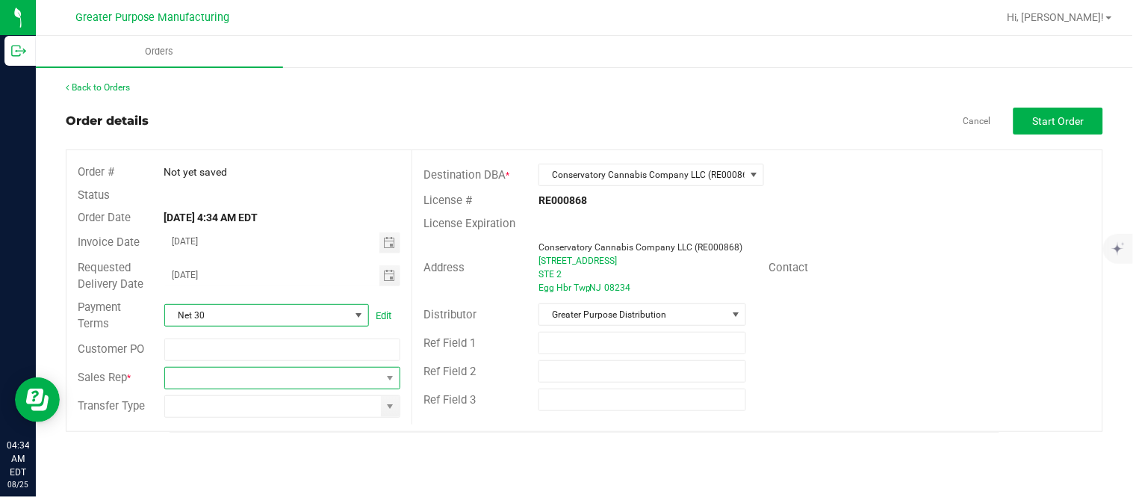
click at [214, 384] on span at bounding box center [273, 377] width 217 height 21
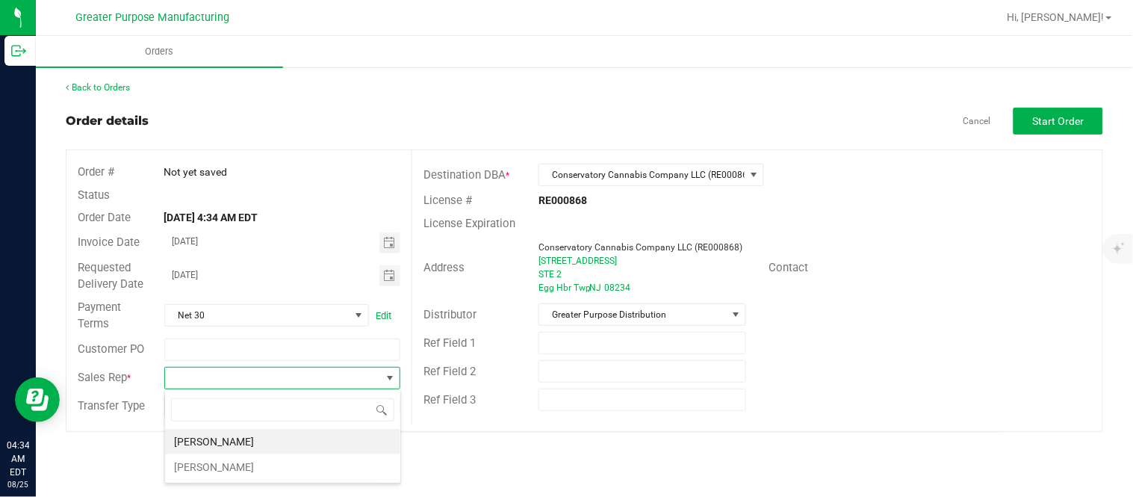
scroll to position [22, 236]
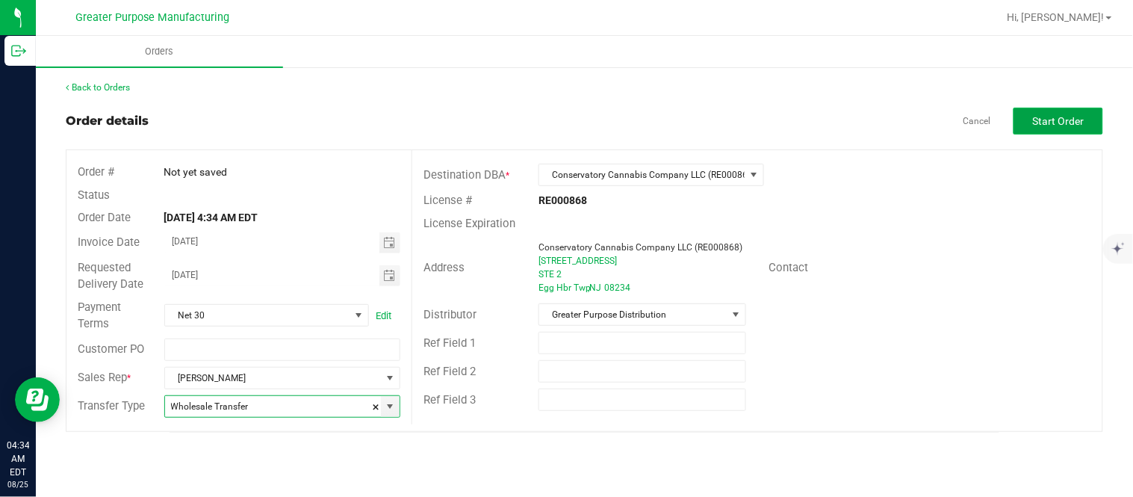
click at [1060, 122] on span "Start Order" at bounding box center [1059, 121] width 52 height 12
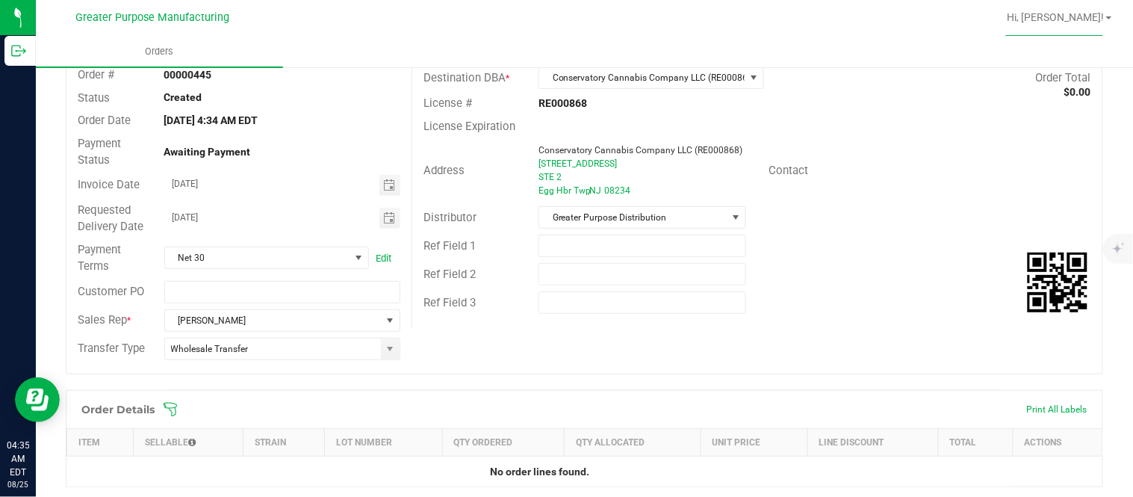
scroll to position [108, 0]
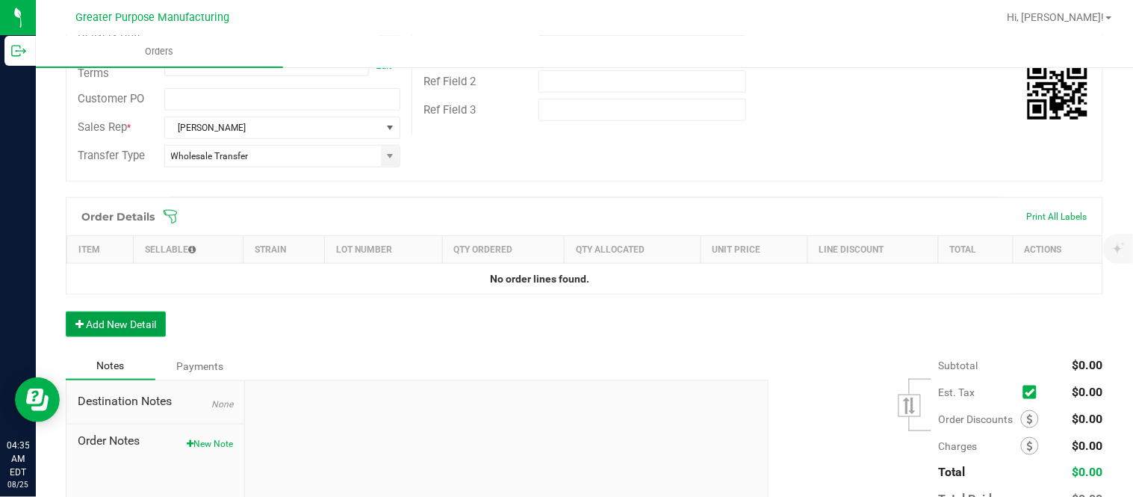
click at [145, 324] on button "Add New Detail" at bounding box center [116, 323] width 100 height 25
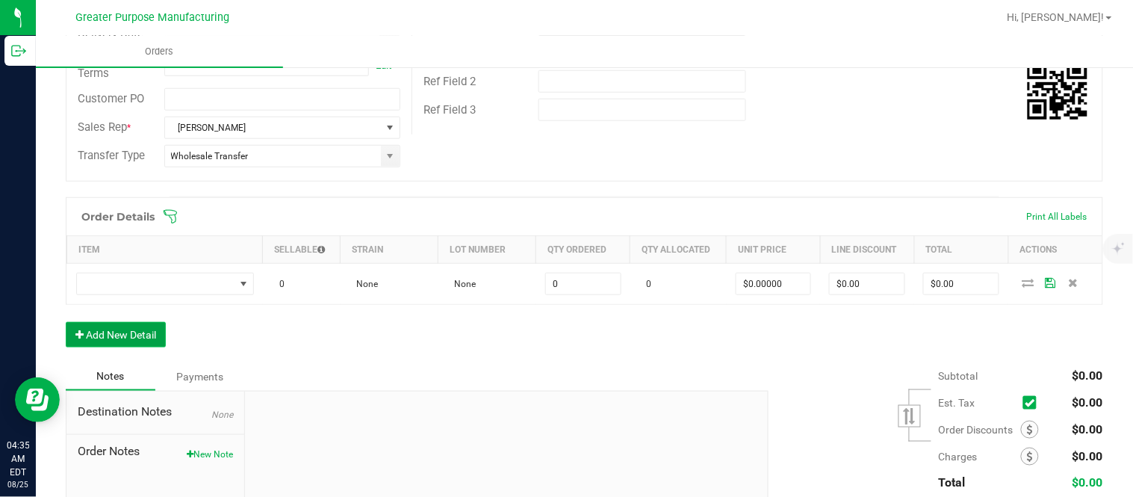
click at [66, 322] on button "Add New Detail" at bounding box center [116, 334] width 100 height 25
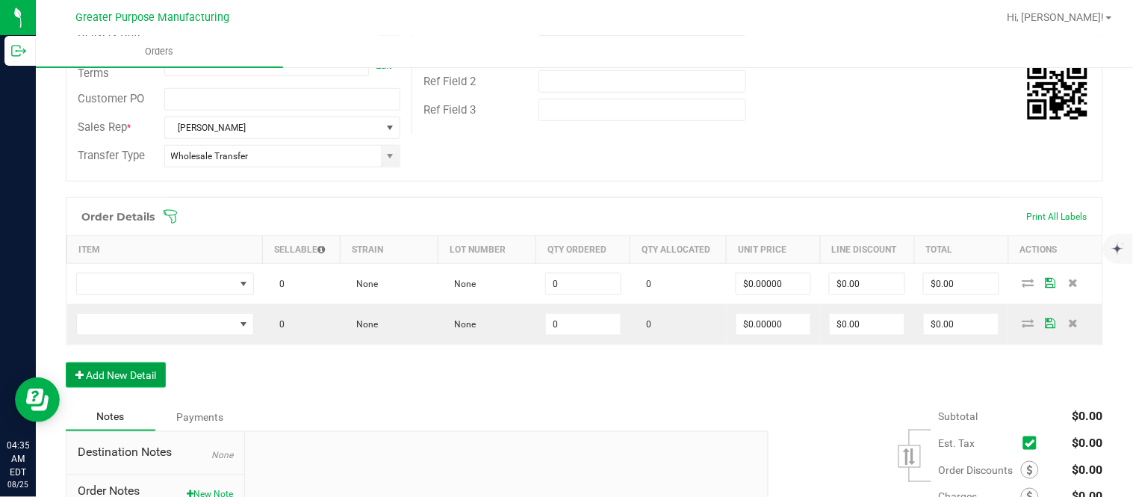
click at [66, 362] on button "Add New Detail" at bounding box center [116, 374] width 100 height 25
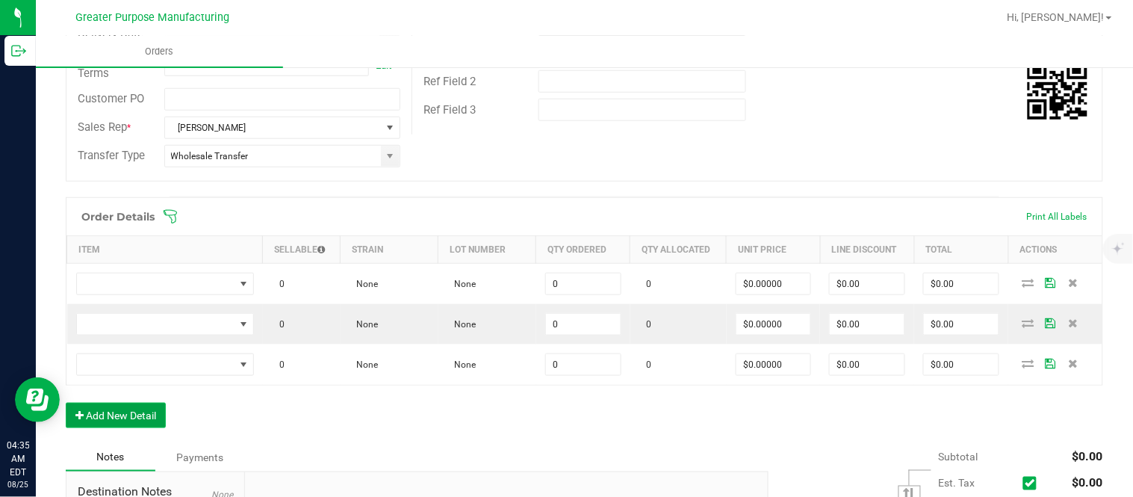
click at [66, 402] on button "Add New Detail" at bounding box center [116, 414] width 100 height 25
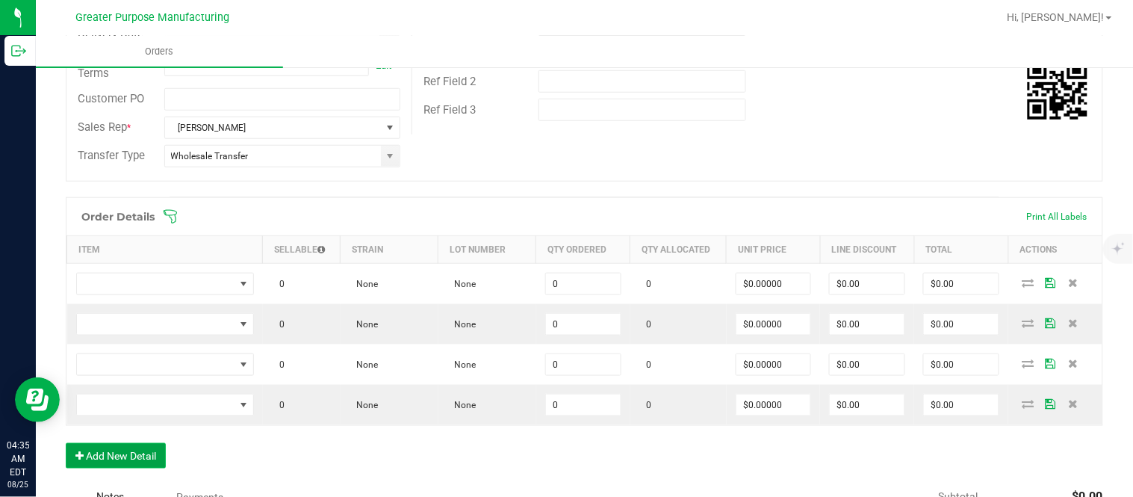
click at [66, 443] on button "Add New Detail" at bounding box center [116, 455] width 100 height 25
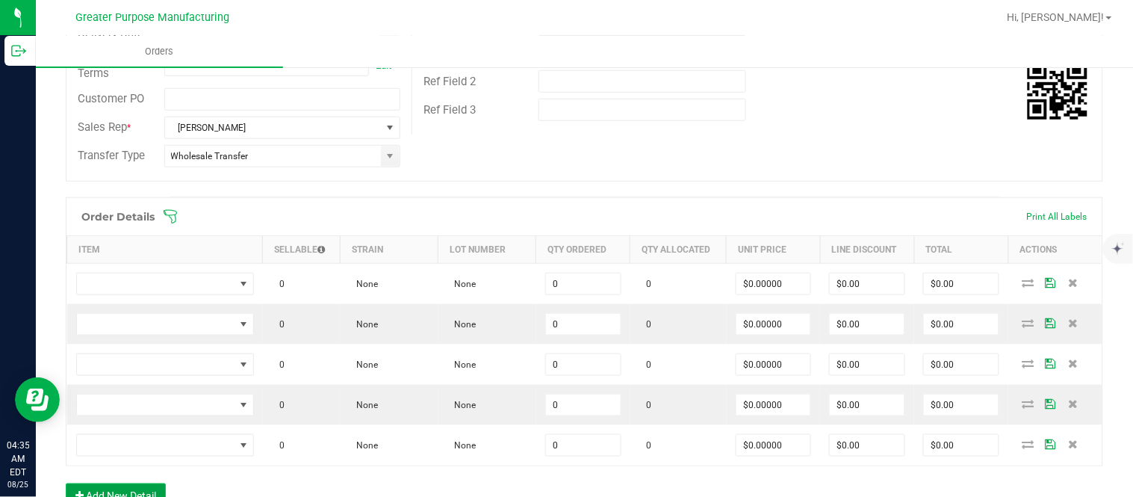
click at [66, 483] on button "Add New Detail" at bounding box center [116, 495] width 100 height 25
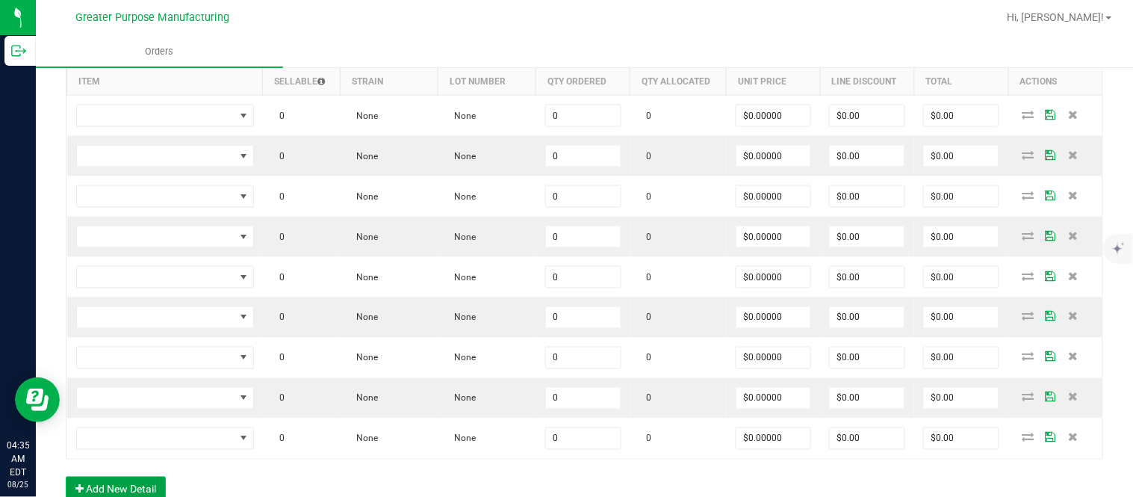
scroll to position [470, 0]
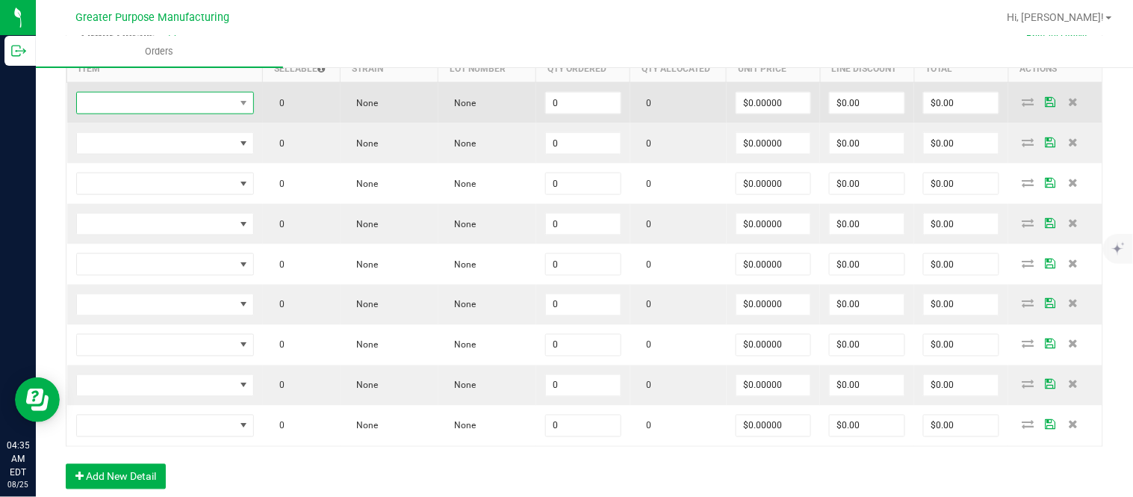
click at [189, 109] on span "NO DATA FOUND" at bounding box center [156, 103] width 158 height 21
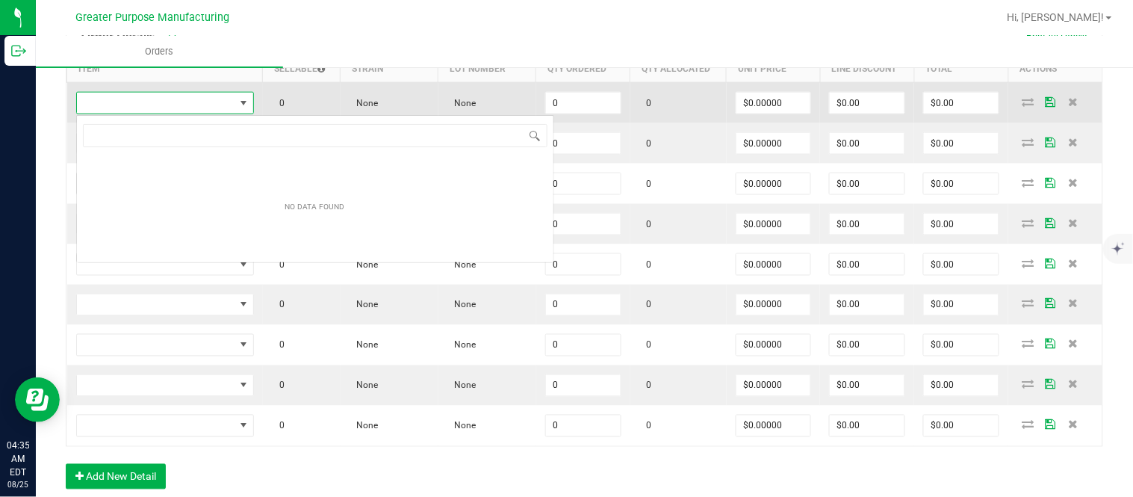
scroll to position [22, 175]
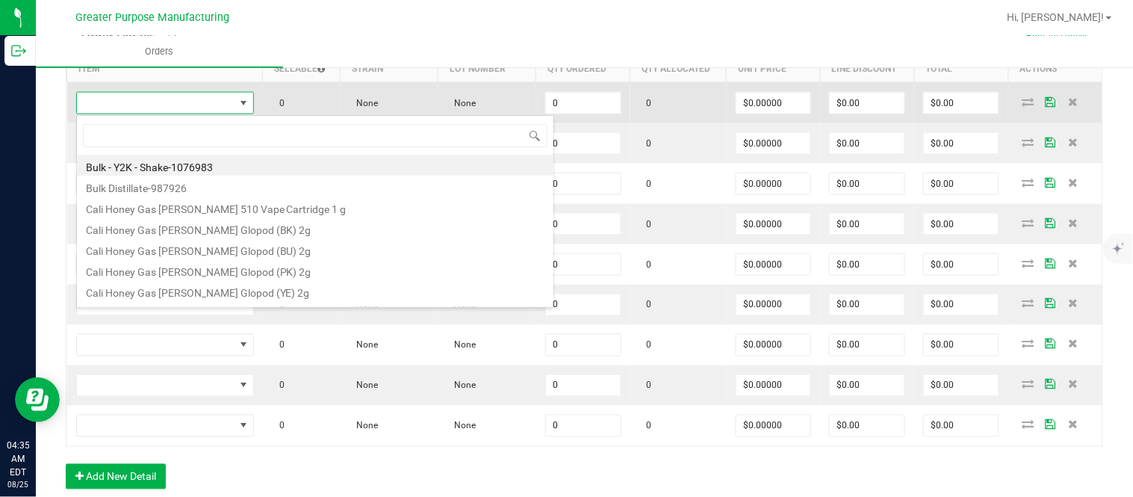
type input "1.3.13.99.0"
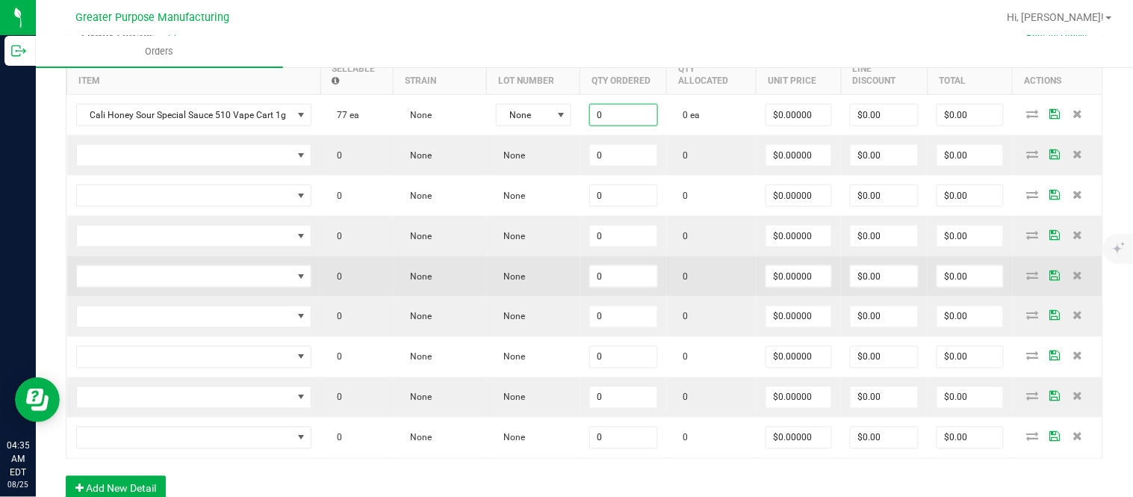
paste input "5"
type input "50 ea"
type input "$0.00000"
type input "$0.00"
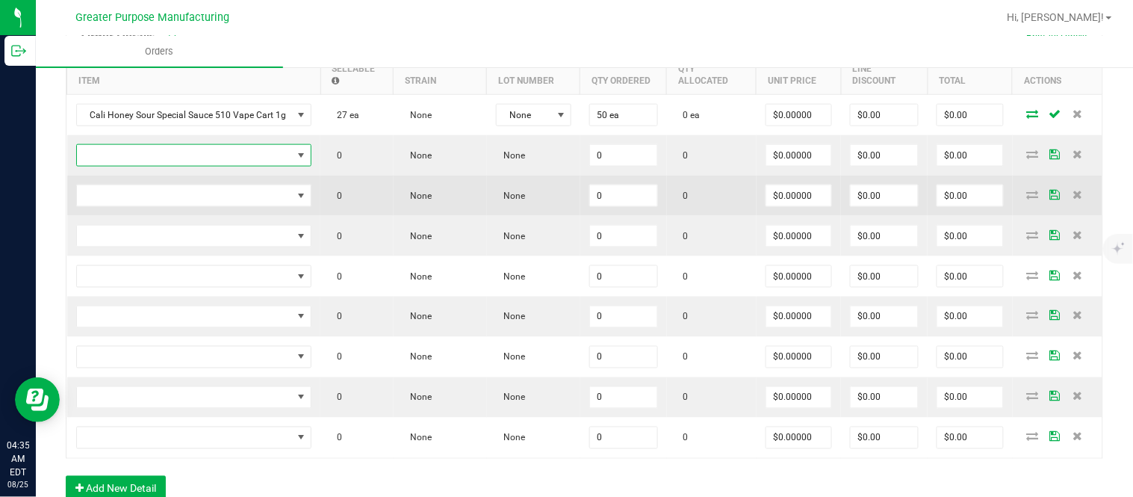
scroll to position [481, 0]
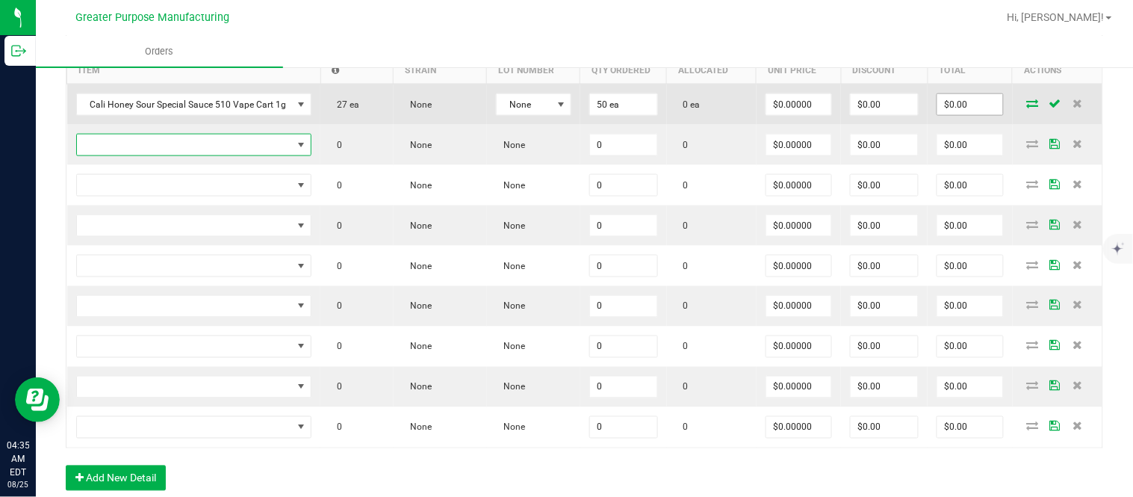
click at [956, 109] on input "$0.00" at bounding box center [970, 104] width 66 height 21
paste input "150"
type input "1500"
type input "$30.00000"
type input "$1,500.00"
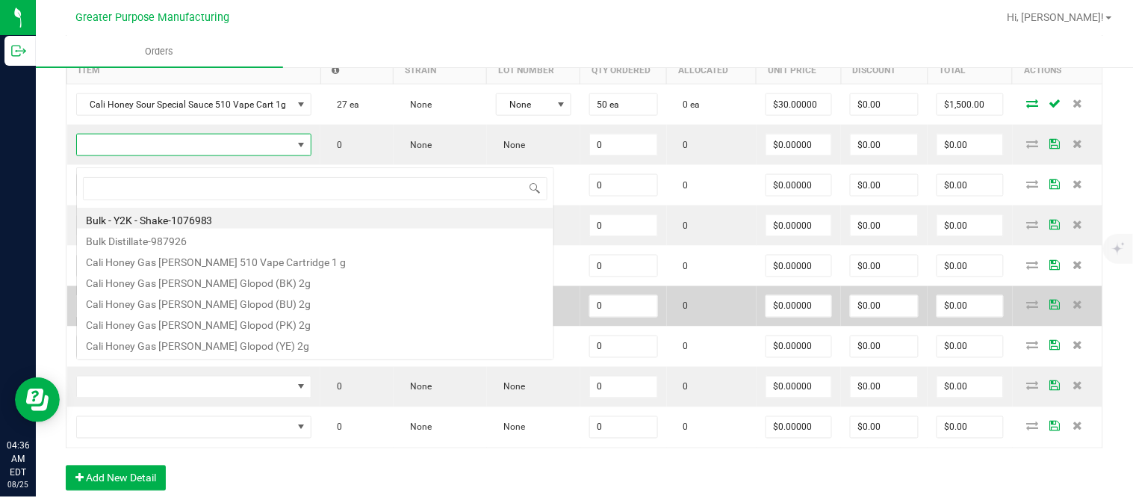
scroll to position [22, 232]
type input "1.3.13.96.0"
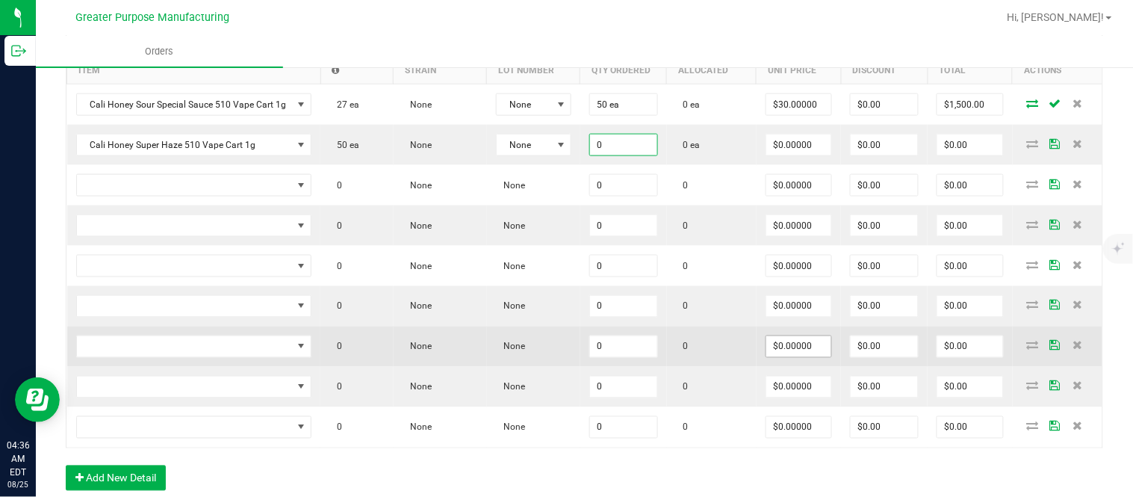
paste input "5"
type input "50 ea"
type input "$0.00000"
type input "$0.00"
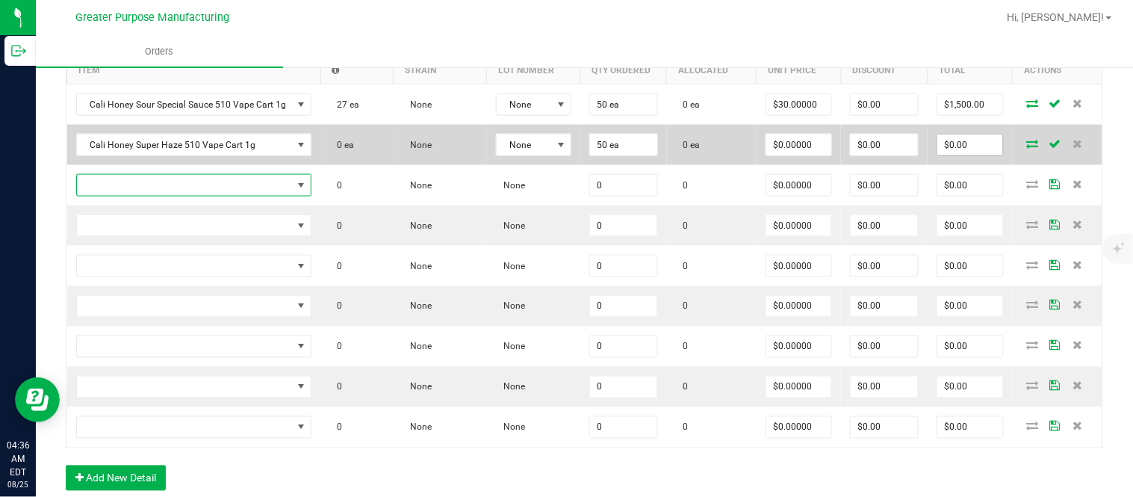
click at [962, 155] on input "$0.00" at bounding box center [970, 144] width 66 height 21
paste input "150"
type input "1500"
type input "$30.00000"
type input "$1,500.00"
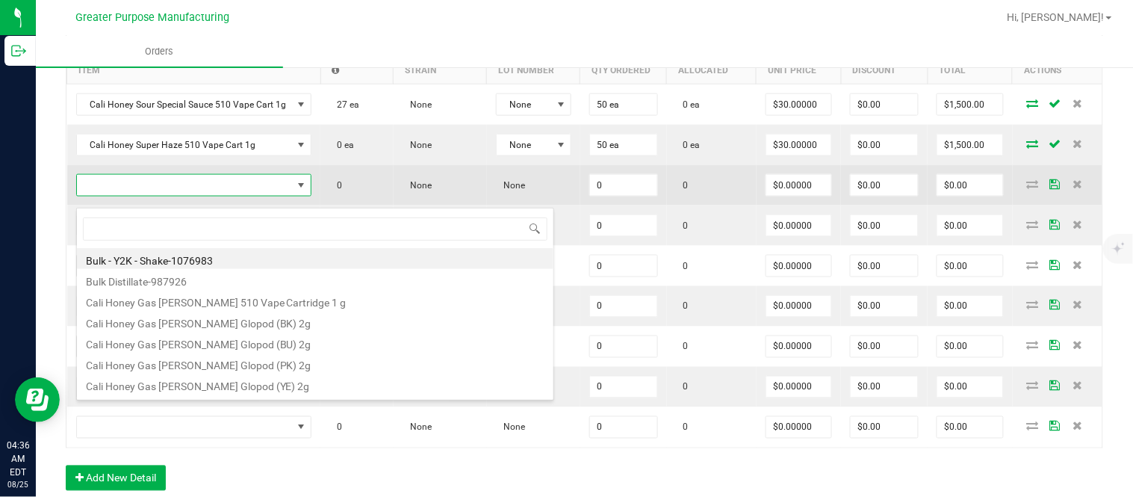
type input "1.37.61.470.0"
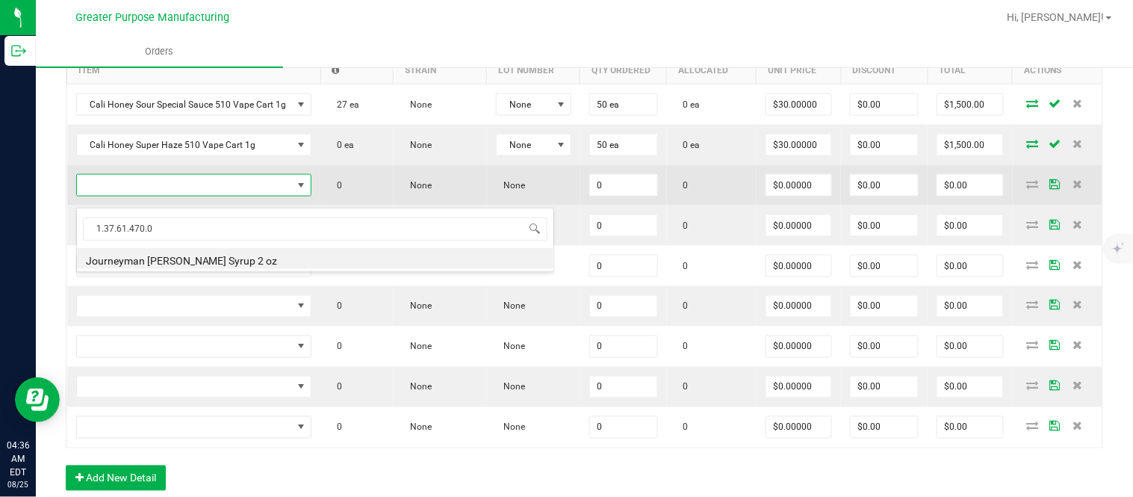
type input "0 ea"
type input "$10.00000"
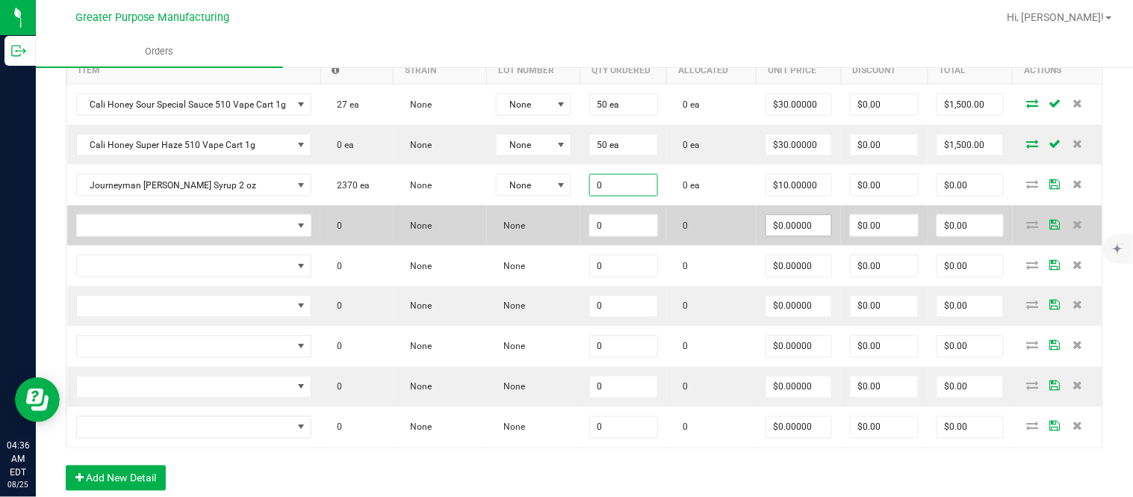
paste input "24"
type input "24 ea"
type input "10"
type input "$240.00"
type input "$10.00000"
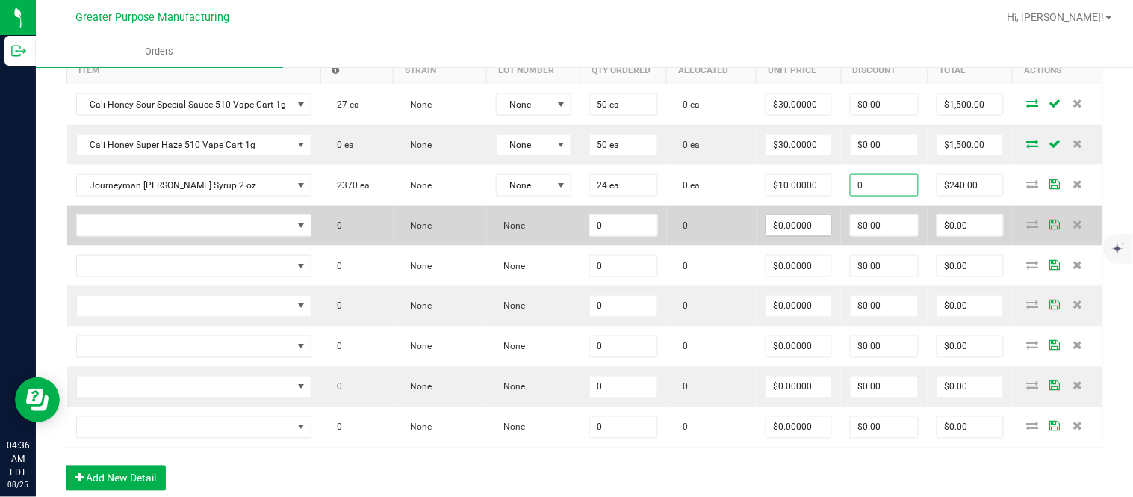
type input "$0.00"
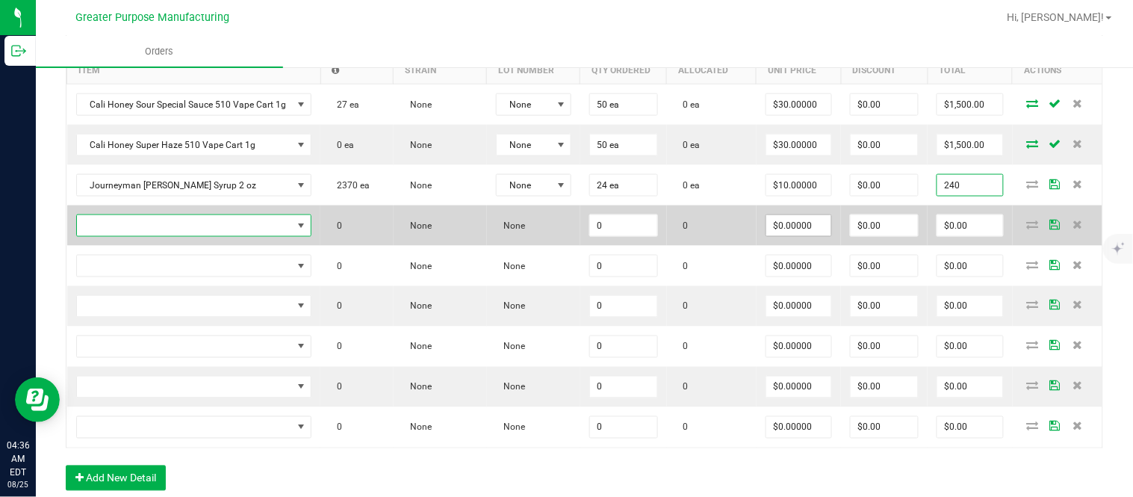
type input "$240.00"
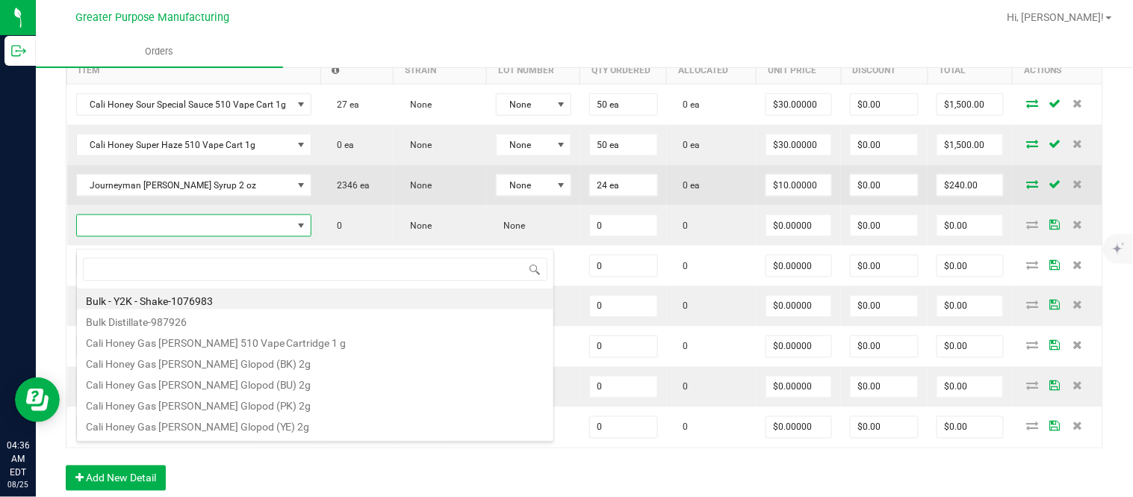
type input "1.37.61.1136.0"
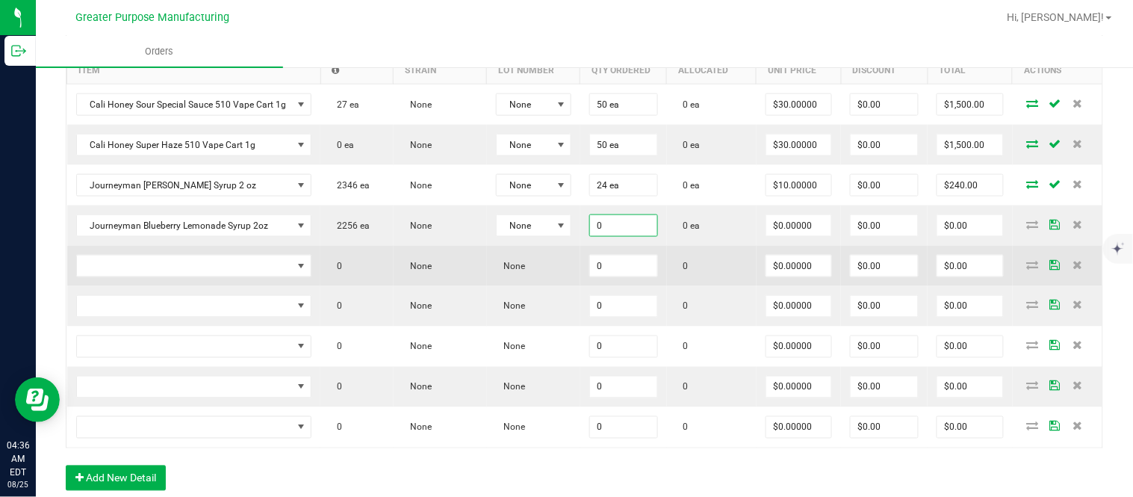
paste input "24"
type input "24"
type input "0"
type input "24 ea"
type input "$0.00000"
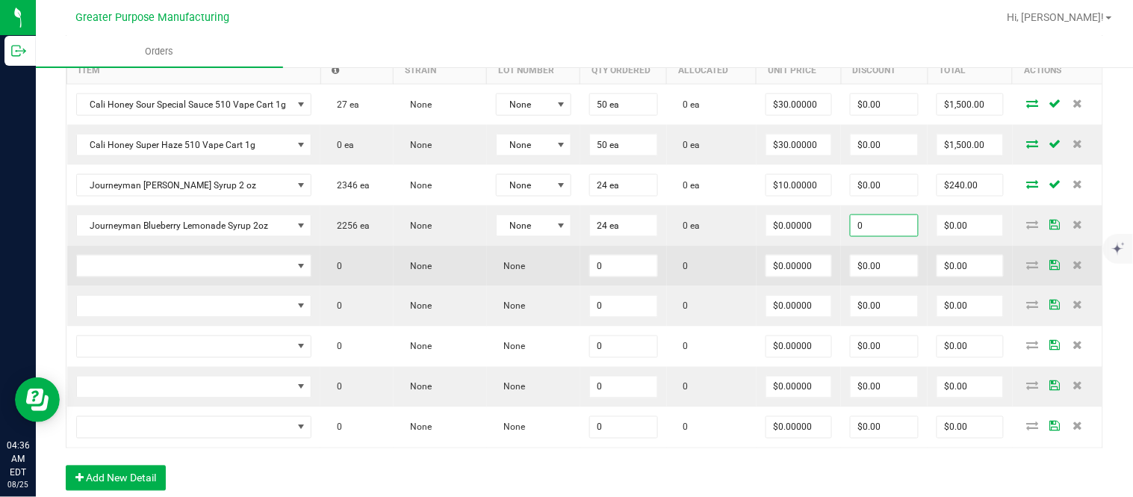
type input "$0.00"
type input "0"
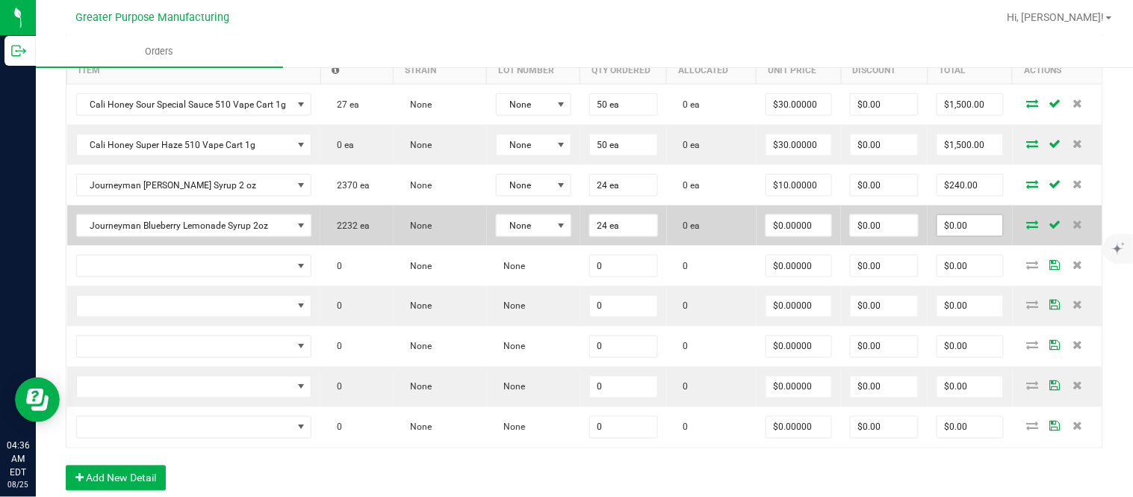
click at [953, 233] on input "$0.00" at bounding box center [970, 225] width 66 height 21
paste input "288"
type input "288"
type input "$12.00000"
type input "$288.00"
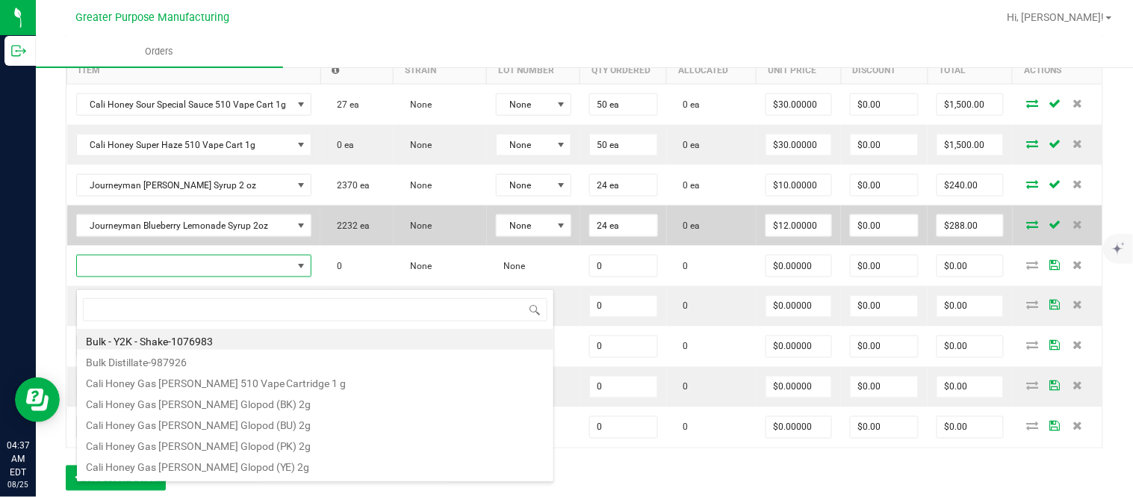
type input "1.37.61.1136.0"
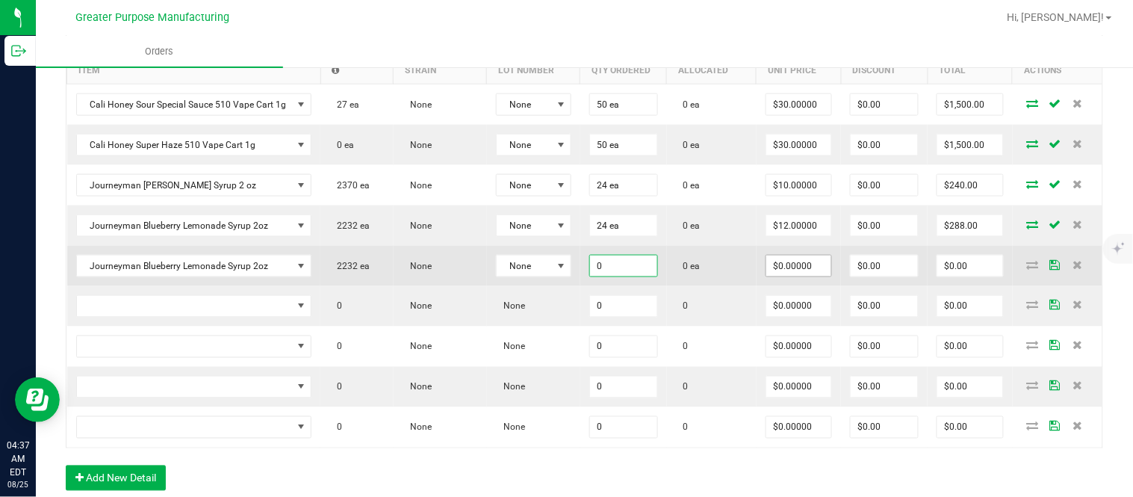
paste input "24"
type input "24 ea"
type input "$0.00000"
type input "0"
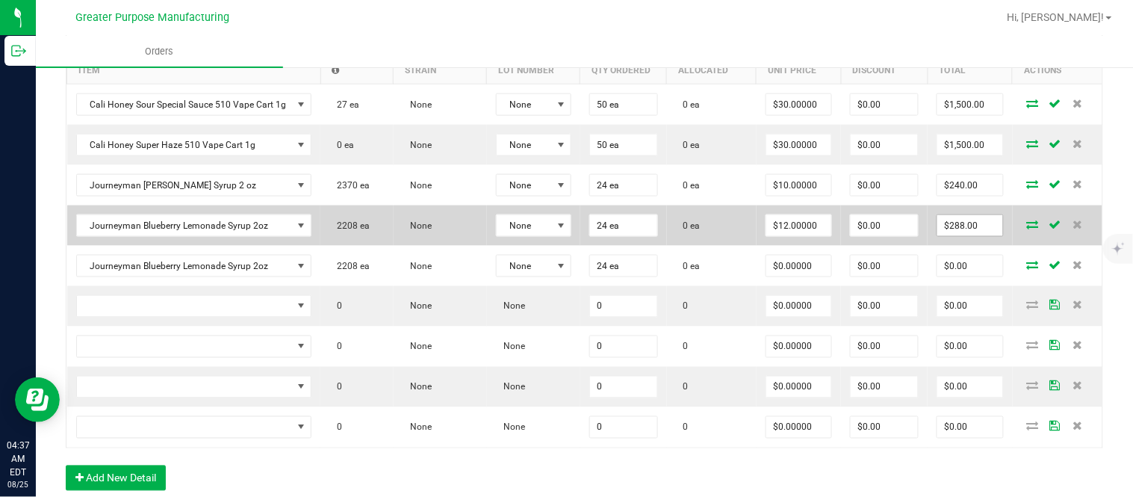
click at [939, 234] on input "$288.00" at bounding box center [970, 225] width 66 height 21
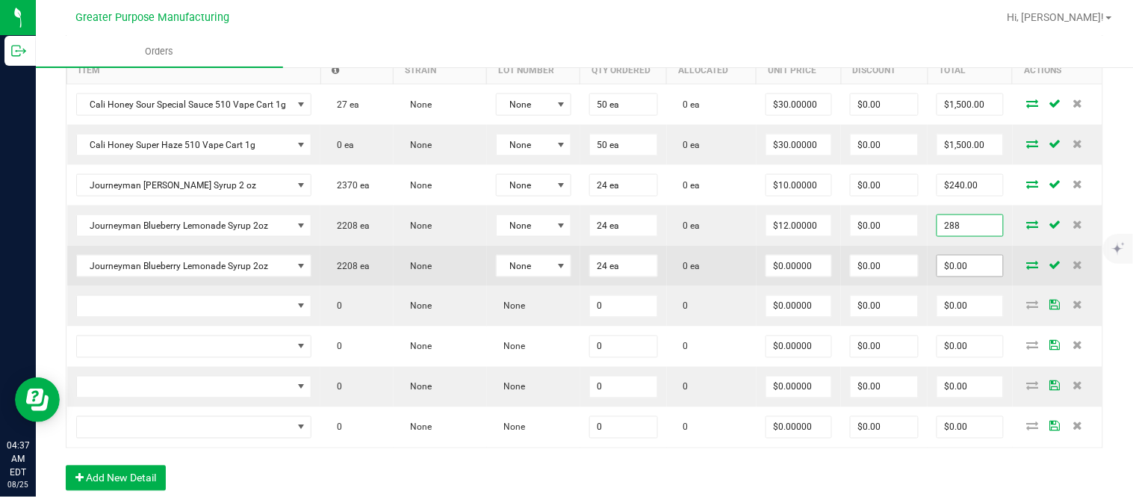
click at [942, 273] on input "$0.00" at bounding box center [970, 265] width 66 height 21
type input "$288.00"
paste input "288"
type input "288"
type input "$12.00000"
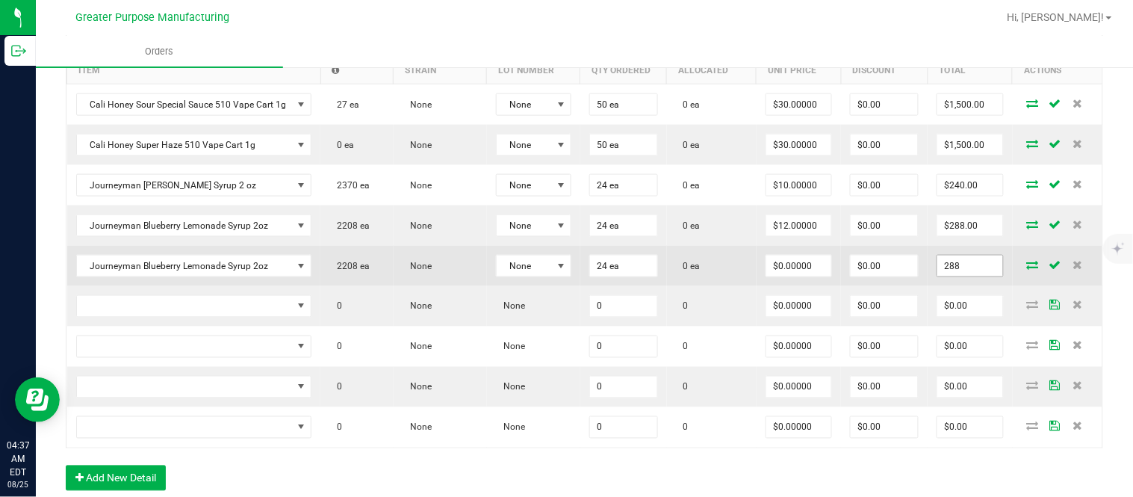
type input "$288.00"
click at [871, 276] on input "$0.00" at bounding box center [883, 265] width 67 height 21
paste input "287.76"
type input "$287.76"
type input "$0.24"
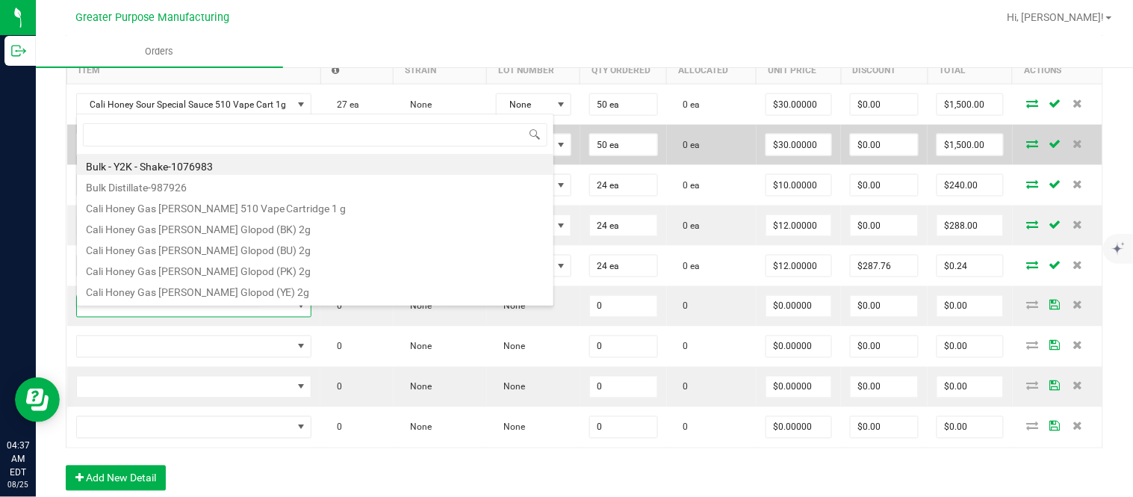
type input "1.37.61.1138.0"
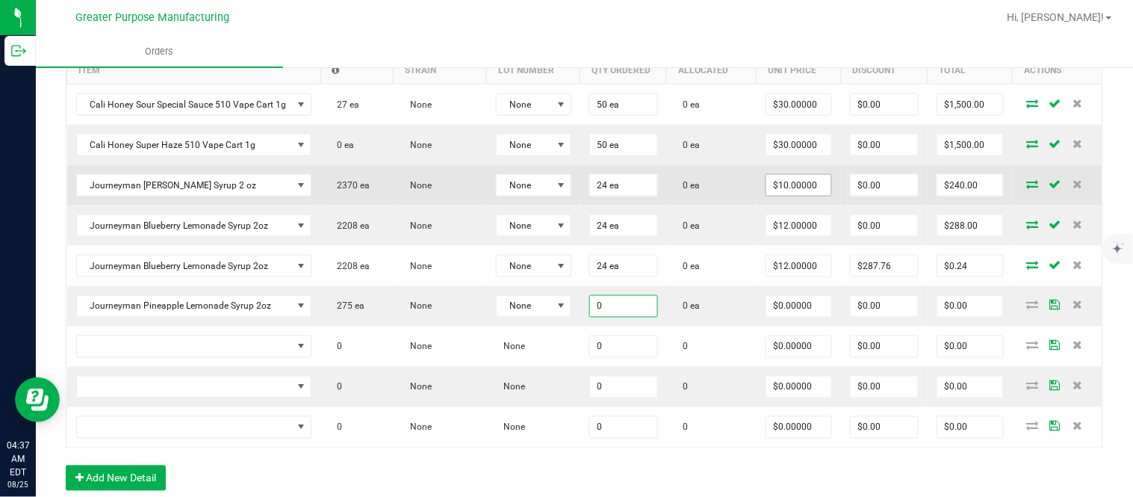
paste input "24"
type input "24 ea"
type input "$0.00000"
type input "$0.00"
type input "0"
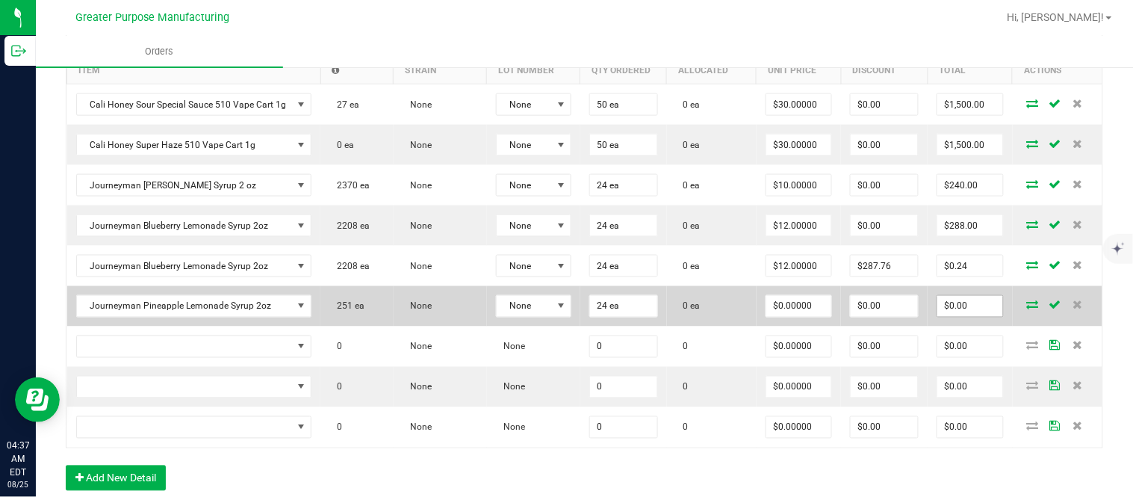
click at [941, 311] on input "$0.00" at bounding box center [970, 306] width 66 height 21
paste input "288"
type input "288"
type input "$12.00000"
type input "$288.00"
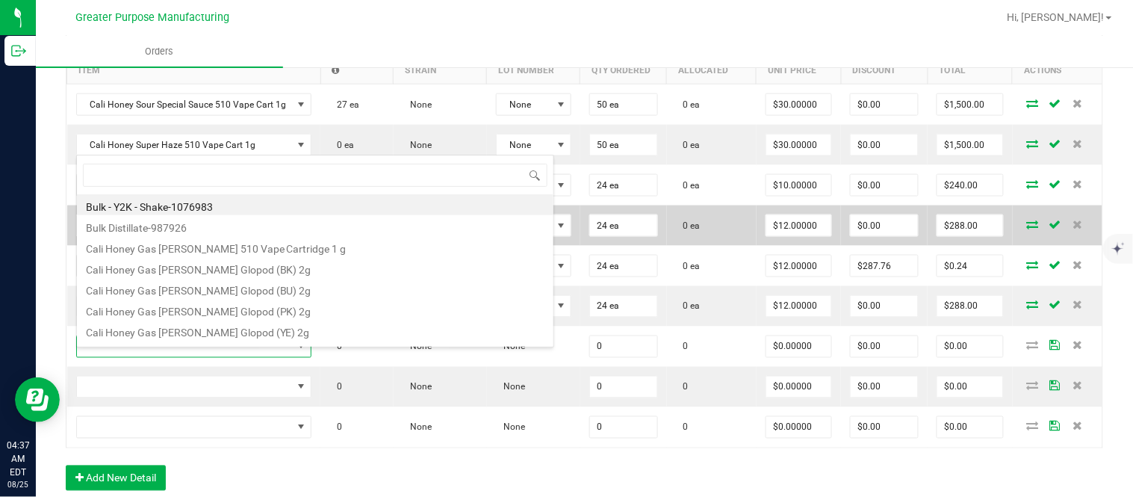
type input "1.37.61.471.0"
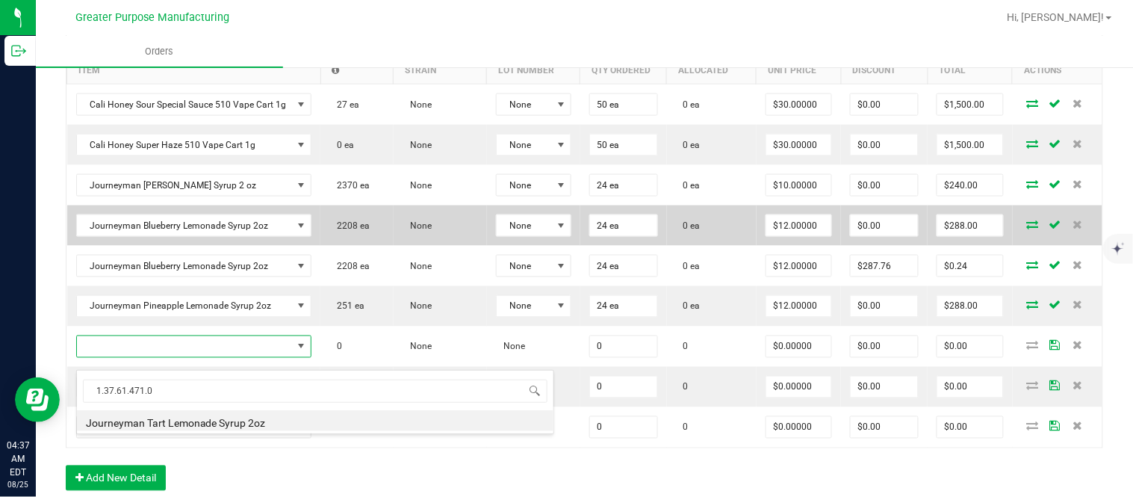
type input "0 ea"
type input "$10.00000"
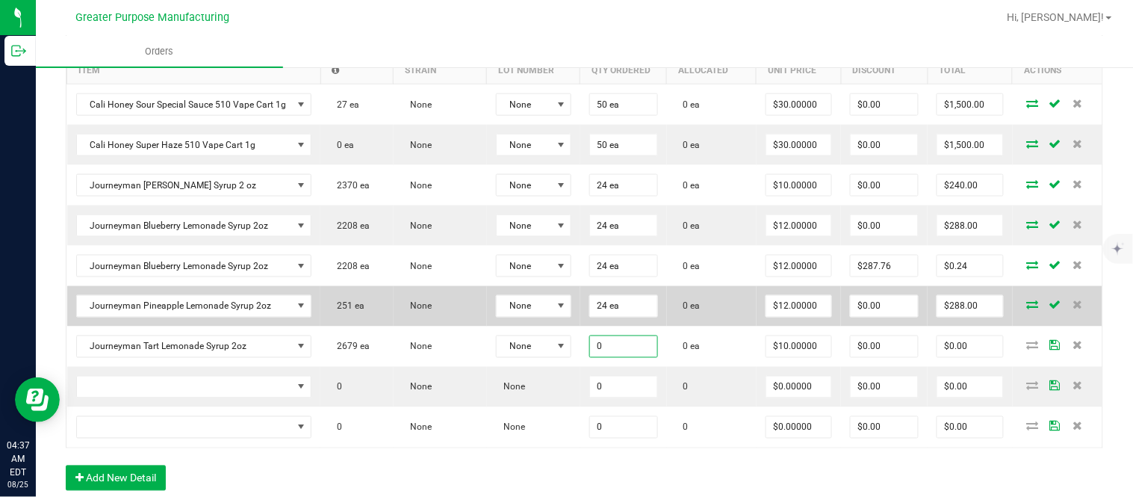
paste input "24"
type input "24"
type input "10"
type input "24 ea"
type input "$240.00"
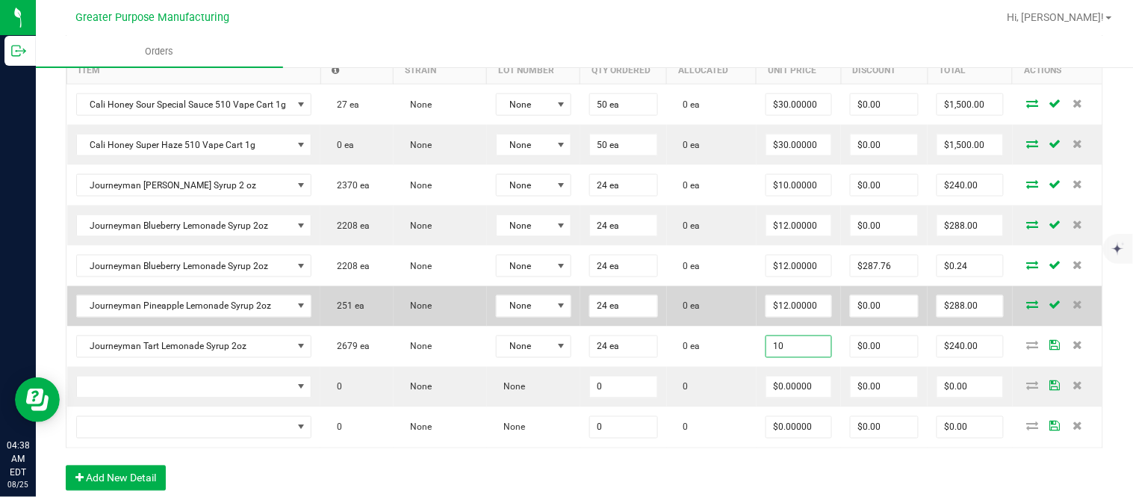
type input "$10.00000"
type input "$0.00"
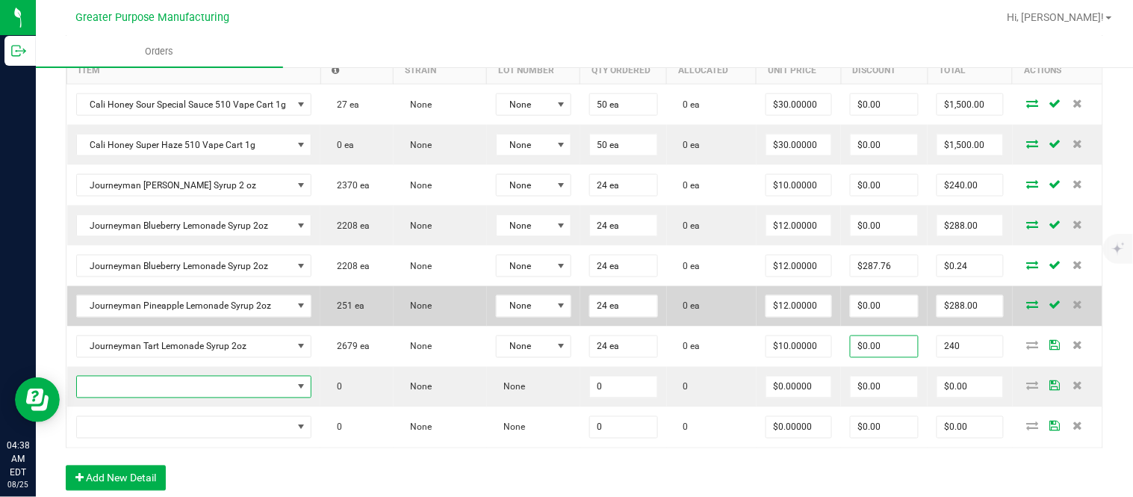
type input "$240.00"
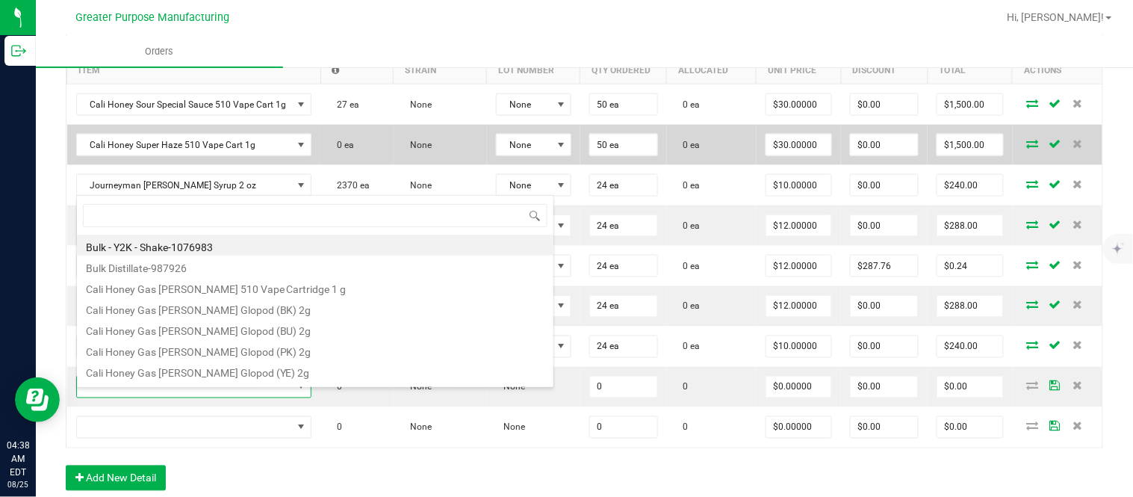
type input "1.37.61.472.0"
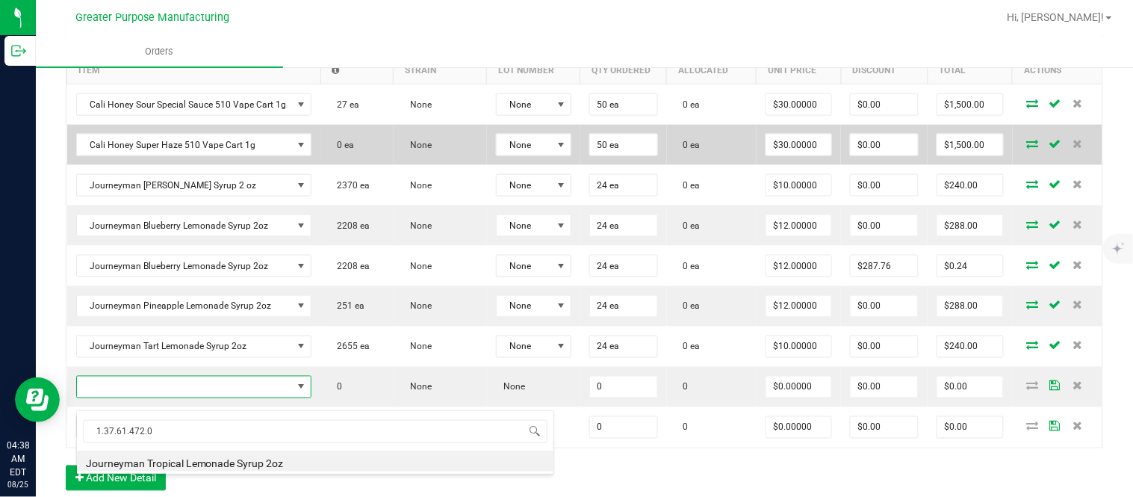
type input "0 ea"
type input "$10.00000"
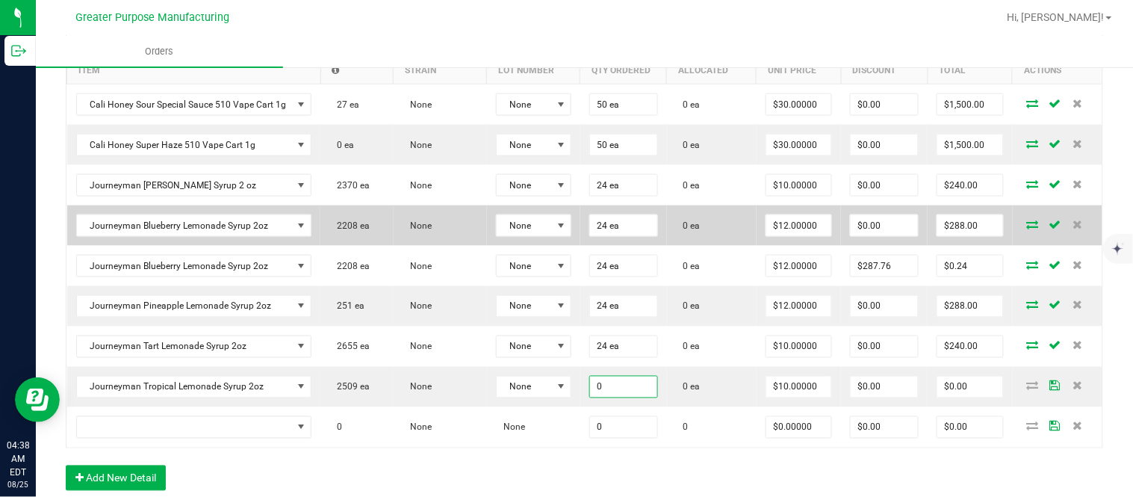
paste input "24"
type input "24"
type input "10"
type input "24 ea"
type input "$240.00"
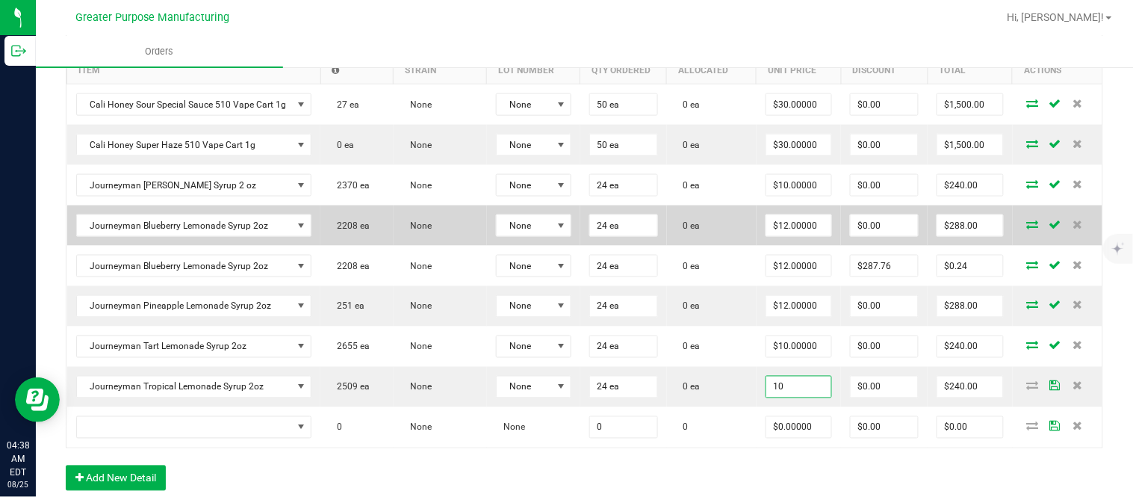
type input "$10.00000"
type input "$0.00"
type input "$240.00"
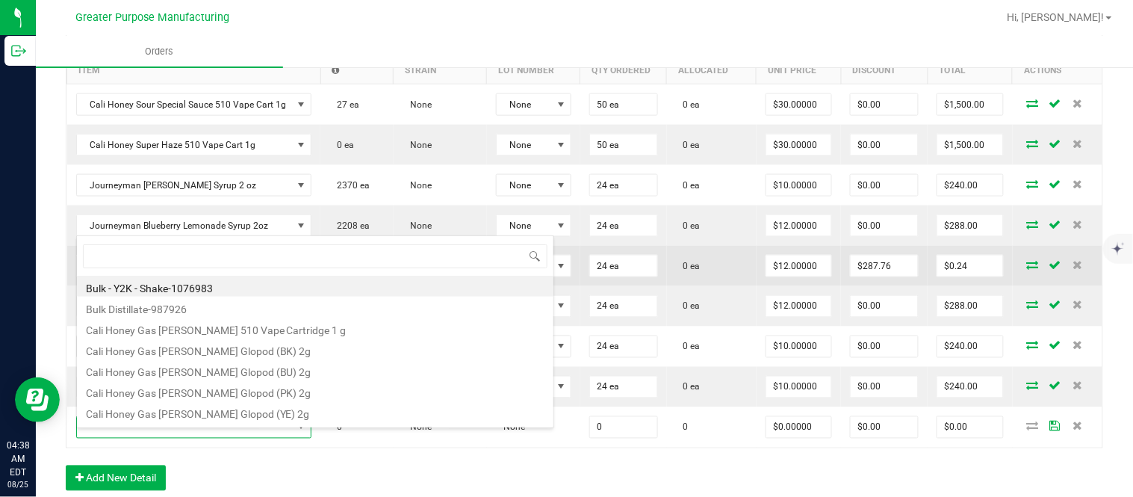
type input "1.37.61.1137.0"
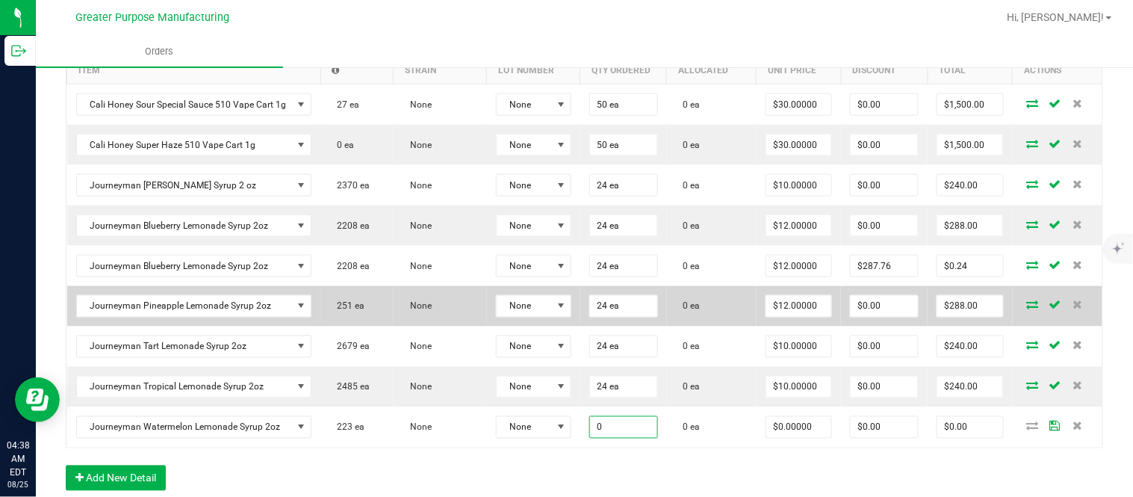
paste input "24"
type input "24 ea"
type input "$0.00000"
type input "$0.00"
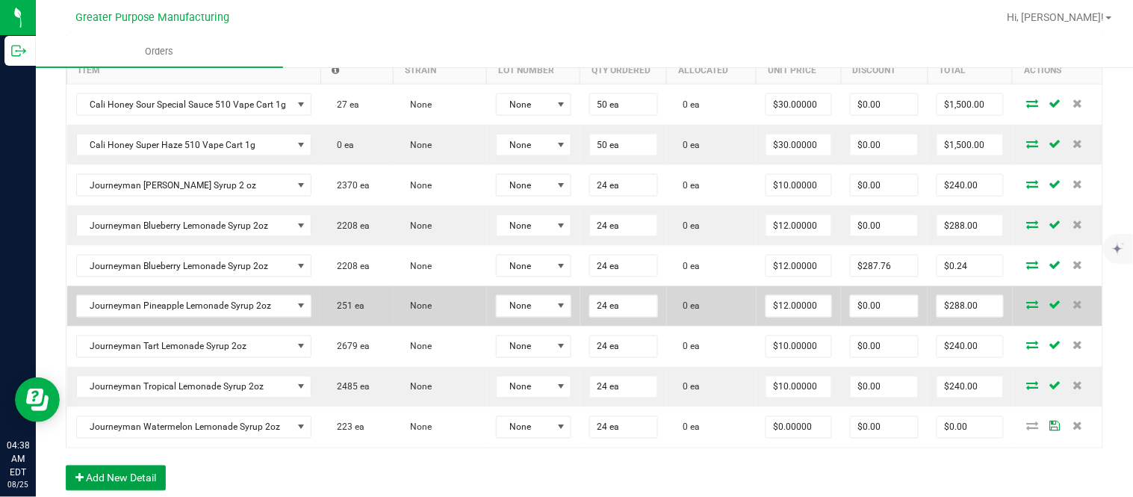
scroll to position [487, 0]
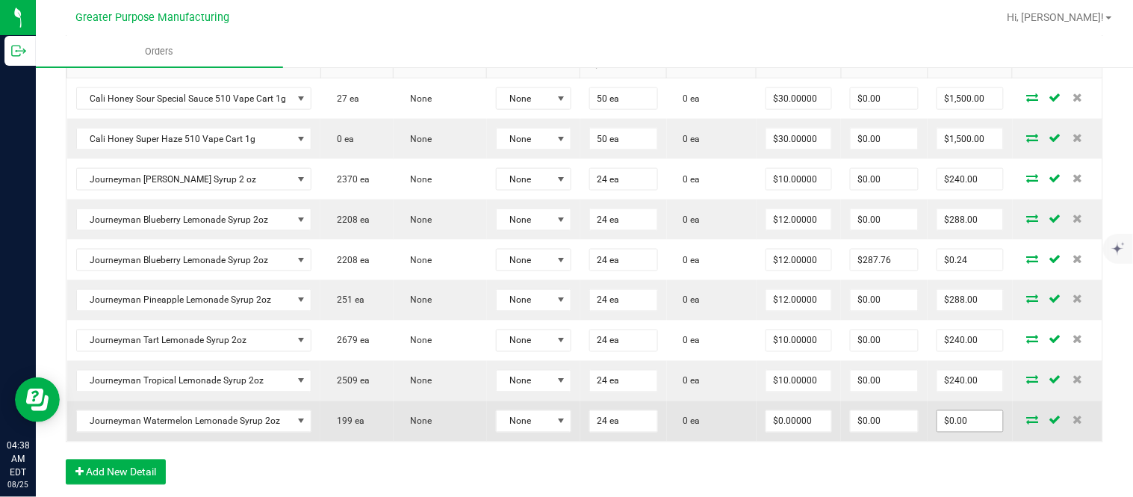
click at [952, 432] on input "$0.00" at bounding box center [970, 421] width 66 height 21
paste input "288"
type input "288"
type input "$12.00000"
type input "$288.00"
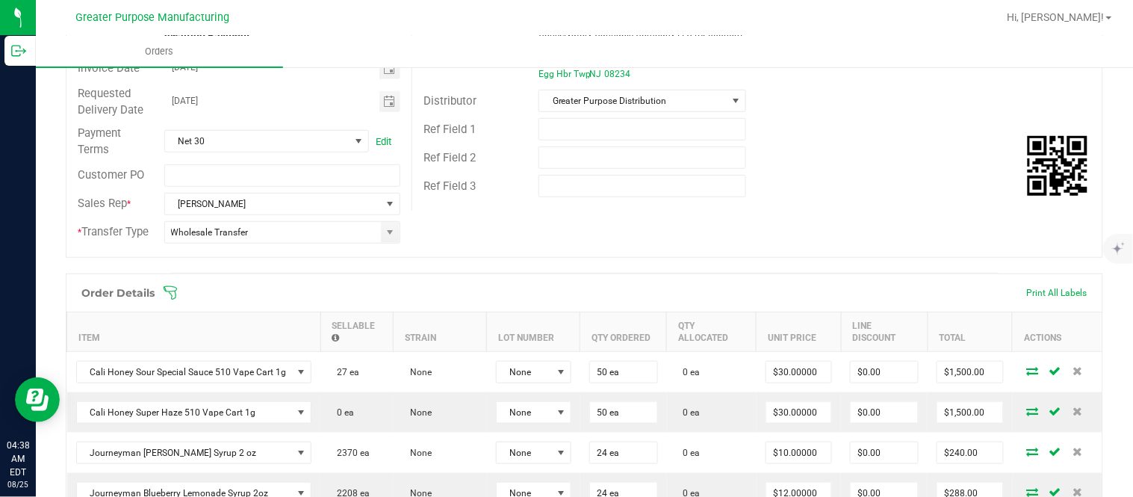
scroll to position [0, 0]
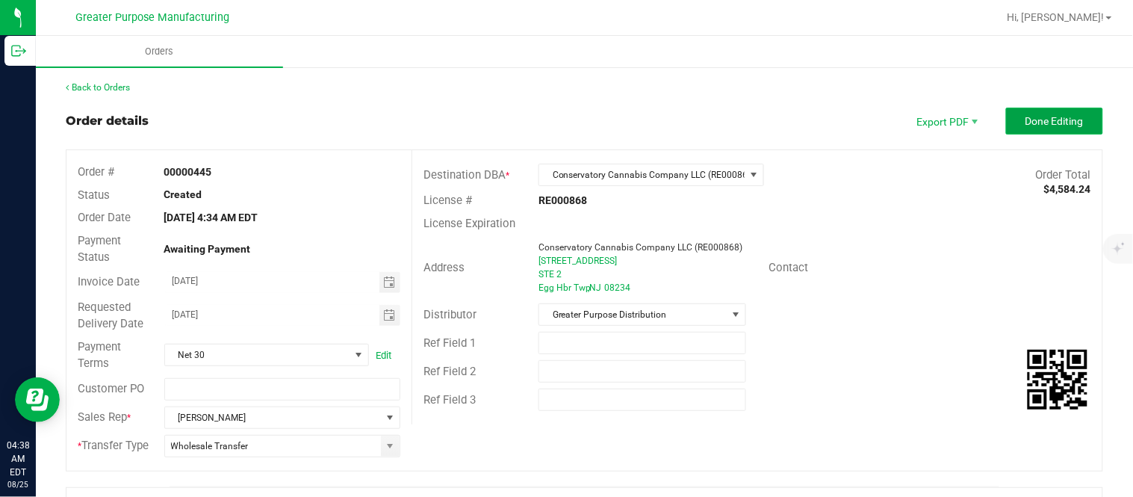
click at [1039, 115] on span "Done Editing" at bounding box center [1054, 121] width 58 height 12
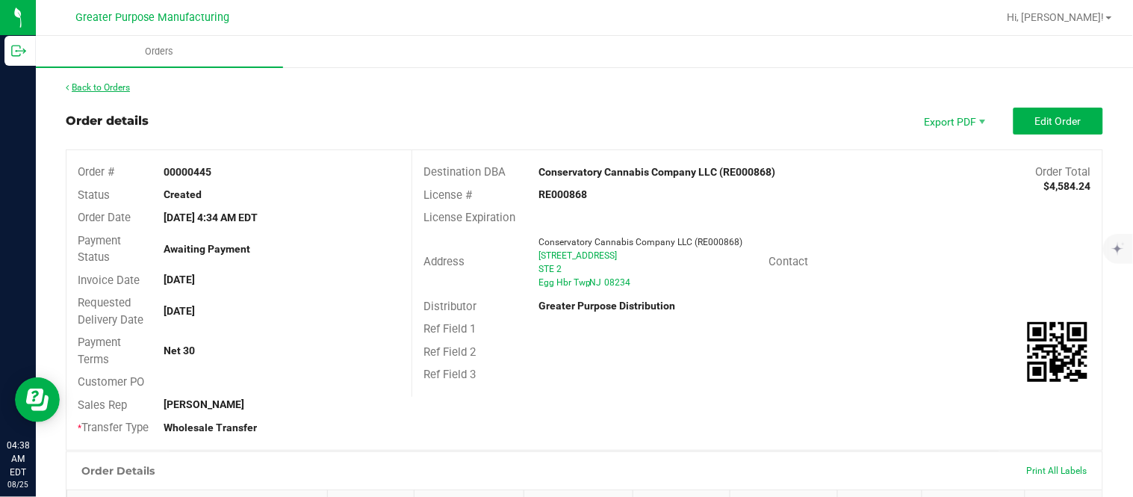
click at [122, 84] on link "Back to Orders" at bounding box center [98, 87] width 64 height 10
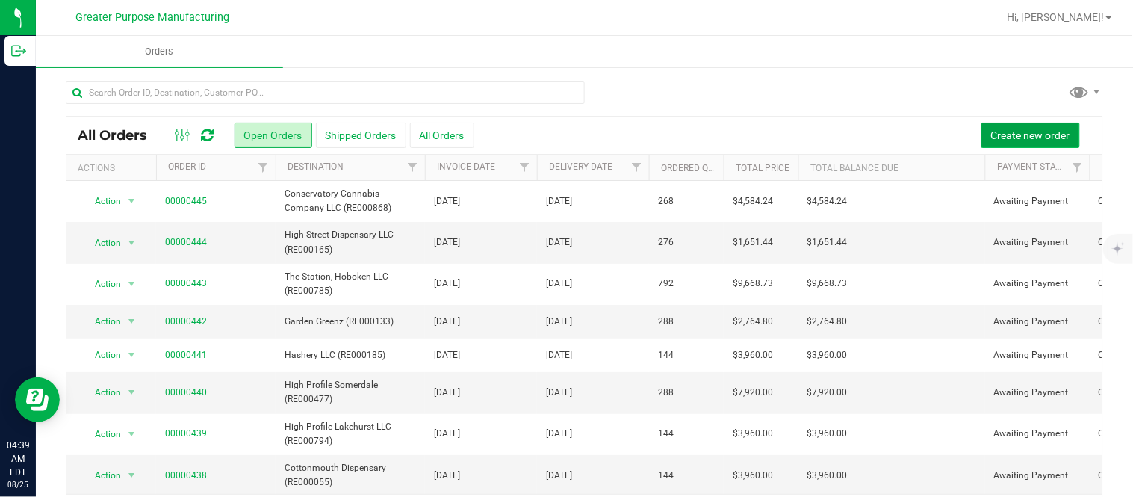
click at [997, 137] on span "Create new order" at bounding box center [1030, 135] width 79 height 12
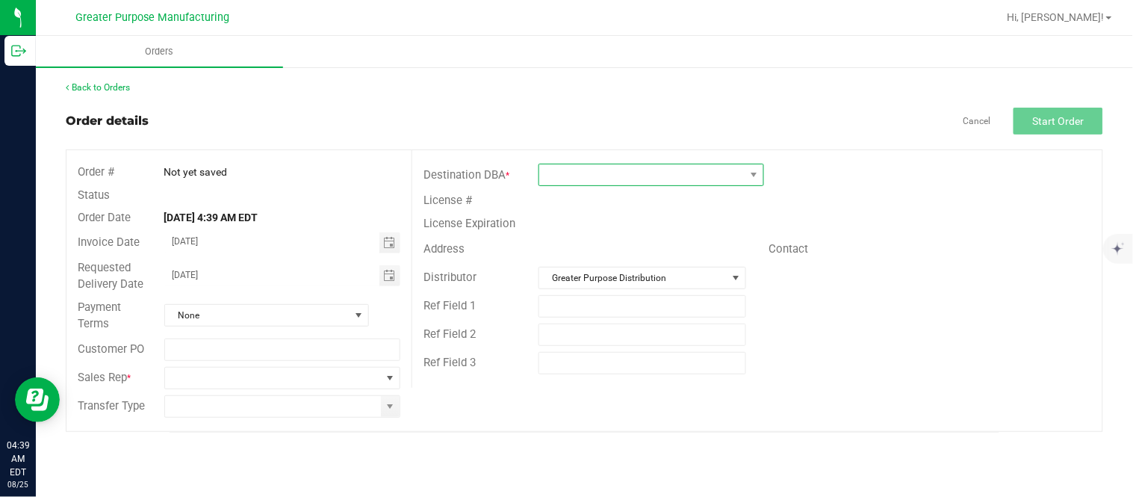
click at [618, 173] on span at bounding box center [641, 174] width 205 height 21
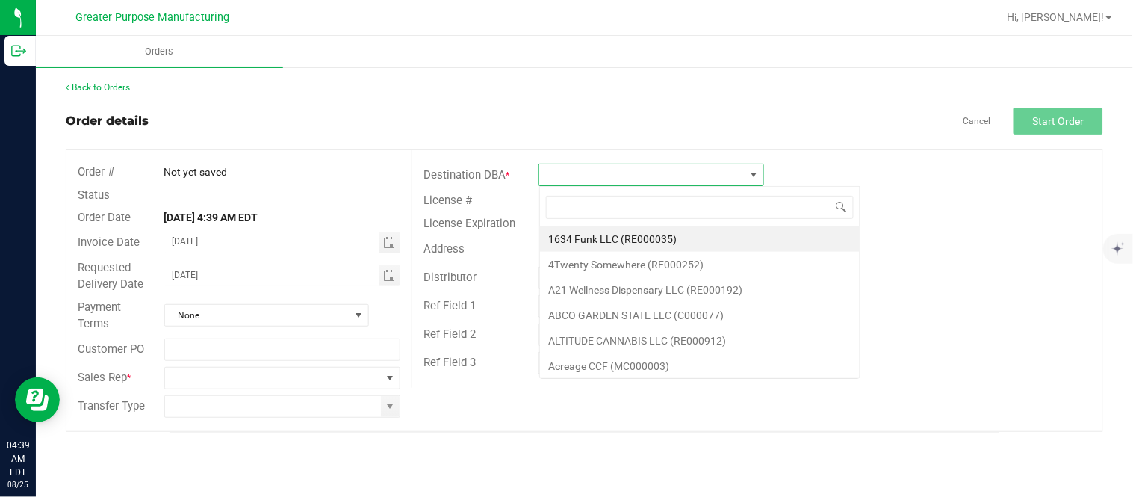
scroll to position [22, 225]
type input "RE000049"
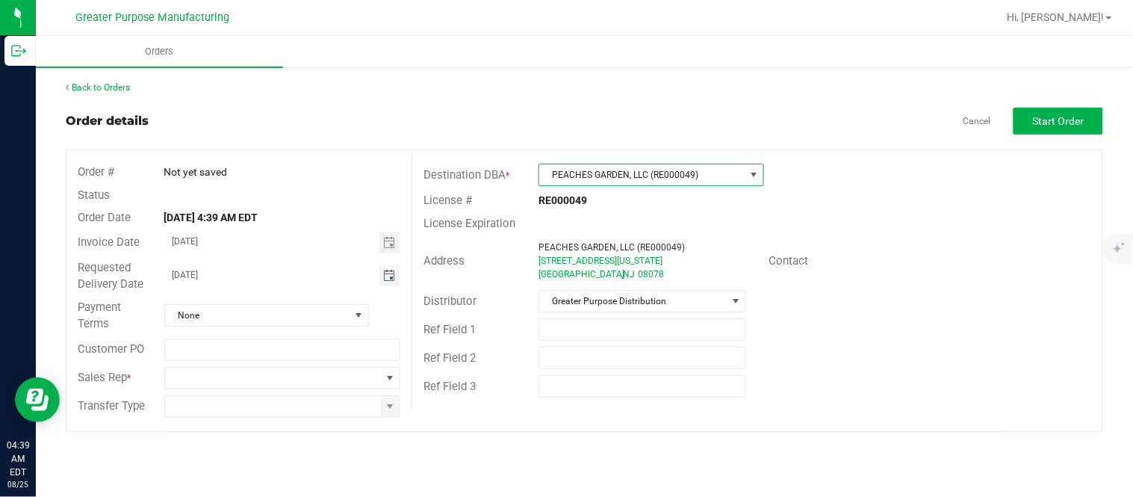
click at [384, 273] on span "Toggle calendar" at bounding box center [389, 276] width 12 height 12
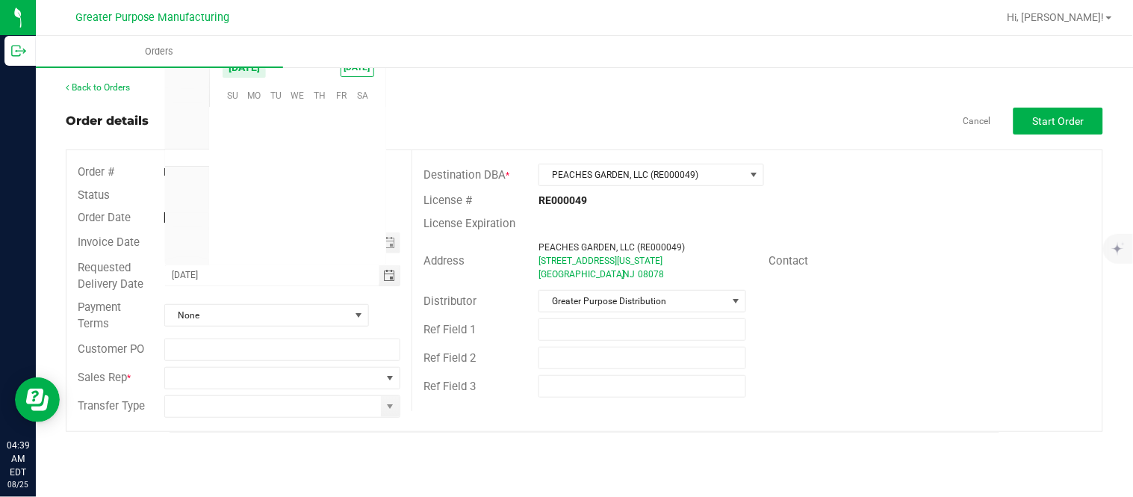
scroll to position [241993, 0]
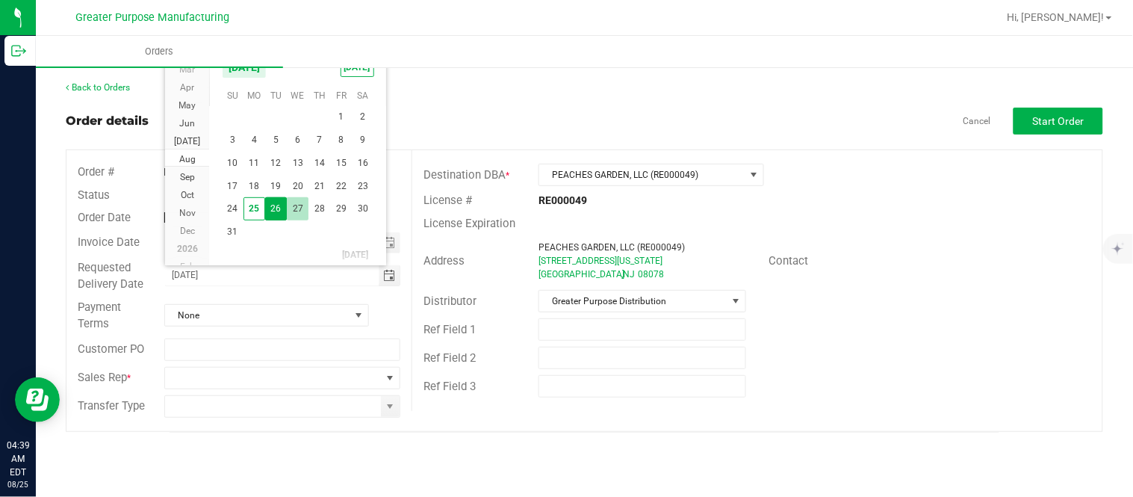
click at [302, 205] on span "27" at bounding box center [298, 208] width 22 height 23
type input "[DATE]"
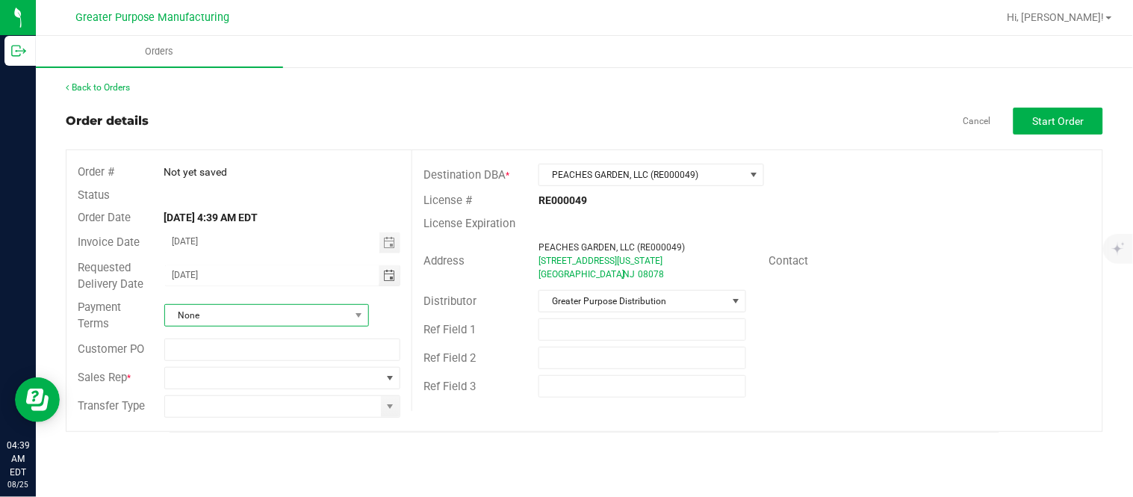
click at [257, 311] on span "None" at bounding box center [257, 315] width 184 height 21
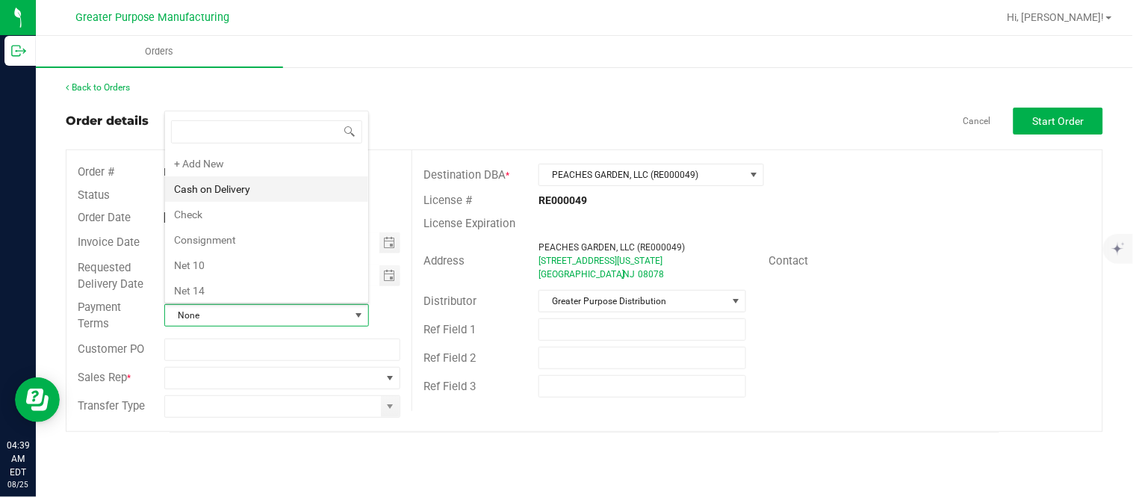
click at [284, 197] on li "Cash on Delivery" at bounding box center [266, 188] width 203 height 25
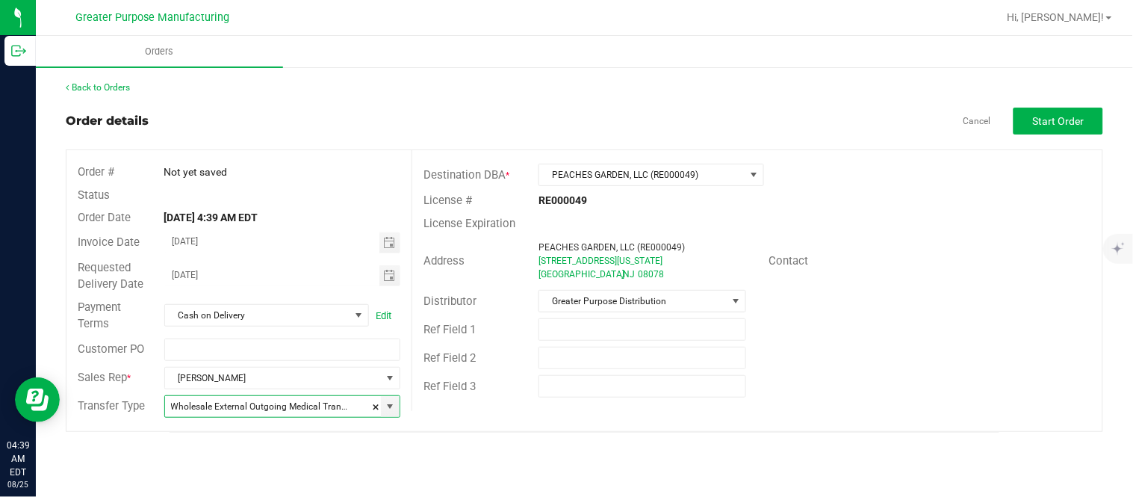
type input "Wholesale Transfer"
click at [1049, 128] on button "Start Order" at bounding box center [1058, 121] width 90 height 27
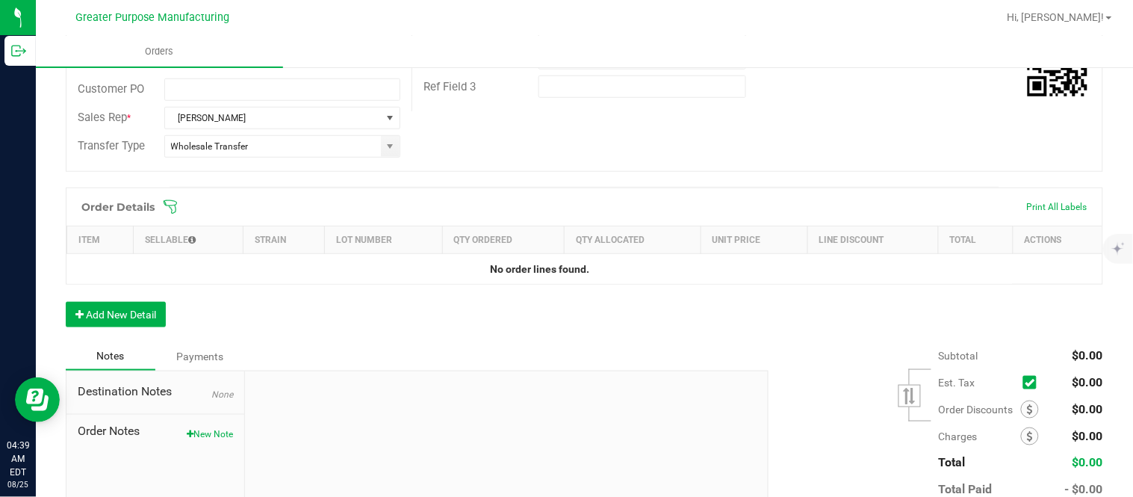
scroll to position [317, 0]
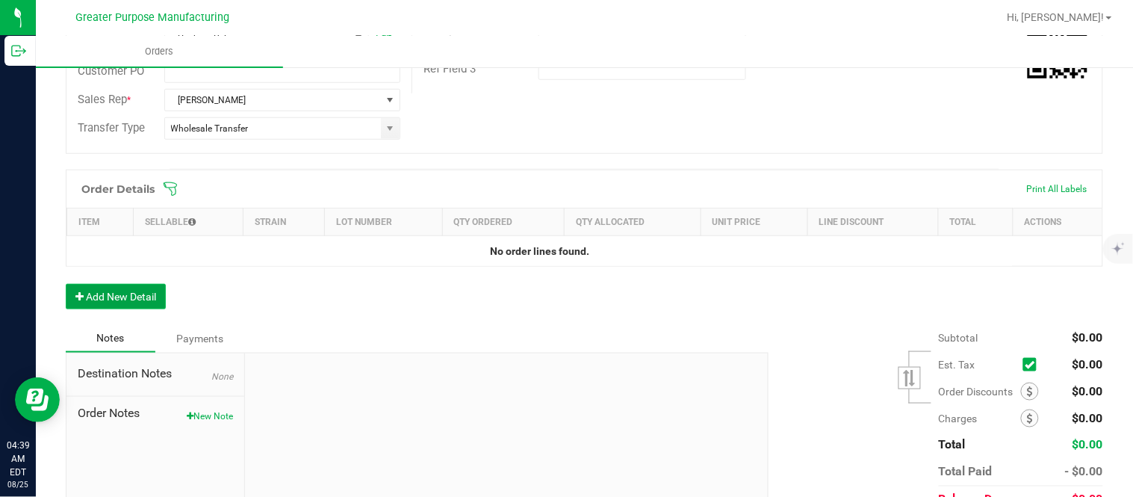
click at [140, 293] on button "Add New Detail" at bounding box center [116, 296] width 100 height 25
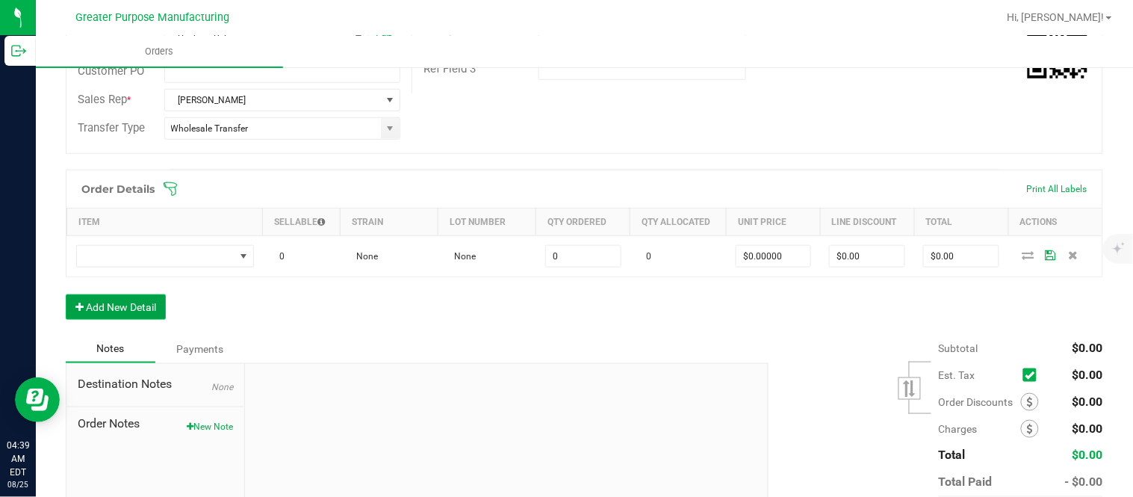
click at [66, 294] on button "Add New Detail" at bounding box center [116, 306] width 100 height 25
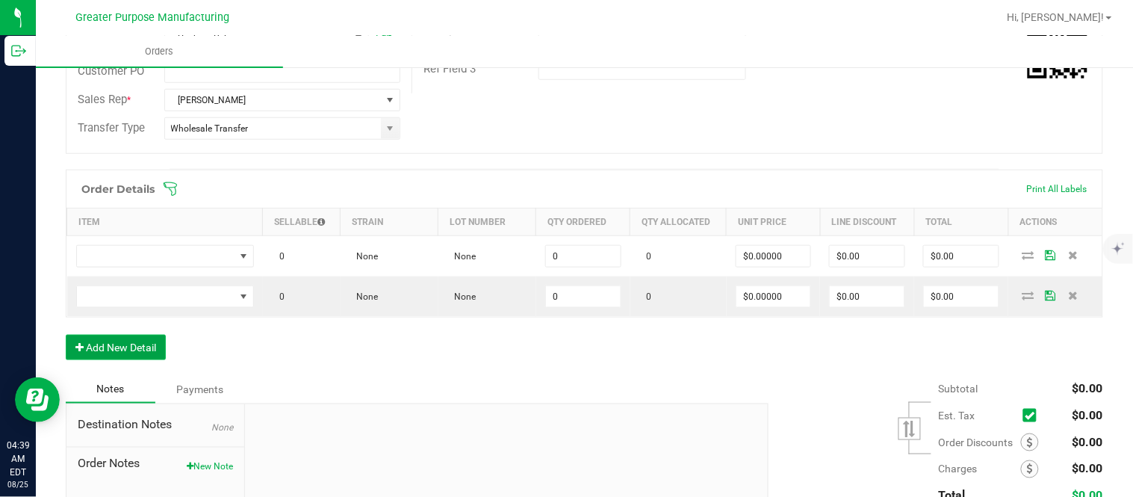
click at [66, 334] on button "Add New Detail" at bounding box center [116, 346] width 100 height 25
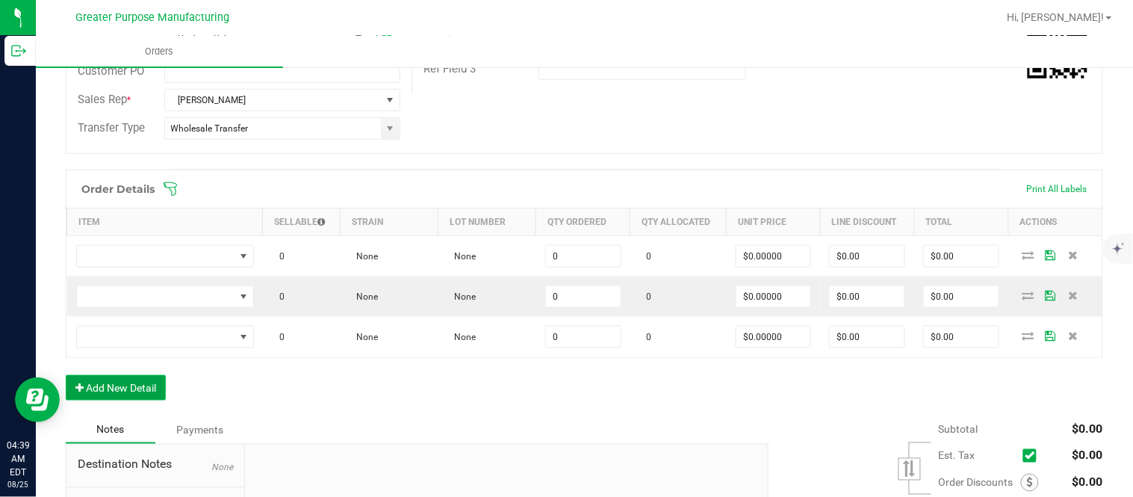
click at [66, 375] on button "Add New Detail" at bounding box center [116, 387] width 100 height 25
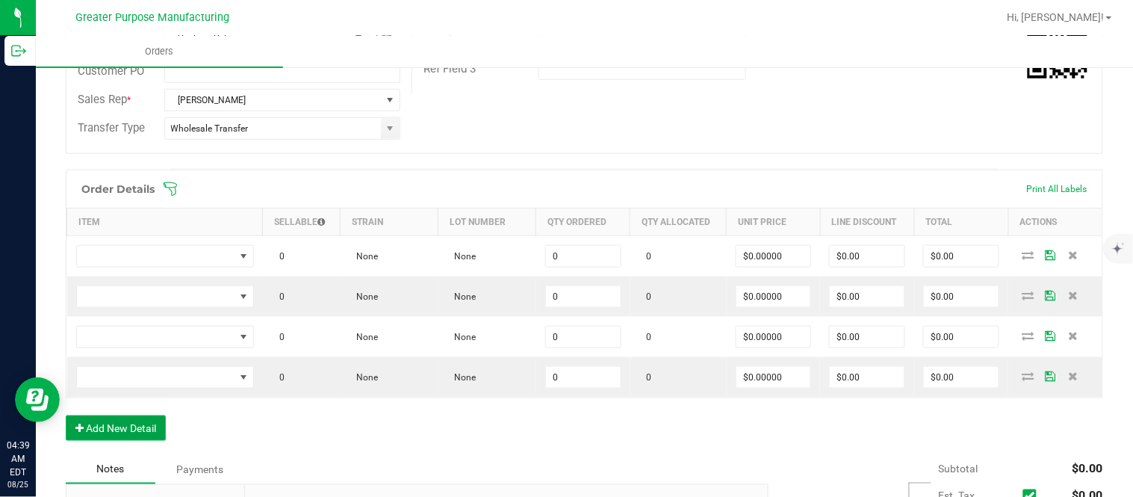
click at [66, 415] on button "Add New Detail" at bounding box center [116, 427] width 100 height 25
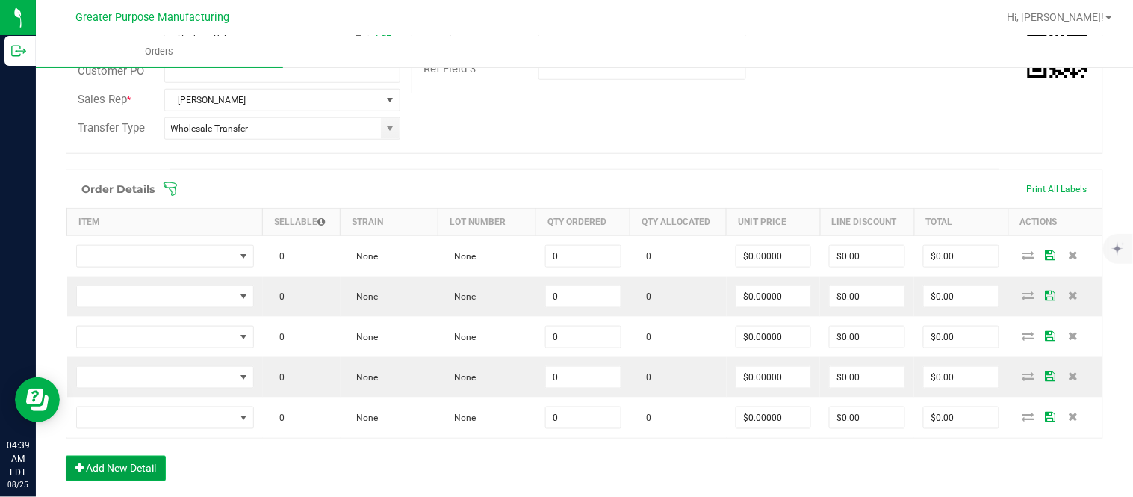
click at [66, 455] on button "Add New Detail" at bounding box center [116, 467] width 100 height 25
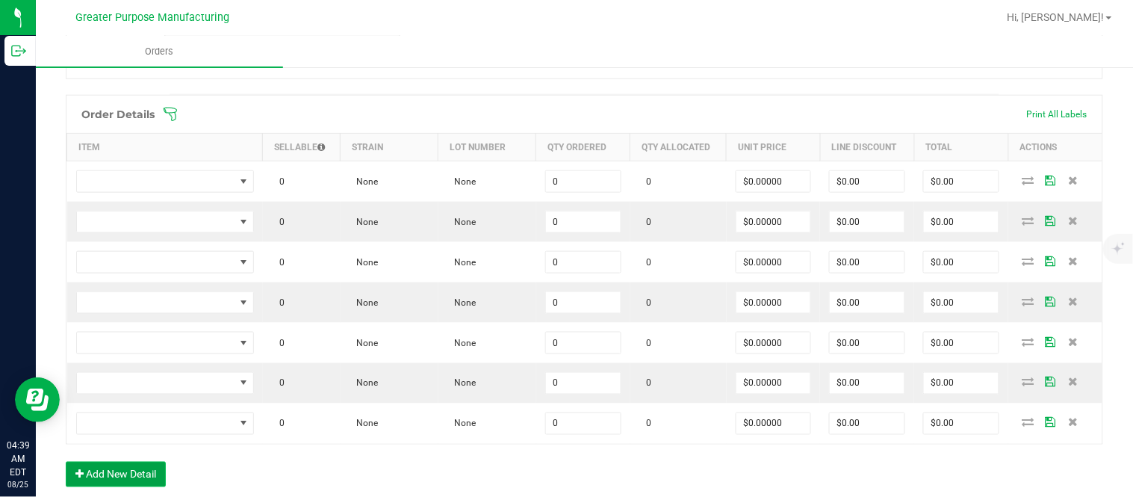
scroll to position [442, 0]
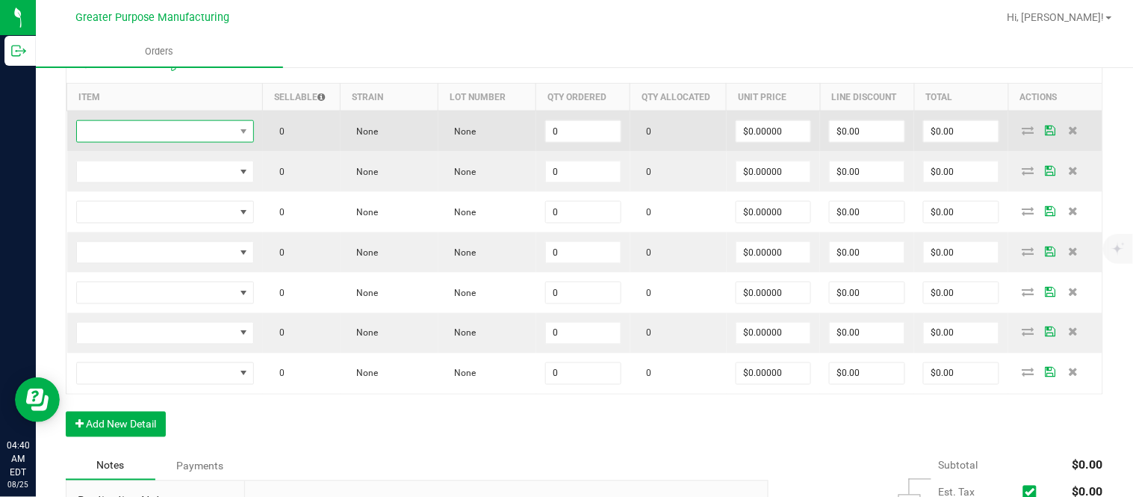
click at [183, 140] on span "NO DATA FOUND" at bounding box center [156, 131] width 158 height 21
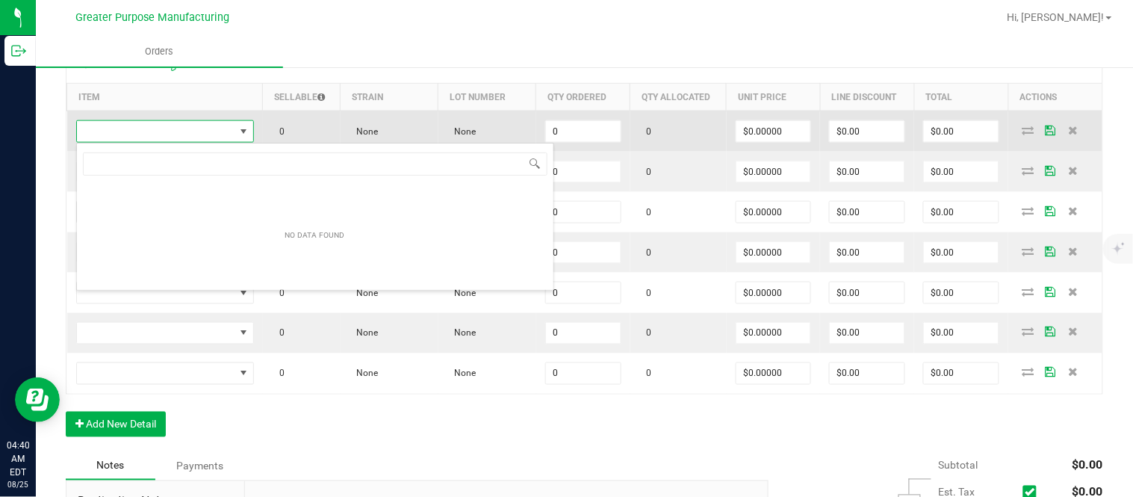
scroll to position [22, 175]
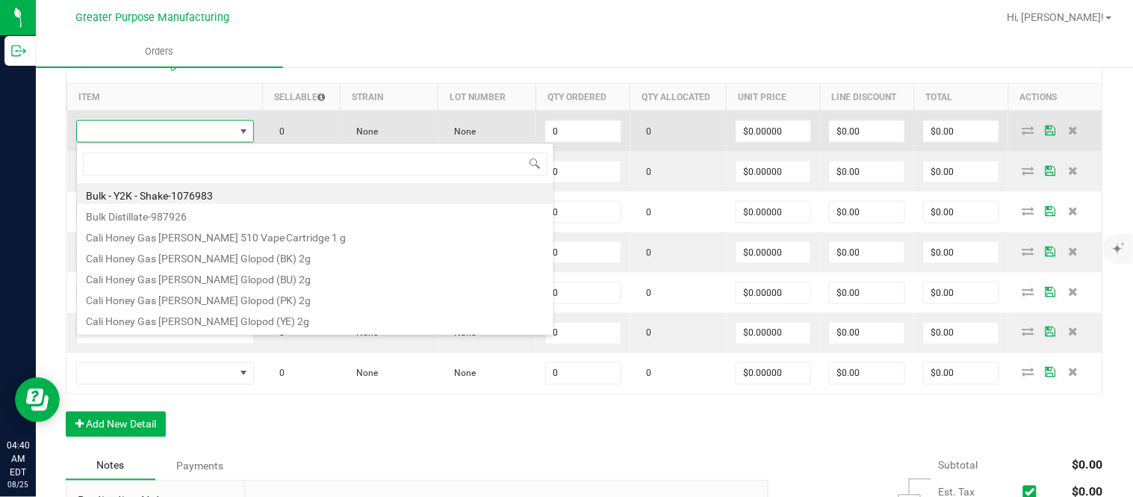
type input "1.37.61.471.0"
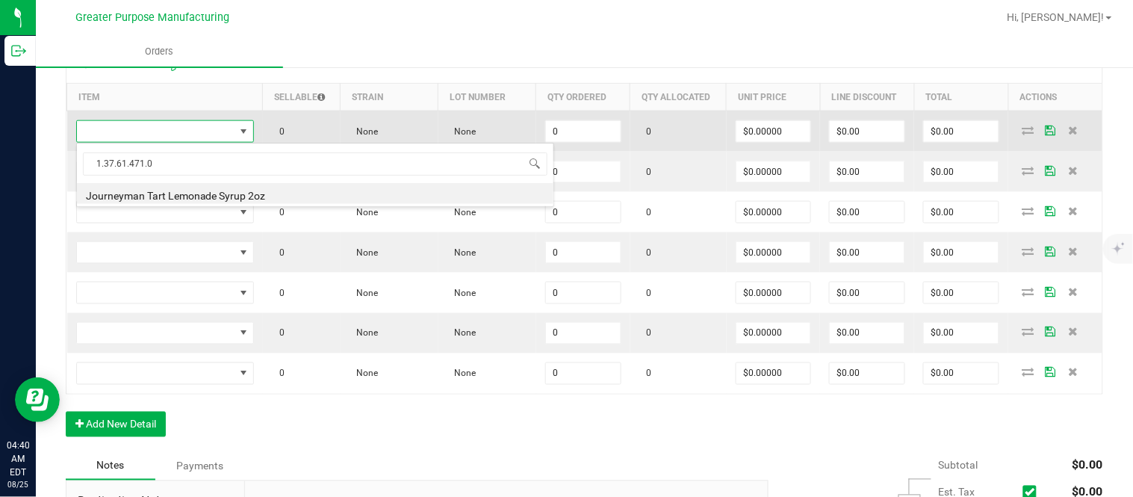
type input "0 ea"
type input "$10.00000"
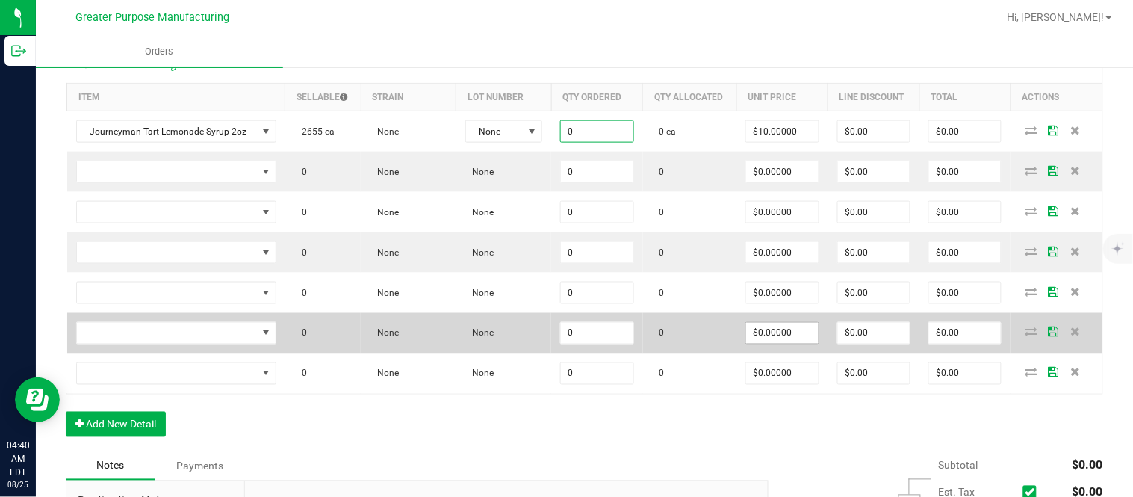
paste input "24"
type input "24 ea"
type input "10"
type input "$240.00"
type input "$10.00000"
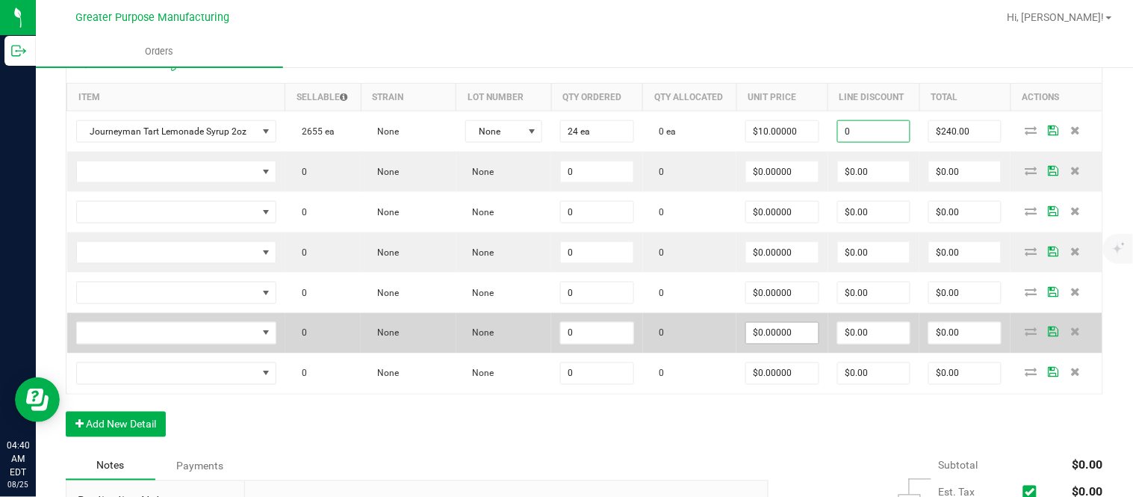
type input "$0.00"
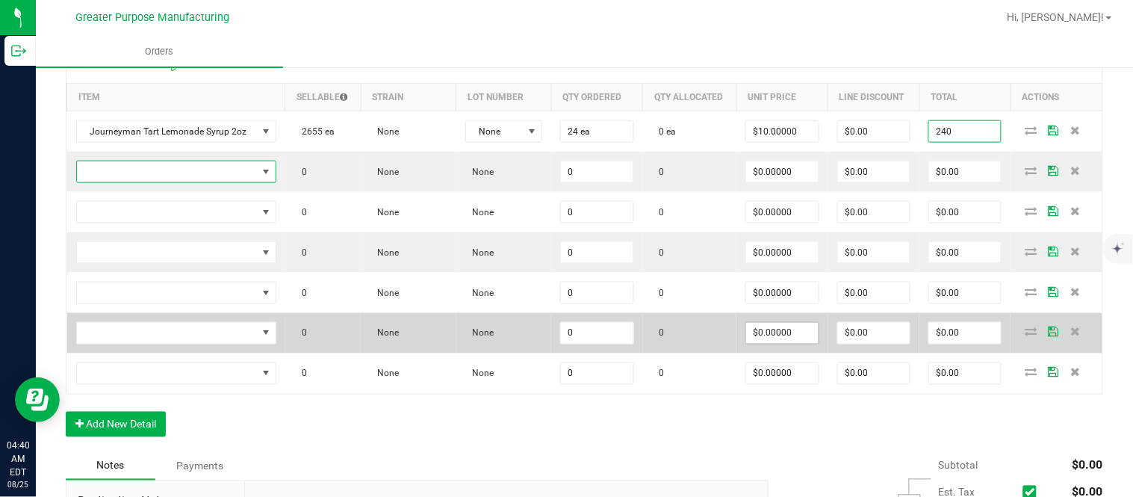
type input "$240.00"
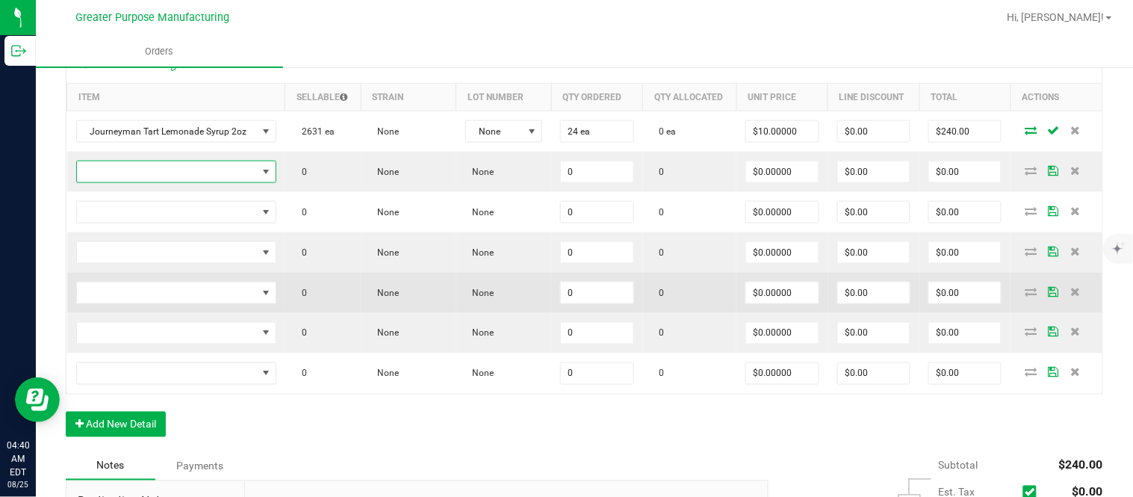
scroll to position [452, 0]
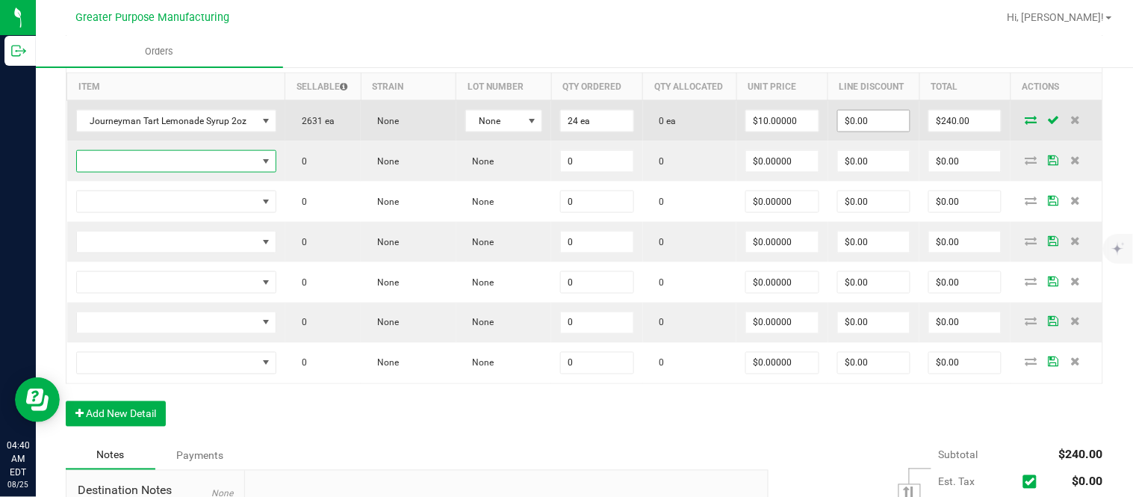
click at [849, 128] on input "$0.00" at bounding box center [874, 121] width 72 height 21
paste input "239.76"
type input "$239.76"
type input "$0.24"
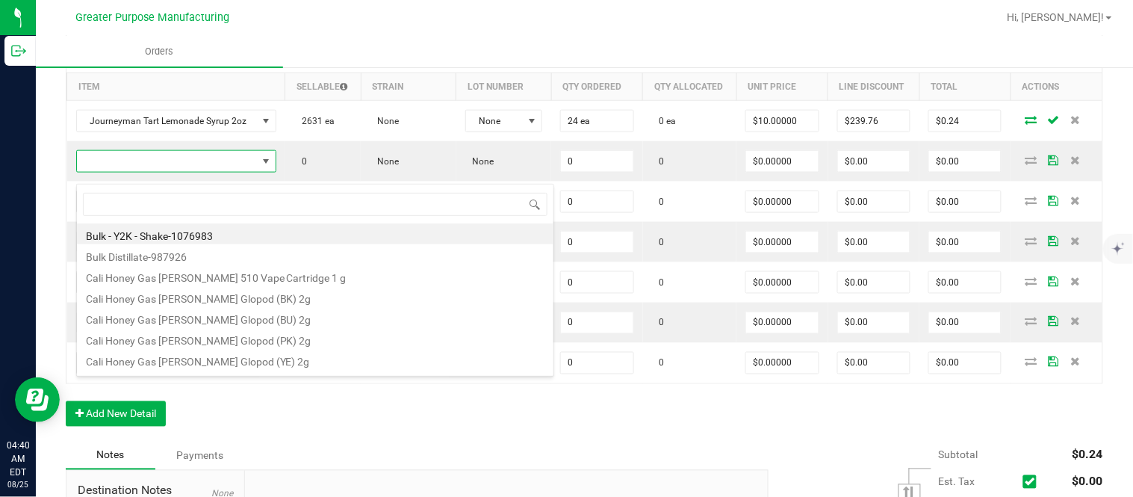
scroll to position [22, 195]
type input "1.3.29.970.0"
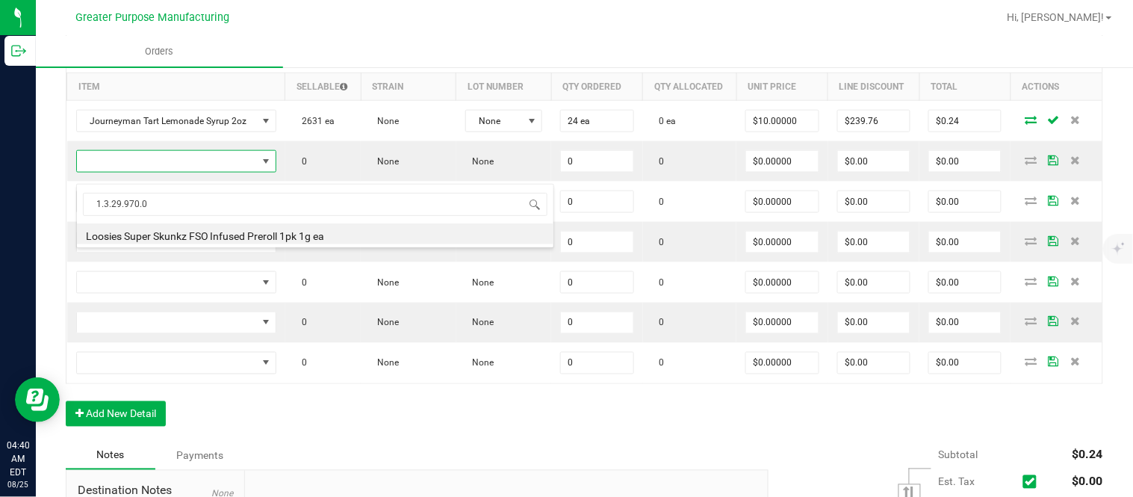
type input "0.0000 g"
type input "$11.00000"
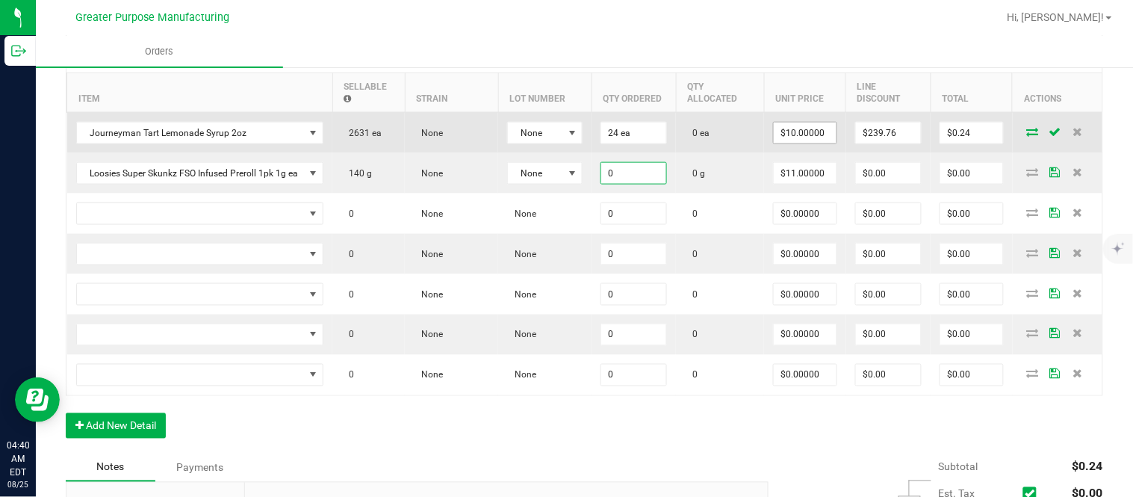
paste input "2"
type input "20.0000 g"
type input "11"
type input "$220.00"
type input "$11.00000"
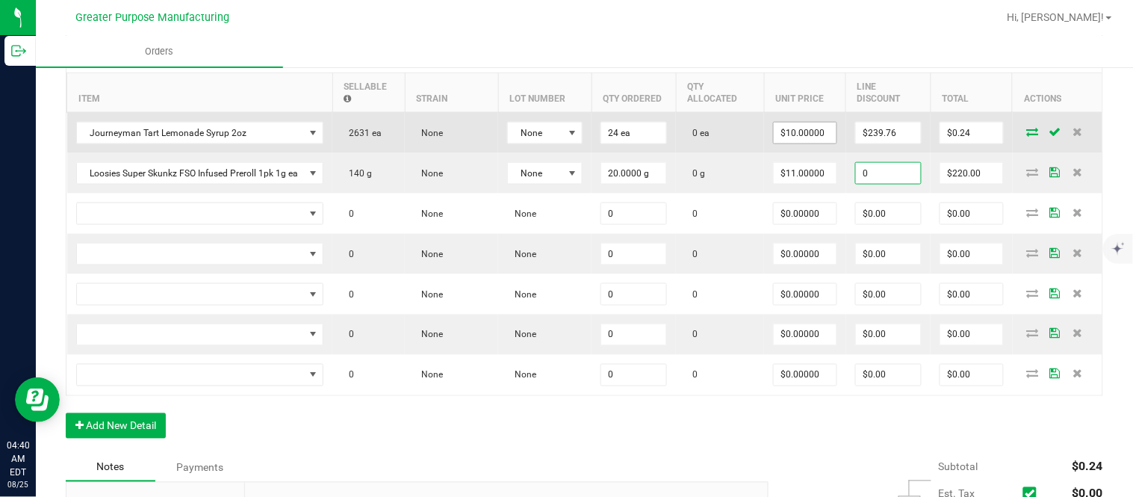
type input "$0.00"
type input "$220.00"
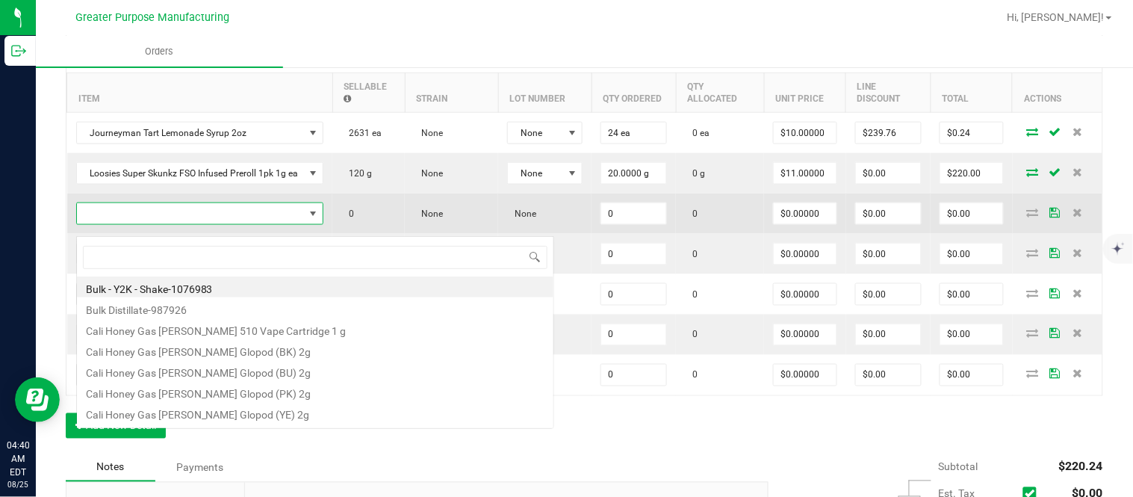
scroll to position [22, 246]
type input "1.25.132.344.0"
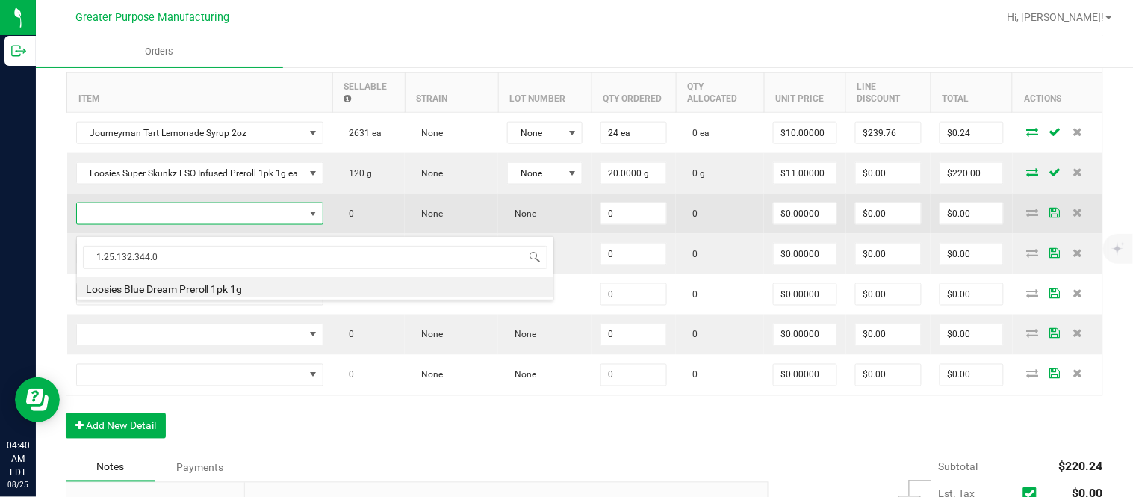
type input "0 ea"
type input "$6.50000"
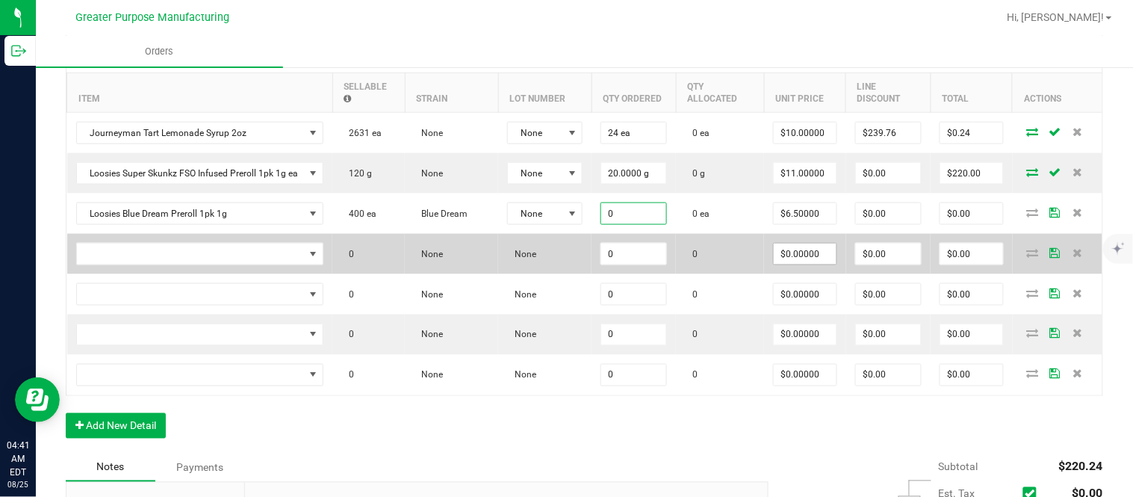
paste input "8"
type input "80 ea"
type input "6.5"
type input "$520.00"
type input "$6.50000"
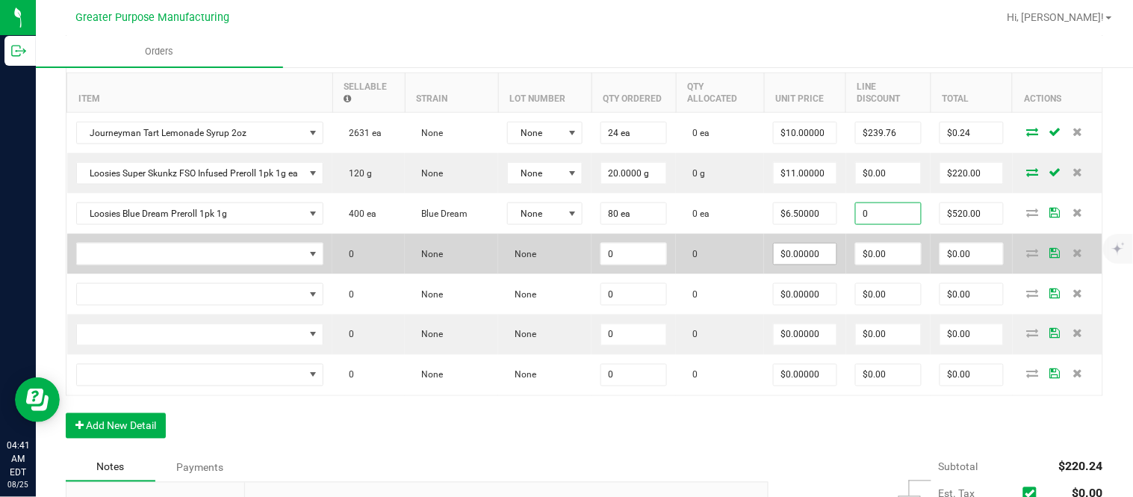
type input "$0.00"
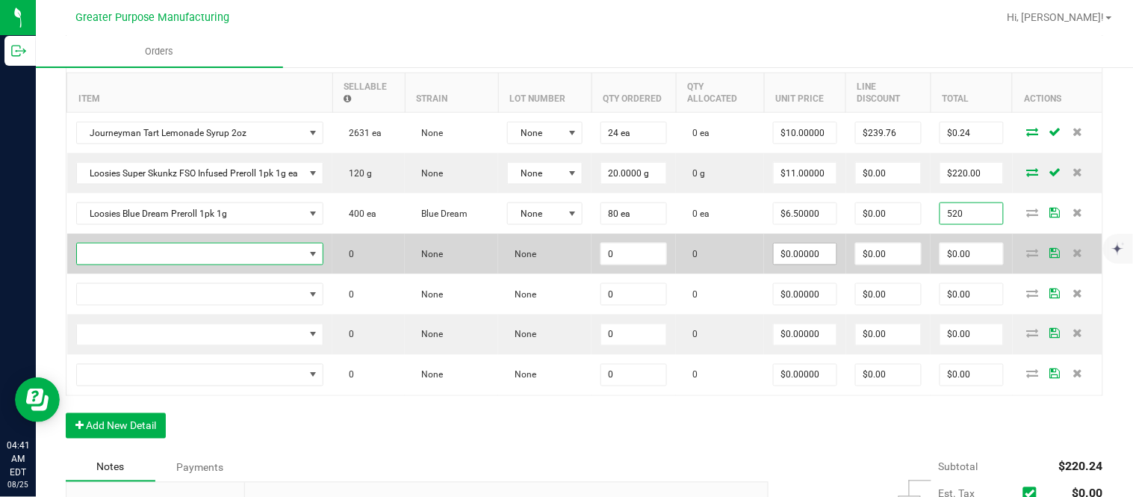
type input "$520.00"
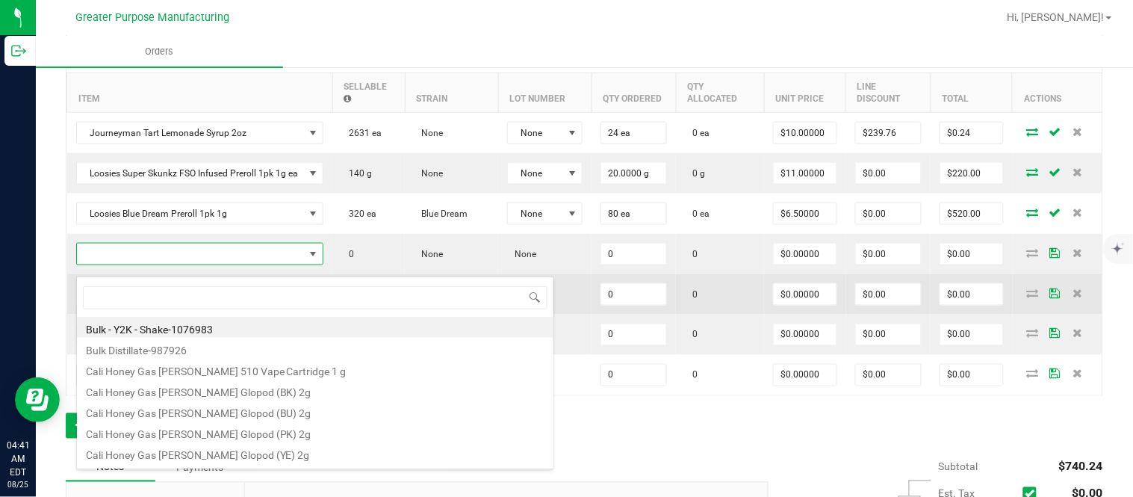
type input "1.5.7.1053.0"
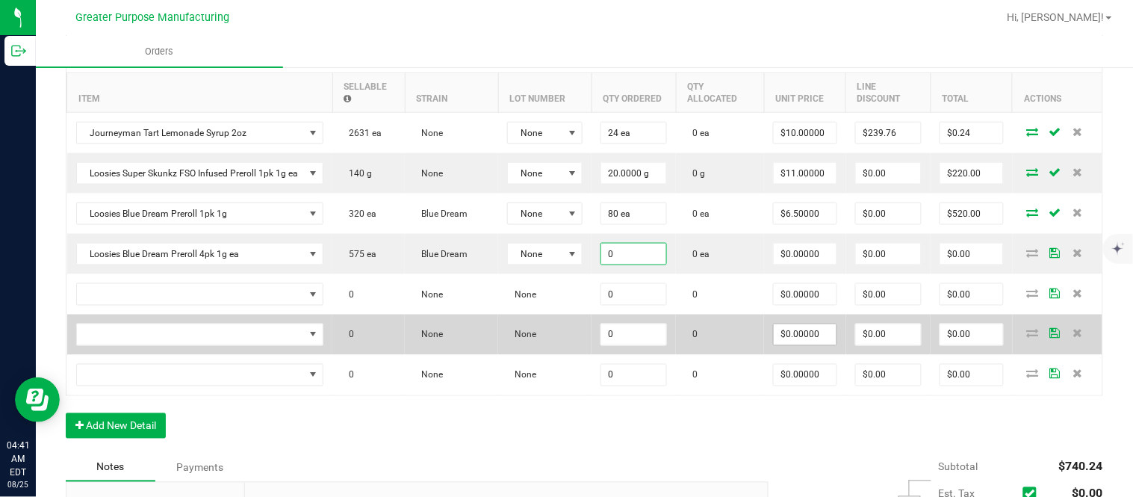
paste input "25"
type input "25 ea"
type input "$0.00000"
type input "$0.00"
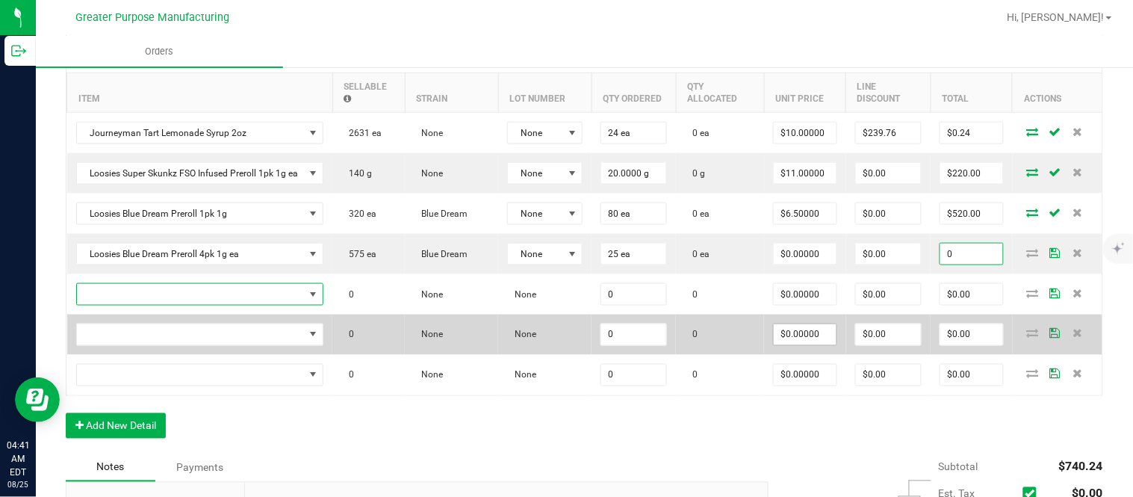
type input "$0.00"
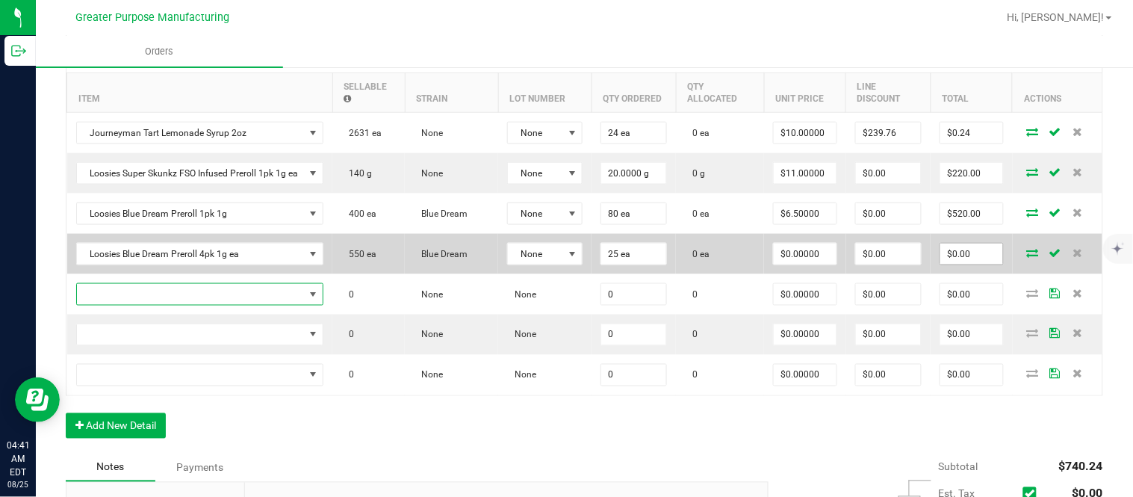
click at [959, 264] on input "$0.00" at bounding box center [971, 253] width 63 height 21
paste input "55"
type input "550"
type input "$22.00000"
type input "$550.00"
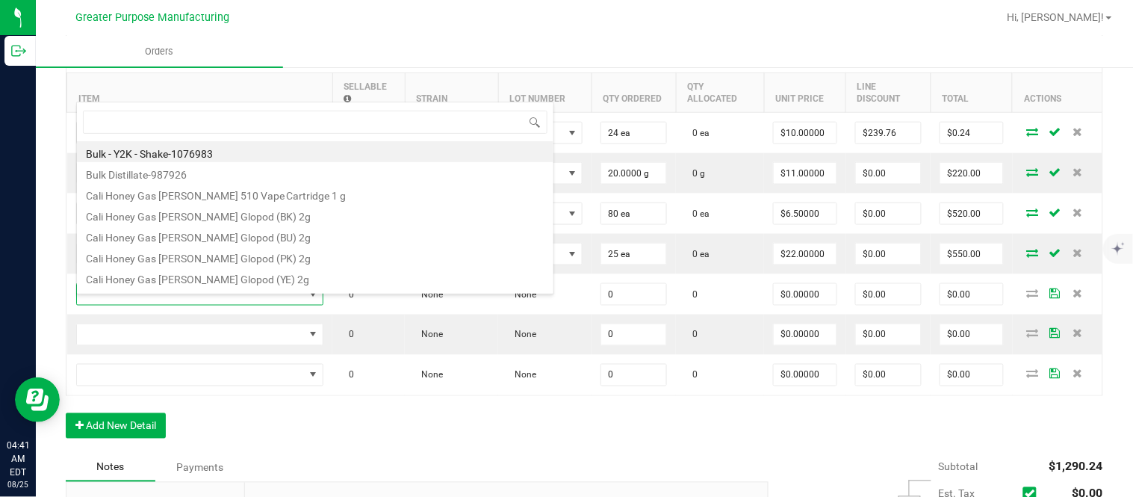
type input "1.5.7.1288.0"
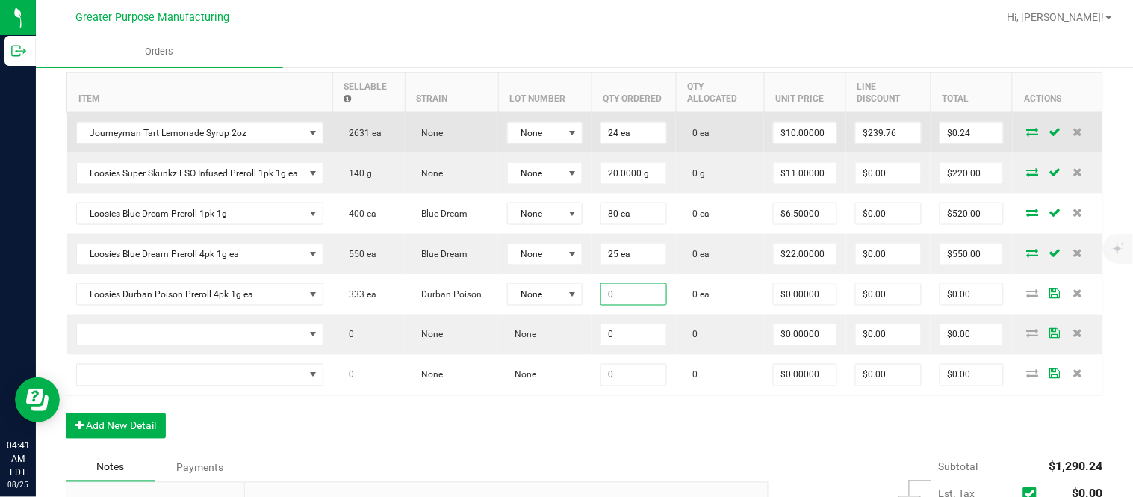
paste input "25"
type input "25 ea"
type input "$0.00000"
type input "0"
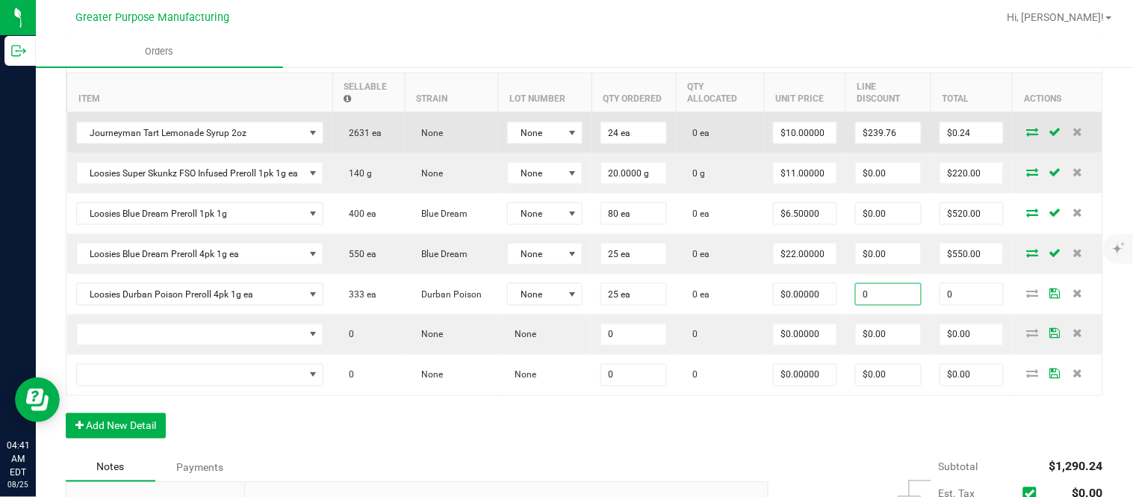
type input "$0.00"
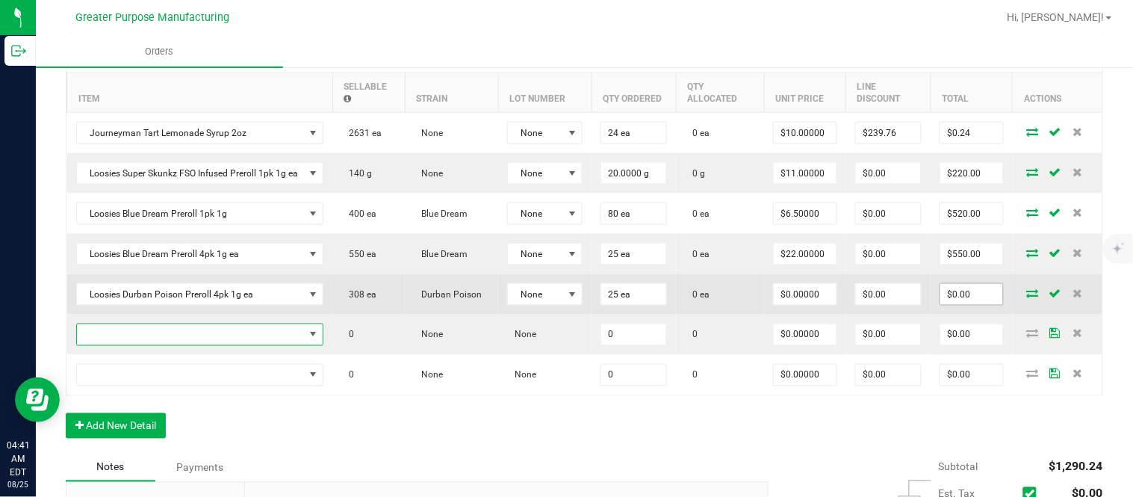
click at [953, 305] on input "$0.00" at bounding box center [971, 294] width 63 height 21
paste input "55"
type input "550"
type input "$22.00000"
type input "$550.00"
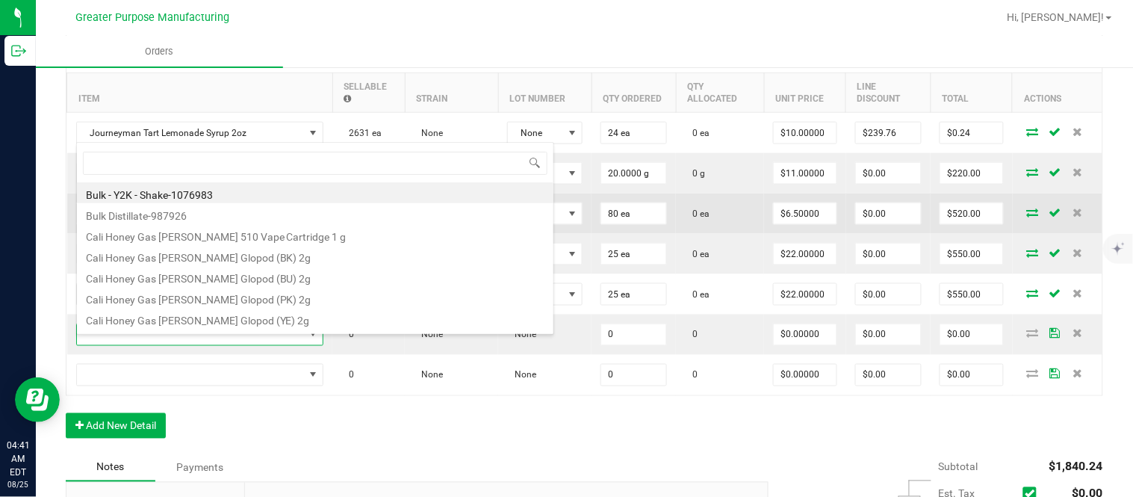
type input "1.5.7.489.0"
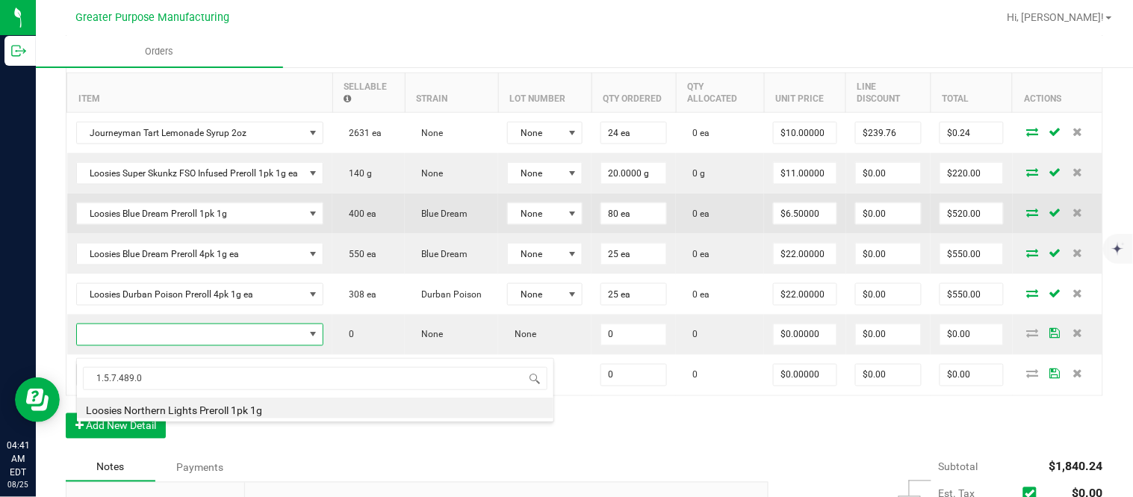
type input "0.0000 g"
type input "$6.50000"
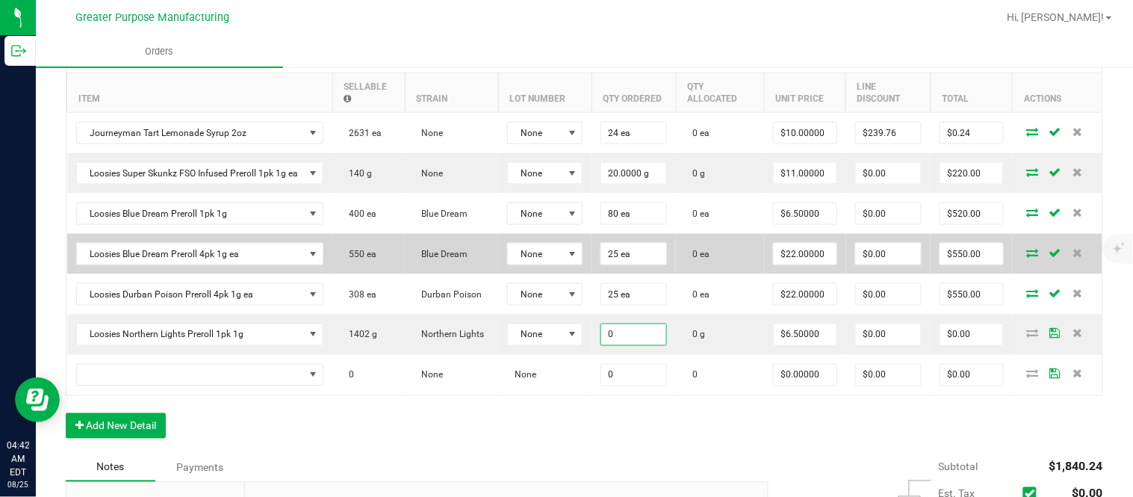
paste input "4"
type input "40.0000 g"
type input "6.5"
type input "$260.00"
type input "$6.50000"
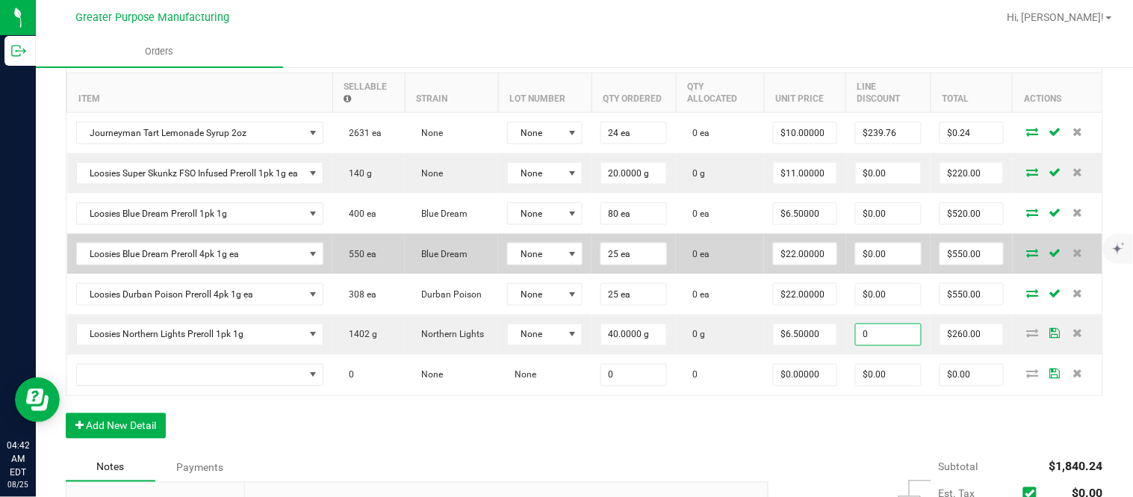
type input "$0.00"
type input "$260.00"
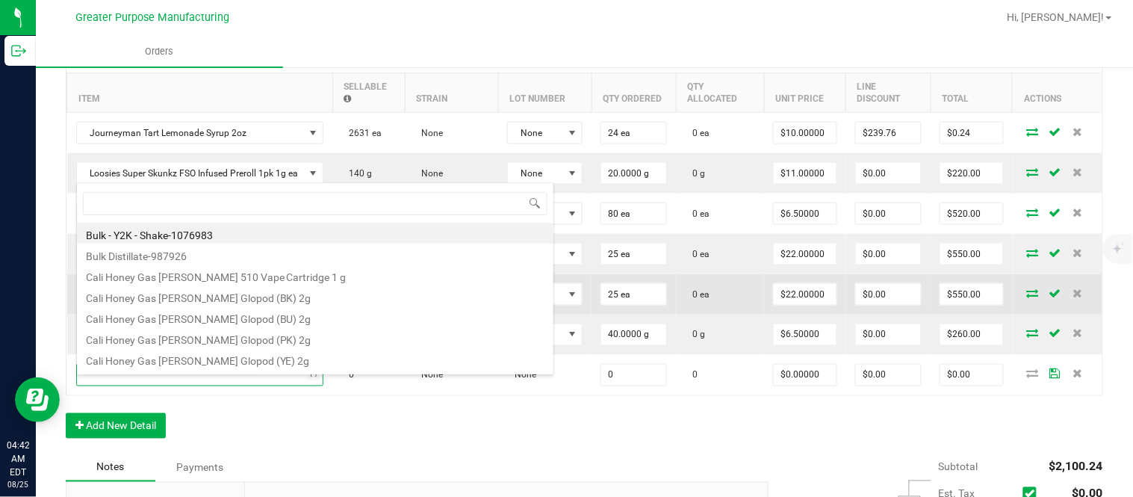
type input "1.5.7.1225.0"
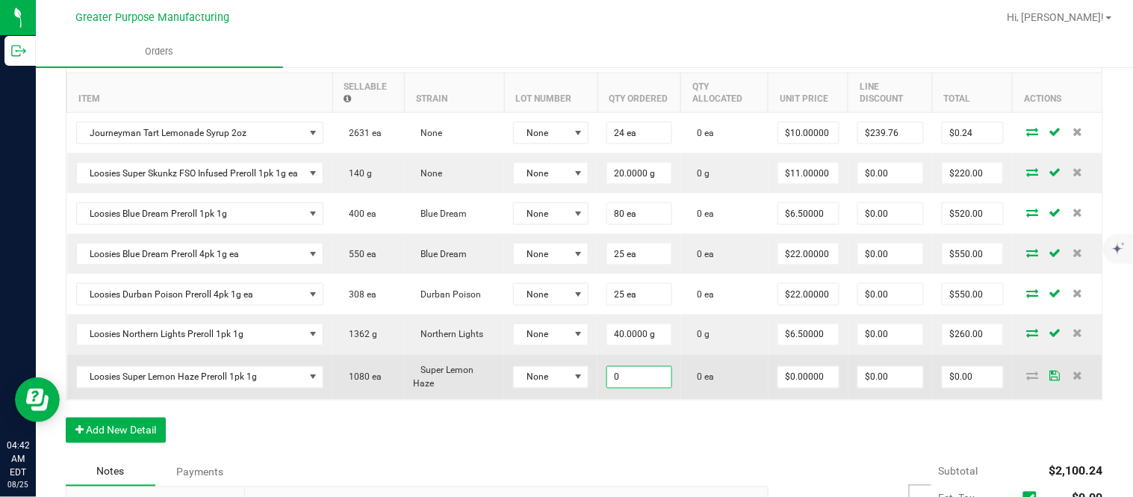
paste input "4"
type input "40 ea"
type input "$0.00000"
type input "$0.00"
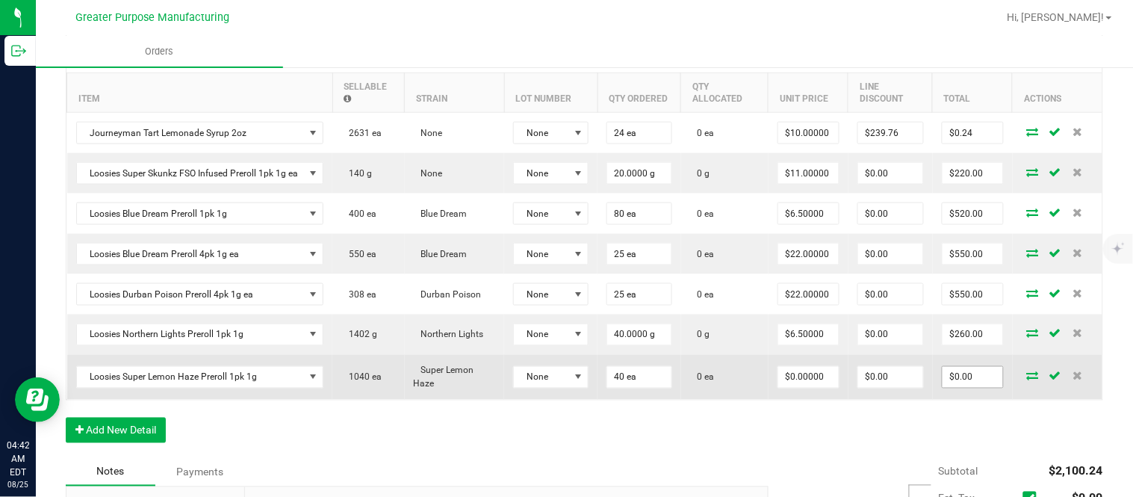
click at [948, 388] on input "$0.00" at bounding box center [972, 377] width 60 height 21
paste input "26"
type input "260"
type input "$6.50000"
type input "$260.00"
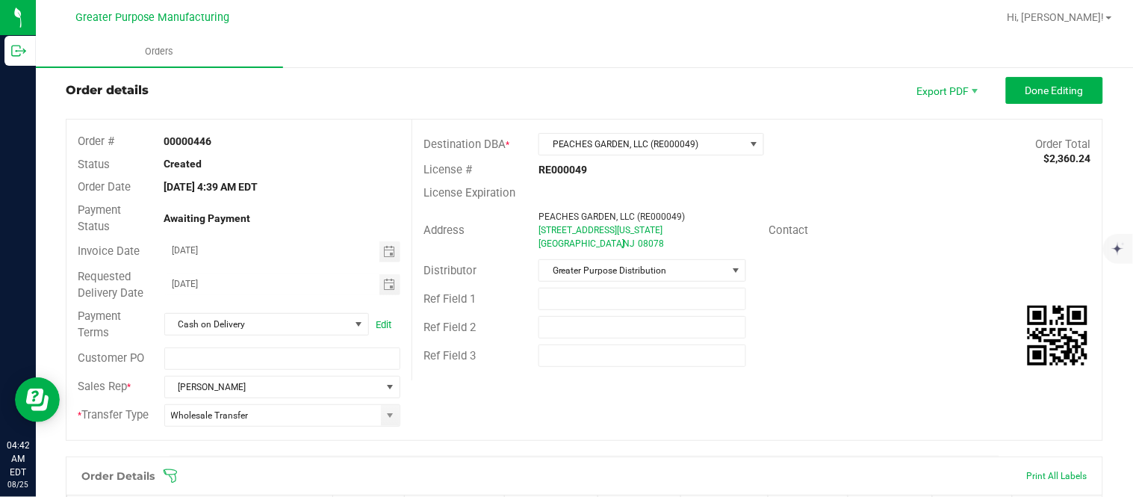
scroll to position [0, 0]
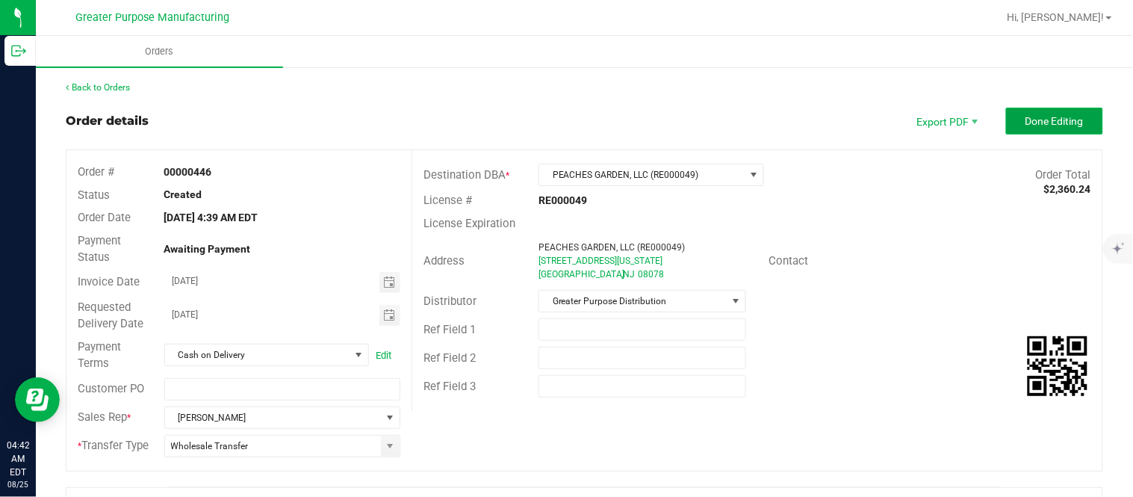
click at [1025, 120] on span "Done Editing" at bounding box center [1054, 121] width 58 height 12
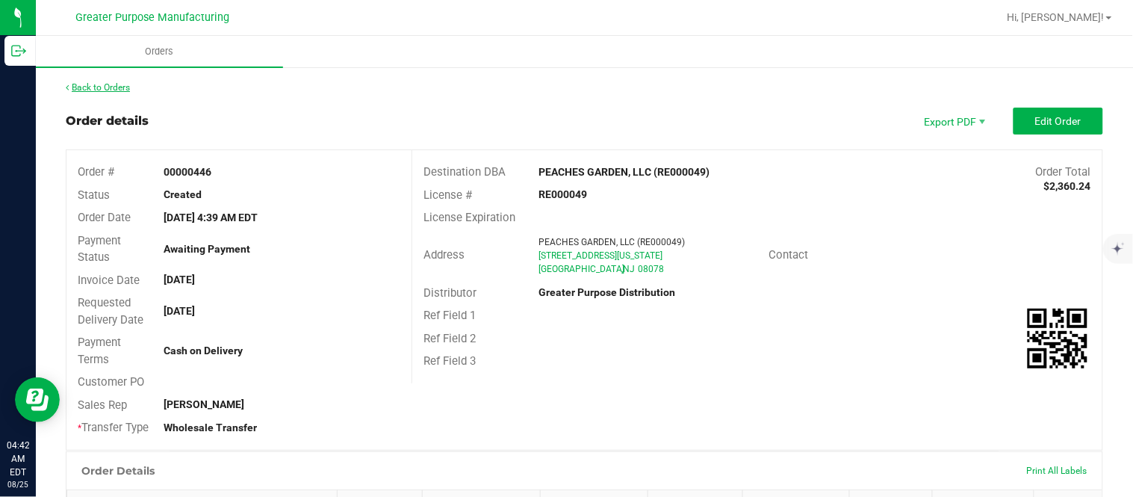
click at [119, 90] on link "Back to Orders" at bounding box center [98, 87] width 64 height 10
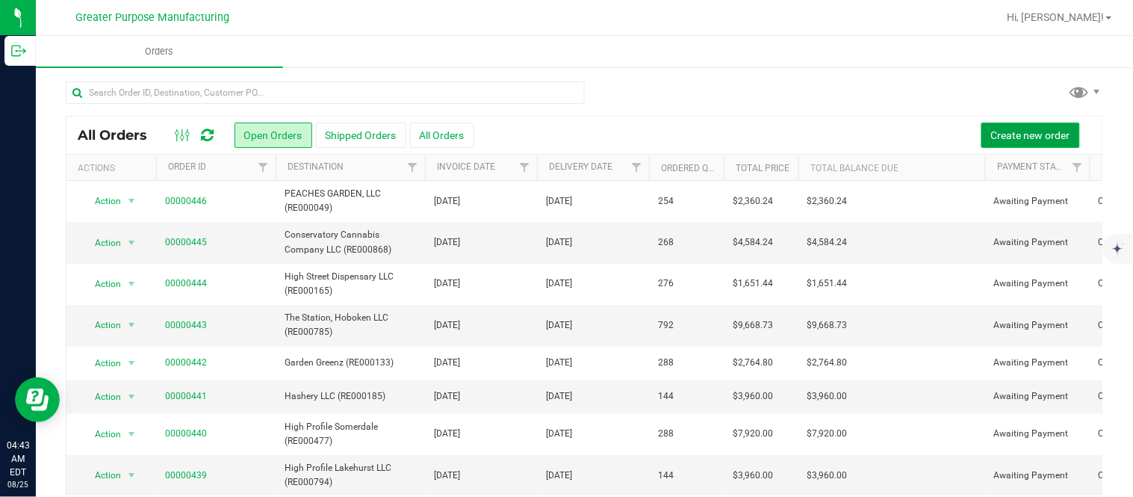
click at [981, 136] on button "Create new order" at bounding box center [1030, 134] width 99 height 25
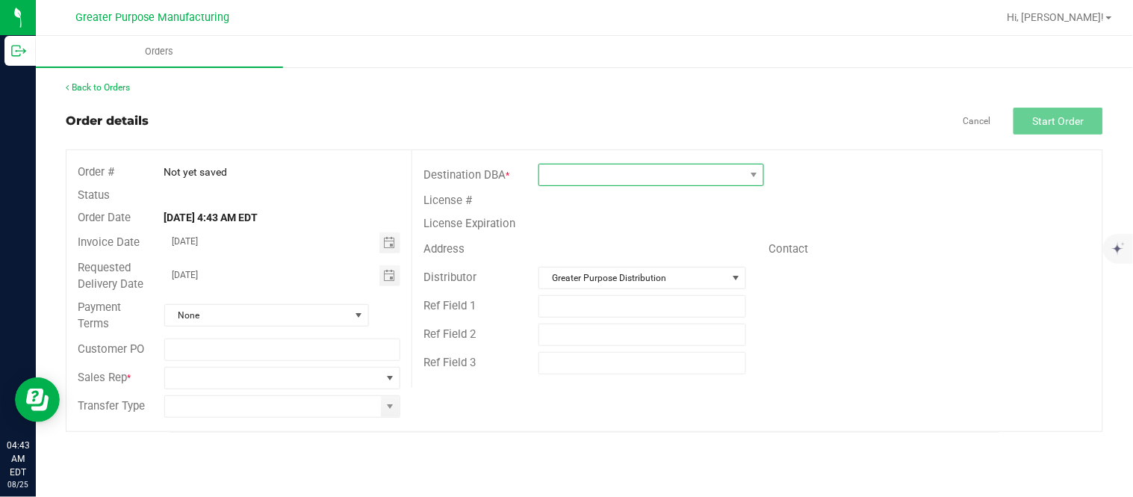
click at [568, 180] on span at bounding box center [641, 174] width 205 height 21
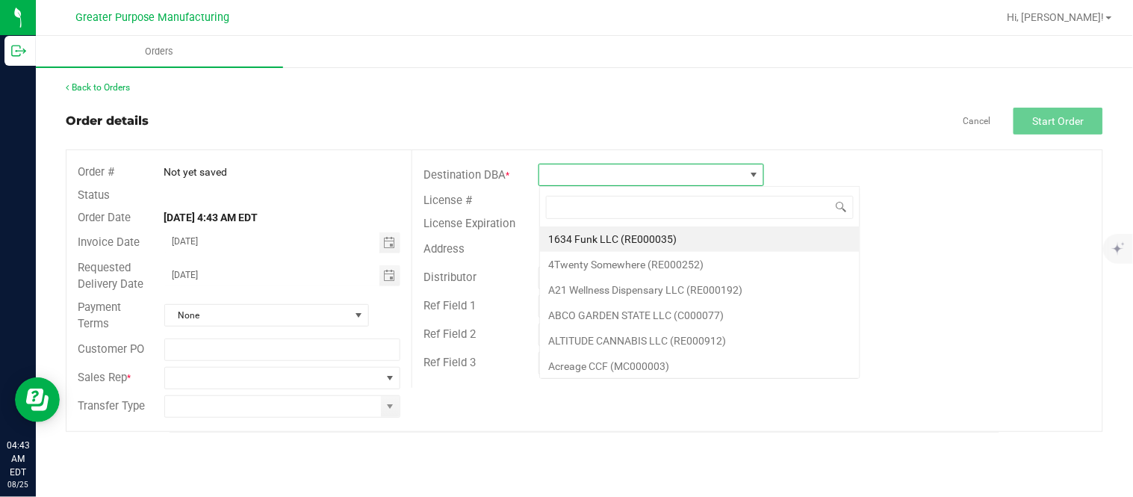
scroll to position [22, 225]
type input "RE000049"
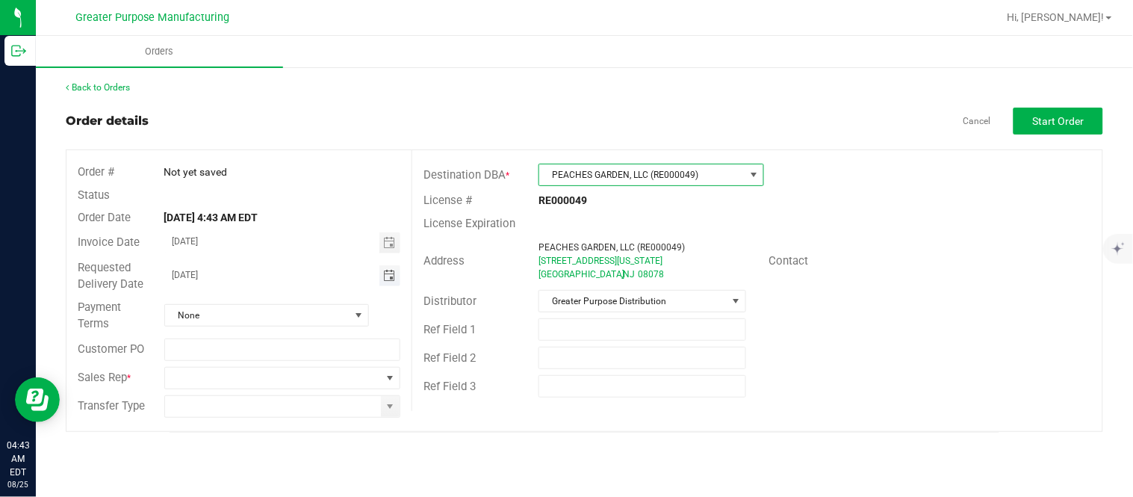
click at [385, 278] on span "Toggle calendar" at bounding box center [389, 276] width 12 height 12
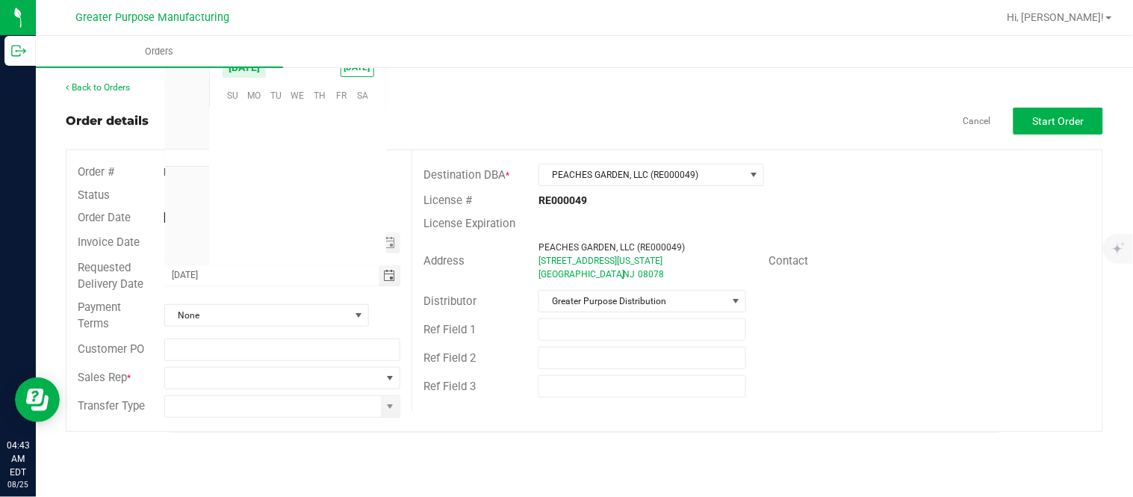
scroll to position [241993, 0]
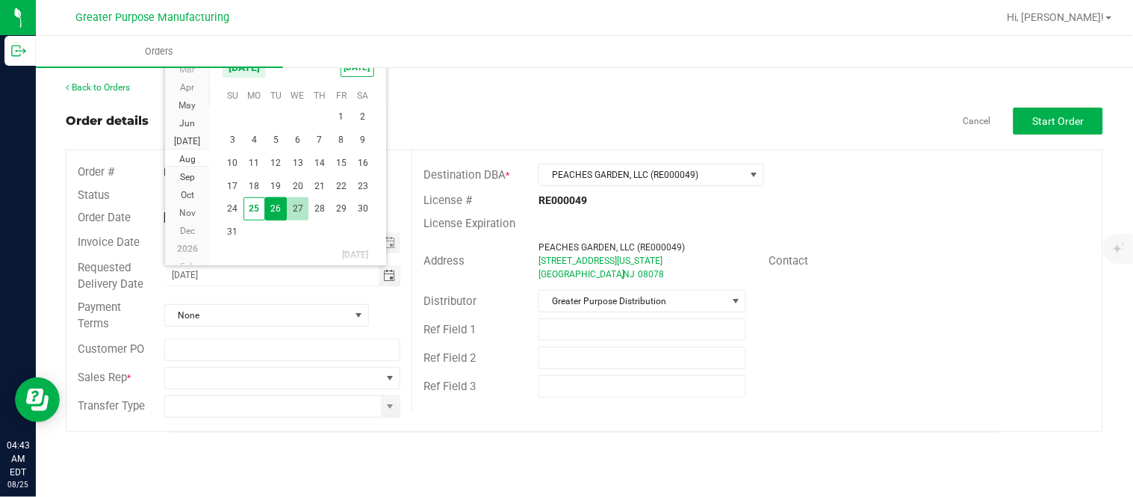
click at [287, 207] on span "27" at bounding box center [298, 208] width 22 height 23
type input "[DATE]"
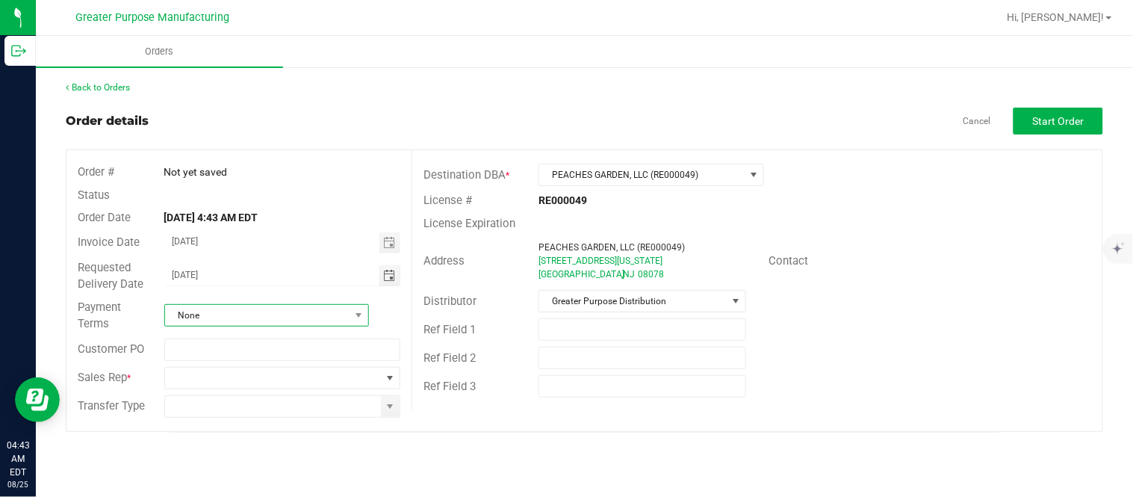
click at [275, 312] on span "None" at bounding box center [257, 315] width 184 height 21
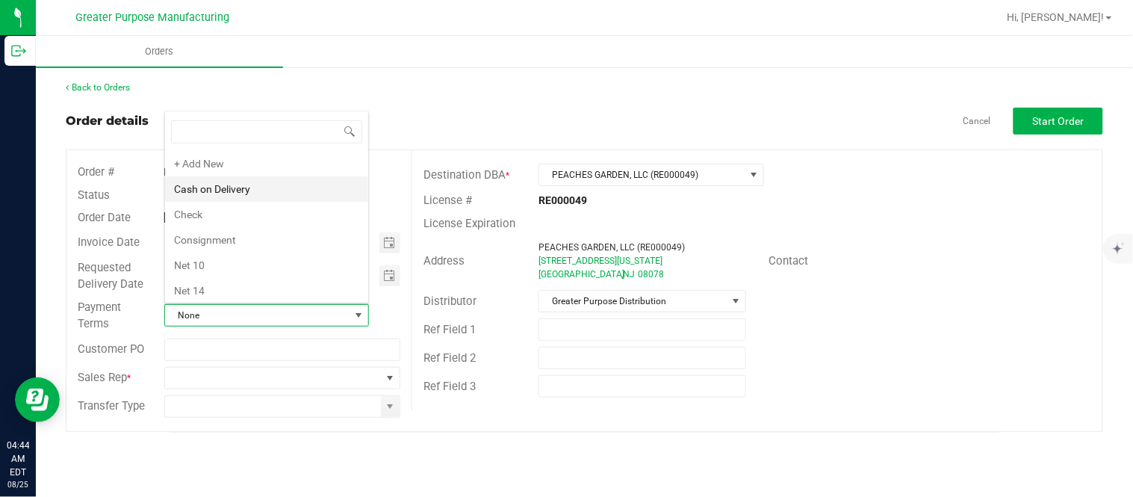
click at [286, 190] on li "Cash on Delivery" at bounding box center [266, 188] width 203 height 25
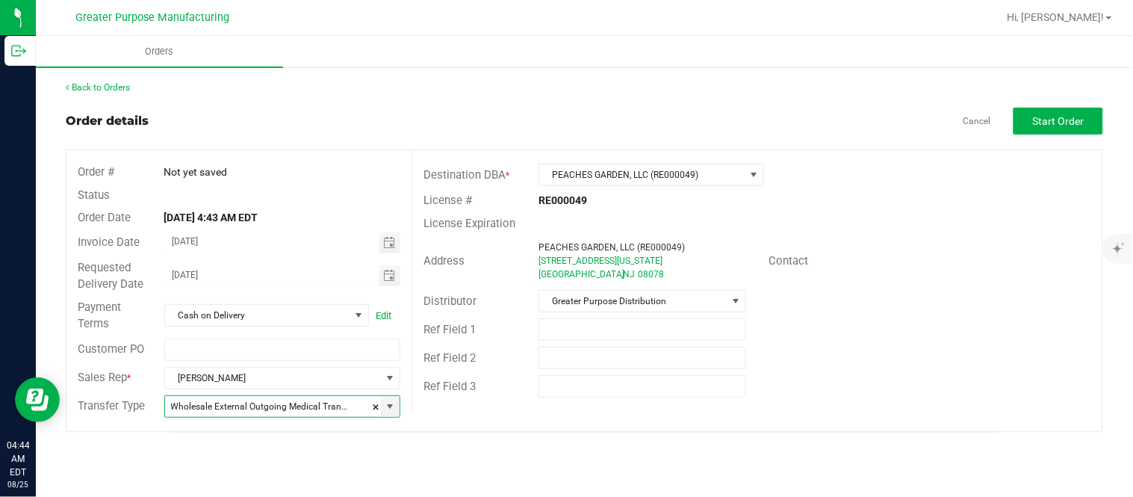
type input "Wholesale Transfer"
click at [1049, 118] on span "Start Order" at bounding box center [1059, 121] width 52 height 12
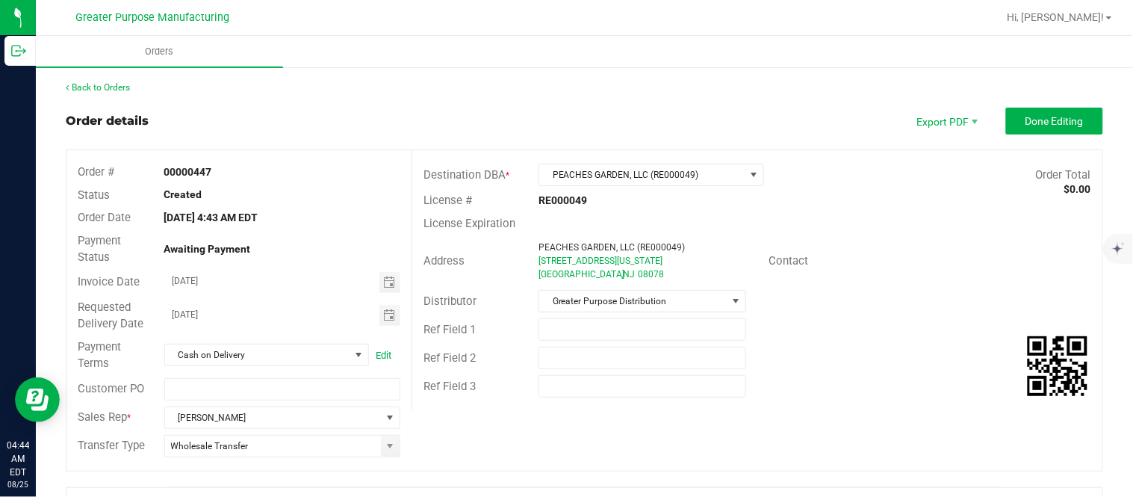
click at [175, 172] on strong "00000447" at bounding box center [188, 172] width 48 height 12
copy strong "00000447"
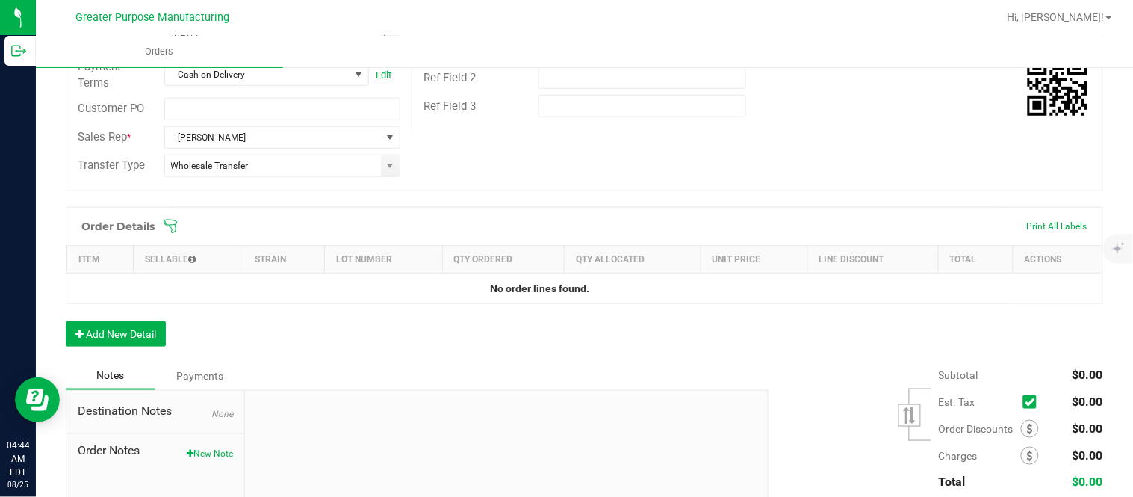
scroll to position [317, 0]
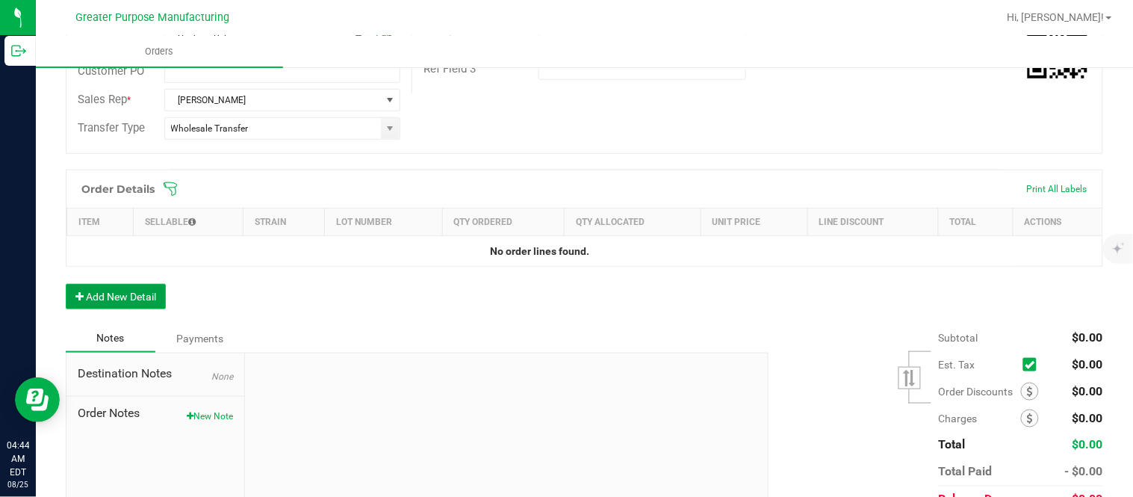
click at [131, 291] on button "Add New Detail" at bounding box center [116, 296] width 100 height 25
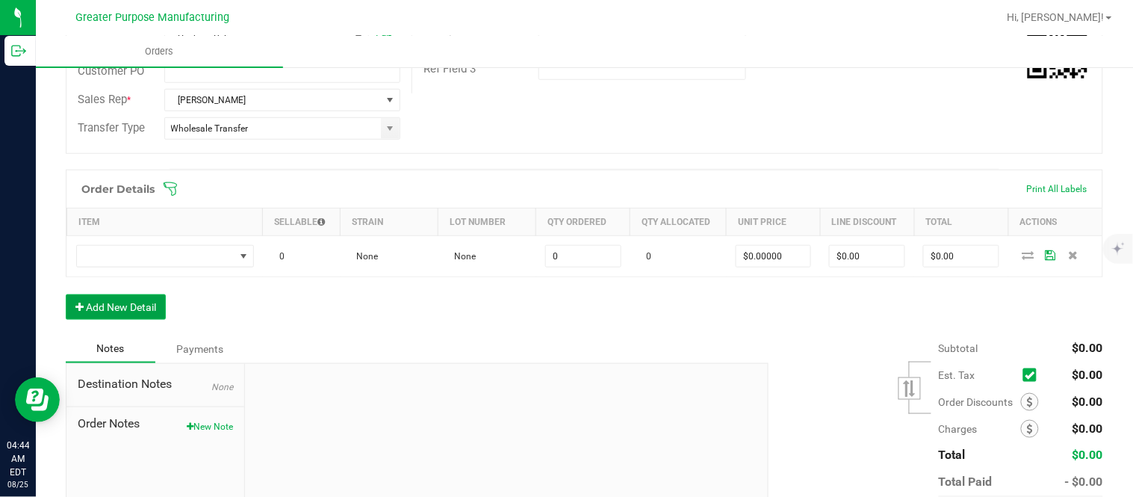
click at [66, 294] on button "Add New Detail" at bounding box center [116, 306] width 100 height 25
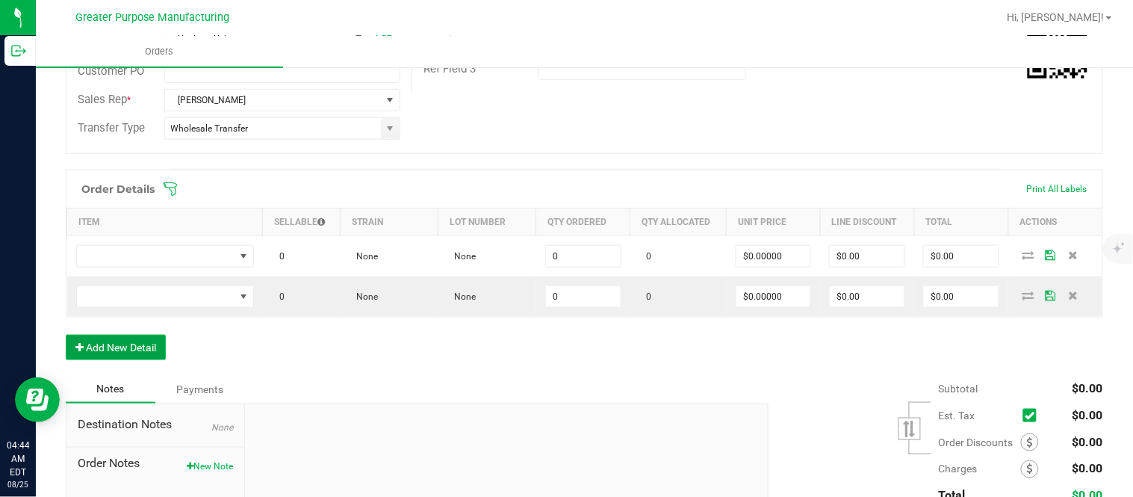
click at [66, 334] on button "Add New Detail" at bounding box center [116, 346] width 100 height 25
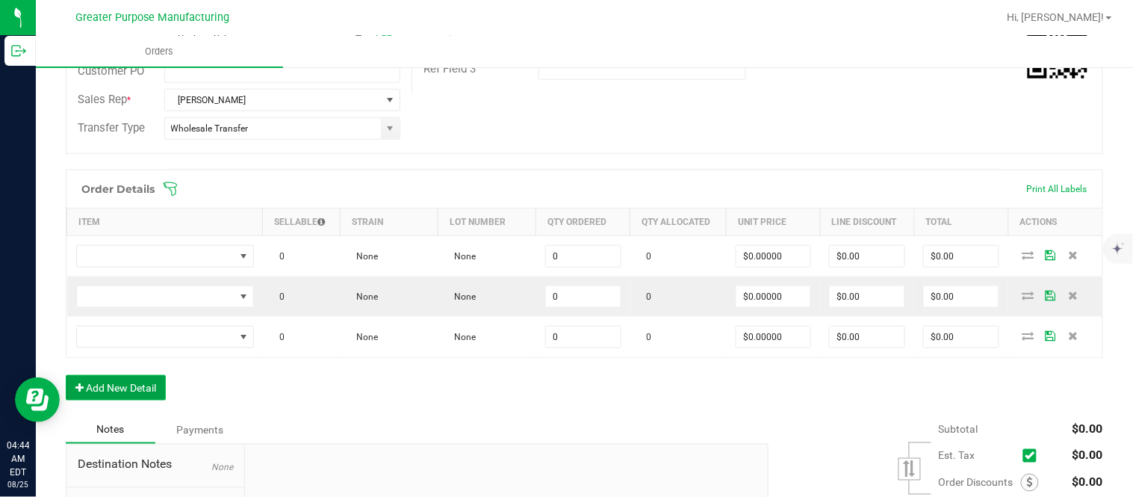
click at [66, 375] on button "Add New Detail" at bounding box center [116, 387] width 100 height 25
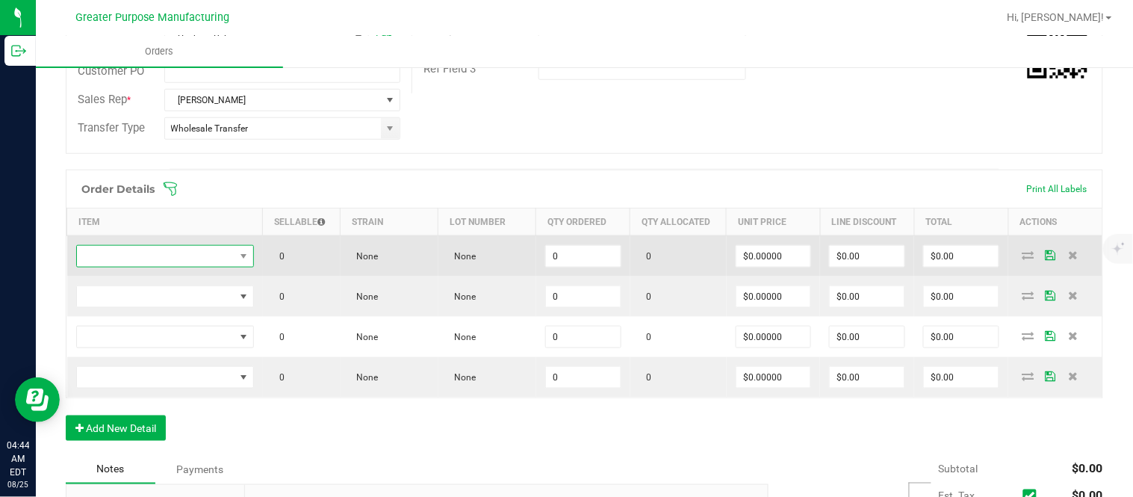
click at [179, 251] on span "NO DATA FOUND" at bounding box center [156, 256] width 158 height 21
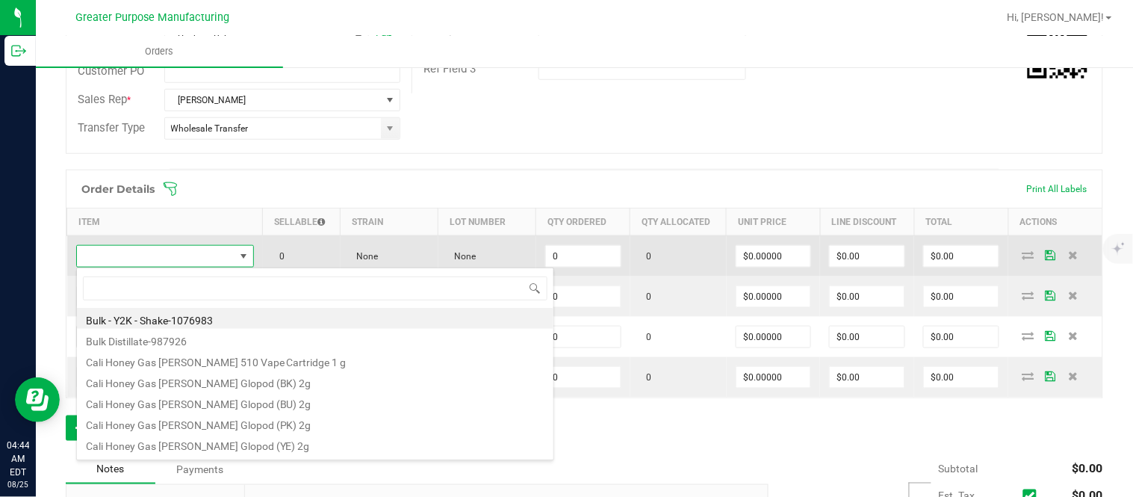
scroll to position [22, 172]
type input "1.5.7.919.0"
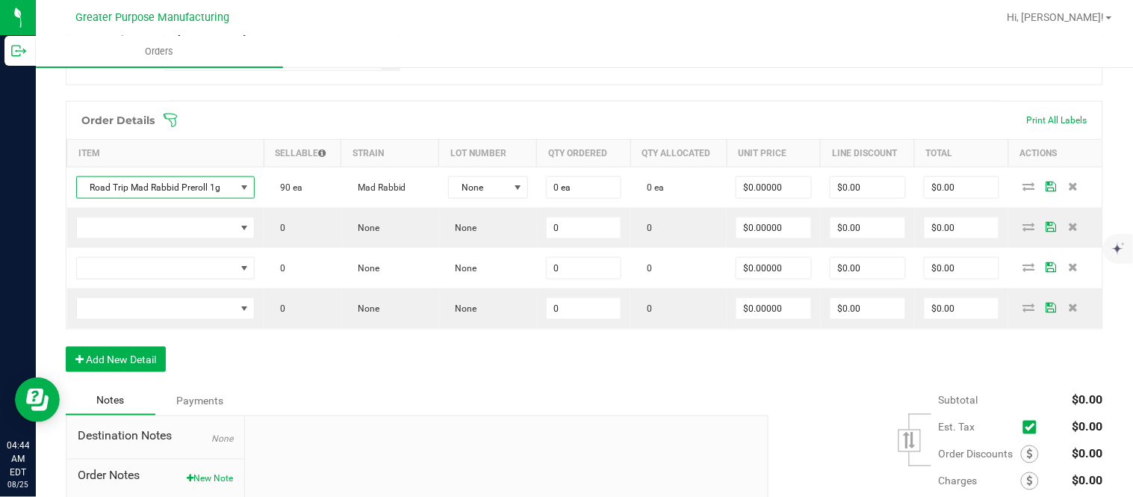
scroll to position [387, 0]
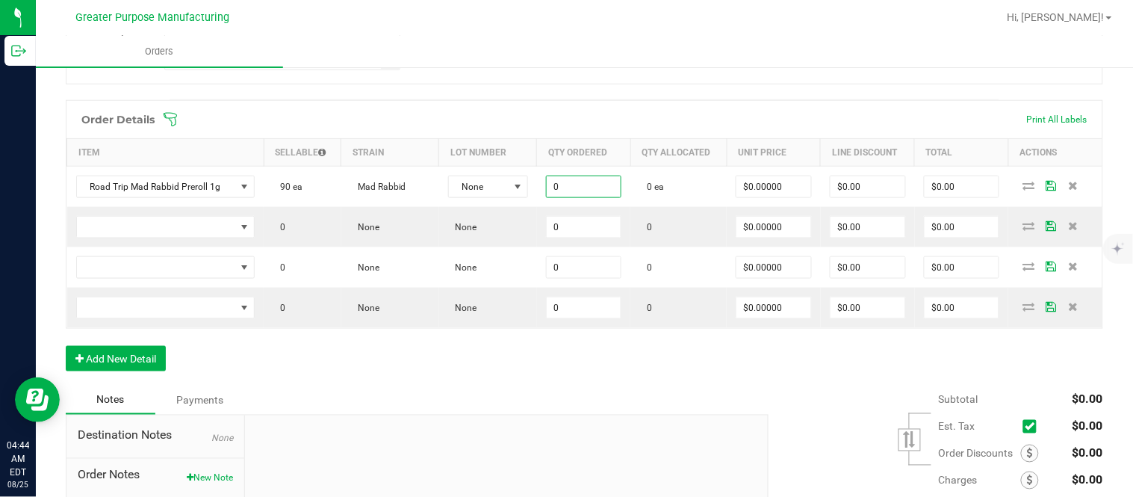
paste input "5"
type input "50 ea"
type input "0"
type input "$0.00000"
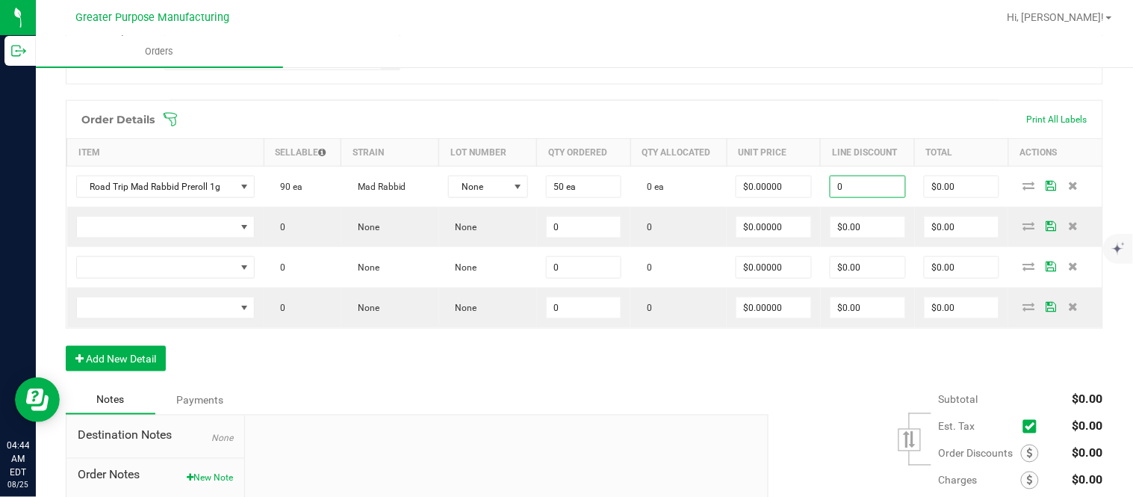
type input "$0.00"
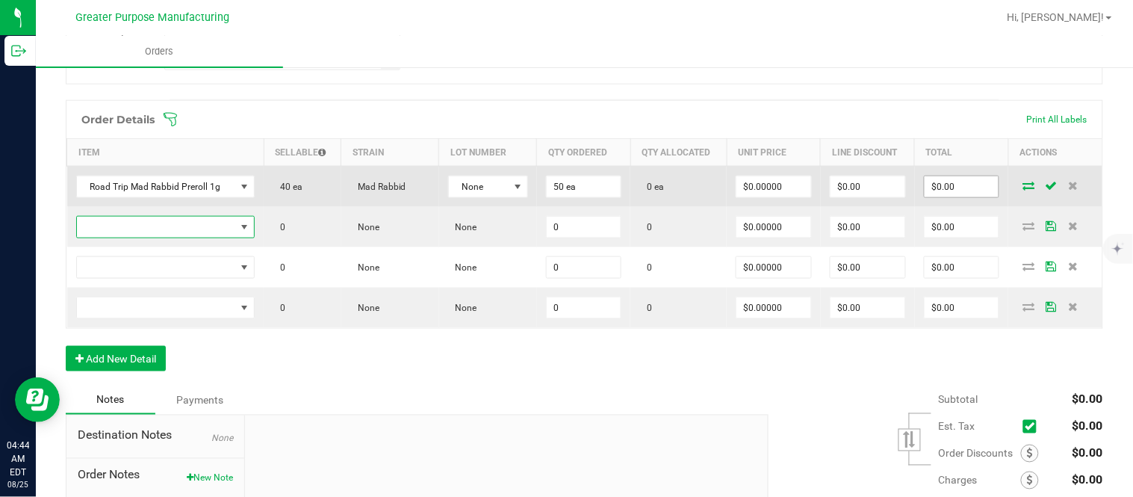
click at [946, 197] on input "$0.00" at bounding box center [961, 186] width 75 height 21
paste input "187.5"
type input "187.5"
type input "$3.75000"
type input "$187.50"
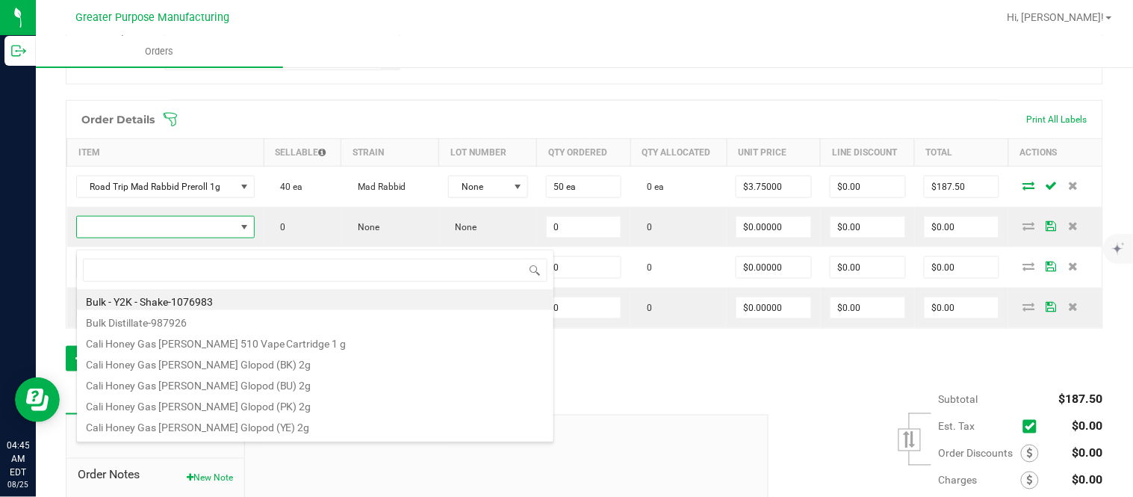
scroll to position [22, 172]
type input "1.5.7.778.0"
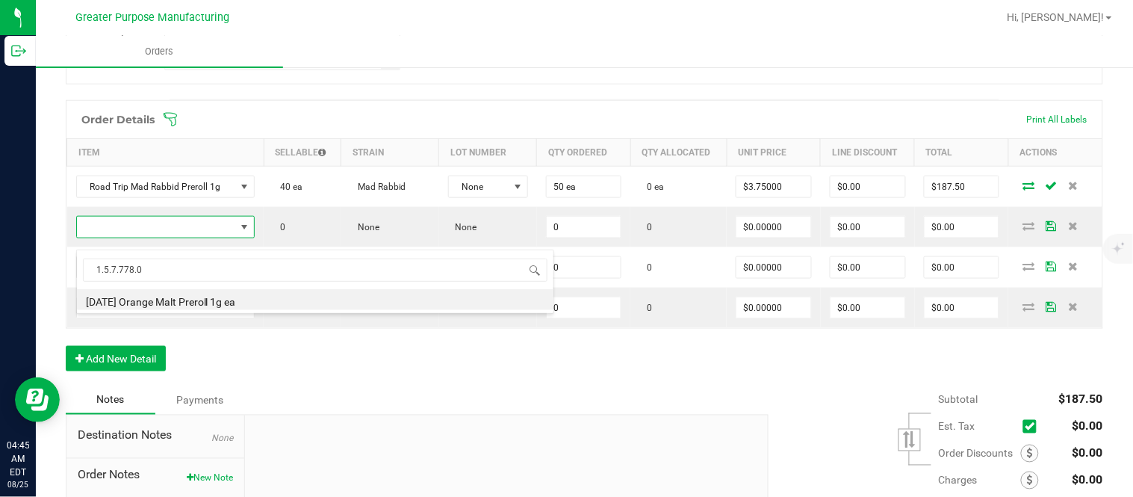
type input "0 ea"
type input "$3.50000"
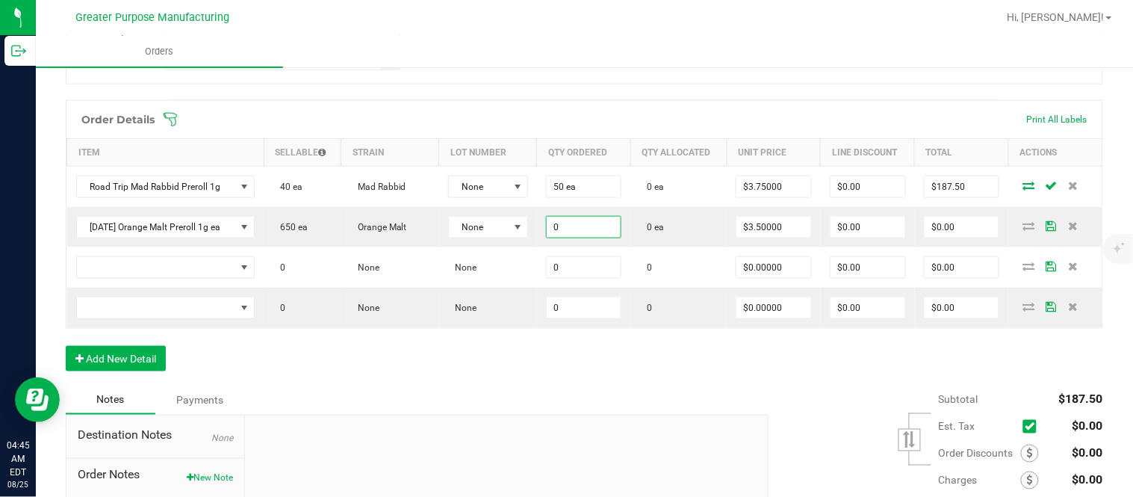
paste input "5"
type input "50 ea"
type input "3.5"
type input "$175.00"
type input "$3.50000"
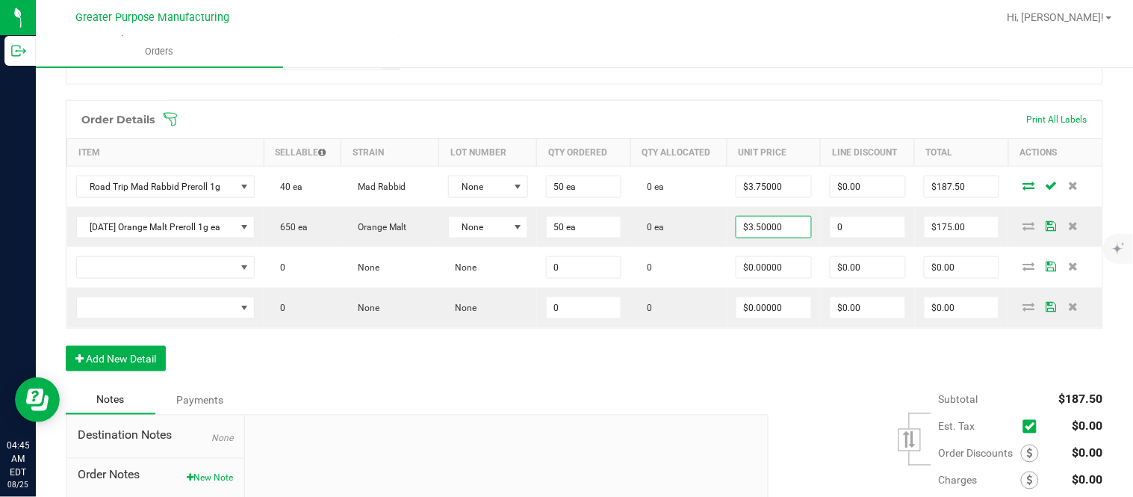
type input "$0.00"
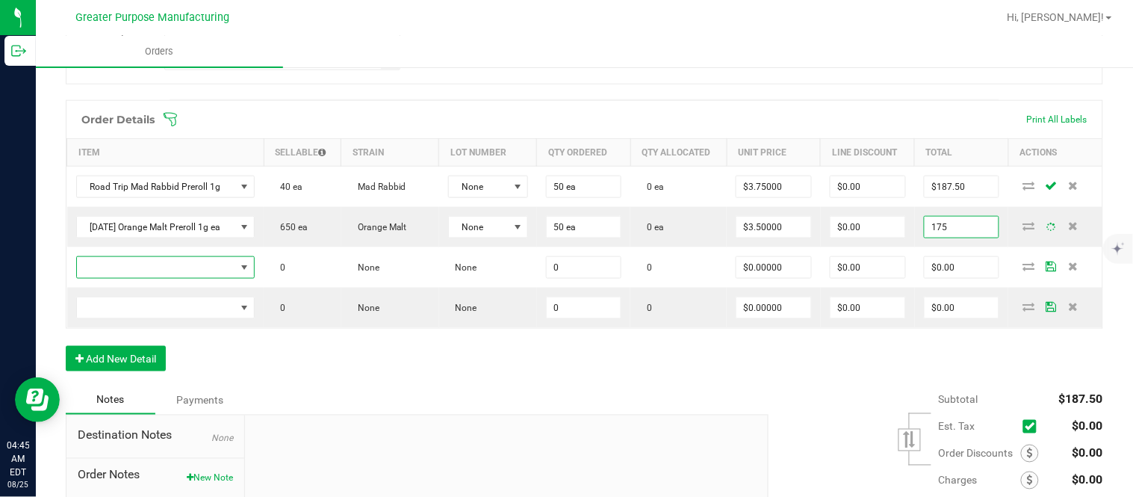
type input "$175.00"
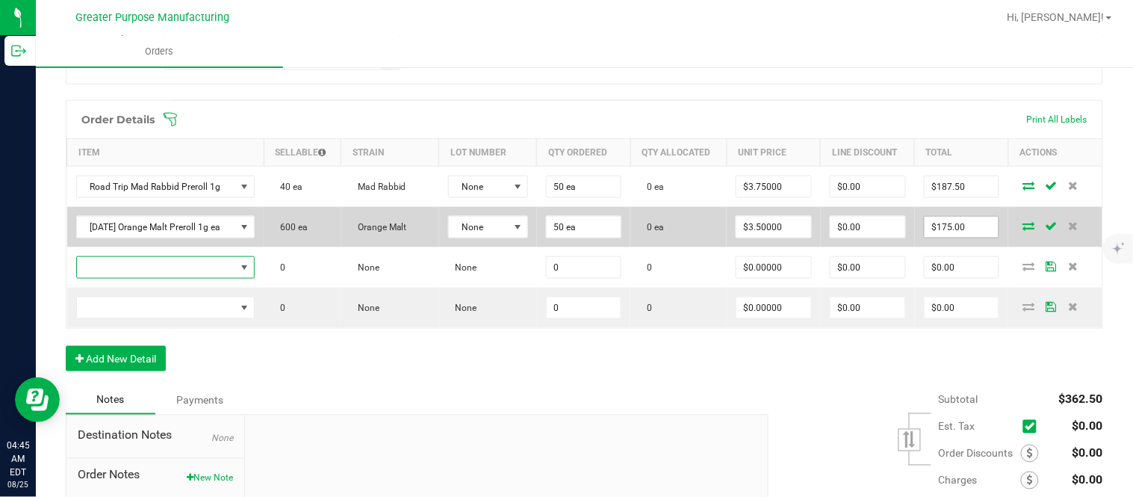
click at [957, 237] on input "$175.00" at bounding box center [961, 227] width 75 height 21
paste input "87."
type input "187.5"
type input "$3.75000"
type input "$187.50"
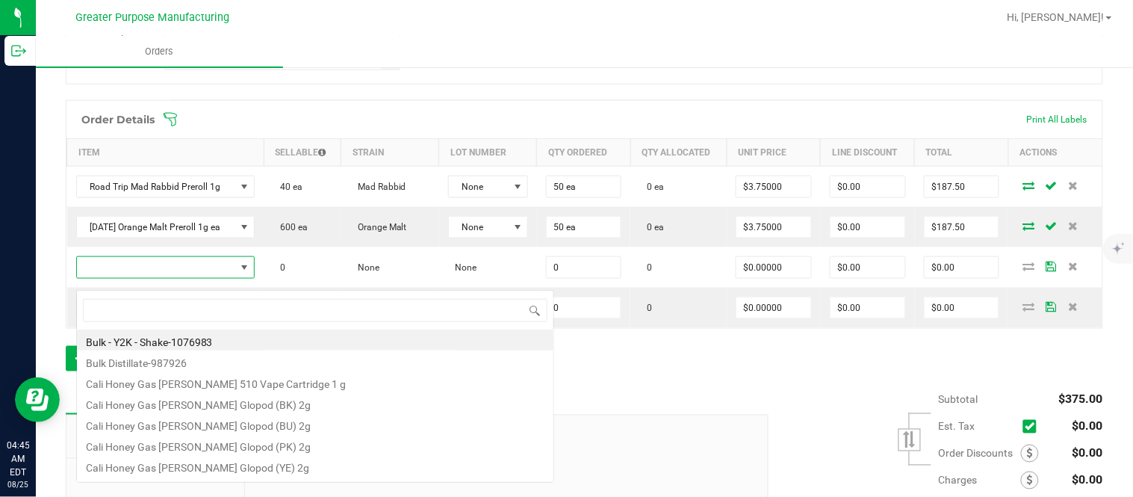
scroll to position [22, 175]
type input "1.5.7.1307.0"
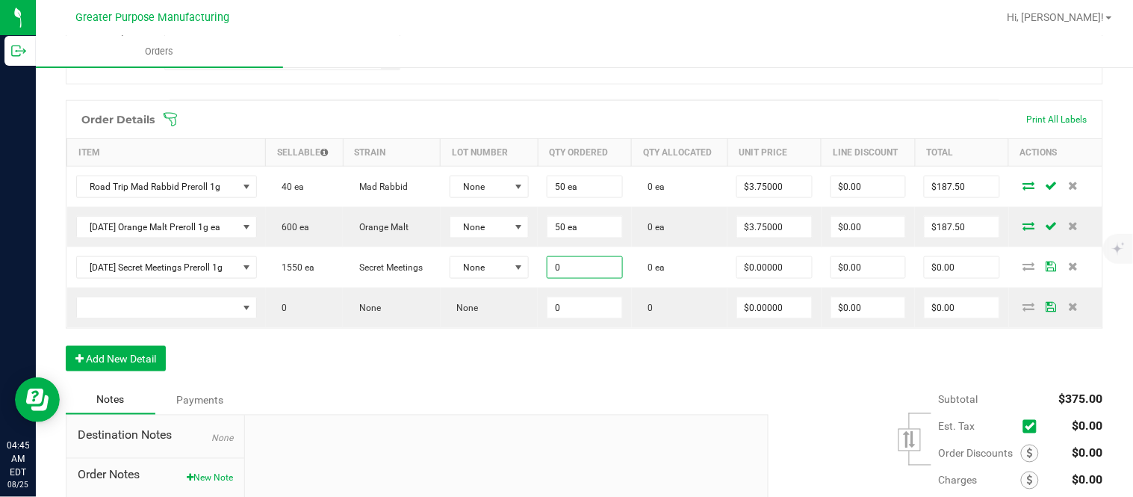
paste input "10"
type input "100 ea"
type input "$0.00000"
type input "$0.00"
type input "0"
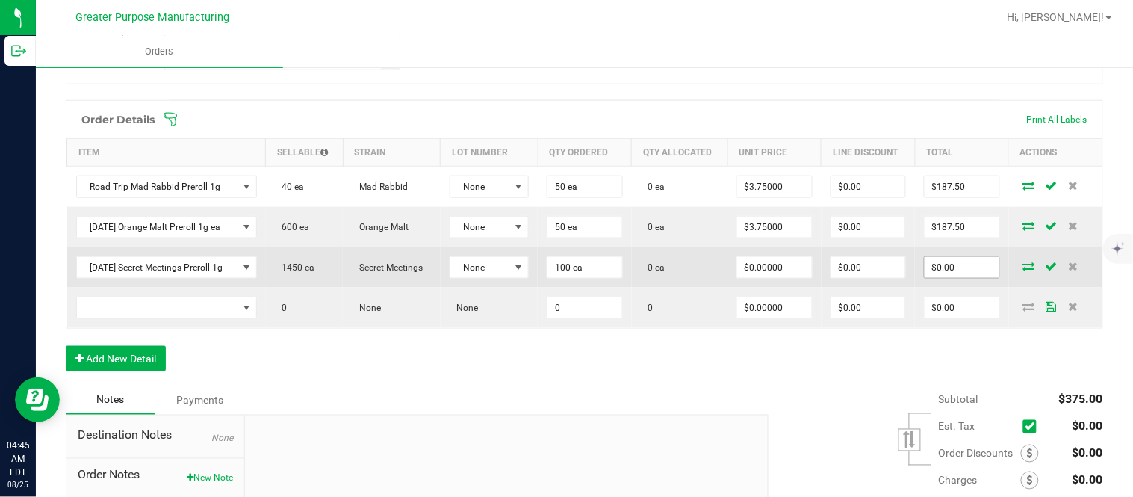
click at [950, 278] on input "$0.00" at bounding box center [961, 267] width 74 height 21
paste input "375"
type input "375"
type input "$3.75000"
type input "$375.00"
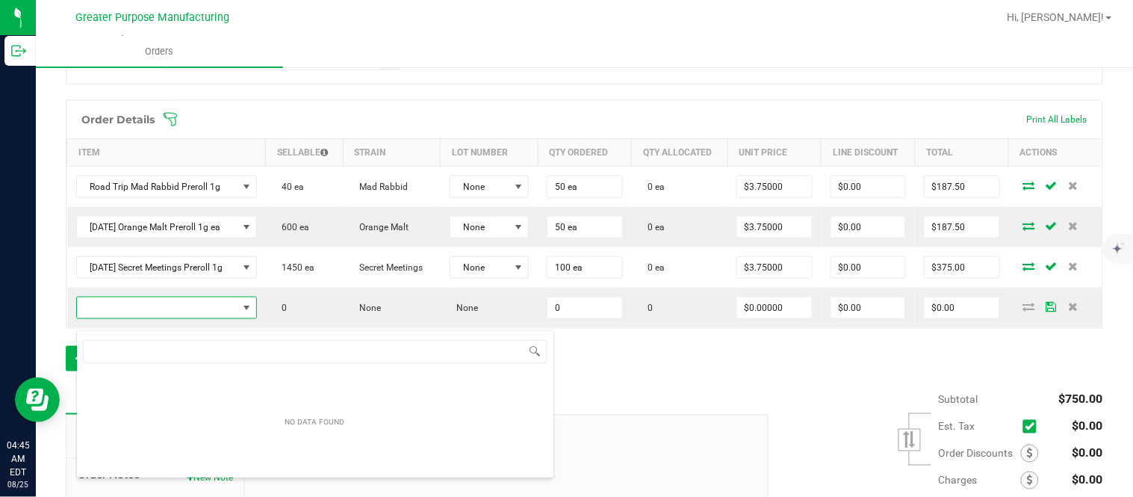
scroll to position [22, 179]
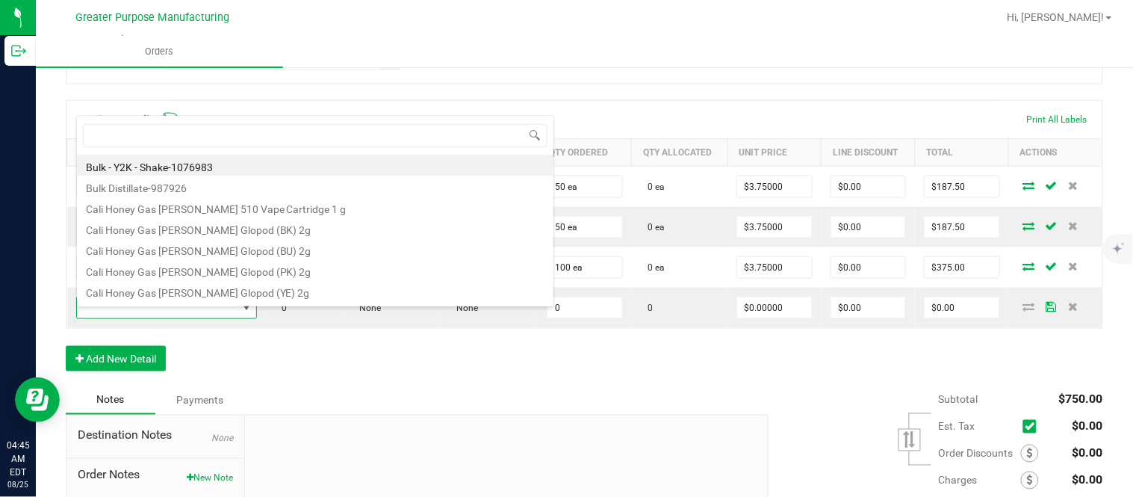
type input "1.5.7.1309.0"
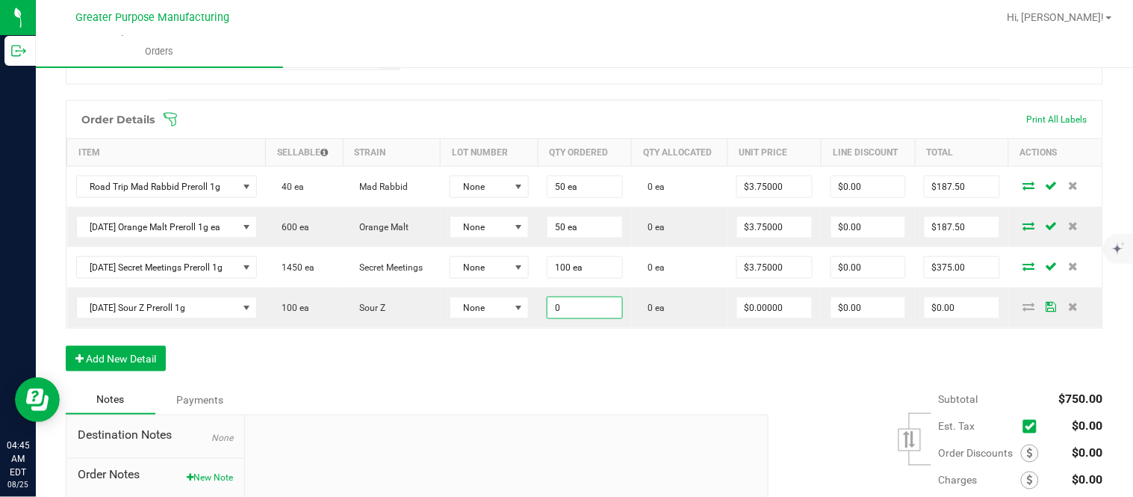
paste input "10"
type input "100 ea"
type input "$0.00000"
type input "$0.00"
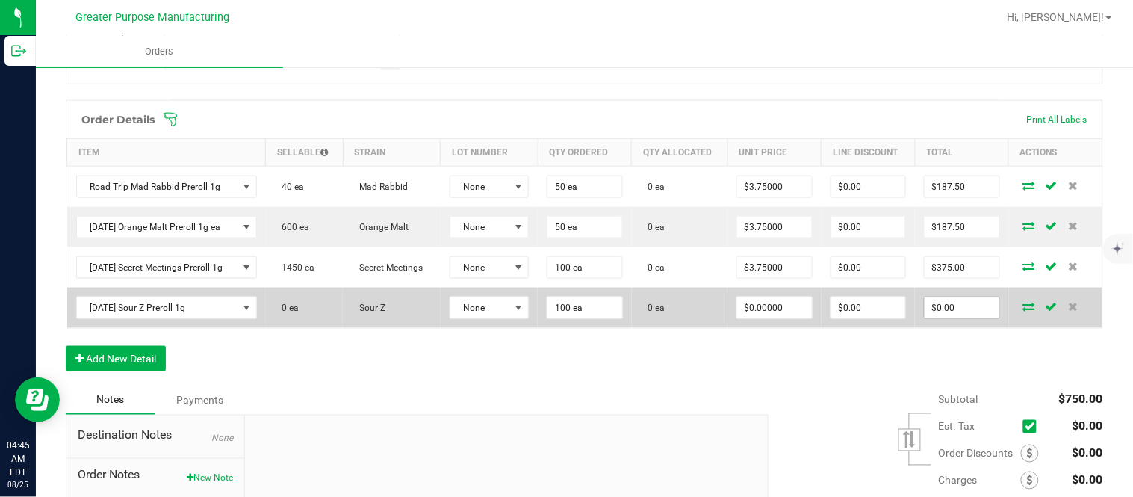
click at [952, 317] on input "$0.00" at bounding box center [961, 307] width 74 height 21
paste input "375"
type input "375"
type input "$3.75000"
type input "$375.00"
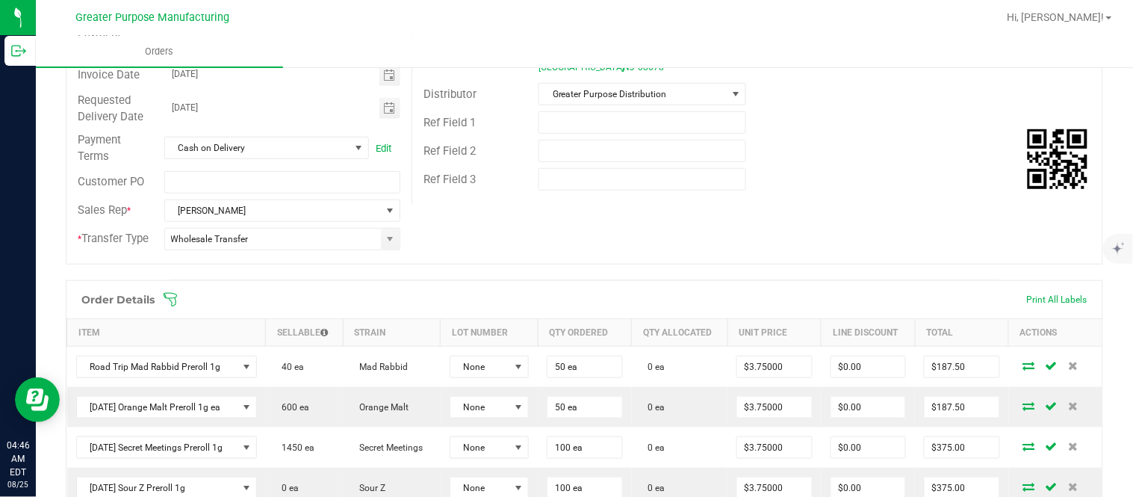
scroll to position [0, 0]
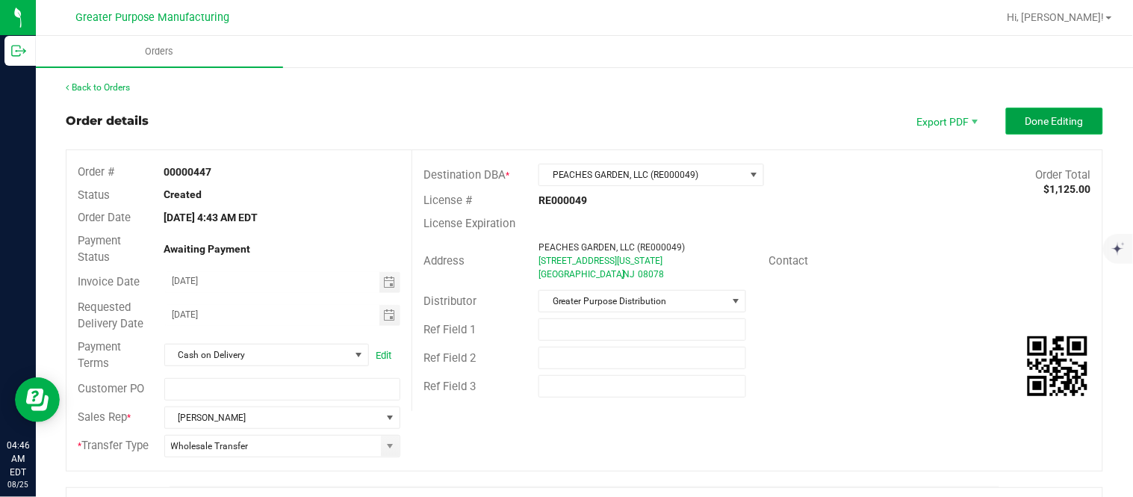
click at [1040, 116] on span "Done Editing" at bounding box center [1054, 121] width 58 height 12
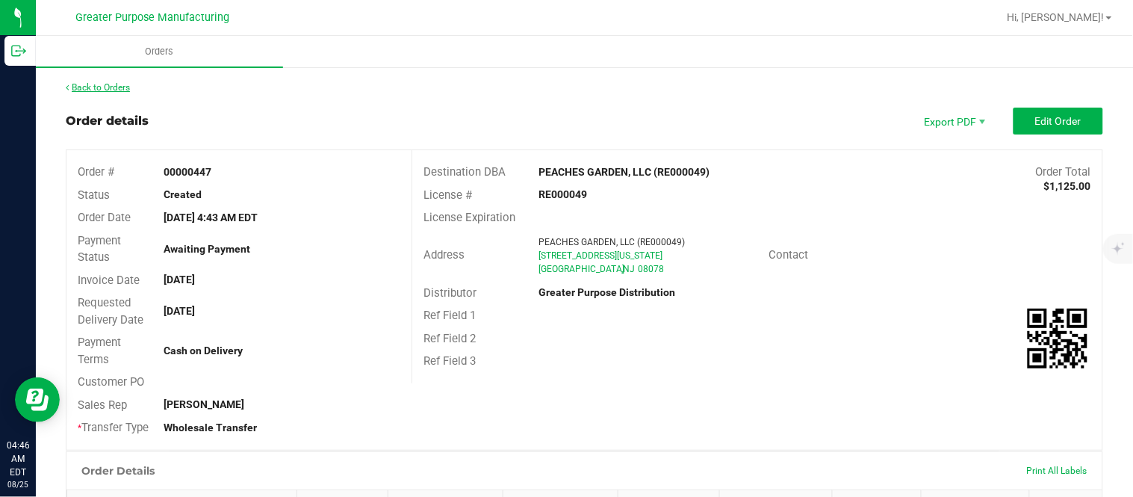
click at [122, 91] on link "Back to Orders" at bounding box center [98, 87] width 64 height 10
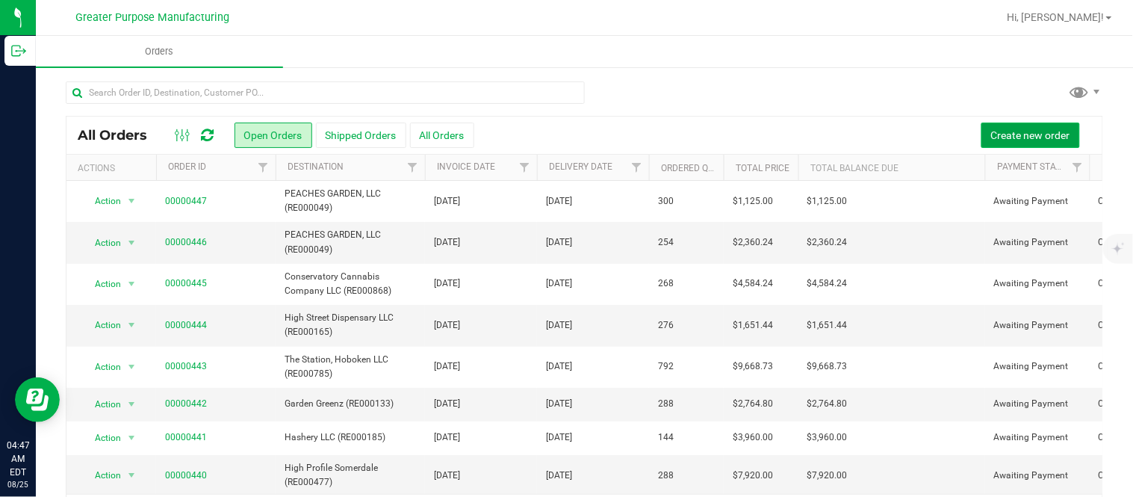
click at [981, 132] on button "Create new order" at bounding box center [1030, 134] width 99 height 25
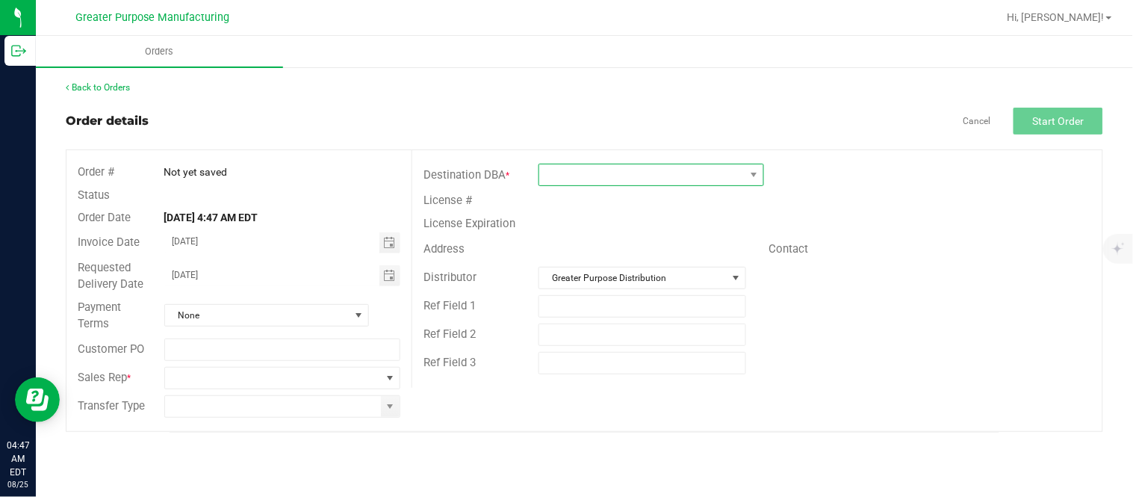
click at [640, 182] on span at bounding box center [641, 174] width 205 height 21
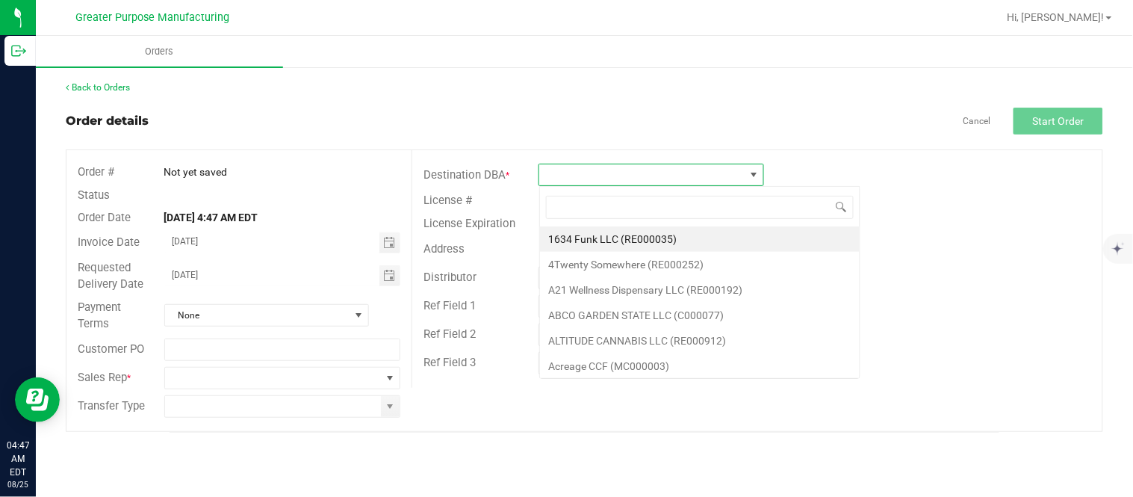
scroll to position [22, 225]
type input "RE000887"
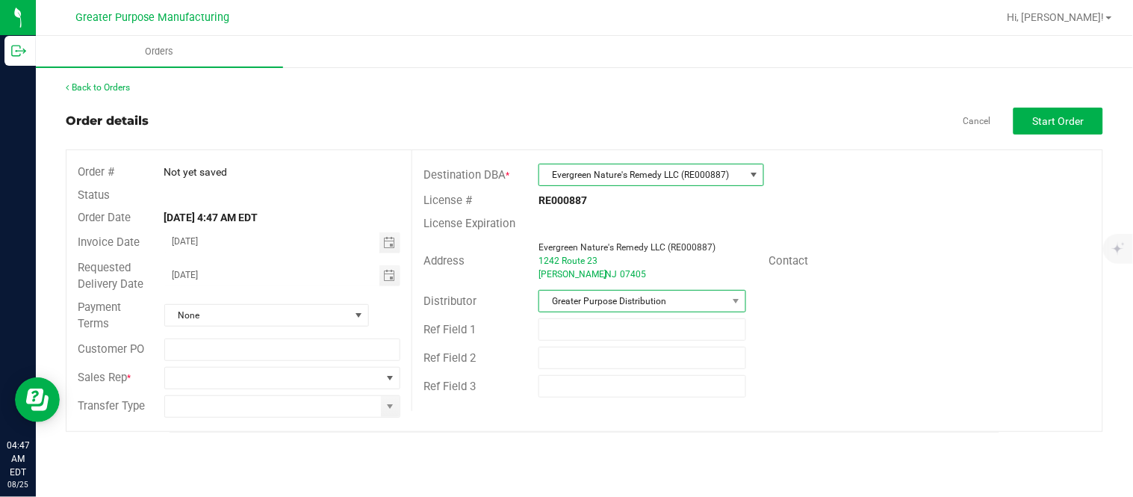
click at [625, 299] on span "Greater Purpose Distribution" at bounding box center [632, 300] width 187 height 21
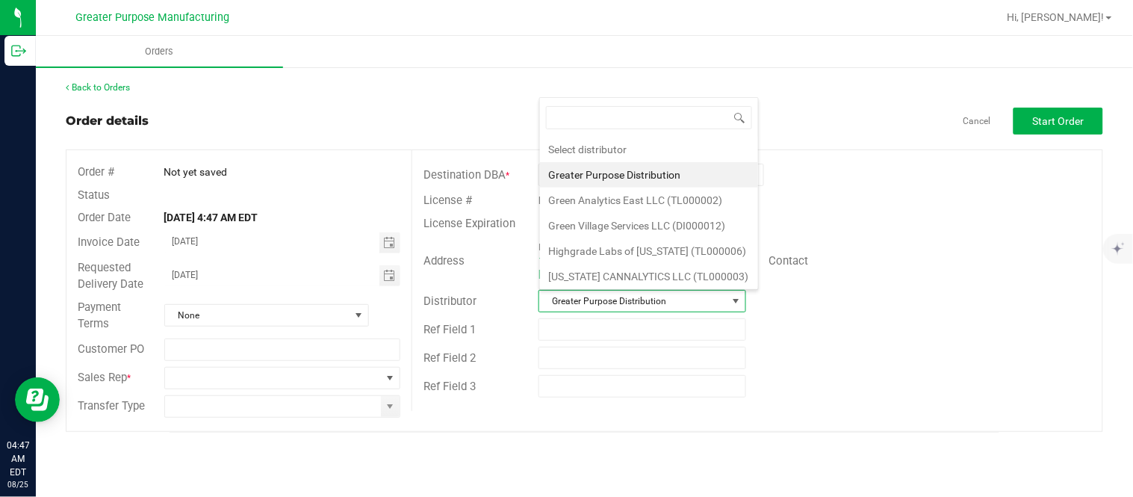
scroll to position [22, 205]
click at [627, 226] on li "Green Village Services LLC (DI000012)" at bounding box center [649, 225] width 218 height 25
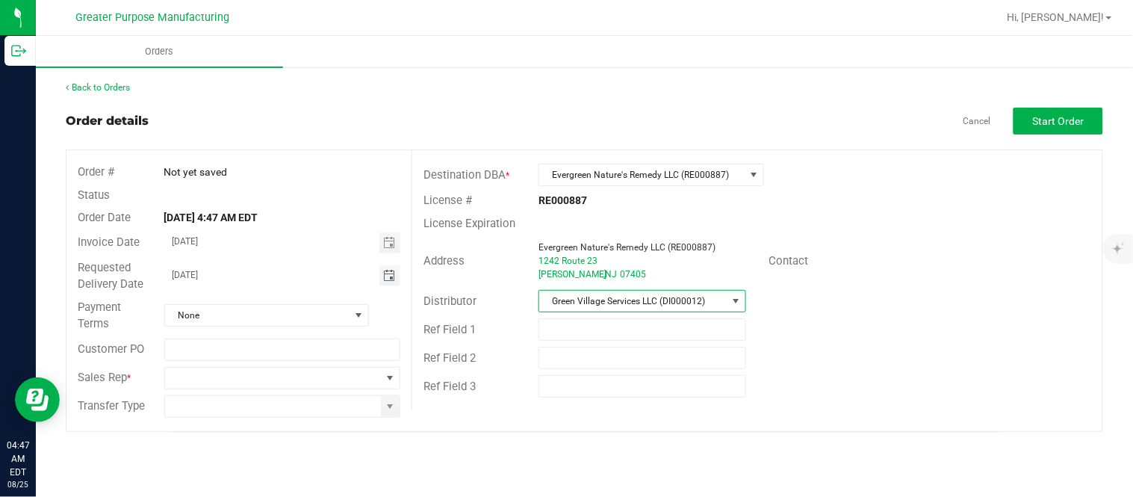
click at [388, 278] on span "Toggle calendar" at bounding box center [389, 276] width 12 height 12
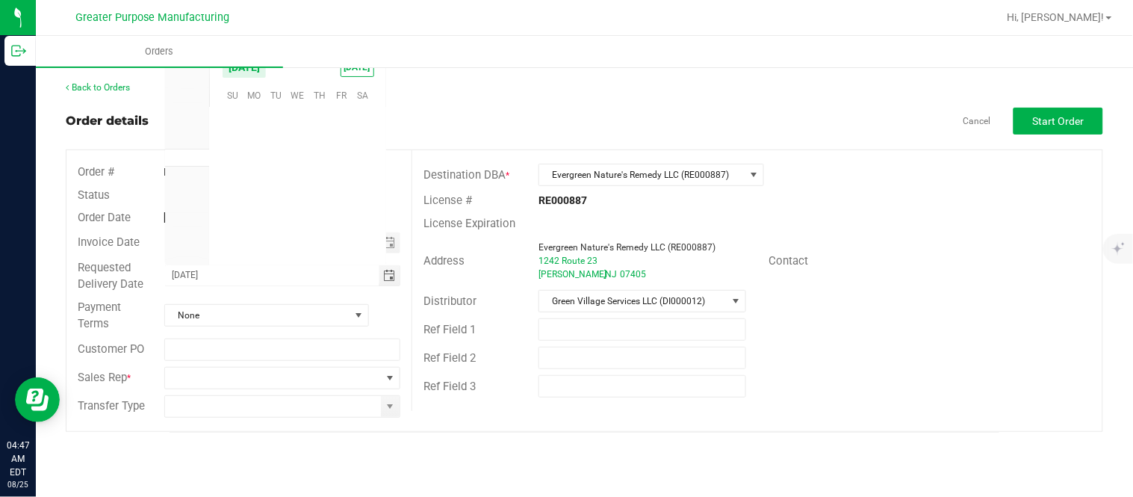
scroll to position [241993, 0]
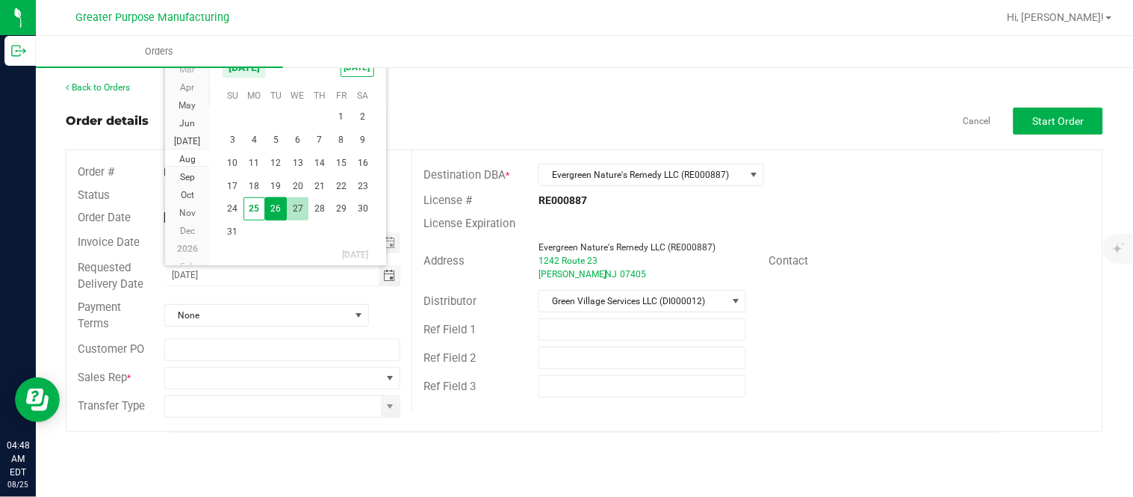
click at [302, 202] on span "27" at bounding box center [298, 208] width 22 height 23
type input "[DATE]"
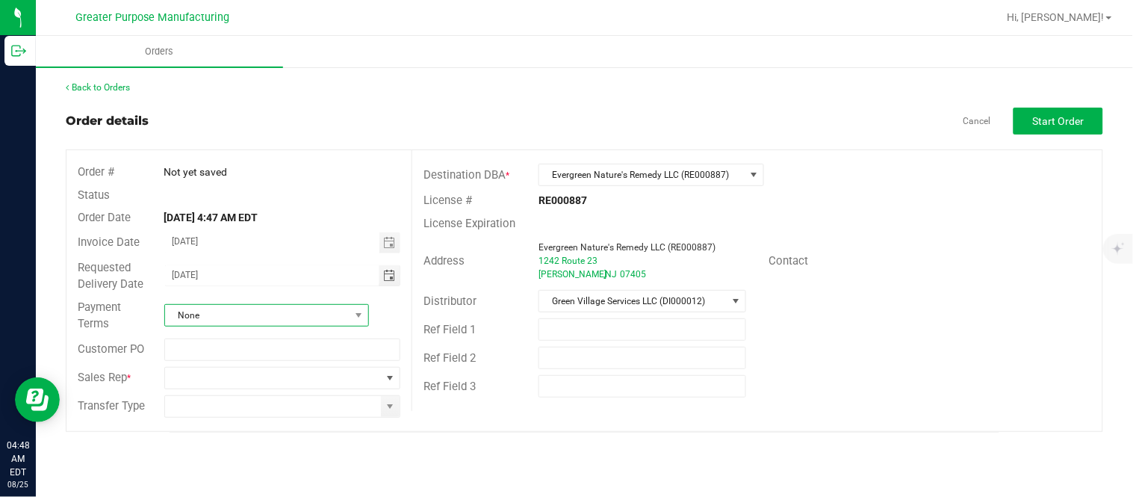
click at [278, 322] on span "None" at bounding box center [257, 315] width 184 height 21
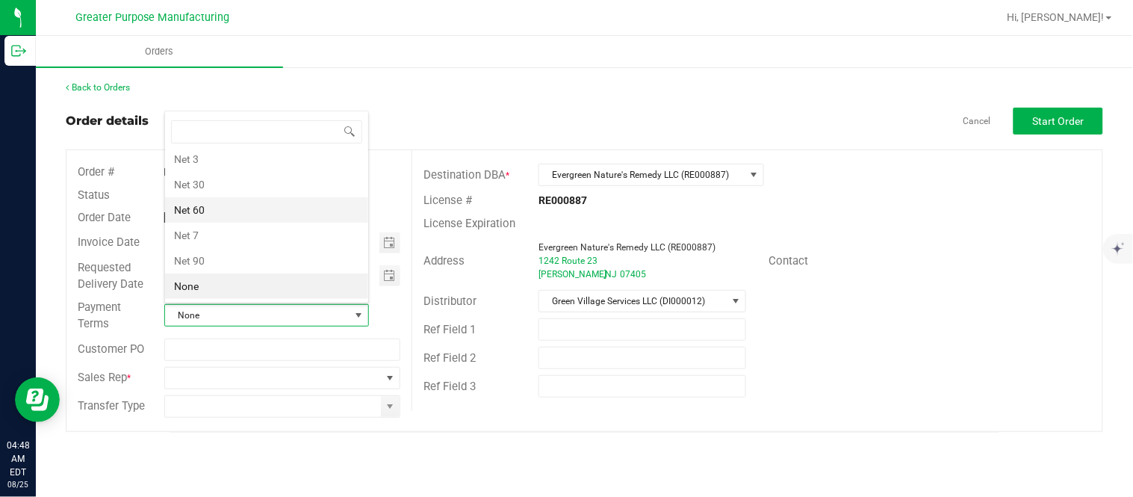
scroll to position [0, 0]
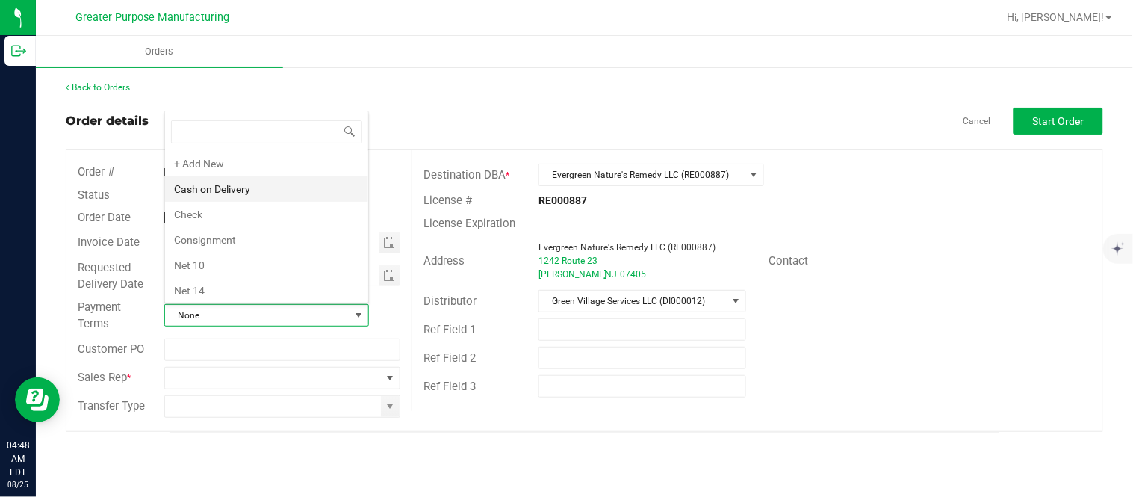
click at [269, 189] on li "Cash on Delivery" at bounding box center [266, 188] width 203 height 25
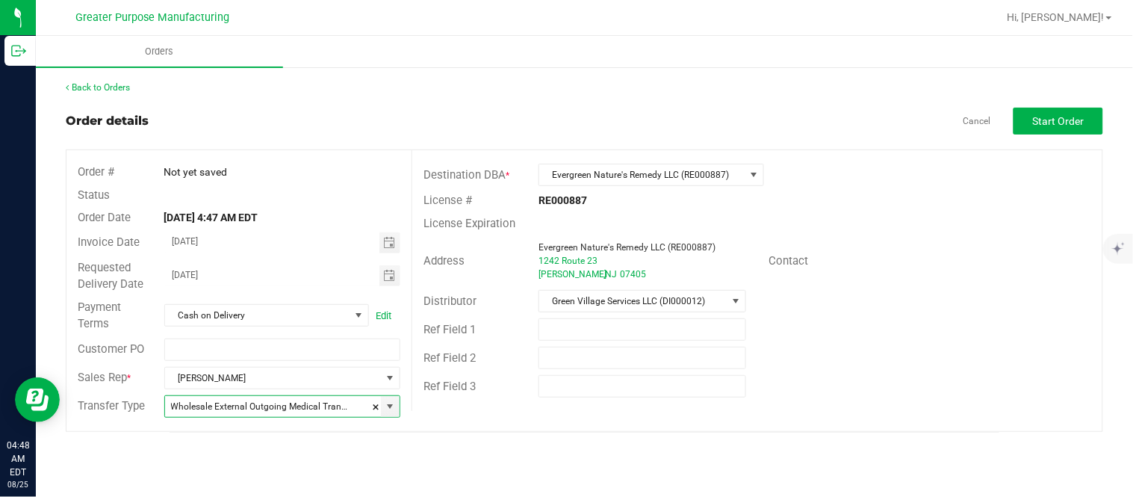
type input "Wholesale Transfer"
click at [1071, 115] on span "Start Order" at bounding box center [1059, 121] width 52 height 12
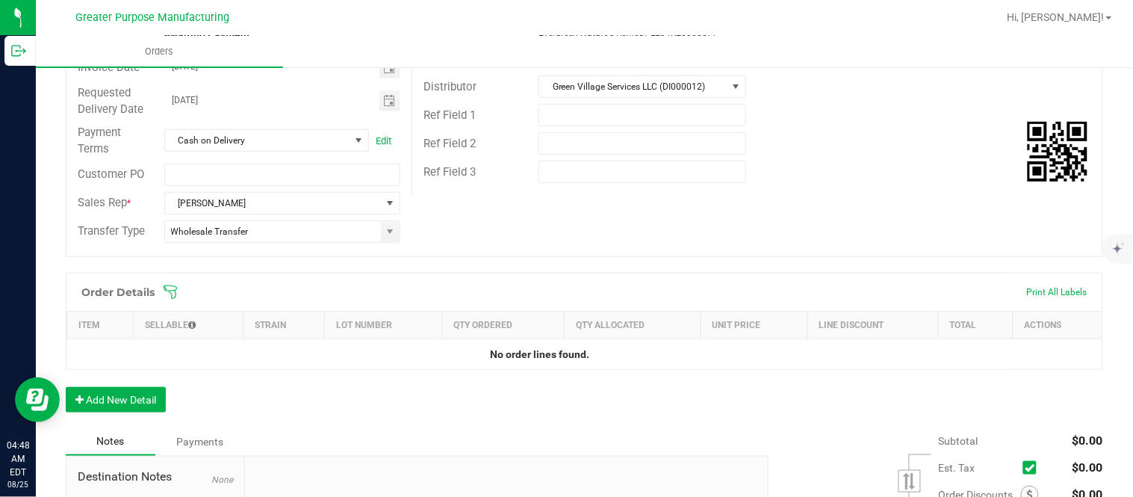
scroll to position [249, 0]
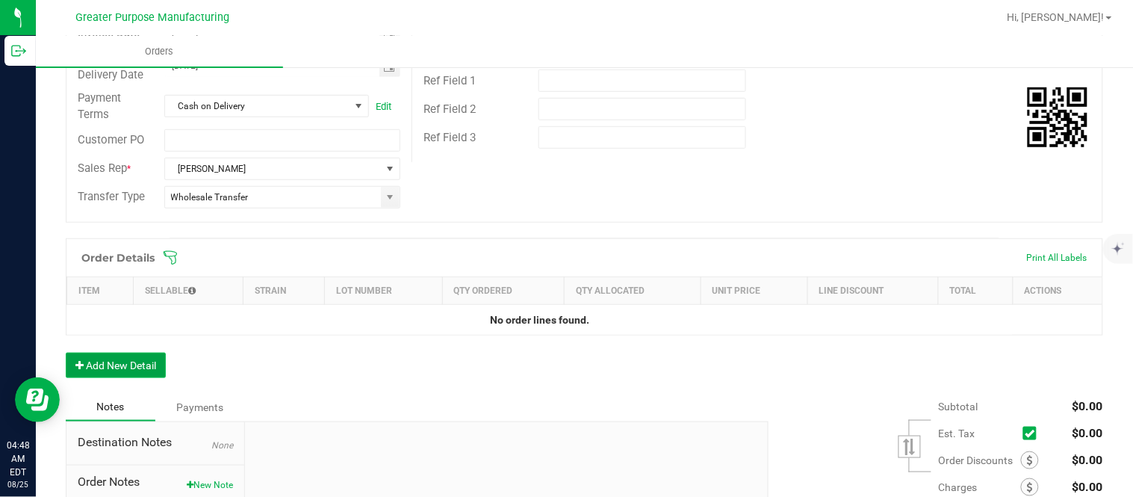
click at [137, 363] on button "Add New Detail" at bounding box center [116, 364] width 100 height 25
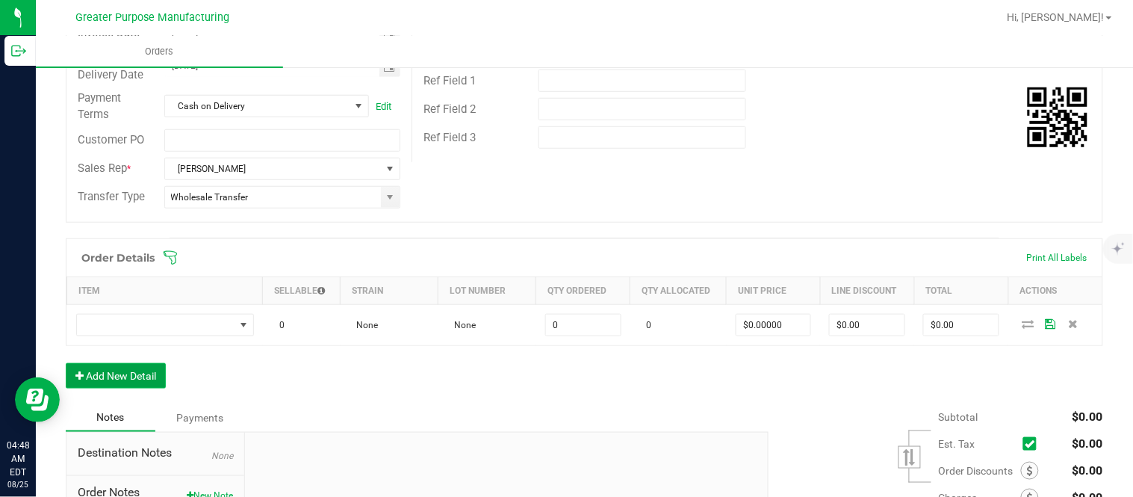
click at [66, 363] on button "Add New Detail" at bounding box center [116, 375] width 100 height 25
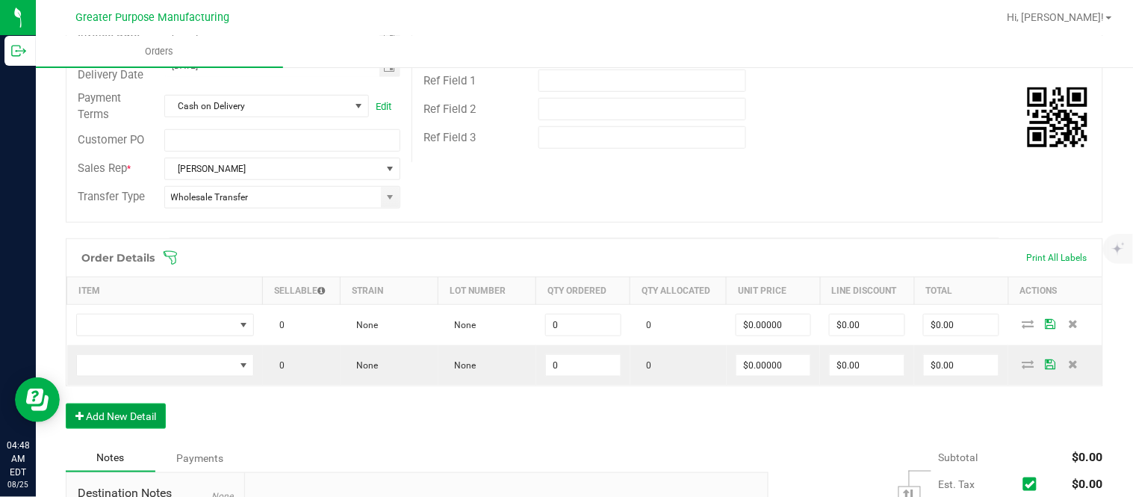
click at [66, 403] on button "Add New Detail" at bounding box center [116, 415] width 100 height 25
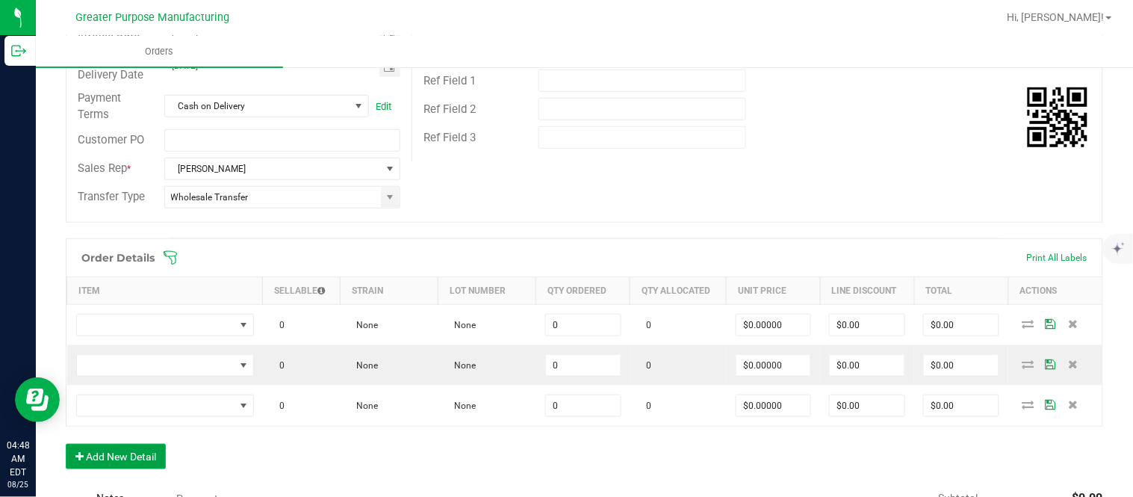
click at [66, 444] on button "Add New Detail" at bounding box center [116, 456] width 100 height 25
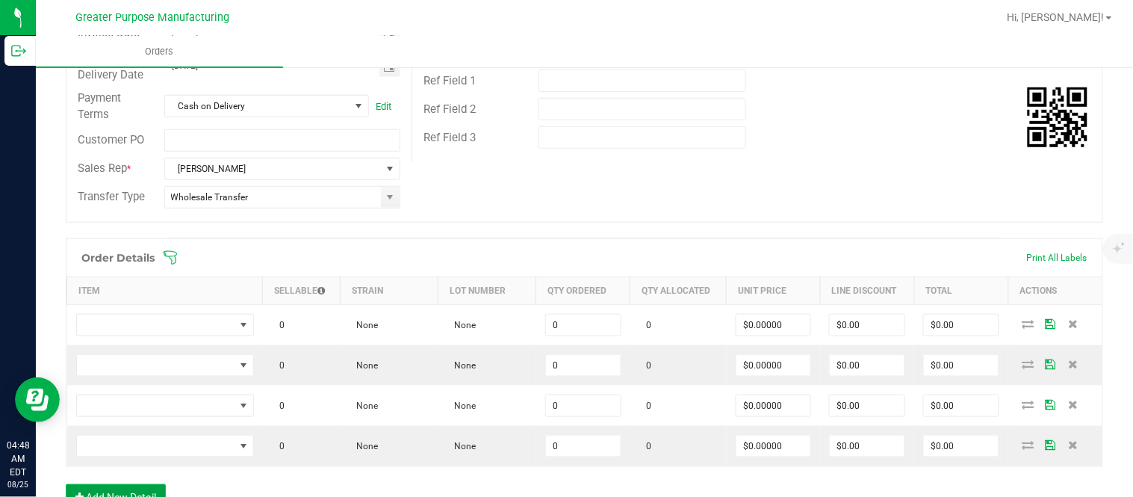
click at [66, 484] on button "Add New Detail" at bounding box center [116, 496] width 100 height 25
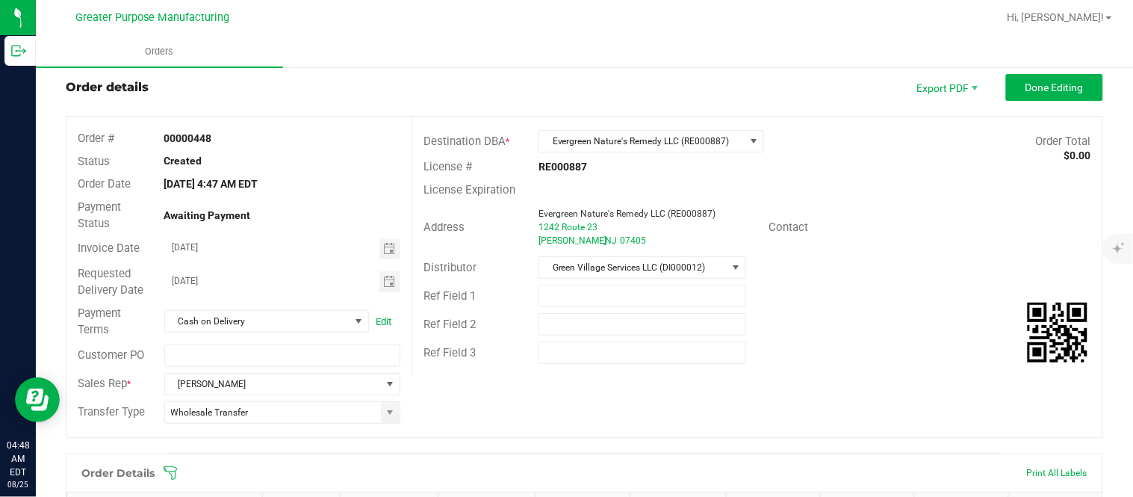
scroll to position [0, 0]
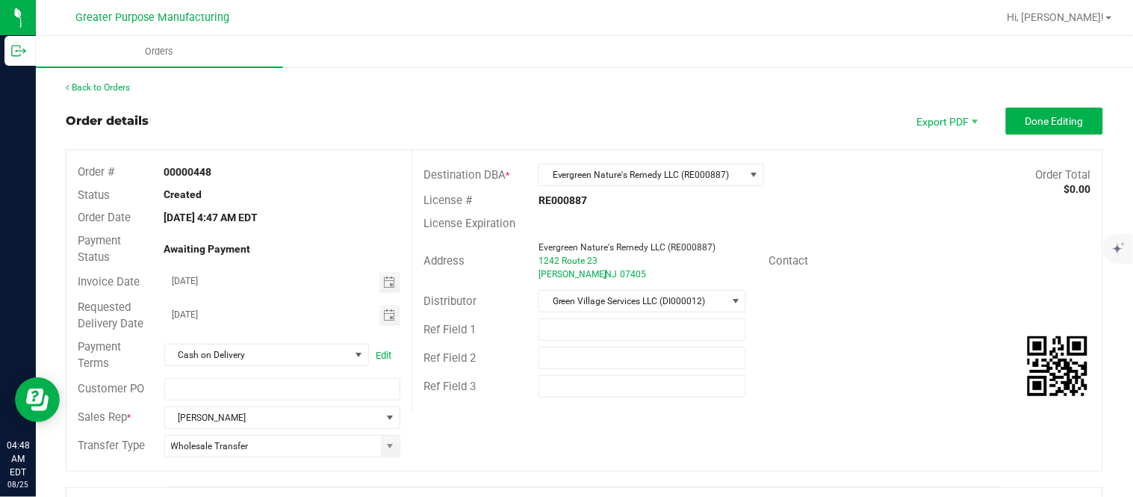
click at [185, 170] on strong "00000448" at bounding box center [188, 172] width 48 height 12
copy strong "00000448"
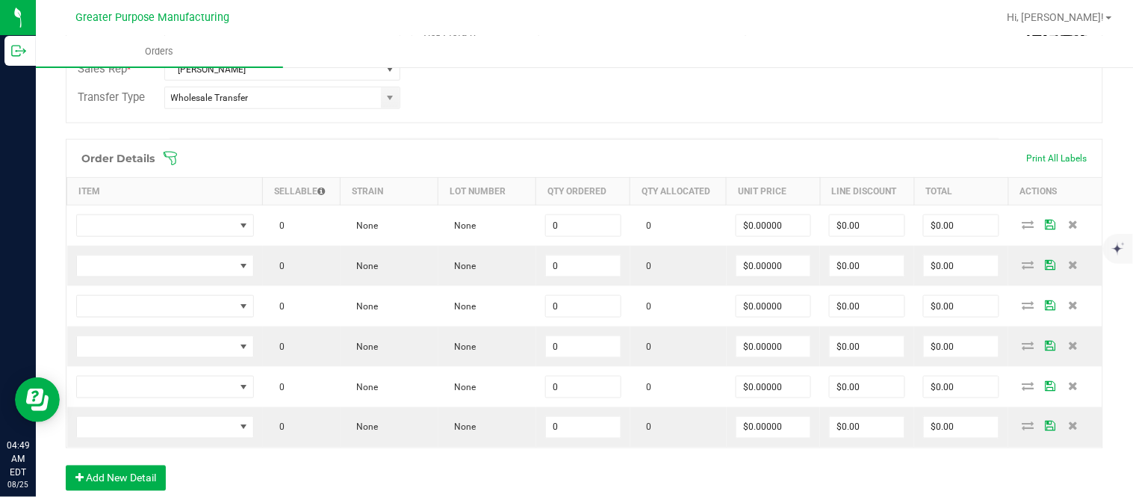
scroll to position [373, 0]
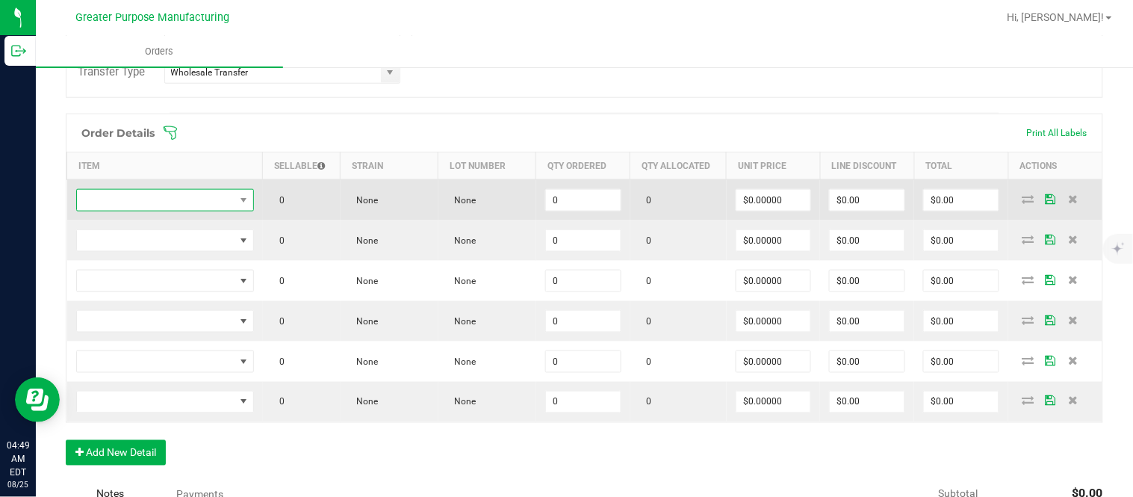
click at [182, 196] on span "NO DATA FOUND" at bounding box center [156, 200] width 158 height 21
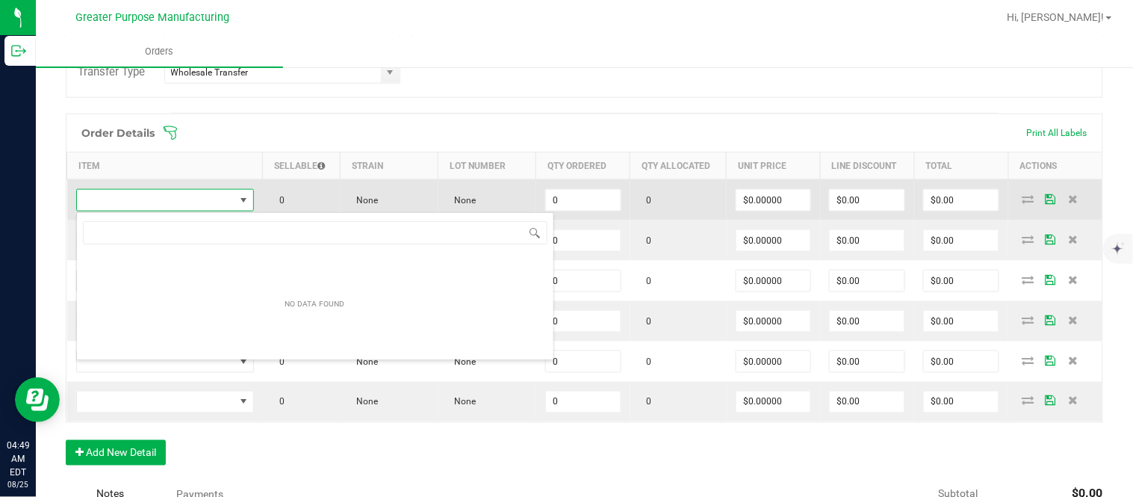
scroll to position [74641, 74488]
type input "1.3.13.1015.0"
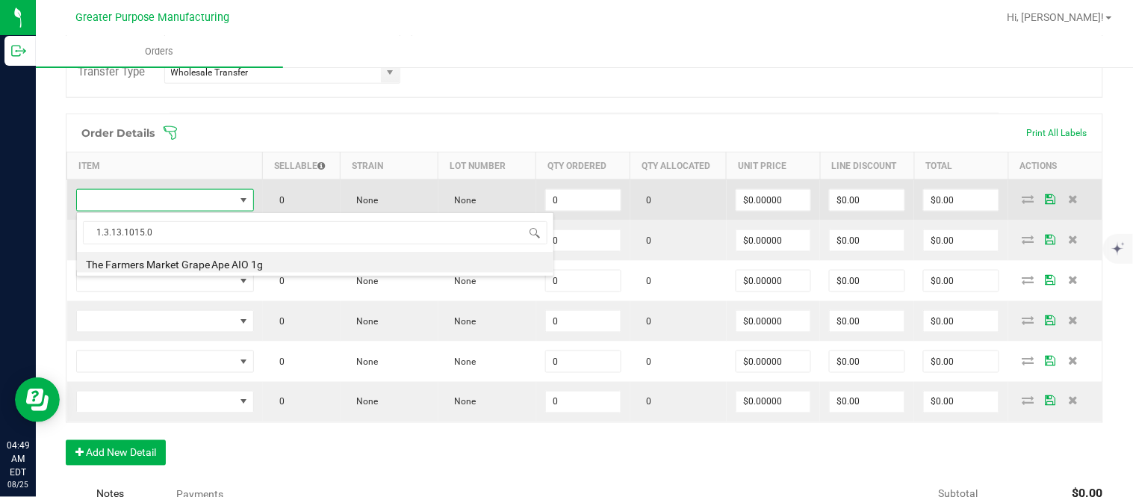
type input "0 ea"
type input "$30.00000"
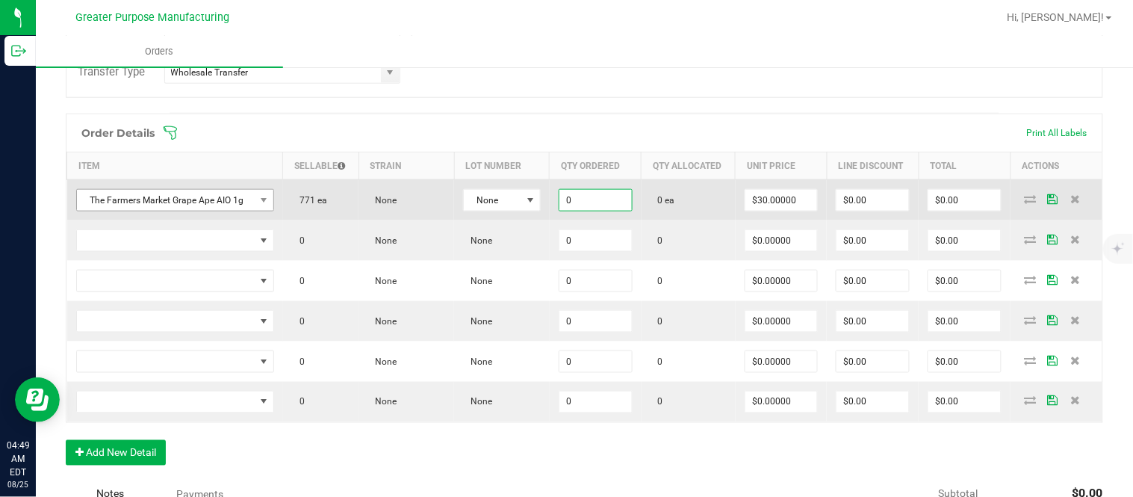
paste input "24"
type input "24 ea"
click at [943, 210] on input "$720.00" at bounding box center [964, 200] width 72 height 21
paste input "66"
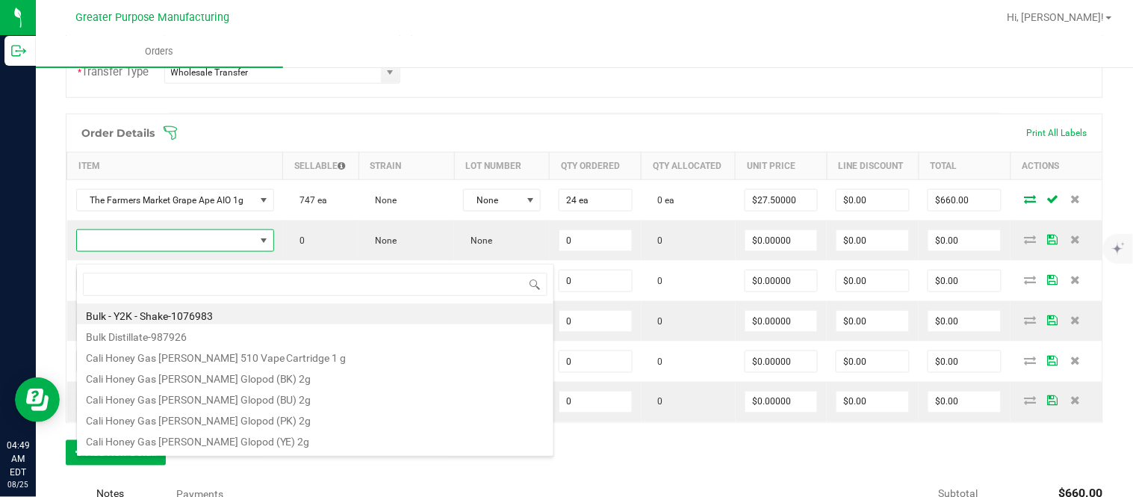
scroll to position [22, 191]
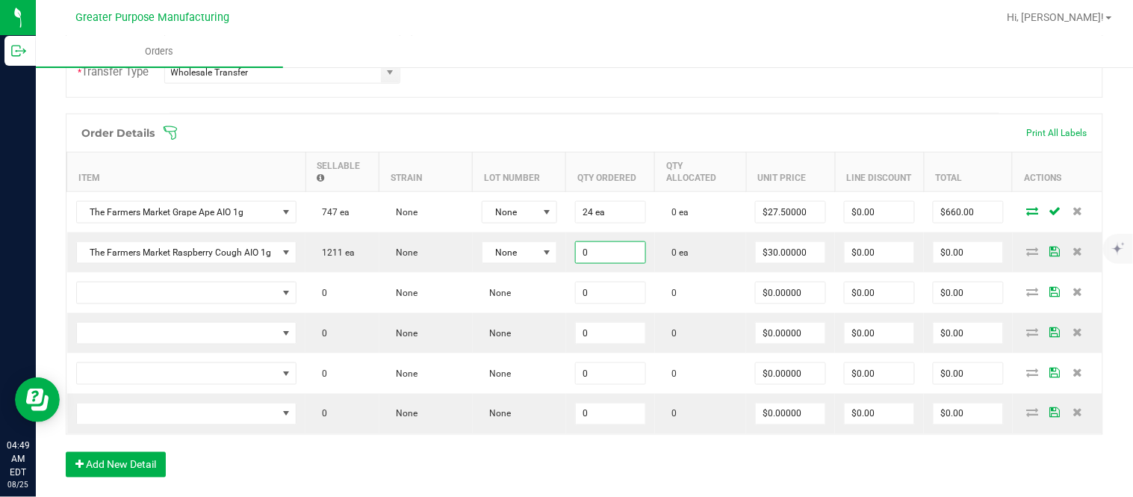
paste input "24"
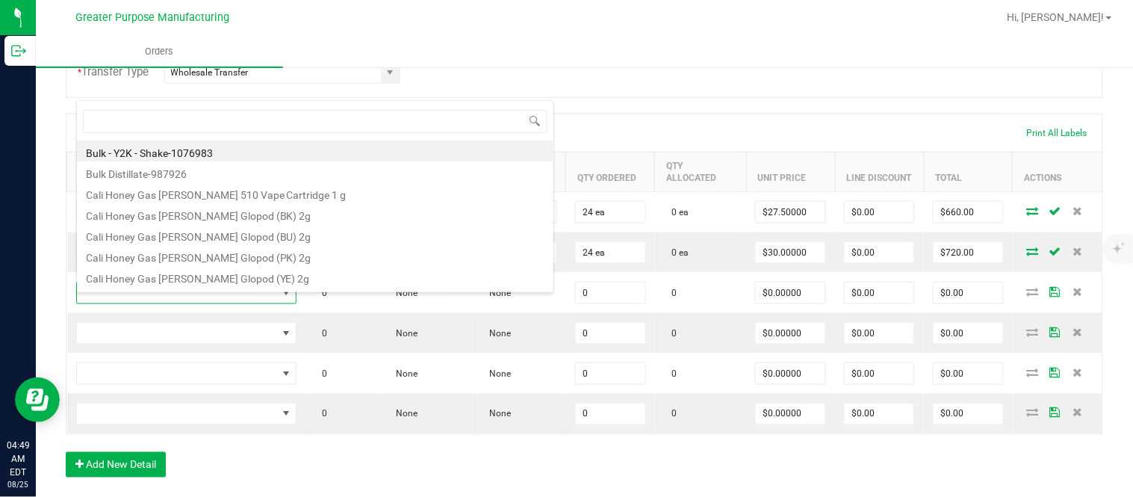
scroll to position [22, 219]
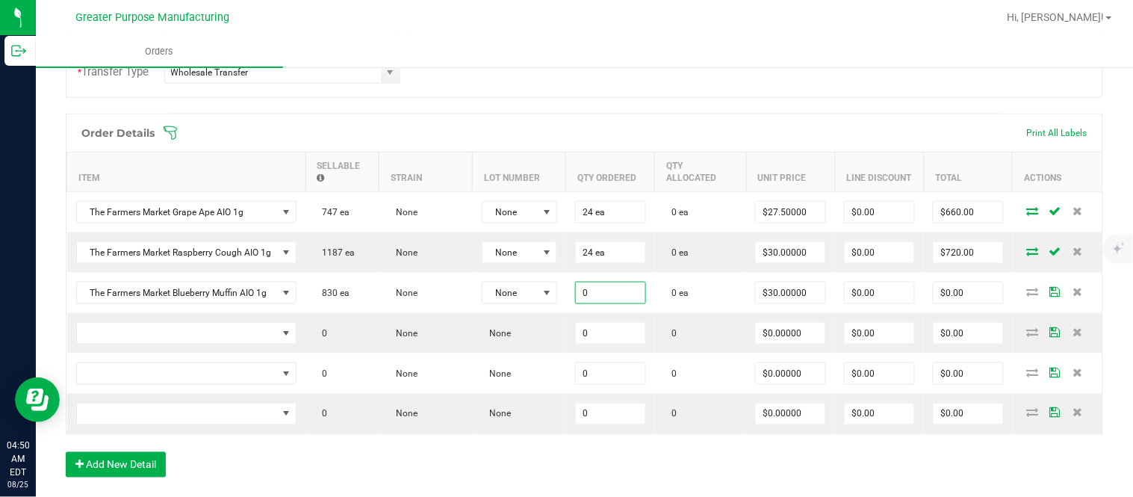
paste input "24"
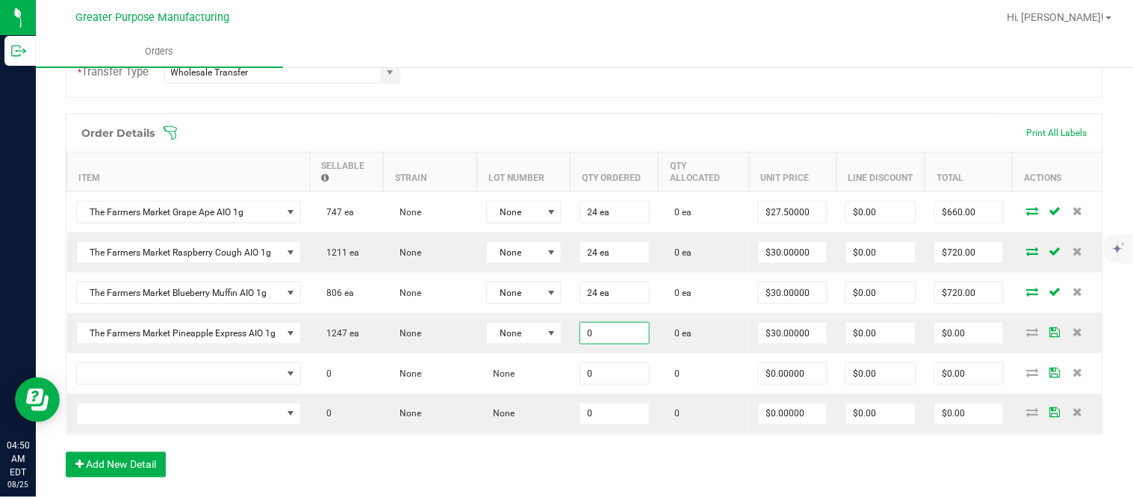
paste input "24"
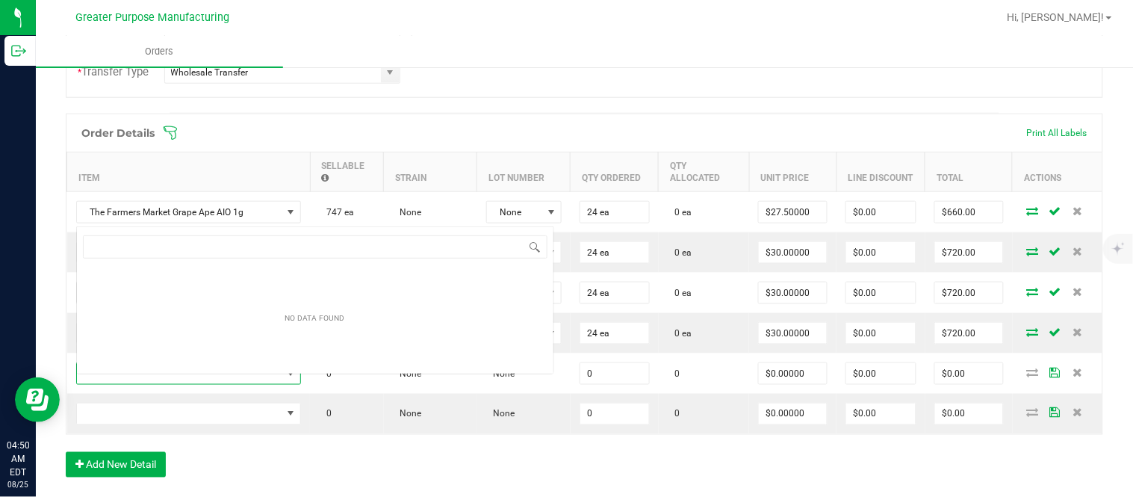
scroll to position [22, 224]
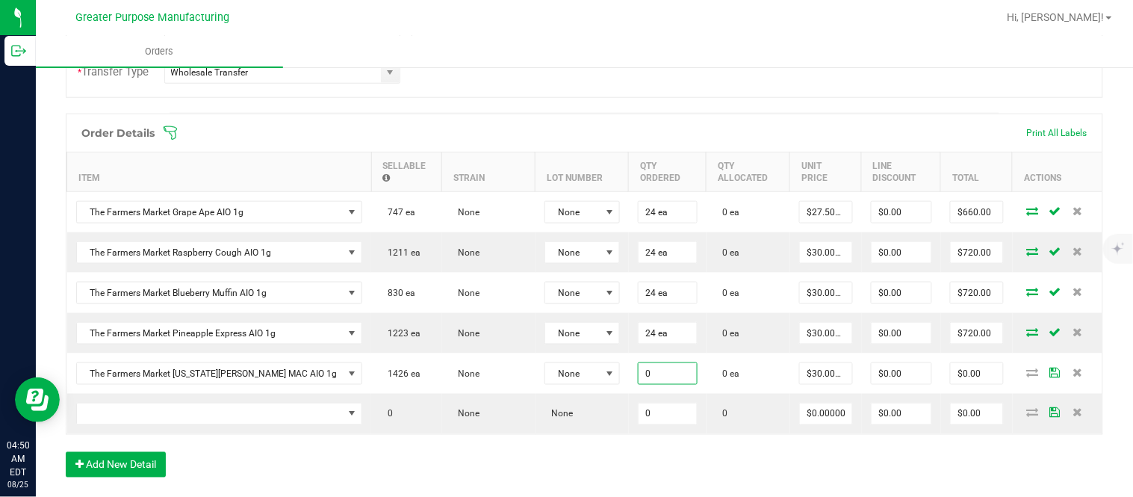
paste input "24"
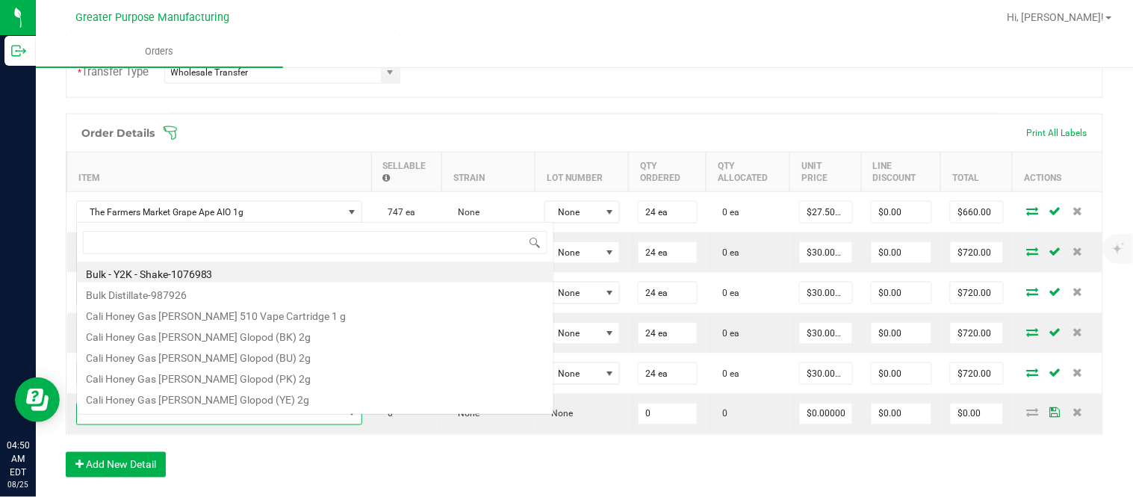
scroll to position [22, 230]
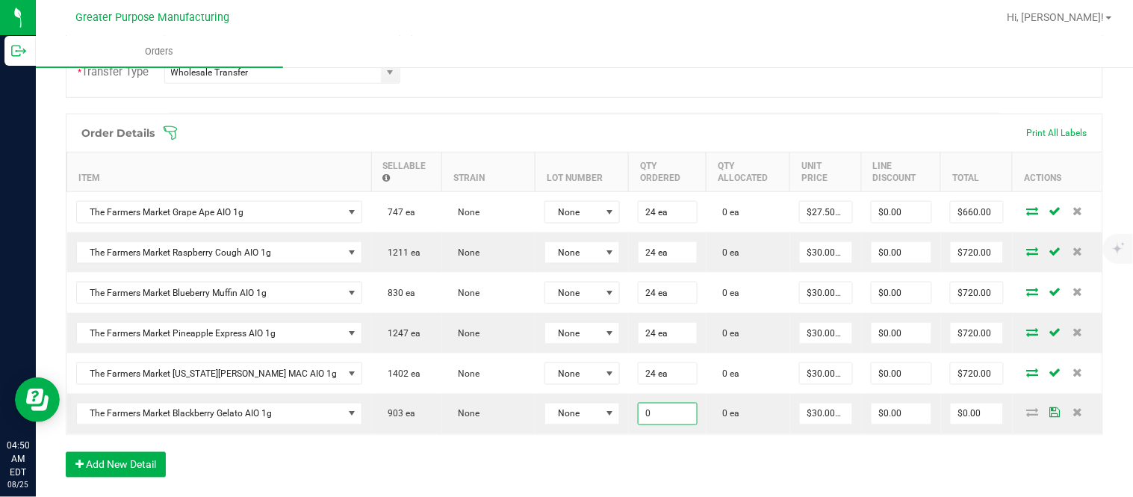
paste input "24"
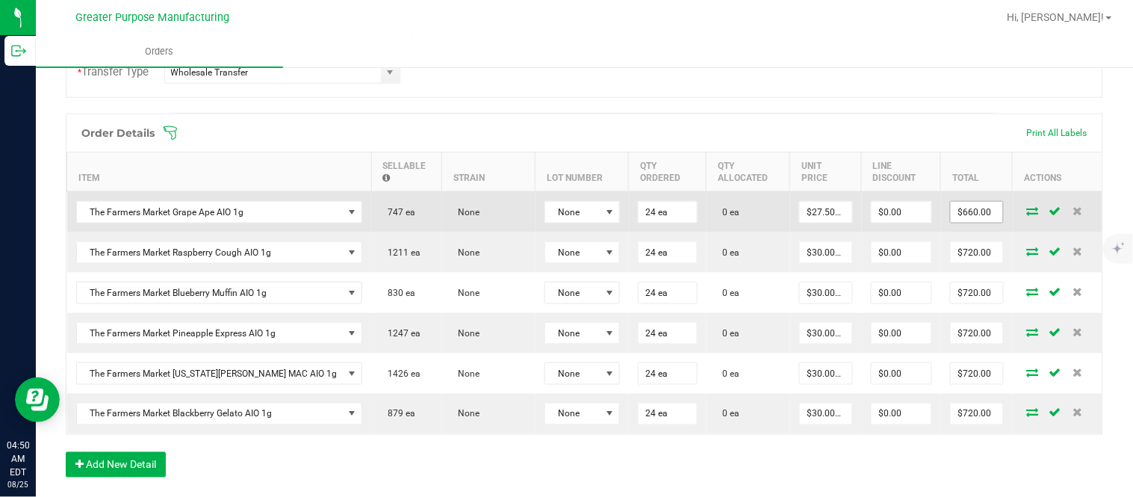
click at [950, 220] on input "$660.00" at bounding box center [976, 212] width 52 height 21
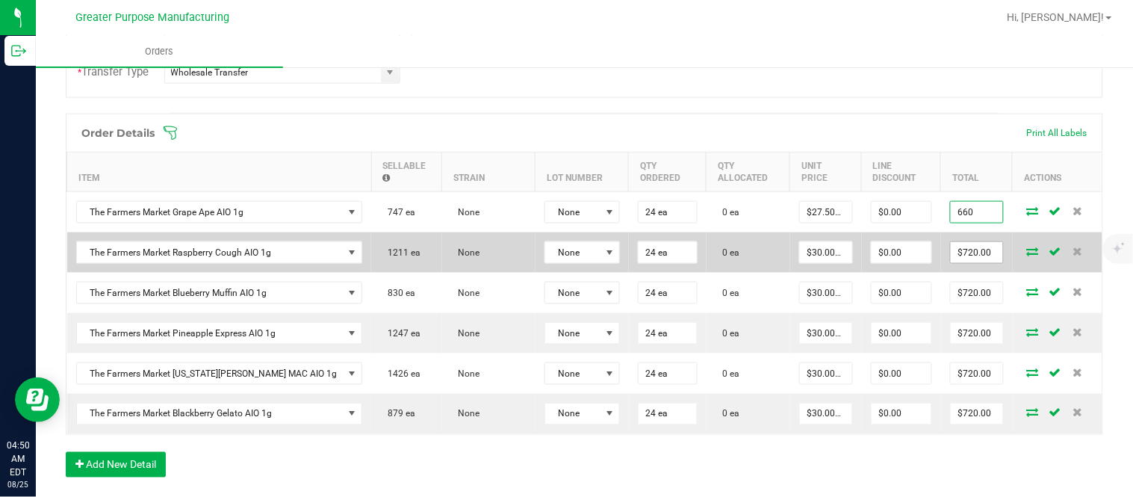
click at [950, 262] on input "$720.00" at bounding box center [976, 252] width 52 height 21
paste input "66"
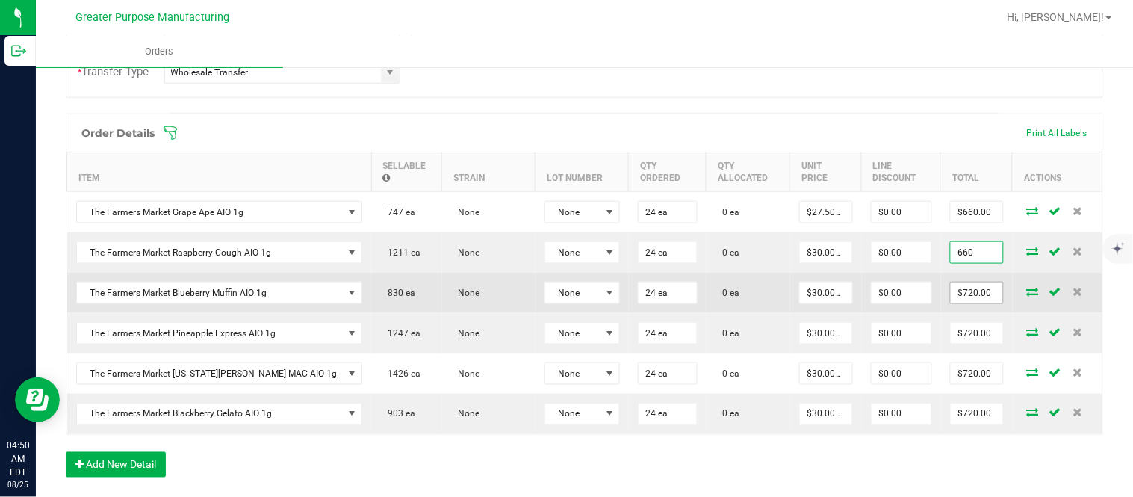
click at [950, 303] on input "$720.00" at bounding box center [976, 292] width 52 height 21
paste input "66"
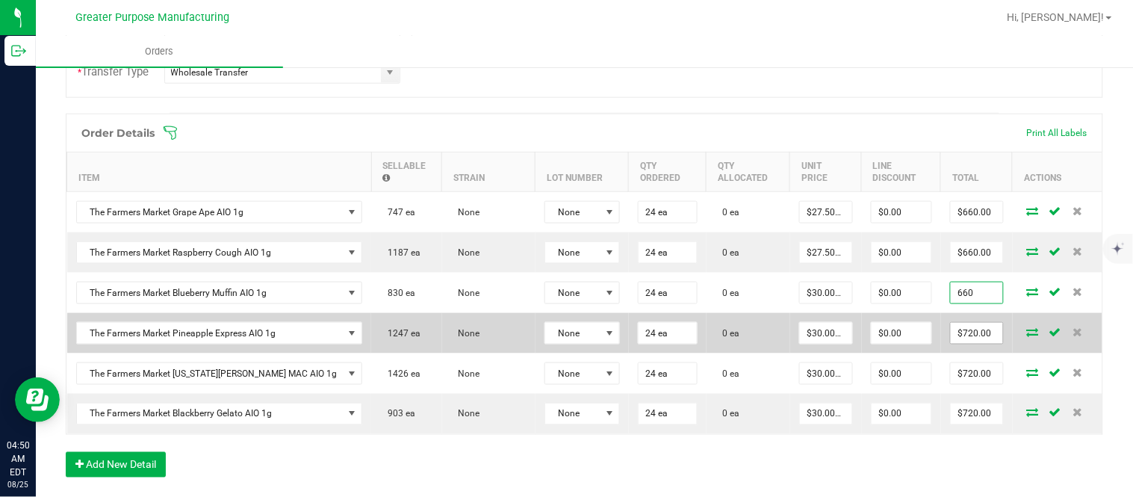
click at [950, 343] on input "$720.00" at bounding box center [976, 333] width 52 height 21
paste input "66"
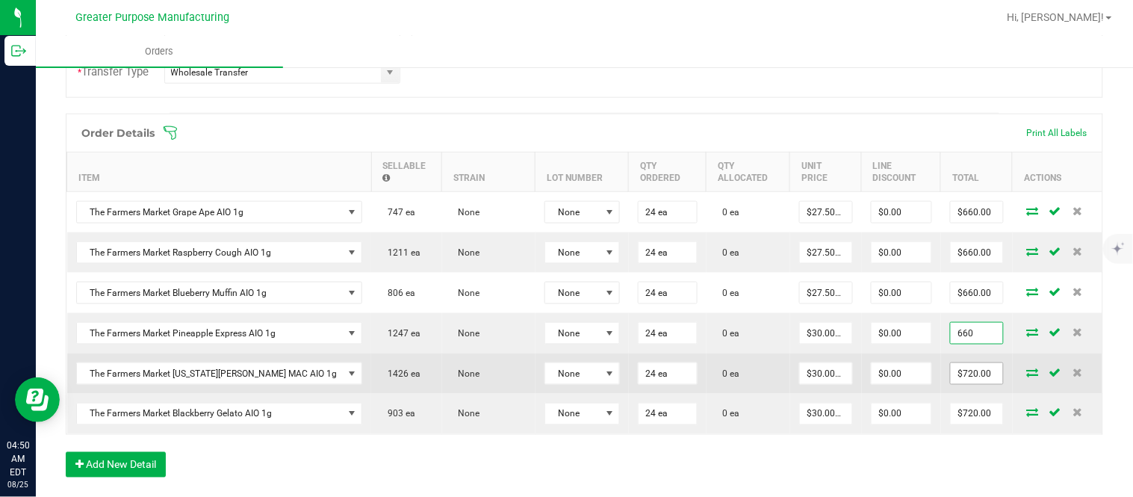
click at [950, 376] on input "$720.00" at bounding box center [976, 373] width 52 height 21
paste input "66"
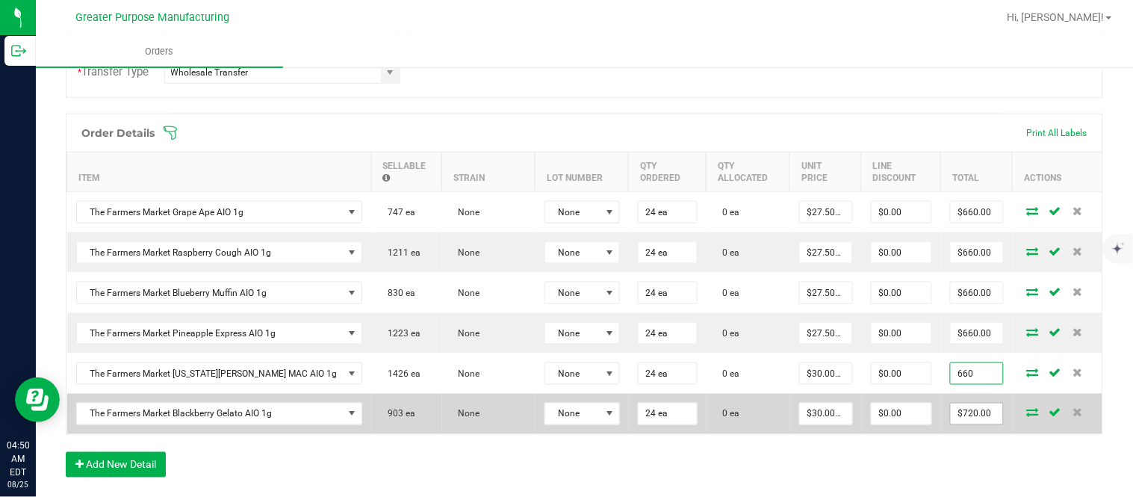
click at [950, 418] on input "$720.00" at bounding box center [976, 413] width 52 height 21
paste input "66"
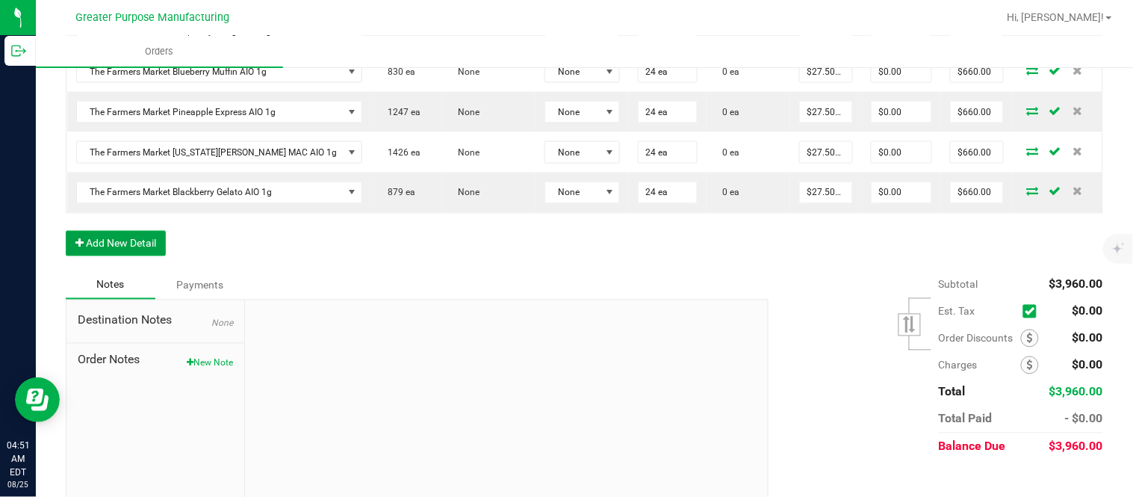
scroll to position [0, 0]
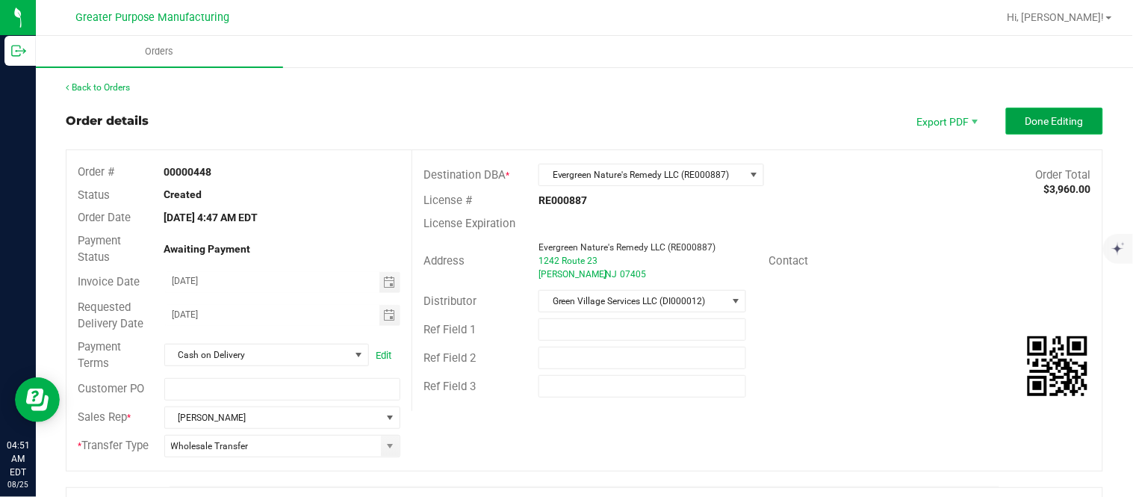
click at [1019, 130] on button "Done Editing" at bounding box center [1054, 121] width 97 height 27
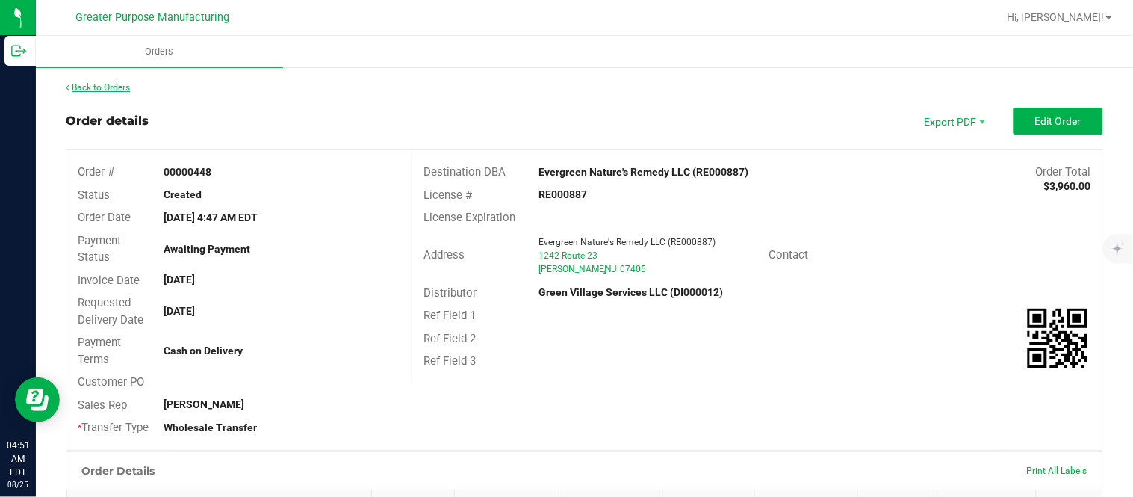
click at [117, 87] on link "Back to Orders" at bounding box center [98, 87] width 64 height 10
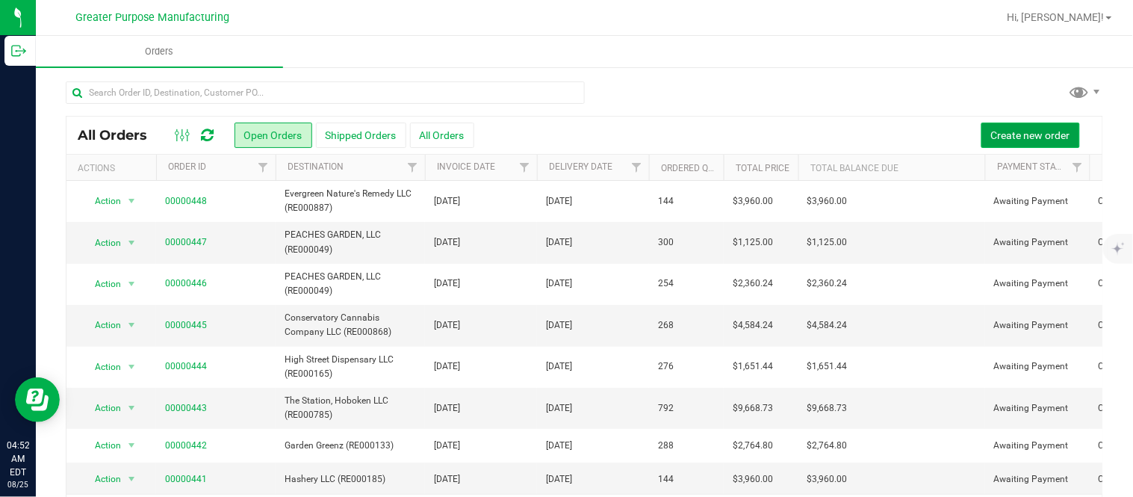
click at [981, 133] on button "Create new order" at bounding box center [1030, 134] width 99 height 25
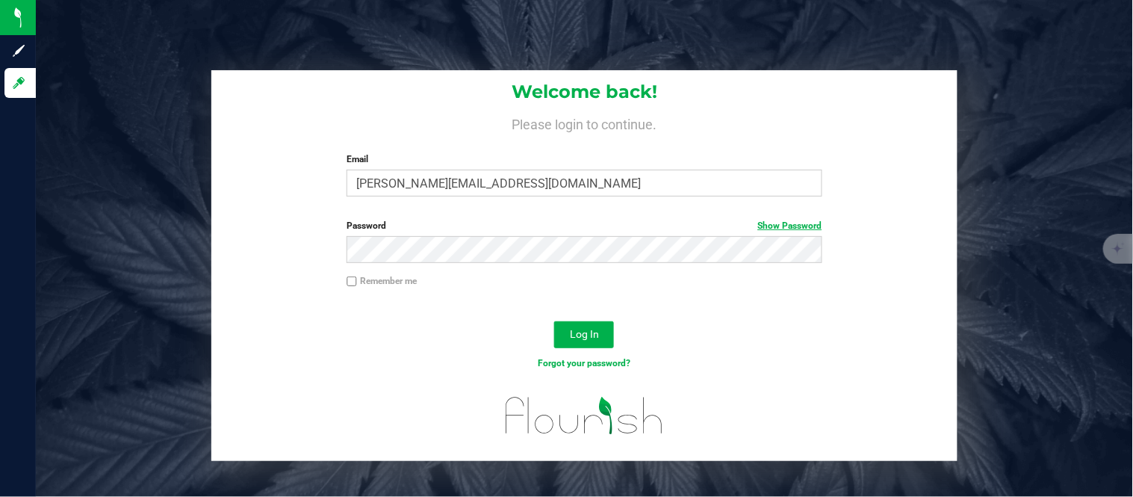
click at [785, 225] on link "Show Password" at bounding box center [790, 225] width 64 height 10
click at [593, 332] on span "Log In" at bounding box center [584, 334] width 29 height 12
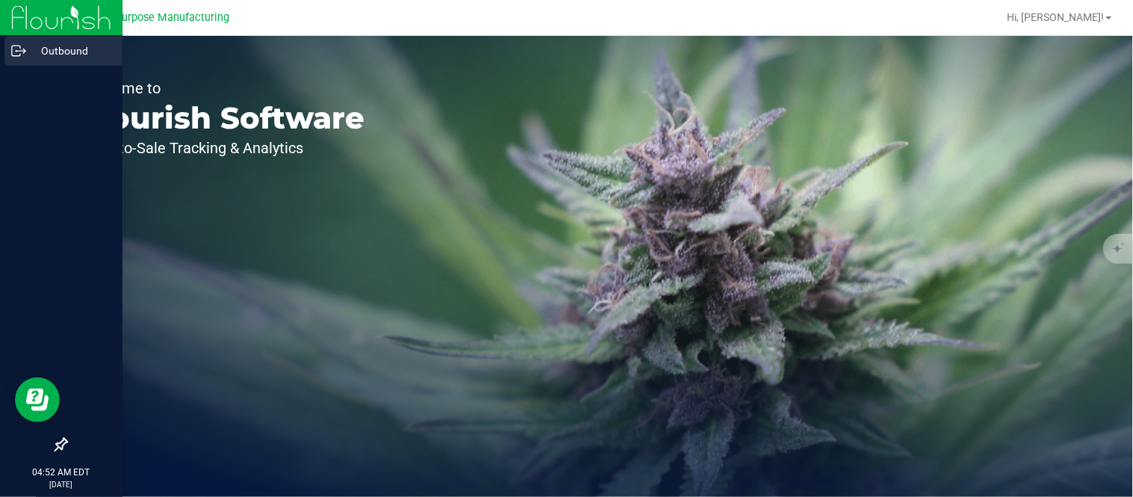
click at [16, 53] on icon at bounding box center [18, 50] width 15 height 15
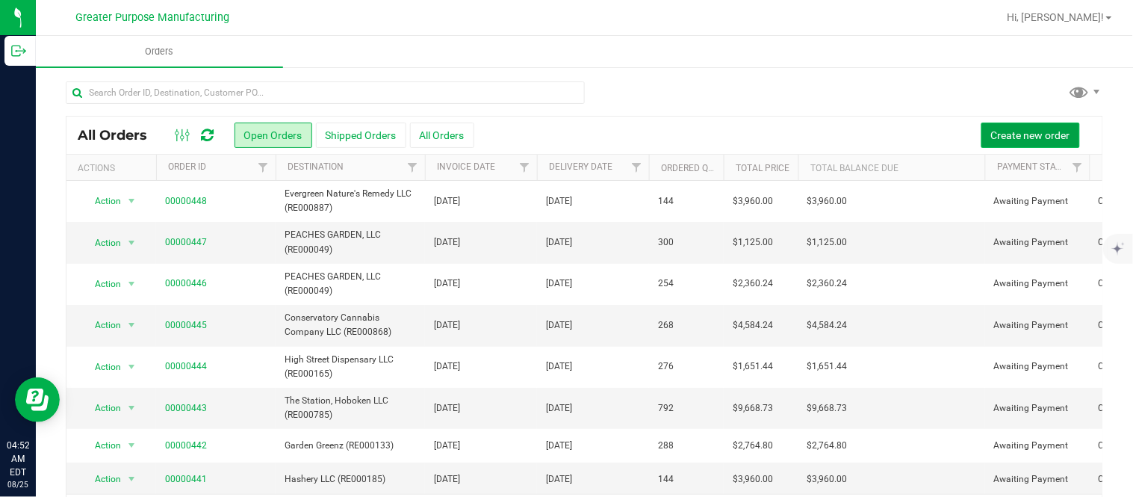
click at [981, 132] on button "Create new order" at bounding box center [1030, 134] width 99 height 25
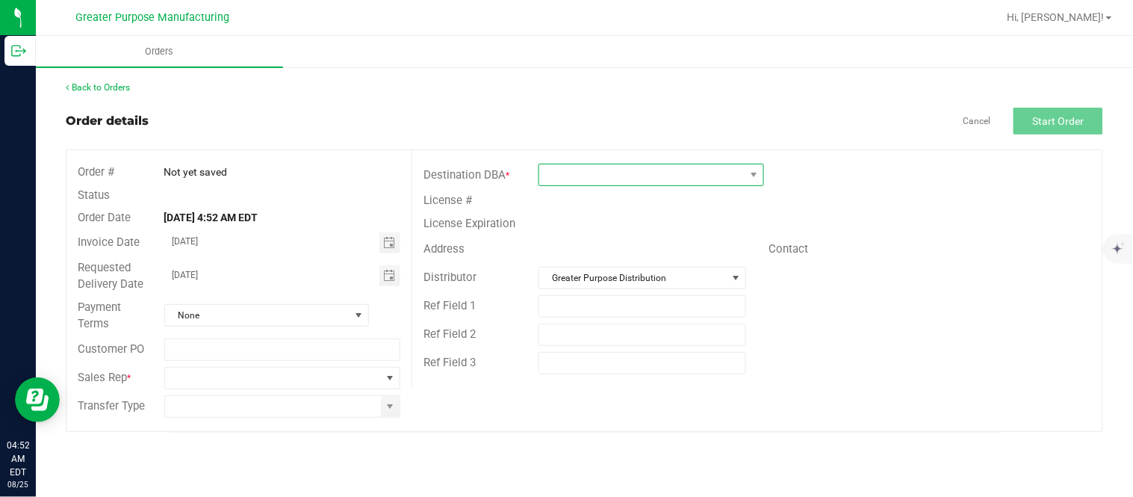
click at [659, 183] on span at bounding box center [641, 174] width 205 height 21
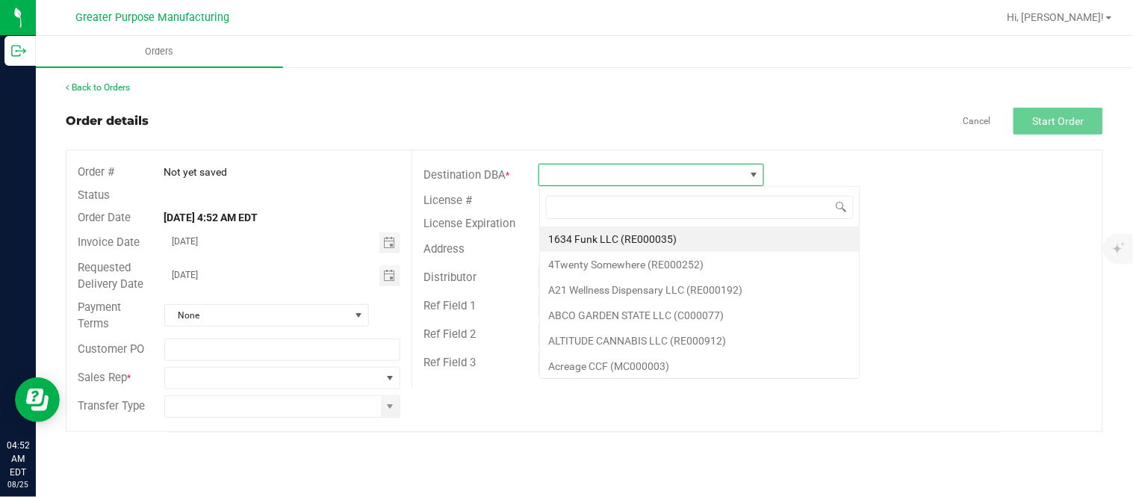
scroll to position [22, 225]
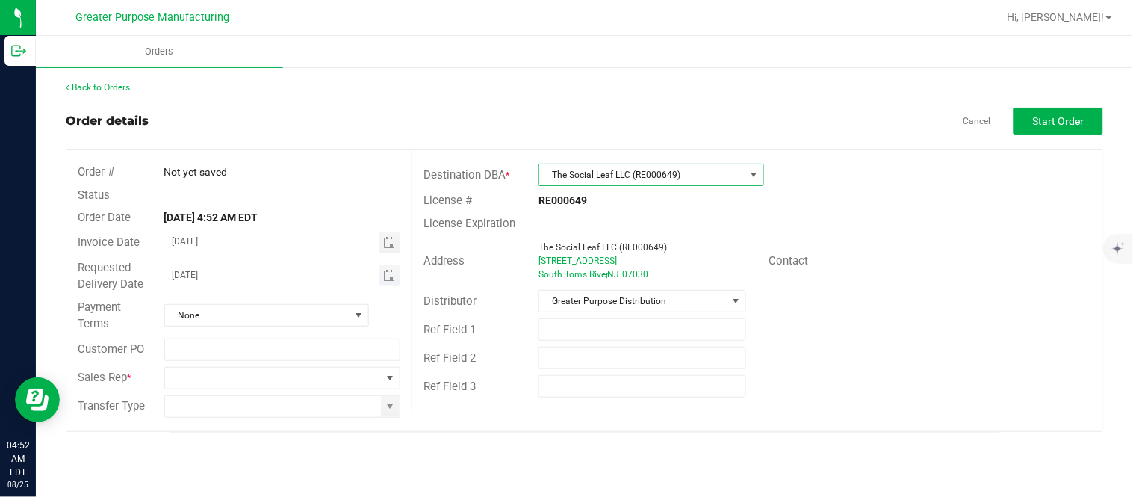
click at [379, 280] on span "Toggle calendar" at bounding box center [390, 275] width 22 height 21
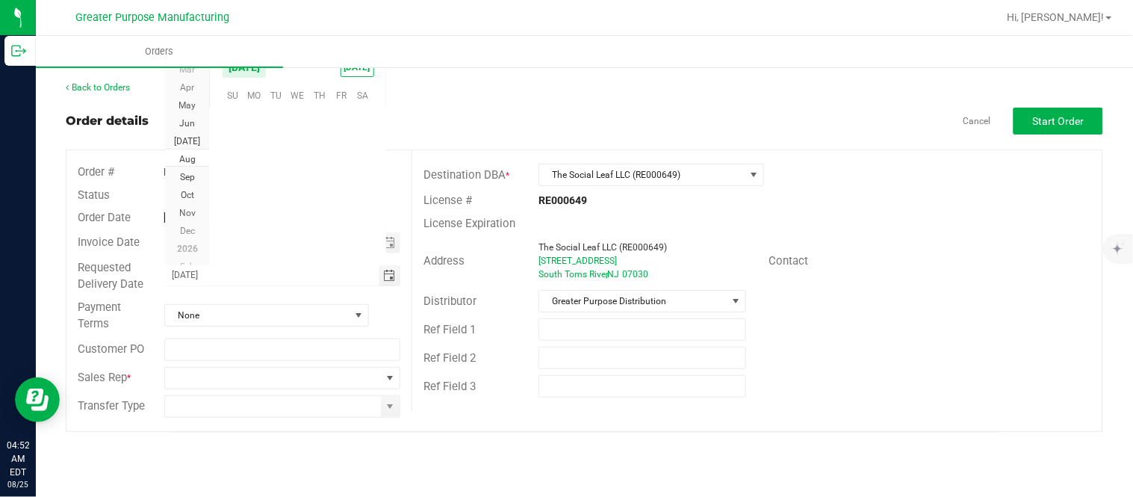
scroll to position [241993, 0]
click at [295, 202] on span "27" at bounding box center [298, 208] width 22 height 23
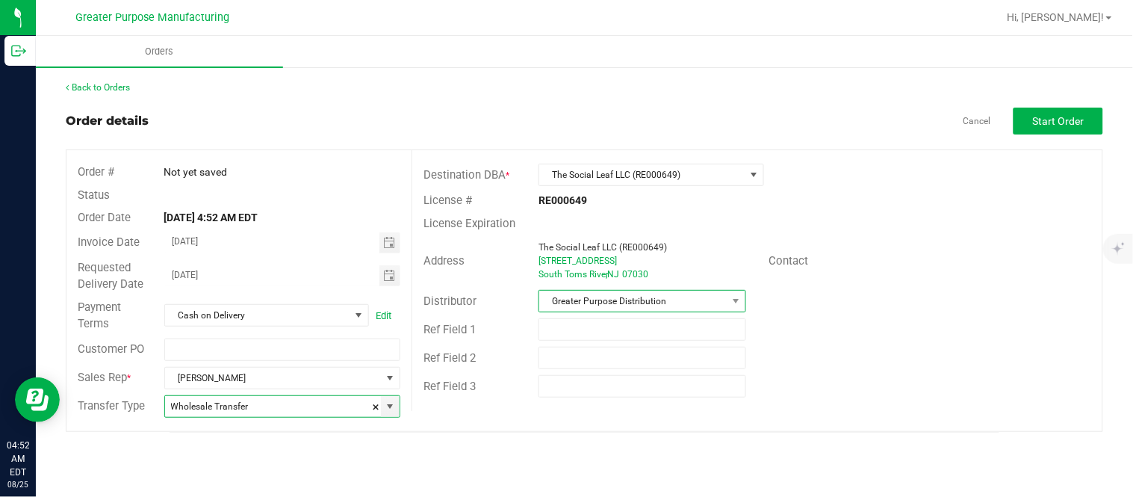
click at [575, 302] on span "Greater Purpose Distribution" at bounding box center [632, 300] width 187 height 21
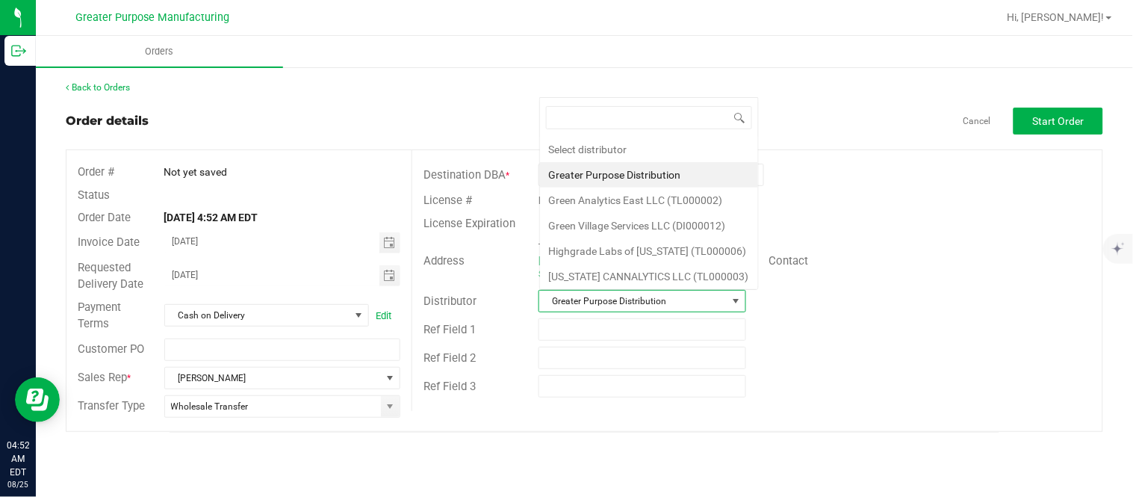
scroll to position [22, 205]
click at [594, 228] on li "Green Village Services LLC (DI000012)" at bounding box center [649, 225] width 218 height 25
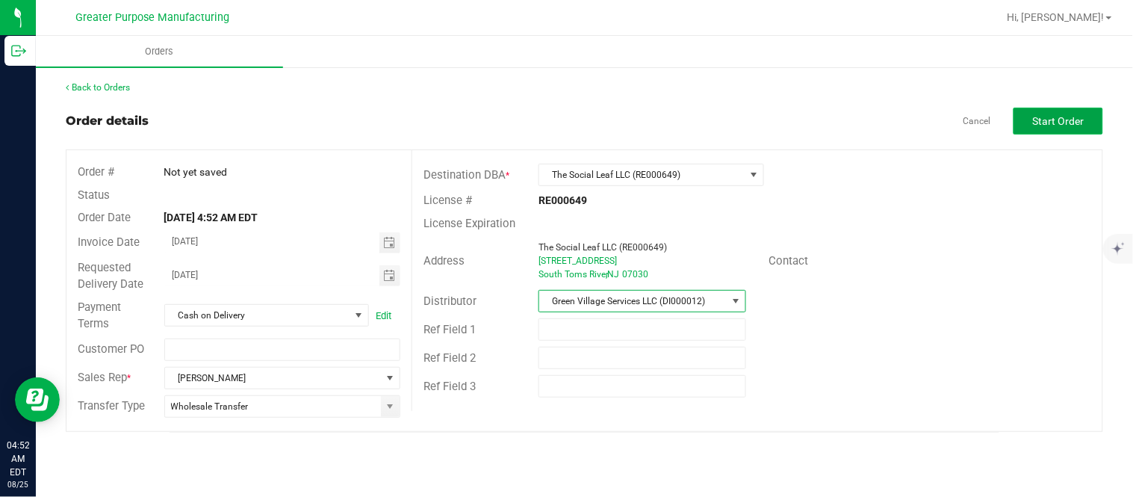
click at [1030, 121] on button "Start Order" at bounding box center [1058, 121] width 90 height 27
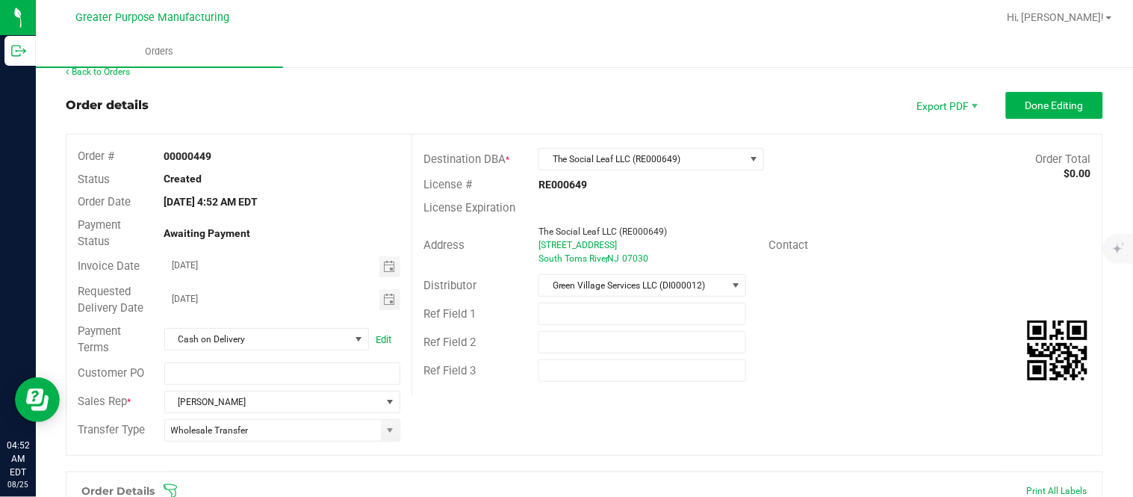
scroll to position [27, 0]
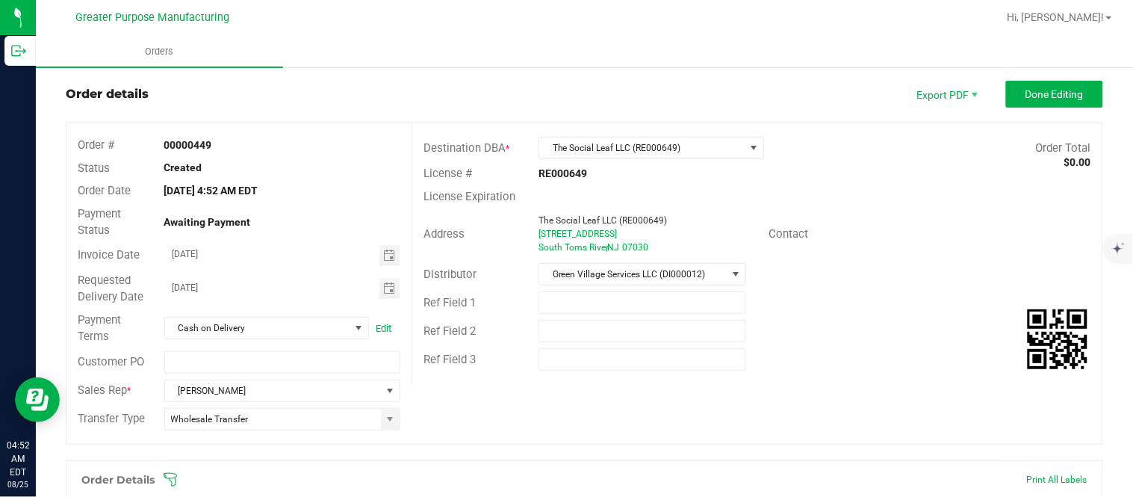
click at [196, 139] on strong "00000449" at bounding box center [188, 145] width 48 height 12
copy strong "00000449"
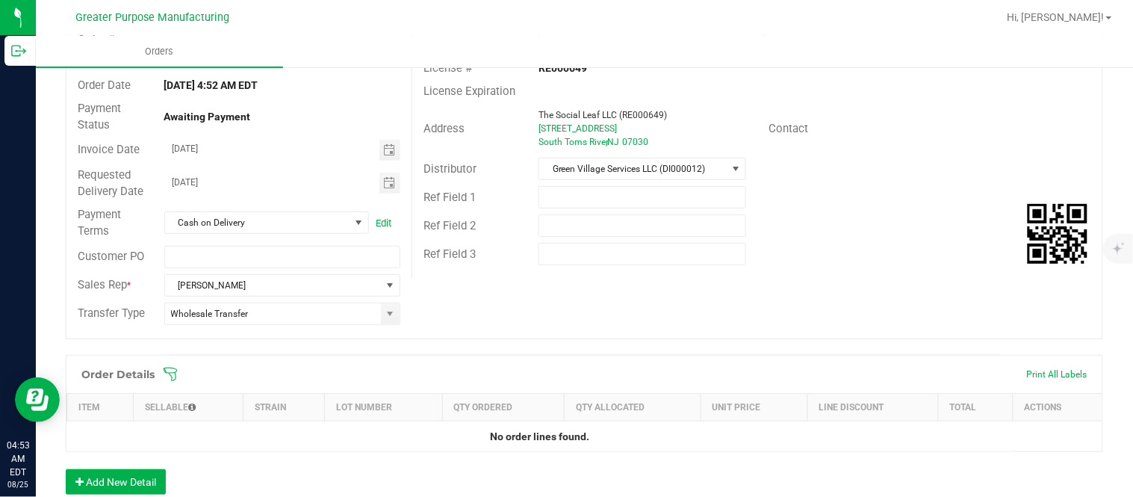
scroll to position [193, 0]
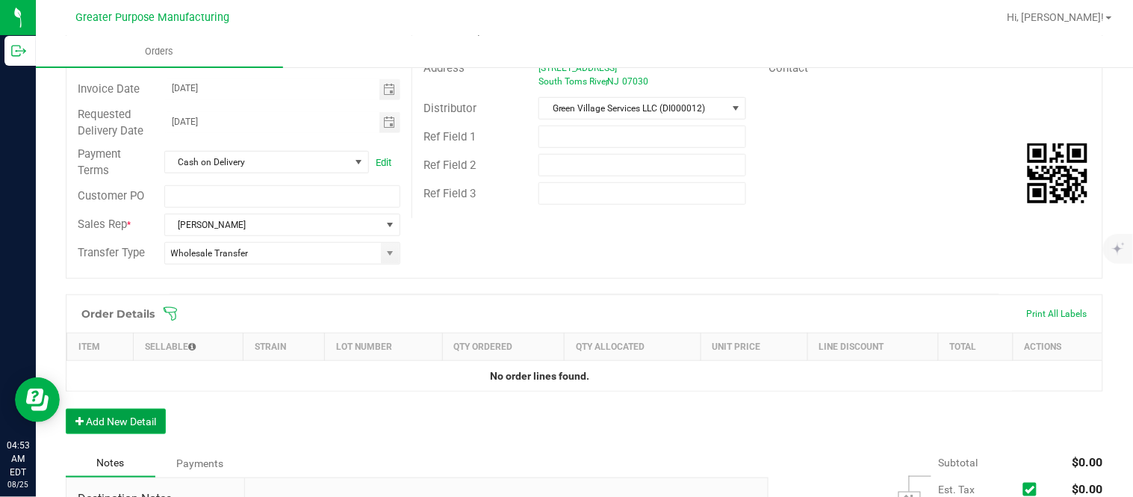
click at [142, 418] on button "Add New Detail" at bounding box center [116, 420] width 100 height 25
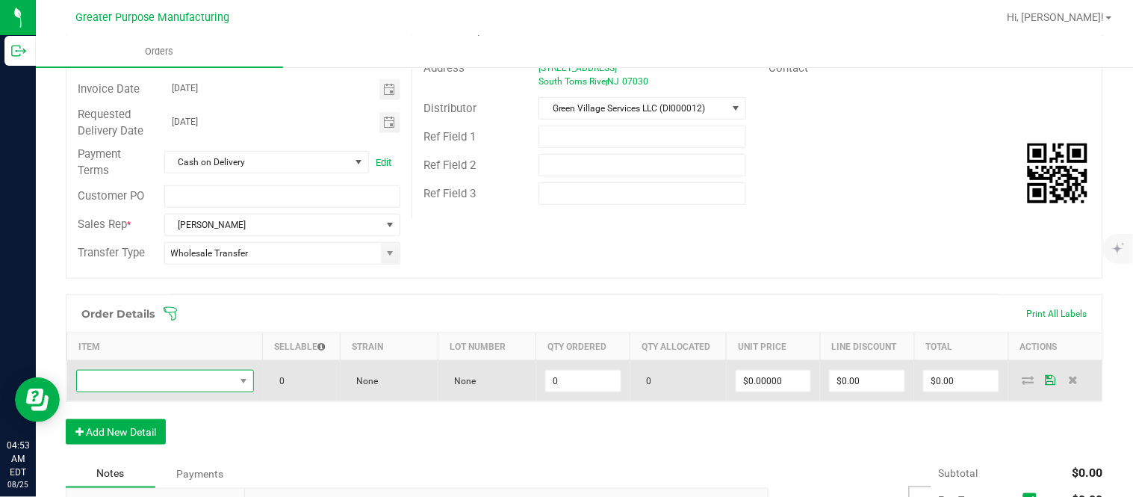
click at [145, 379] on span "NO DATA FOUND" at bounding box center [156, 380] width 158 height 21
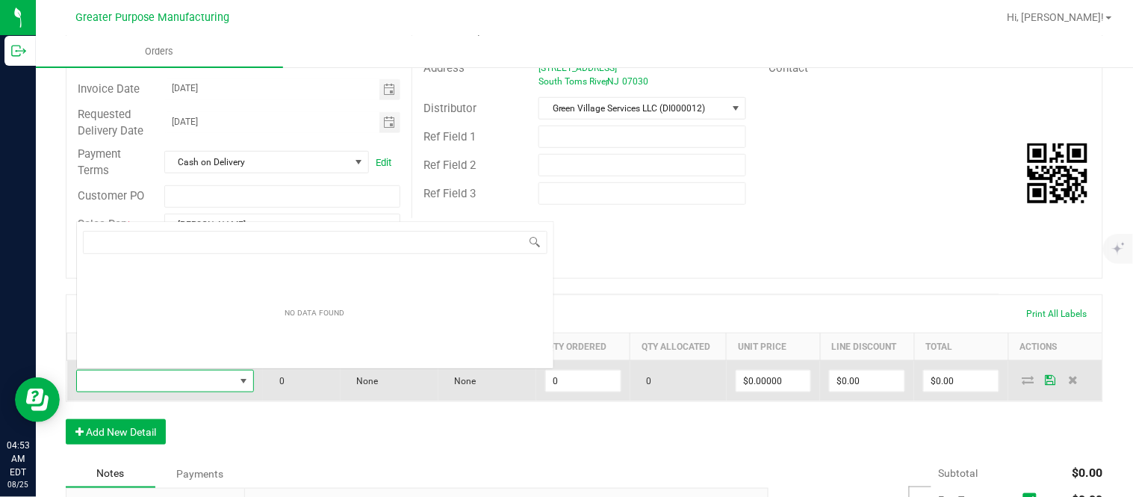
scroll to position [22, 172]
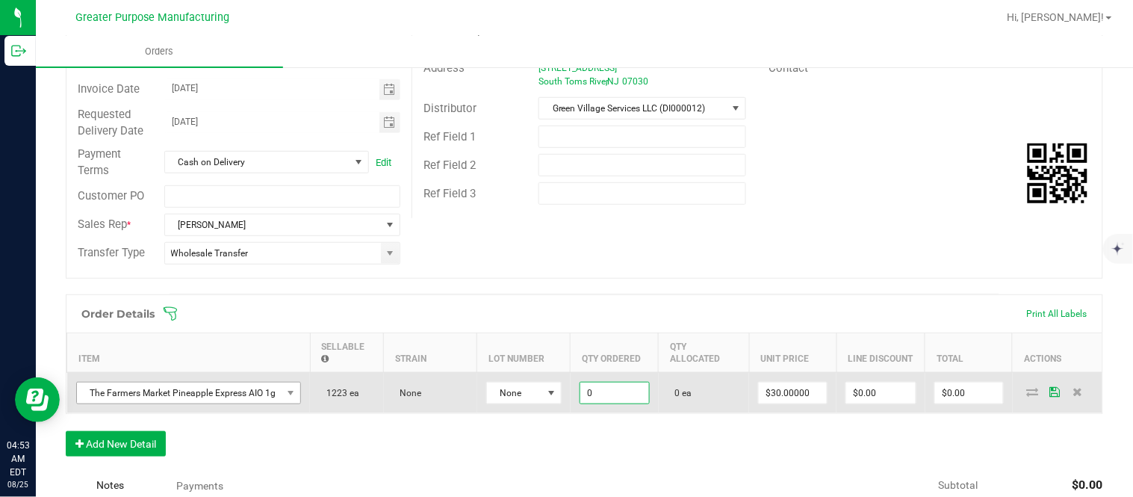
paste input "24"
click at [939, 397] on input "$720.00" at bounding box center [969, 392] width 68 height 21
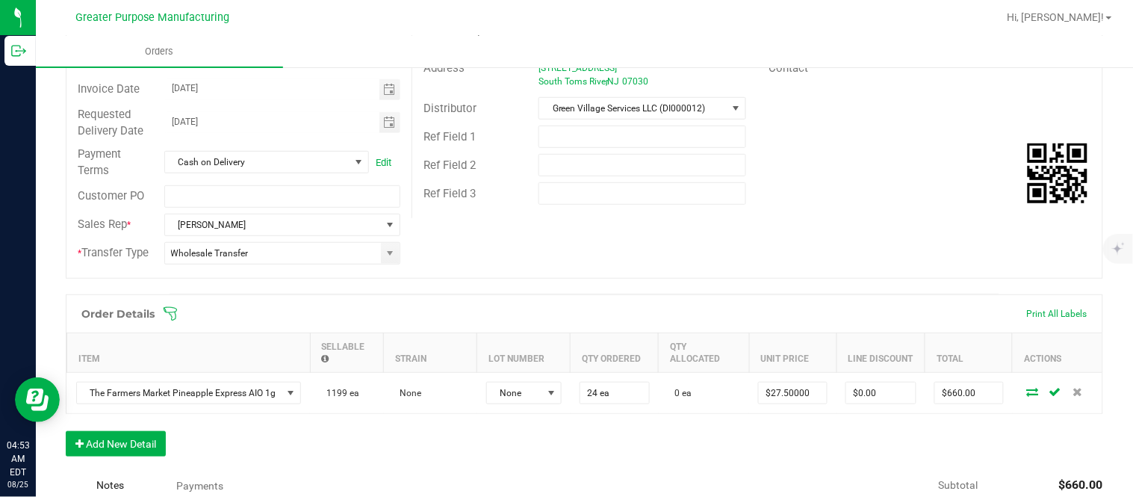
click at [876, 403] on input "$0.00" at bounding box center [880, 392] width 69 height 21
paste input "659.51"
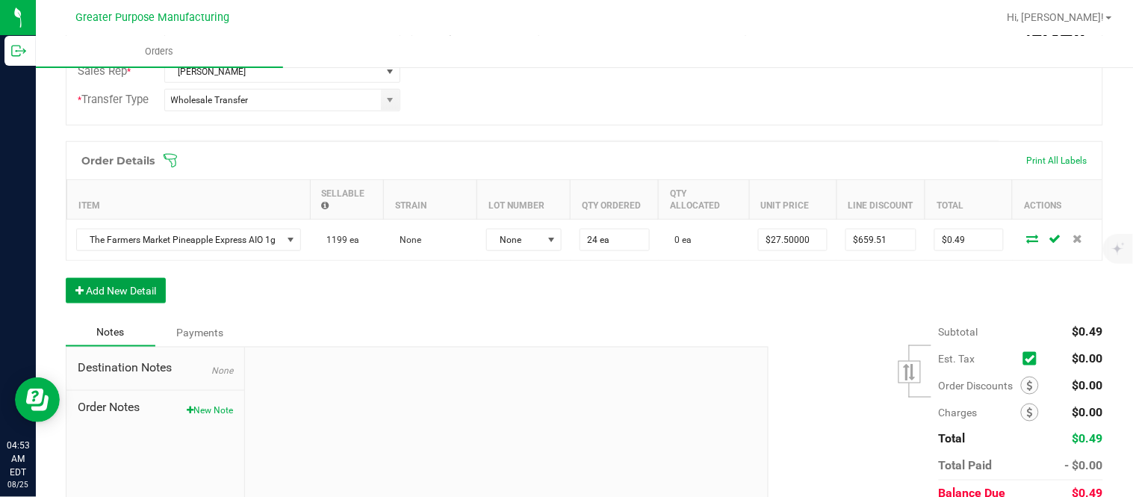
scroll to position [0, 0]
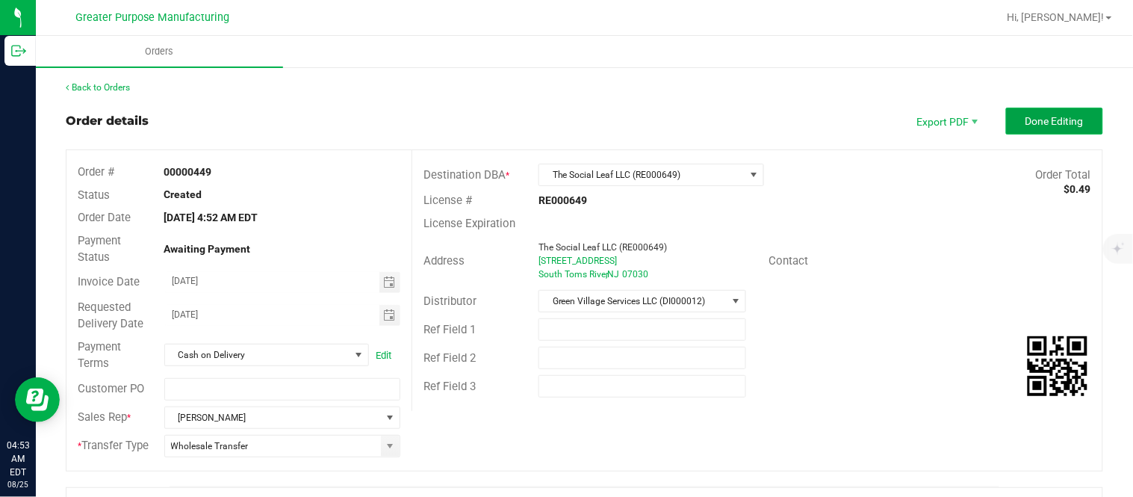
click at [1065, 117] on span "Done Editing" at bounding box center [1054, 121] width 58 height 12
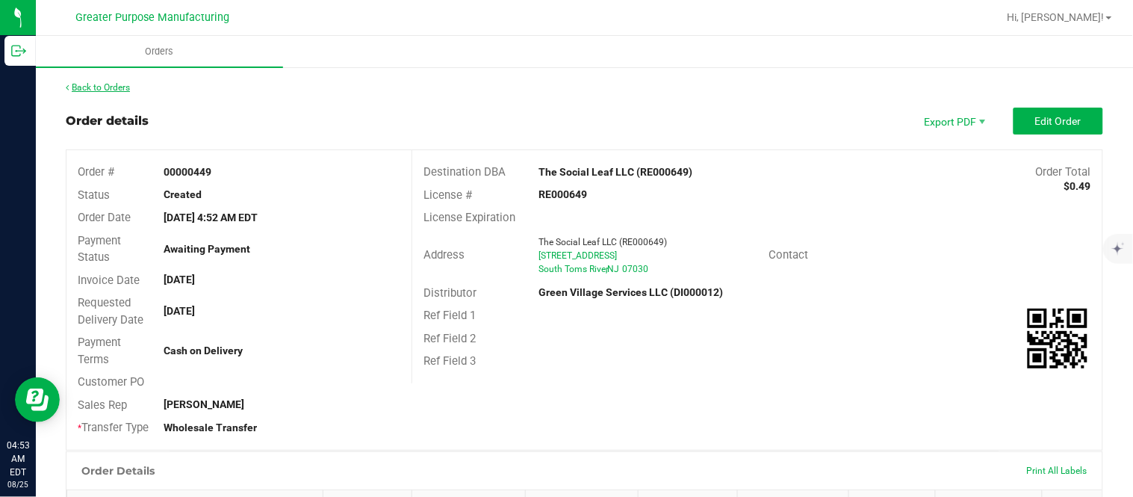
click at [122, 90] on link "Back to Orders" at bounding box center [98, 87] width 64 height 10
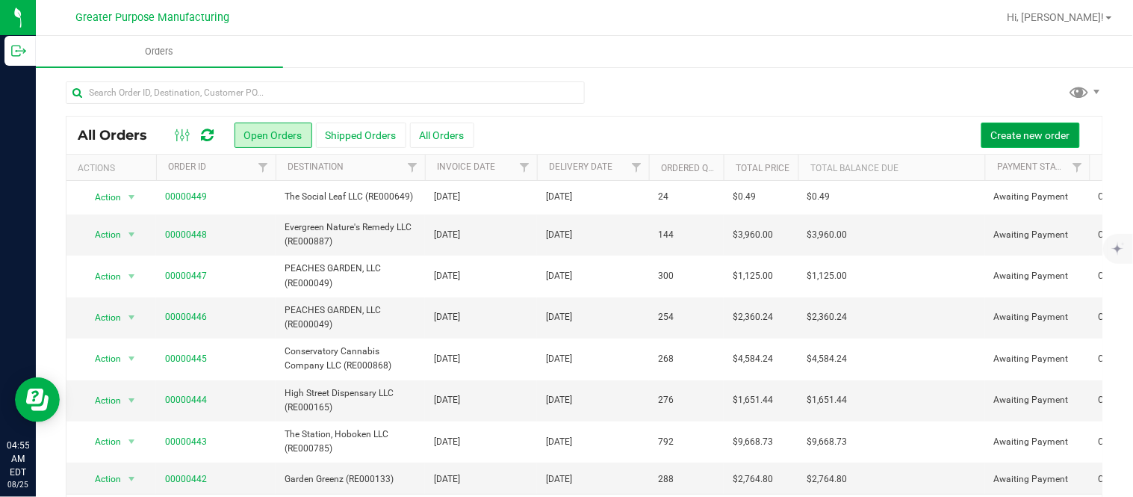
click at [1003, 129] on span "Create new order" at bounding box center [1030, 135] width 79 height 12
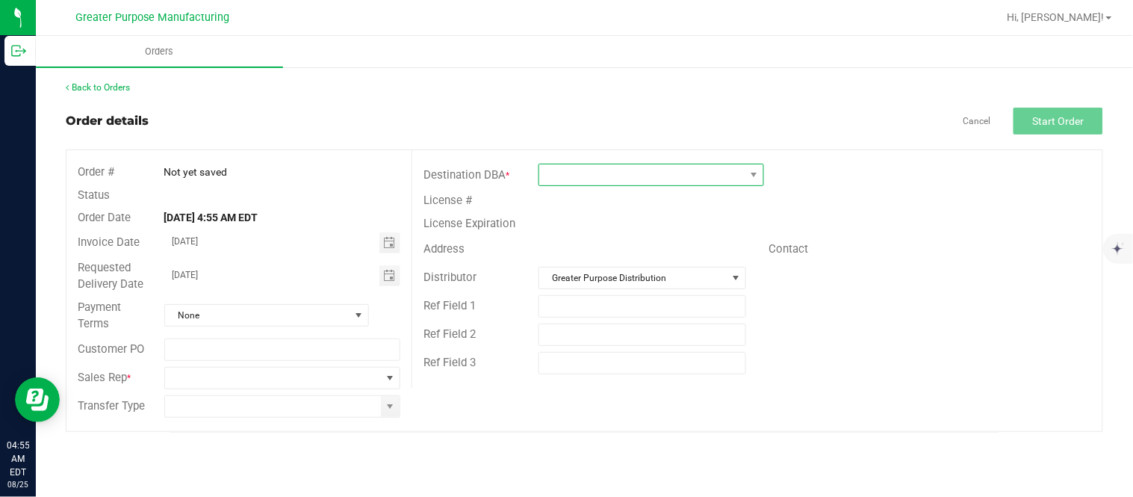
click at [710, 180] on span at bounding box center [641, 174] width 205 height 21
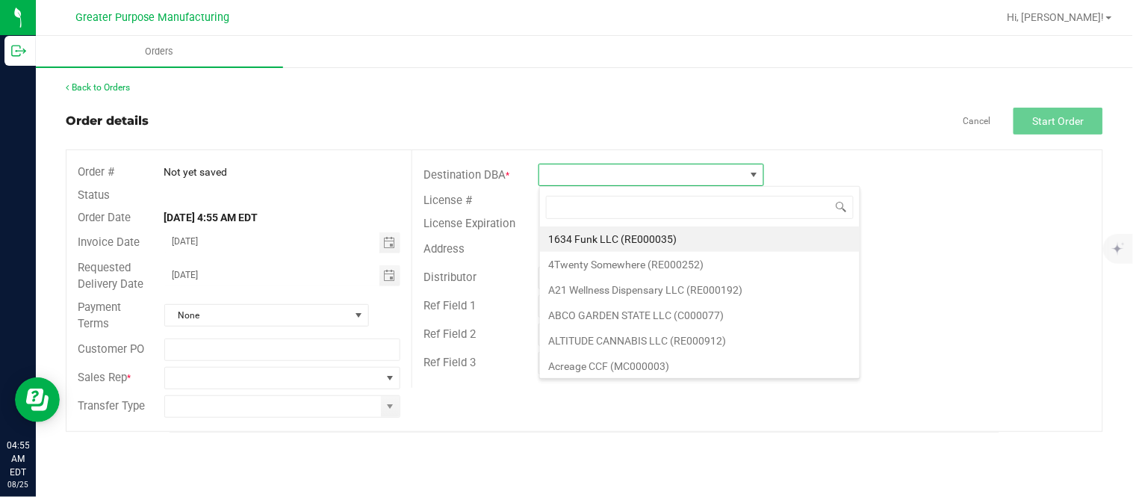
scroll to position [22, 225]
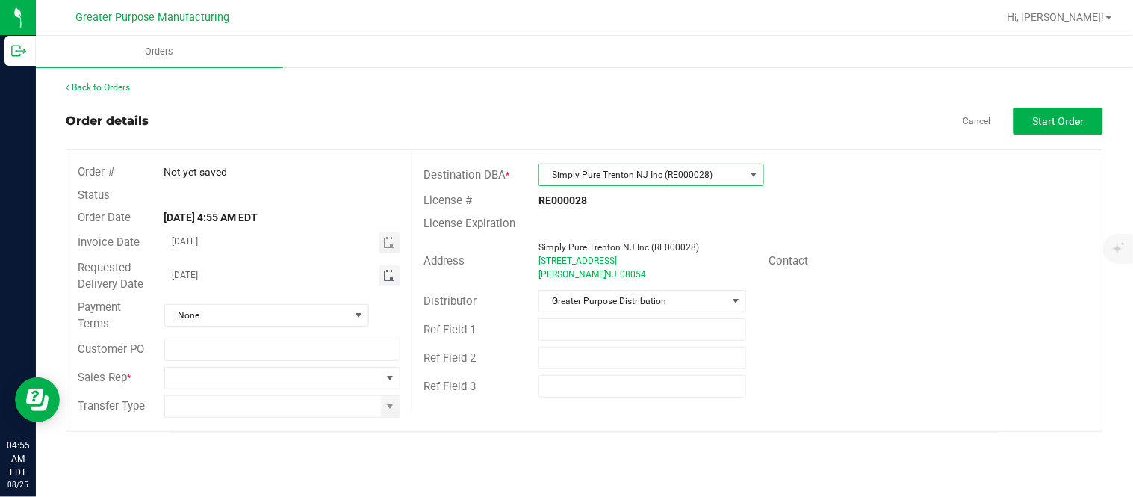
click at [393, 275] on span "Toggle calendar" at bounding box center [389, 276] width 12 height 12
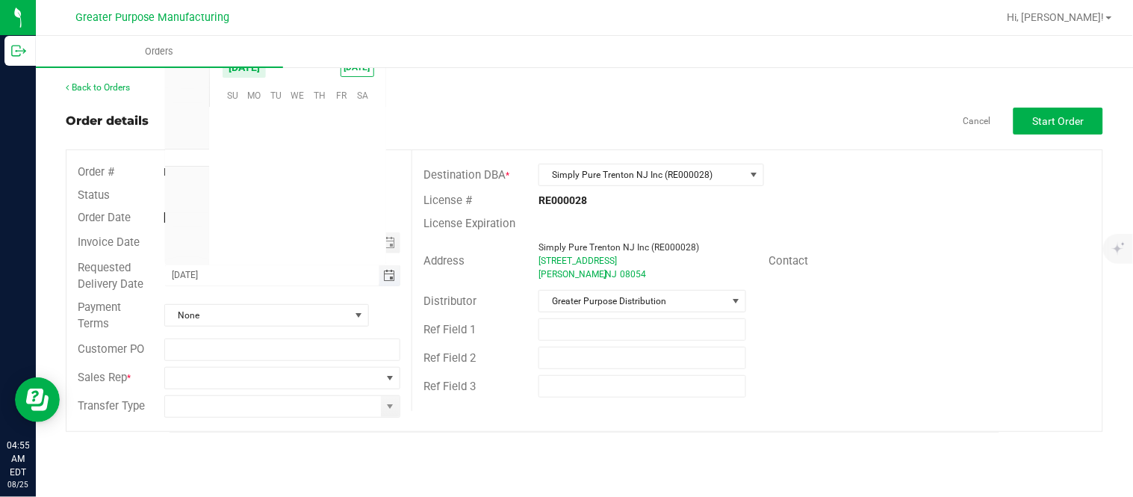
scroll to position [241993, 0]
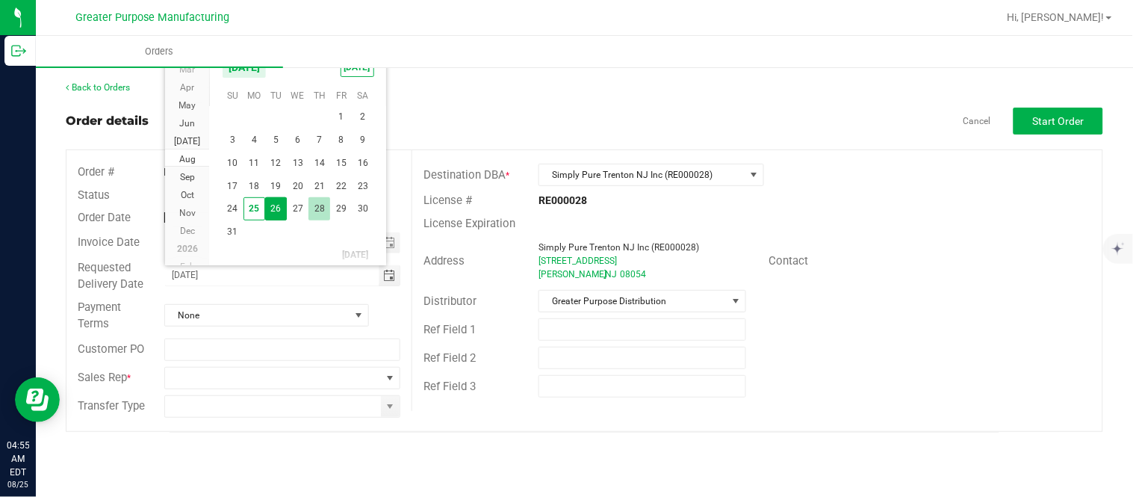
click at [314, 209] on span "28" at bounding box center [319, 208] width 22 height 23
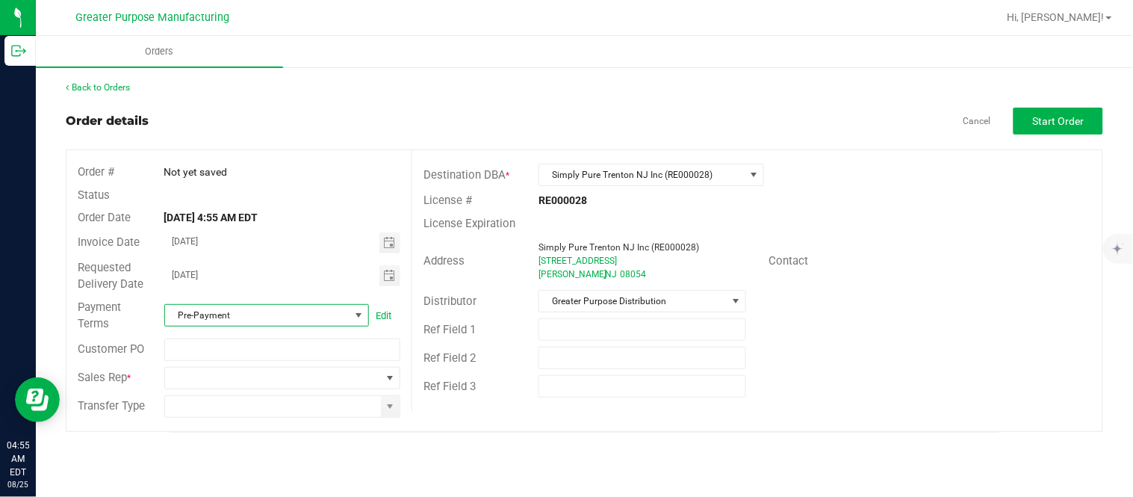
click at [355, 314] on span at bounding box center [358, 315] width 12 height 12
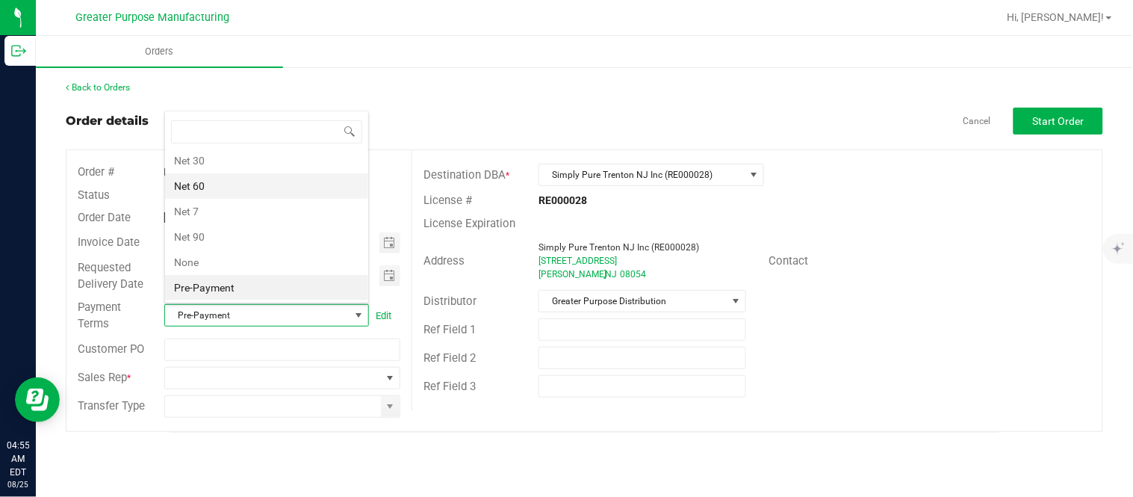
scroll to position [0, 0]
click at [263, 193] on li "Cash on Delivery" at bounding box center [266, 188] width 203 height 25
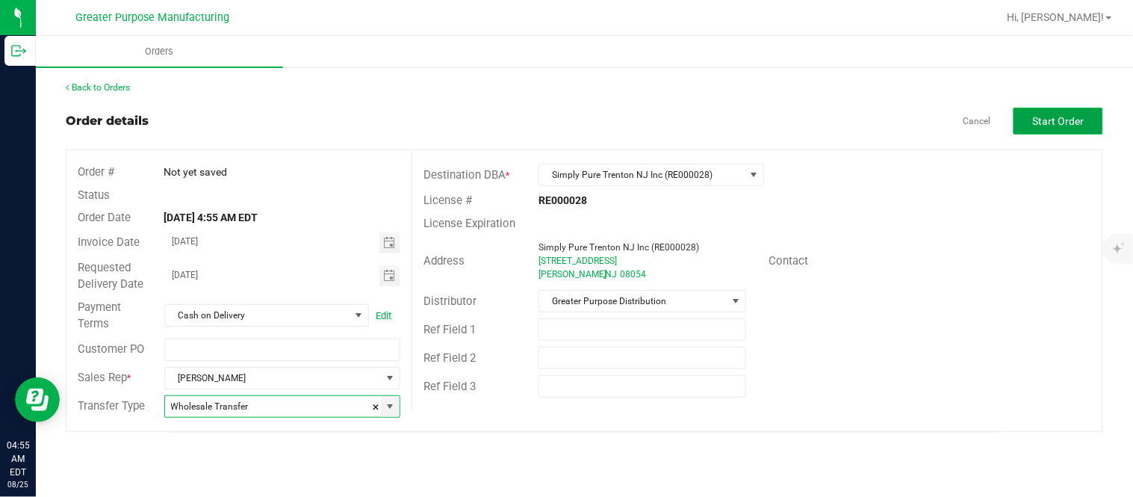
click at [1061, 123] on span "Start Order" at bounding box center [1059, 121] width 52 height 12
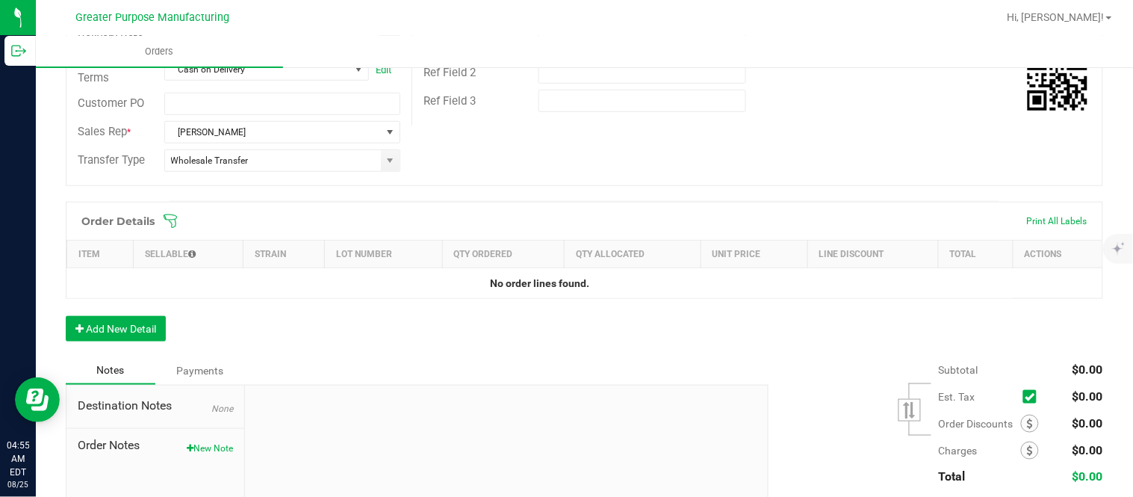
scroll to position [304, 0]
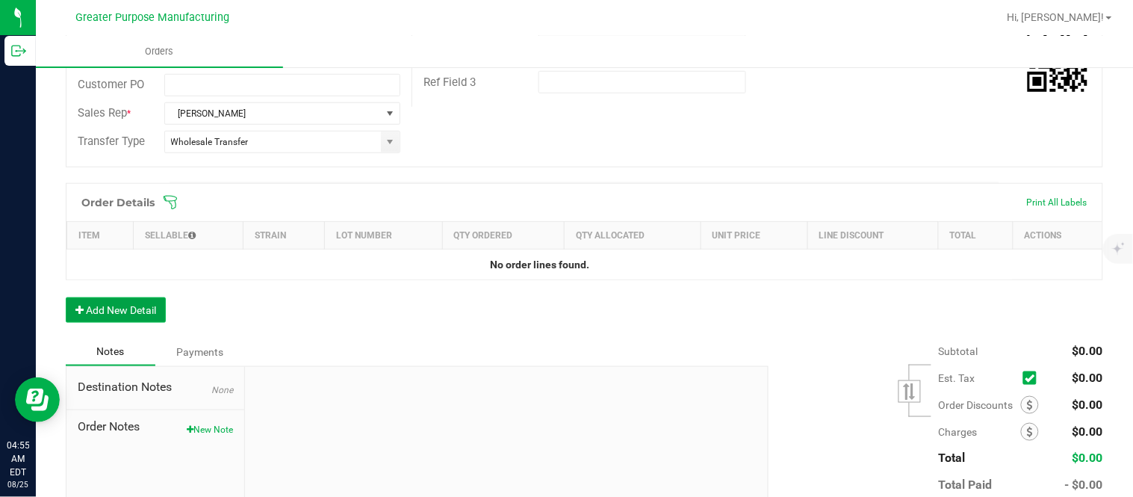
click at [118, 306] on button "Add New Detail" at bounding box center [116, 309] width 100 height 25
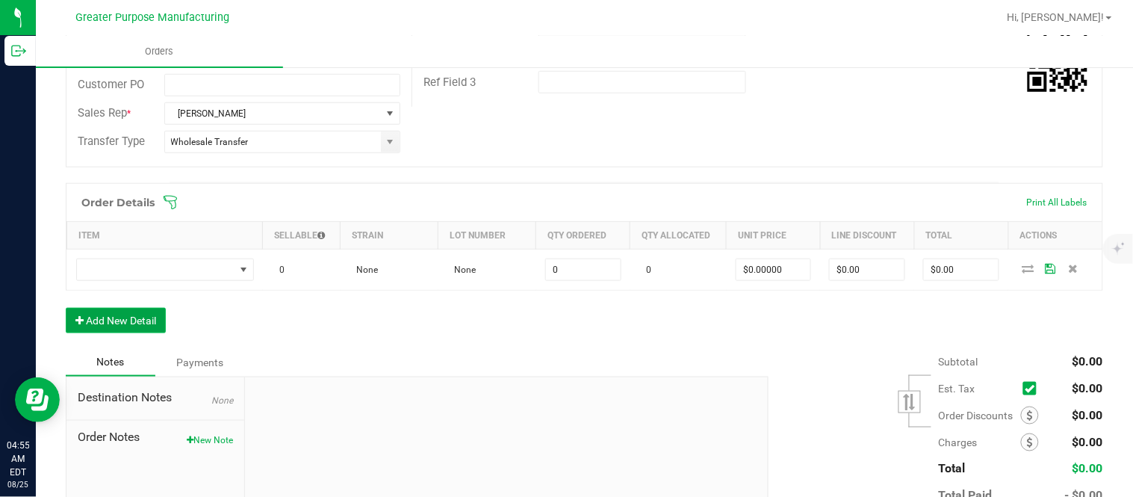
click at [66, 308] on button "Add New Detail" at bounding box center [116, 320] width 100 height 25
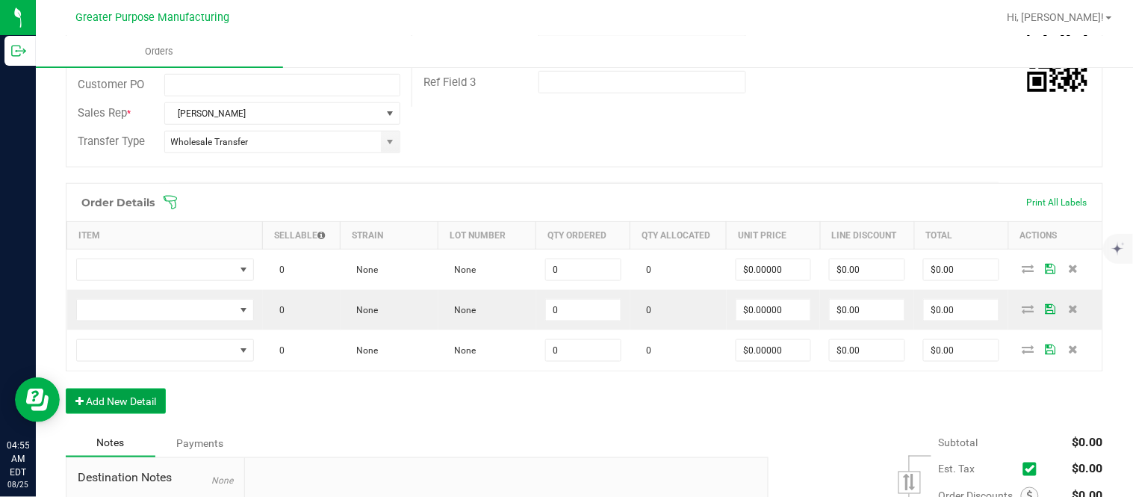
click at [66, 388] on button "Add New Detail" at bounding box center [116, 400] width 100 height 25
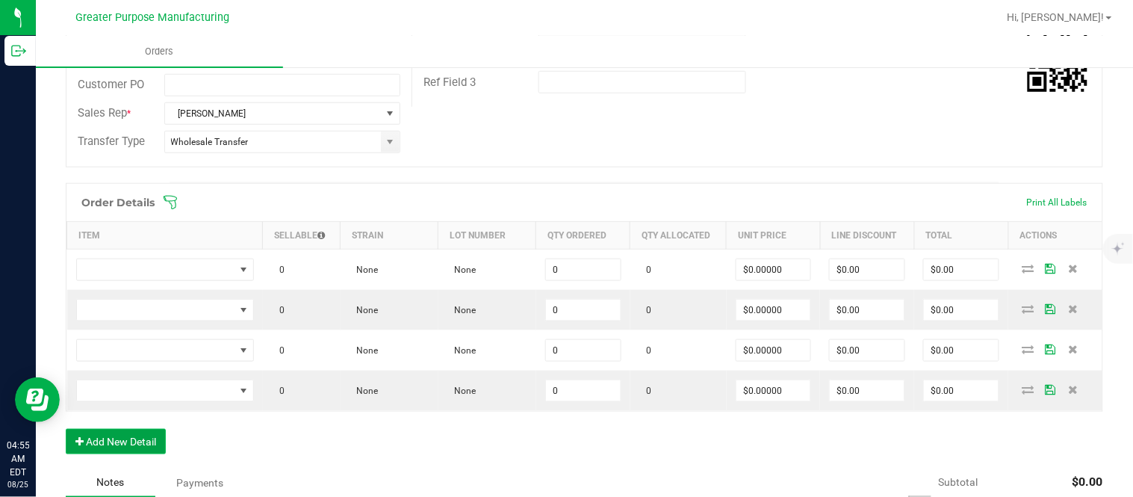
click at [66, 429] on button "Add New Detail" at bounding box center [116, 441] width 100 height 25
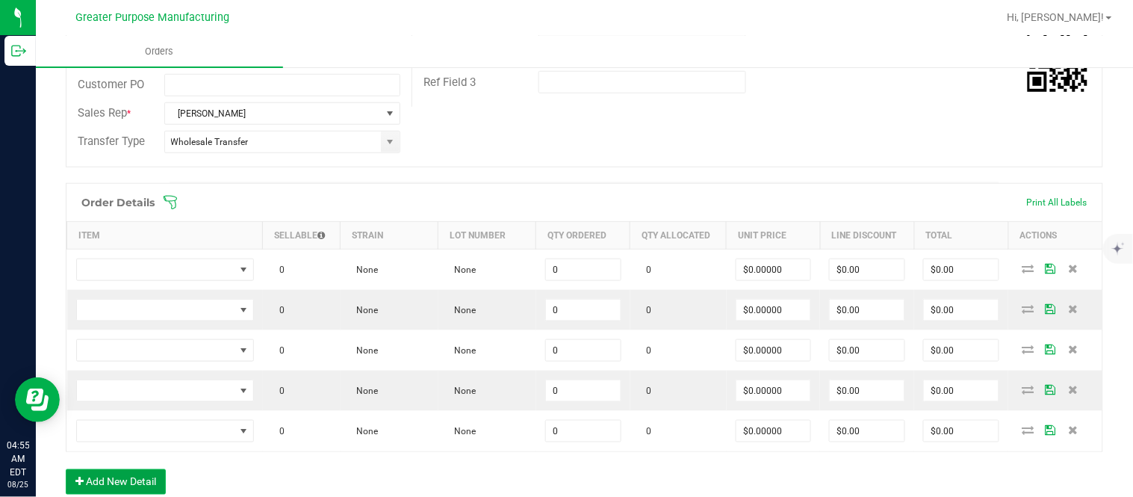
click at [66, 469] on button "Add New Detail" at bounding box center [116, 481] width 100 height 25
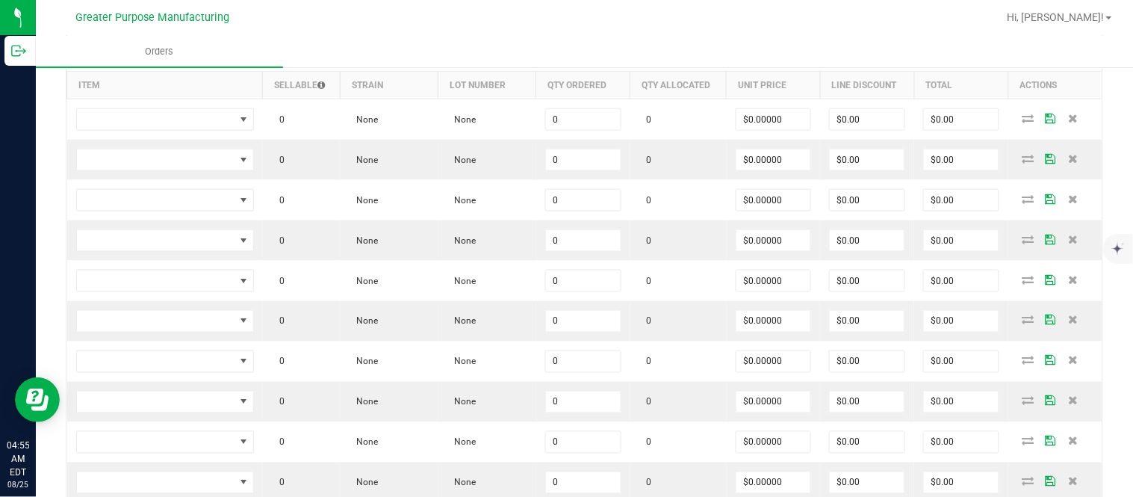
scroll to position [456, 0]
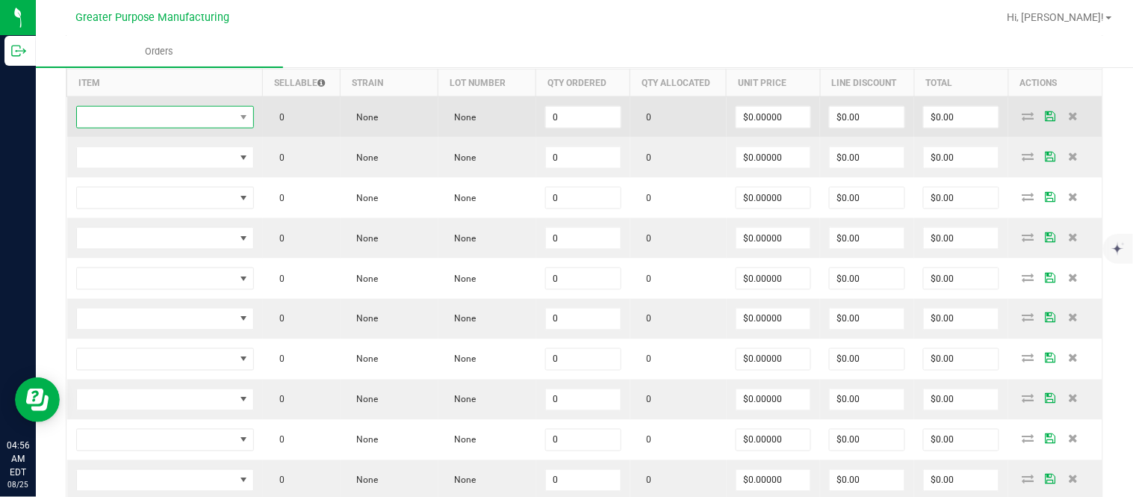
click at [203, 128] on span "NO DATA FOUND" at bounding box center [156, 117] width 158 height 21
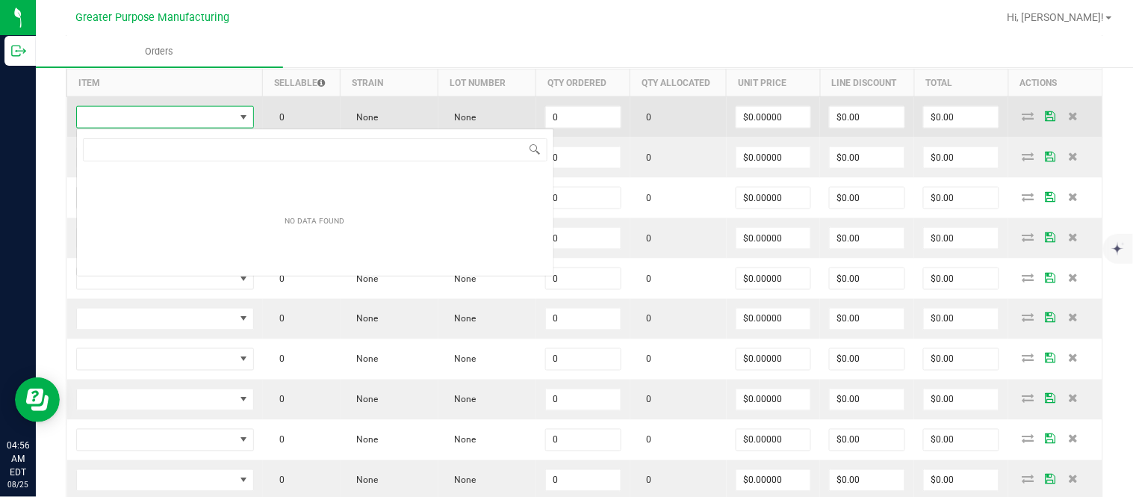
scroll to position [22, 175]
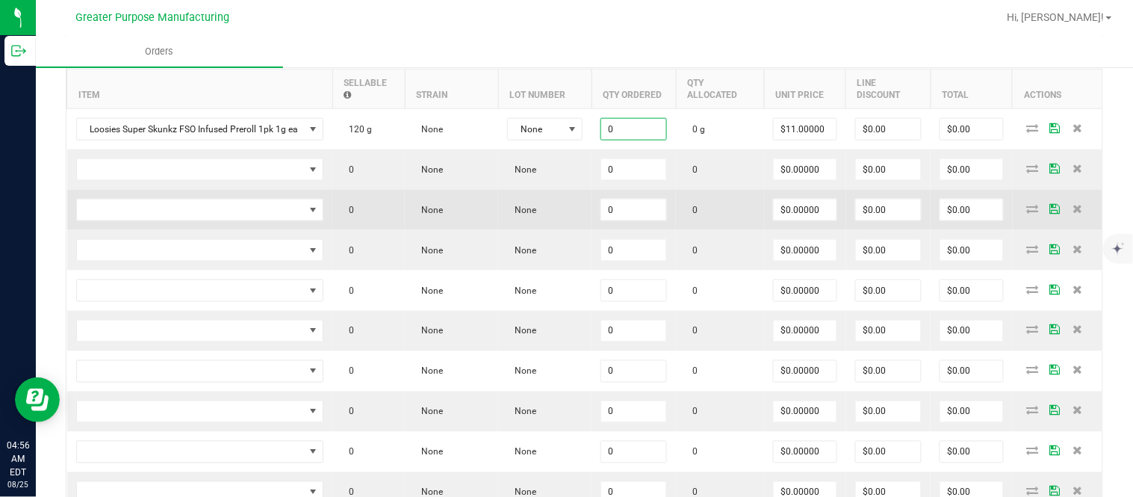
paste input "2"
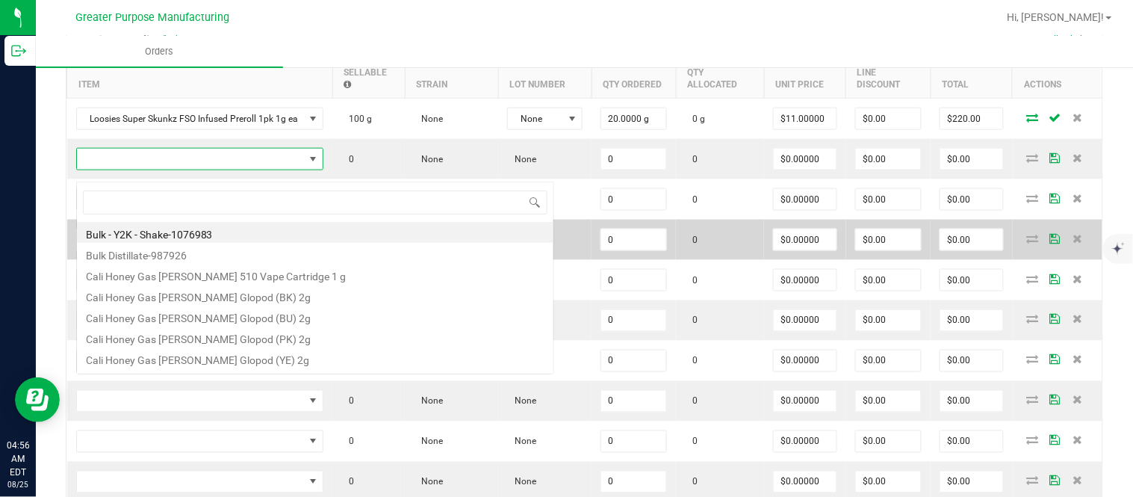
scroll to position [22, 246]
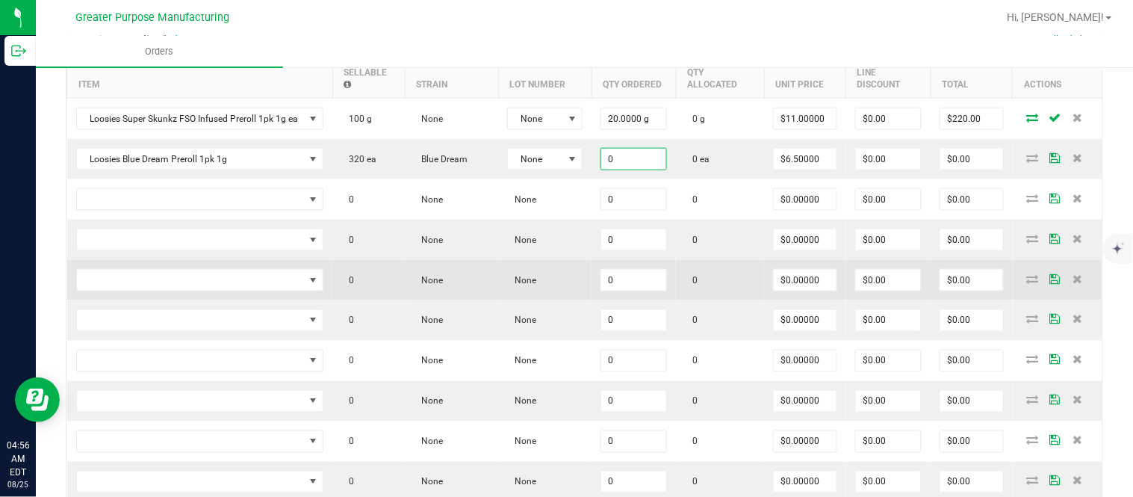
paste input "4"
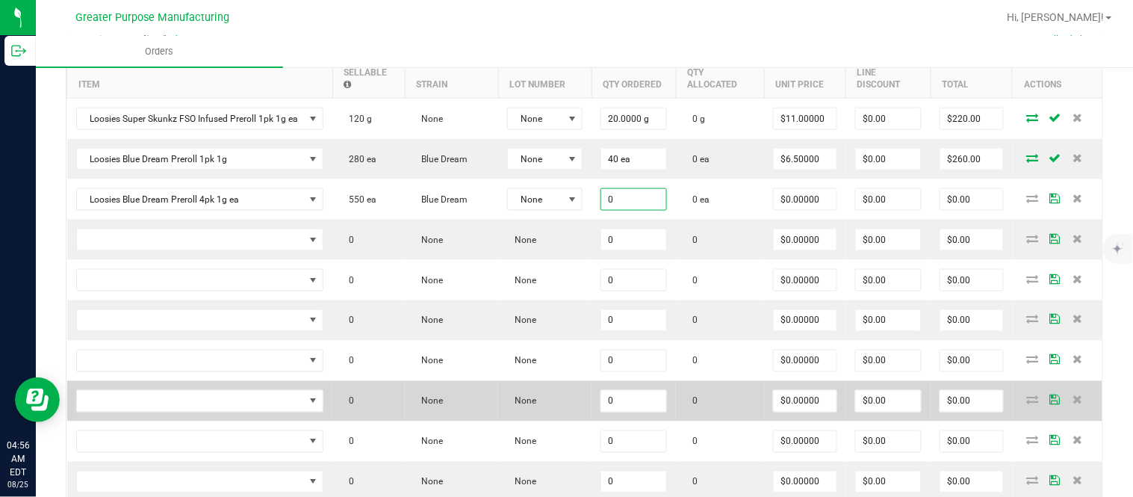
paste input "25"
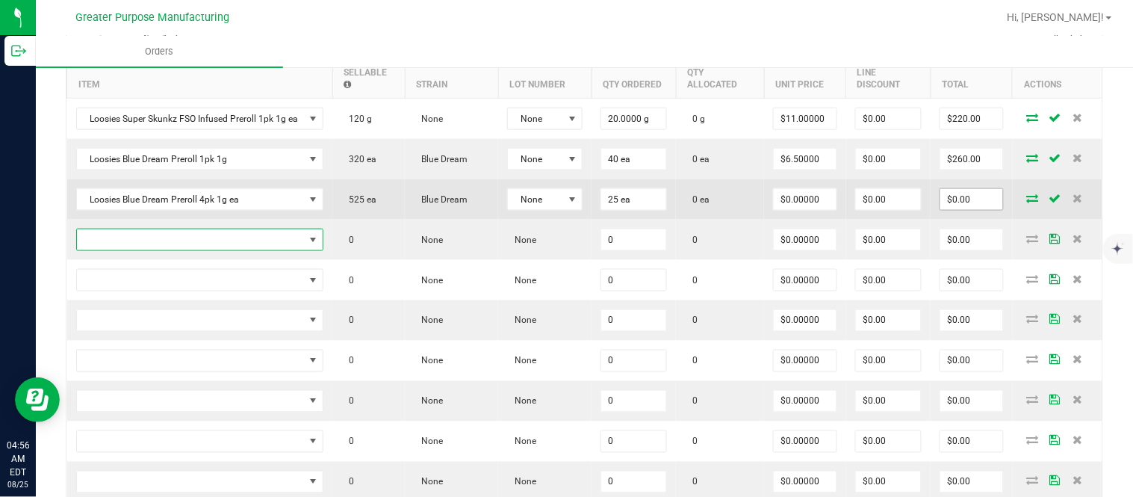
click at [958, 210] on input "$0.00" at bounding box center [971, 199] width 63 height 21
paste input "55"
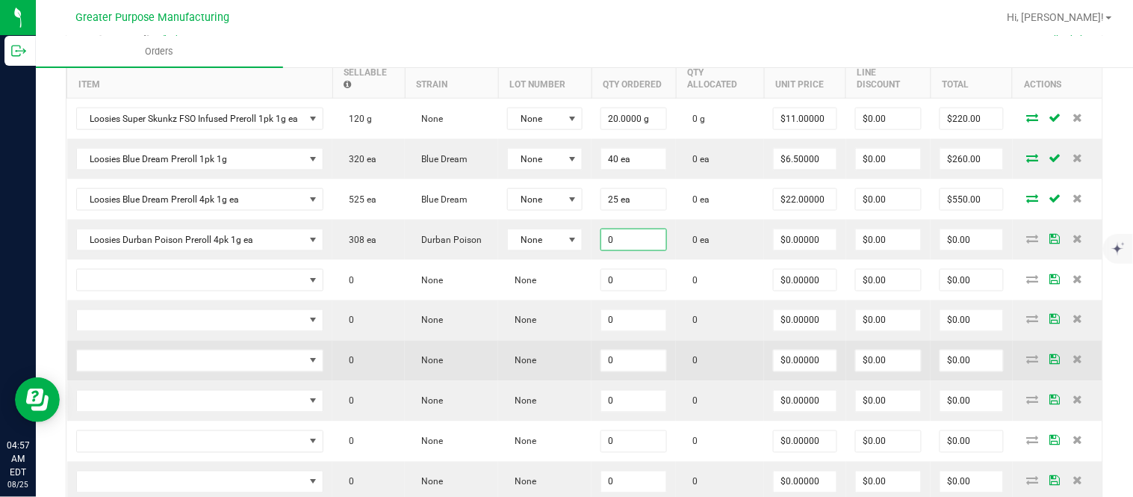
paste input "25"
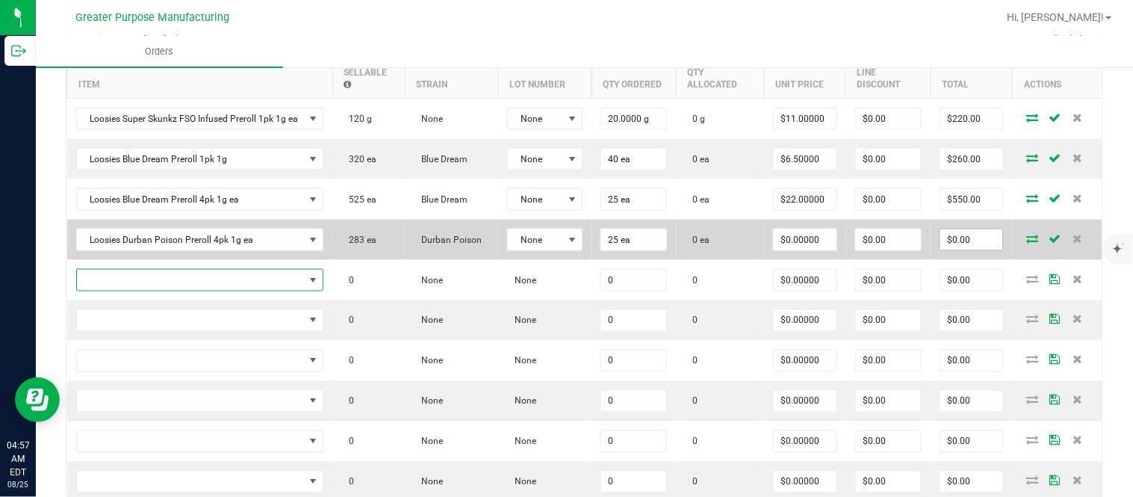
click at [969, 250] on input "$0.00" at bounding box center [971, 239] width 63 height 21
paste input "55"
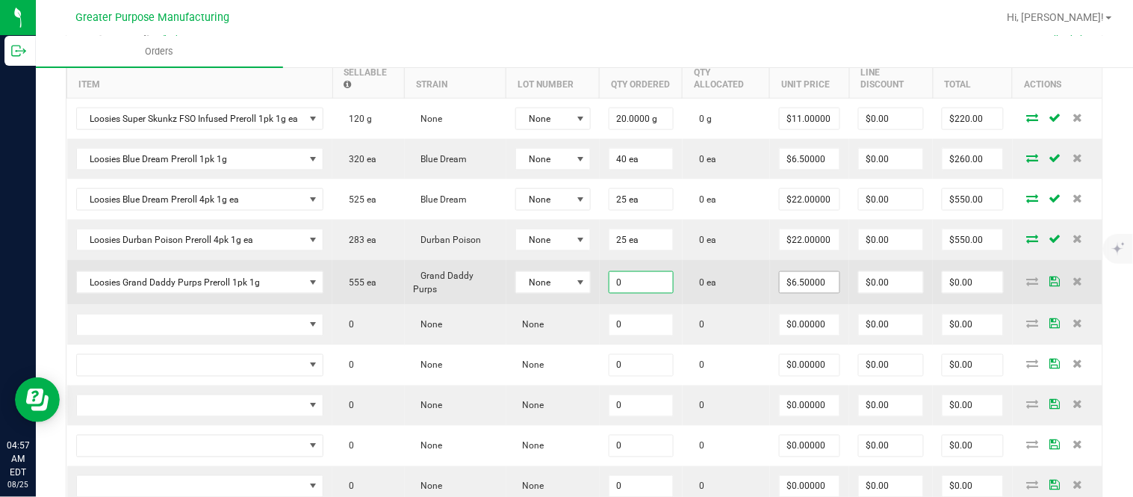
paste input "4"
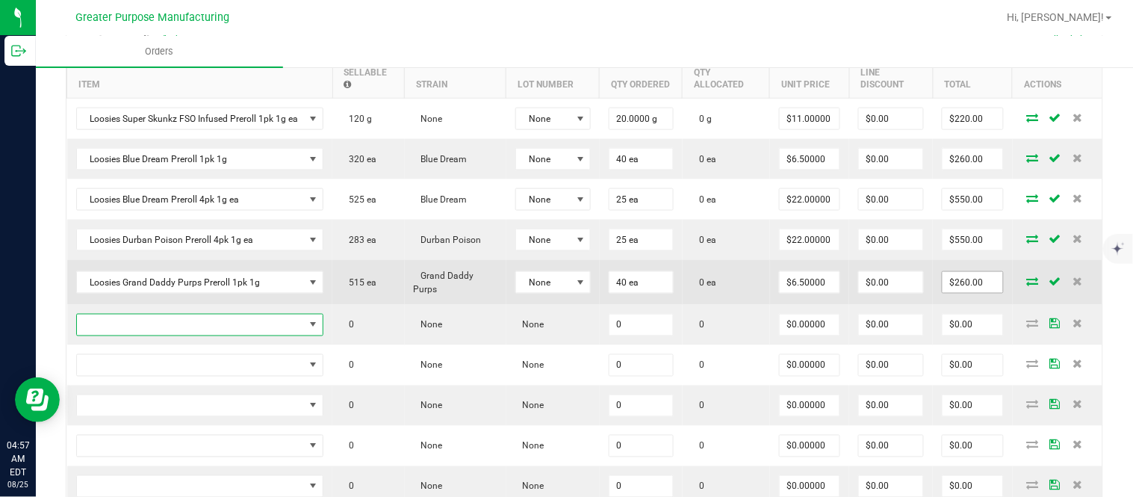
click at [958, 293] on input "$260.00" at bounding box center [972, 282] width 60 height 21
paste input "30"
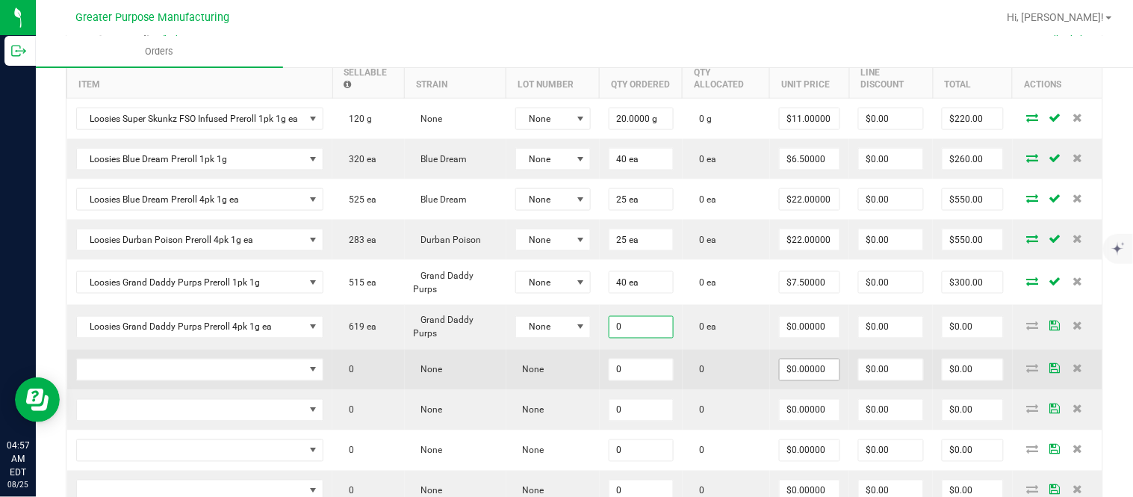
paste input "25"
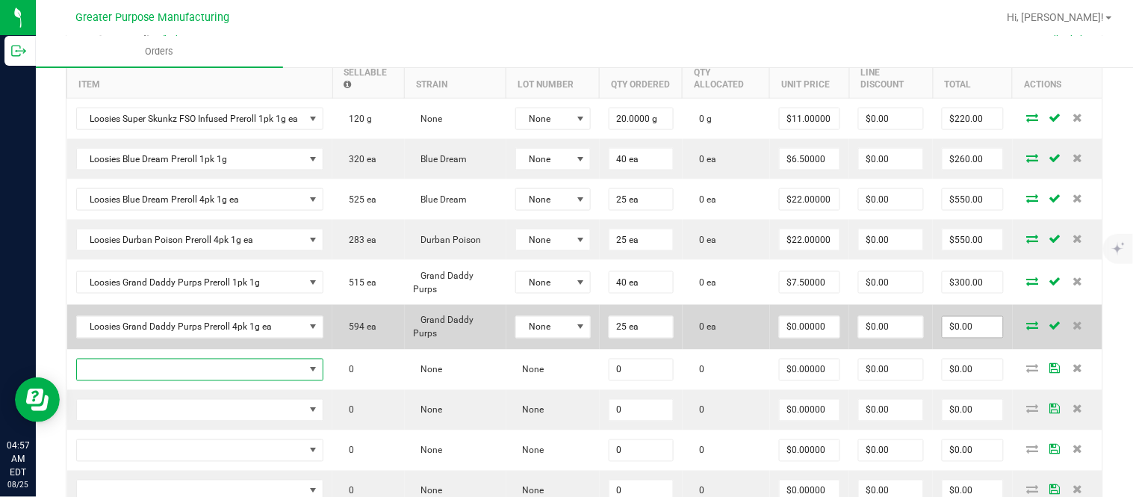
click at [958, 337] on input "$0.00" at bounding box center [972, 327] width 60 height 21
paste input "60"
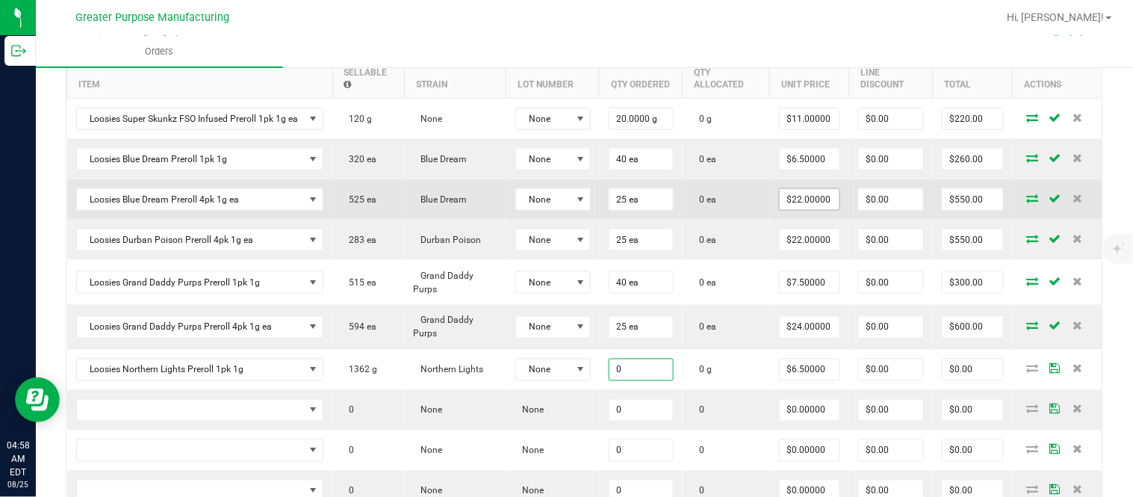
paste input "4"
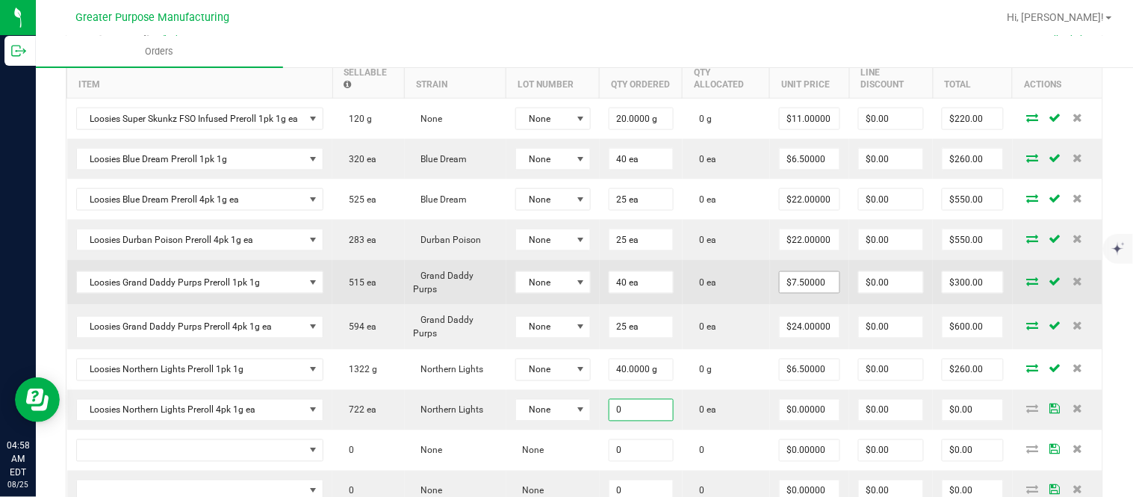
paste input "25"
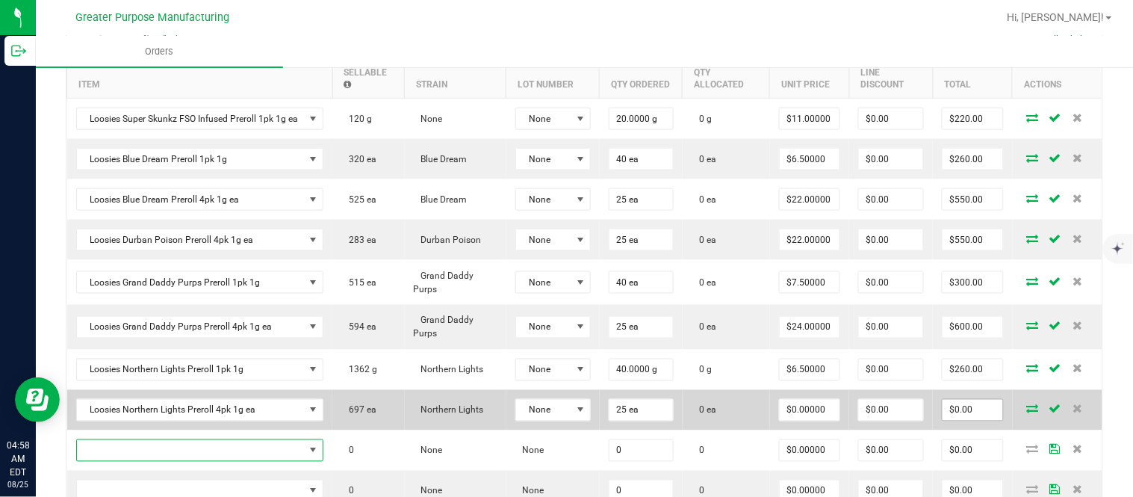
click at [967, 419] on input "$0.00" at bounding box center [972, 409] width 60 height 21
paste input "55"
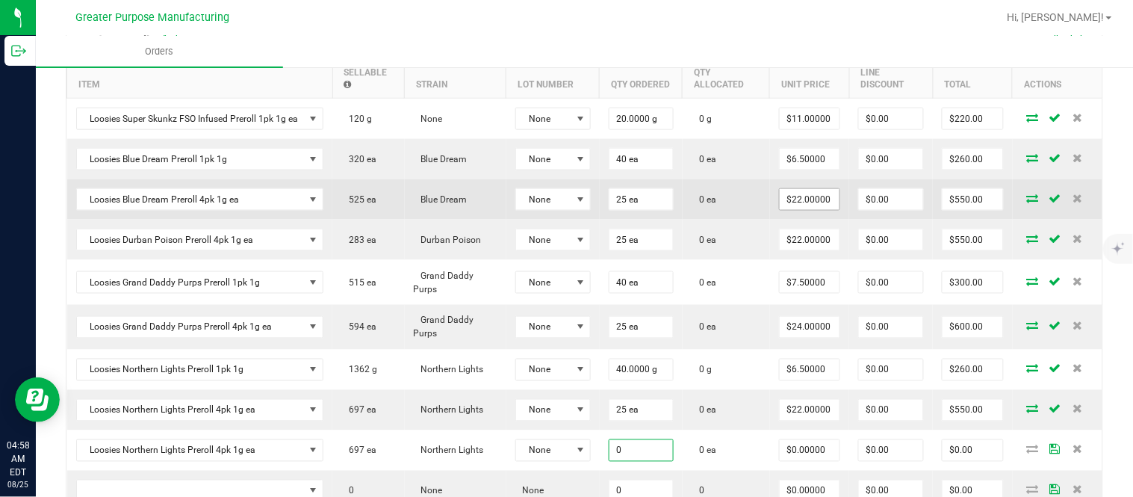
paste input "55"
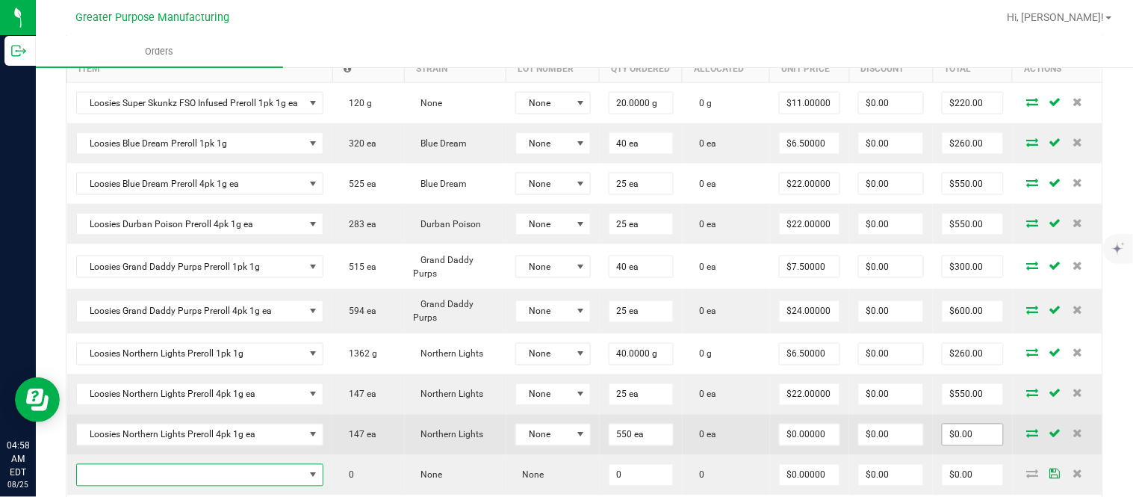
click at [942, 444] on input "$0.00" at bounding box center [972, 434] width 60 height 21
paste input "484"
click at [865, 445] on input "$0.00" at bounding box center [891, 434] width 64 height 21
paste input "483.78"
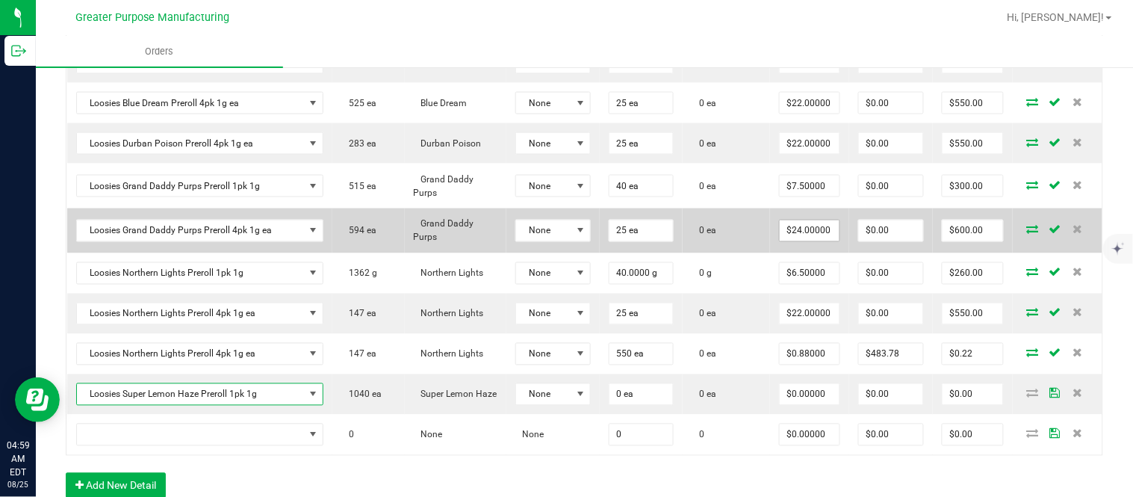
scroll to position [565, 0]
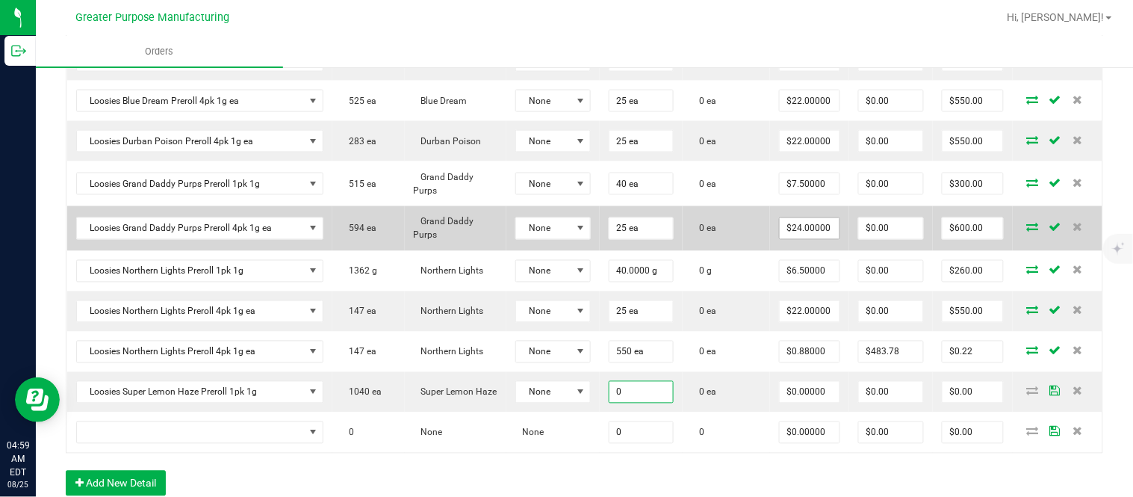
paste input "4"
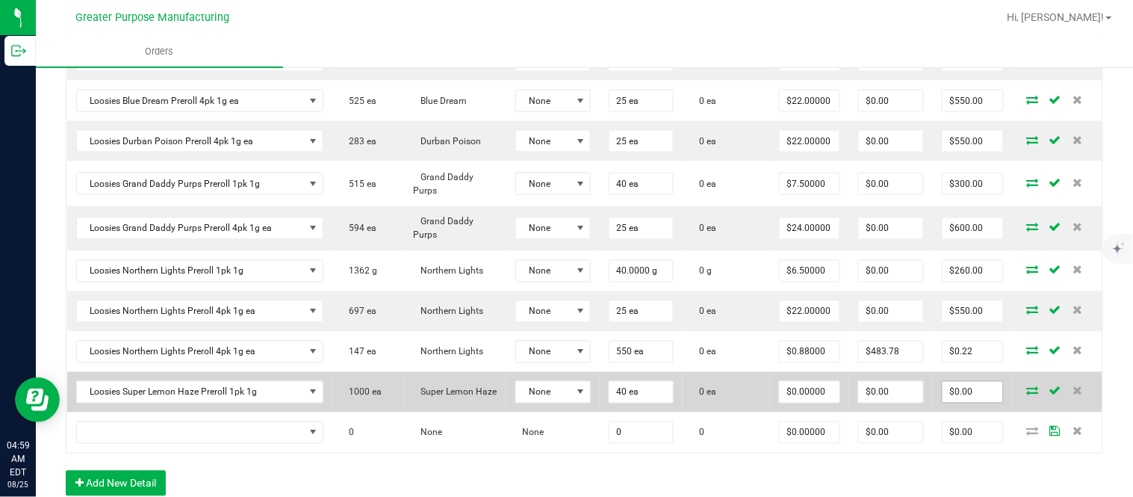
click at [944, 402] on input "$0.00" at bounding box center [972, 392] width 60 height 21
paste input "26"
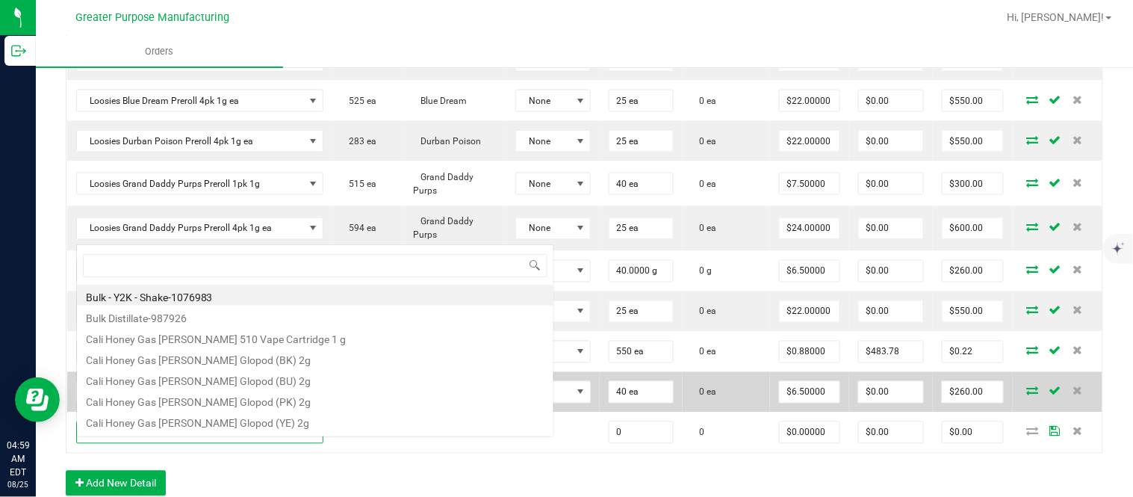
scroll to position [22, 246]
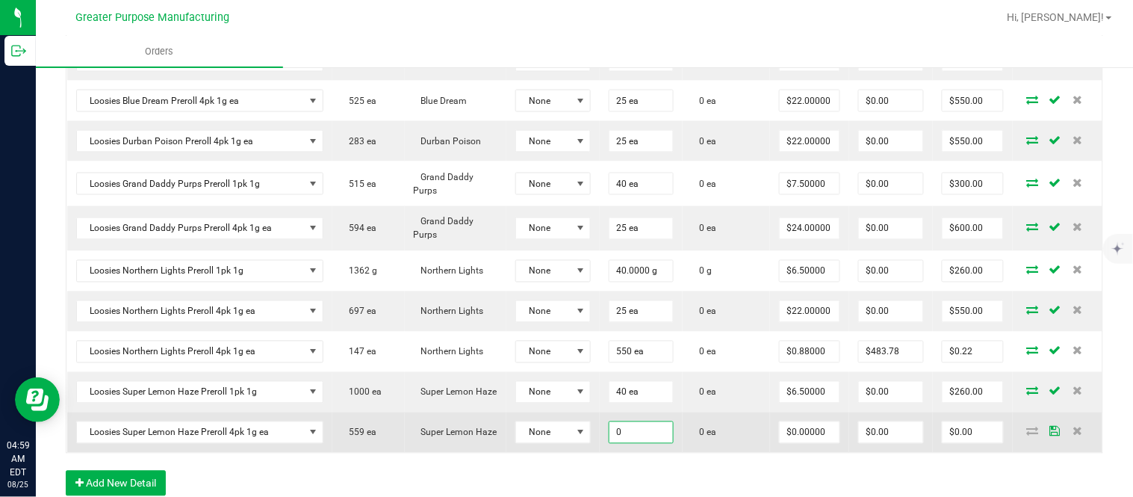
paste input "25"
click at [962, 443] on input "$0.00" at bounding box center [972, 432] width 60 height 21
paste input "55"
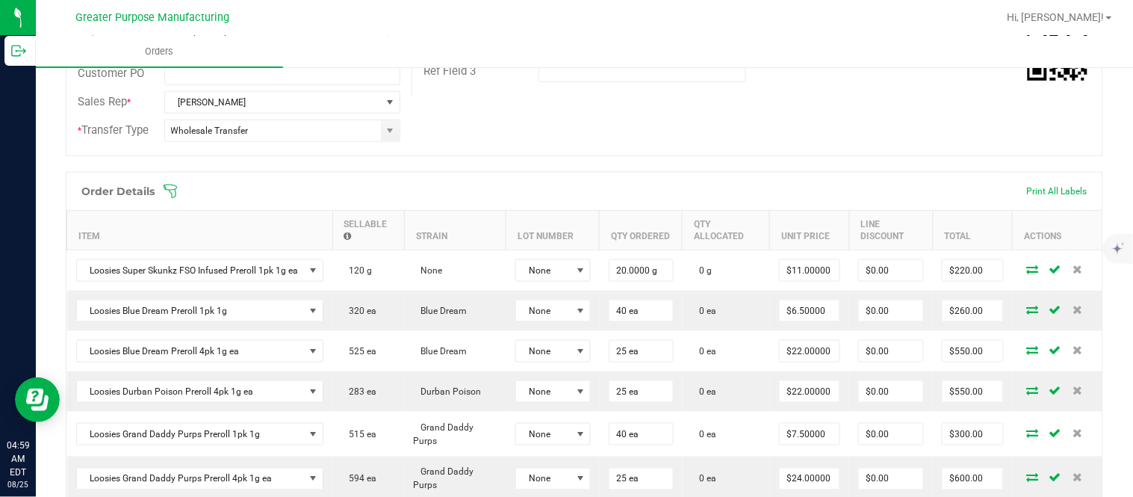
scroll to position [0, 0]
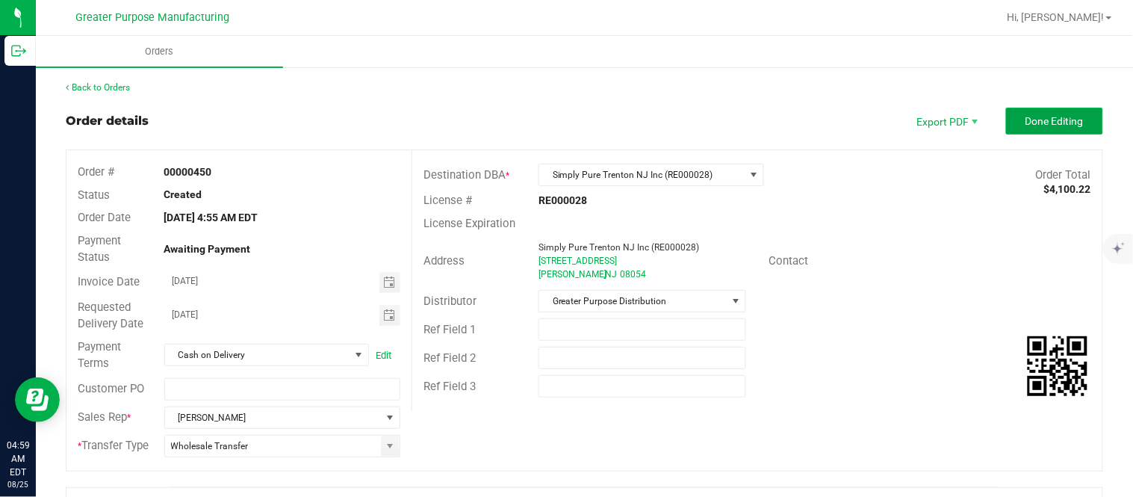
click at [1018, 128] on button "Done Editing" at bounding box center [1054, 121] width 97 height 27
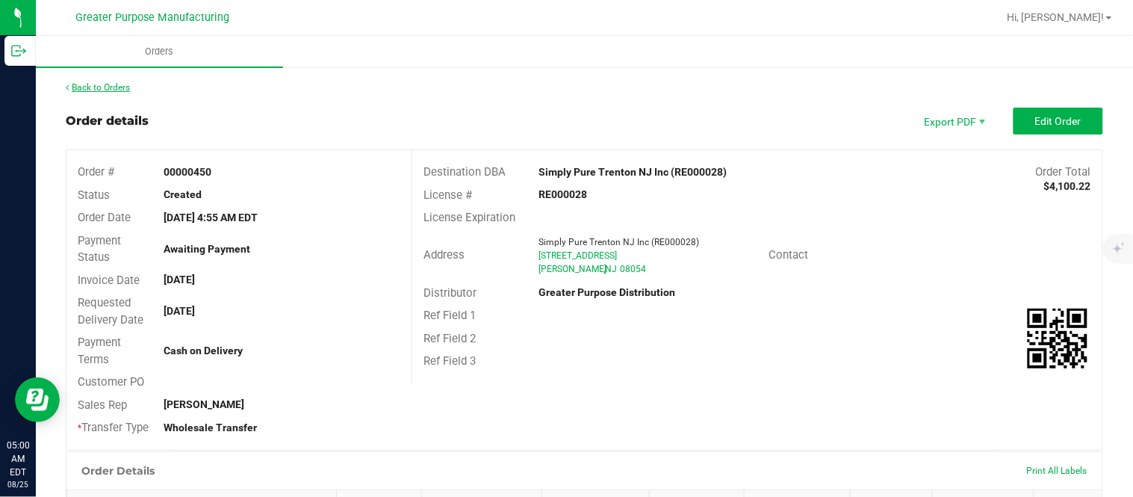
click at [120, 84] on link "Back to Orders" at bounding box center [98, 87] width 64 height 10
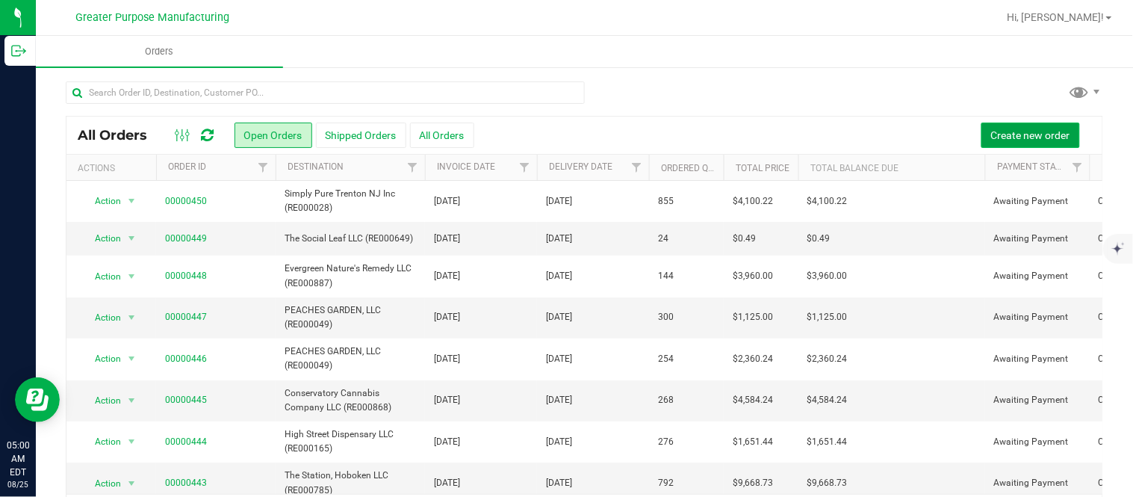
click at [1024, 140] on span "Create new order" at bounding box center [1030, 135] width 79 height 12
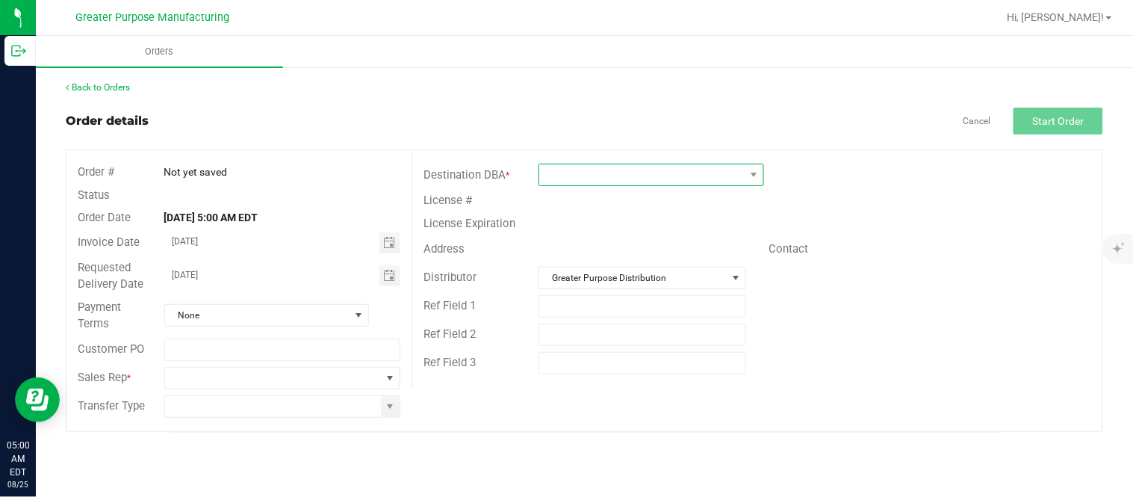
click at [639, 174] on span at bounding box center [641, 174] width 205 height 21
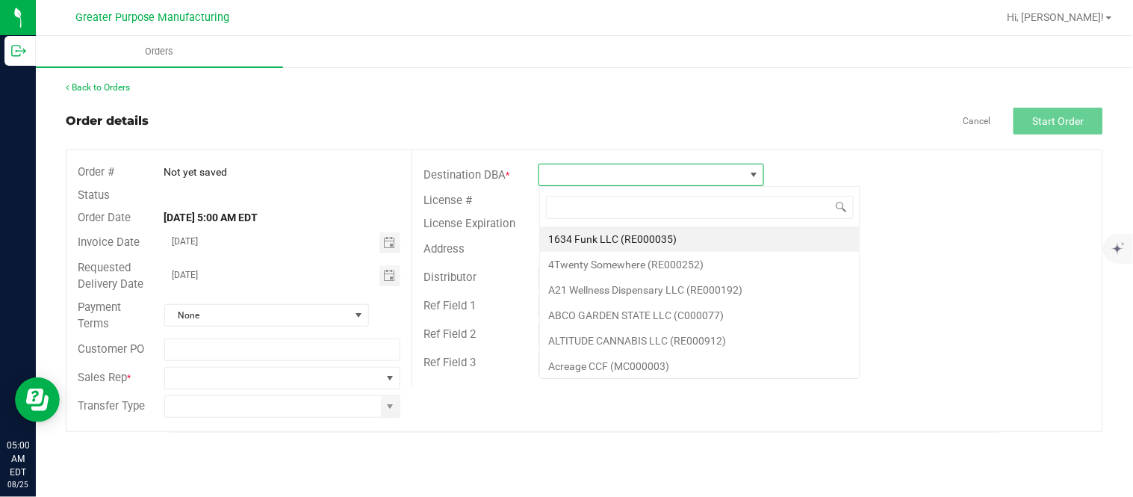
scroll to position [22, 225]
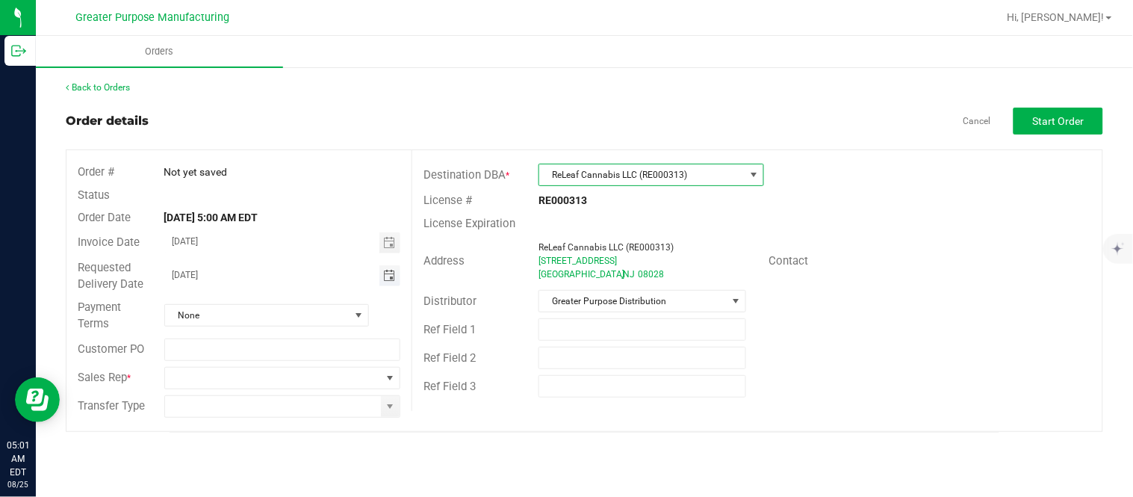
click at [393, 270] on span "Toggle calendar" at bounding box center [389, 276] width 12 height 12
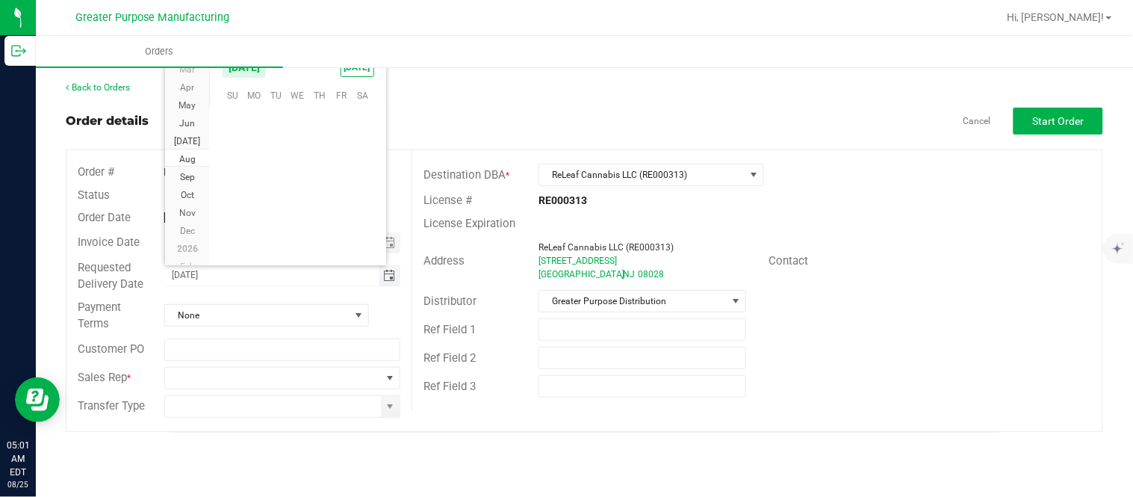
scroll to position [241993, 0]
click at [323, 210] on span "28" at bounding box center [319, 208] width 22 height 23
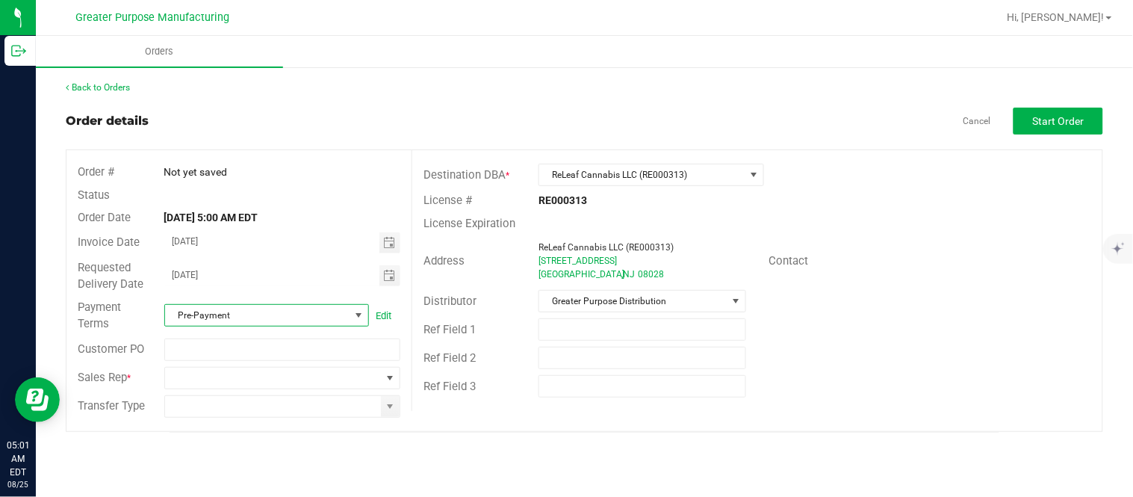
click at [316, 314] on span "Pre-Payment" at bounding box center [257, 315] width 184 height 21
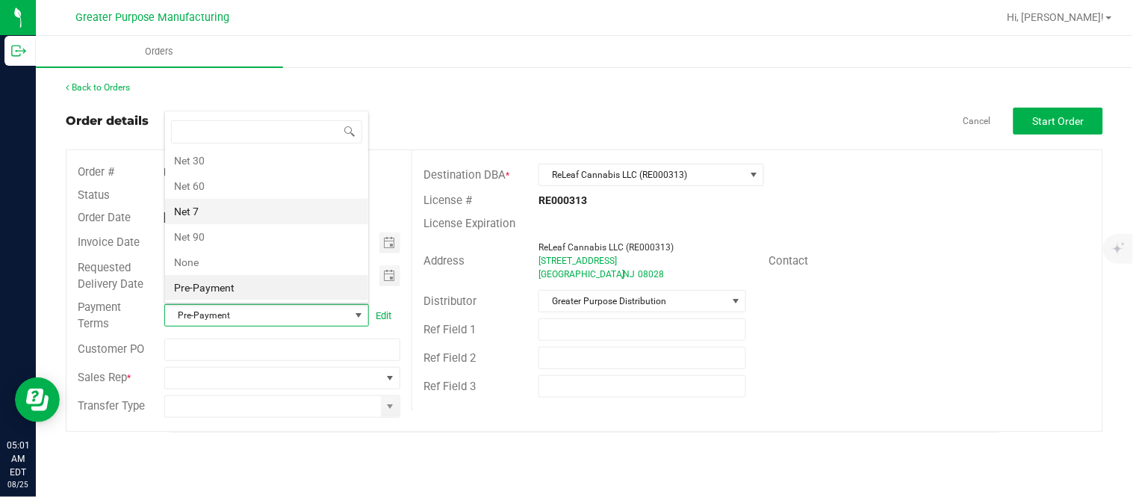
scroll to position [0, 0]
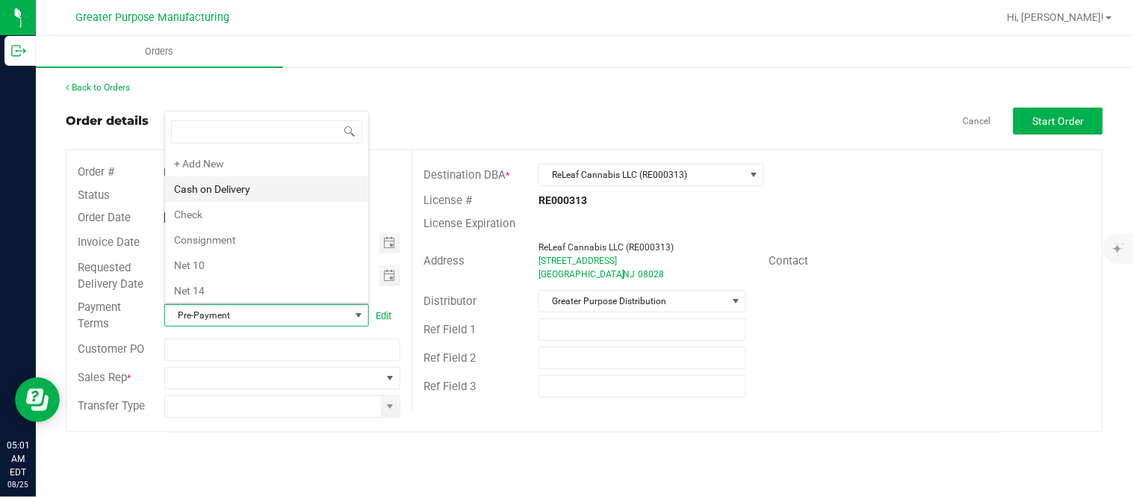
click at [273, 190] on li "Cash on Delivery" at bounding box center [266, 188] width 203 height 25
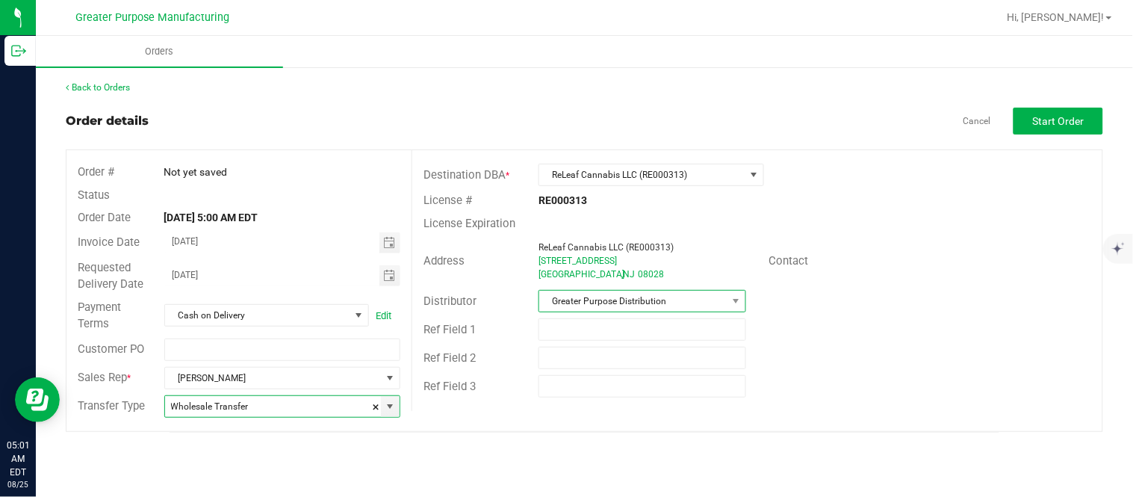
click at [669, 296] on span "Greater Purpose Distribution" at bounding box center [632, 300] width 187 height 21
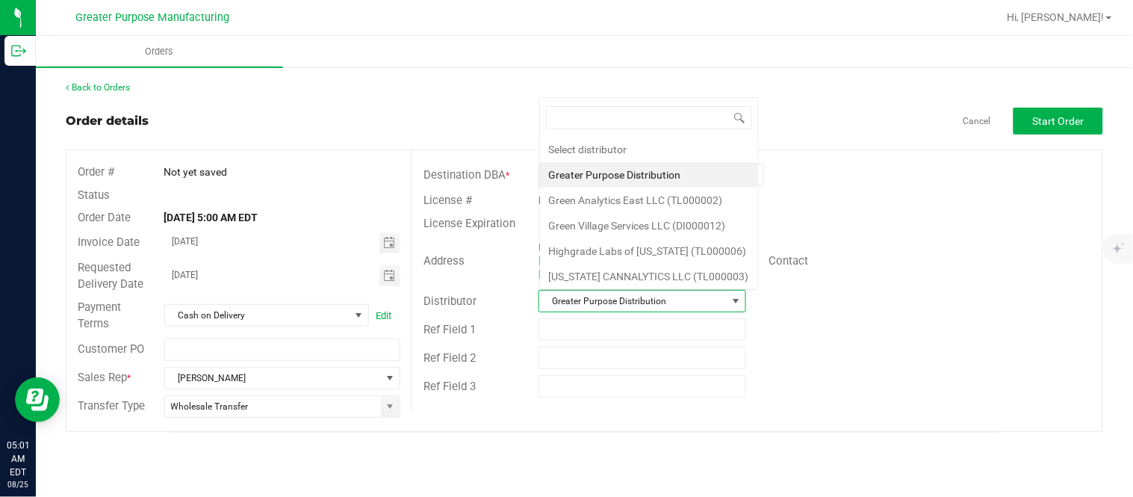
scroll to position [22, 205]
click at [646, 222] on li "Green Village Services LLC (DI000012)" at bounding box center [649, 225] width 218 height 25
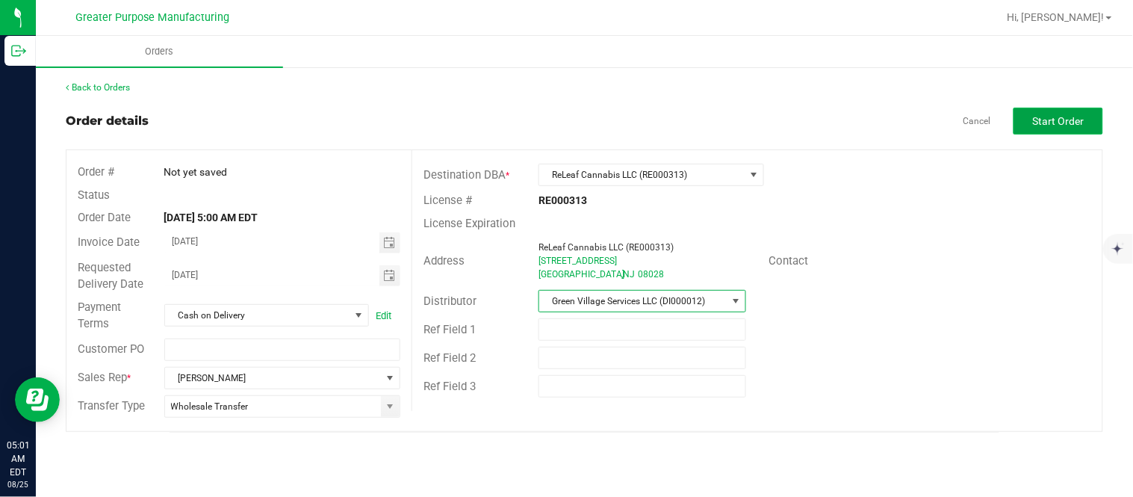
click at [1029, 127] on button "Start Order" at bounding box center [1058, 121] width 90 height 27
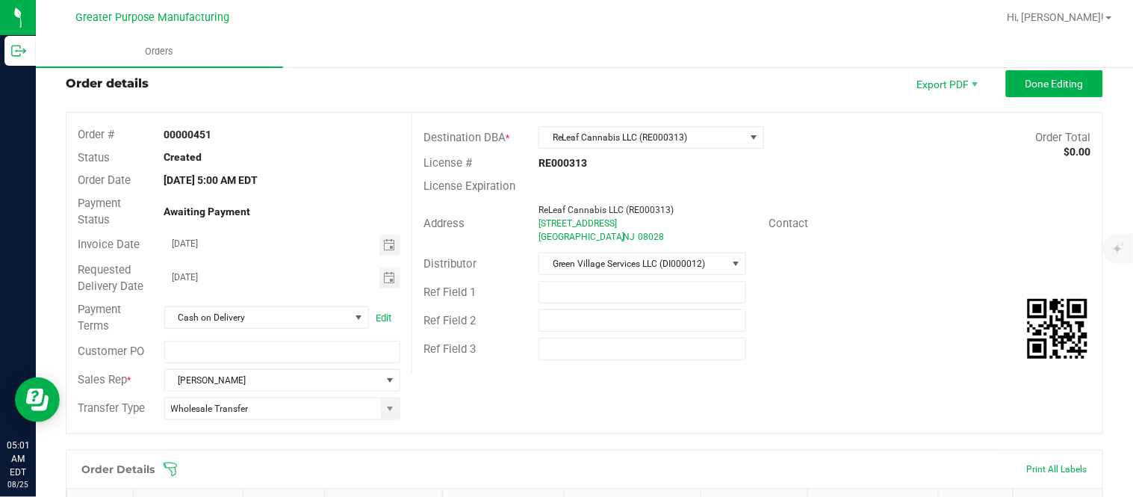
scroll to position [41, 0]
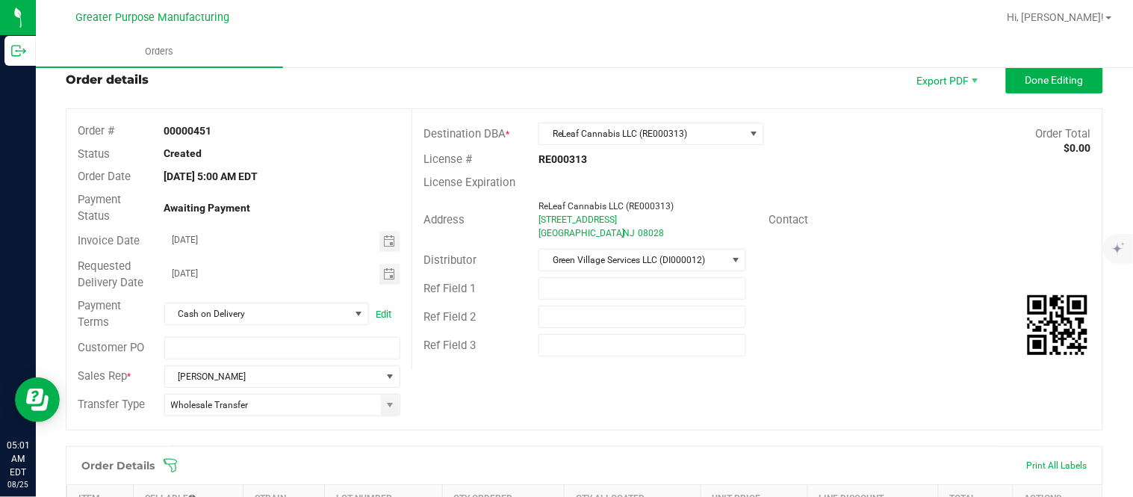
click at [198, 132] on strong "00000451" at bounding box center [188, 131] width 48 height 12
copy strong "00000451"
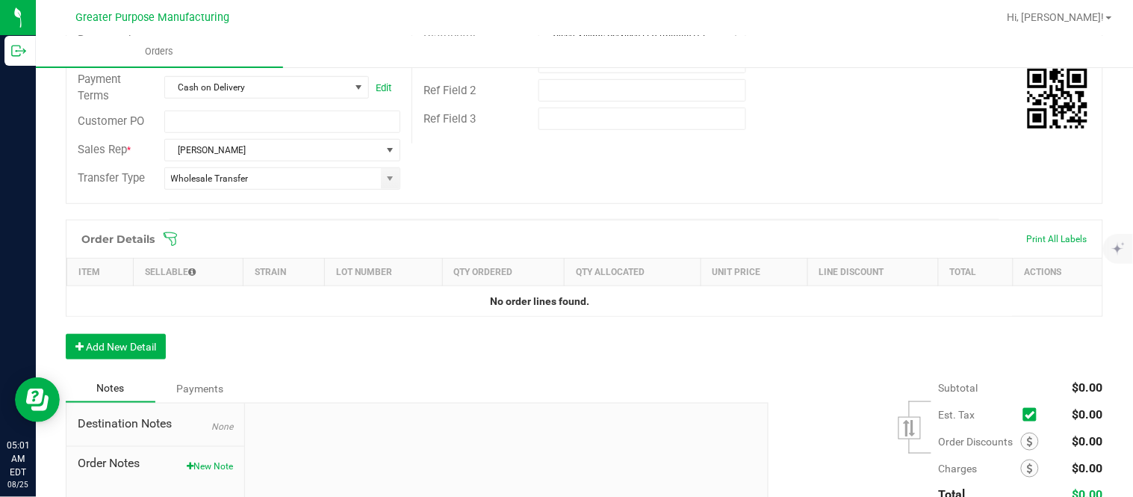
scroll to position [276, 0]
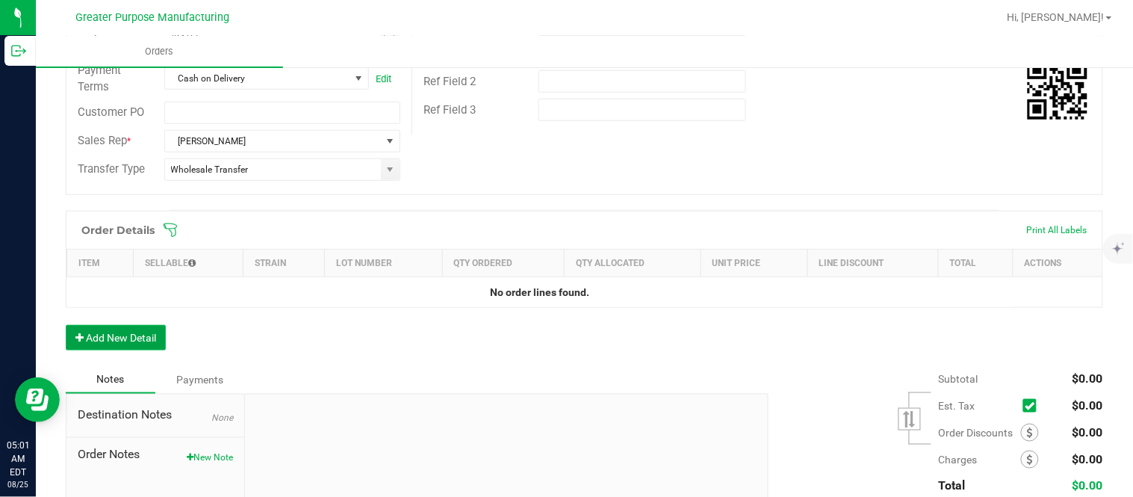
click at [139, 332] on button "Add New Detail" at bounding box center [116, 337] width 100 height 25
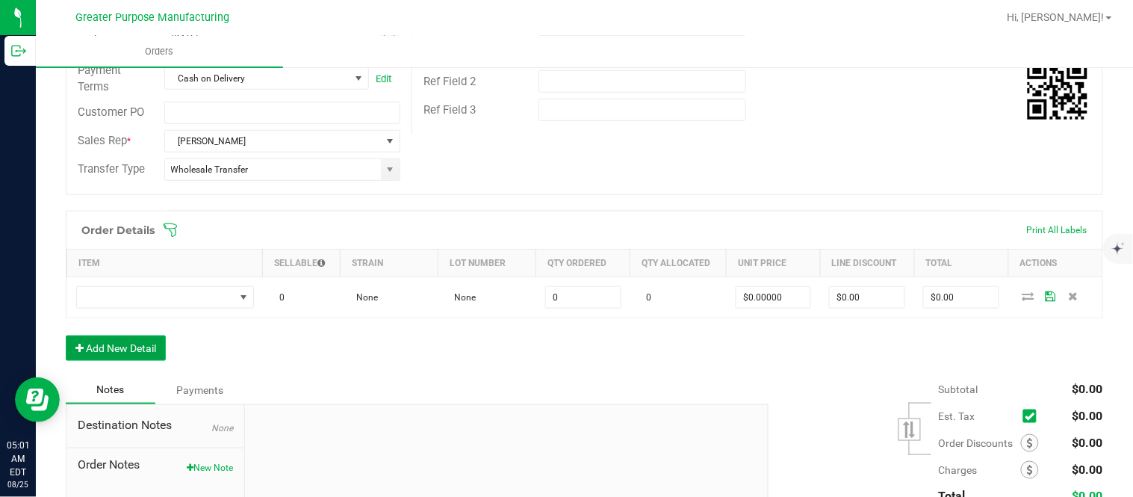
click at [66, 335] on button "Add New Detail" at bounding box center [116, 347] width 100 height 25
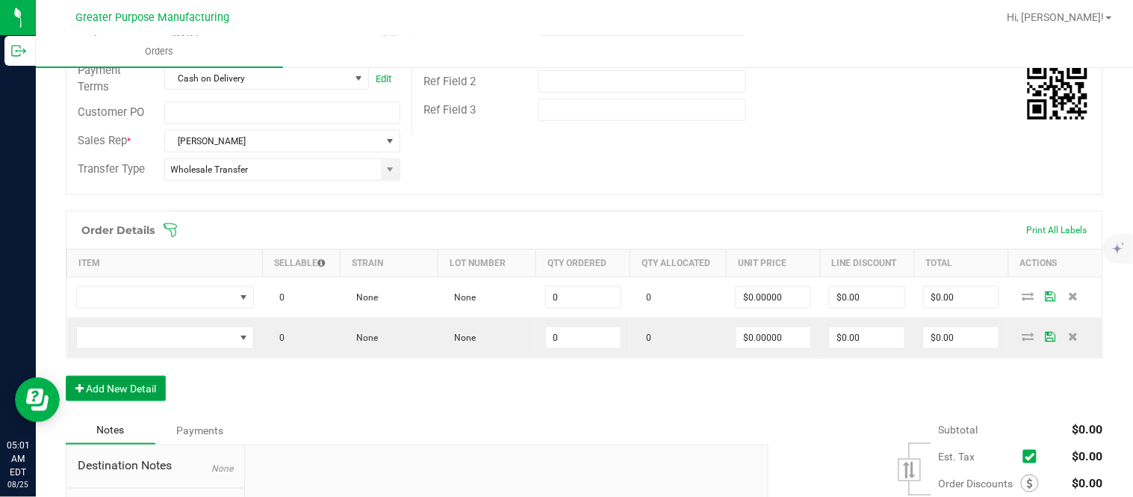
click at [66, 376] on button "Add New Detail" at bounding box center [116, 388] width 100 height 25
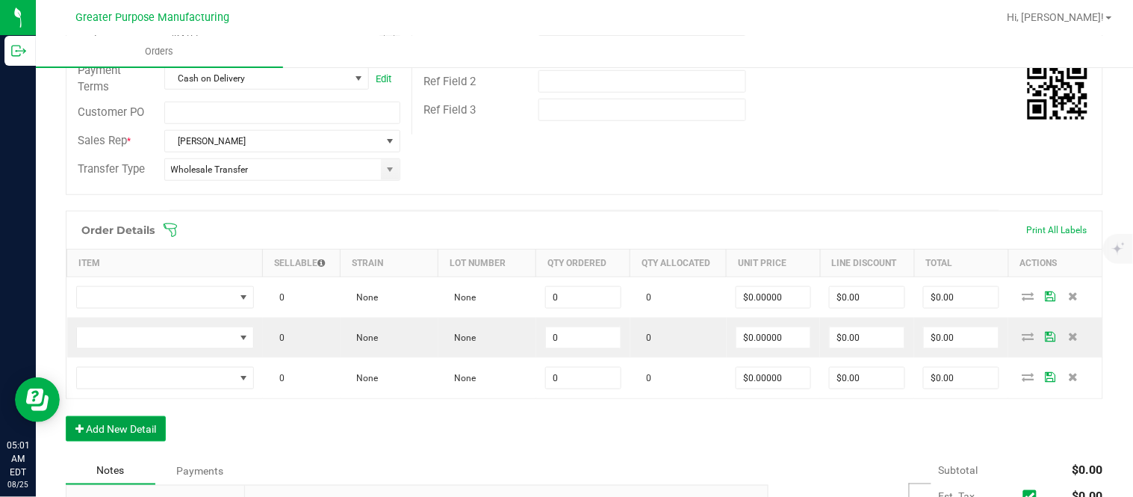
click at [66, 416] on button "Add New Detail" at bounding box center [116, 428] width 100 height 25
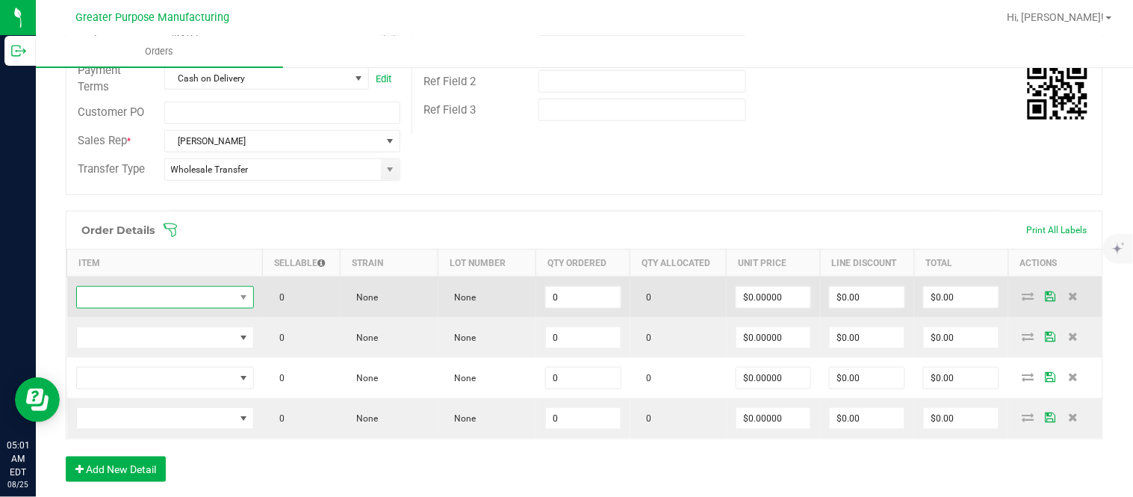
click at [166, 295] on span "NO DATA FOUND" at bounding box center [156, 297] width 158 height 21
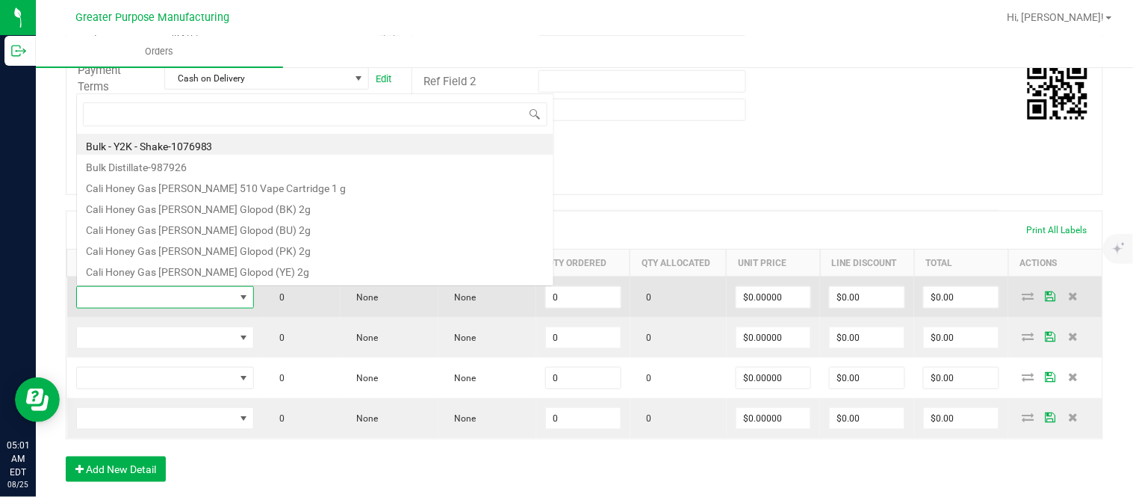
scroll to position [22, 172]
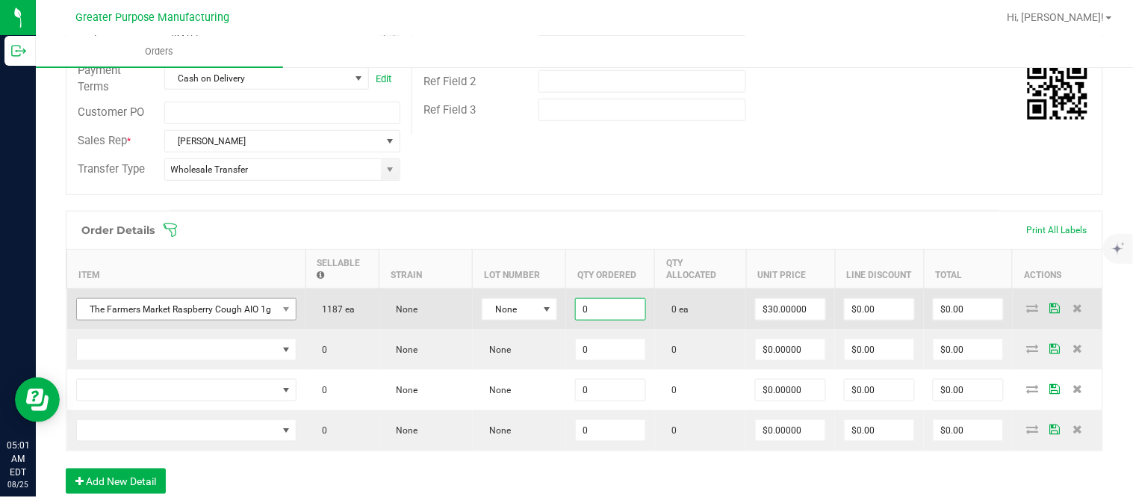
paste input "48"
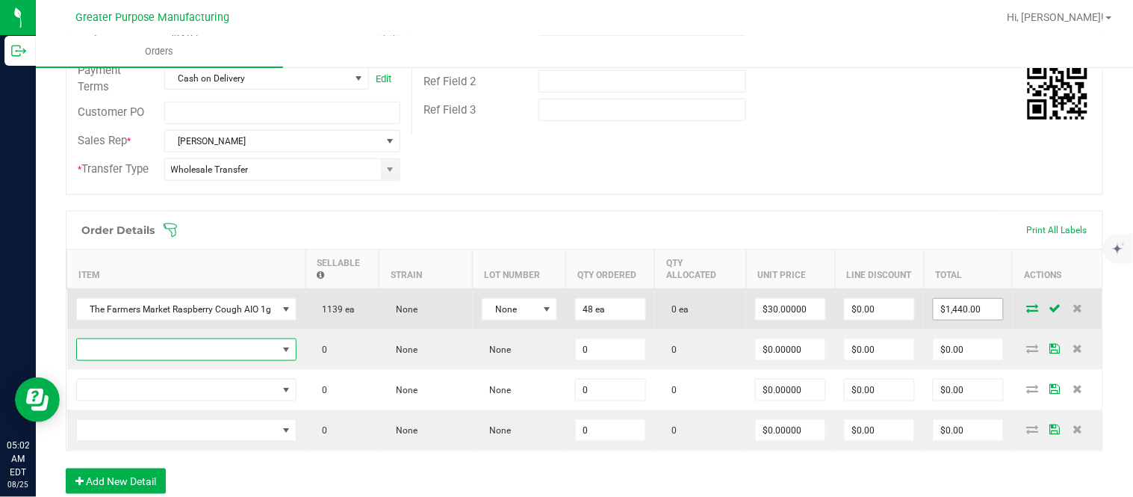
click at [953, 319] on input "$1,440.00" at bounding box center [967, 309] width 69 height 21
paste input "32"
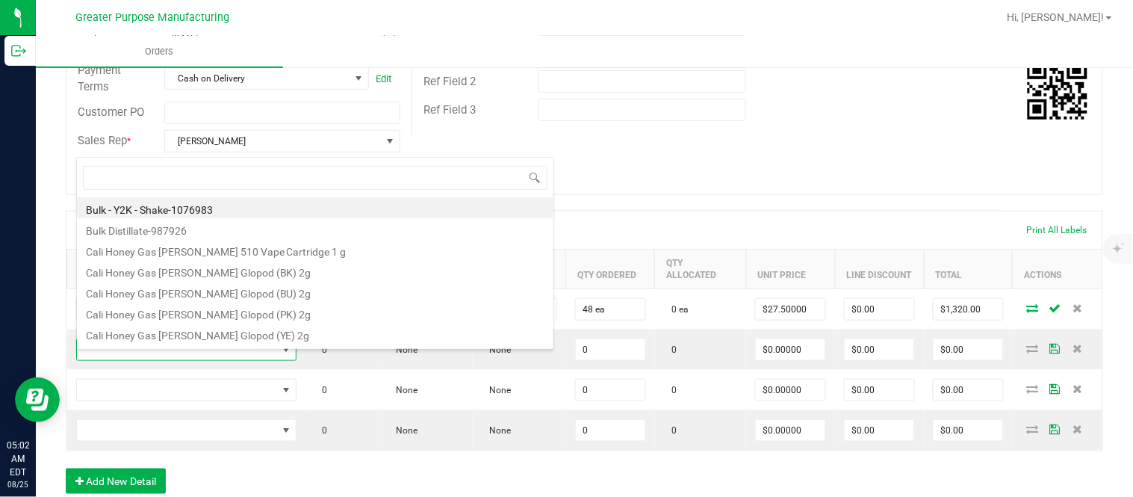
scroll to position [22, 219]
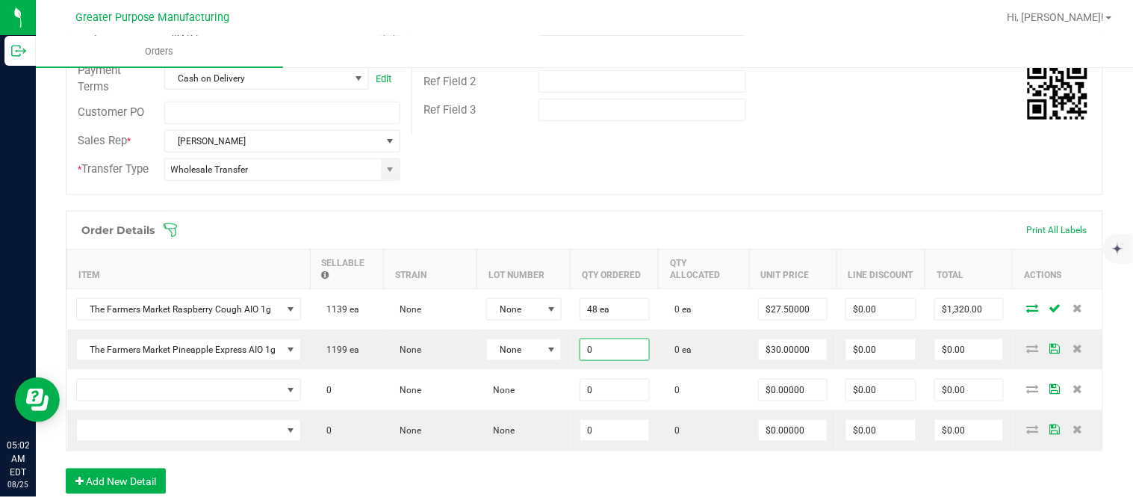
paste input "48"
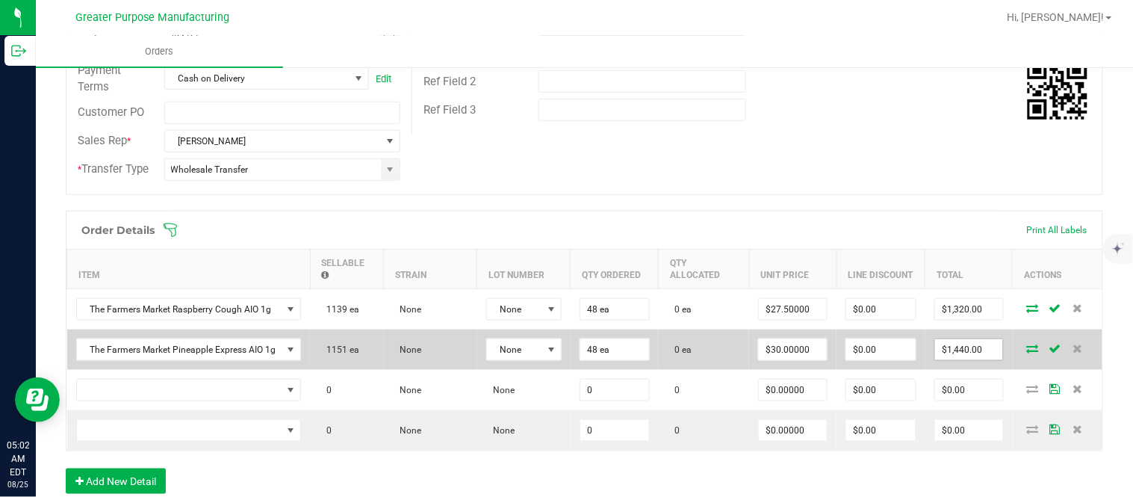
click at [950, 360] on input "$1,440.00" at bounding box center [969, 349] width 68 height 21
paste input "32"
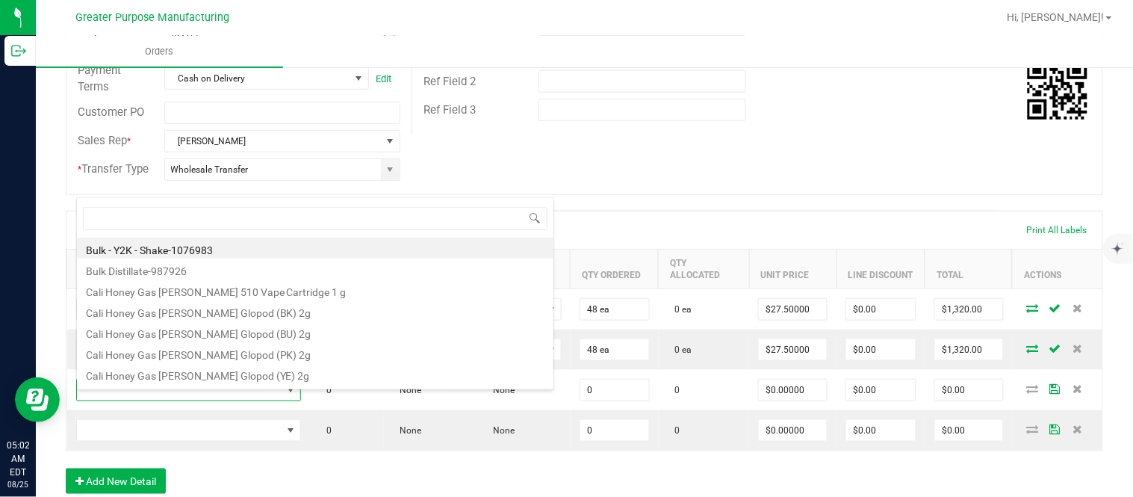
scroll to position [22, 224]
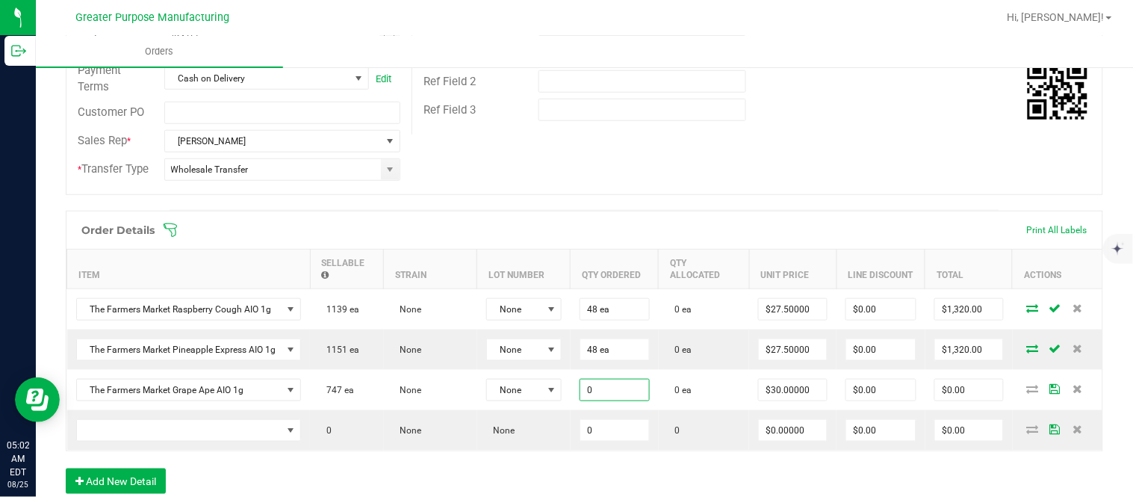
paste input "24"
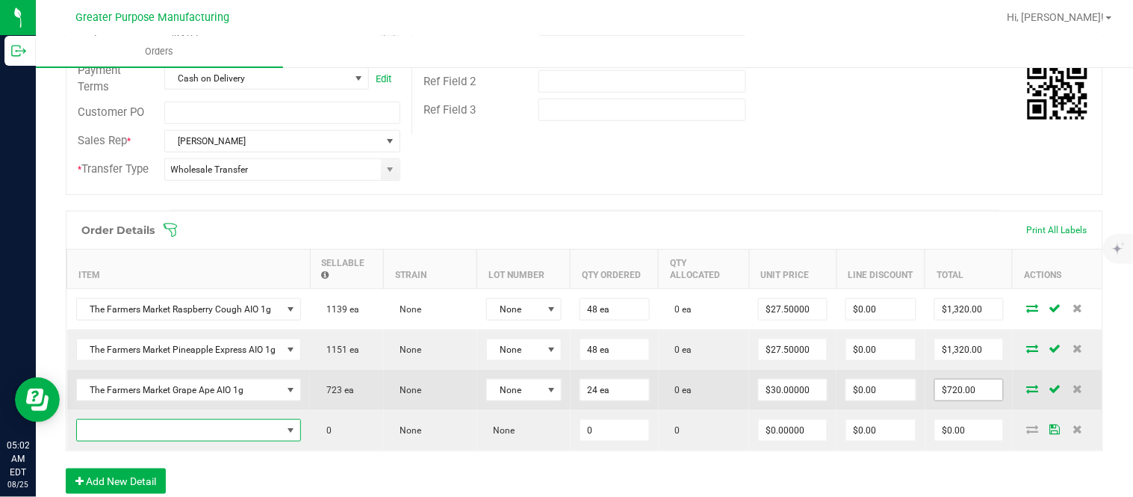
click at [950, 400] on input "$720.00" at bounding box center [969, 389] width 68 height 21
click at [867, 400] on input "$0.00" at bounding box center [880, 389] width 69 height 21
paste input "659.51"
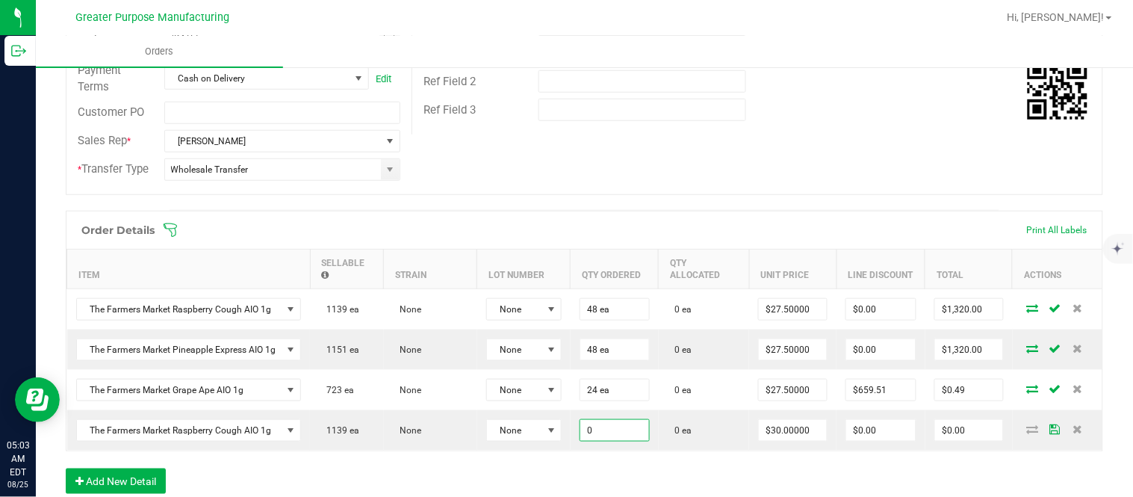
paste input "24"
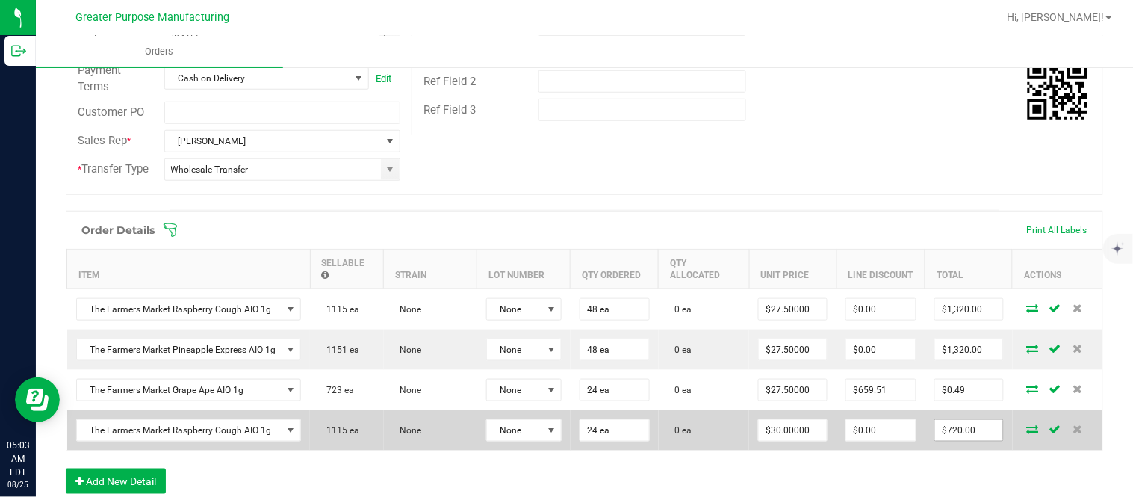
click at [950, 439] on input "$720.00" at bounding box center [969, 430] width 68 height 21
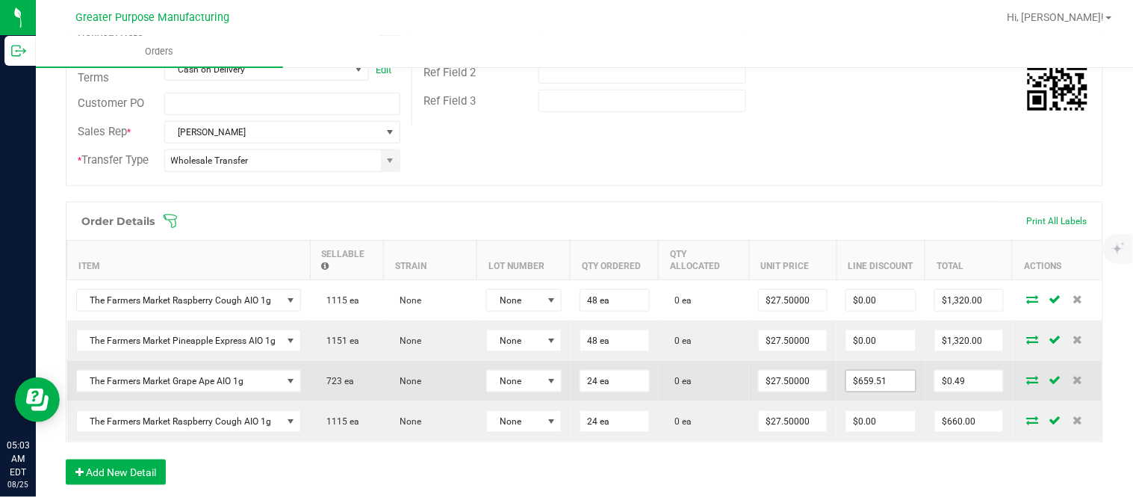
click at [862, 391] on input "$659.51" at bounding box center [880, 380] width 69 height 21
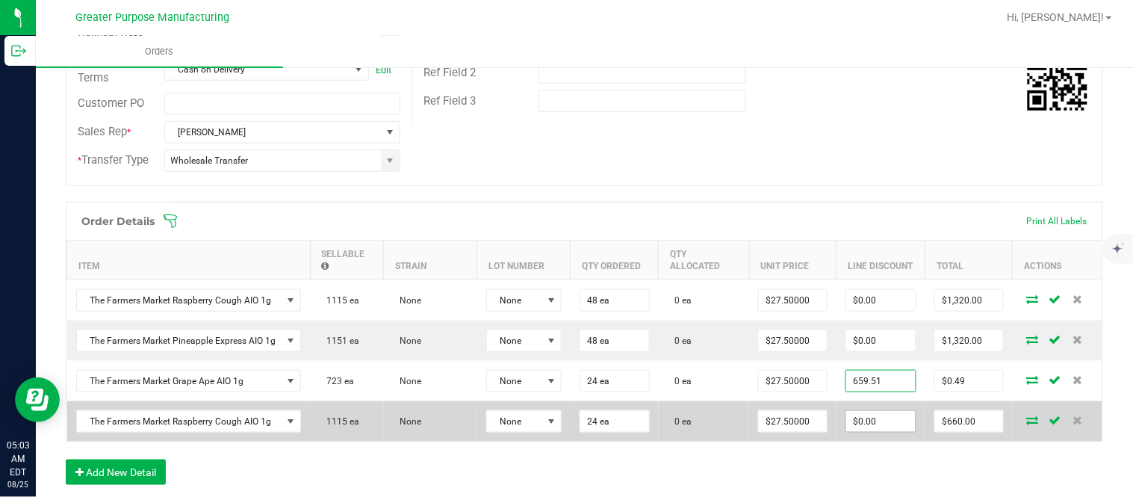
click at [860, 424] on input "$0.00" at bounding box center [880, 421] width 69 height 21
paste input "659.51"
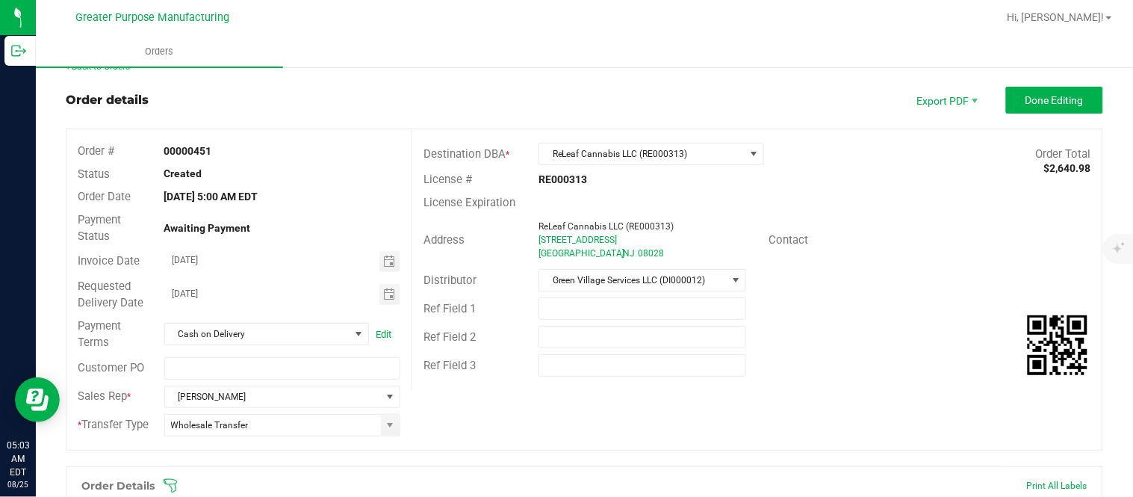
scroll to position [0, 0]
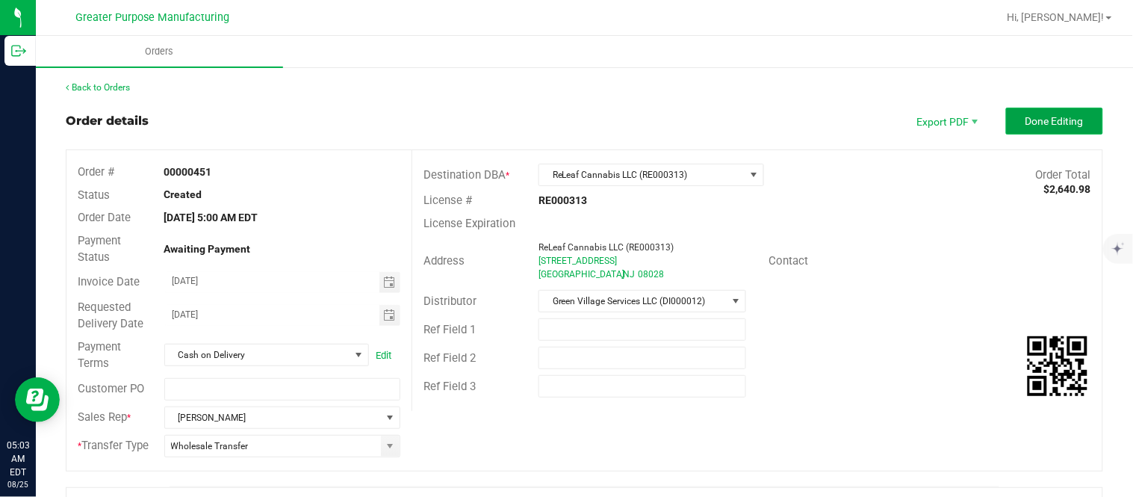
click at [1014, 128] on button "Done Editing" at bounding box center [1054, 121] width 97 height 27
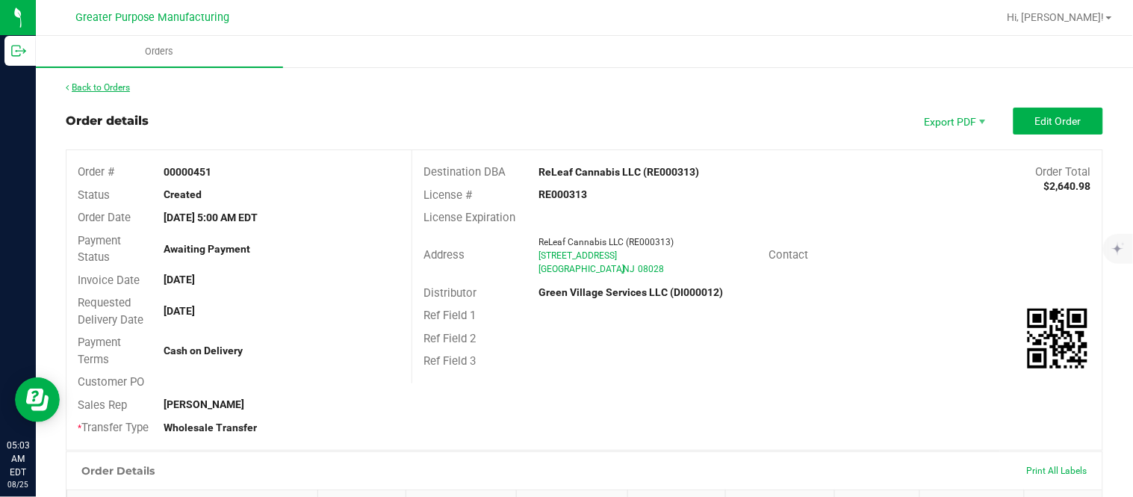
click at [129, 86] on link "Back to Orders" at bounding box center [98, 87] width 64 height 10
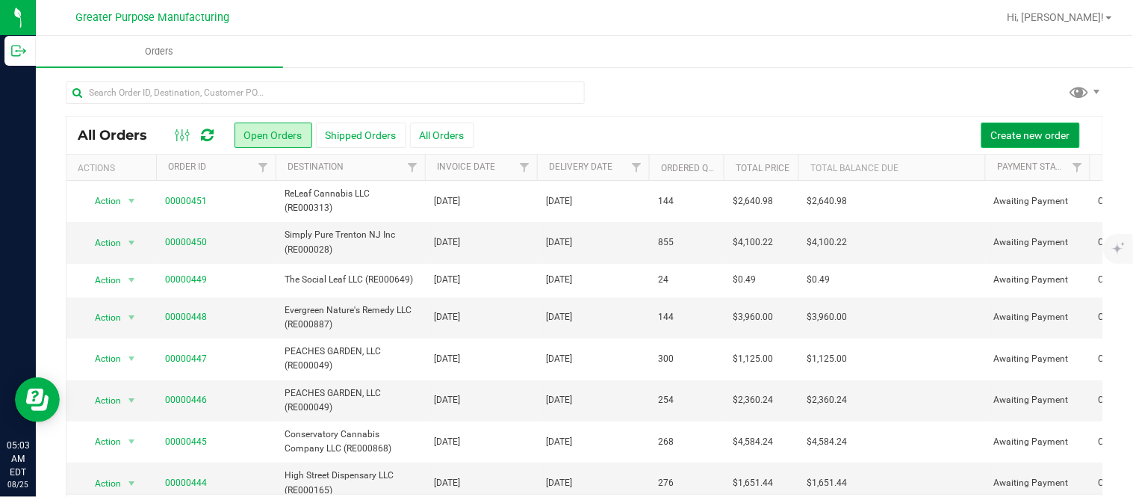
click at [991, 129] on span "Create new order" at bounding box center [1030, 135] width 79 height 12
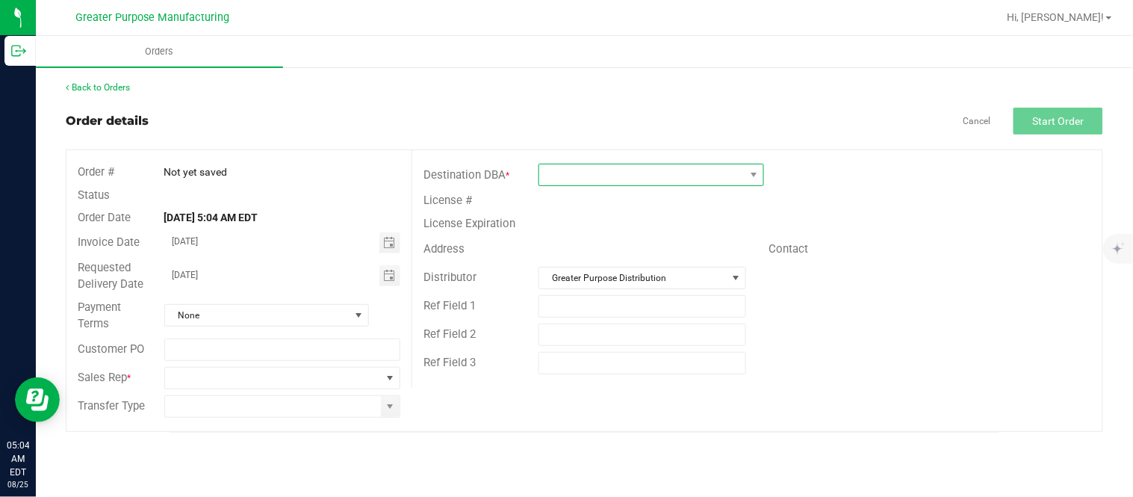
click at [576, 166] on span at bounding box center [641, 174] width 205 height 21
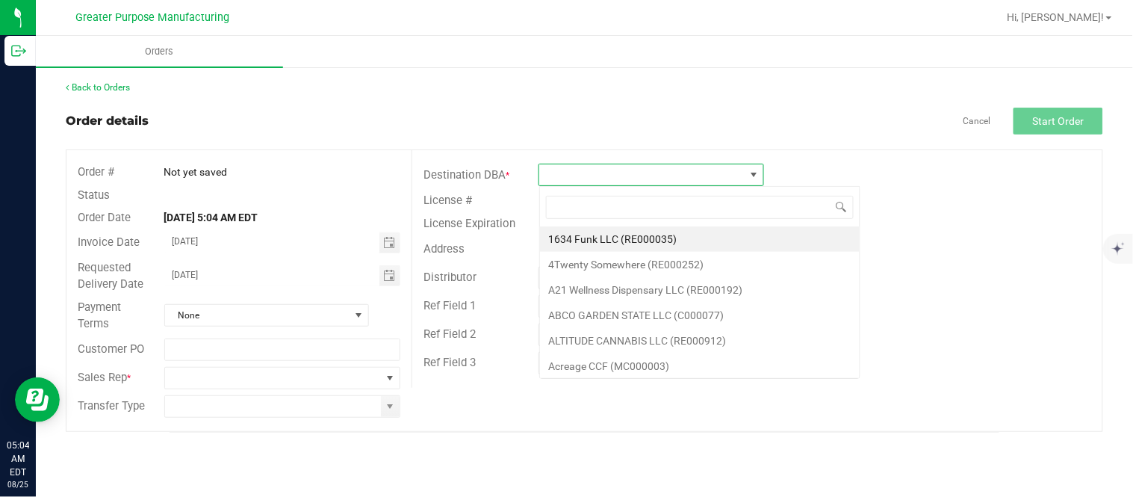
scroll to position [22, 225]
type input "The Honorable Plant LLC"
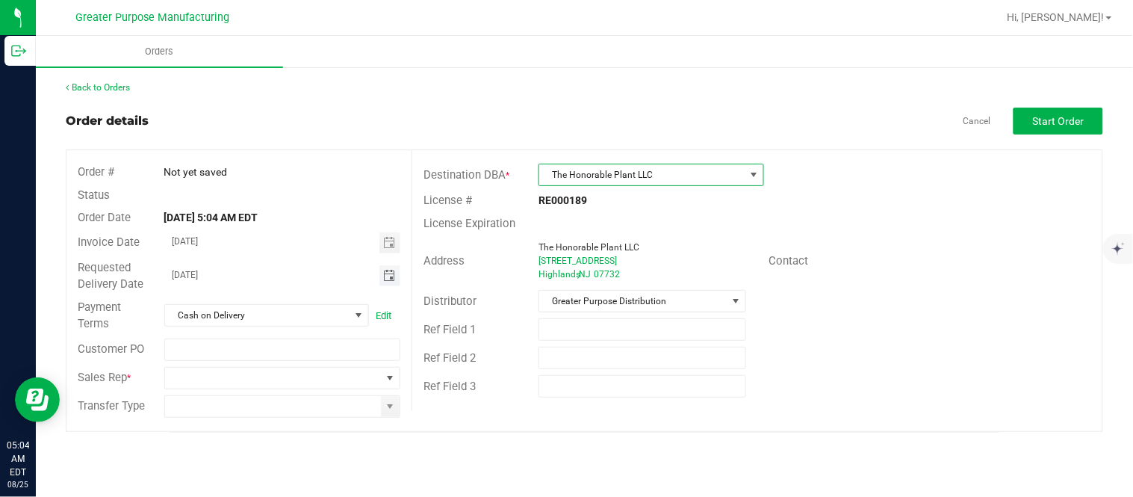
click at [385, 279] on span "Toggle calendar" at bounding box center [389, 276] width 12 height 12
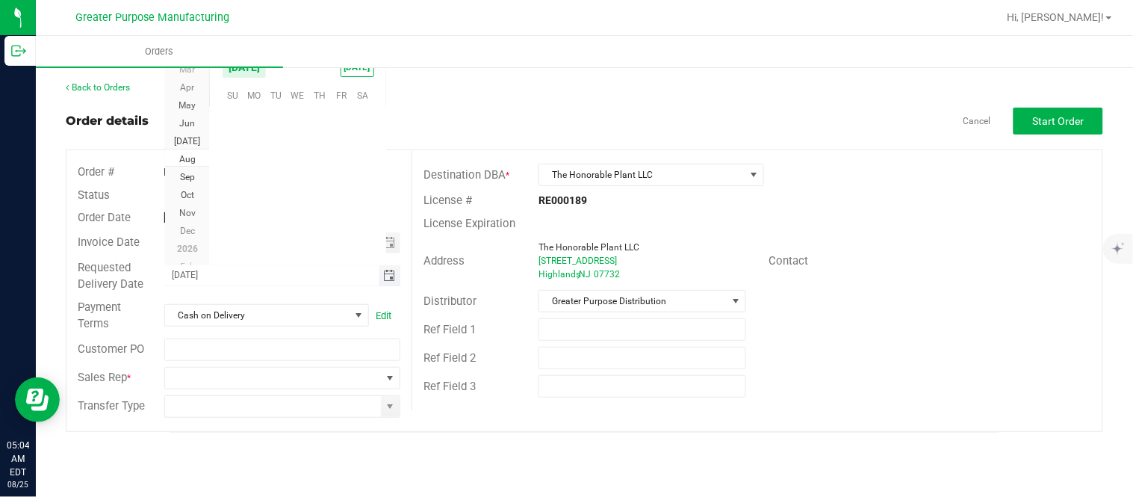
scroll to position [241993, 0]
click at [323, 207] on span "28" at bounding box center [319, 208] width 22 height 23
type input "08/28/2025"
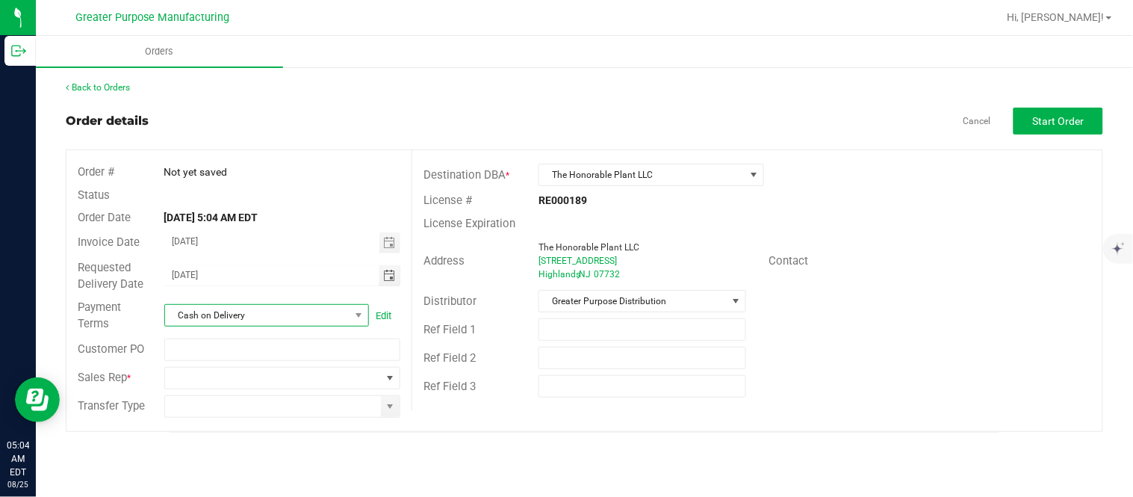
click at [306, 312] on span "Cash on Delivery" at bounding box center [257, 315] width 184 height 21
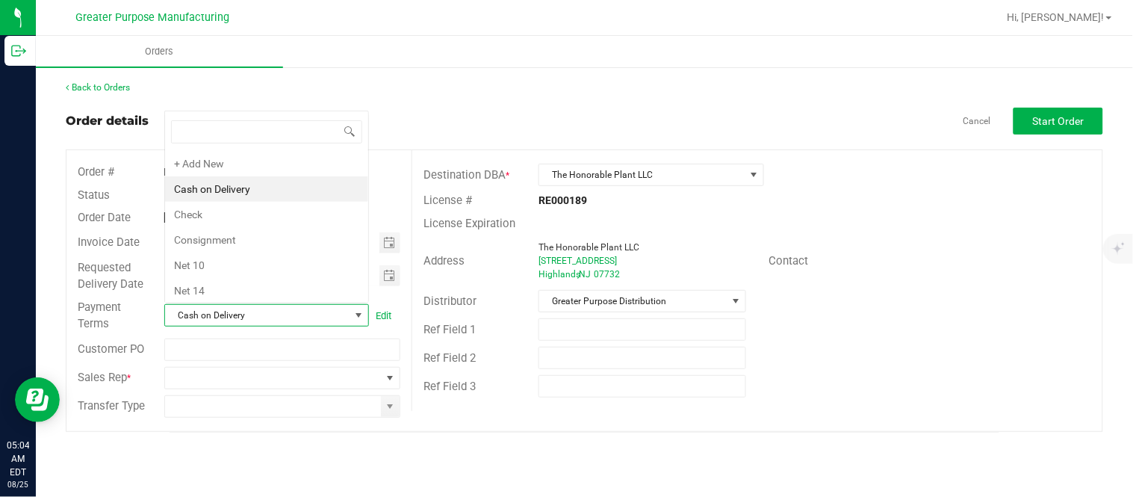
scroll to position [22, 202]
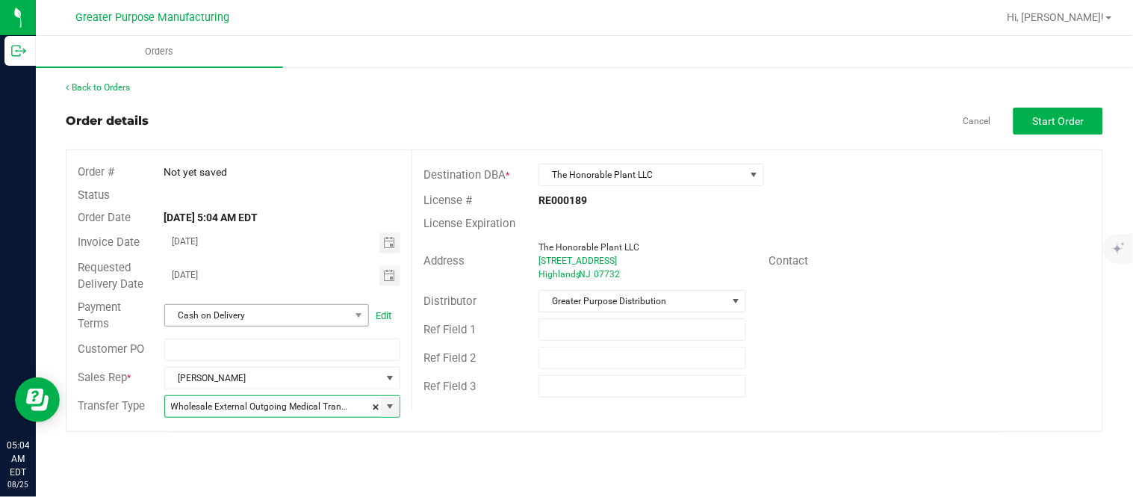
type input "Wholesale Transfer"
click at [578, 290] on span "Greater Purpose Distribution" at bounding box center [632, 300] width 187 height 21
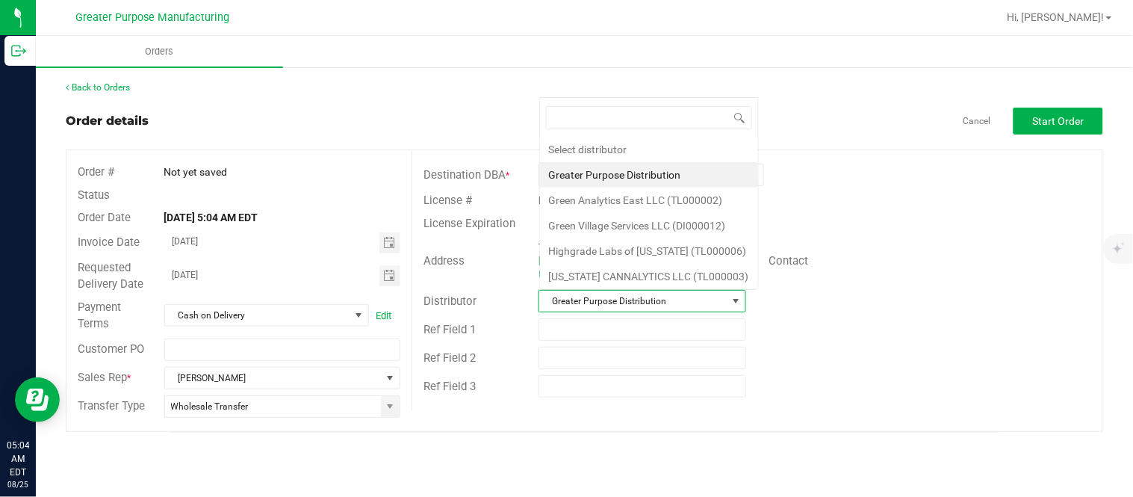
scroll to position [22, 205]
click at [590, 228] on li "Green Village Services LLC (DI000012)" at bounding box center [649, 225] width 218 height 25
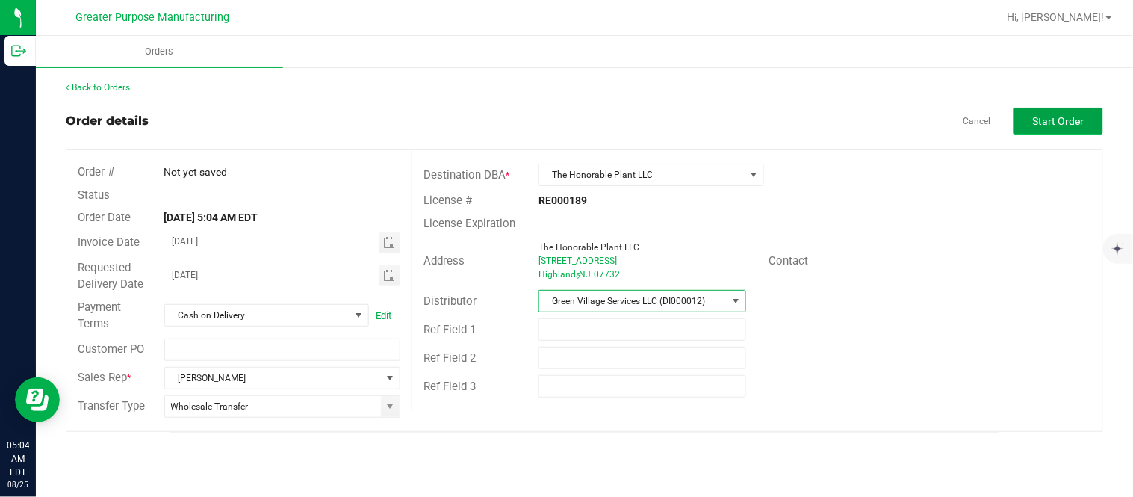
click at [1056, 122] on span "Start Order" at bounding box center [1059, 121] width 52 height 12
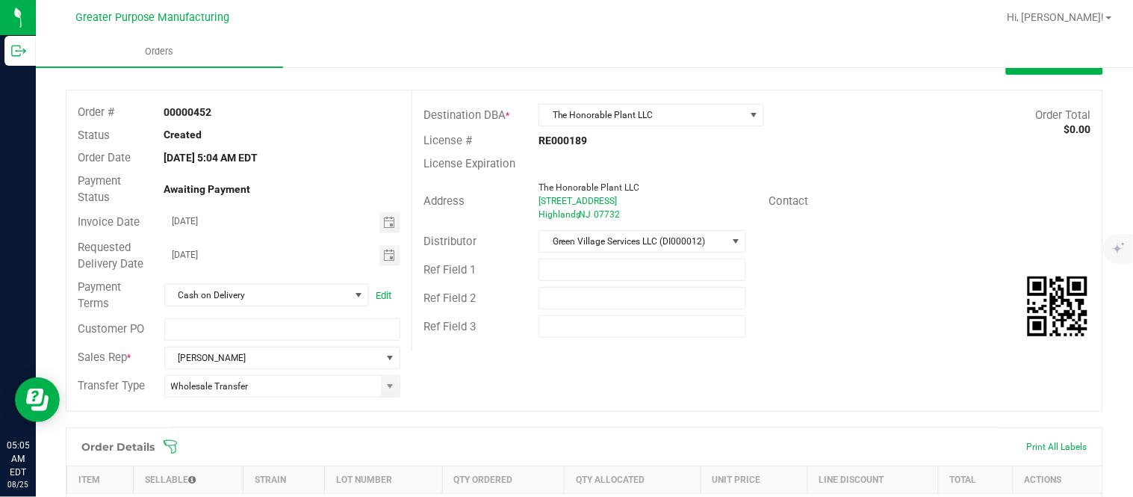
scroll to position [13, 0]
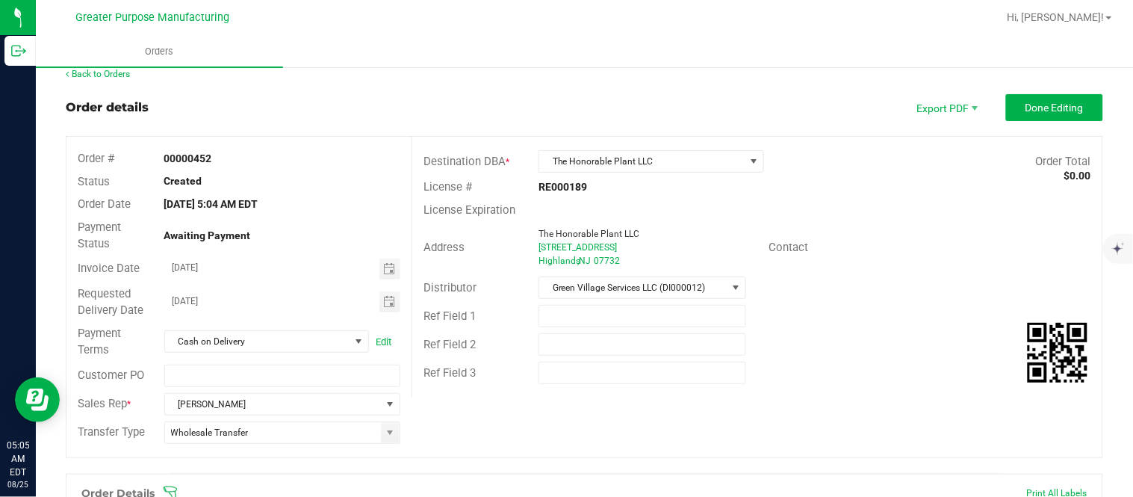
click at [198, 159] on strong "00000452" at bounding box center [188, 158] width 48 height 12
copy strong "00000452"
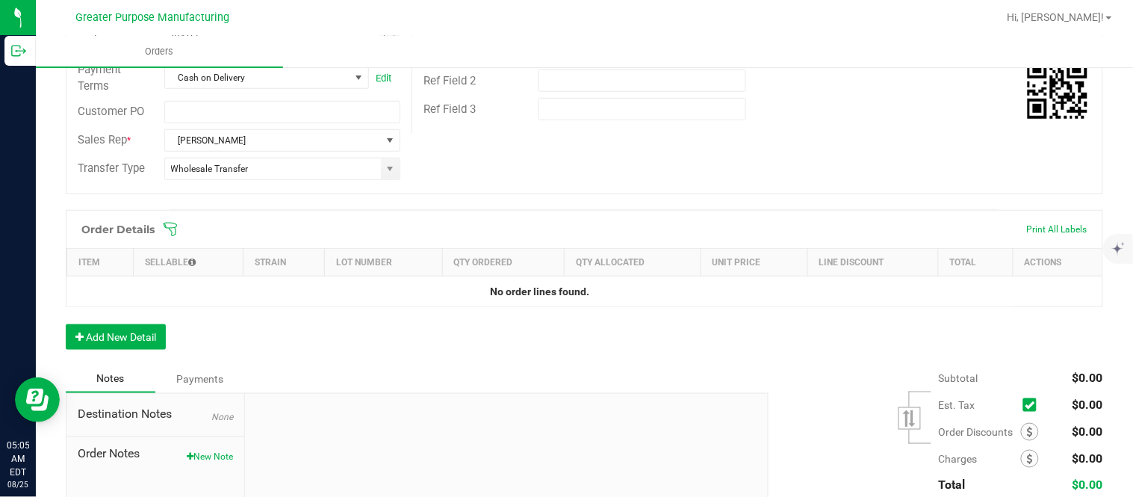
scroll to position [290, 0]
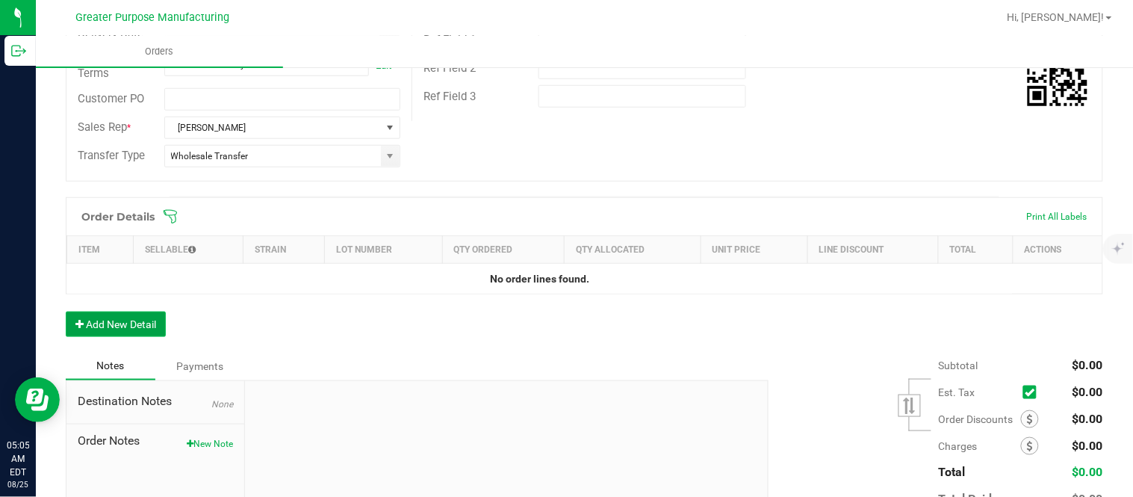
click at [122, 334] on button "Add New Detail" at bounding box center [116, 323] width 100 height 25
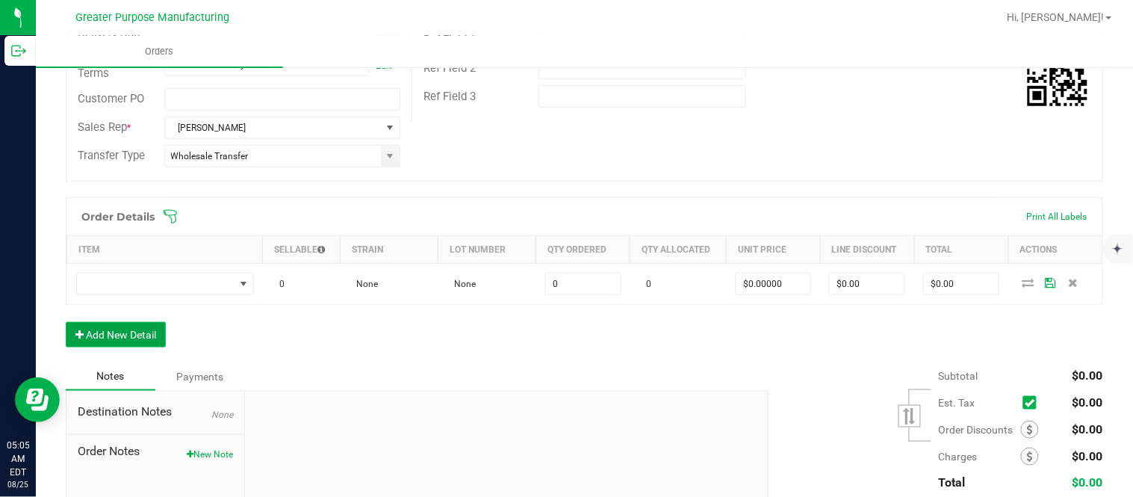
click at [66, 322] on button "Add New Detail" at bounding box center [116, 334] width 100 height 25
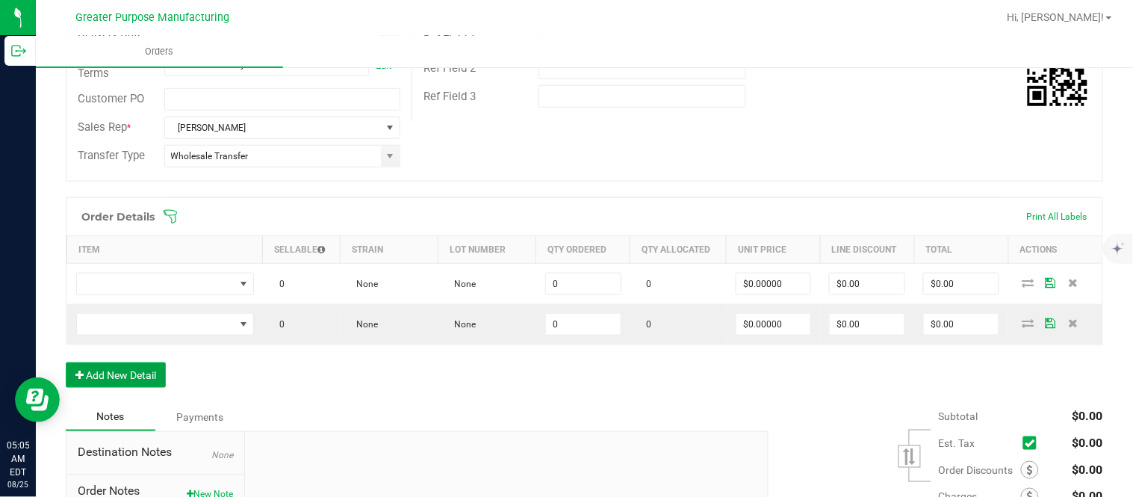
click at [66, 362] on button "Add New Detail" at bounding box center [116, 374] width 100 height 25
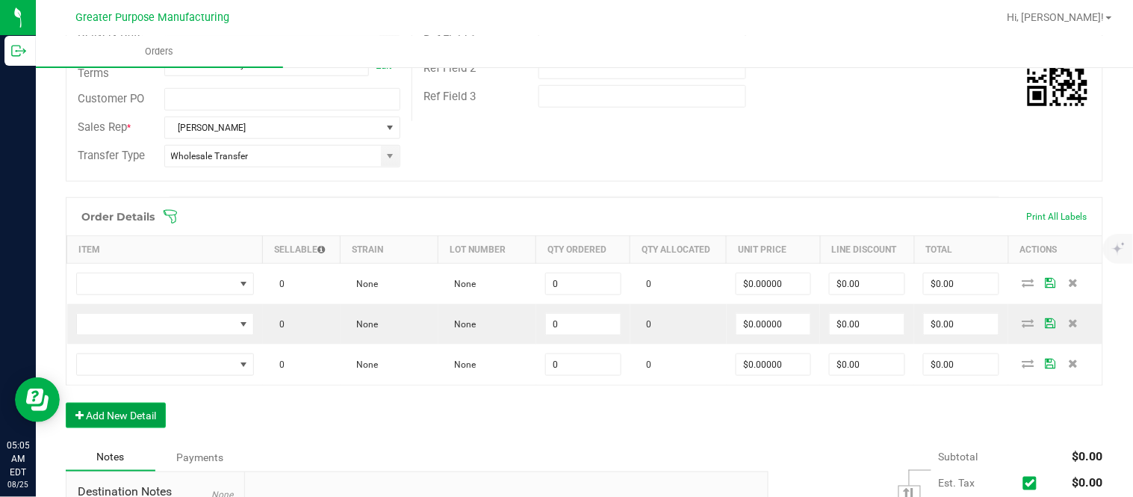
click at [66, 402] on button "Add New Detail" at bounding box center [116, 414] width 100 height 25
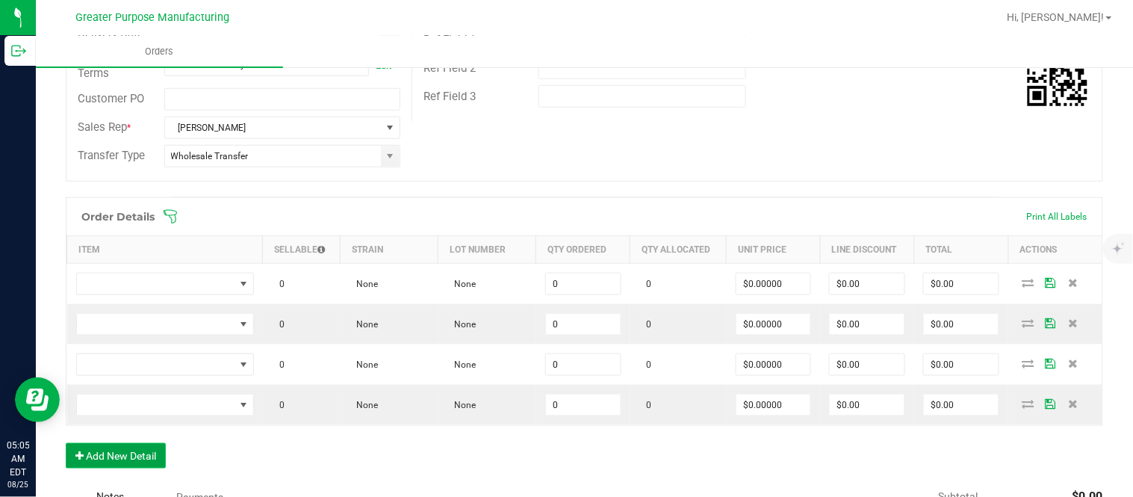
click at [66, 443] on button "Add New Detail" at bounding box center [116, 455] width 100 height 25
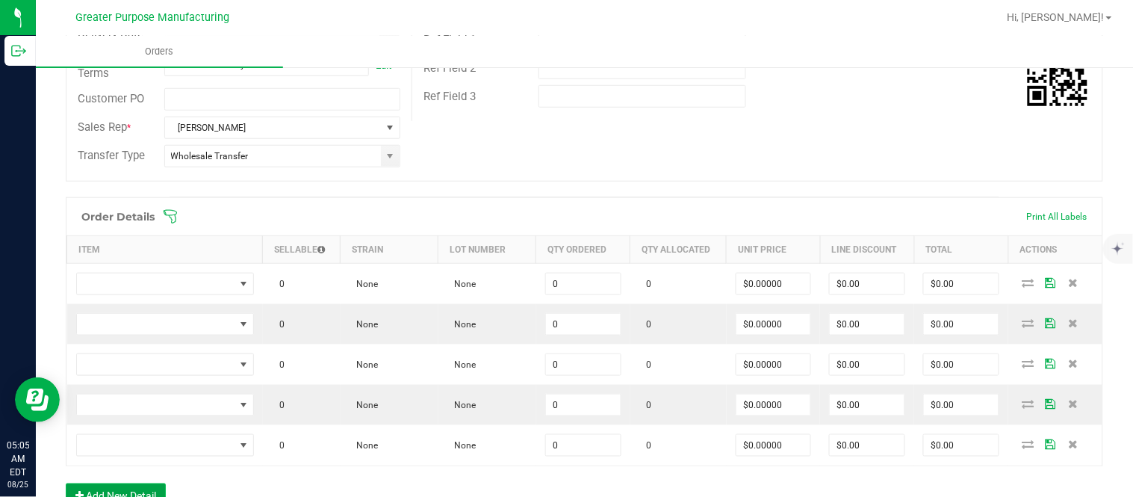
click at [66, 483] on button "Add New Detail" at bounding box center [116, 495] width 100 height 25
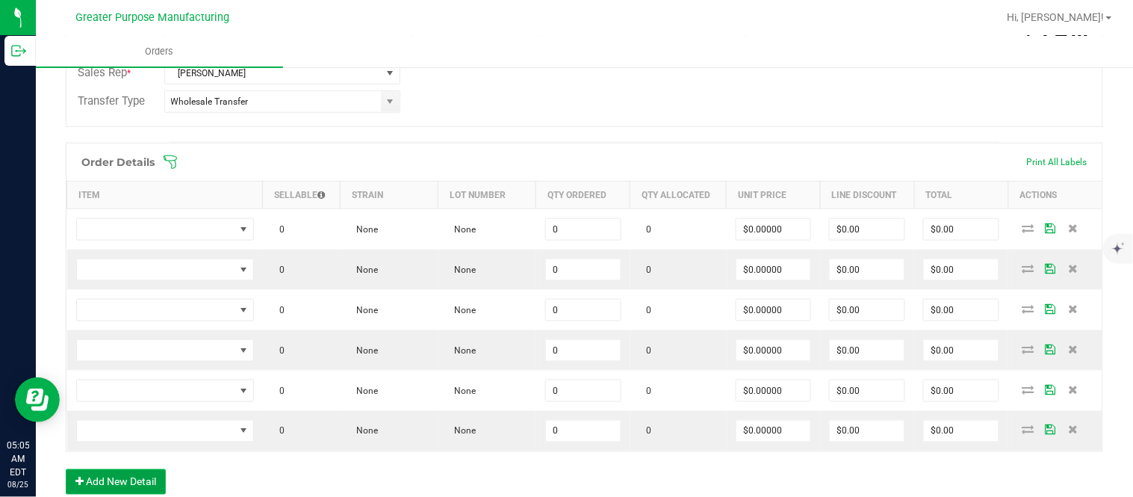
scroll to position [346, 0]
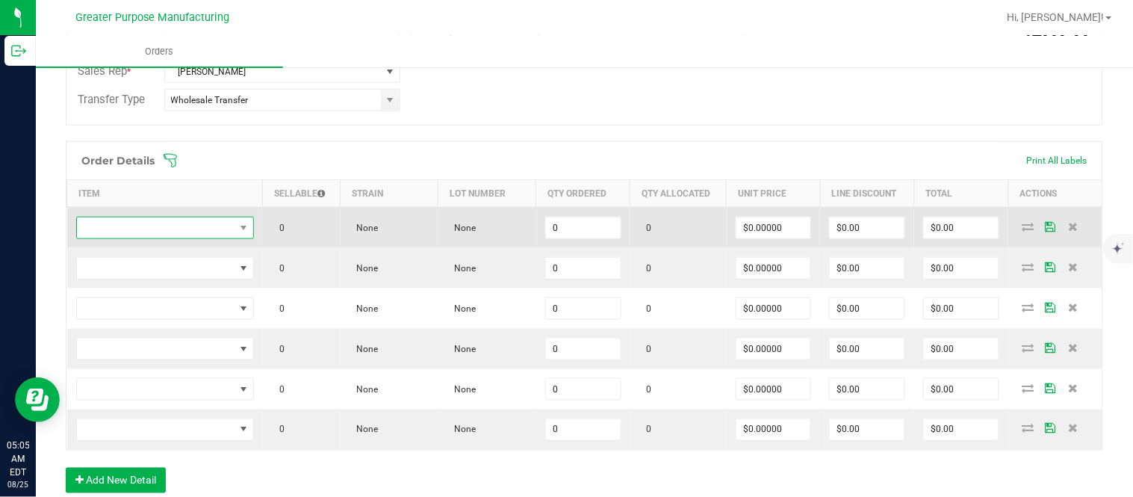
click at [154, 236] on span "NO DATA FOUND" at bounding box center [156, 227] width 158 height 21
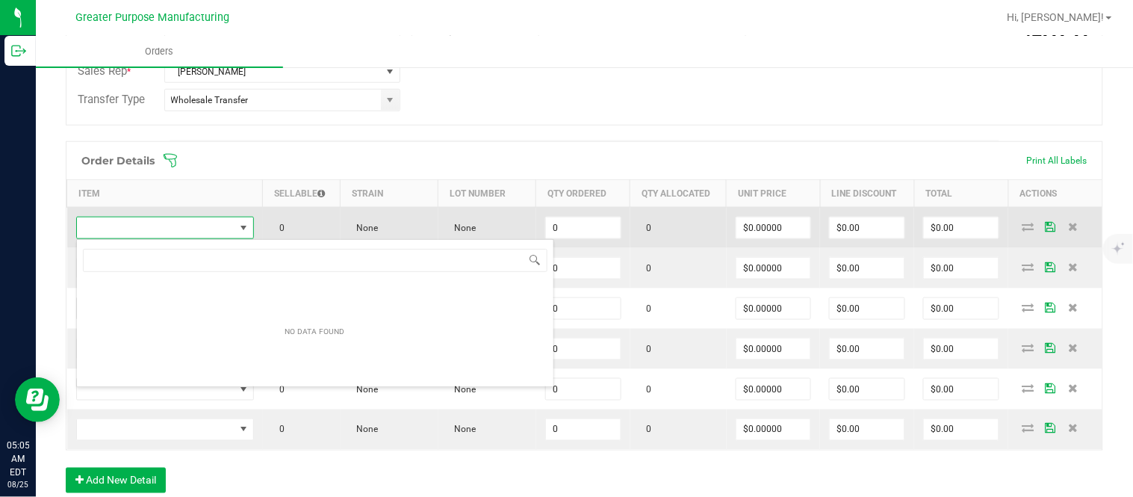
scroll to position [22, 172]
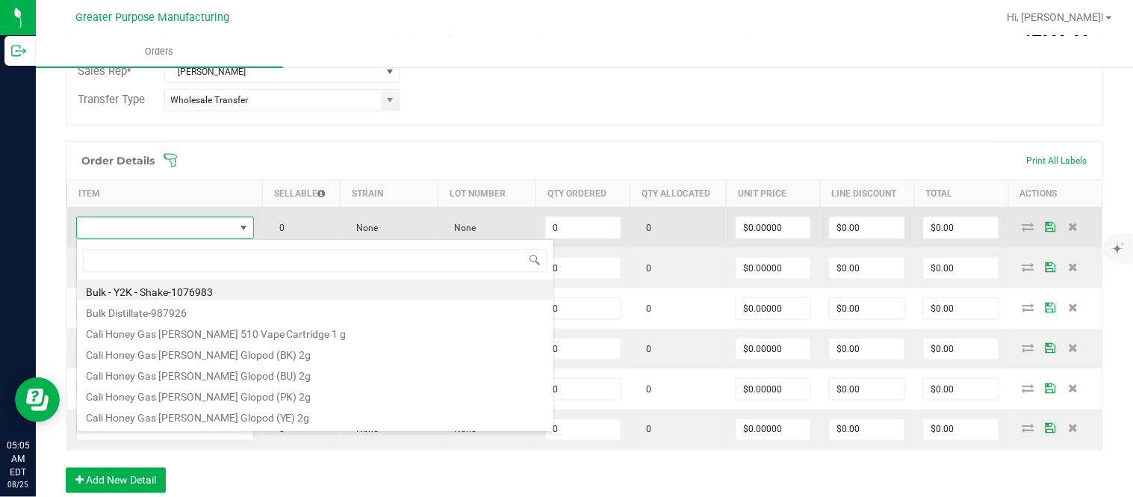
type input "1.3.13.1017.0"
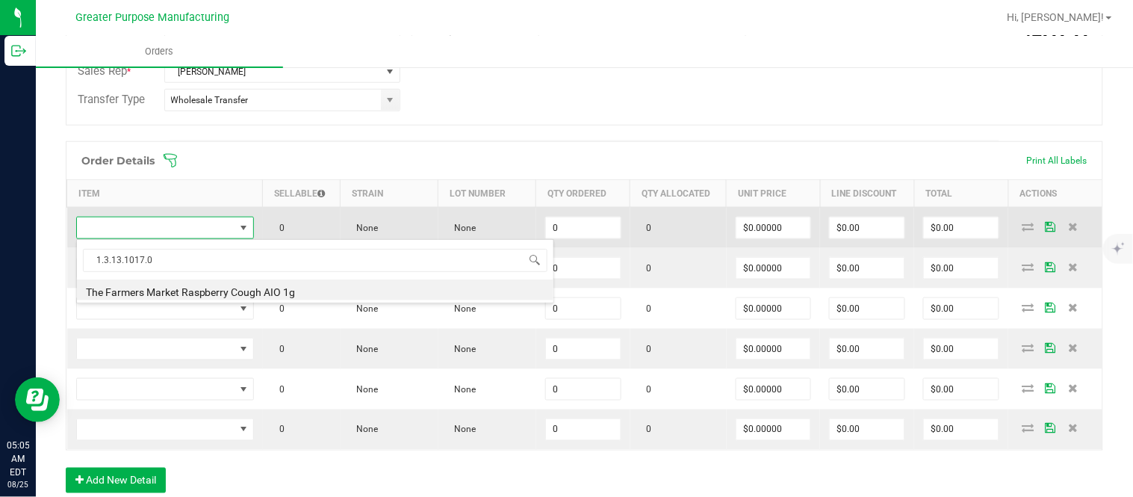
type input "0 ea"
type input "$30.00000"
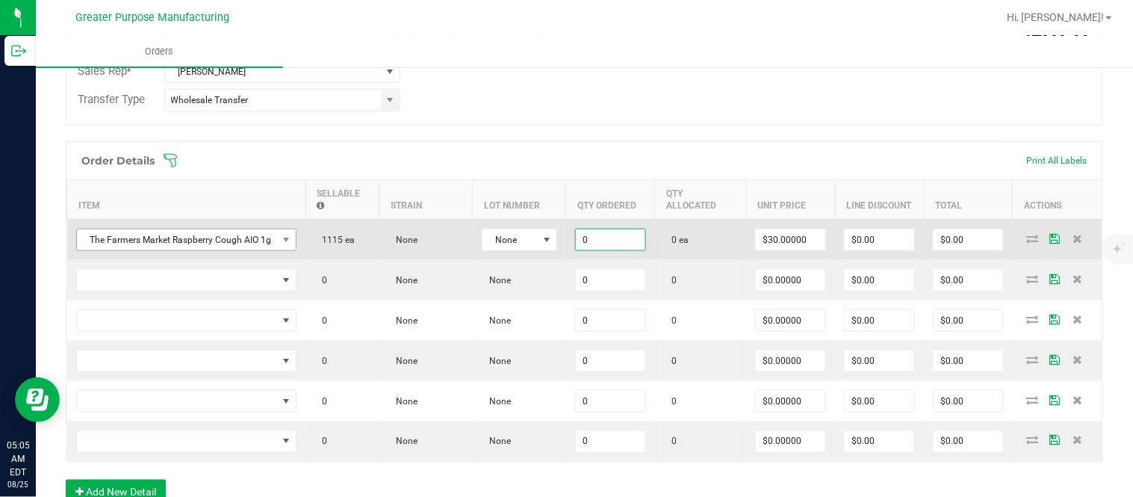
paste input "2"
type input "2 ea"
type input "30"
type input "$60.00"
type input "$30.00000"
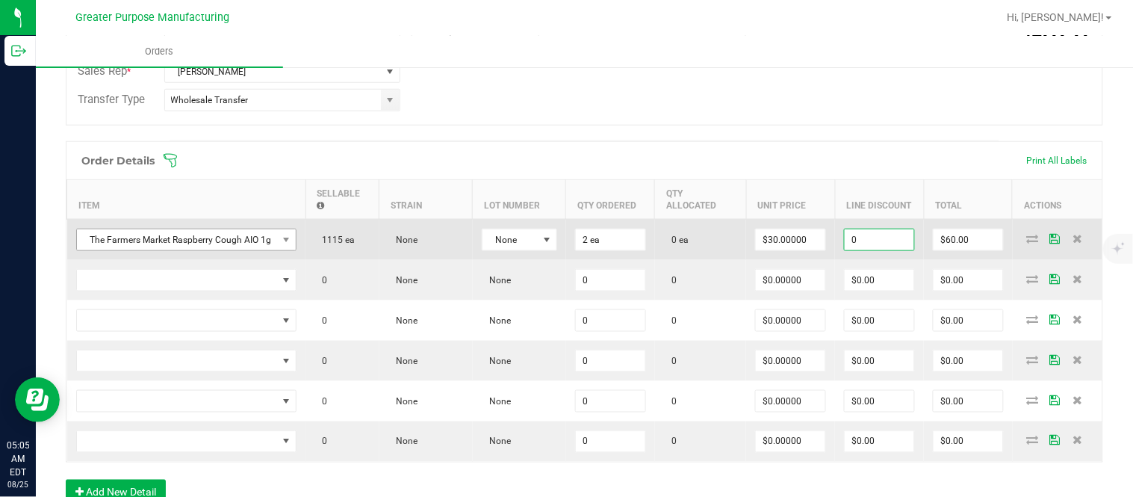
type input "$0.00"
type input "$60.00"
click at [862, 250] on input "$0.00" at bounding box center [878, 239] width 69 height 21
paste input "54.98"
type input "$54.98"
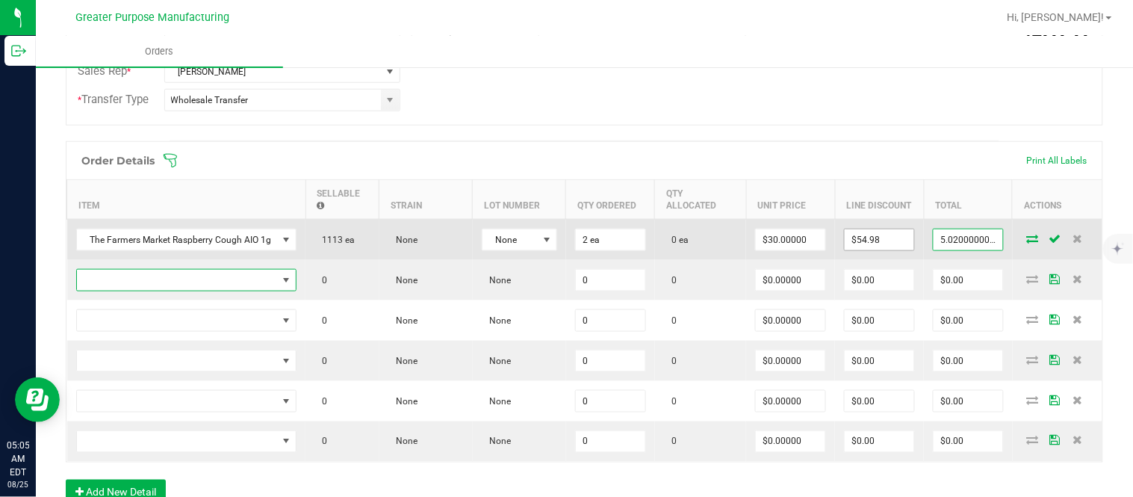
type input "$5.02"
click at [933, 244] on input "$5.02" at bounding box center [967, 239] width 69 height 21
type input "55"
type input "$5.00"
type input "$55.00"
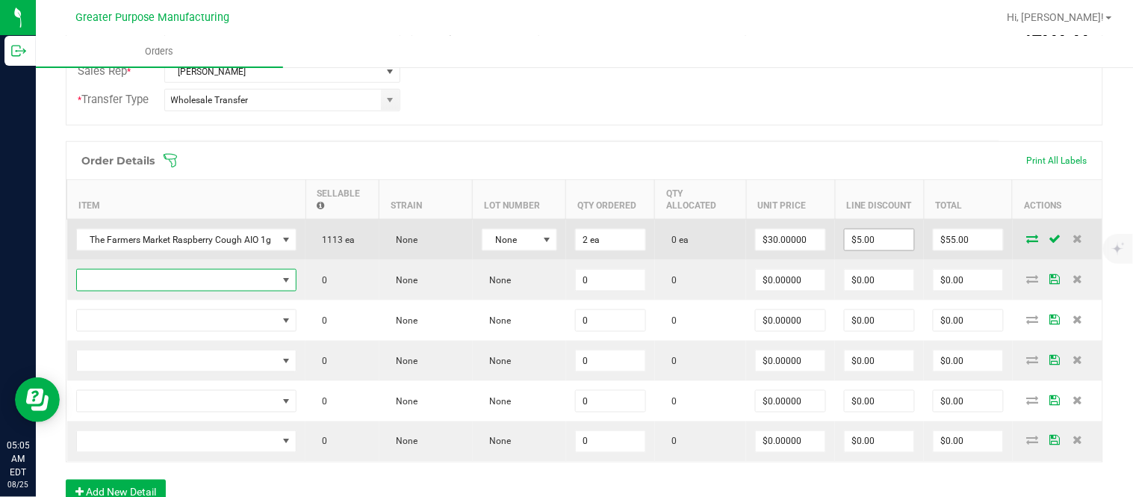
click at [853, 250] on input "$5.00" at bounding box center [878, 239] width 69 height 21
paste input "4.98"
type input "$54.98"
type input "$5.02"
click at [882, 250] on input "$54.98" at bounding box center [878, 239] width 69 height 21
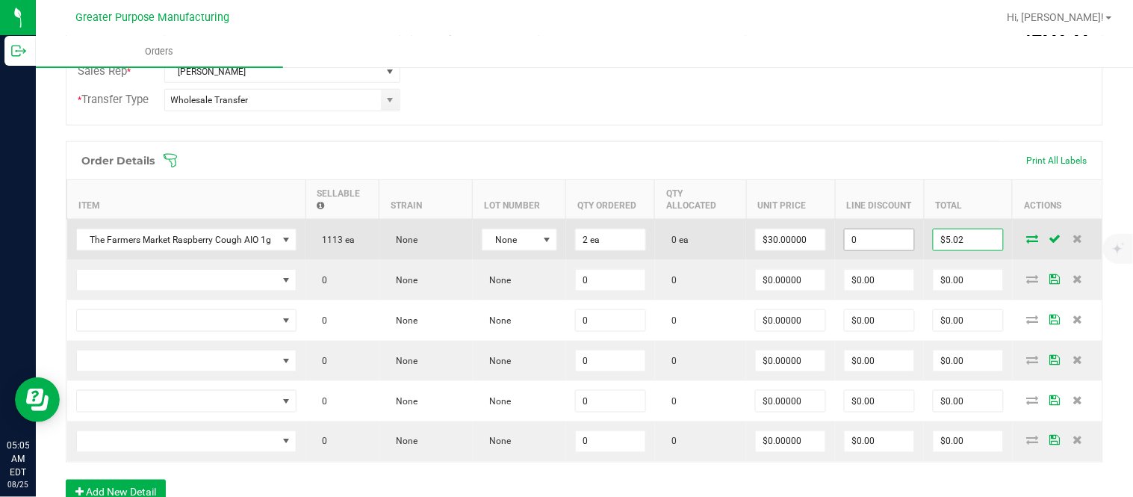
type input "$0.00"
type input "60"
click at [956, 248] on input "$60.00" at bounding box center [967, 239] width 69 height 21
type input "55"
type input "$27.50000"
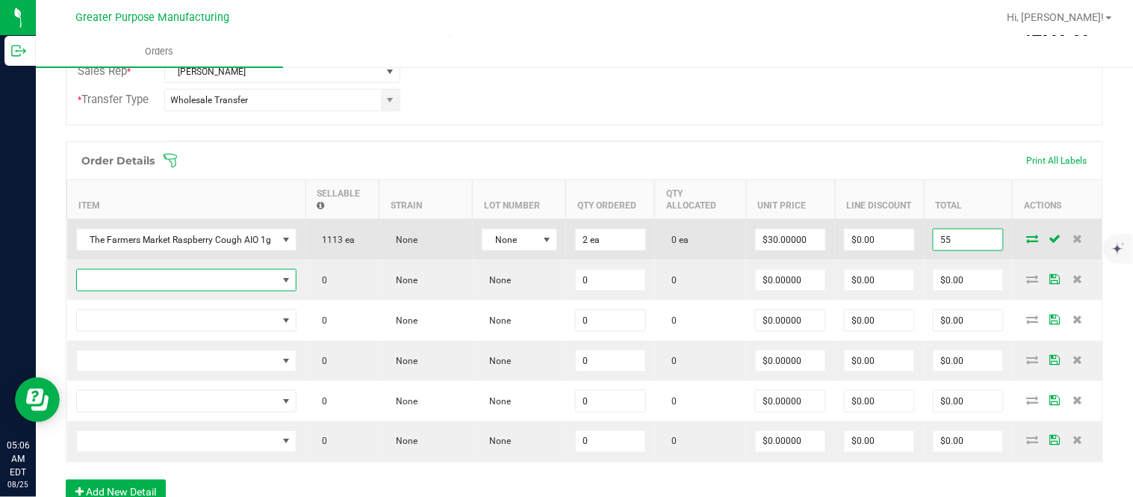
type input "$55.00"
click at [891, 249] on input "$0.00" at bounding box center [878, 239] width 69 height 21
paste input "54.98"
type input "$54.98"
type input "$0.02"
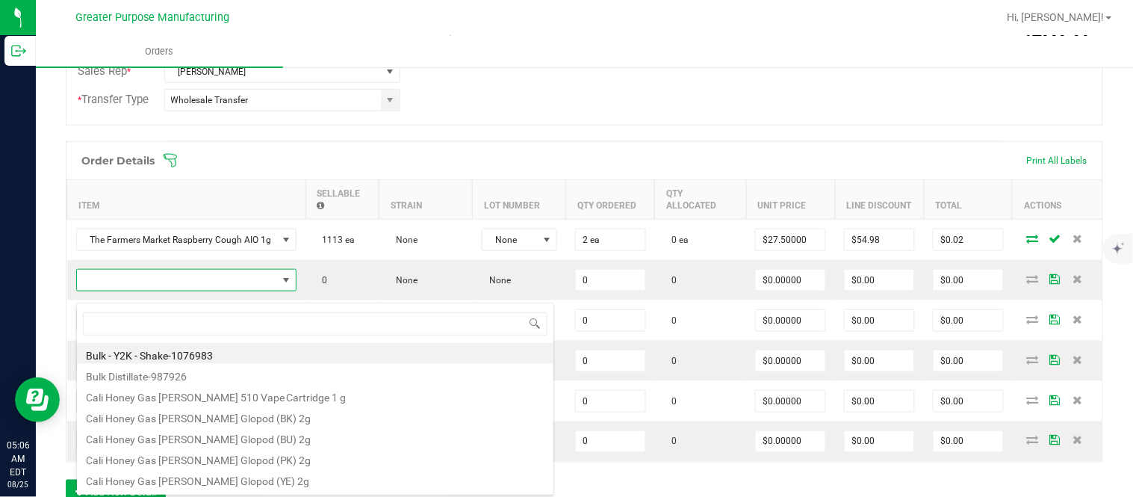
scroll to position [22, 219]
type input "1.3.13.1015.0"
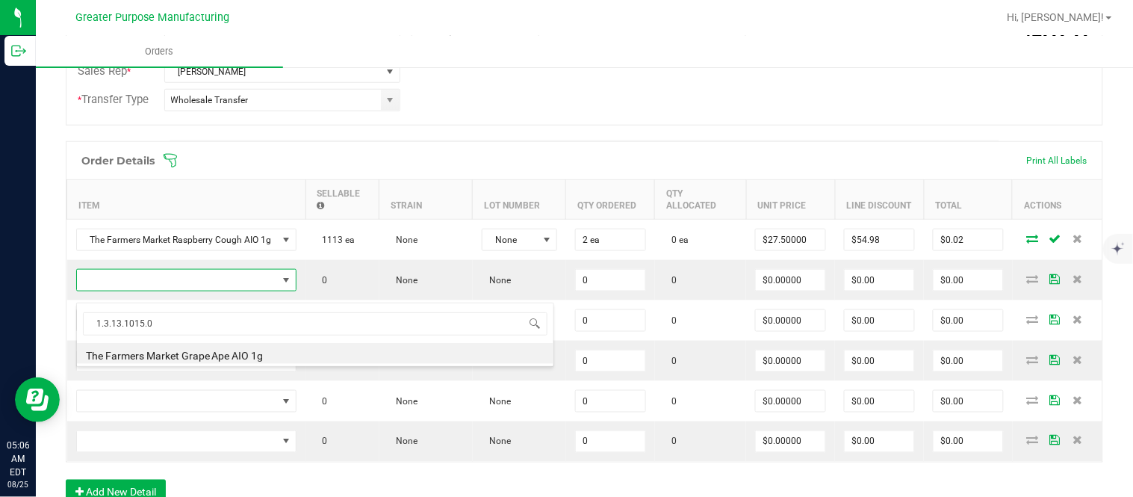
type input "0 ea"
type input "$30.00000"
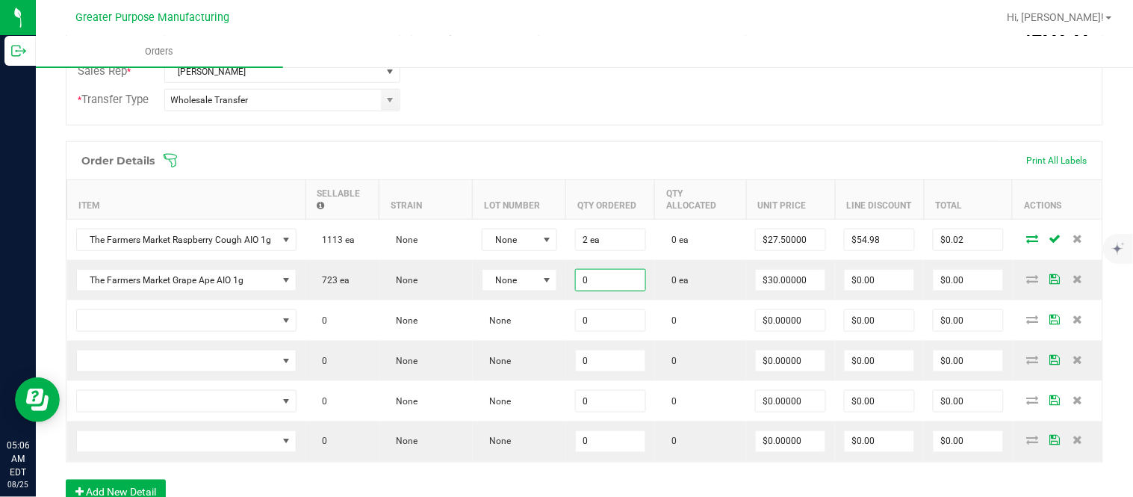
paste input "2"
type input "2 ea"
type input "30"
type input "$60.00"
type input "$30.00000"
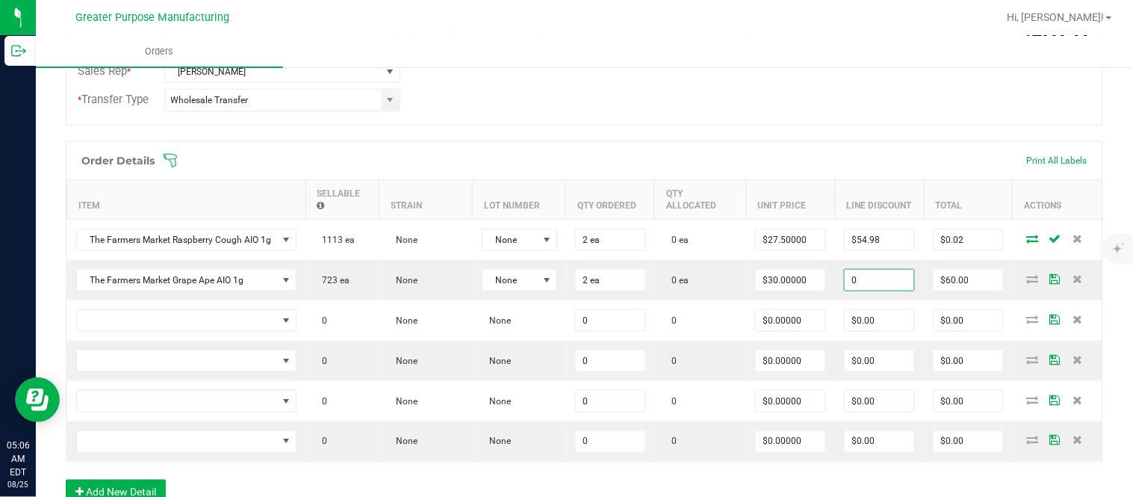
type input "$0.00"
type input "$60.00"
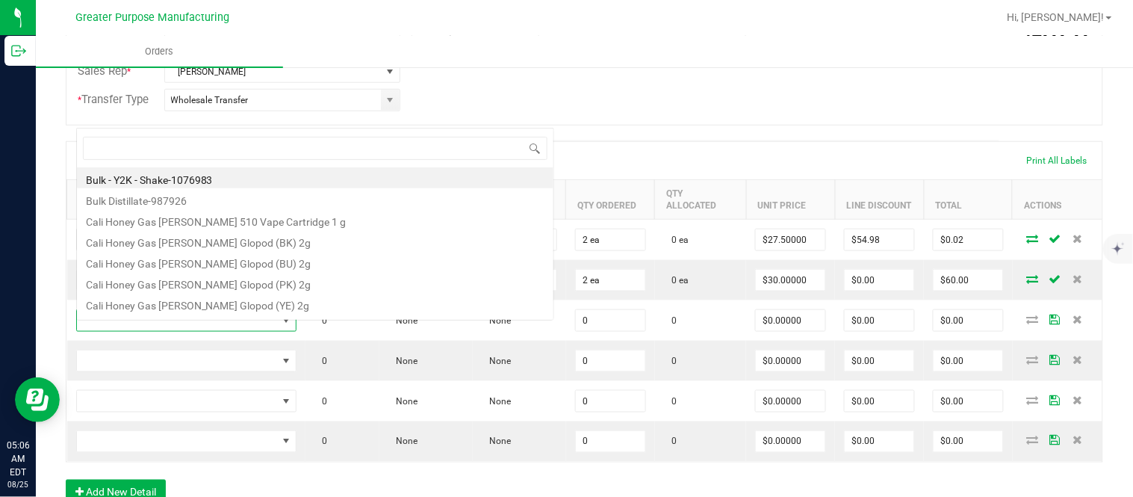
type input "1.3.13.1013.0"
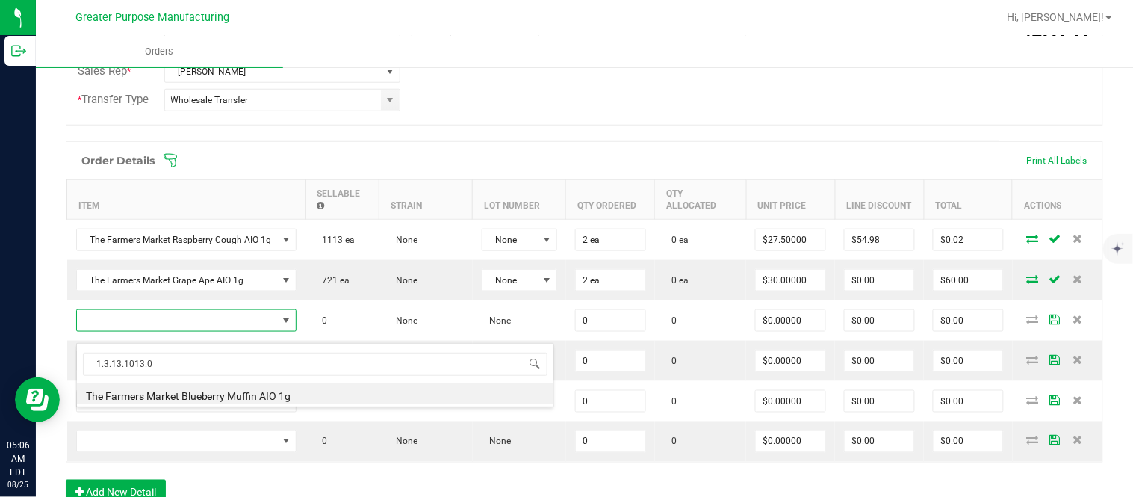
type input "0 ea"
type input "$30.00000"
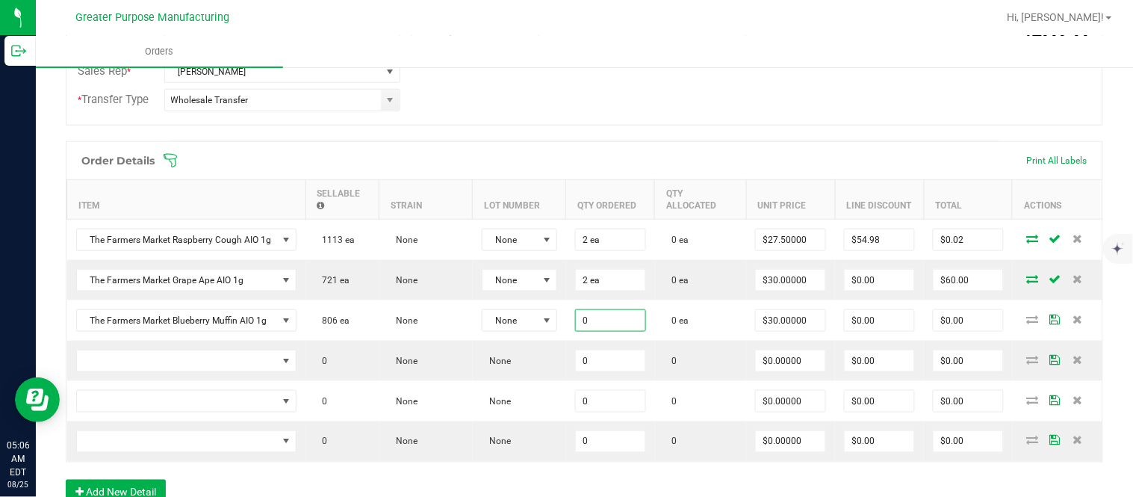
paste input "2"
type input "2 ea"
type input "30"
type input "$60.00"
type input "$30.00000"
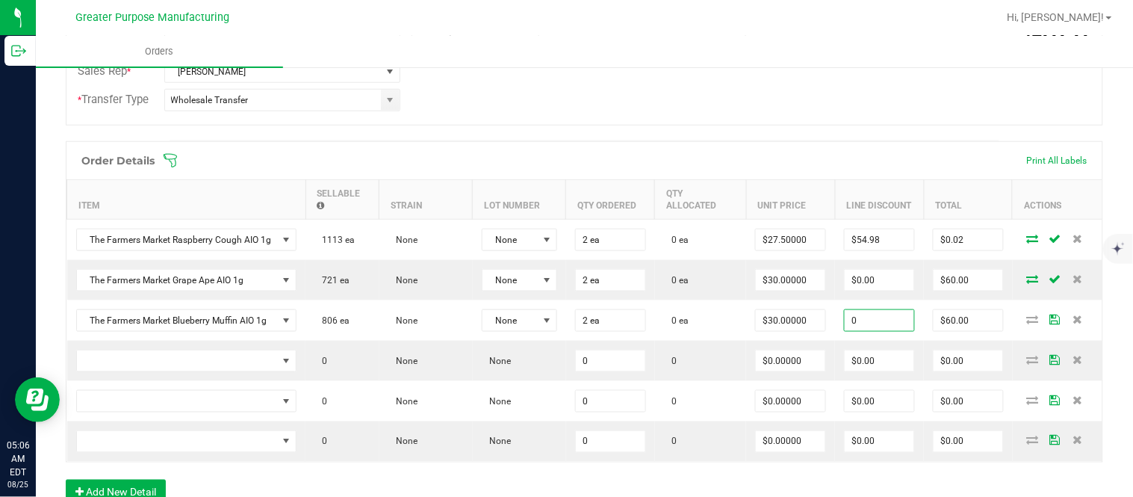
type input "$0.00"
type input "$60.00"
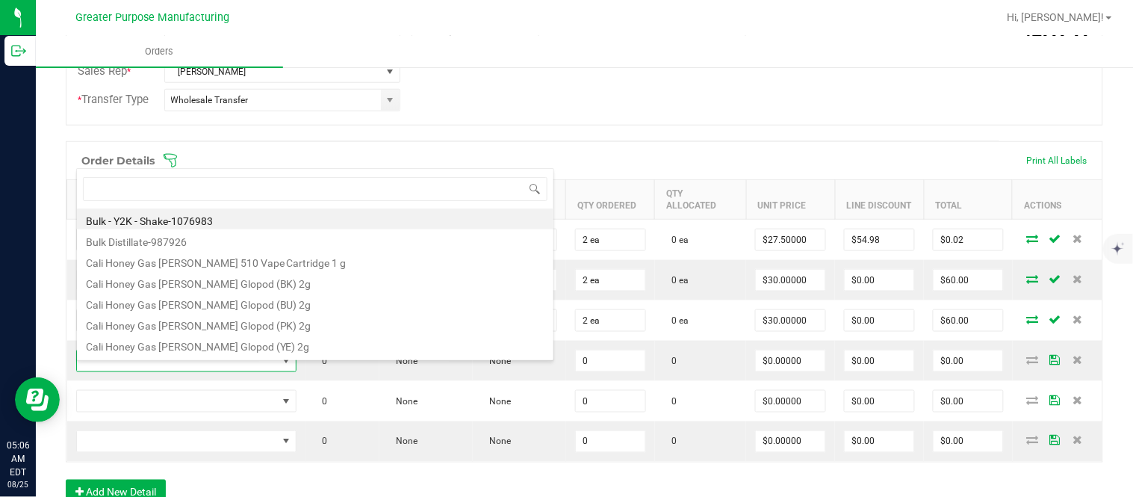
type input "1.3.13.1016.0"
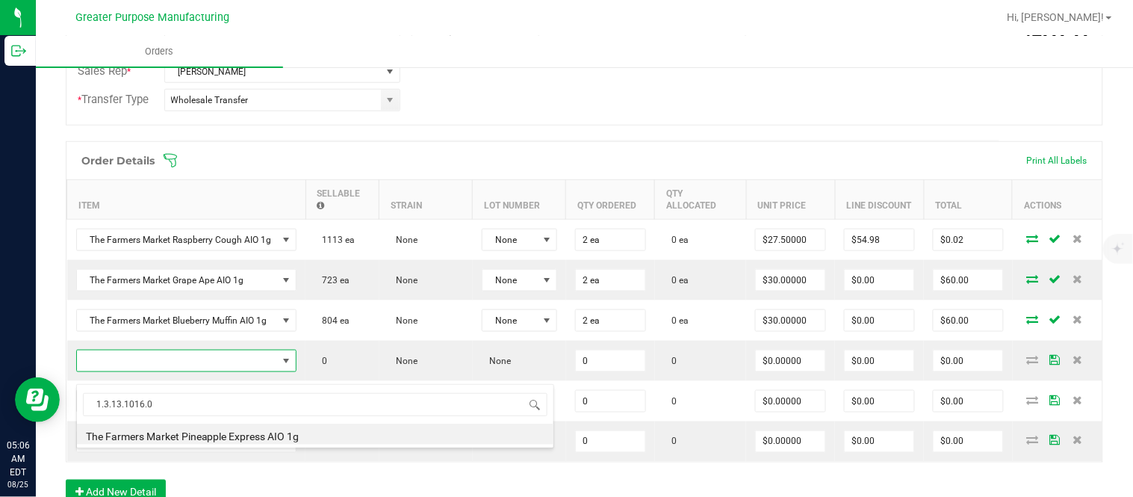
type input "0 ea"
type input "$30.00000"
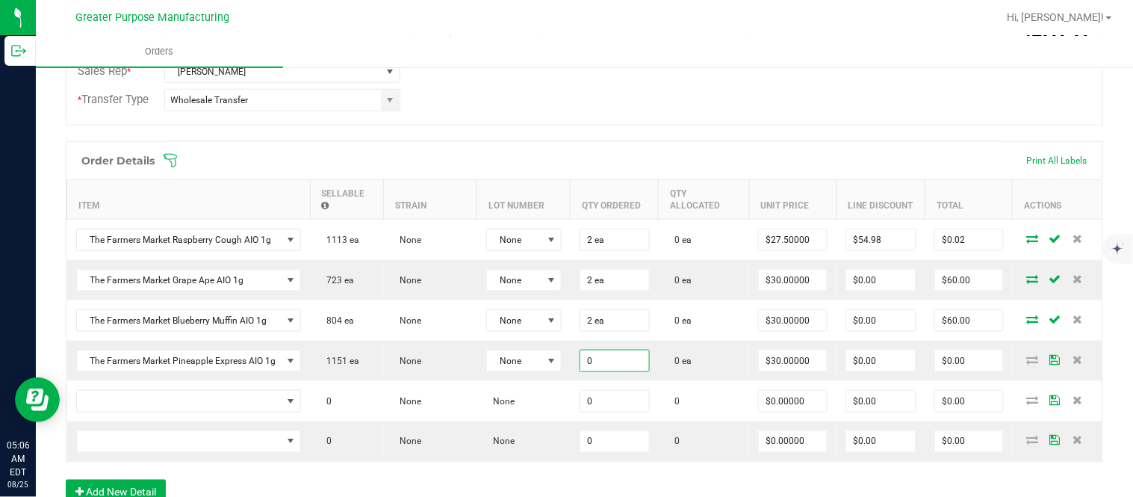
paste input "2"
type input "2 ea"
type input "30"
type input "$60.00"
type input "$30.00000"
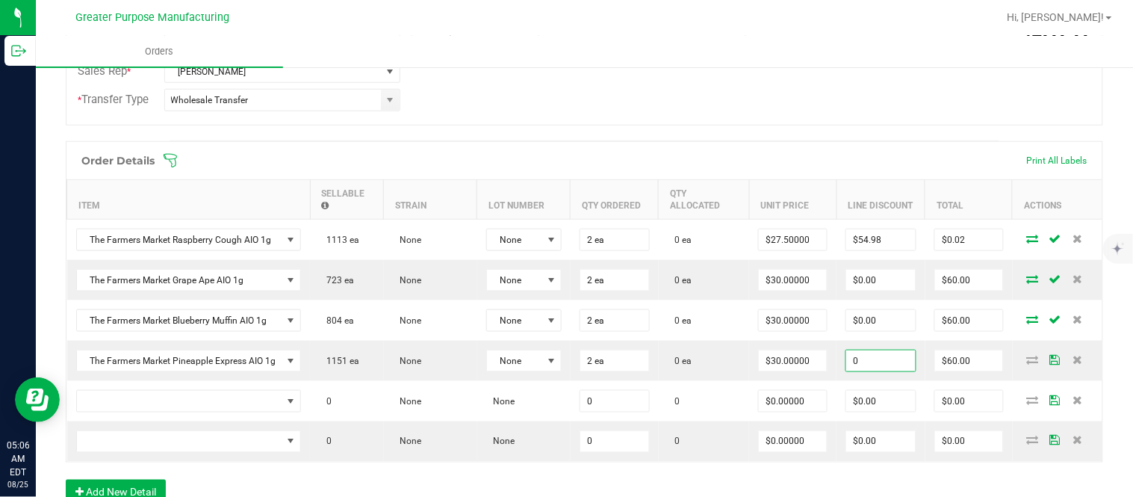
type input "$0.00"
type input "$60.00"
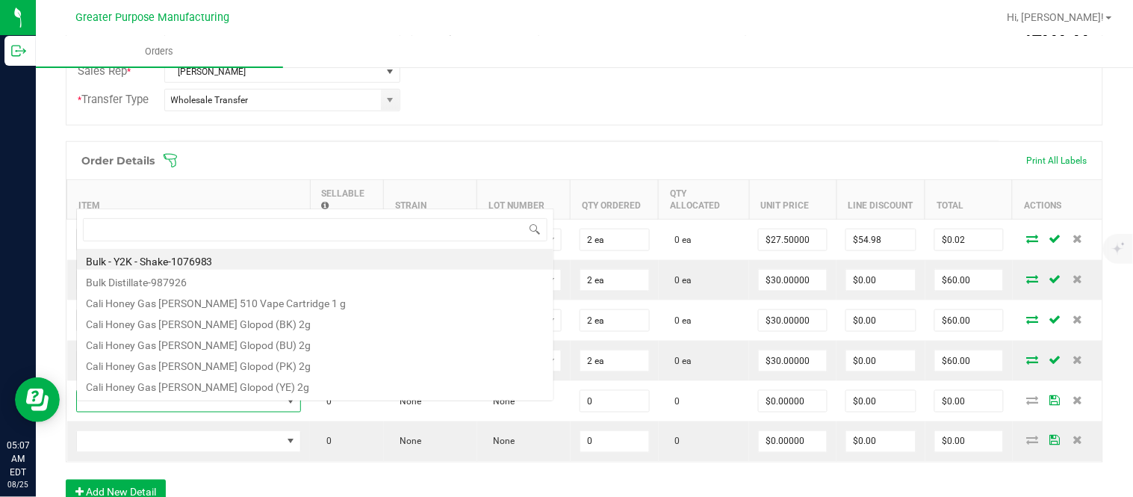
scroll to position [22, 224]
type input "1.3.13.1014.0"
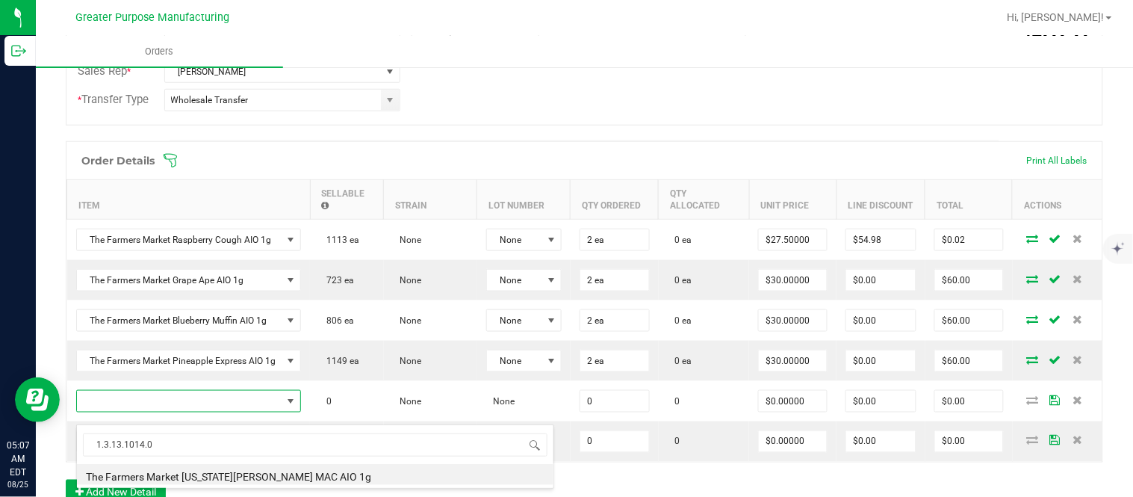
type input "0 ea"
type input "$30.00000"
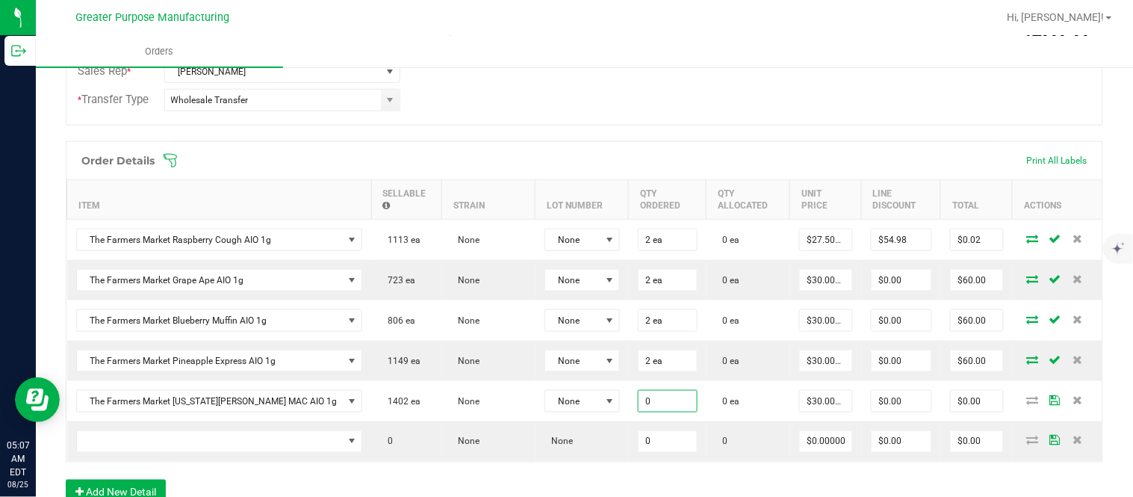
paste input "2"
type input "2 ea"
type input "30"
type input "$60.00"
type input "$30.00000"
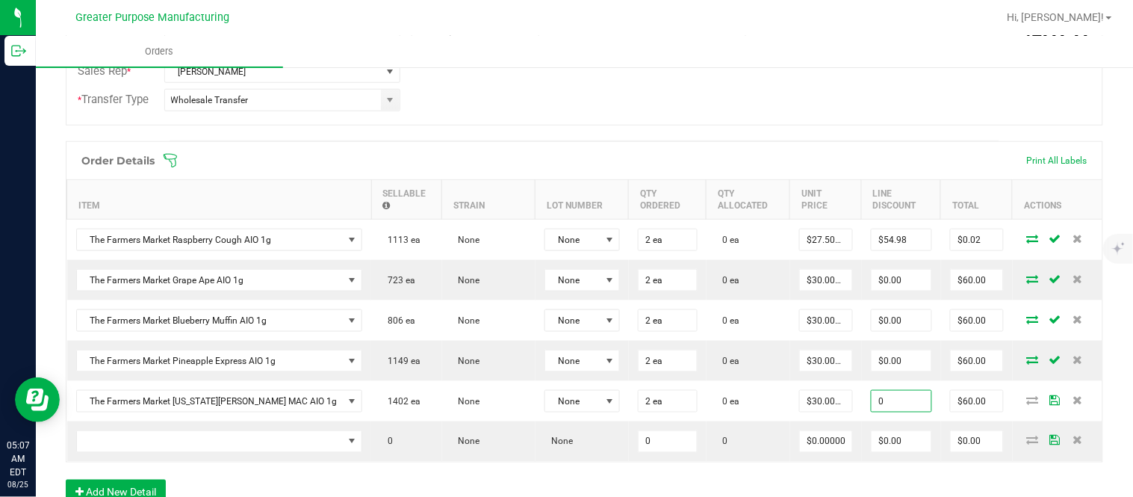
type input "$0.00"
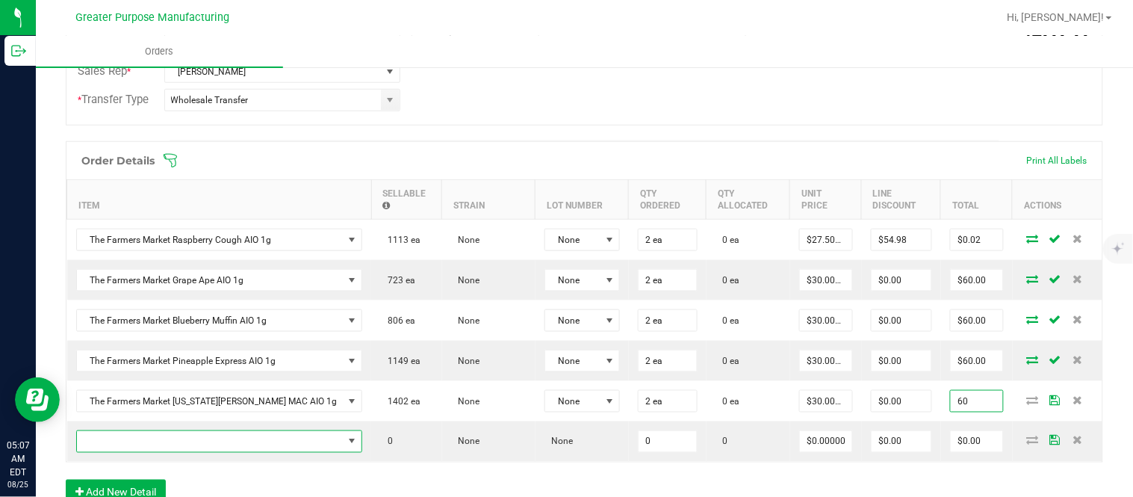
type input "$60.00"
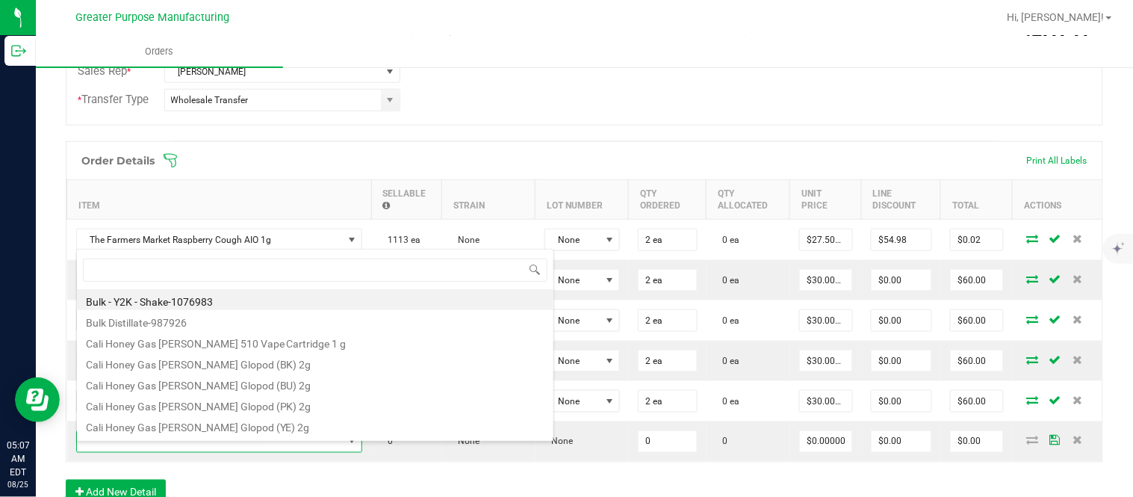
scroll to position [22, 230]
type input "1.3.13.1012.0"
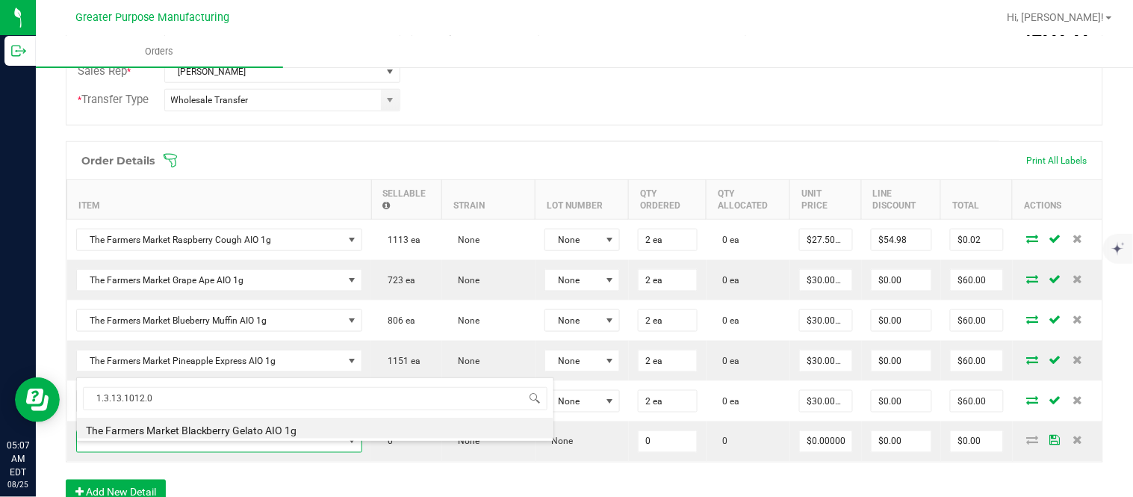
type input "0 ea"
type input "$30.00000"
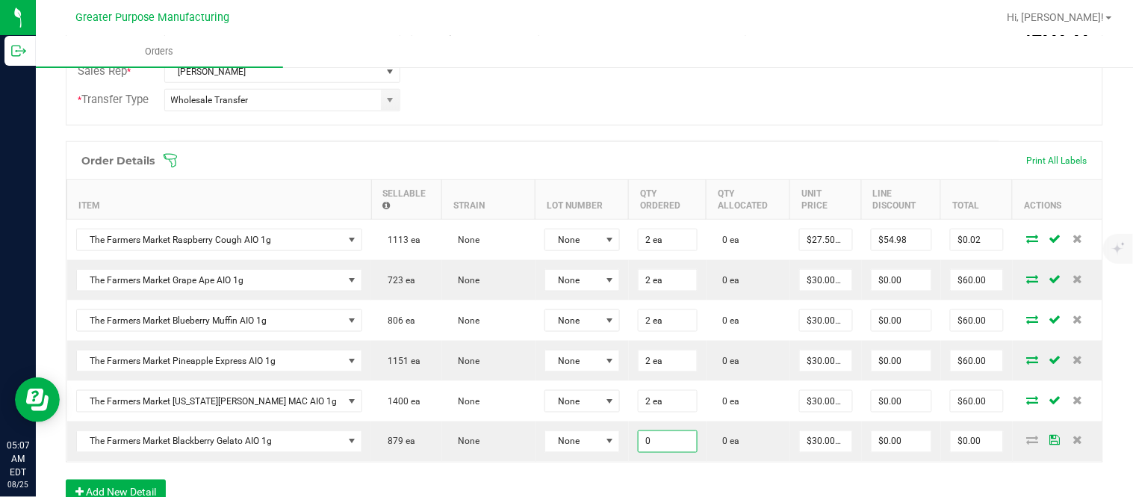
paste input "2"
type input "2"
type input "30"
type input "2 ea"
type input "$60.00"
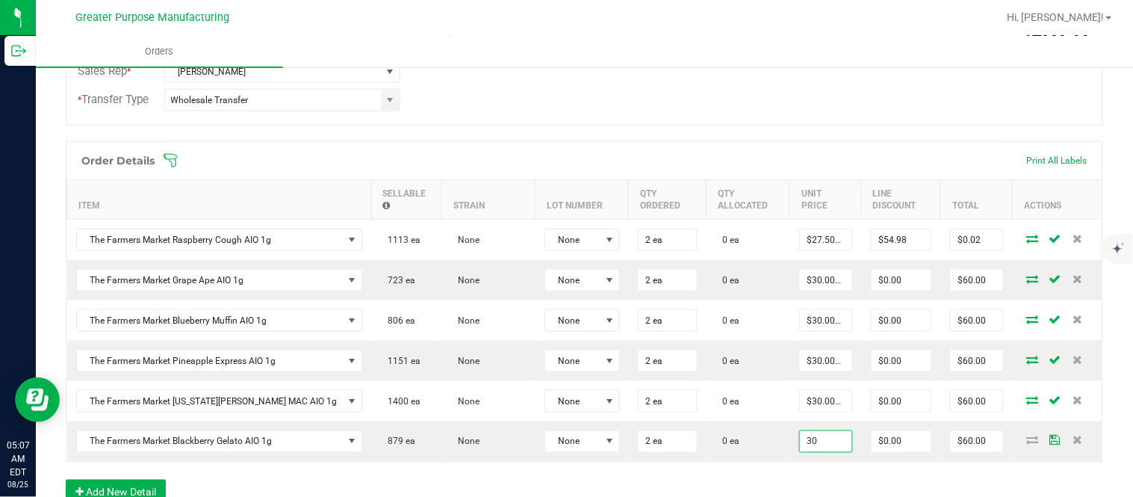
type input "$30.00000"
type input "$0.00"
type input "$60.00"
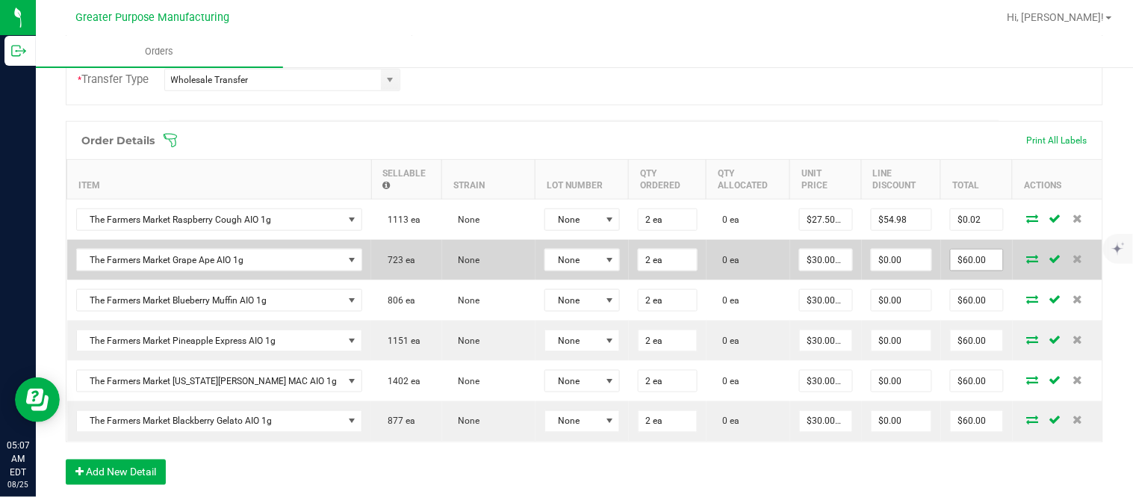
click at [951, 265] on input "$60.00" at bounding box center [976, 259] width 52 height 21
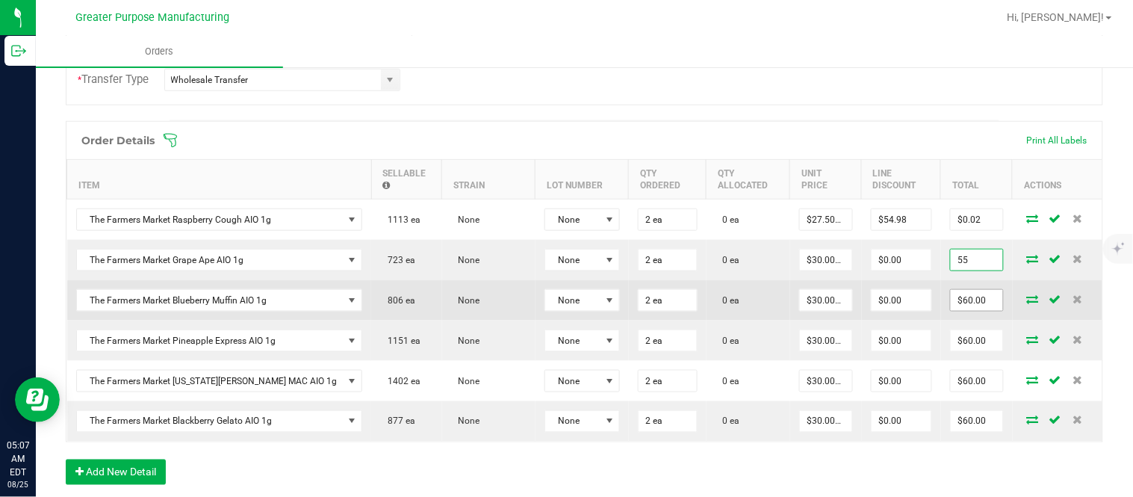
type input "55"
click at [950, 305] on input "$60.00" at bounding box center [976, 300] width 52 height 21
type input "$27.50000"
type input "$55.00"
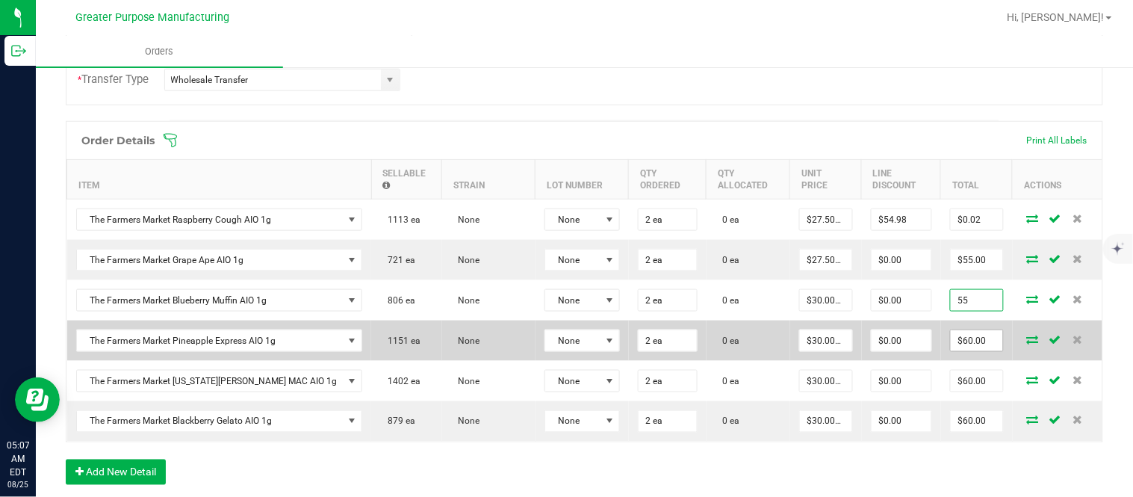
type input "55"
click at [950, 351] on input "$60.00" at bounding box center [976, 340] width 52 height 21
type input "$27.50000"
type input "$55.00"
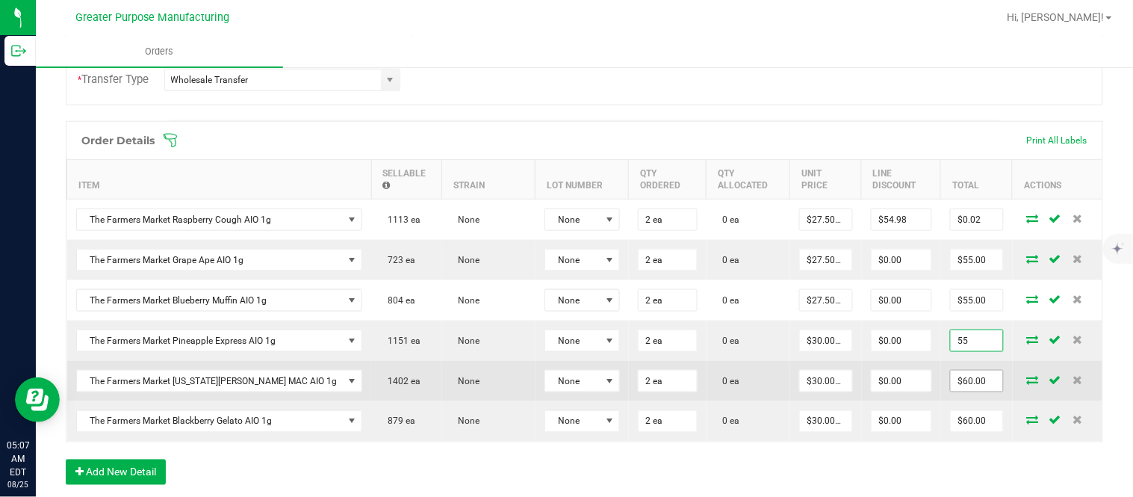
type input "55"
click at [950, 391] on input "$60.00" at bounding box center [976, 380] width 52 height 21
type input "$27.50000"
type input "$55.00"
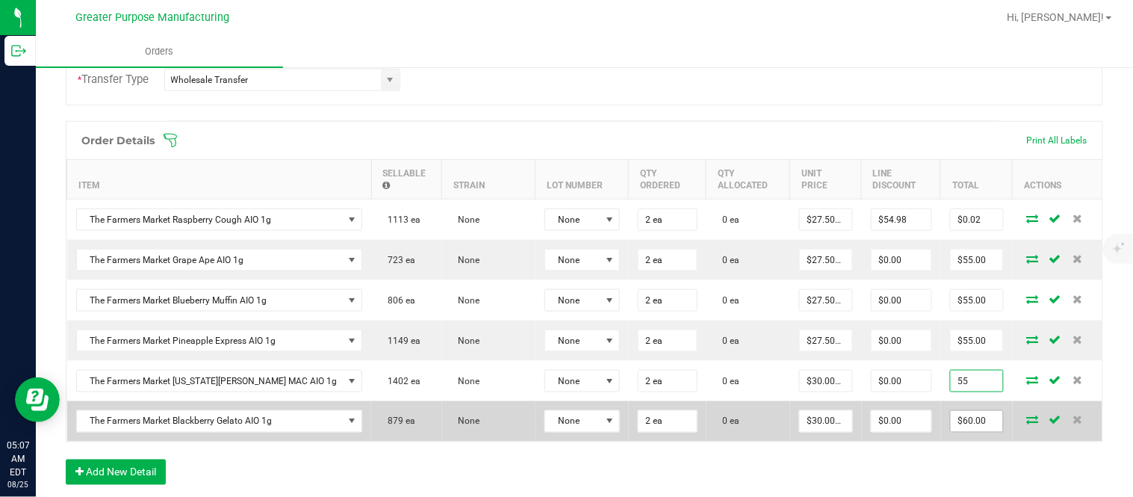
type input "55"
click at [950, 432] on input "$60.00" at bounding box center [976, 421] width 52 height 21
type input "$27.50000"
type input "$55.00"
type input "55"
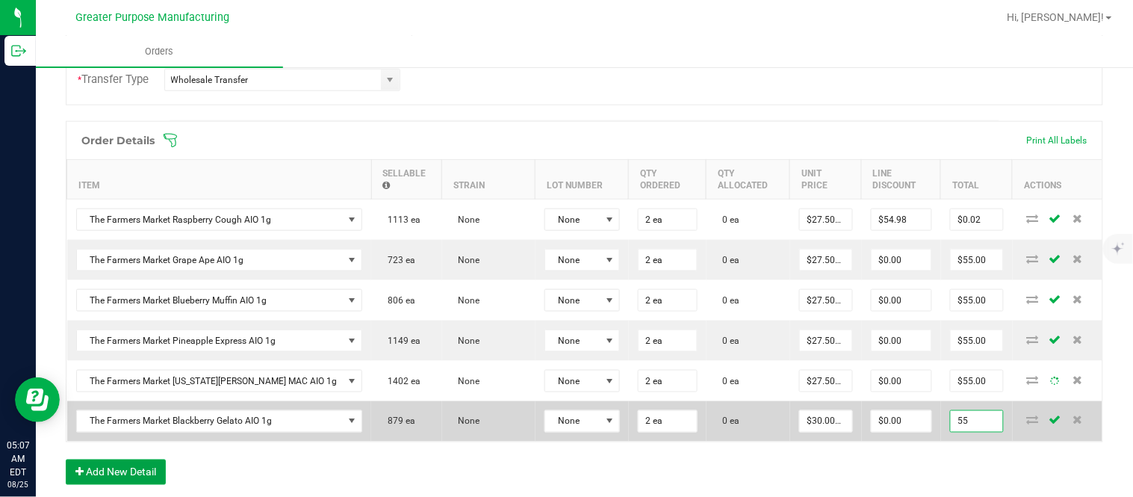
type input "$27.50000"
type input "$55.00"
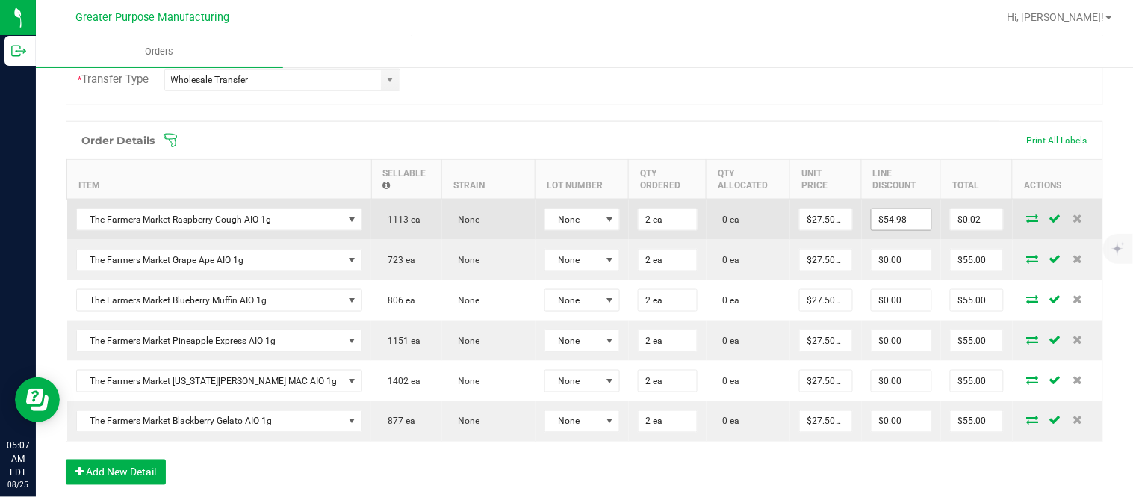
click at [871, 230] on input "$54.98" at bounding box center [901, 219] width 60 height 21
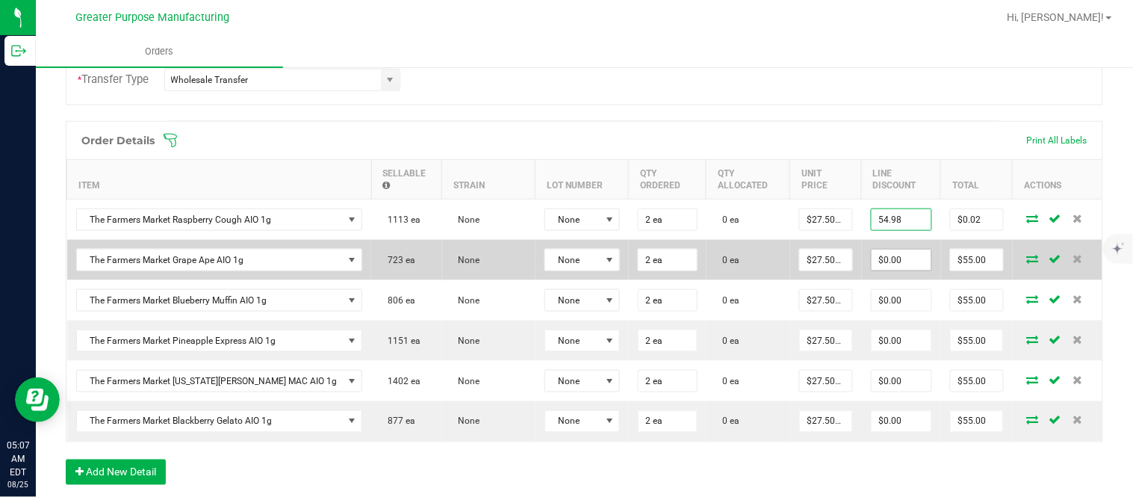
click at [871, 270] on input "$0.00" at bounding box center [901, 259] width 60 height 21
type input "$54.98"
paste input "54.98"
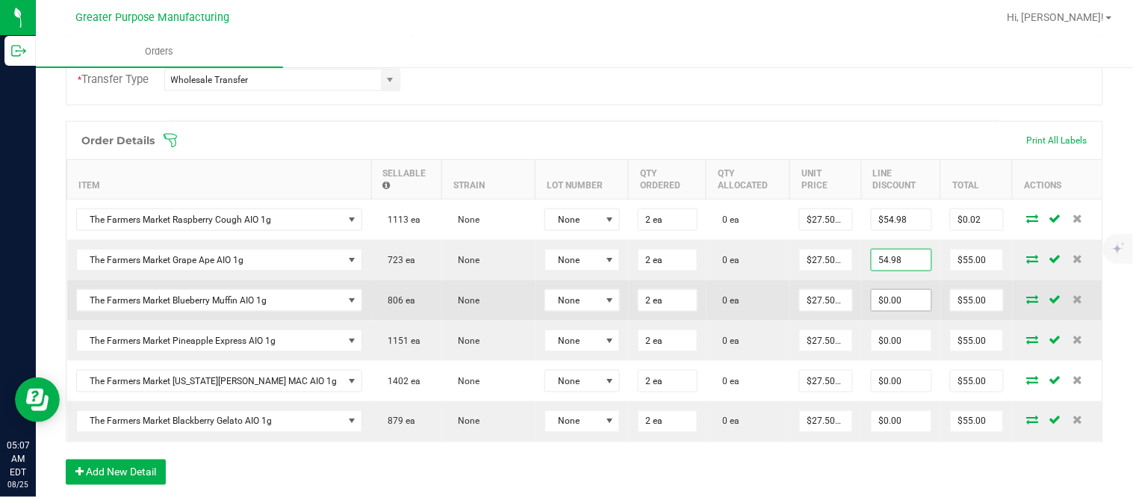
click at [871, 311] on input "$0.00" at bounding box center [901, 300] width 60 height 21
type input "$54.98"
type input "$0.02"
paste input "54.98"
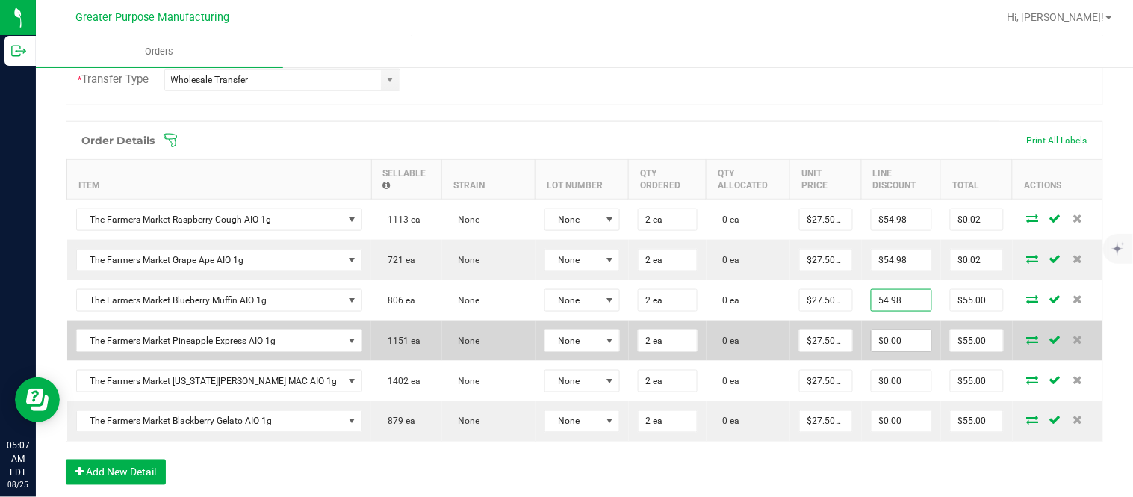
click at [871, 346] on input "$0.00" at bounding box center [901, 340] width 60 height 21
type input "$54.98"
type input "$0.02"
paste input "54.98"
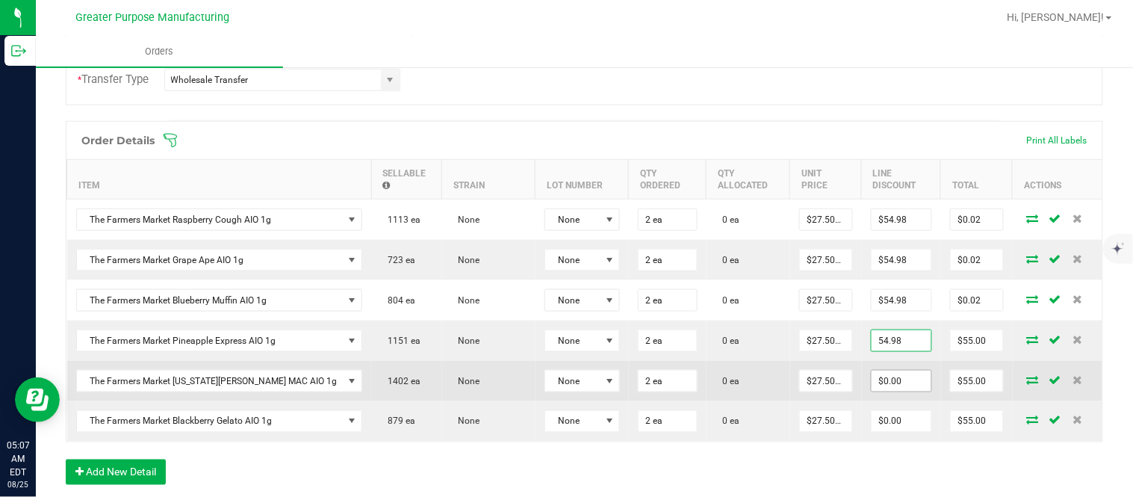
click at [871, 383] on input "$0.00" at bounding box center [901, 380] width 60 height 21
type input "$54.98"
type input "$0.02"
paste input "54.98"
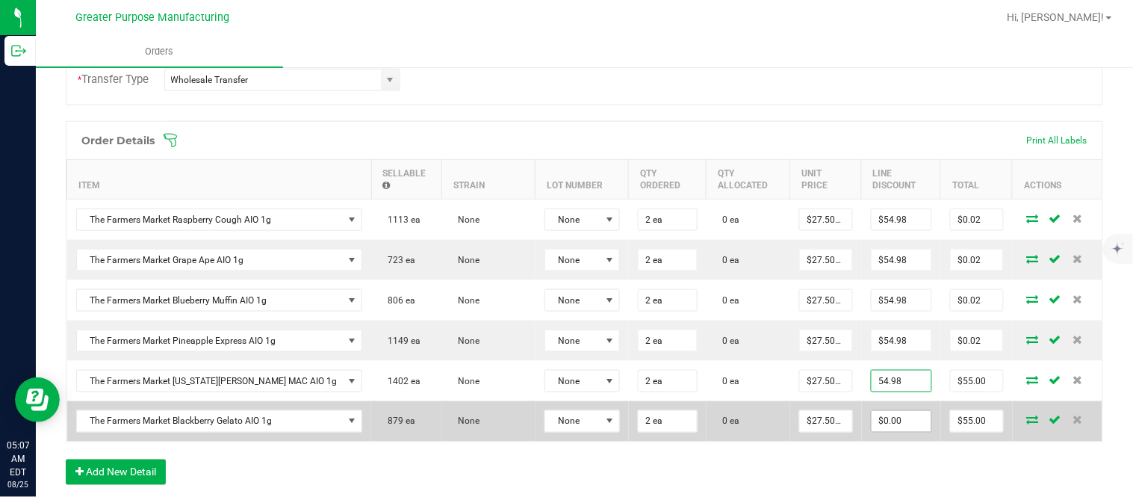
click at [871, 432] on input "$0.00" at bounding box center [901, 421] width 60 height 21
type input "$54.98"
type input "$0.02"
paste input "54.98"
type input "$54.98"
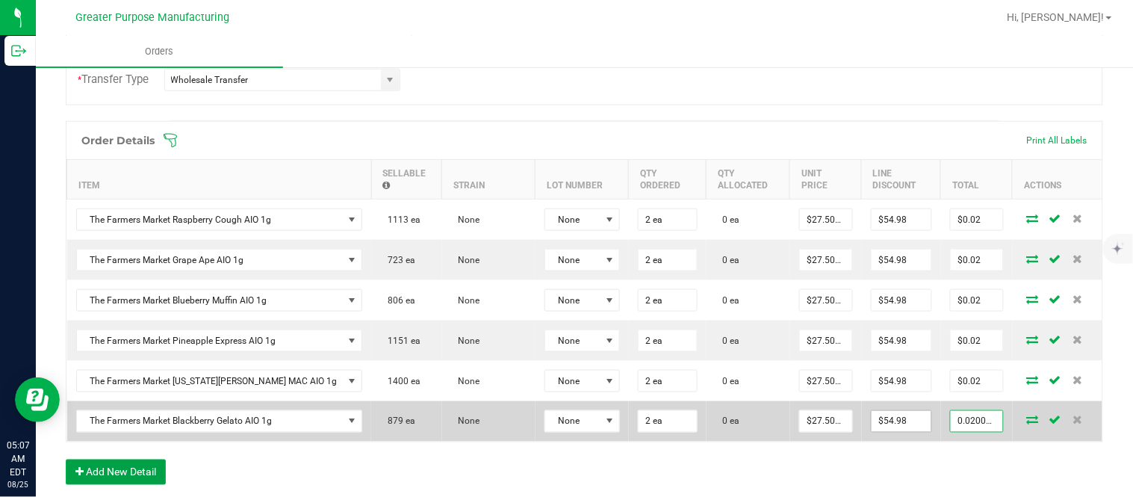
type input "$0.02"
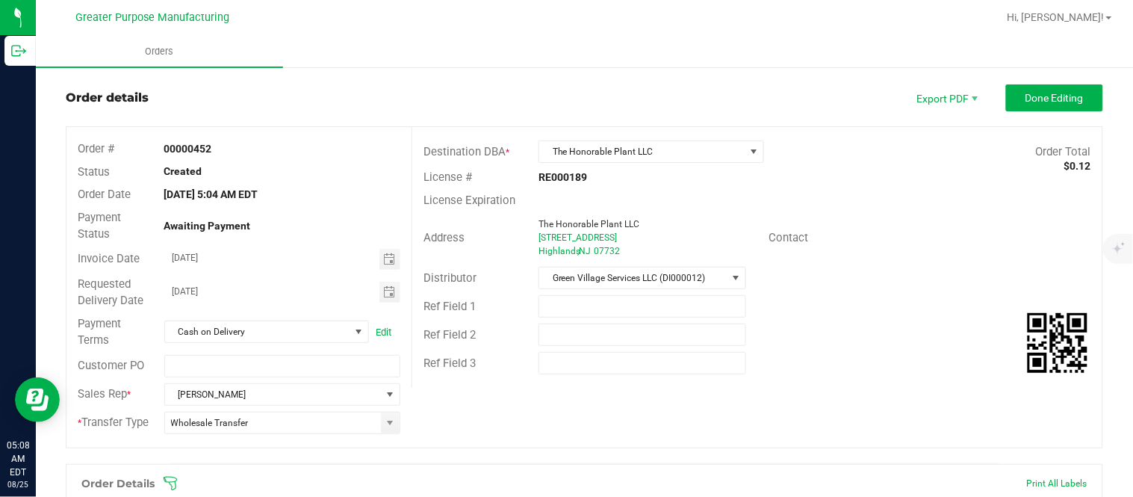
scroll to position [0, 0]
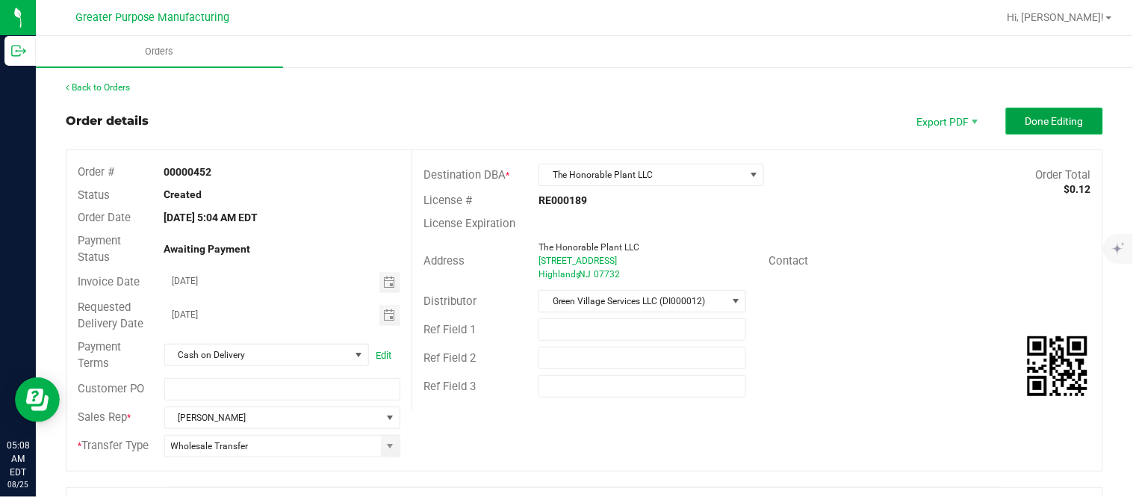
click at [1025, 125] on span "Done Editing" at bounding box center [1054, 121] width 58 height 12
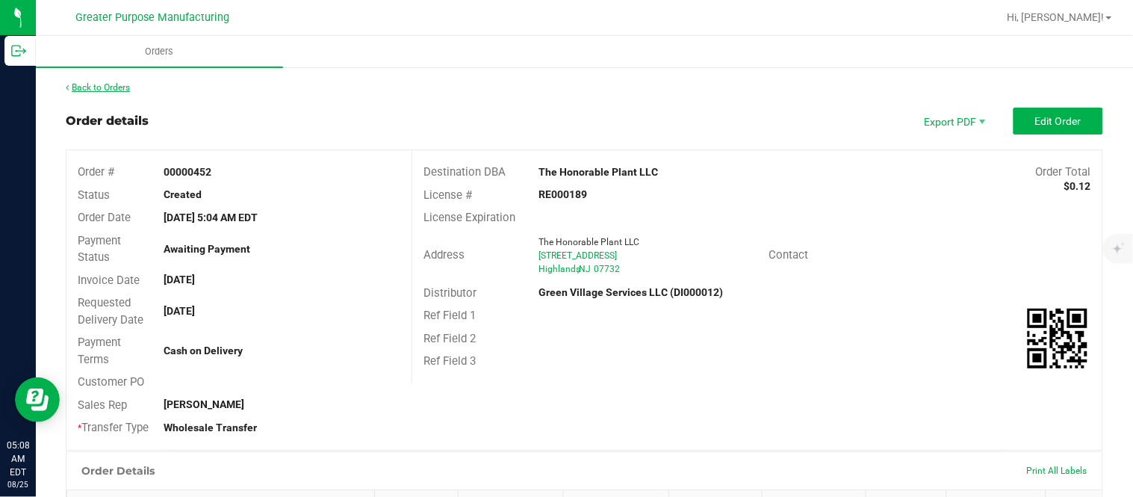
click at [118, 87] on link "Back to Orders" at bounding box center [98, 87] width 64 height 10
